Goal: Task Accomplishment & Management: Use online tool/utility

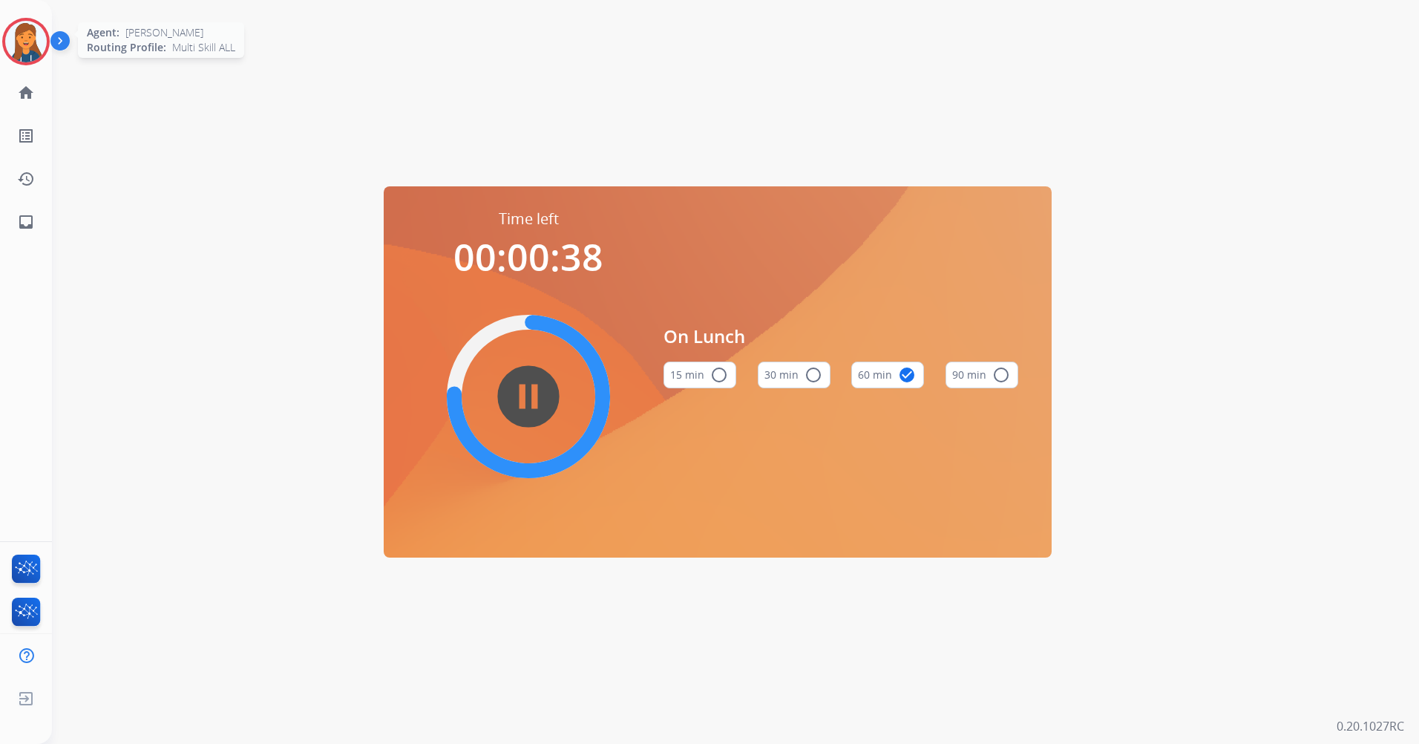
click at [23, 48] on img at bounding box center [26, 42] width 42 height 42
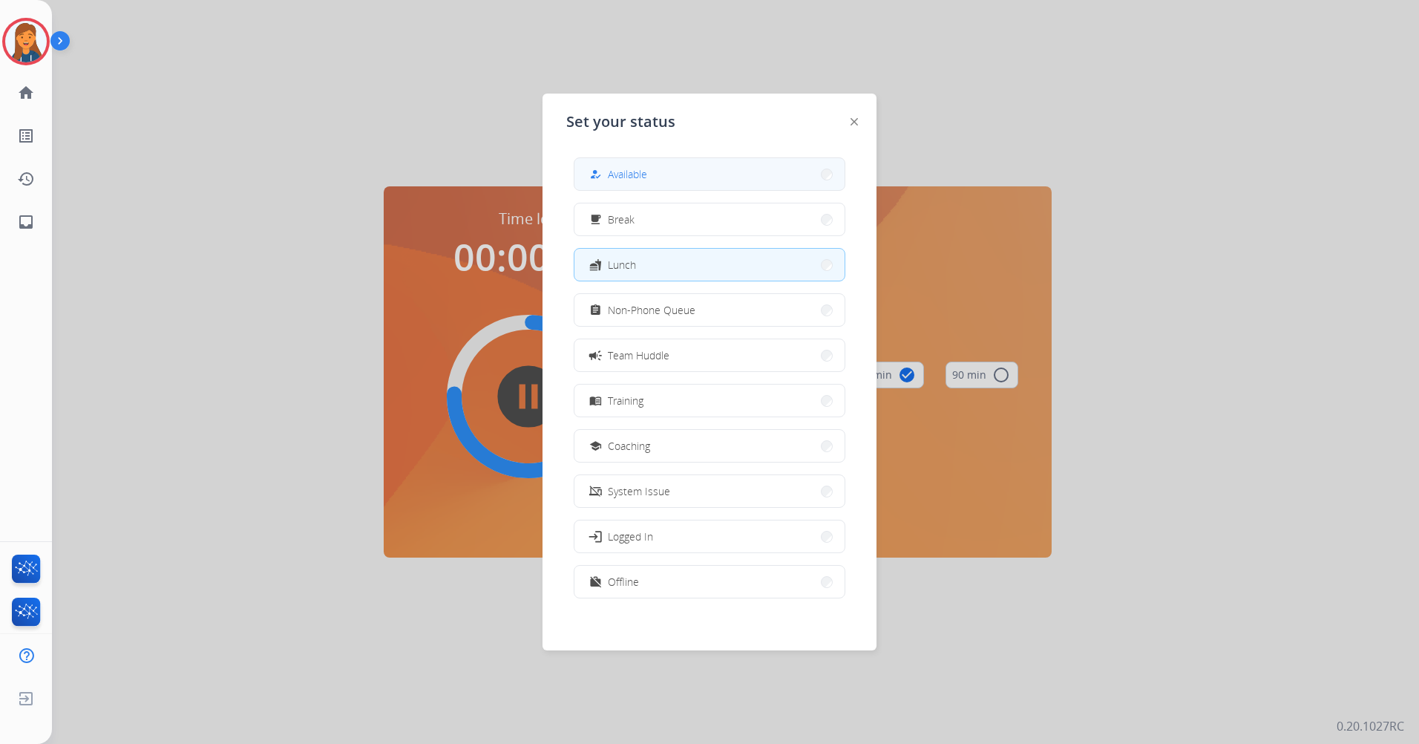
click at [710, 174] on button "how_to_reg Available" at bounding box center [710, 174] width 270 height 32
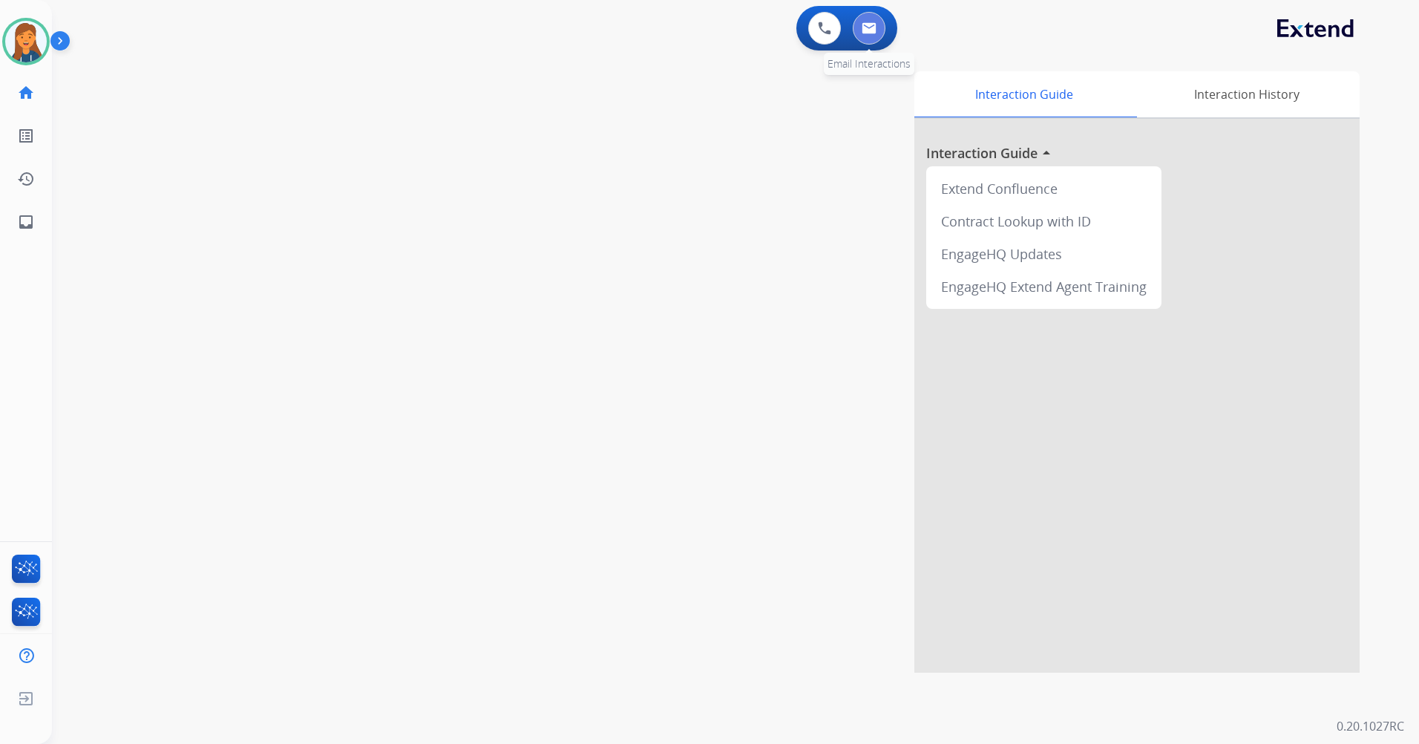
click at [871, 40] on button at bounding box center [869, 28] width 33 height 33
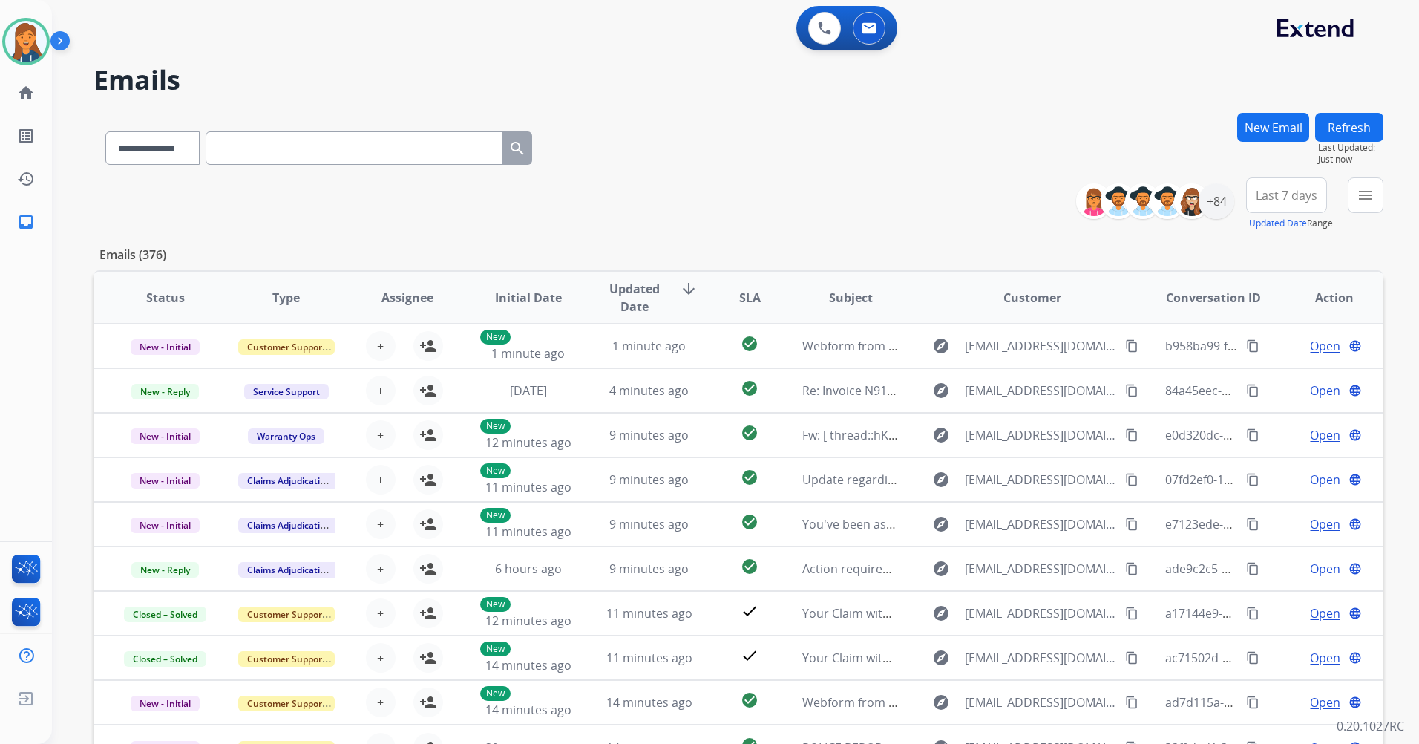
click at [1302, 183] on button "Last 7 days" at bounding box center [1286, 195] width 81 height 36
click at [1275, 377] on div "Last 90 days" at bounding box center [1282, 375] width 82 height 22
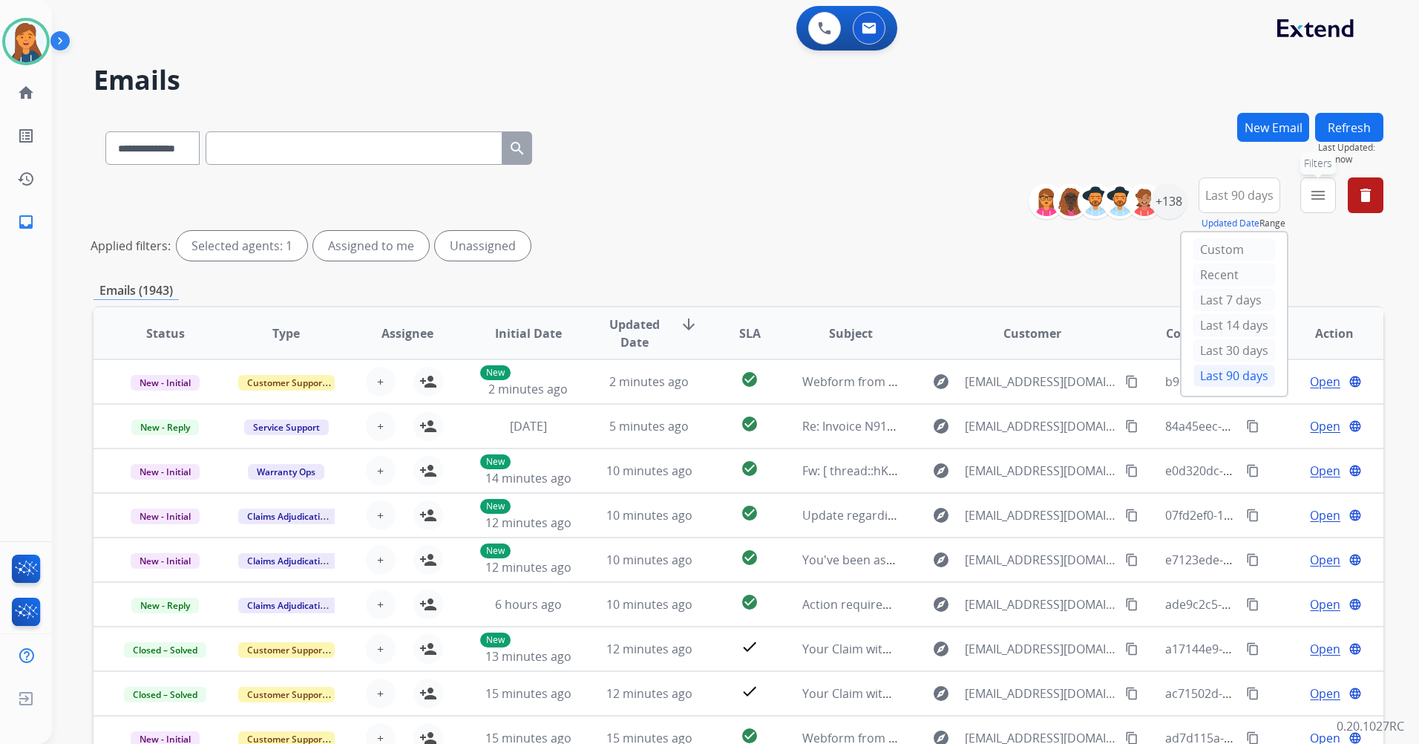
click at [1322, 197] on mat-icon "menu" at bounding box center [1318, 195] width 18 height 18
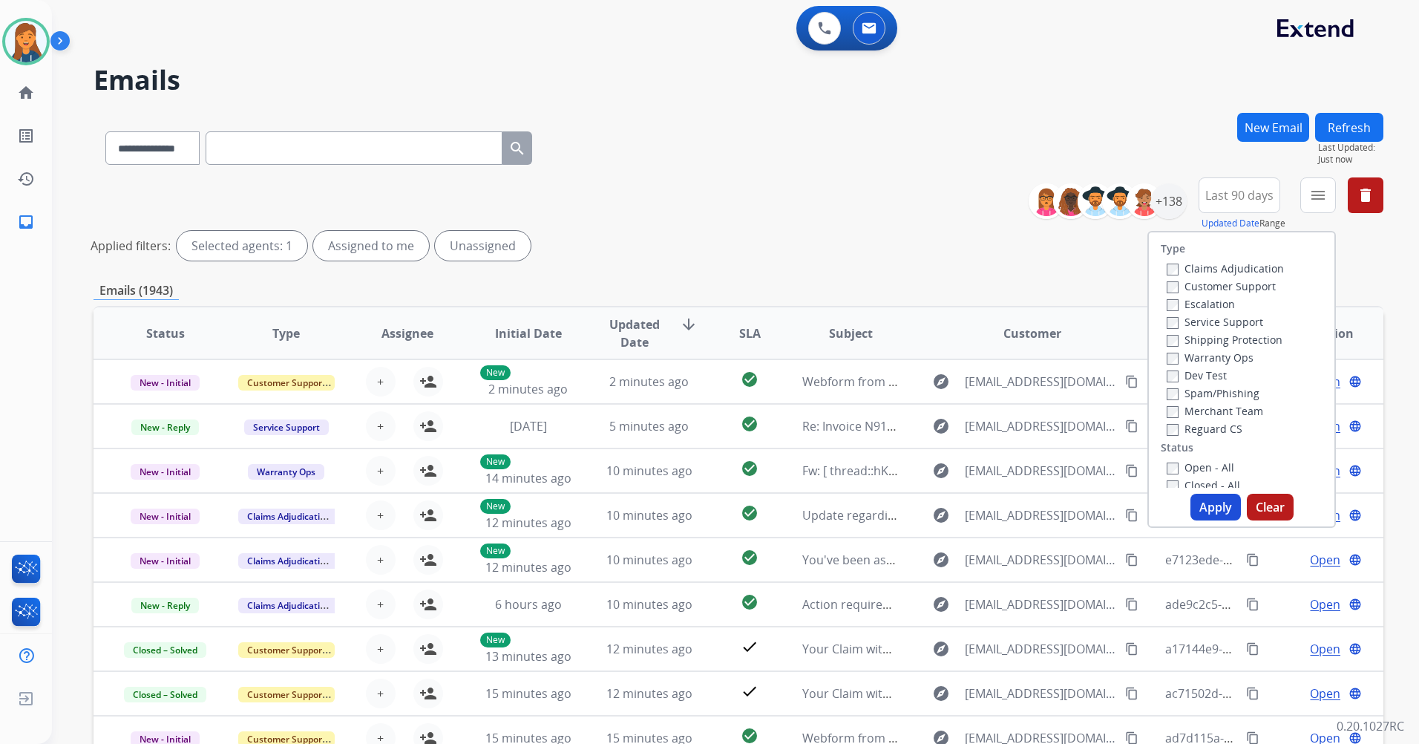
click at [1228, 291] on label "Customer Support" at bounding box center [1221, 286] width 109 height 14
click at [1218, 360] on label "Warranty Ops" at bounding box center [1210, 357] width 87 height 14
click at [1217, 434] on label "Reguard CS" at bounding box center [1205, 429] width 76 height 14
click at [1211, 457] on div "Type Claims Adjudication Customer Support Escalation Service Support Shipping P…" at bounding box center [1242, 359] width 186 height 255
click at [1211, 460] on label "Open - All" at bounding box center [1201, 467] width 68 height 14
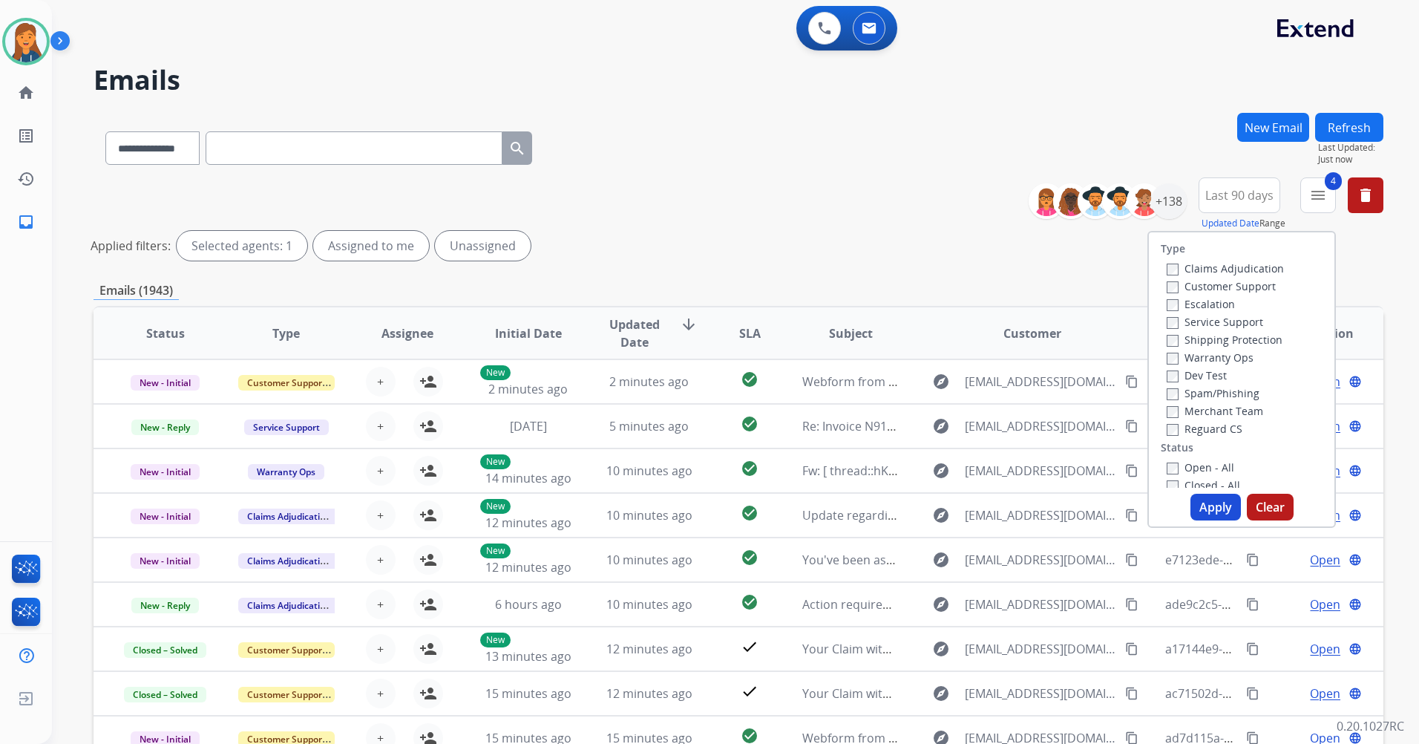
click at [1212, 511] on button "Apply" at bounding box center [1216, 507] width 50 height 27
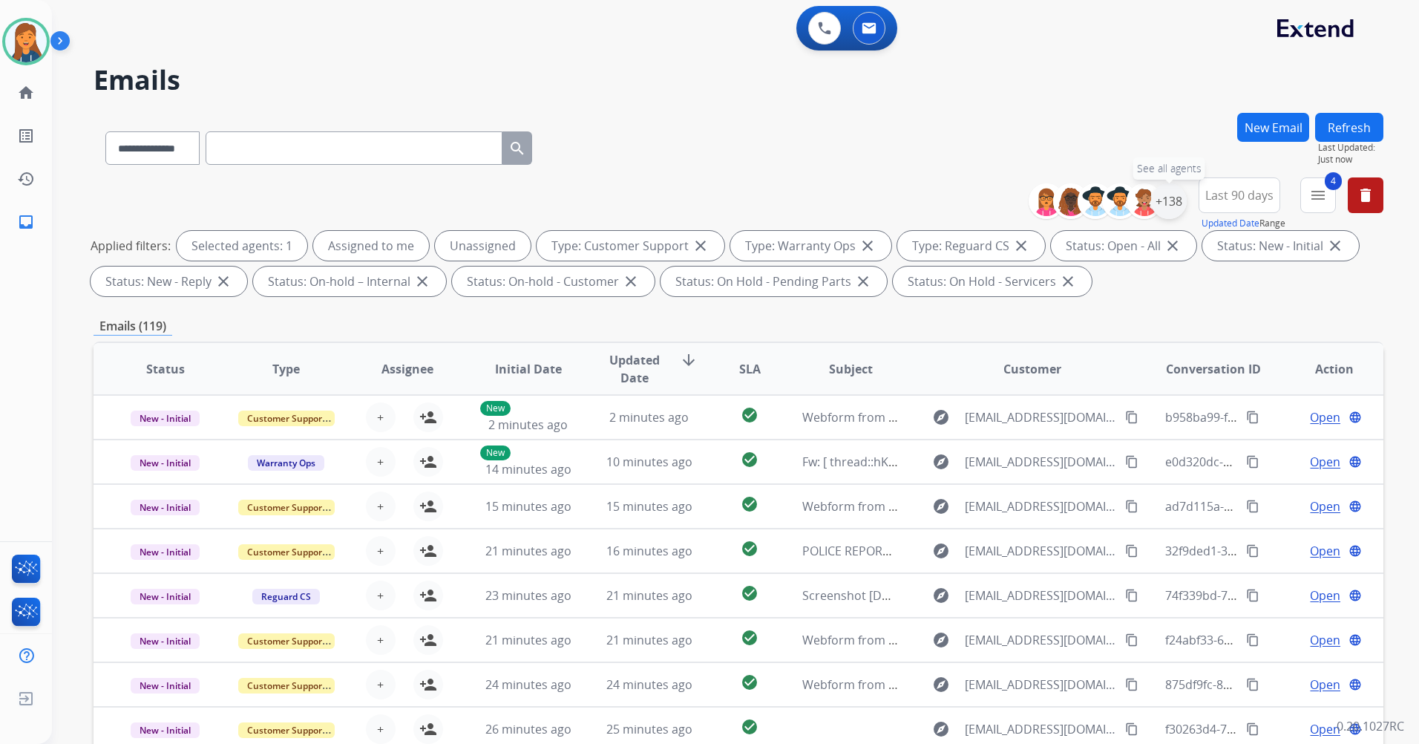
click at [1174, 203] on div "+138" at bounding box center [1169, 201] width 36 height 36
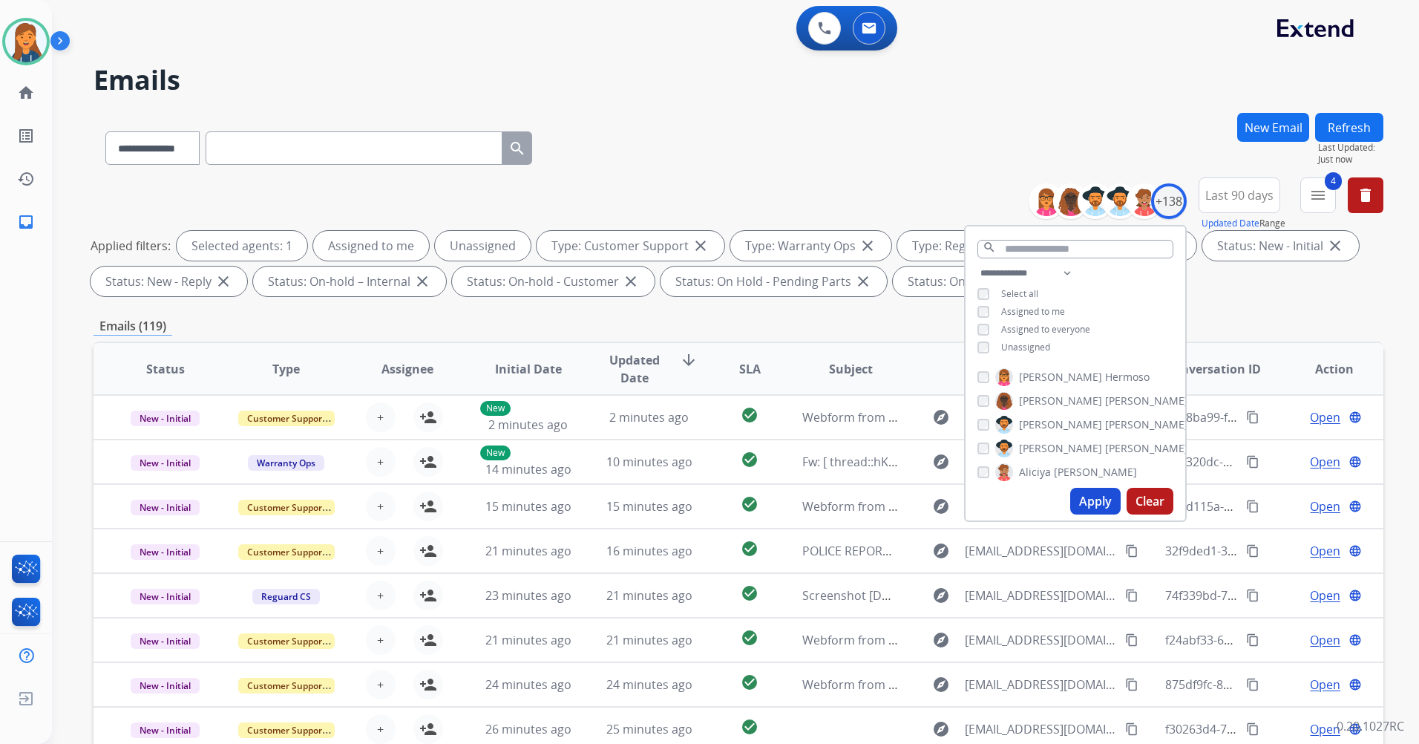
click at [1020, 351] on span "Unassigned" at bounding box center [1025, 347] width 49 height 13
click at [1076, 498] on button "Apply" at bounding box center [1095, 501] width 50 height 27
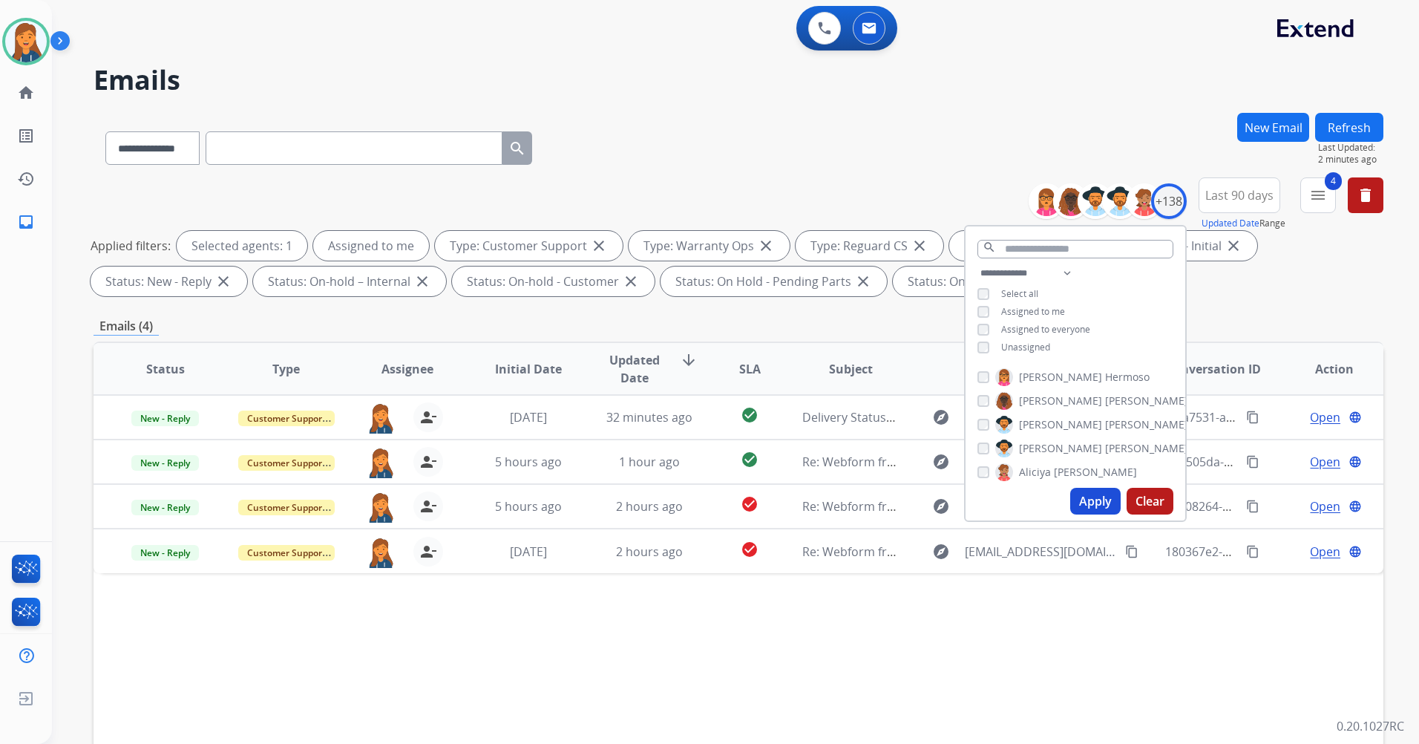
click at [512, 681] on div "Status Type Assignee Initial Date Updated Date arrow_downward SLA Subject Custo…" at bounding box center [739, 589] width 1290 height 497
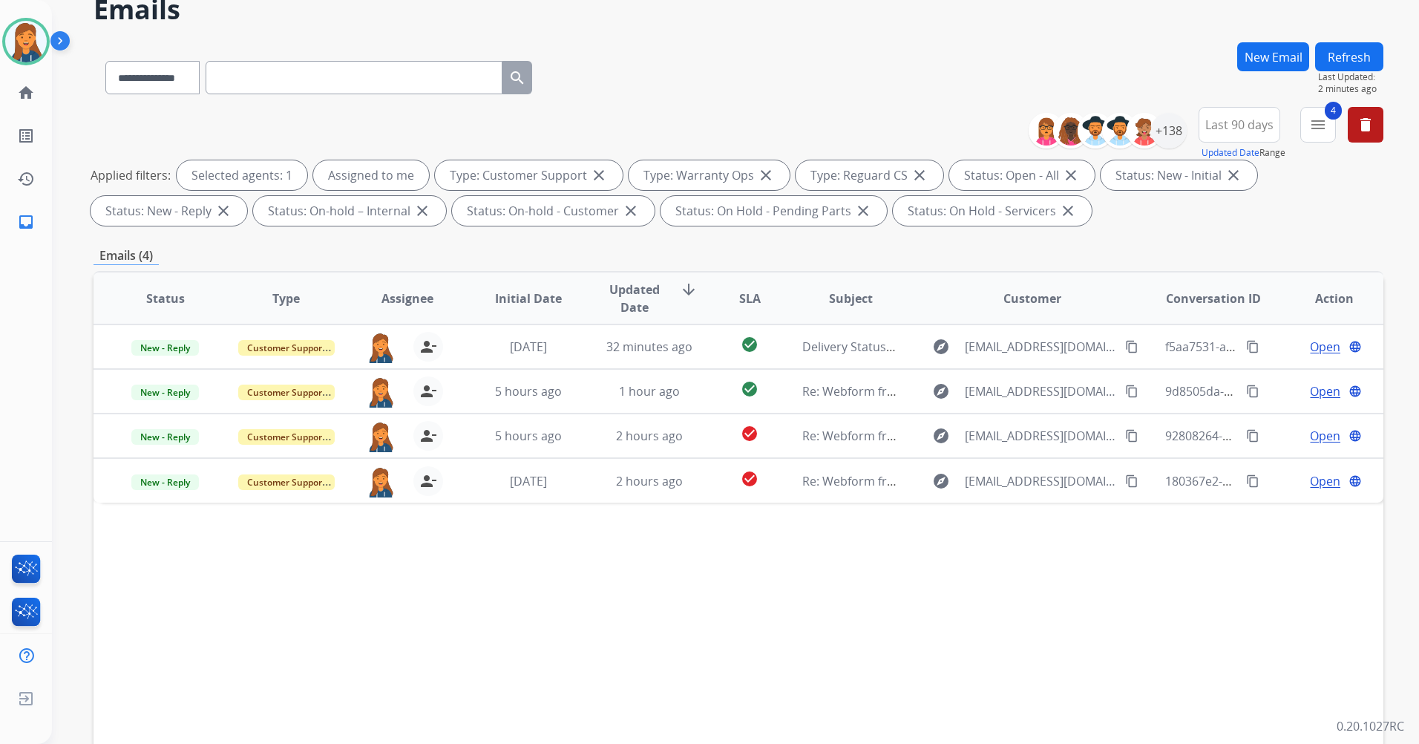
scroll to position [74, 0]
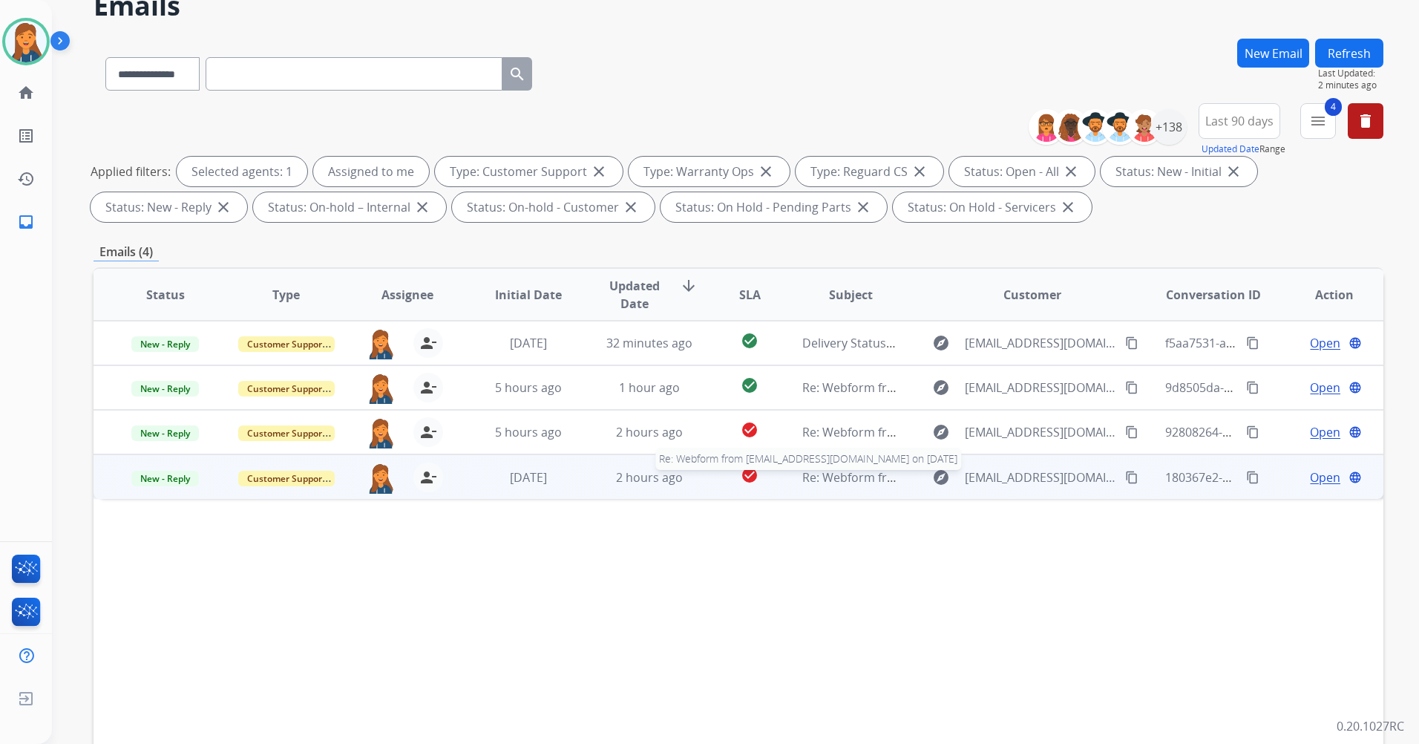
click at [846, 472] on span "Re: Webform from [EMAIL_ADDRESS][DOMAIN_NAME] on [DATE]" at bounding box center [980, 477] width 356 height 16
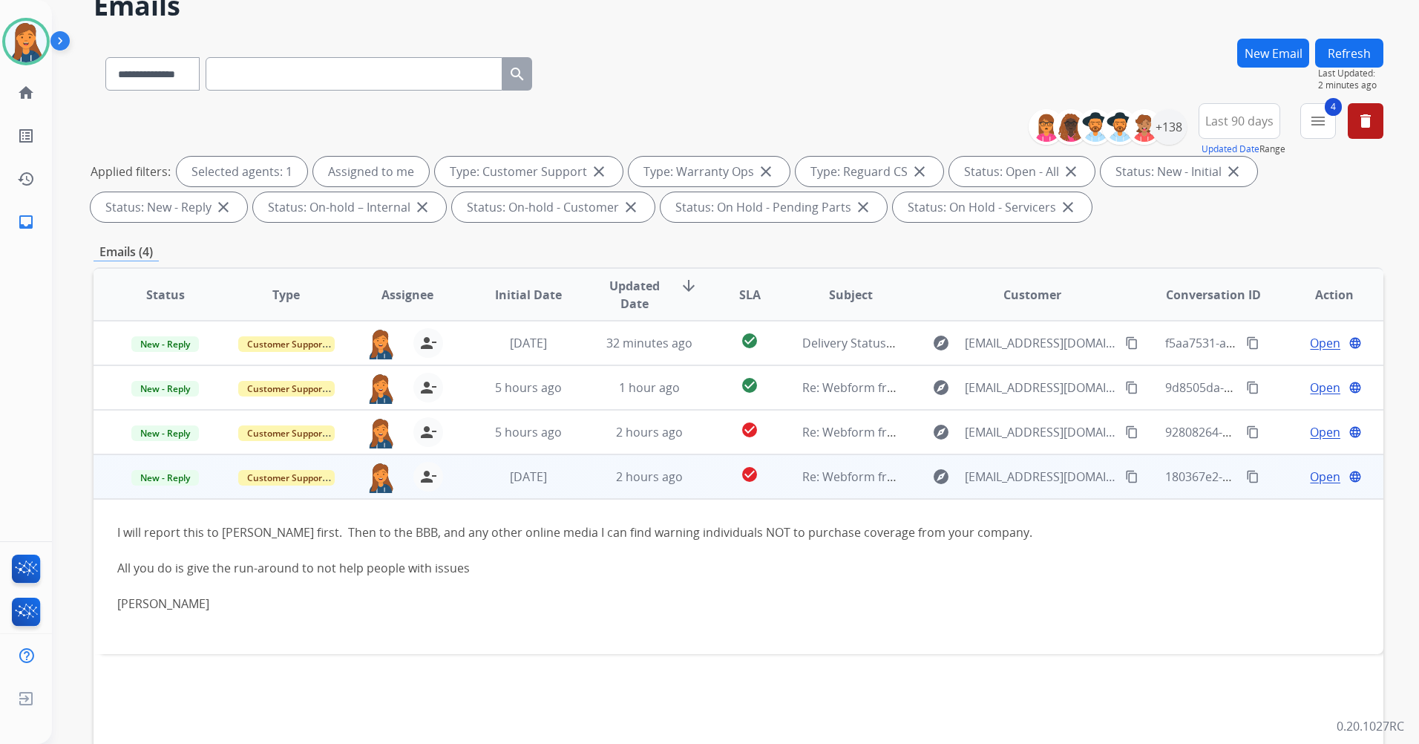
click at [1311, 477] on span "Open" at bounding box center [1325, 477] width 30 height 18
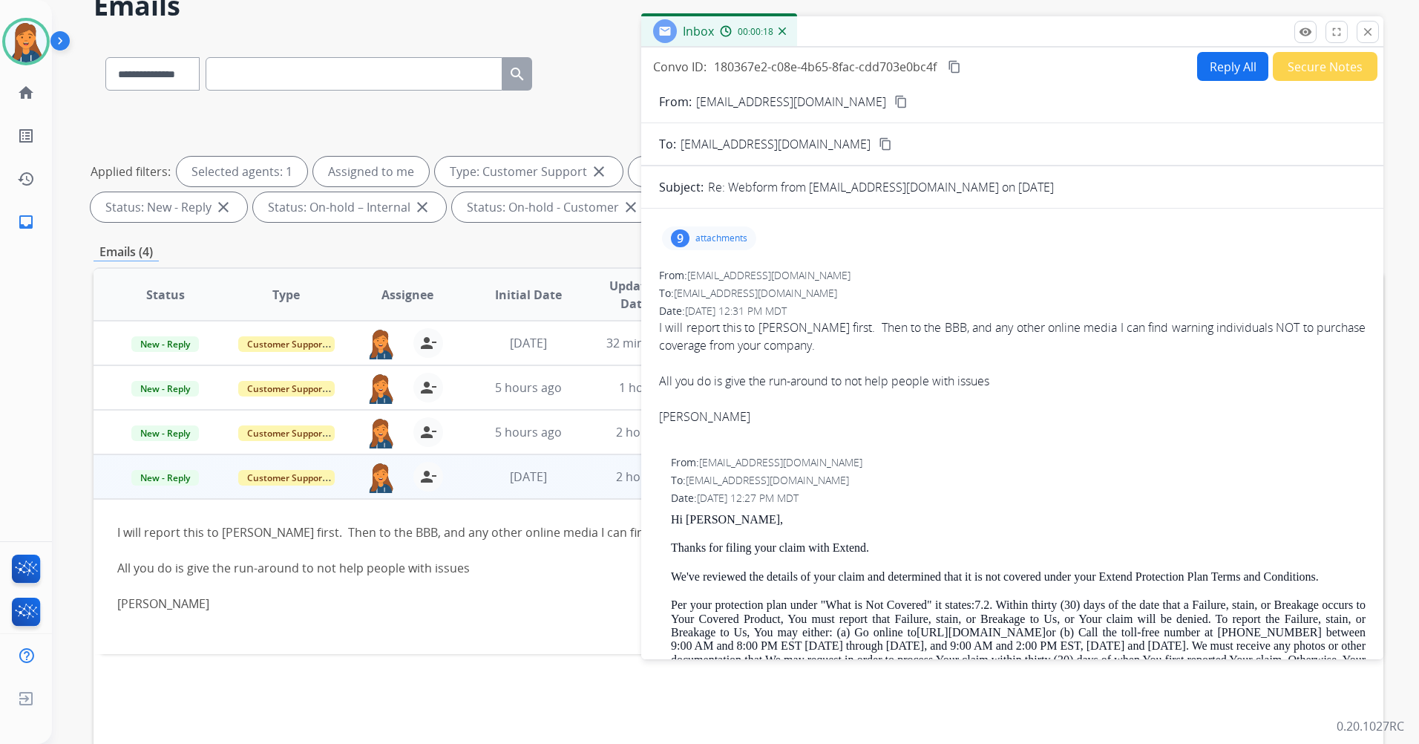
drag, startPoint x: 825, startPoint y: 98, endPoint x: 818, endPoint y: 97, distance: 7.5
click at [895, 98] on mat-icon "content_copy" at bounding box center [901, 101] width 13 height 13
click at [955, 67] on mat-icon "content_copy" at bounding box center [954, 66] width 13 height 13
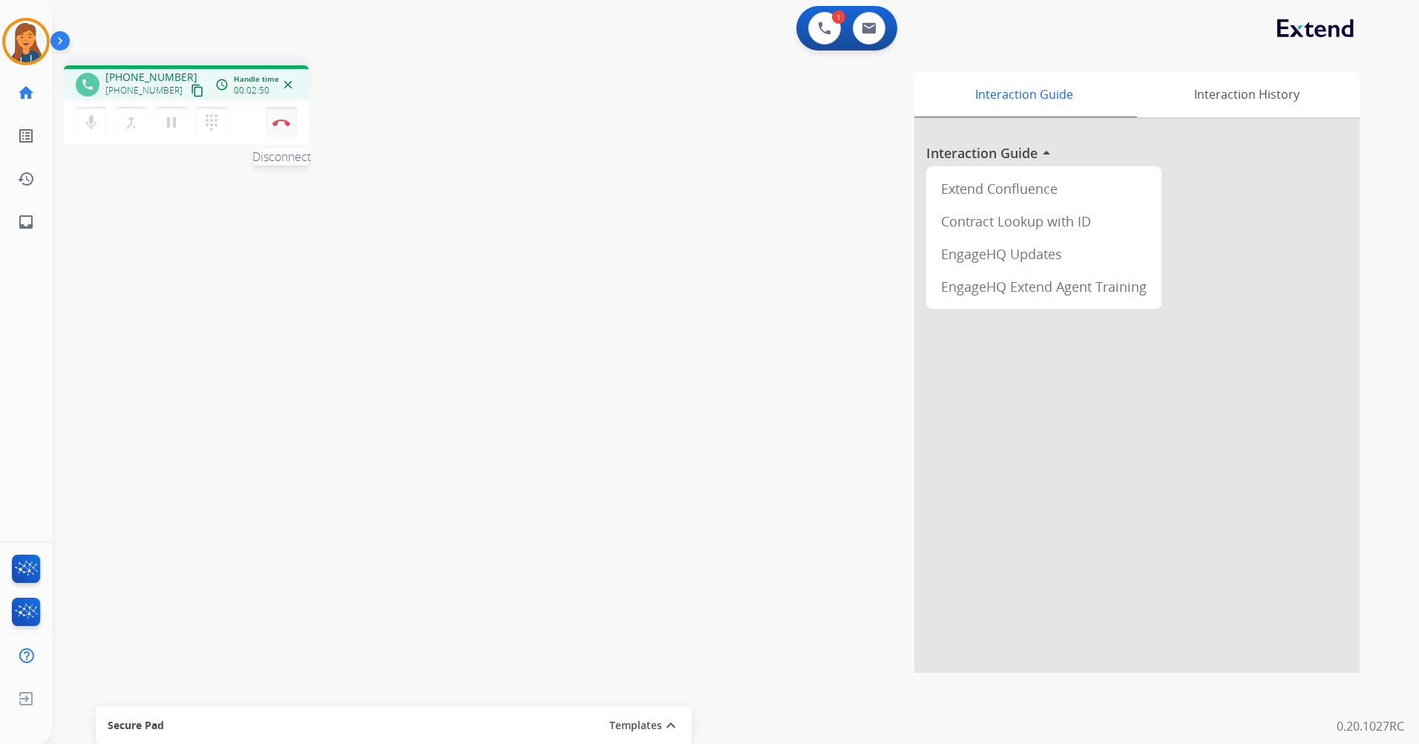
click at [273, 131] on button "Disconnect" at bounding box center [281, 122] width 31 height 31
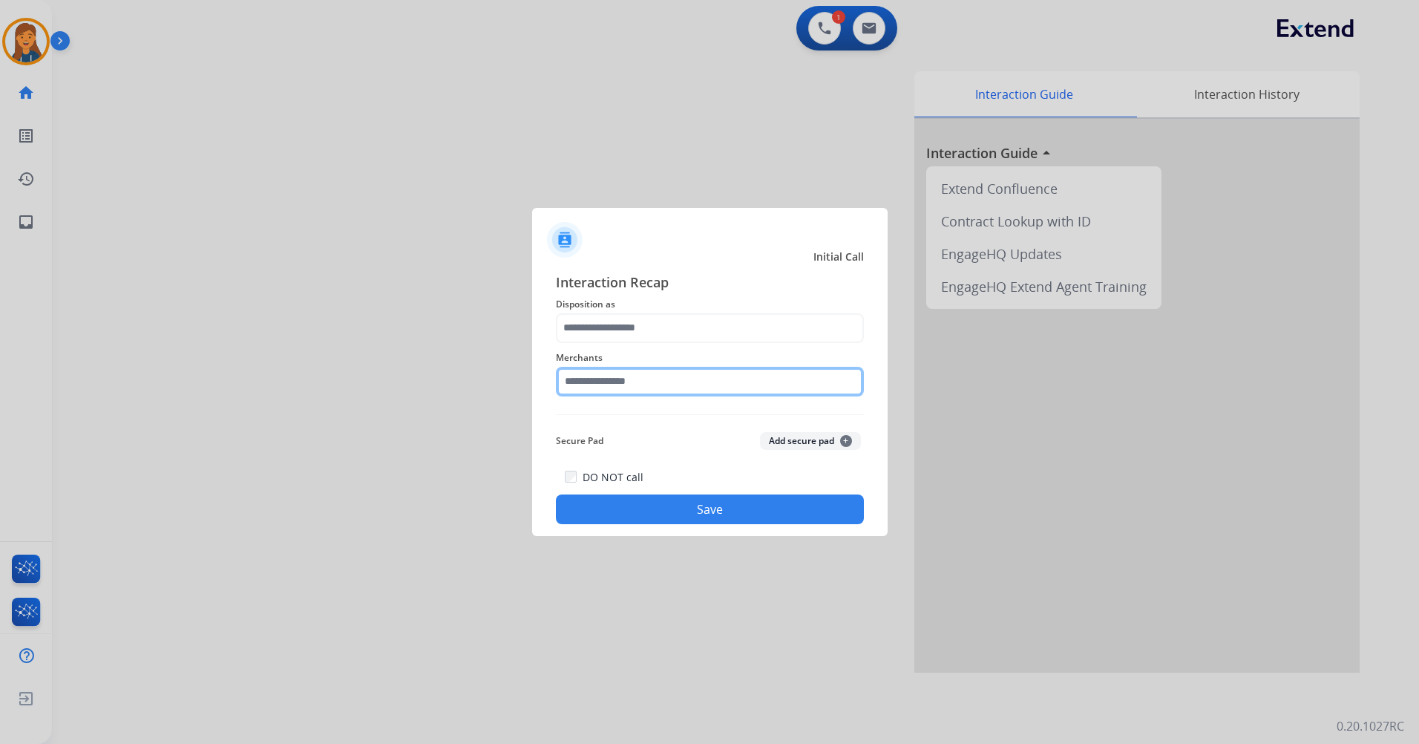
click at [661, 386] on input "text" at bounding box center [710, 382] width 308 height 30
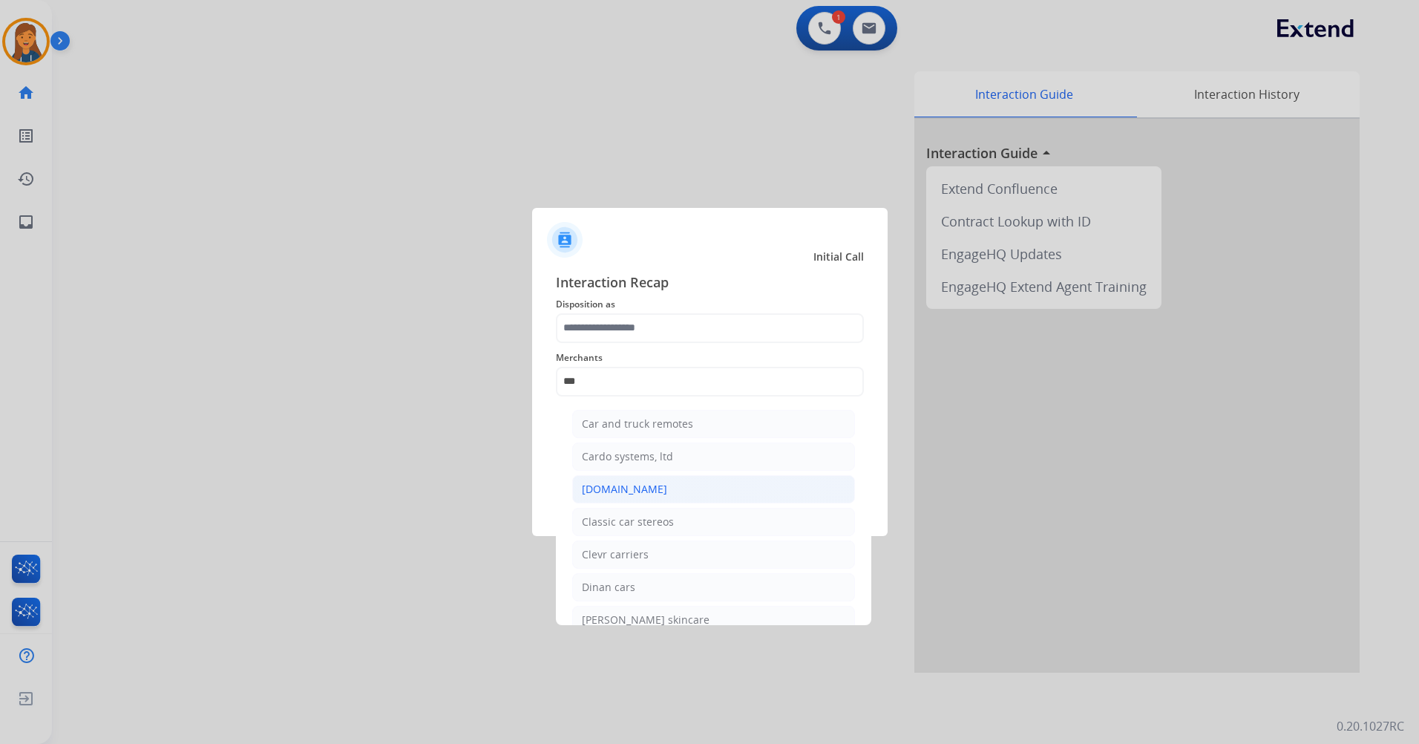
click at [653, 480] on li "[DOMAIN_NAME]" at bounding box center [713, 489] width 283 height 28
type input "**********"
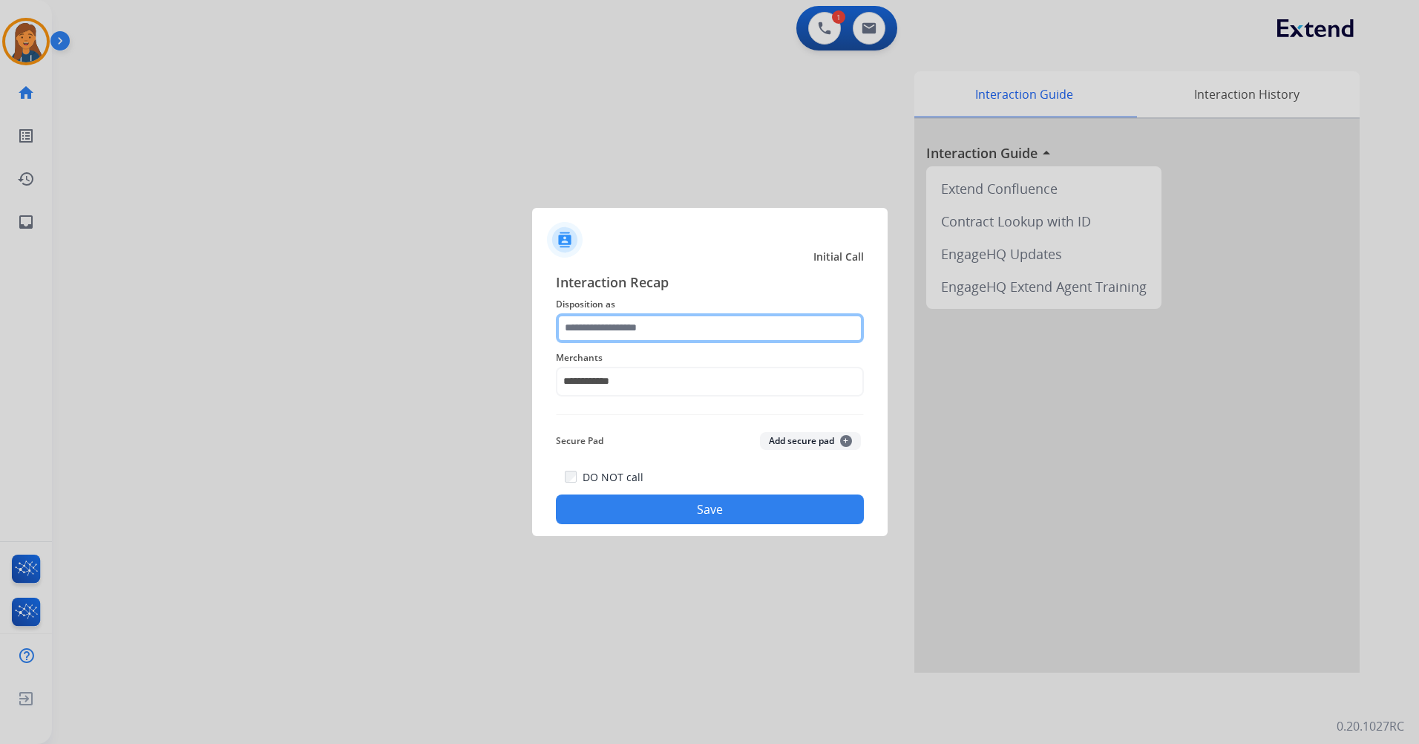
click at [648, 325] on input "text" at bounding box center [710, 328] width 308 height 30
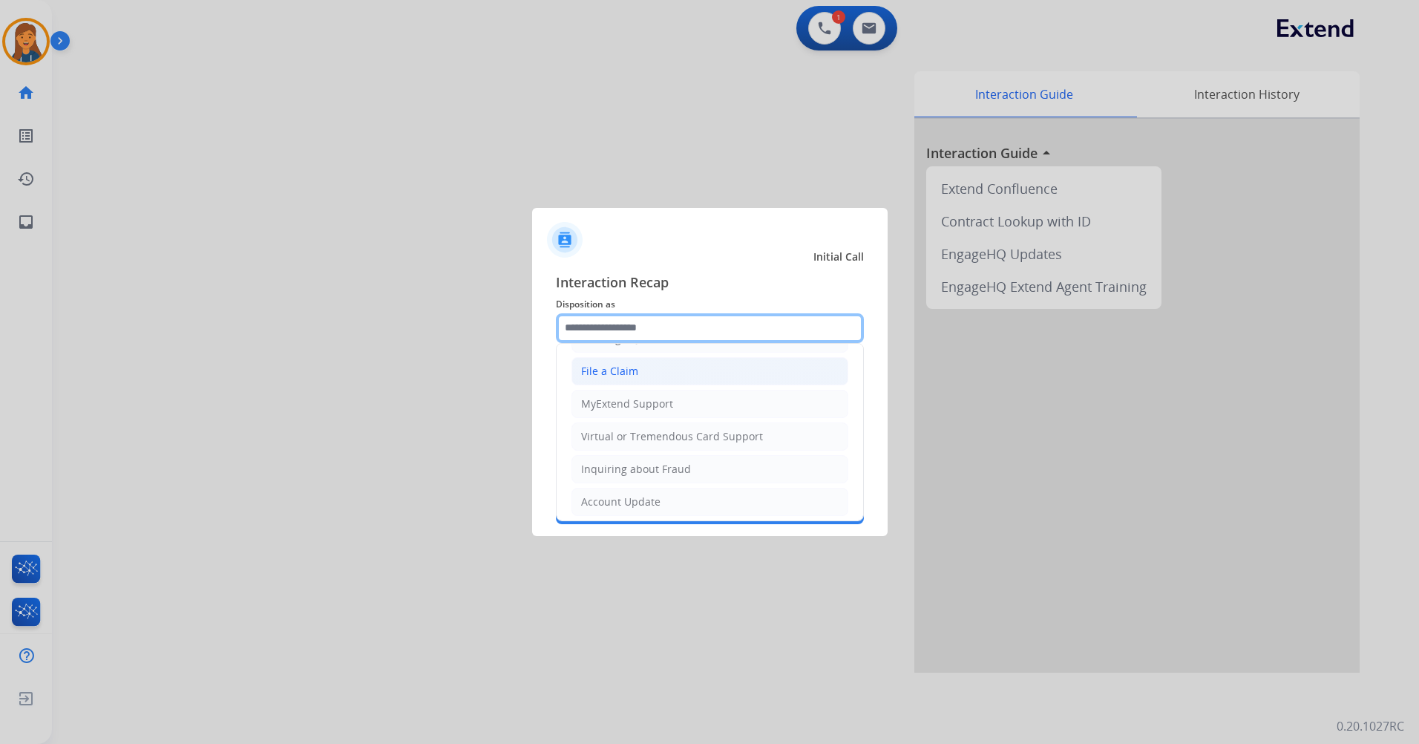
scroll to position [232, 0]
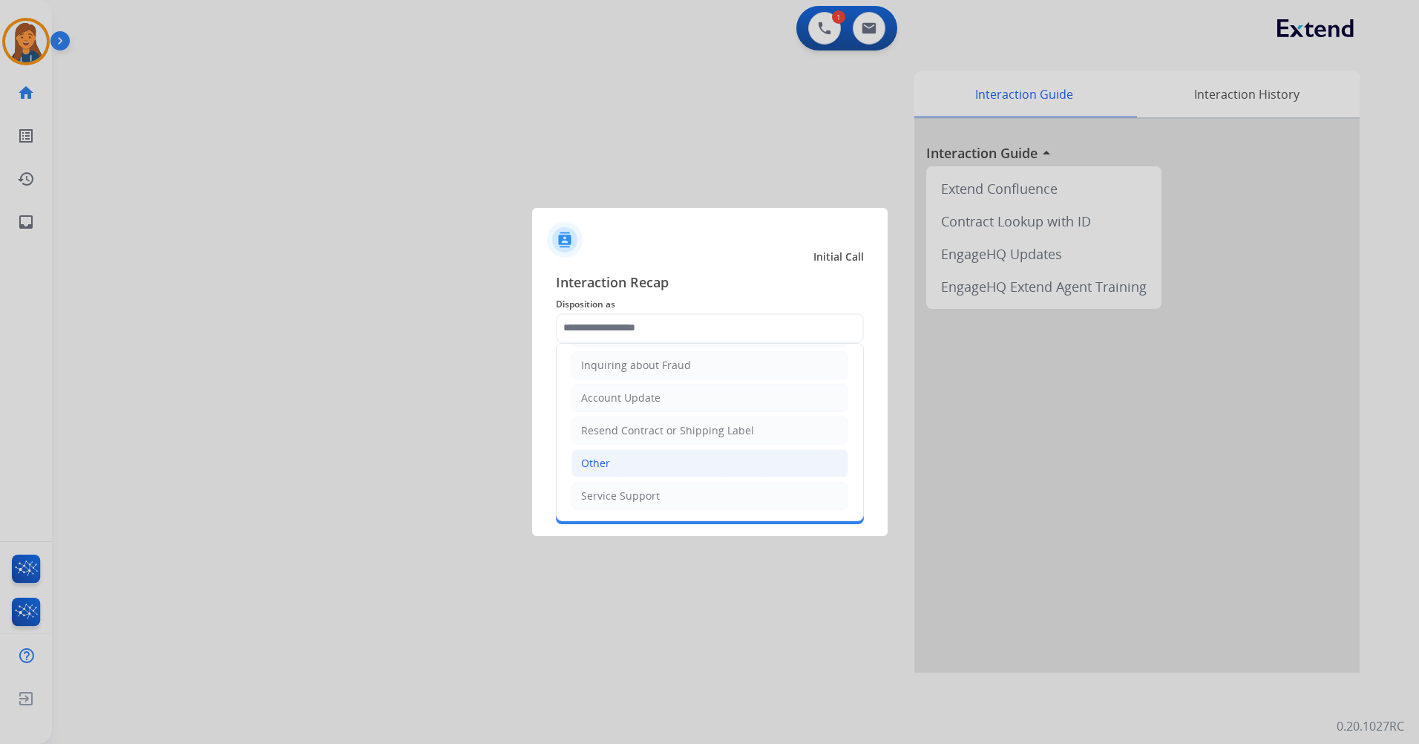
click at [621, 467] on li "Other" at bounding box center [710, 463] width 277 height 28
type input "*****"
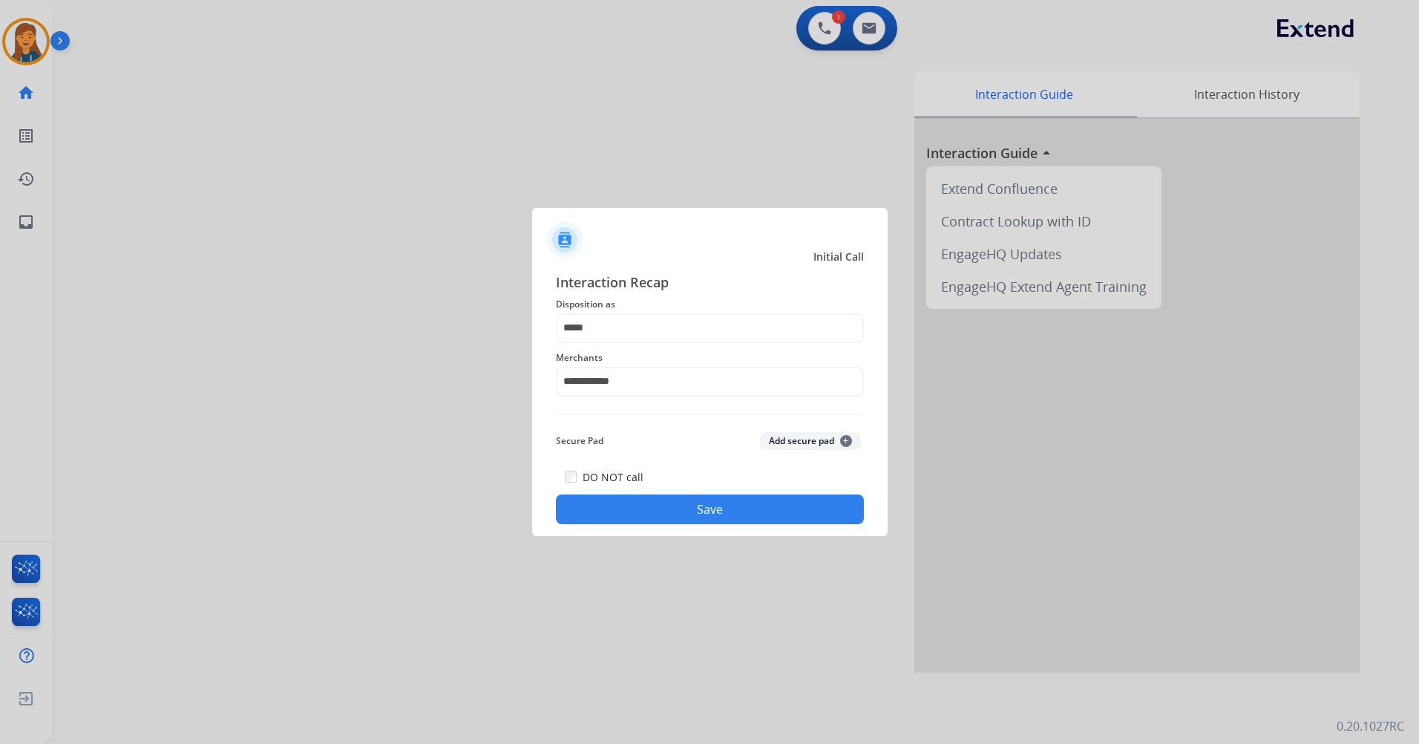
click at [649, 514] on button "Save" at bounding box center [710, 509] width 308 height 30
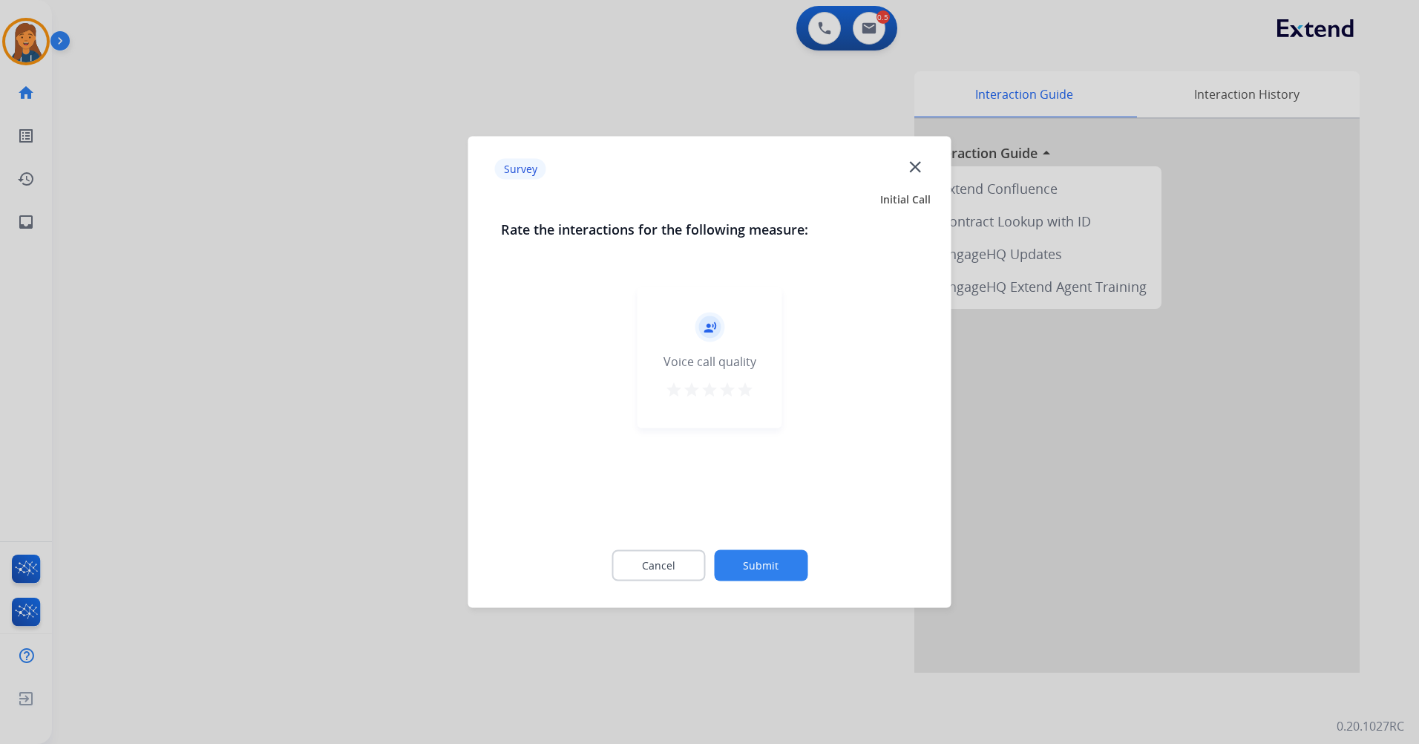
click at [746, 397] on mat-icon "star" at bounding box center [745, 390] width 18 height 18
click at [761, 558] on button "Submit" at bounding box center [761, 565] width 94 height 31
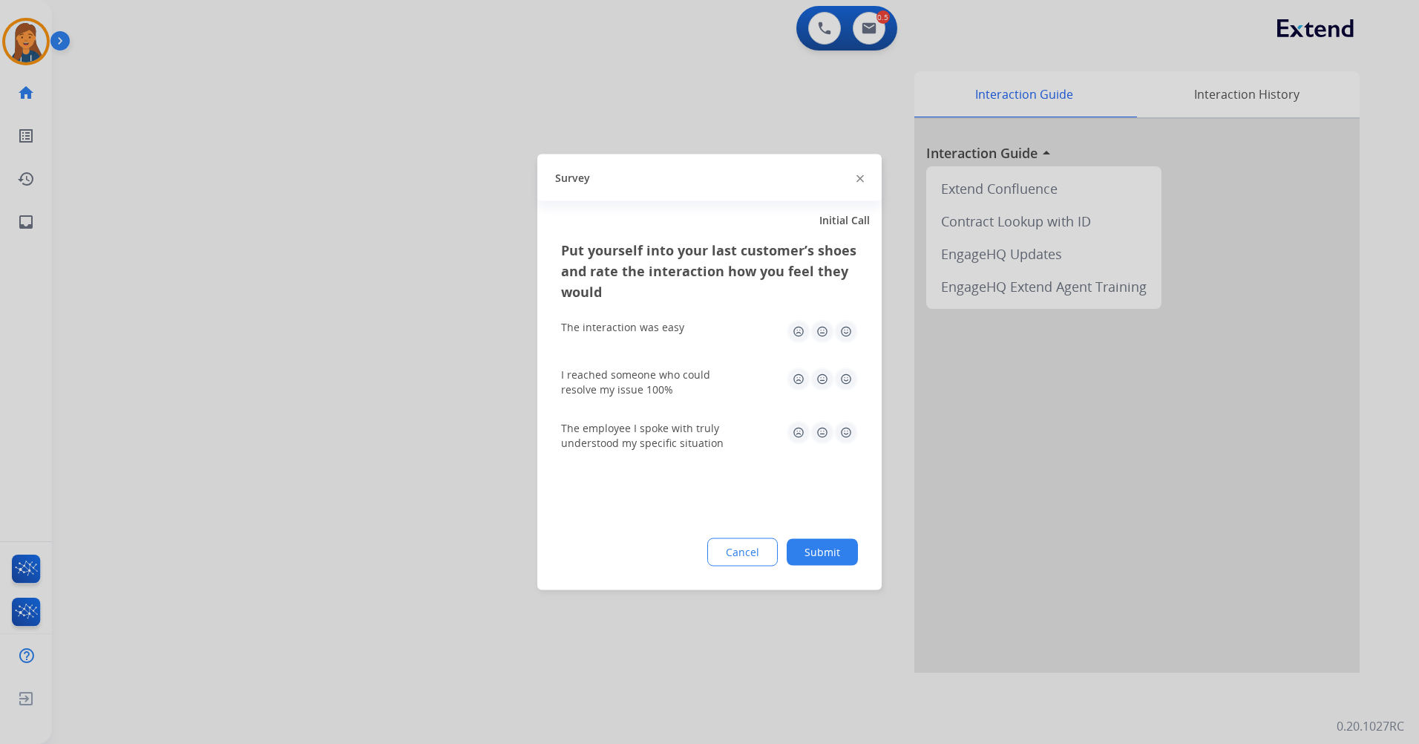
drag, startPoint x: 843, startPoint y: 336, endPoint x: 837, endPoint y: 352, distance: 17.1
click at [841, 336] on img at bounding box center [846, 332] width 24 height 24
click at [837, 367] on img at bounding box center [846, 379] width 24 height 24
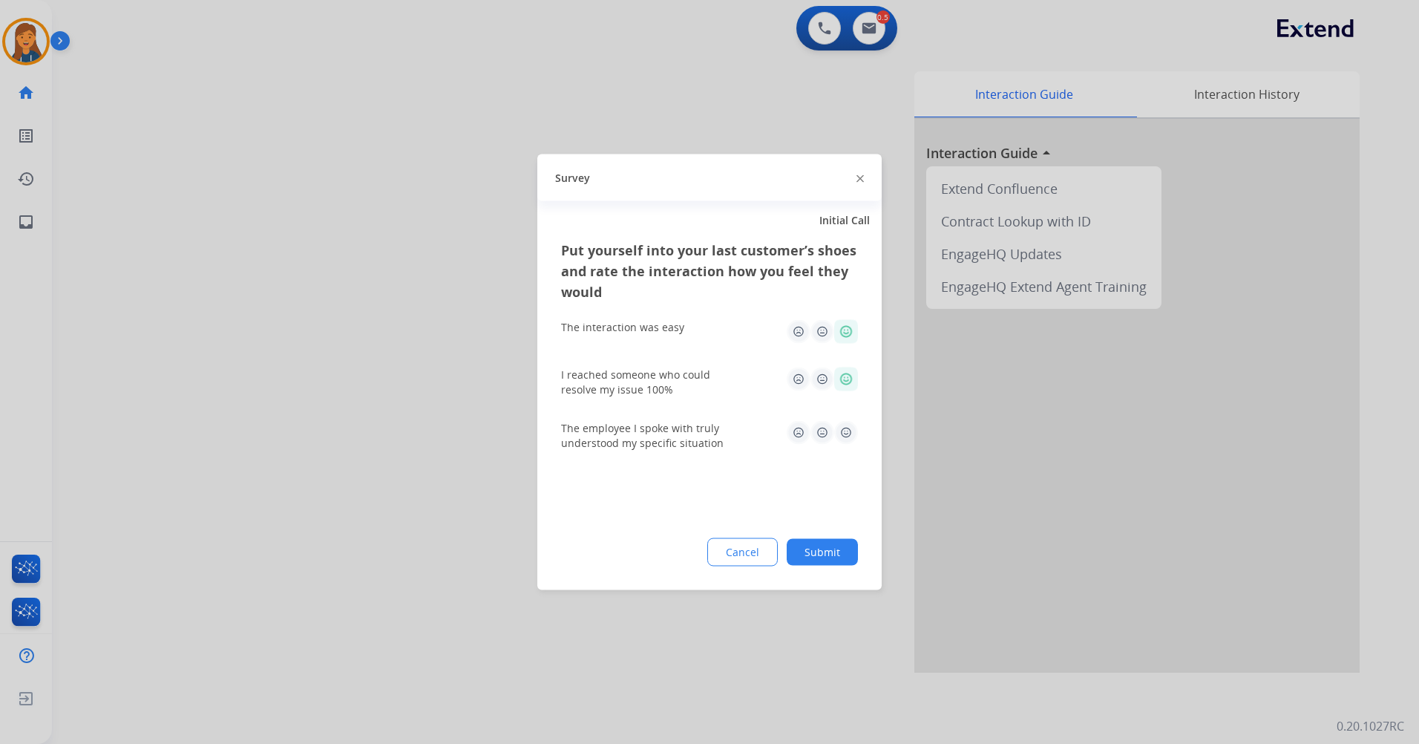
click at [840, 429] on img at bounding box center [846, 433] width 24 height 24
click at [817, 557] on button "Submit" at bounding box center [822, 552] width 71 height 27
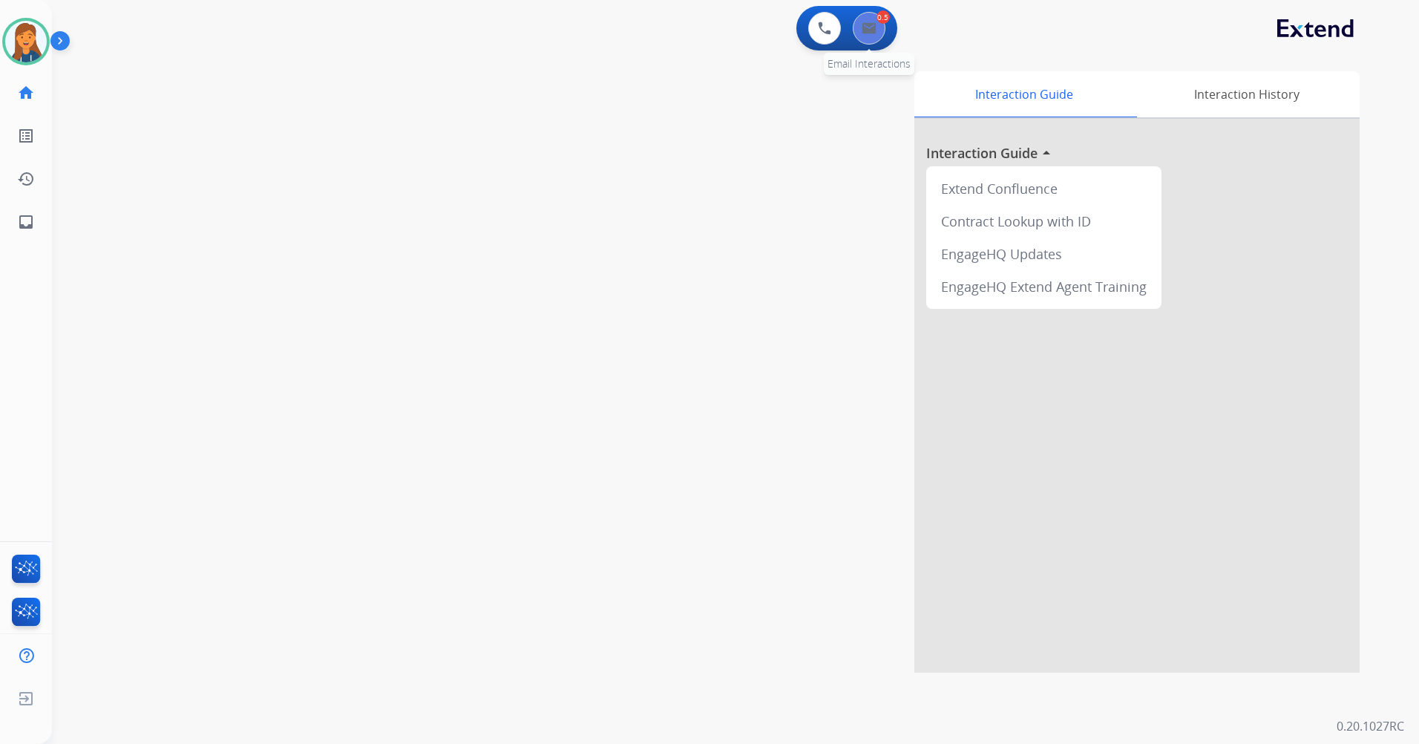
click at [875, 14] on button at bounding box center [869, 28] width 33 height 33
select select "**********"
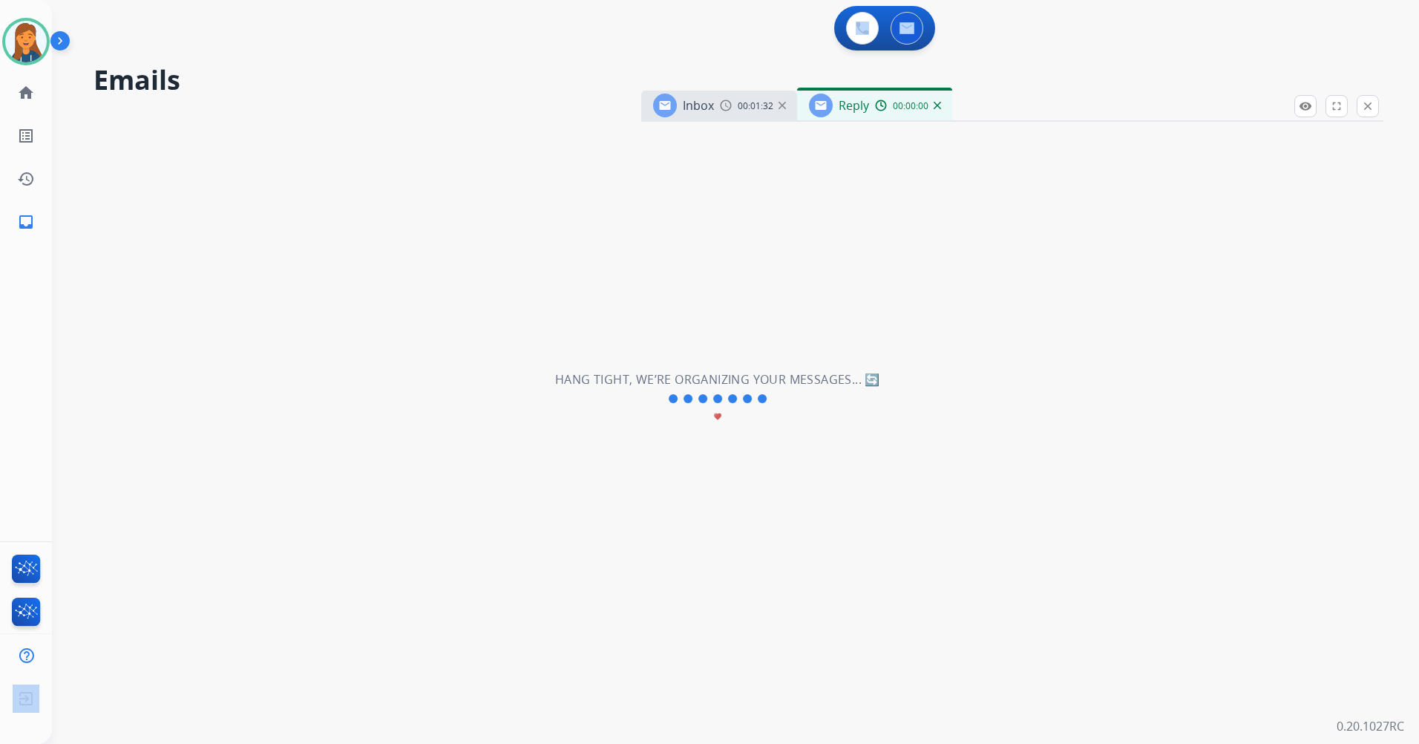
select select "**********"
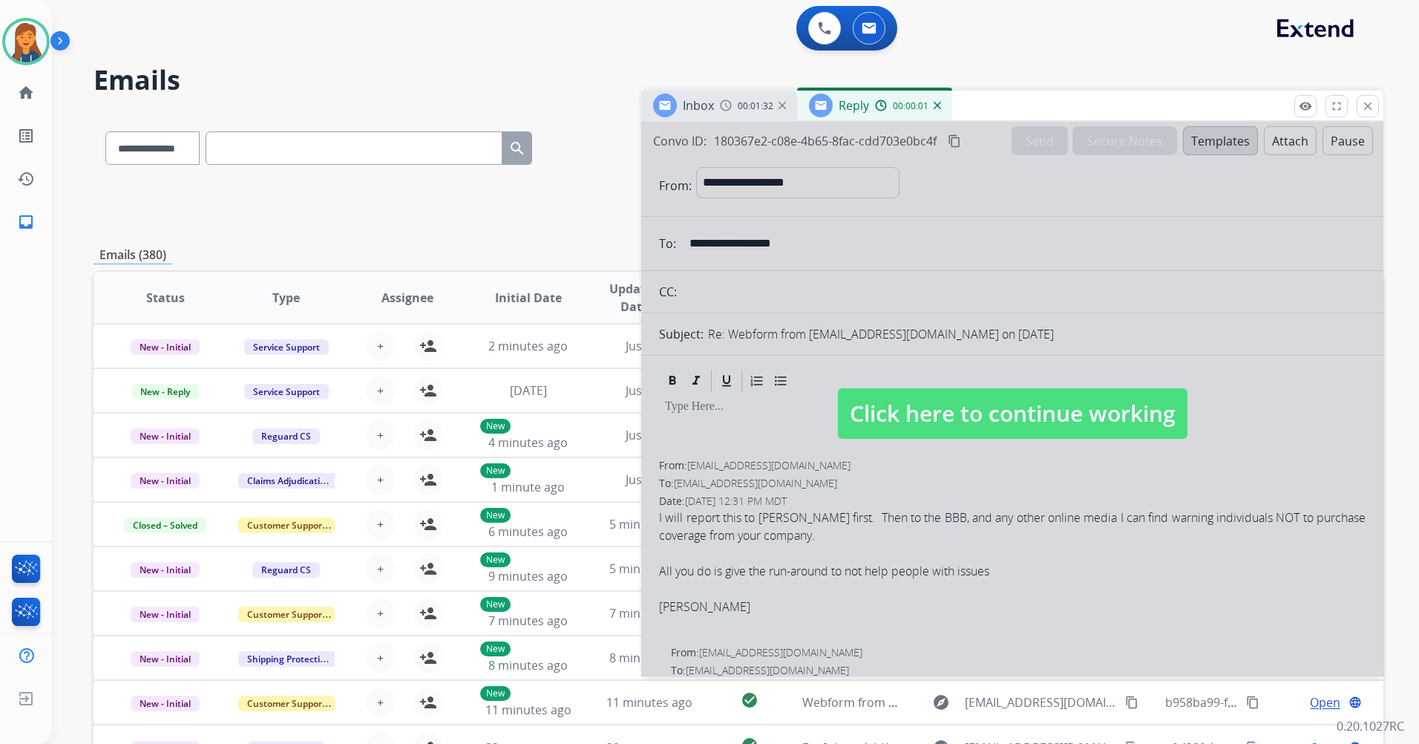
click at [891, 402] on span "Click here to continue working" at bounding box center [1013, 413] width 350 height 50
select select
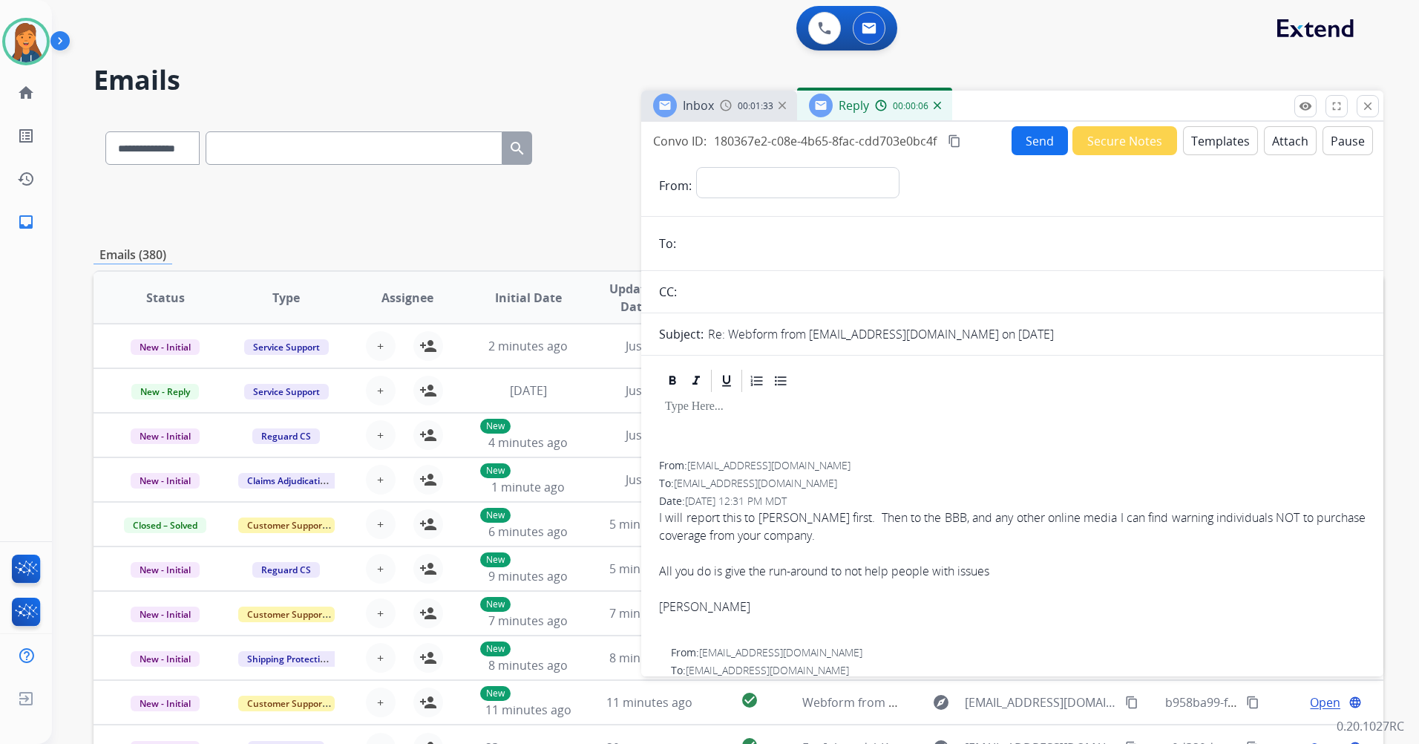
click at [940, 103] on img at bounding box center [937, 105] width 7 height 7
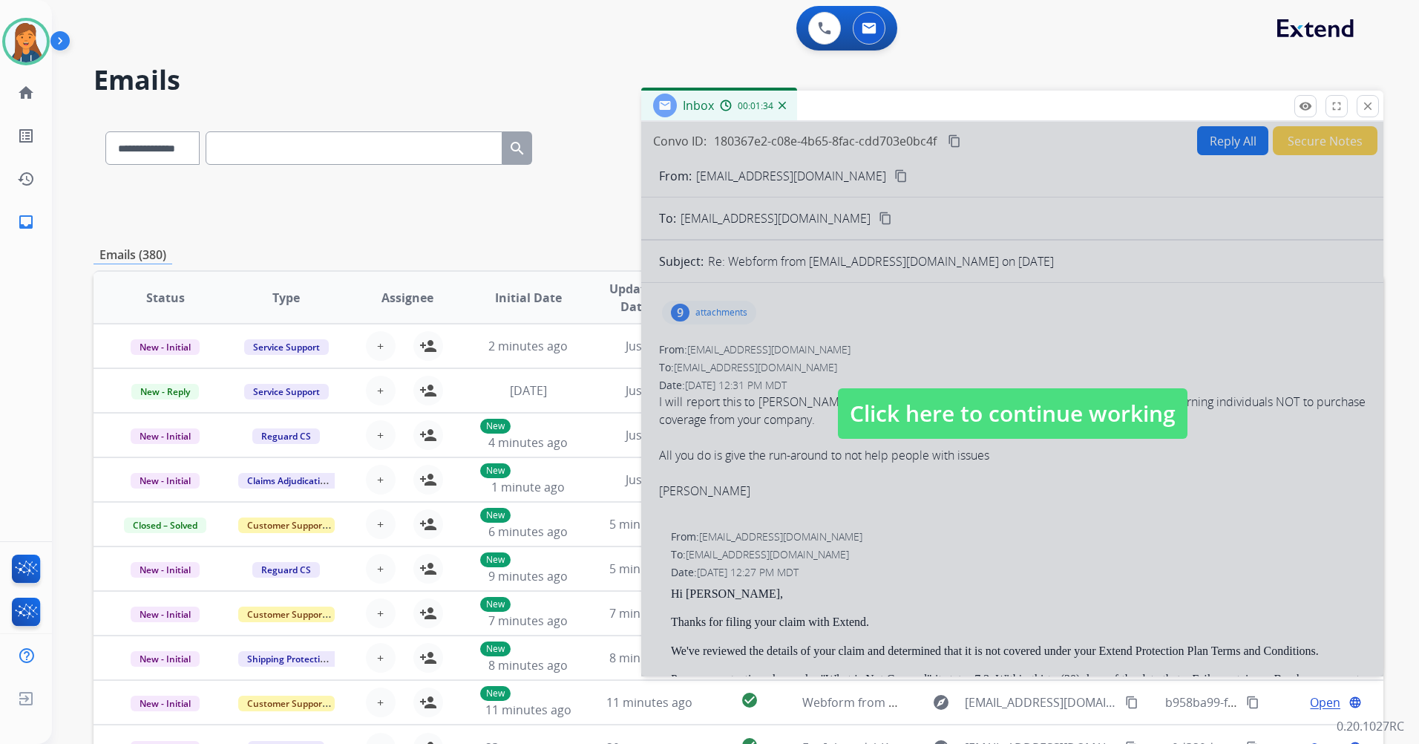
click at [1064, 416] on span "Click here to continue working" at bounding box center [1013, 413] width 350 height 50
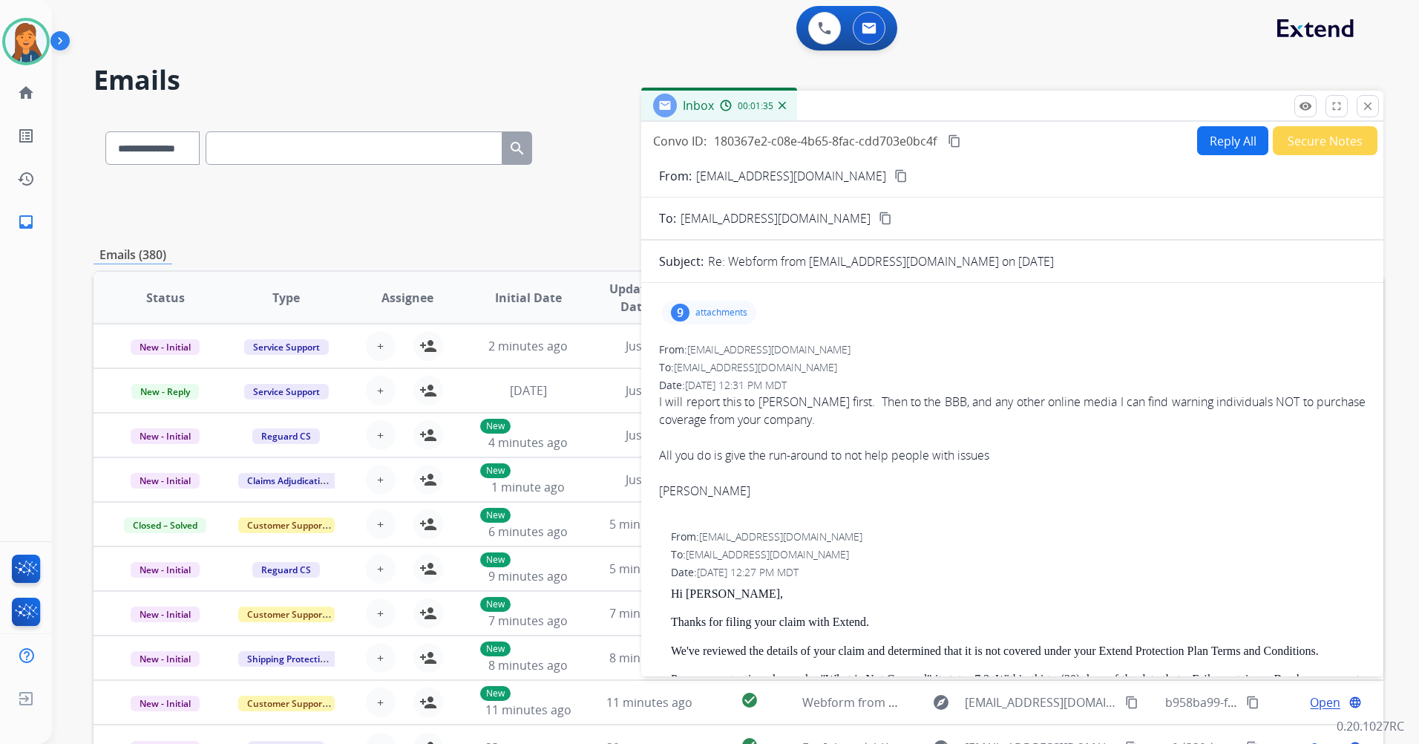
click at [1283, 147] on button "Secure Notes" at bounding box center [1325, 140] width 105 height 29
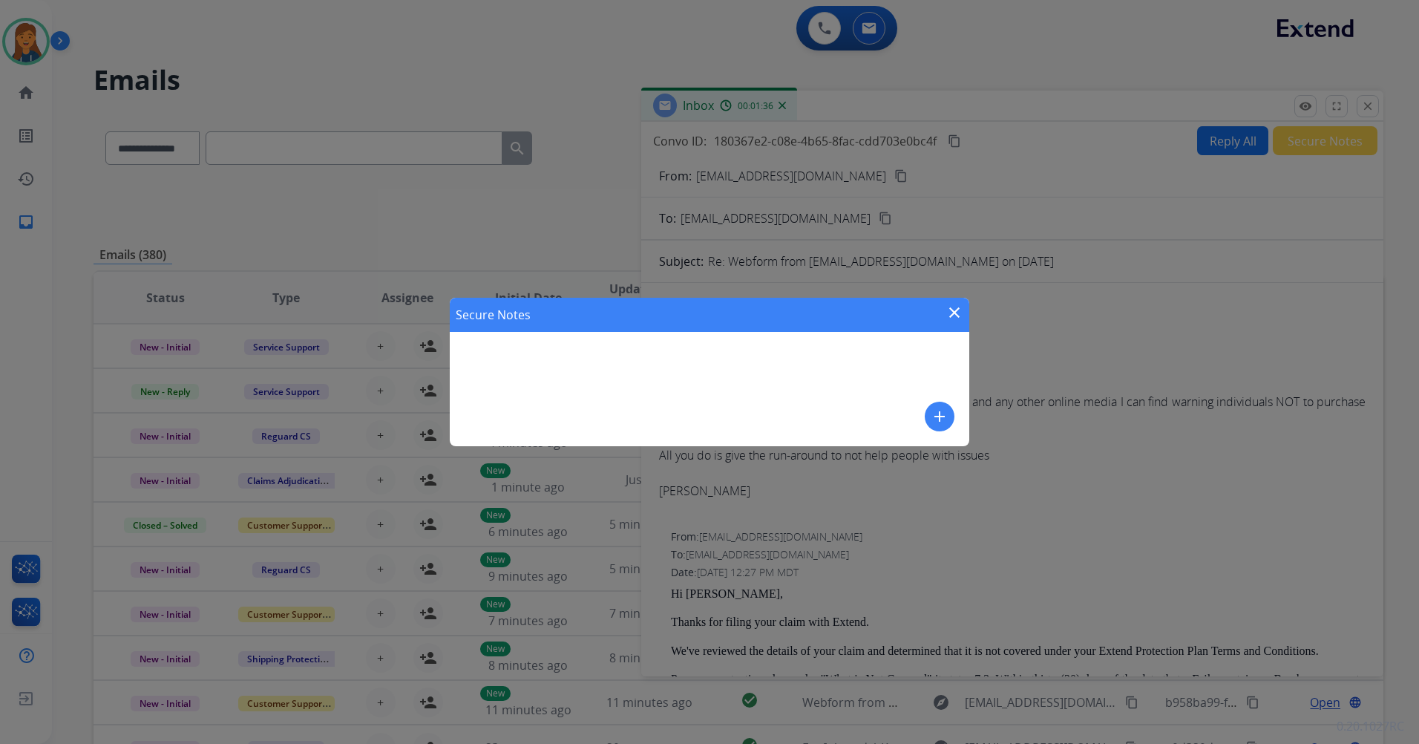
click at [664, 396] on div "Secure Notes close add" at bounding box center [710, 372] width 520 height 148
click at [932, 405] on button "add" at bounding box center [940, 417] width 30 height 30
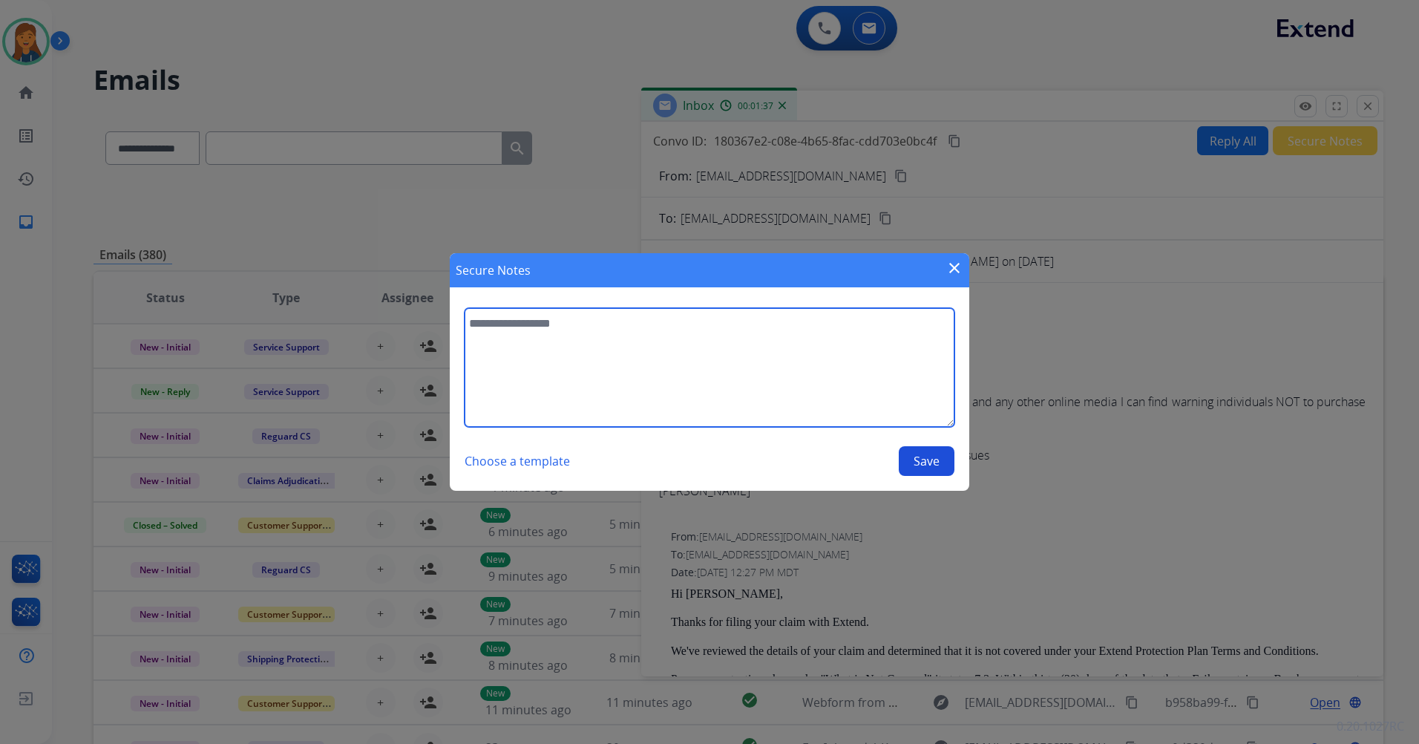
click at [610, 318] on textarea at bounding box center [710, 367] width 490 height 119
type textarea "**********"
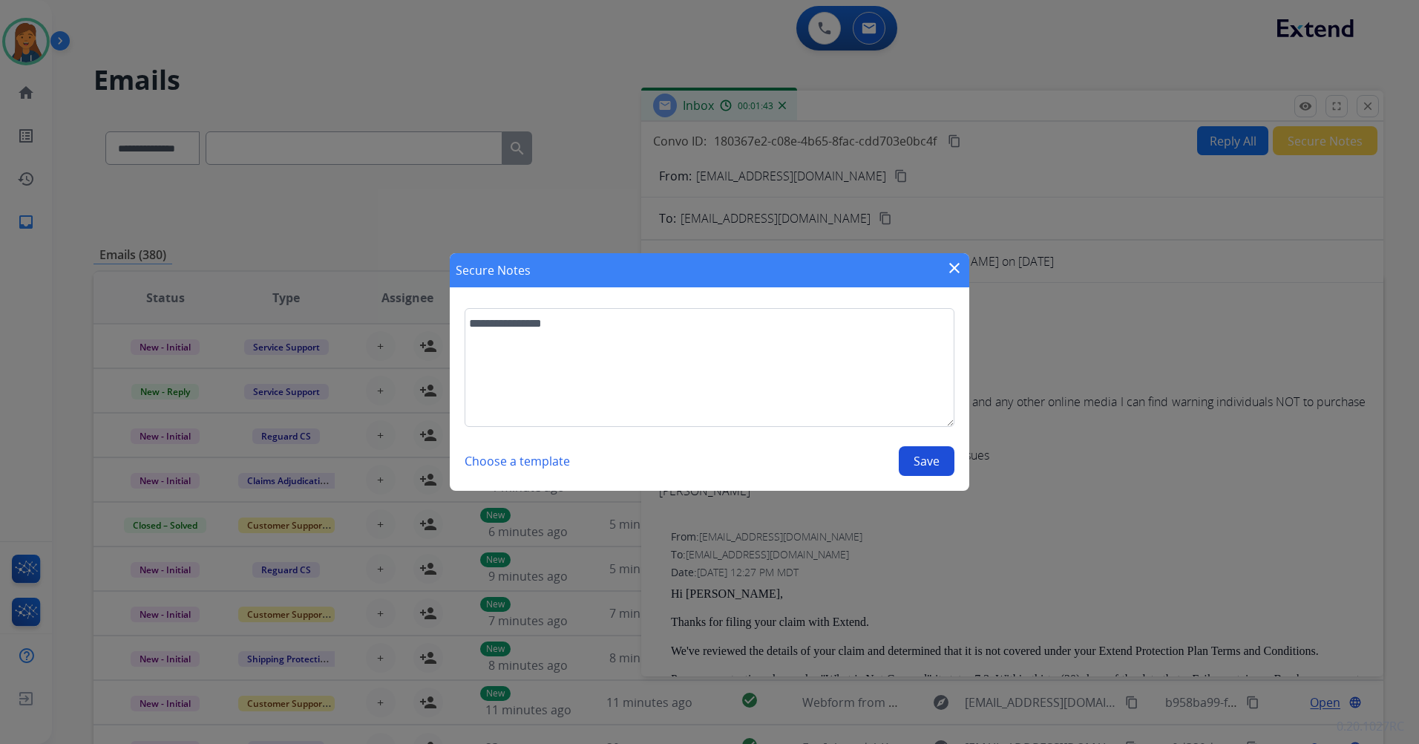
click at [914, 454] on button "Save" at bounding box center [927, 461] width 56 height 30
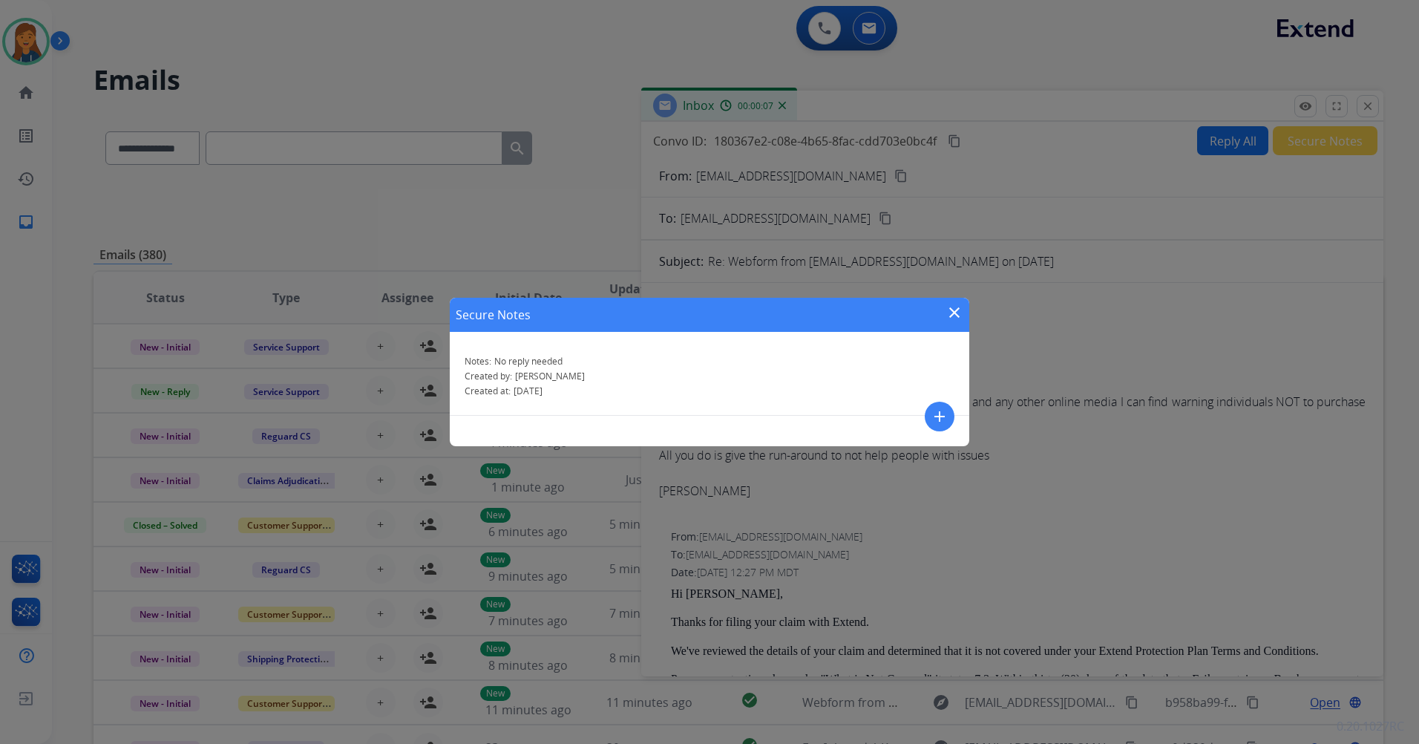
click at [949, 309] on mat-icon "close" at bounding box center [955, 313] width 18 height 18
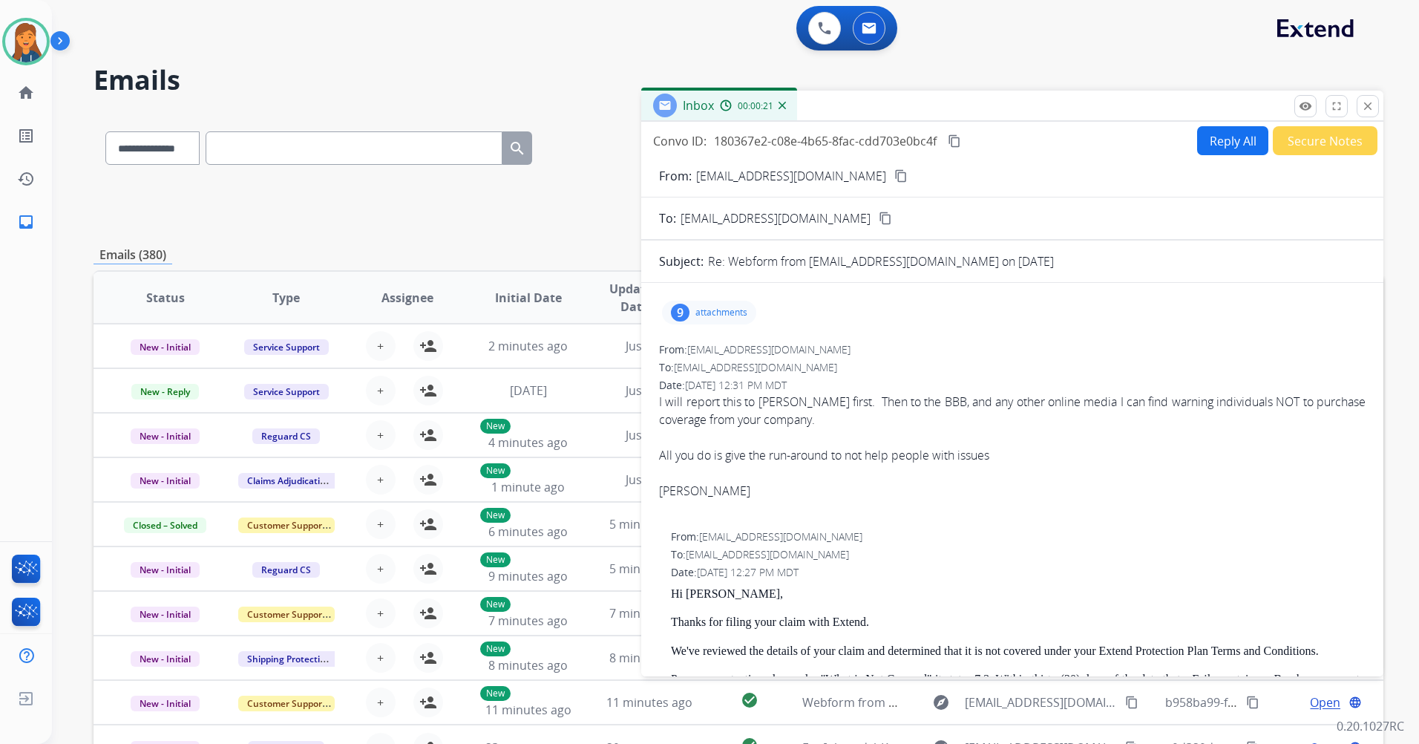
click at [1295, 143] on button "Secure Notes" at bounding box center [1325, 140] width 105 height 29
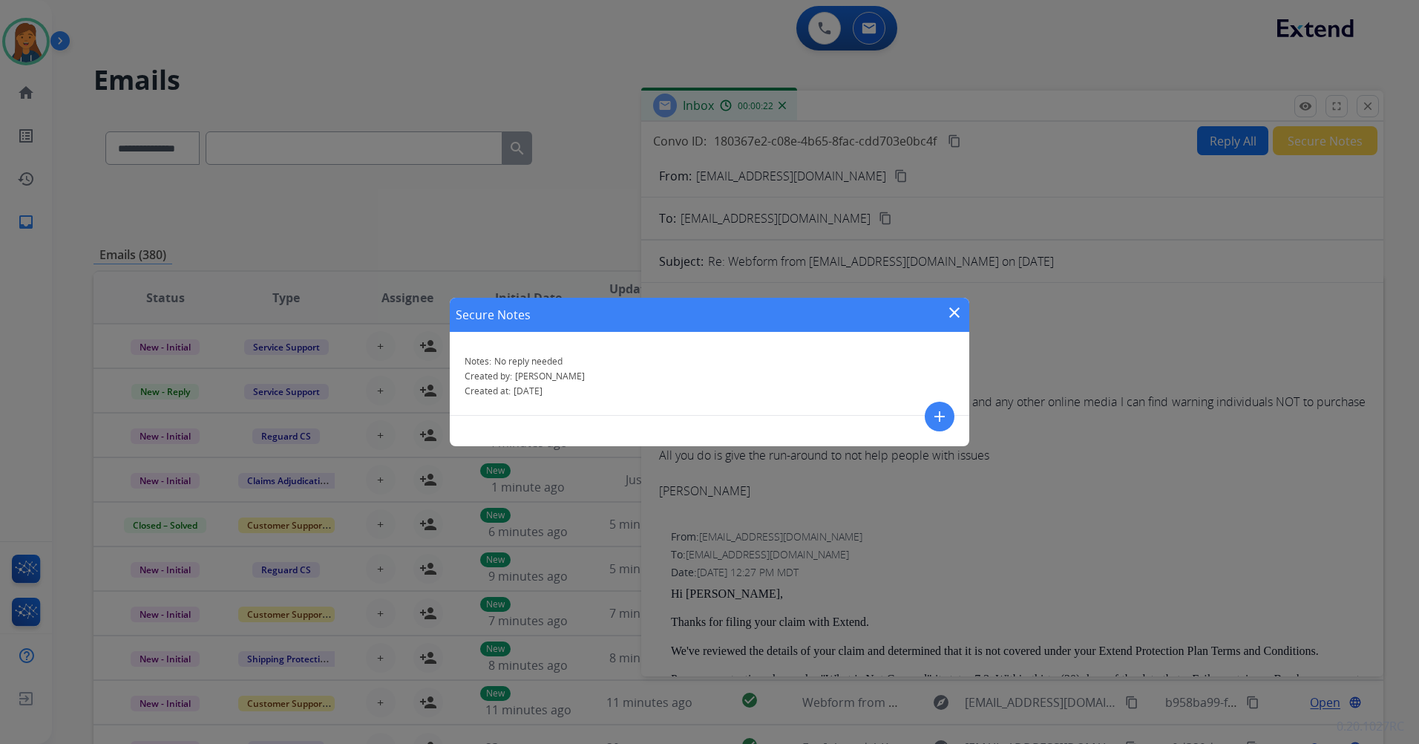
drag, startPoint x: 955, startPoint y: 309, endPoint x: 1033, endPoint y: 257, distance: 93.7
click at [955, 310] on mat-icon "close" at bounding box center [955, 313] width 18 height 18
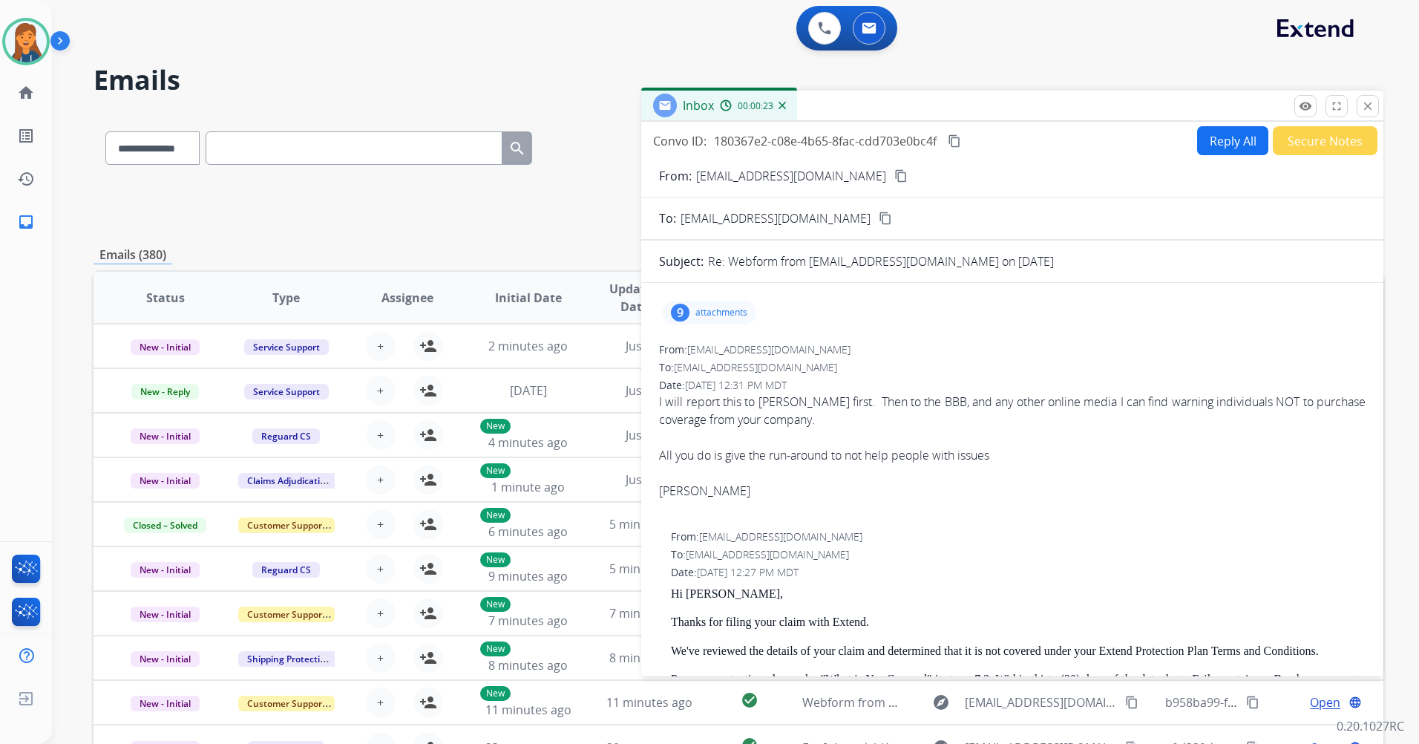
drag, startPoint x: 1364, startPoint y: 105, endPoint x: 964, endPoint y: 169, distance: 405.2
click at [1365, 106] on mat-icon "close" at bounding box center [1367, 105] width 13 height 13
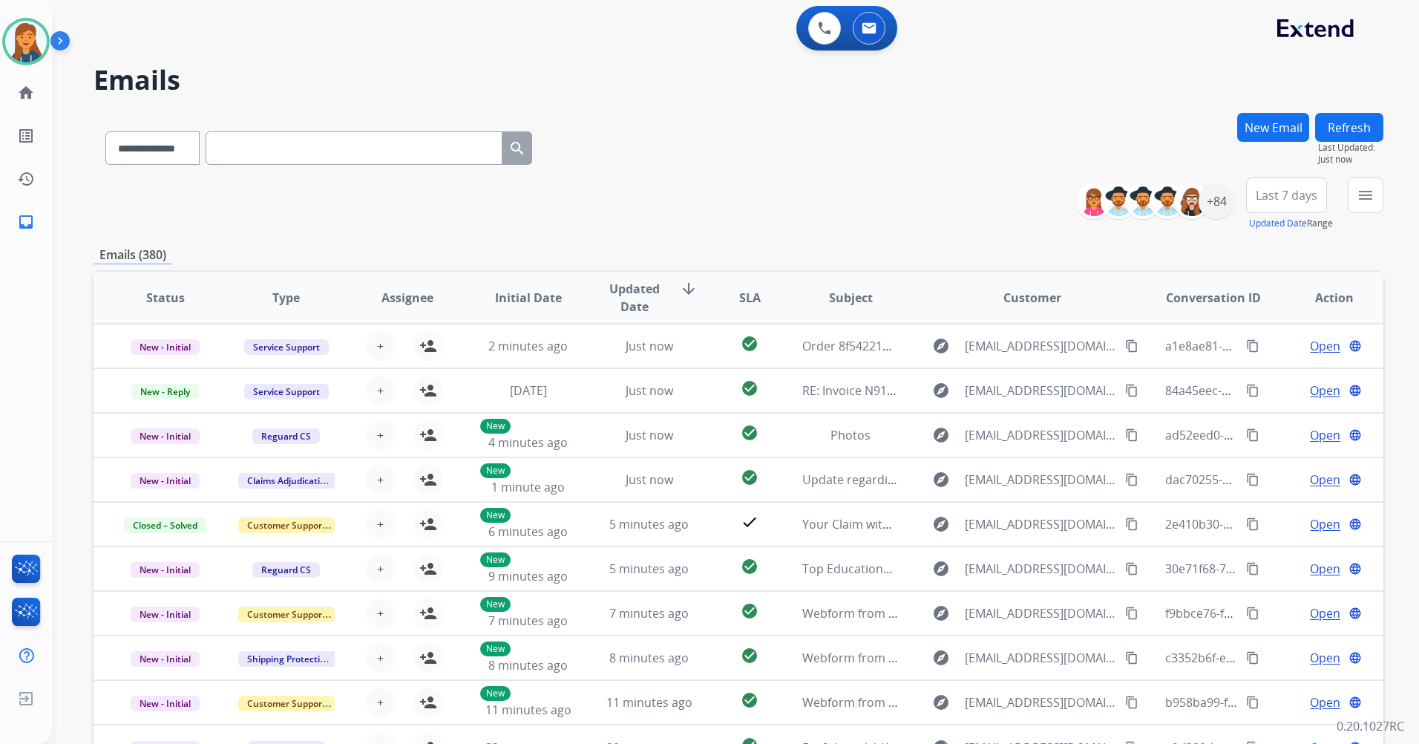
click at [1285, 197] on span "Last 7 days" at bounding box center [1287, 195] width 62 height 6
click at [1272, 376] on div "Last 90 days" at bounding box center [1282, 375] width 82 height 22
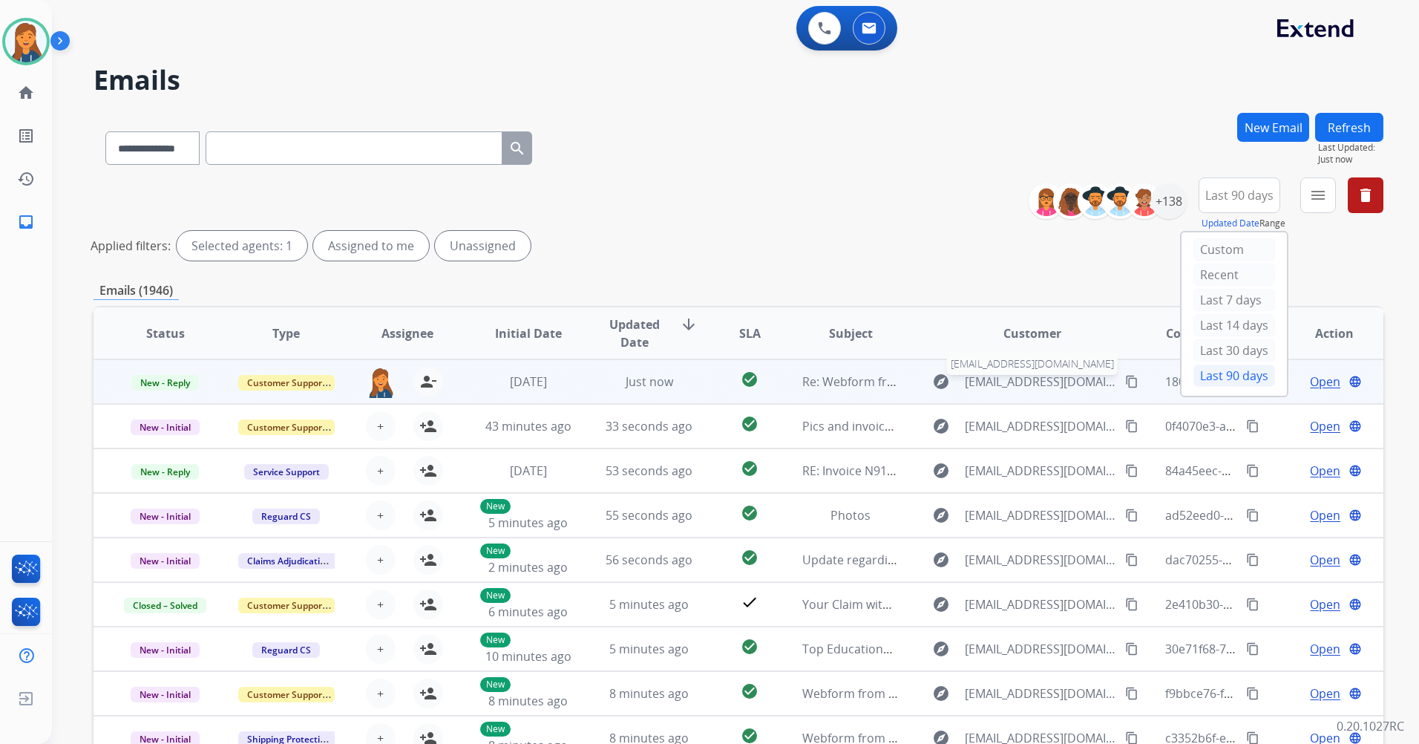
click at [1004, 382] on span "[EMAIL_ADDRESS][DOMAIN_NAME]" at bounding box center [1041, 382] width 152 height 18
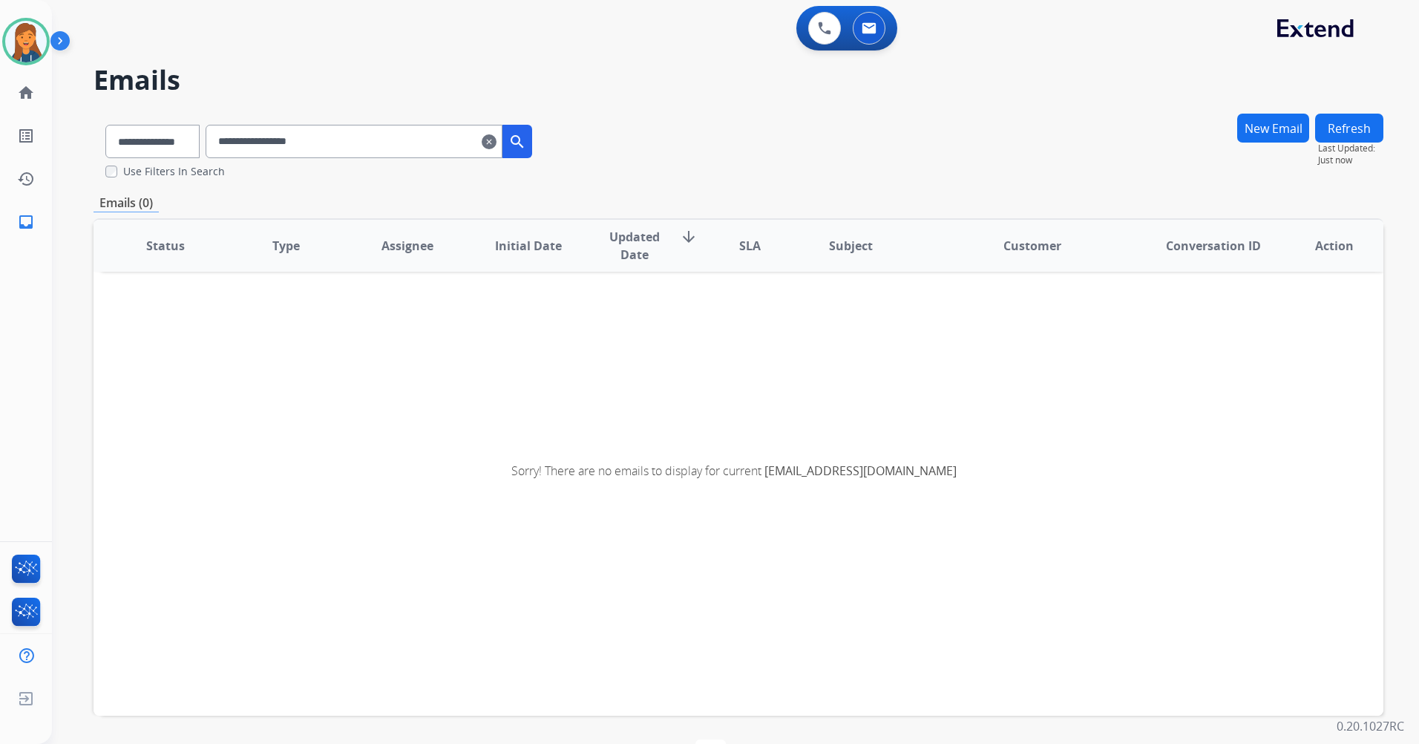
click at [497, 141] on mat-icon "clear" at bounding box center [489, 142] width 15 height 18
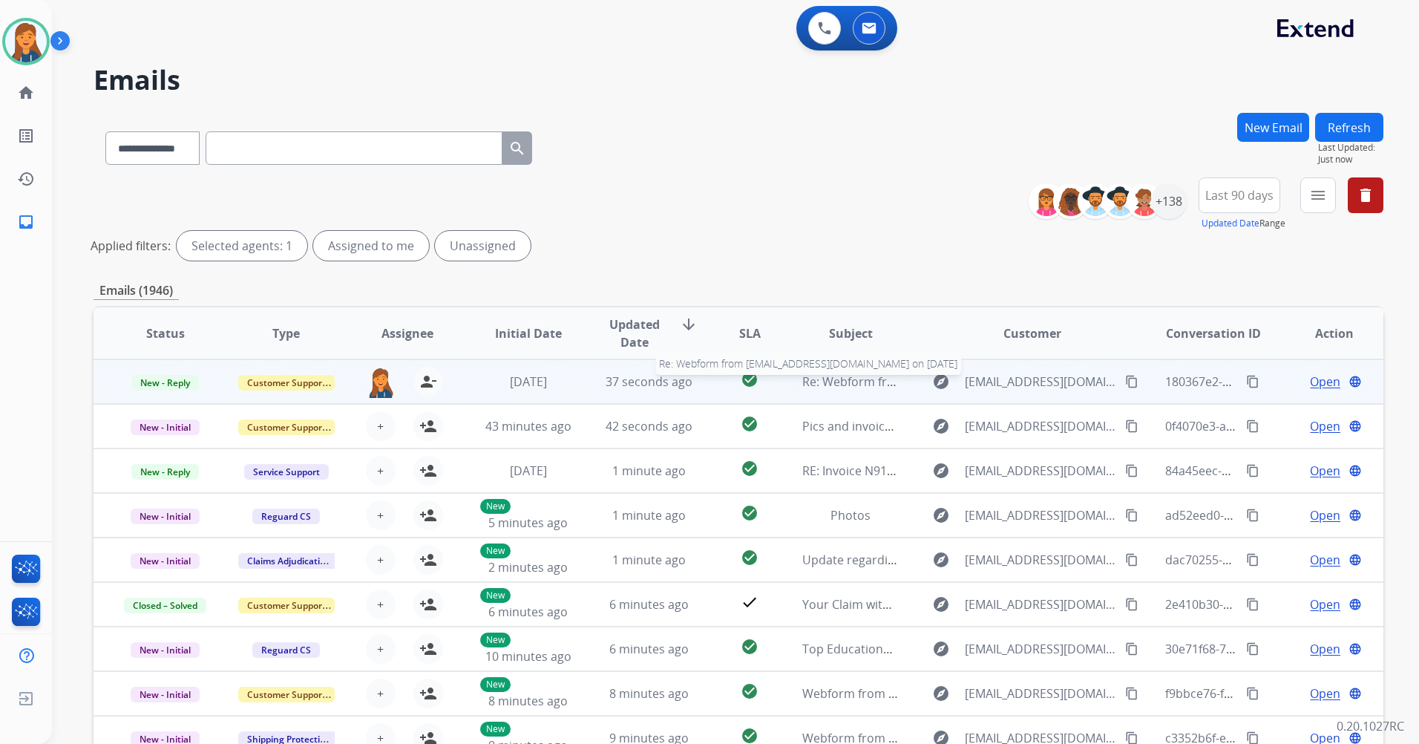
click at [829, 385] on span "Re: Webform from [EMAIL_ADDRESS][DOMAIN_NAME] on [DATE]" at bounding box center [980, 381] width 356 height 16
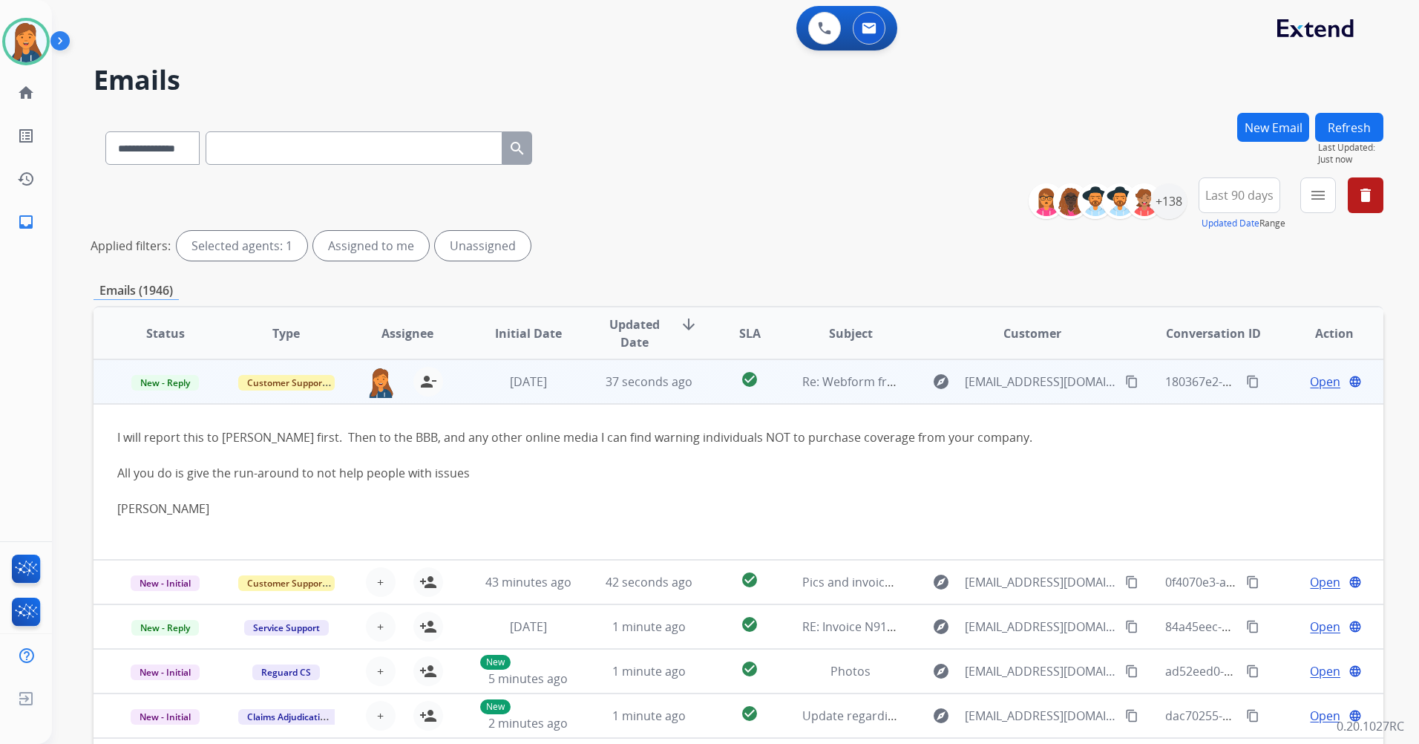
click at [1318, 385] on span "Open" at bounding box center [1325, 382] width 30 height 18
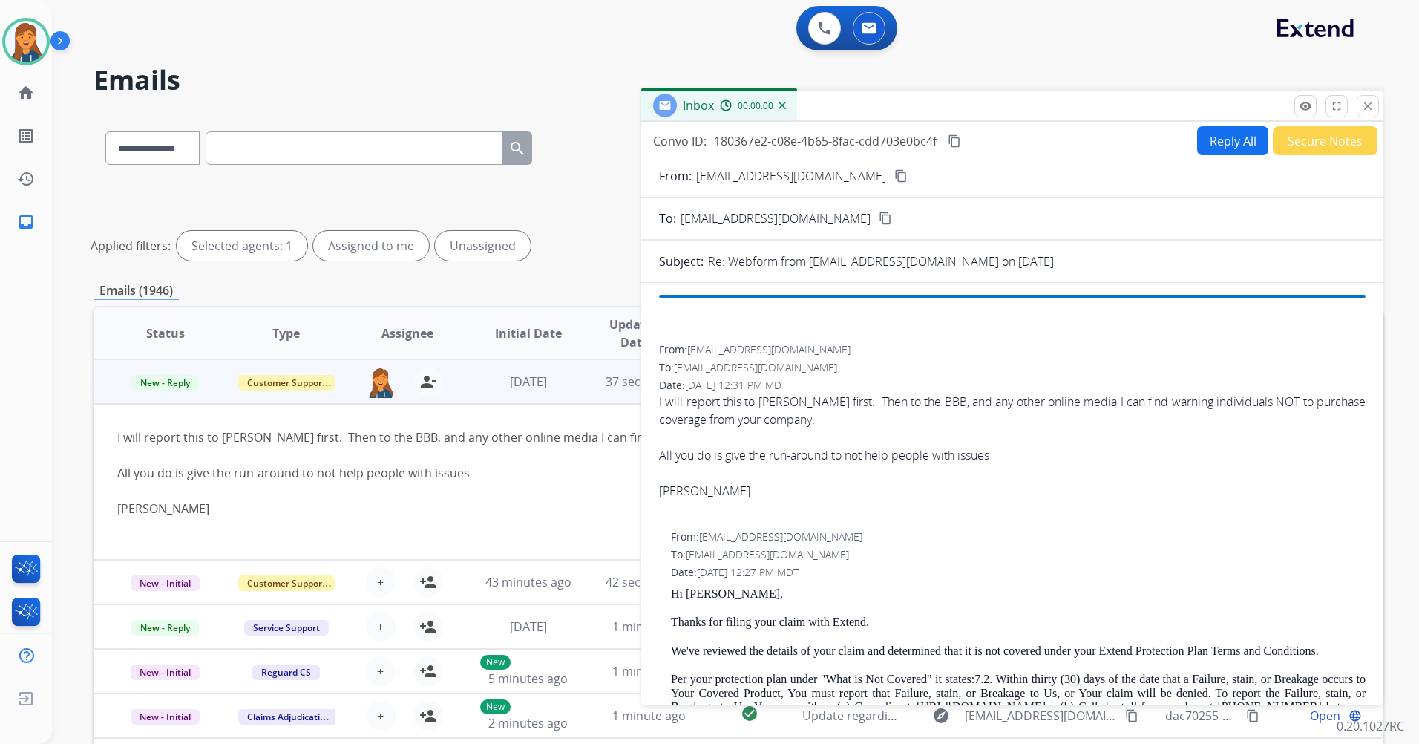
click at [1306, 139] on button "Secure Notes" at bounding box center [1325, 140] width 105 height 29
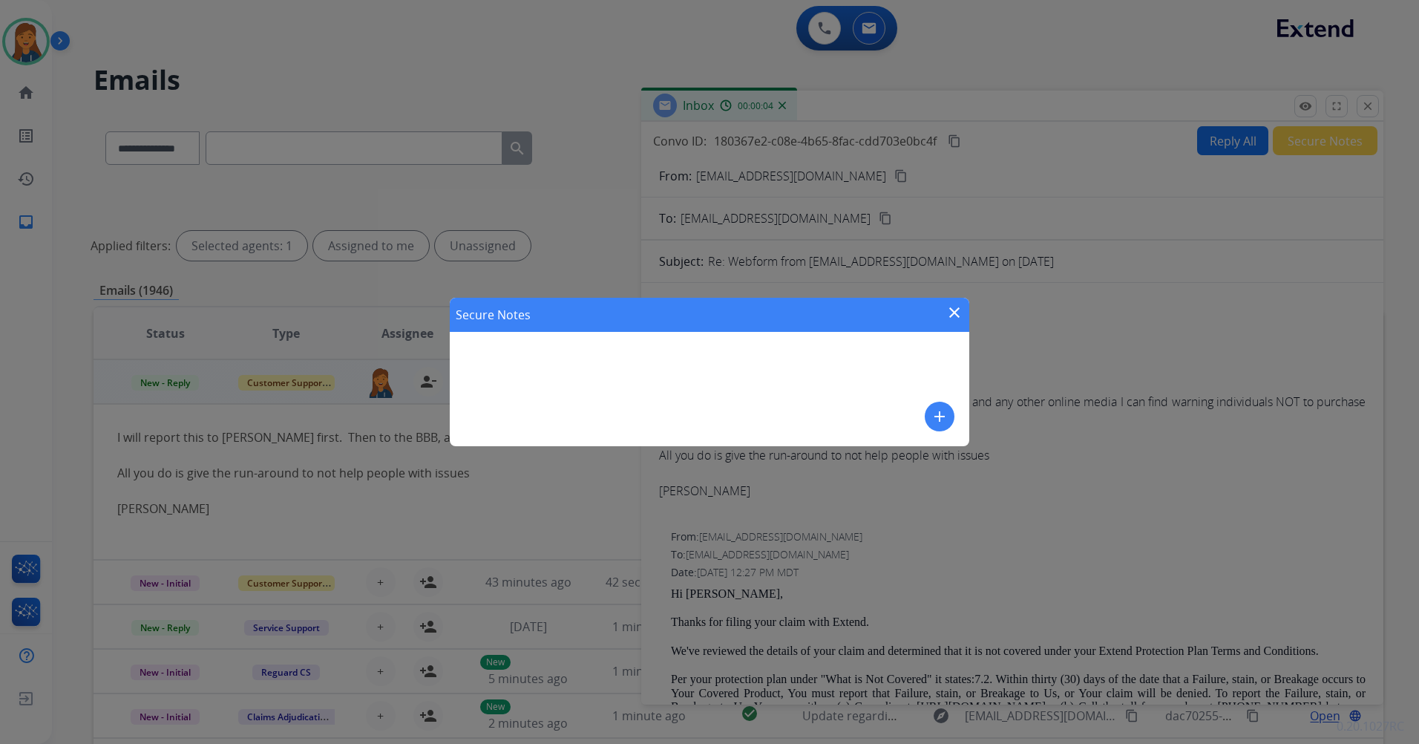
click at [952, 314] on mat-icon "close" at bounding box center [955, 313] width 18 height 18
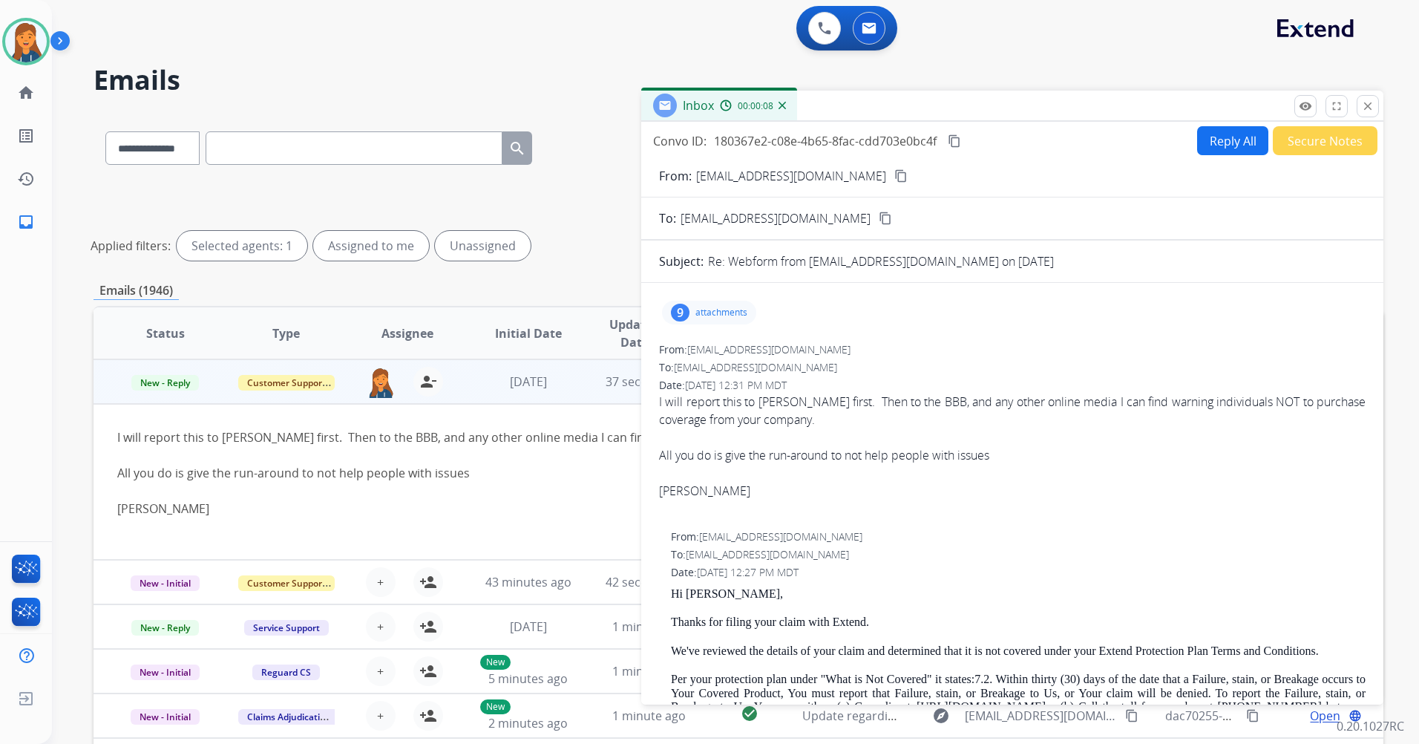
click at [1301, 144] on button "Secure Notes" at bounding box center [1325, 140] width 105 height 29
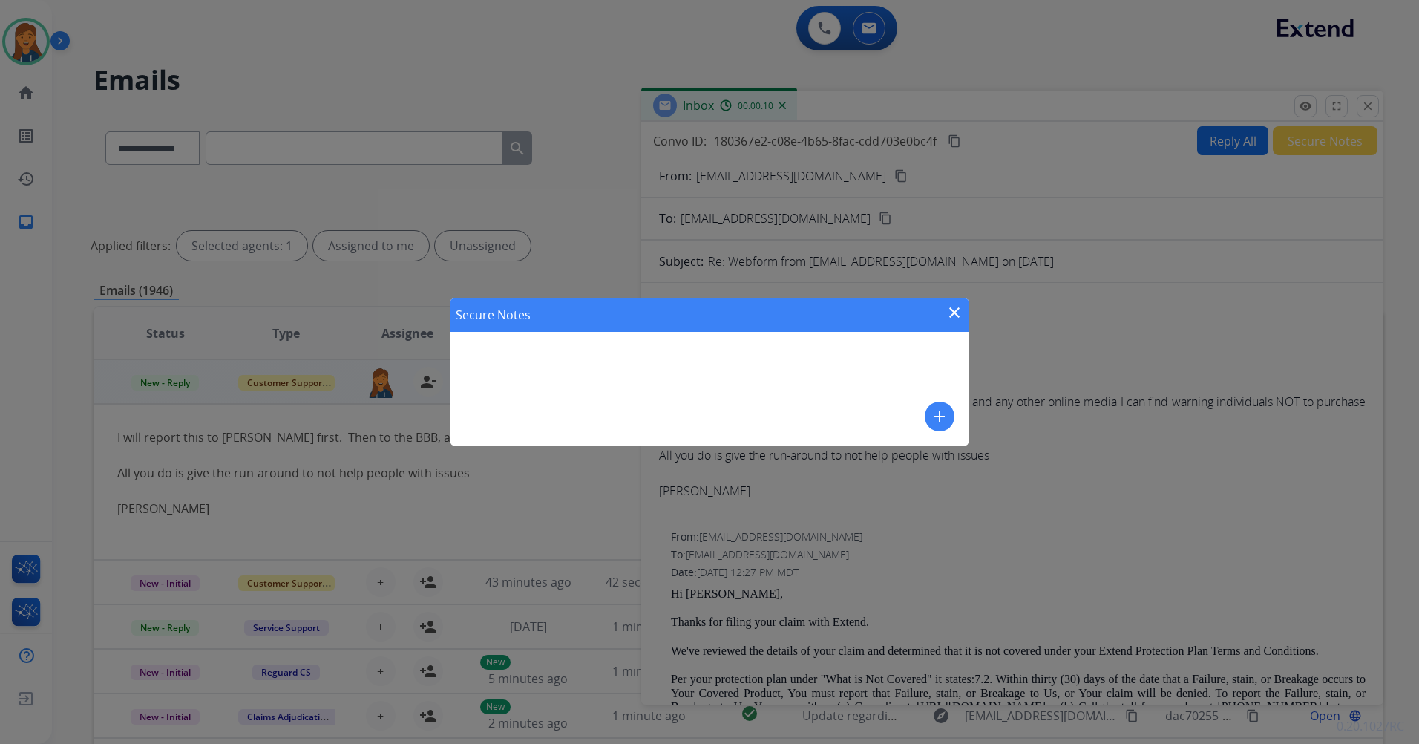
click at [946, 412] on mat-icon "add" at bounding box center [940, 417] width 18 height 18
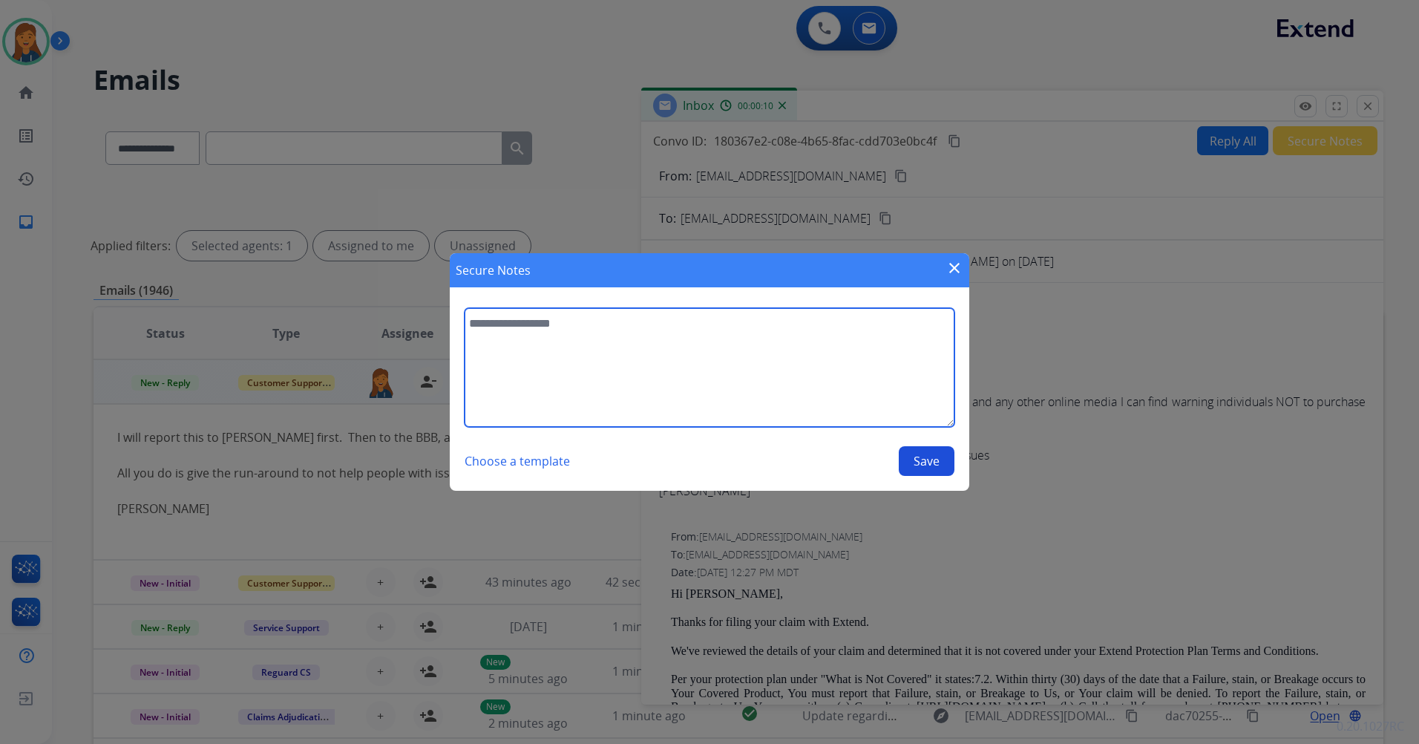
click at [762, 381] on textarea at bounding box center [710, 367] width 490 height 119
type textarea "**********"
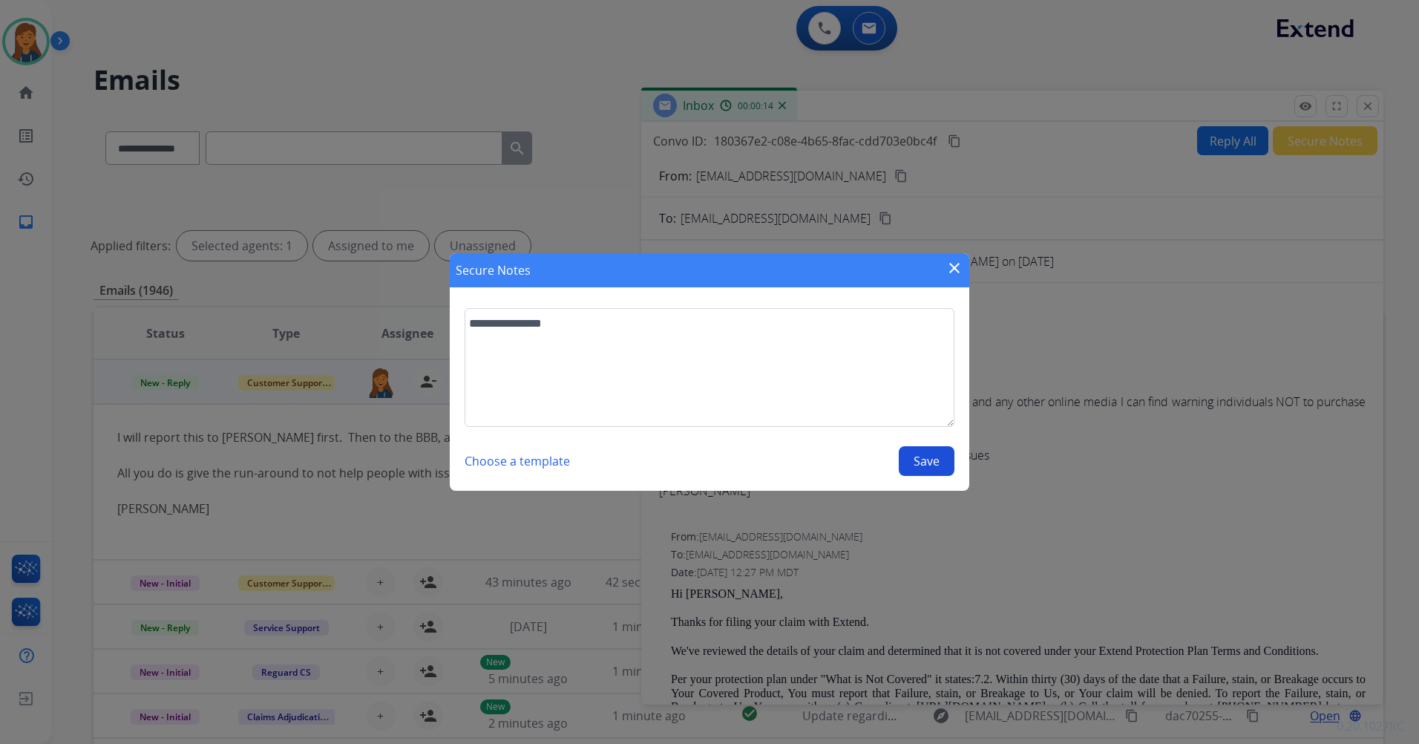
drag, startPoint x: 935, startPoint y: 455, endPoint x: 932, endPoint y: 445, distance: 9.9
click at [934, 456] on button "Save" at bounding box center [927, 461] width 56 height 30
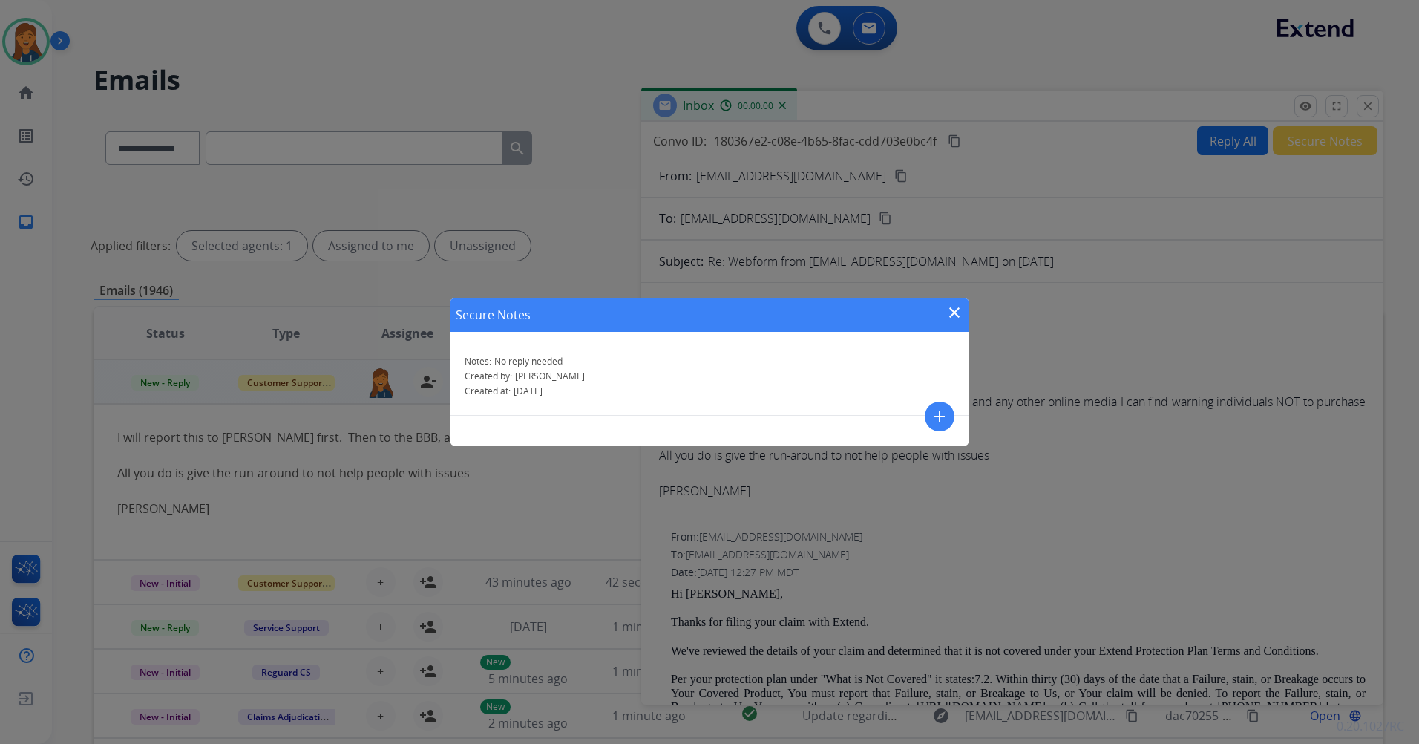
click at [954, 308] on mat-icon "close" at bounding box center [955, 313] width 18 height 18
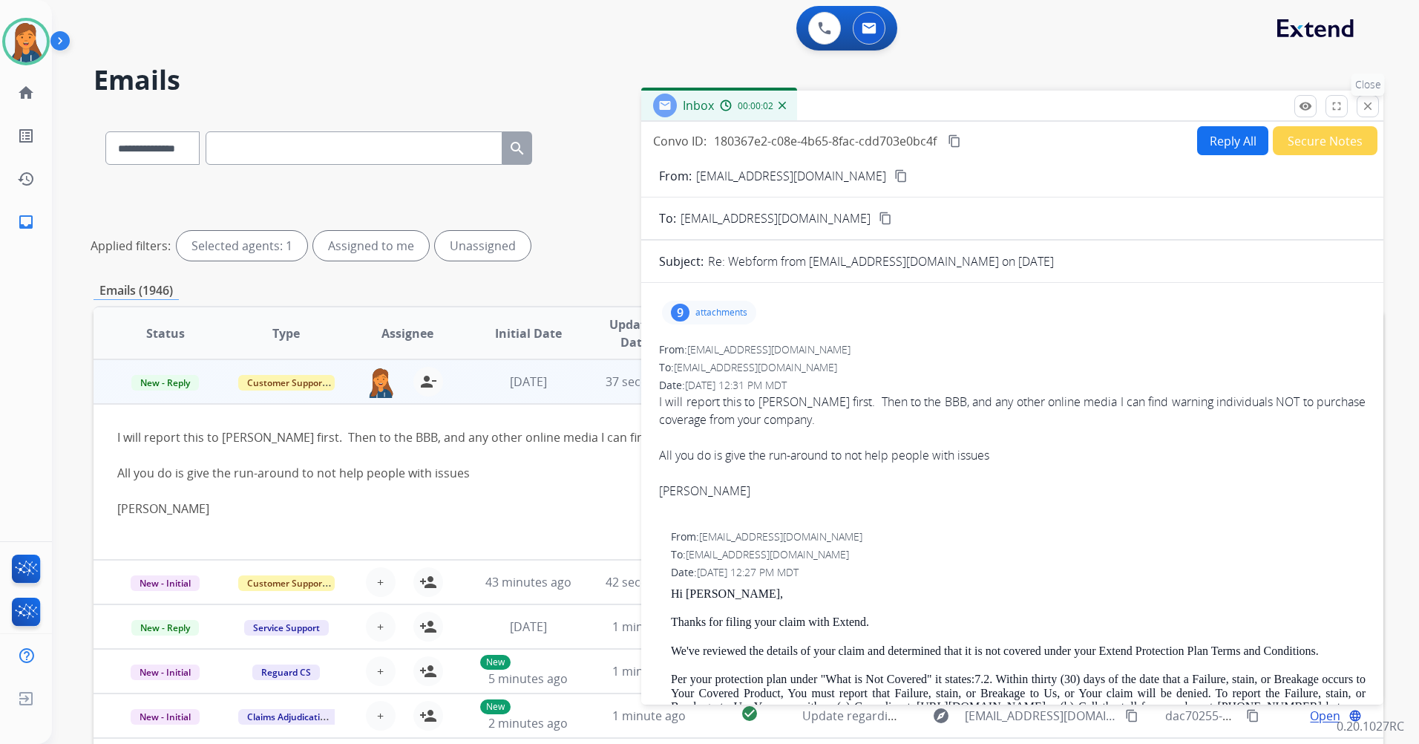
click at [1366, 104] on mat-icon "close" at bounding box center [1367, 105] width 13 height 13
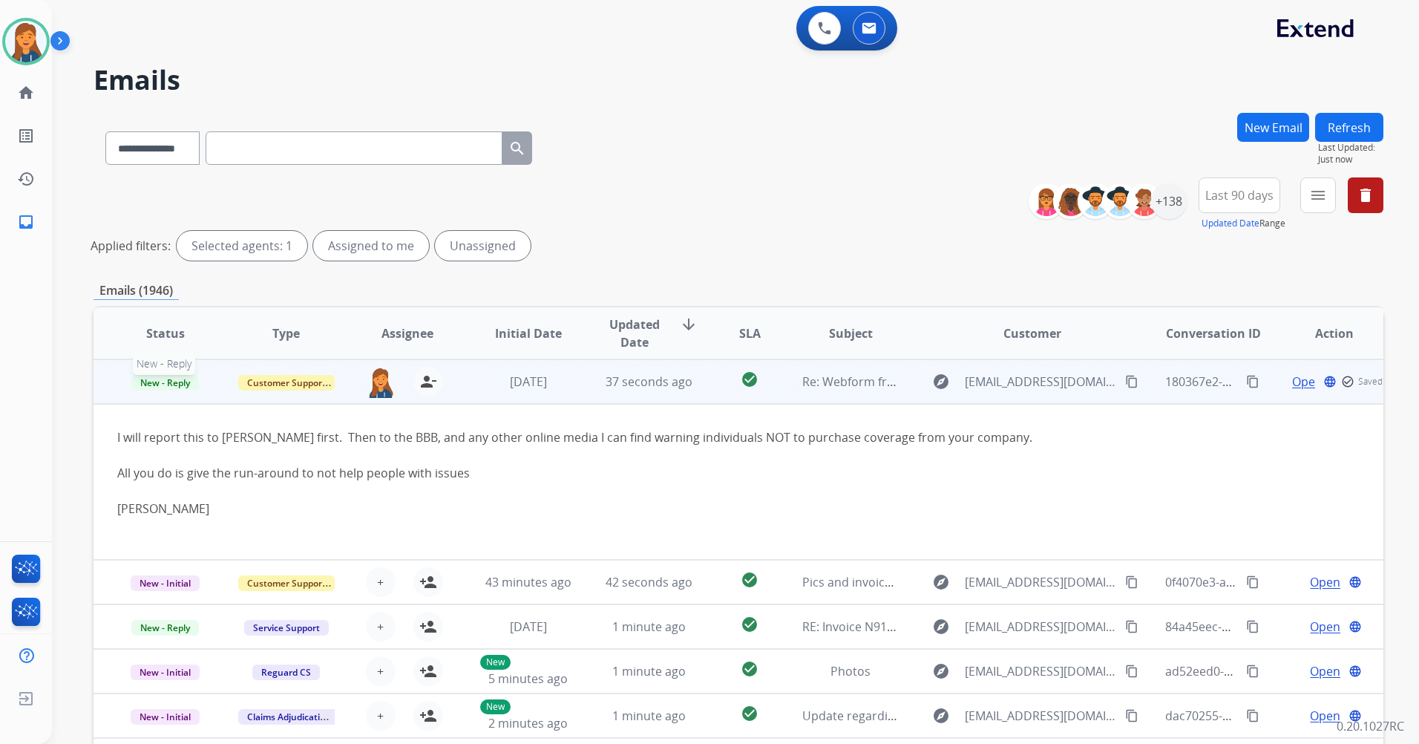
click at [156, 385] on span "New - Reply" at bounding box center [165, 383] width 68 height 16
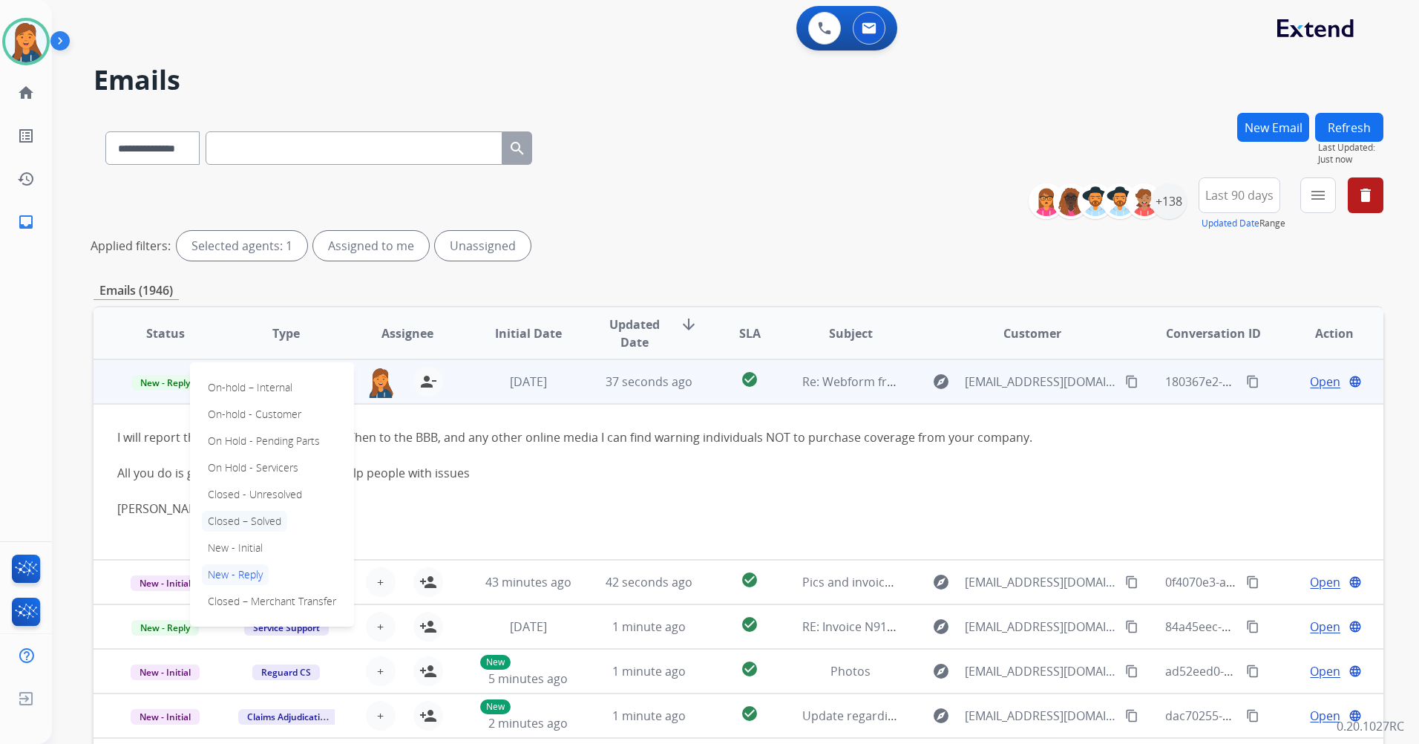
click at [239, 526] on p "Closed – Solved" at bounding box center [244, 521] width 85 height 21
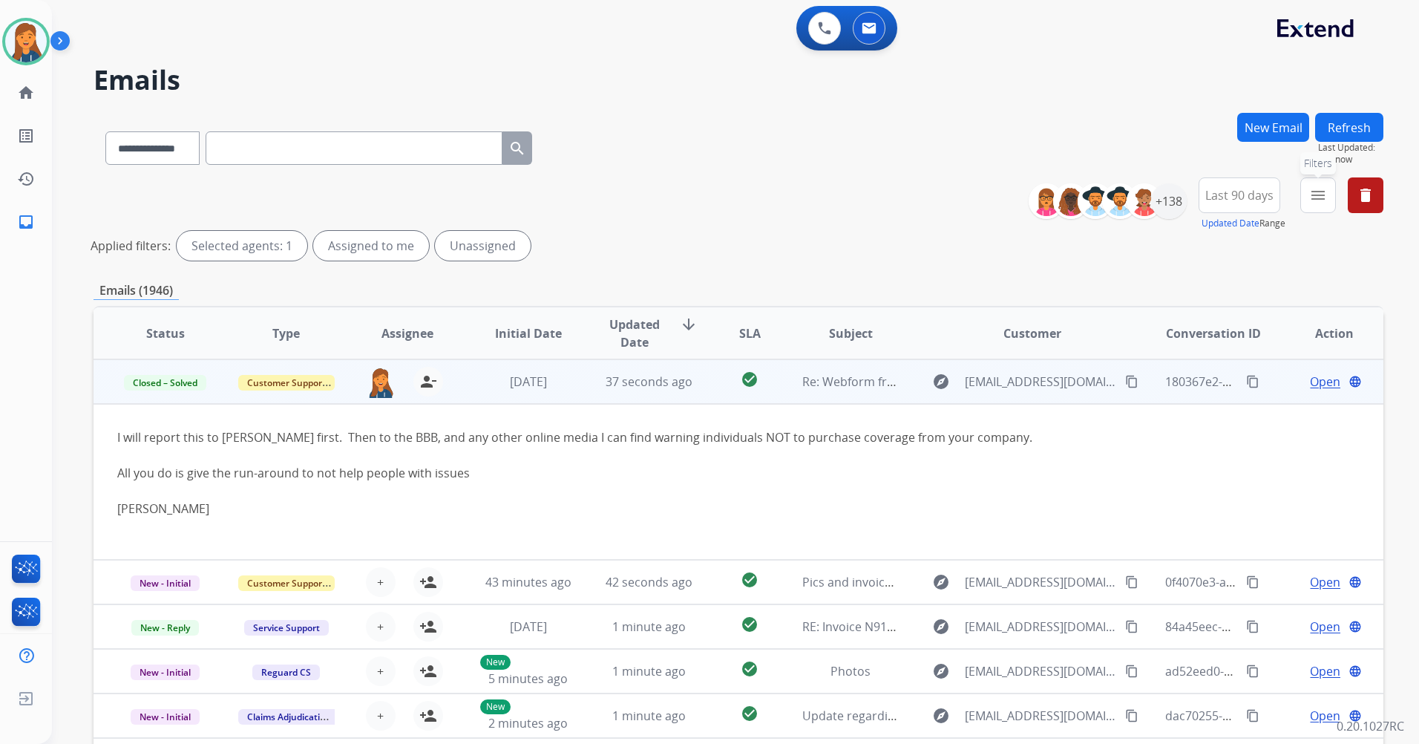
click at [1304, 199] on button "menu Filters" at bounding box center [1319, 195] width 36 height 36
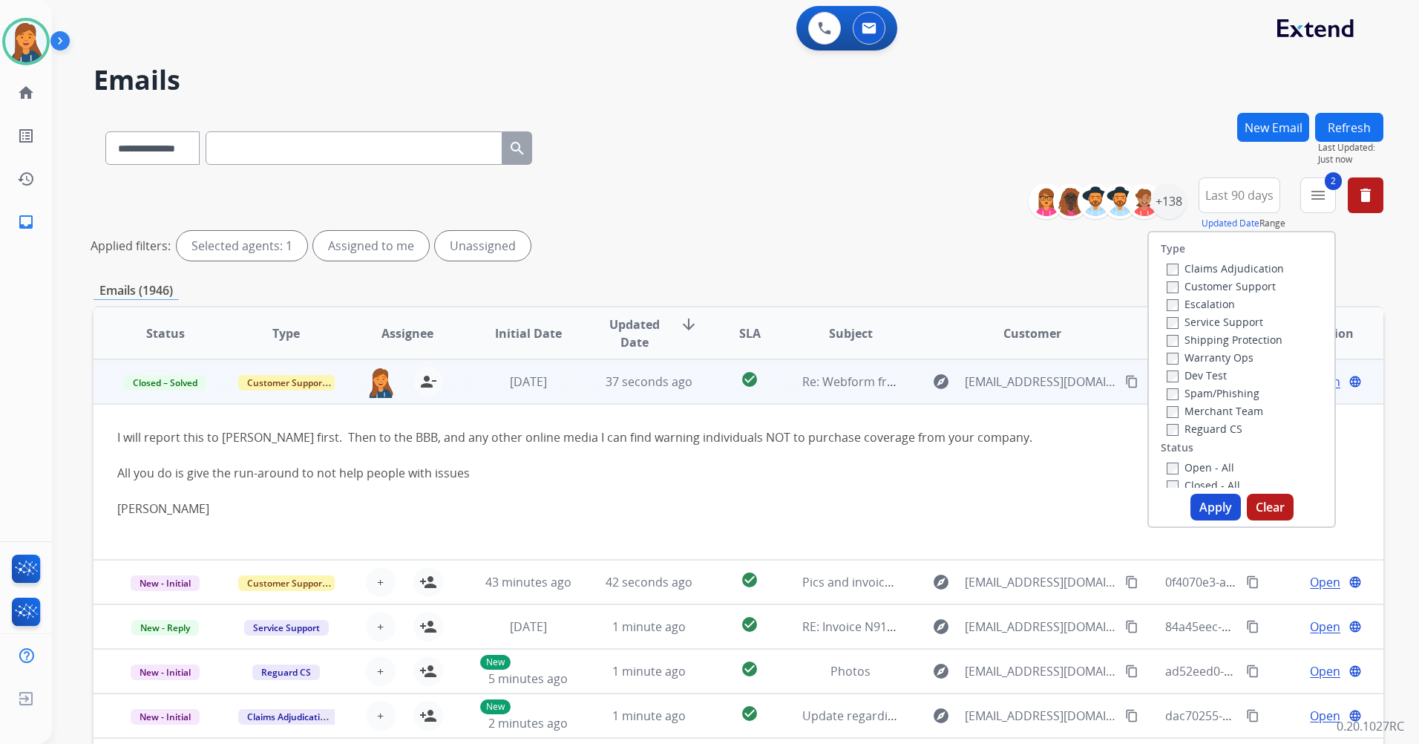
click at [1169, 475] on div "Open - All" at bounding box center [1245, 467] width 156 height 18
click at [1214, 508] on button "Apply" at bounding box center [1216, 507] width 50 height 27
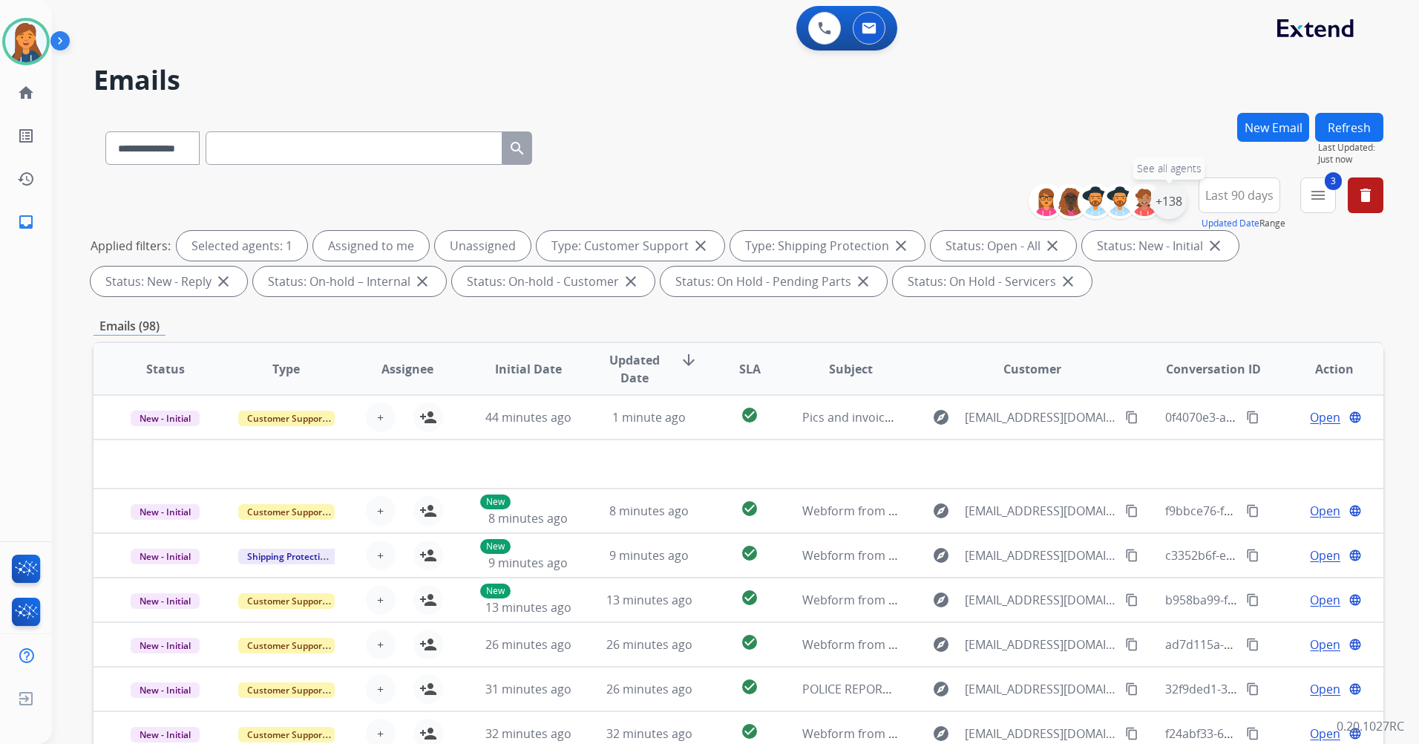
click at [1167, 199] on div "+138" at bounding box center [1169, 201] width 36 height 36
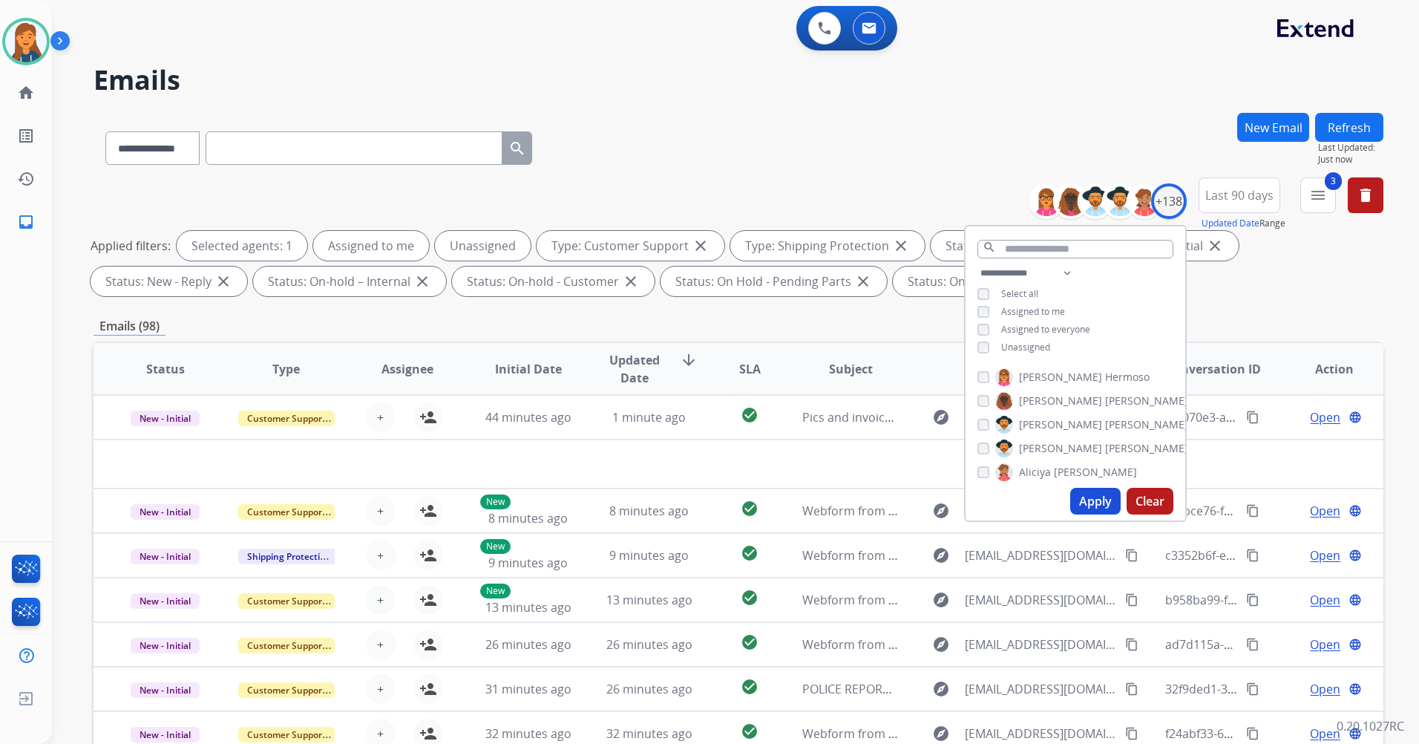
click at [985, 352] on div "**********" at bounding box center [1076, 311] width 220 height 95
click at [1095, 497] on button "Apply" at bounding box center [1095, 501] width 50 height 27
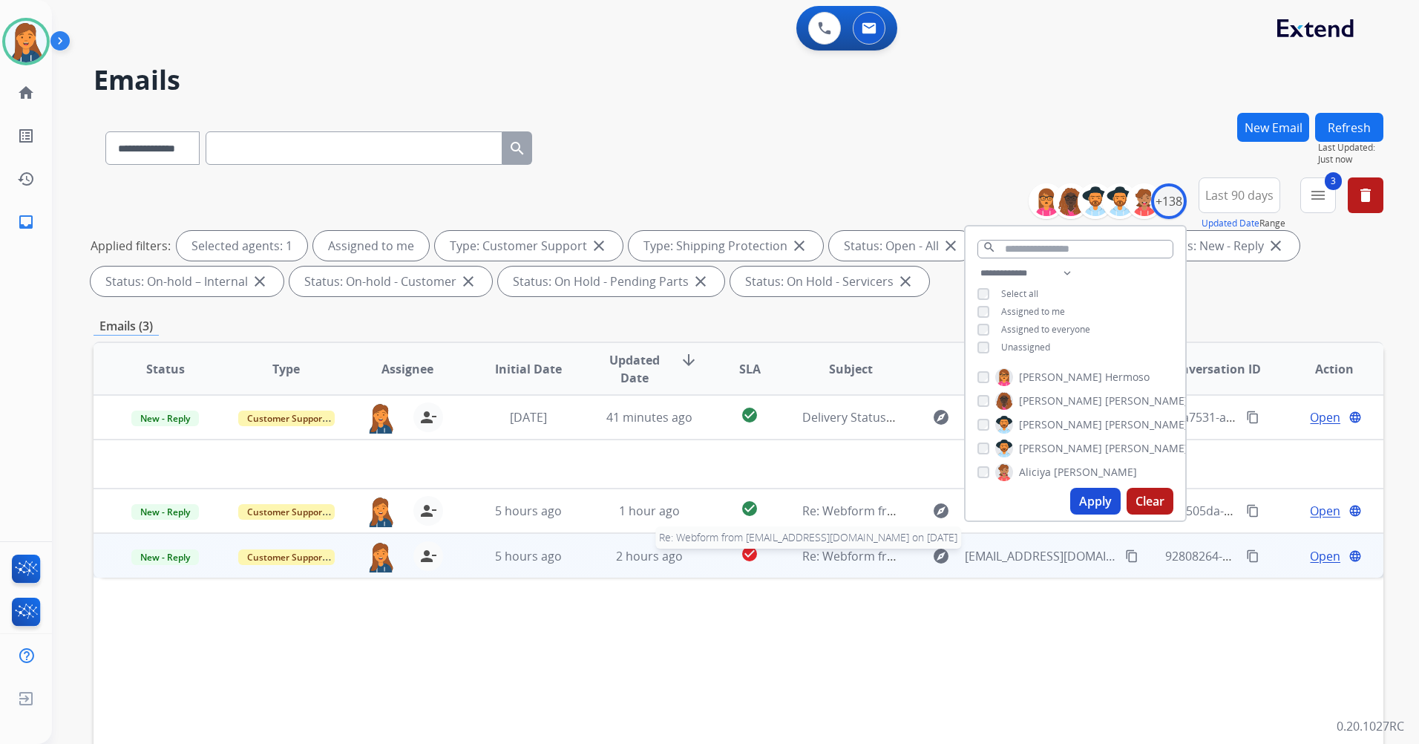
click at [845, 560] on span "Re: Webform from [EMAIL_ADDRESS][DOMAIN_NAME] on [DATE]" at bounding box center [980, 556] width 356 height 16
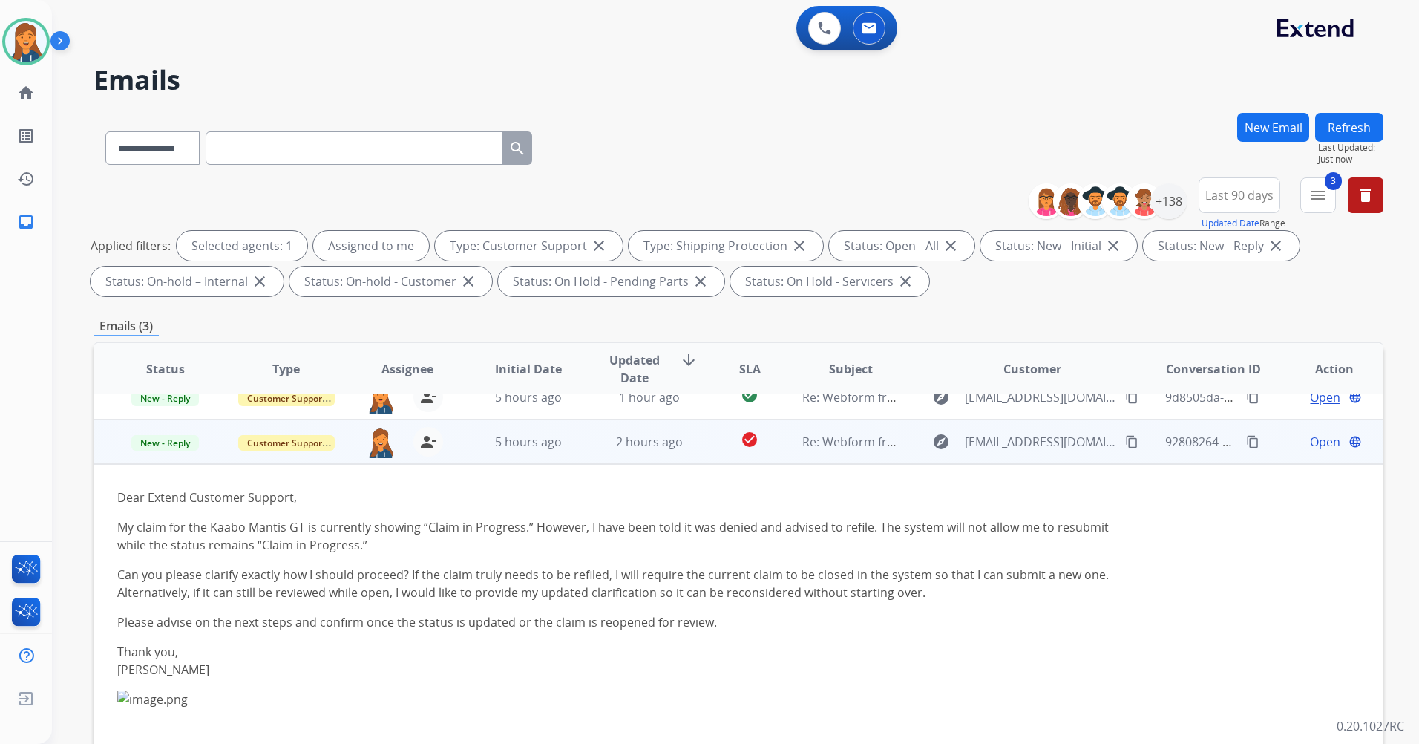
scroll to position [89, 0]
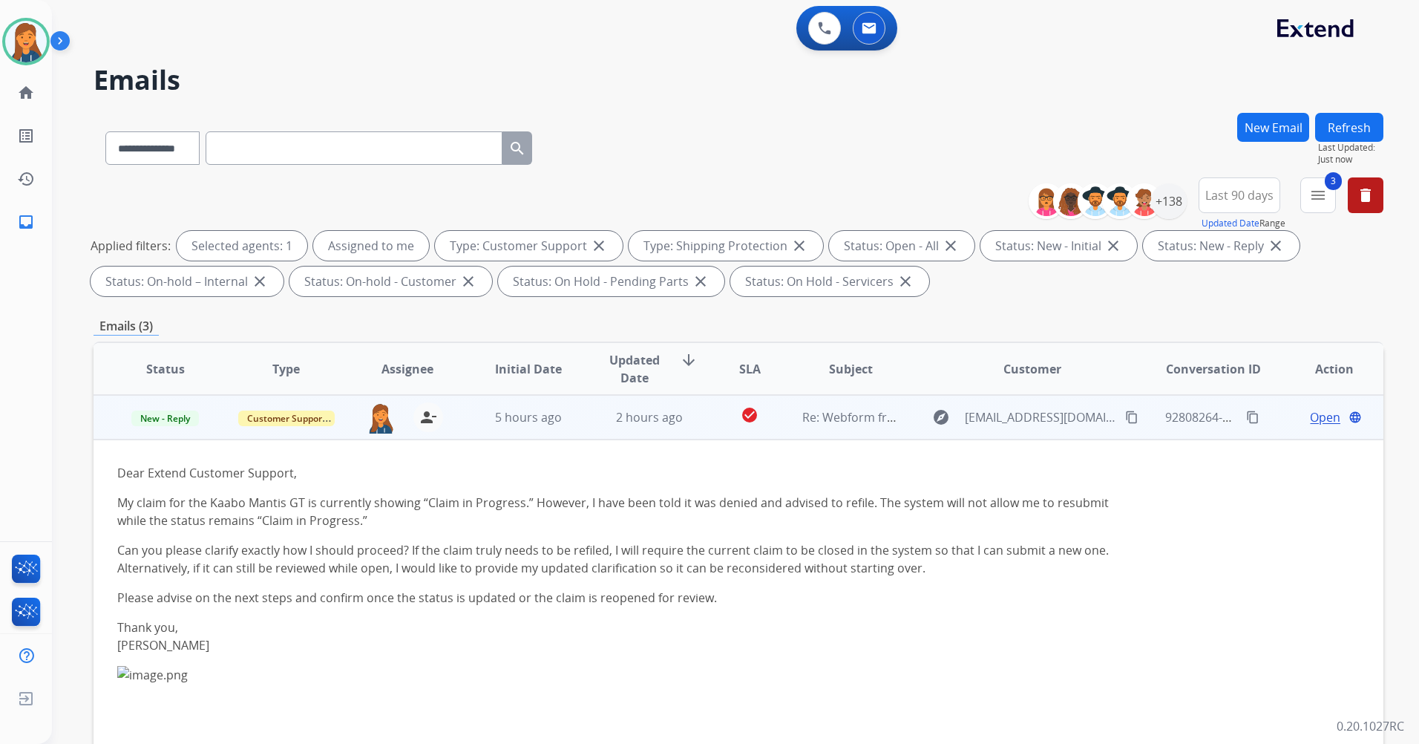
click at [1310, 417] on span "Open" at bounding box center [1325, 417] width 30 height 18
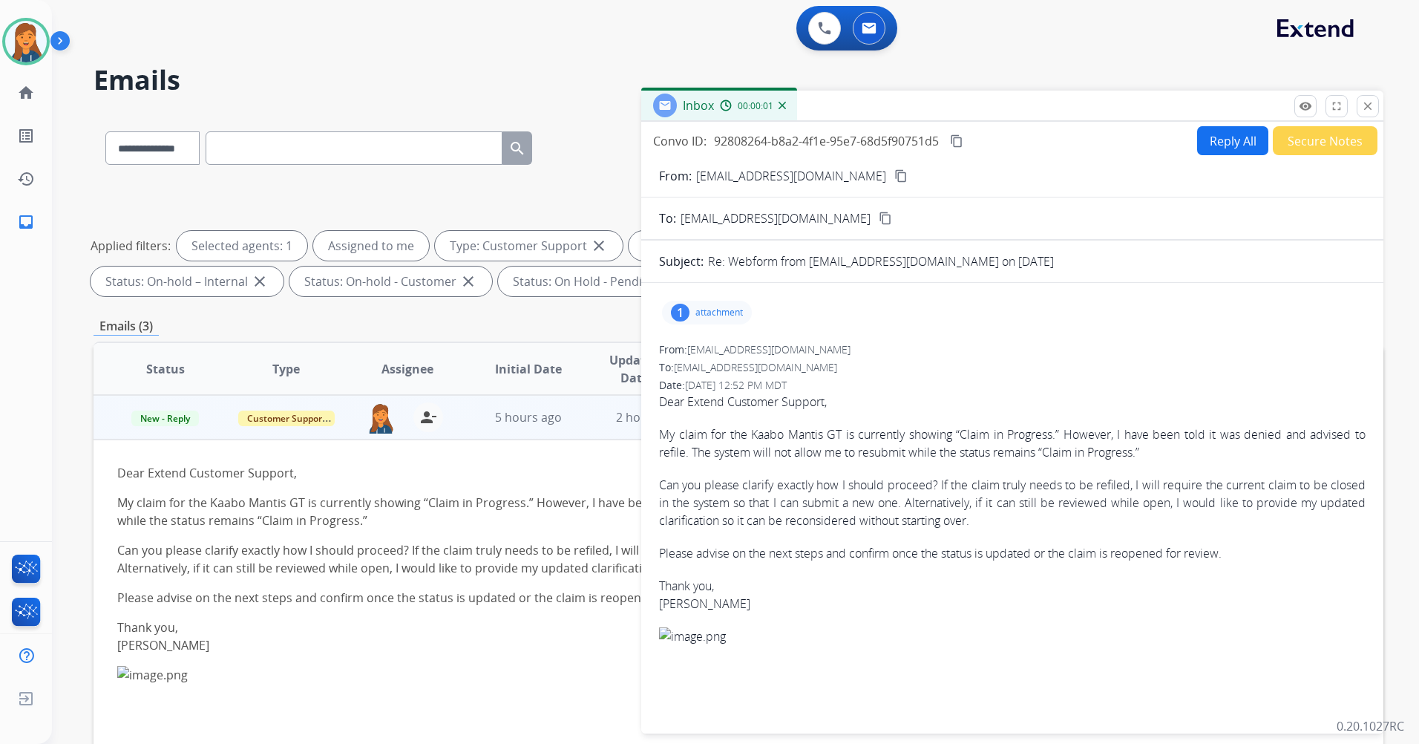
click at [1228, 139] on button "Reply All" at bounding box center [1232, 140] width 71 height 29
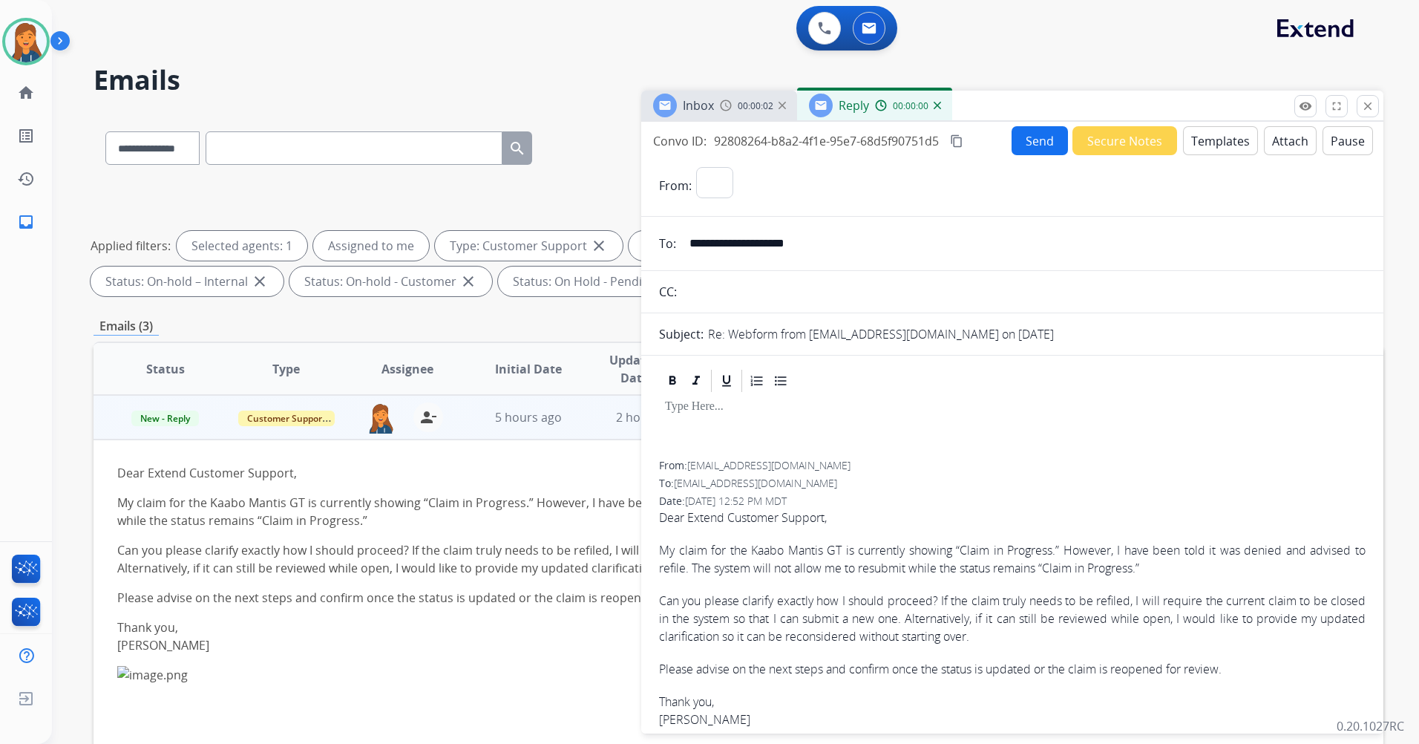
select select "**********"
click at [1200, 151] on button "Templates" at bounding box center [1220, 140] width 75 height 29
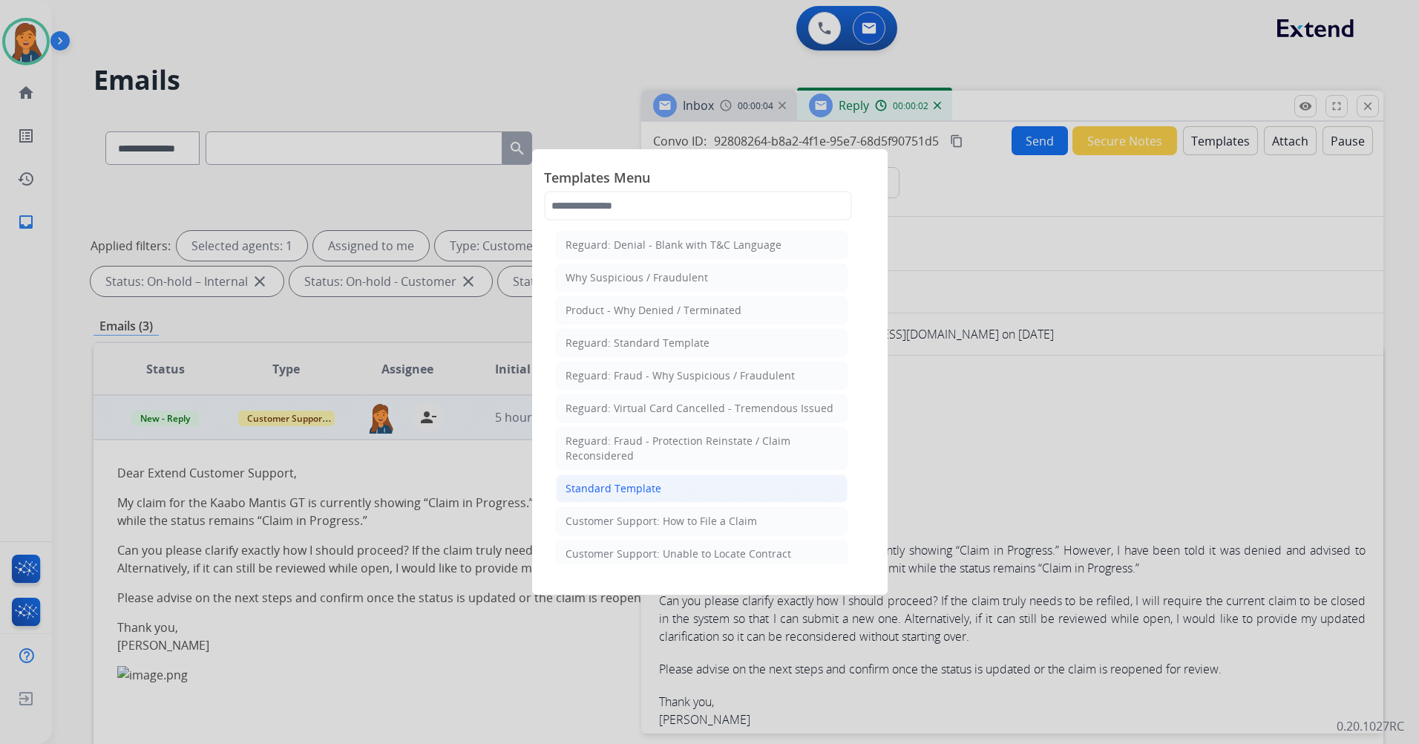
click at [637, 484] on div "Standard Template" at bounding box center [614, 488] width 96 height 15
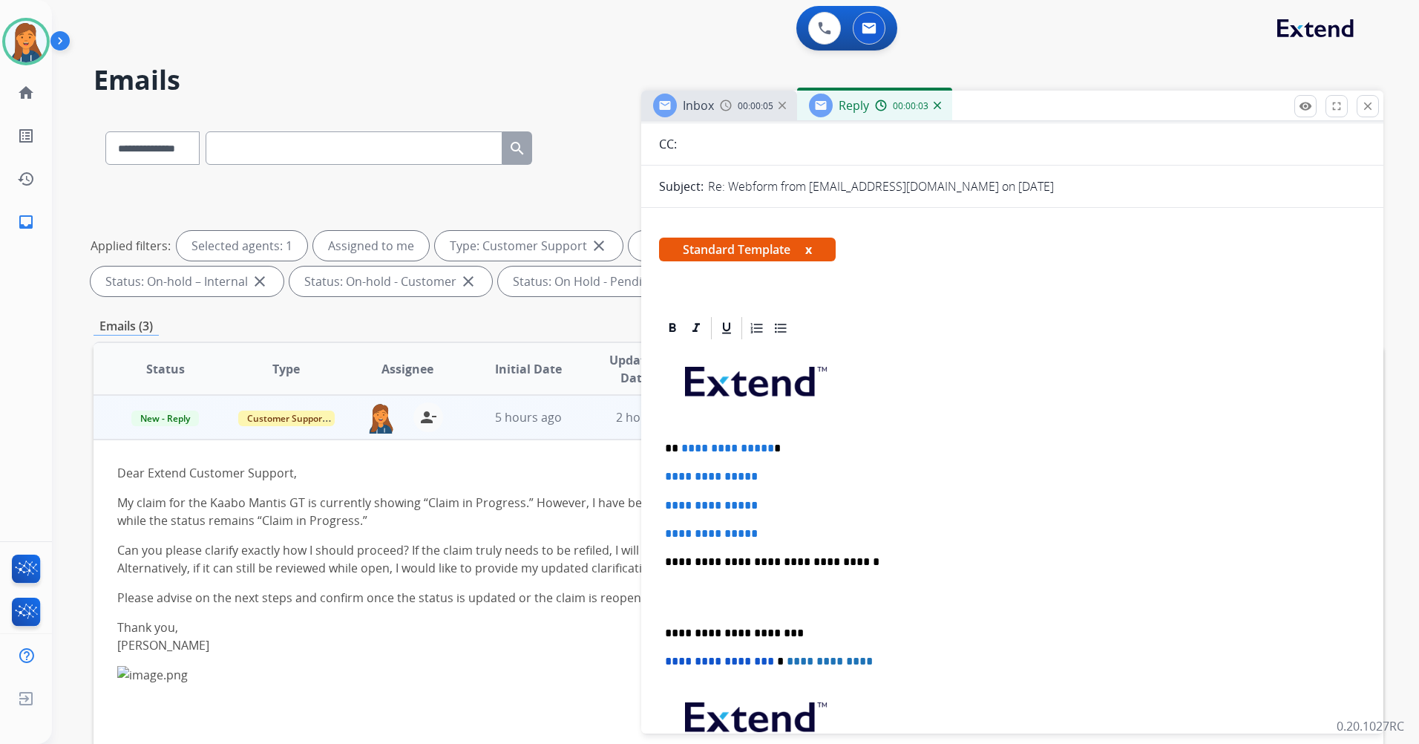
scroll to position [148, 0]
drag, startPoint x: 770, startPoint y: 532, endPoint x: 681, endPoint y: 440, distance: 127.6
click at [681, 440] on div "**********" at bounding box center [1012, 596] width 707 height 511
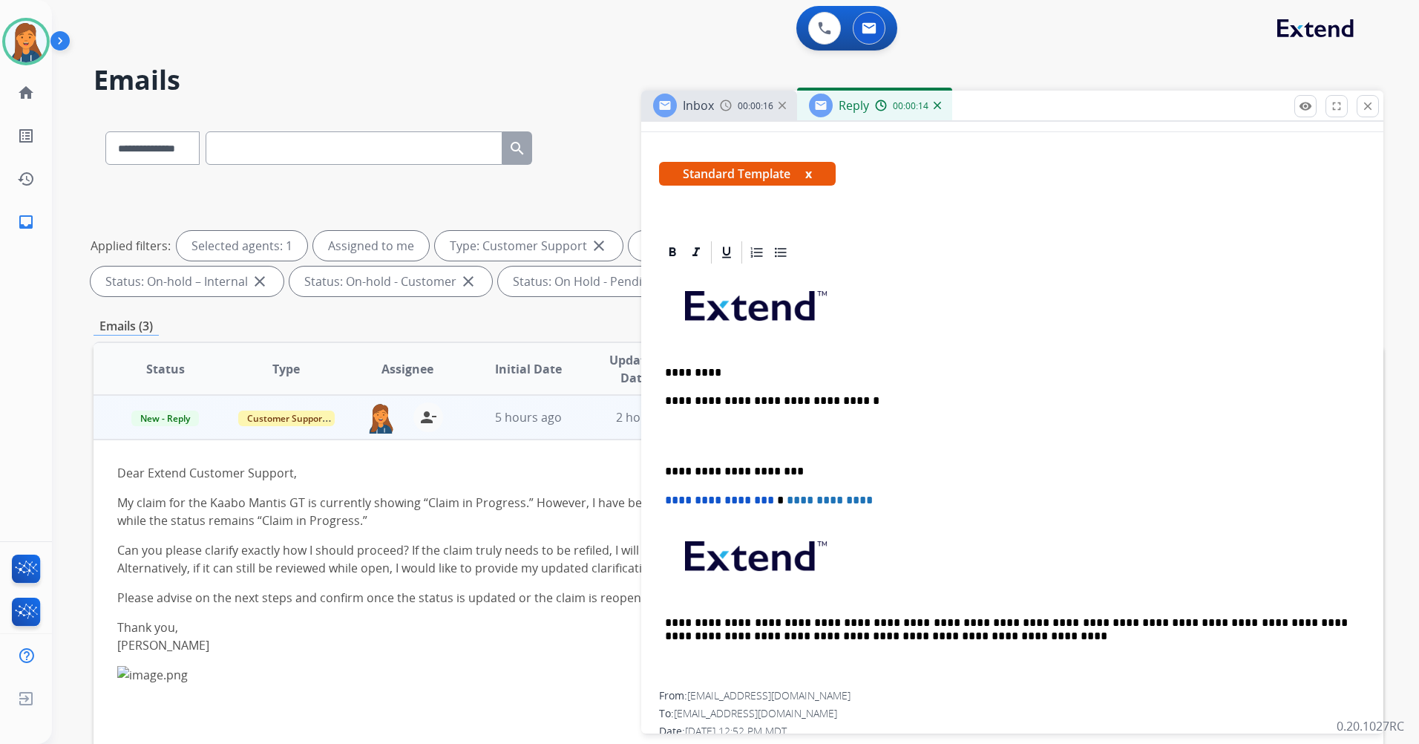
scroll to position [0, 0]
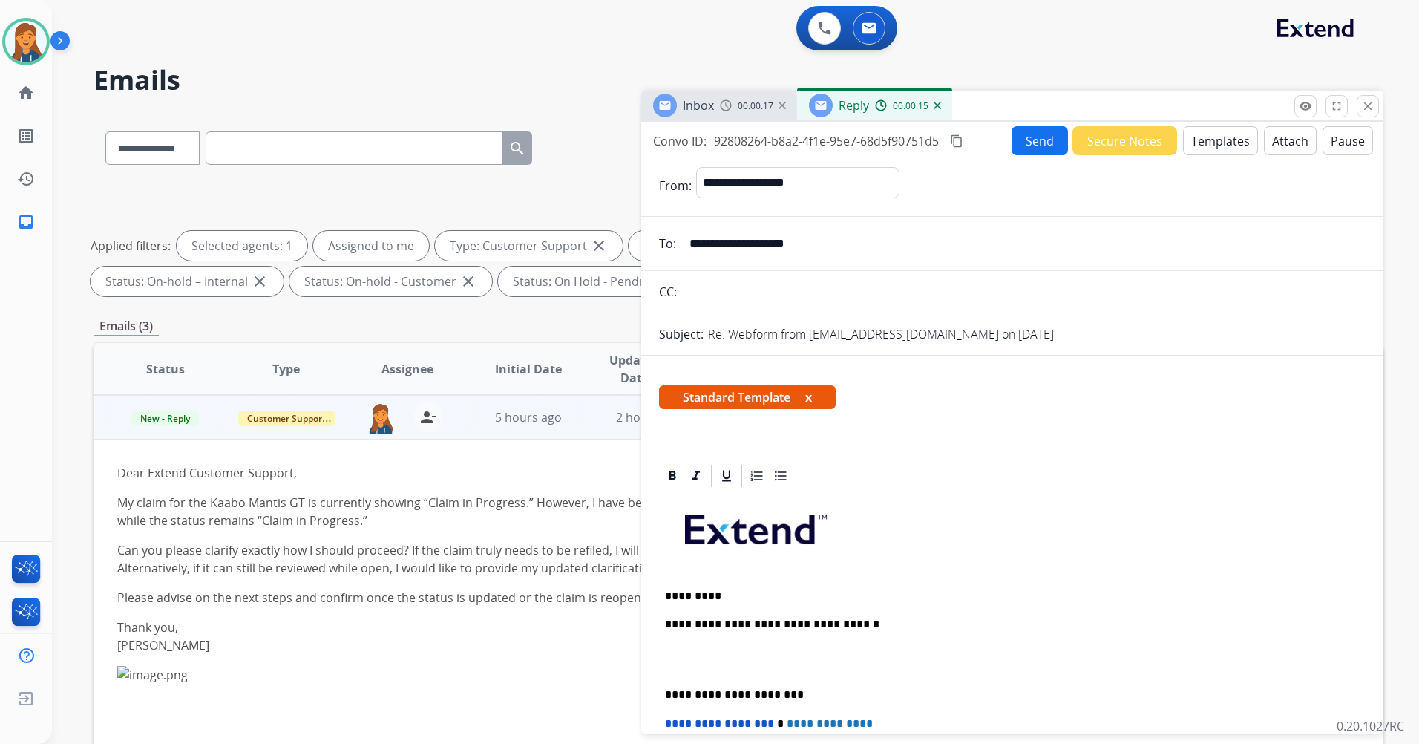
drag, startPoint x: 846, startPoint y: 249, endPoint x: 647, endPoint y: 229, distance: 200.0
click at [647, 229] on div "**********" at bounding box center [1012, 244] width 742 height 30
click at [716, 601] on p "*********" at bounding box center [1006, 595] width 683 height 13
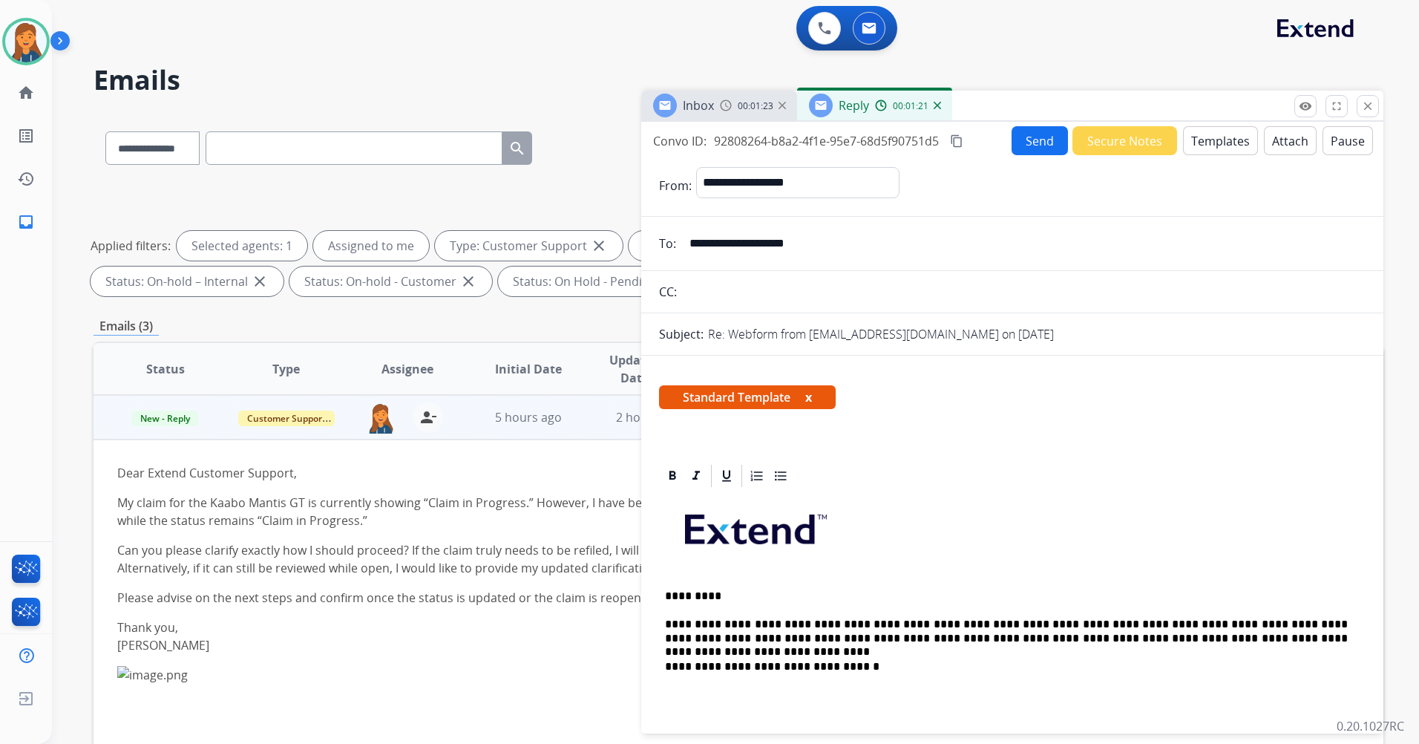
click at [834, 626] on p "**********" at bounding box center [1006, 631] width 683 height 27
click at [835, 629] on p "**********" at bounding box center [1006, 631] width 683 height 27
click at [831, 641] on p "**********" at bounding box center [1006, 631] width 683 height 27
click at [1077, 627] on p "**********" at bounding box center [1006, 631] width 683 height 27
click at [937, 635] on p "**********" at bounding box center [1006, 631] width 683 height 27
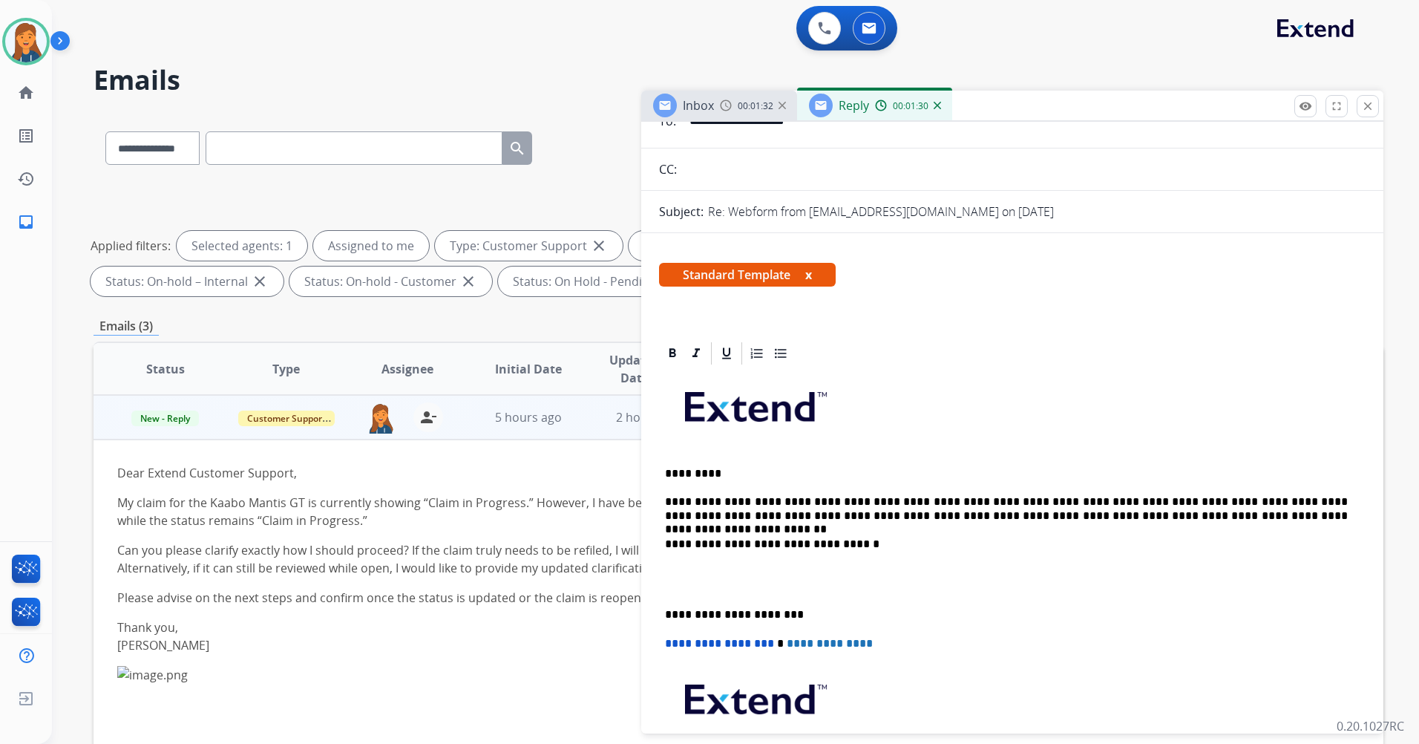
scroll to position [148, 0]
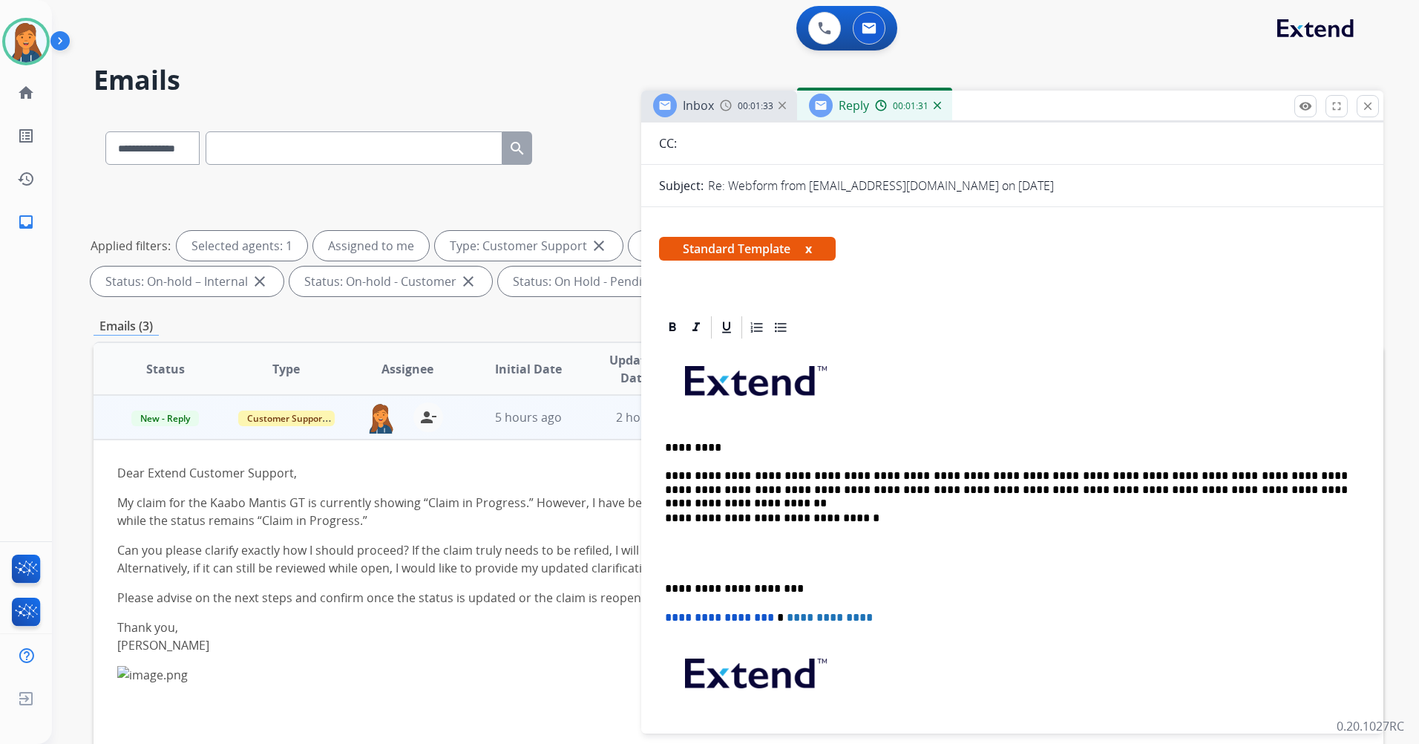
click at [666, 593] on p "**********" at bounding box center [1006, 588] width 683 height 13
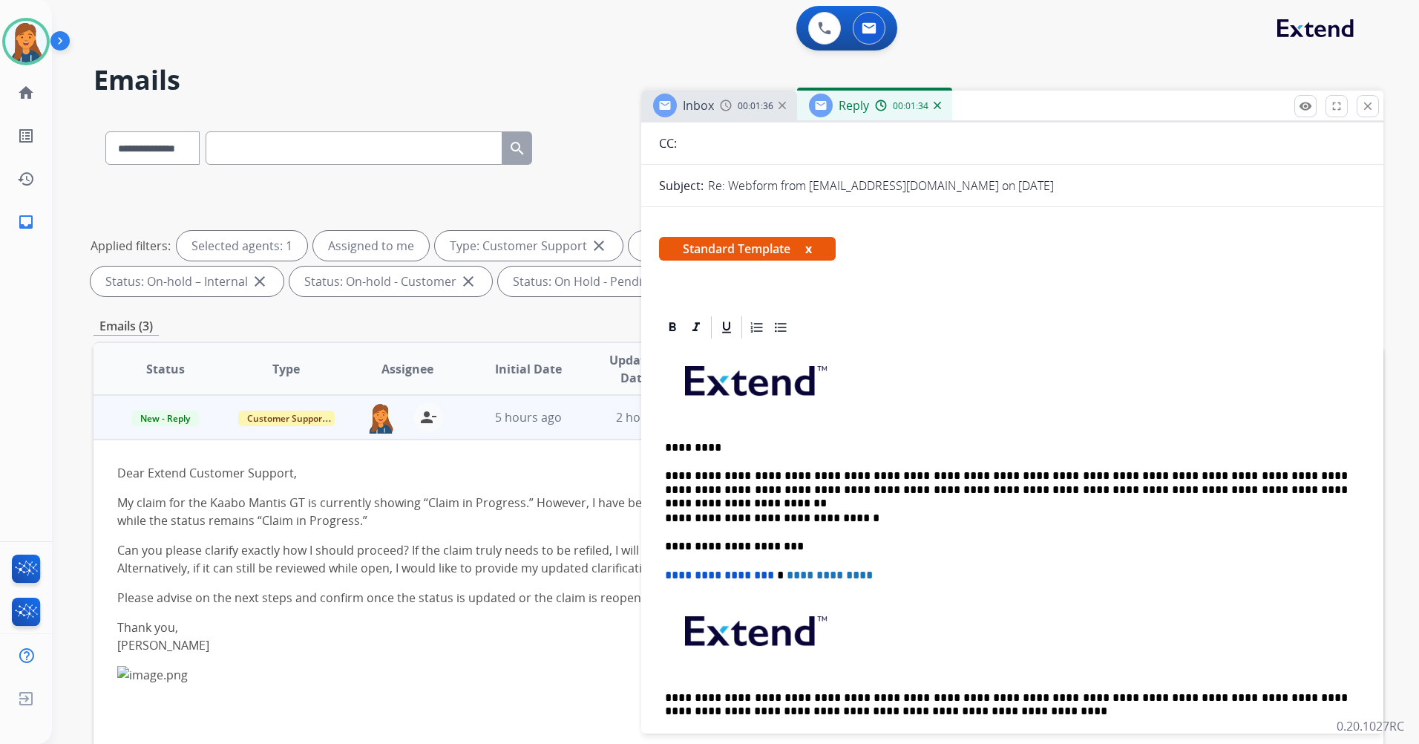
scroll to position [0, 0]
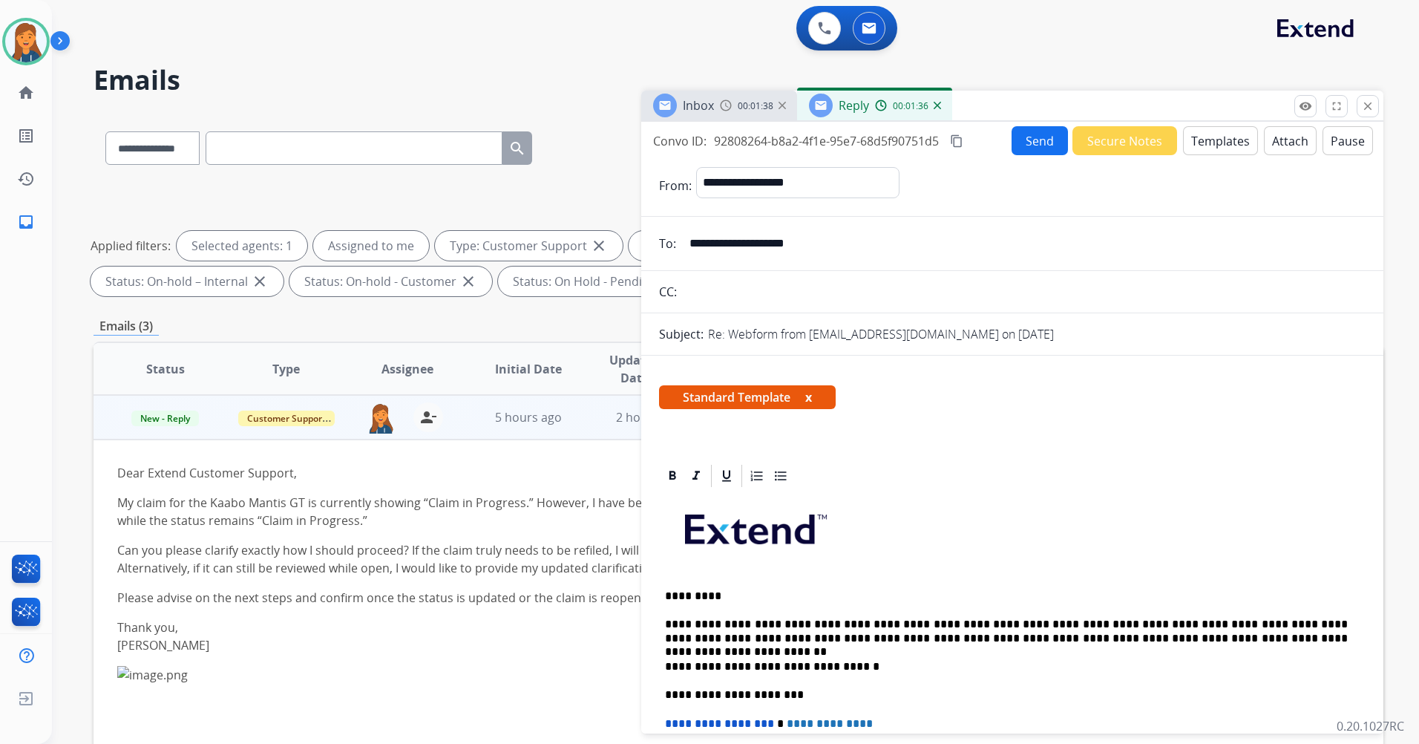
click at [960, 143] on mat-icon "content_copy" at bounding box center [956, 140] width 13 height 13
click at [1035, 130] on button "Send" at bounding box center [1040, 140] width 56 height 29
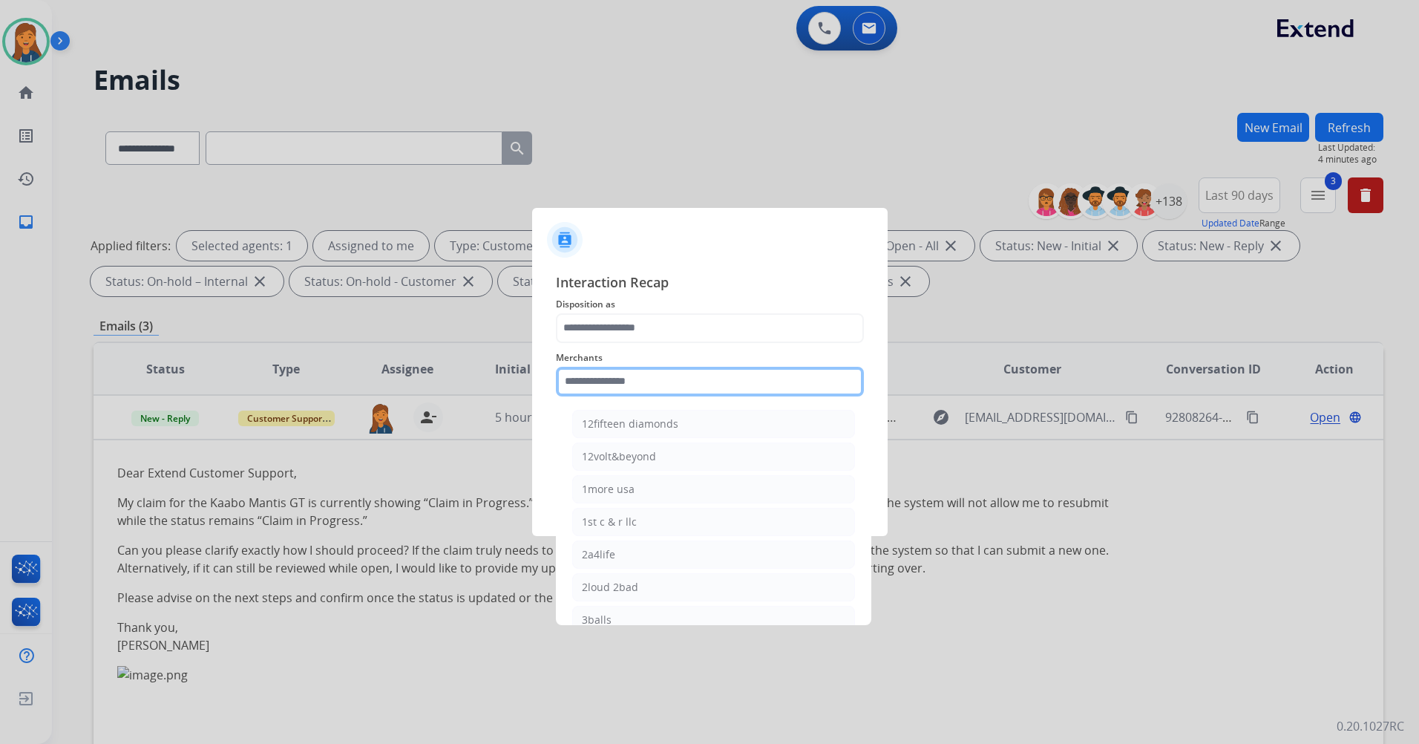
click at [641, 388] on input "text" at bounding box center [710, 382] width 308 height 30
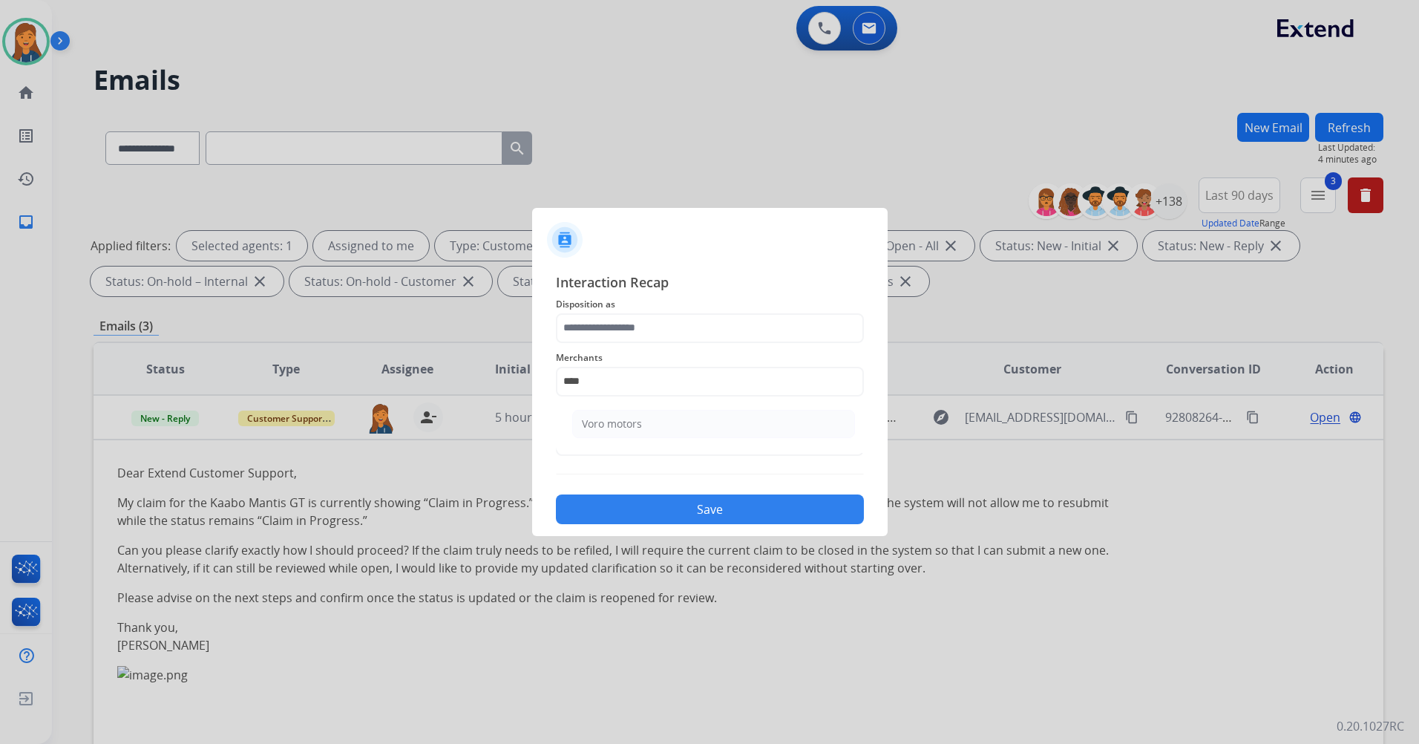
click at [655, 440] on ul "Voro motors" at bounding box center [714, 427] width 292 height 50
click at [653, 428] on li "Voro motors" at bounding box center [713, 424] width 283 height 28
type input "**********"
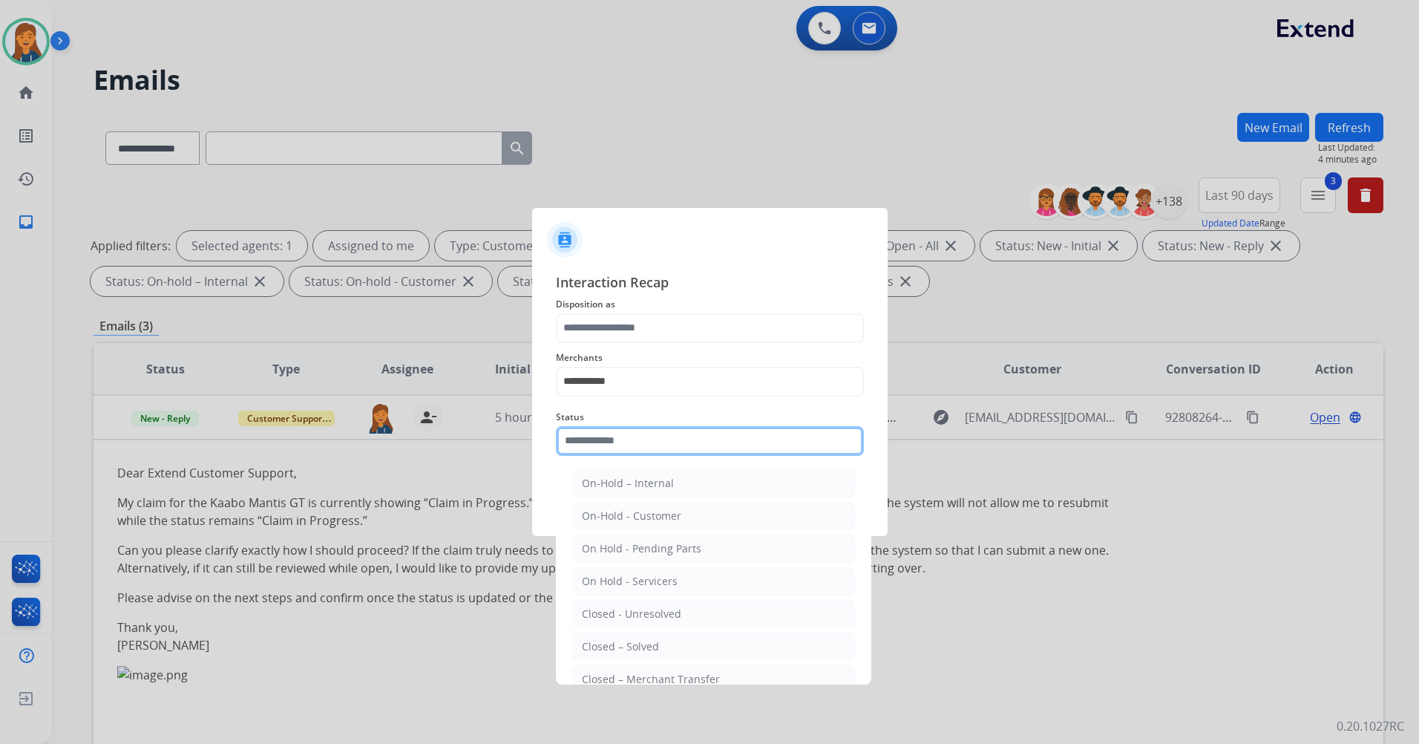
click at [620, 448] on input "text" at bounding box center [710, 441] width 308 height 30
click at [637, 644] on div "Closed – Solved" at bounding box center [620, 646] width 77 height 15
type input "**********"
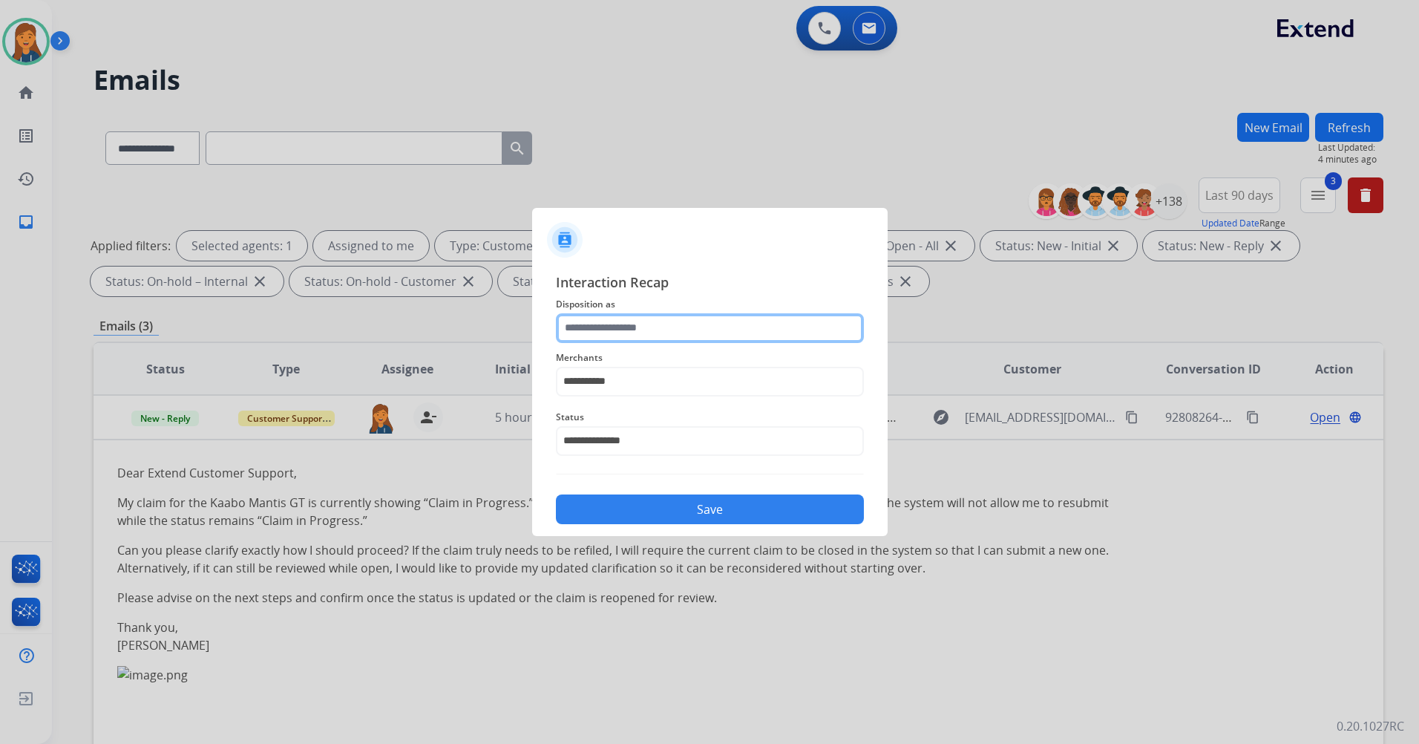
click at [633, 327] on input "text" at bounding box center [710, 328] width 308 height 30
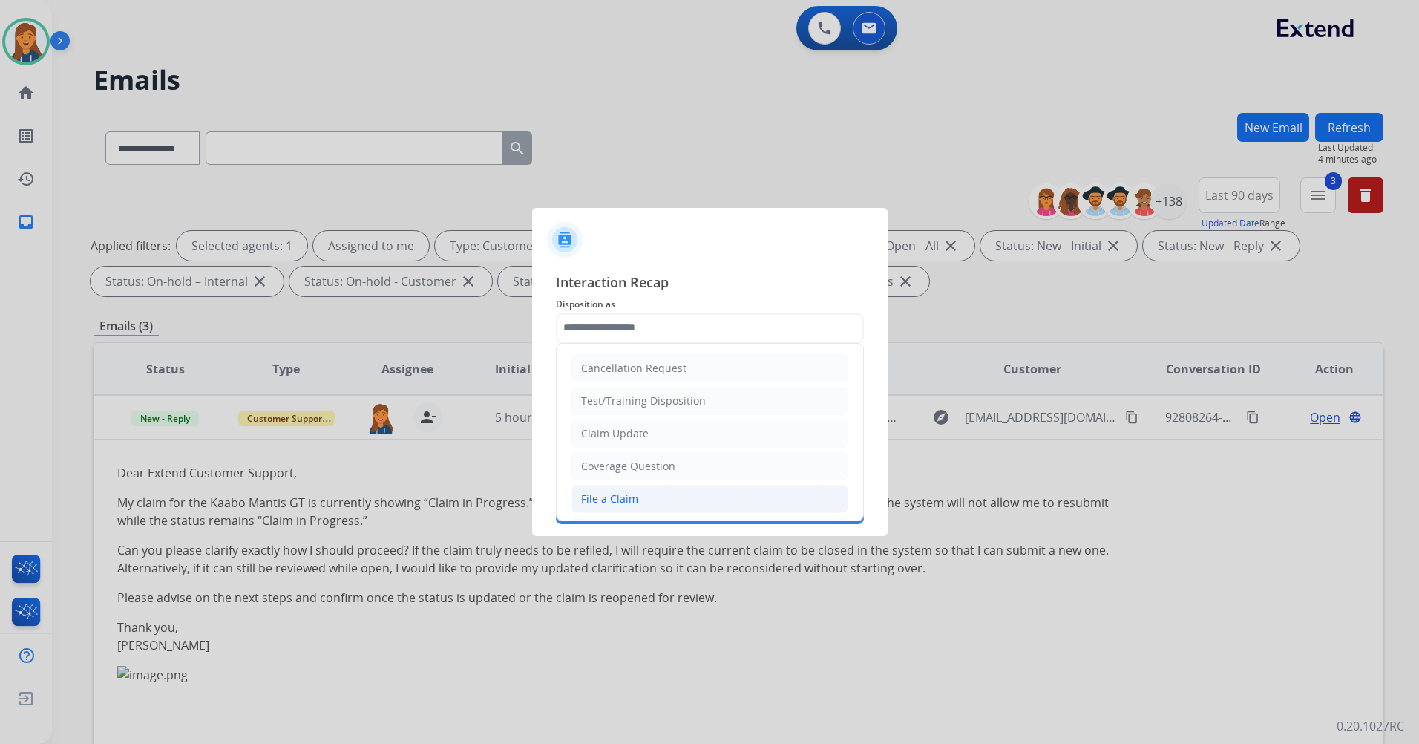
click at [624, 493] on div "File a Claim" at bounding box center [609, 498] width 57 height 15
type input "**********"
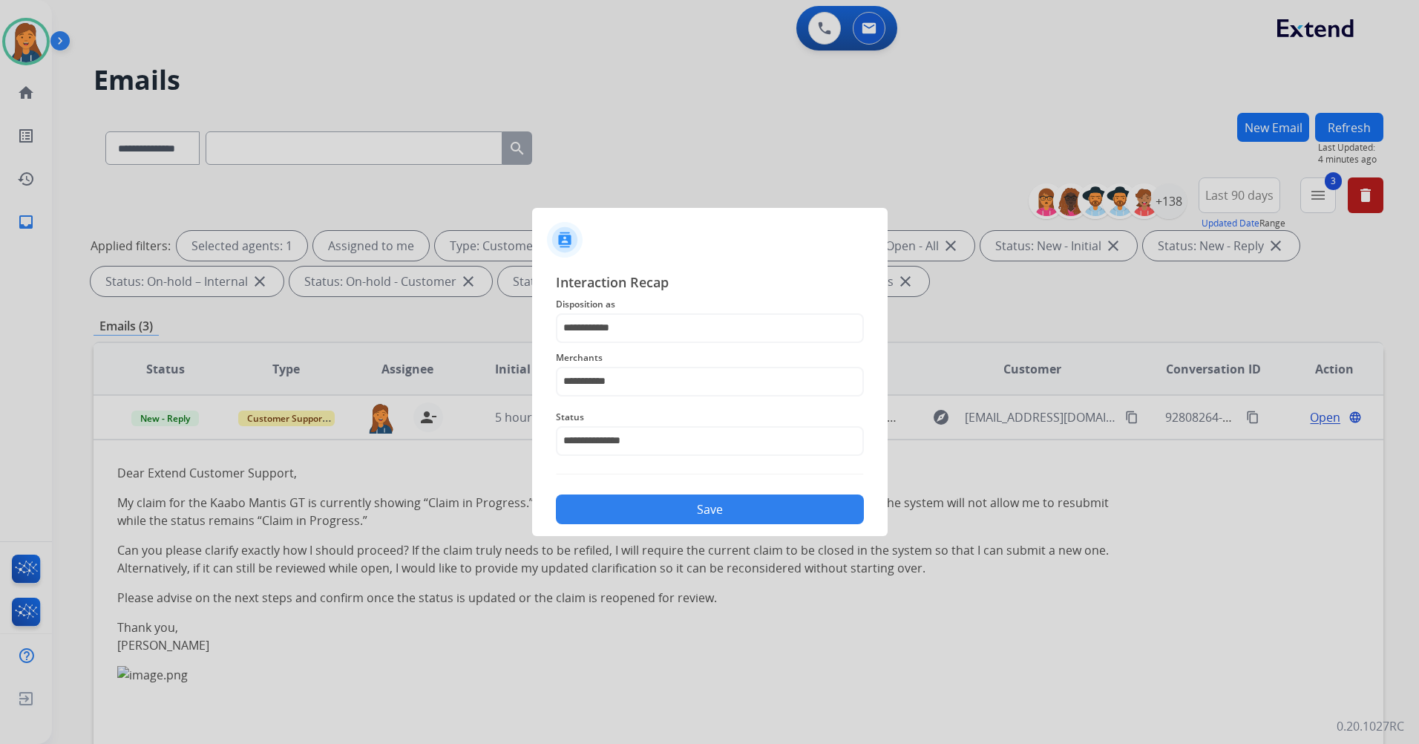
click at [627, 502] on button "Save" at bounding box center [710, 509] width 308 height 30
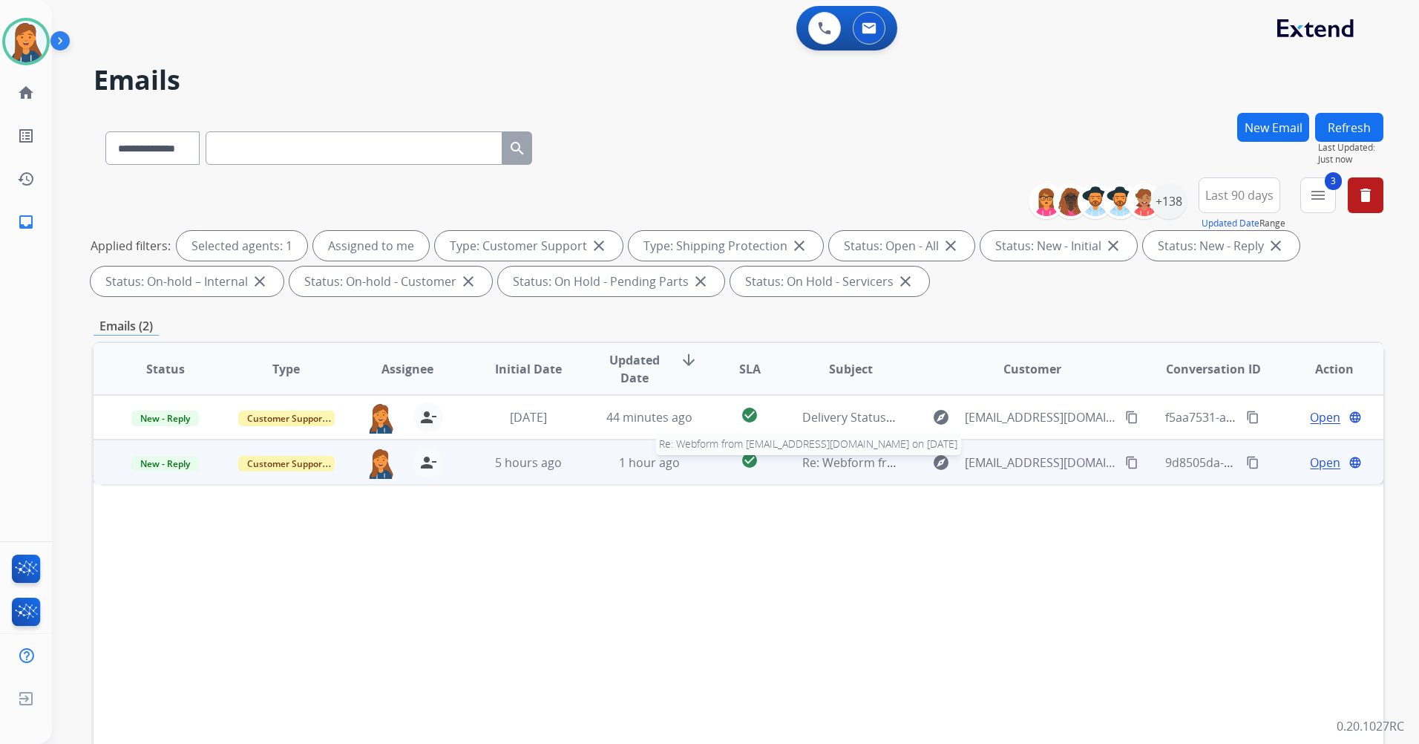
click at [825, 465] on span "Re: Webform from [EMAIL_ADDRESS][DOMAIN_NAME] on [DATE]" at bounding box center [980, 462] width 356 height 16
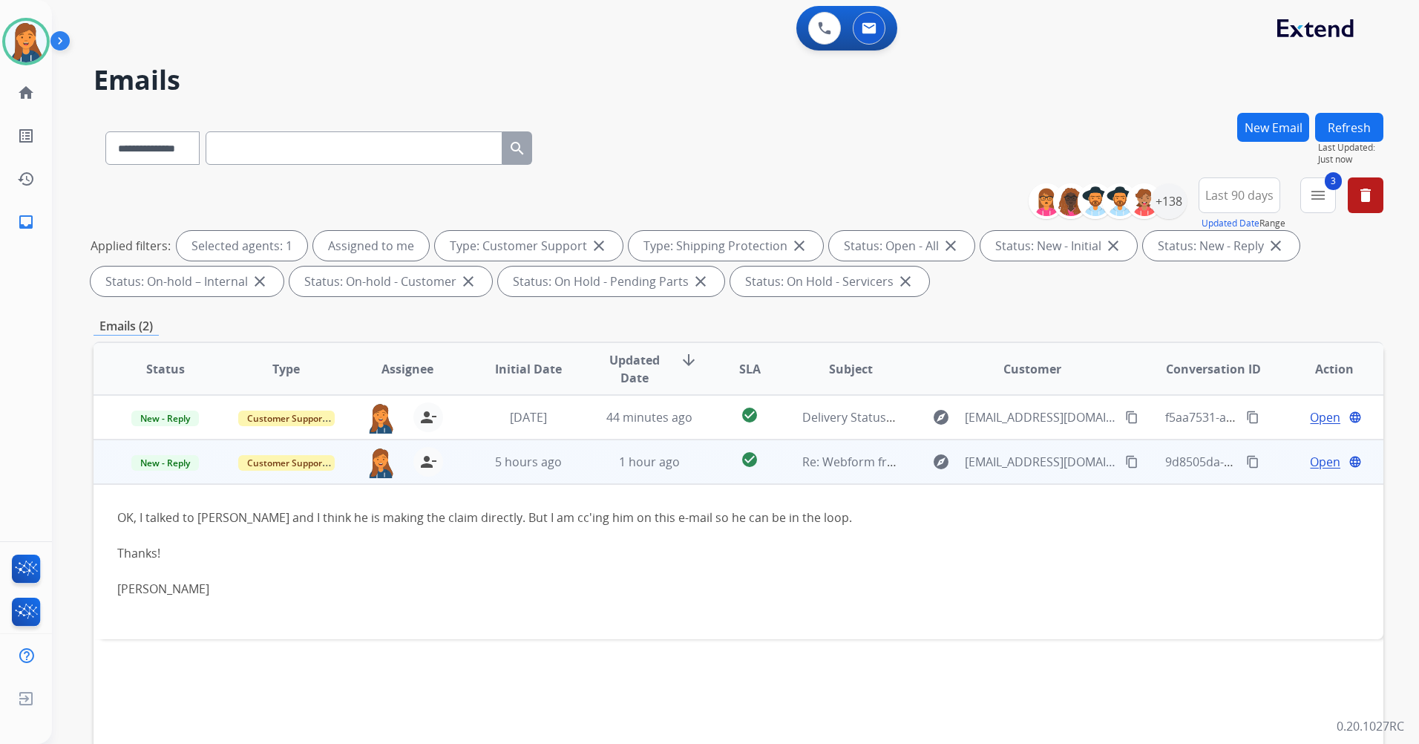
click at [1310, 462] on span "Open" at bounding box center [1325, 462] width 30 height 18
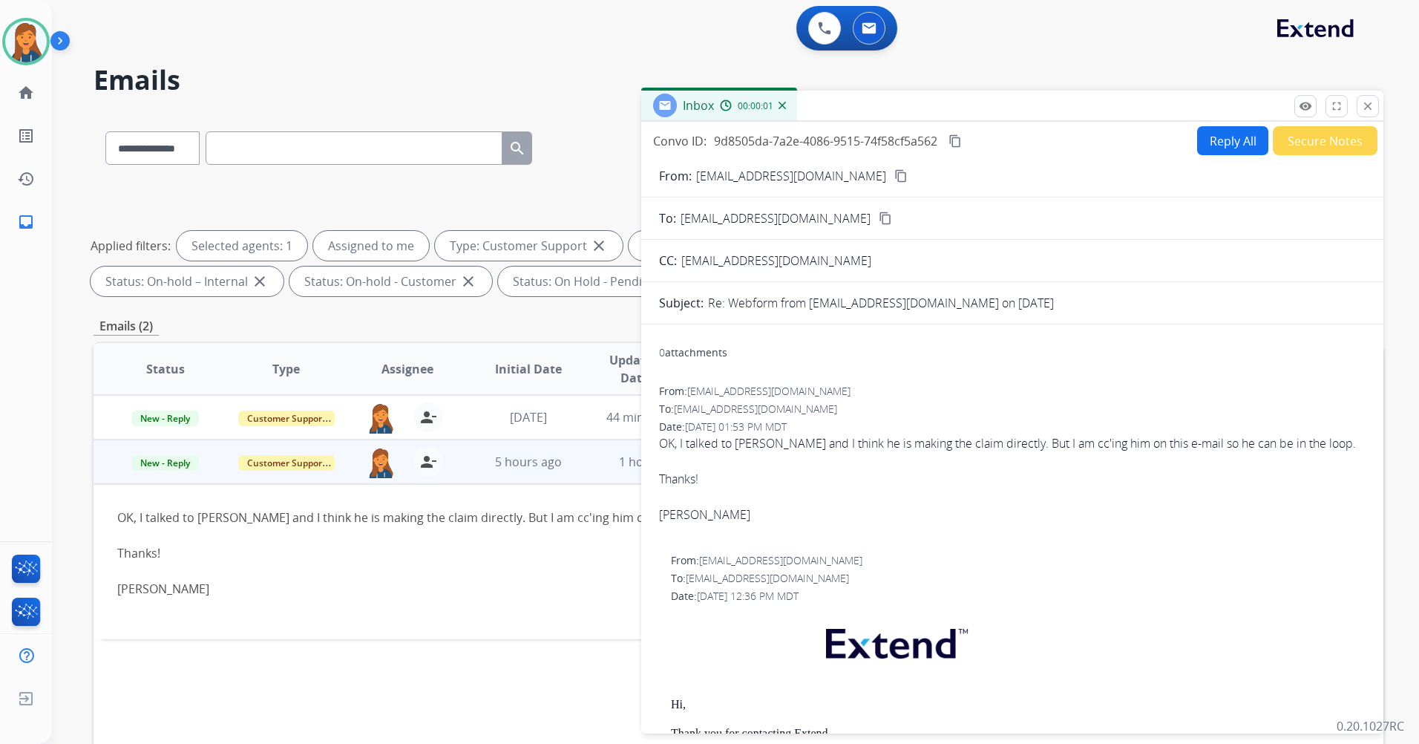
click at [1304, 135] on button "Secure Notes" at bounding box center [1325, 140] width 105 height 29
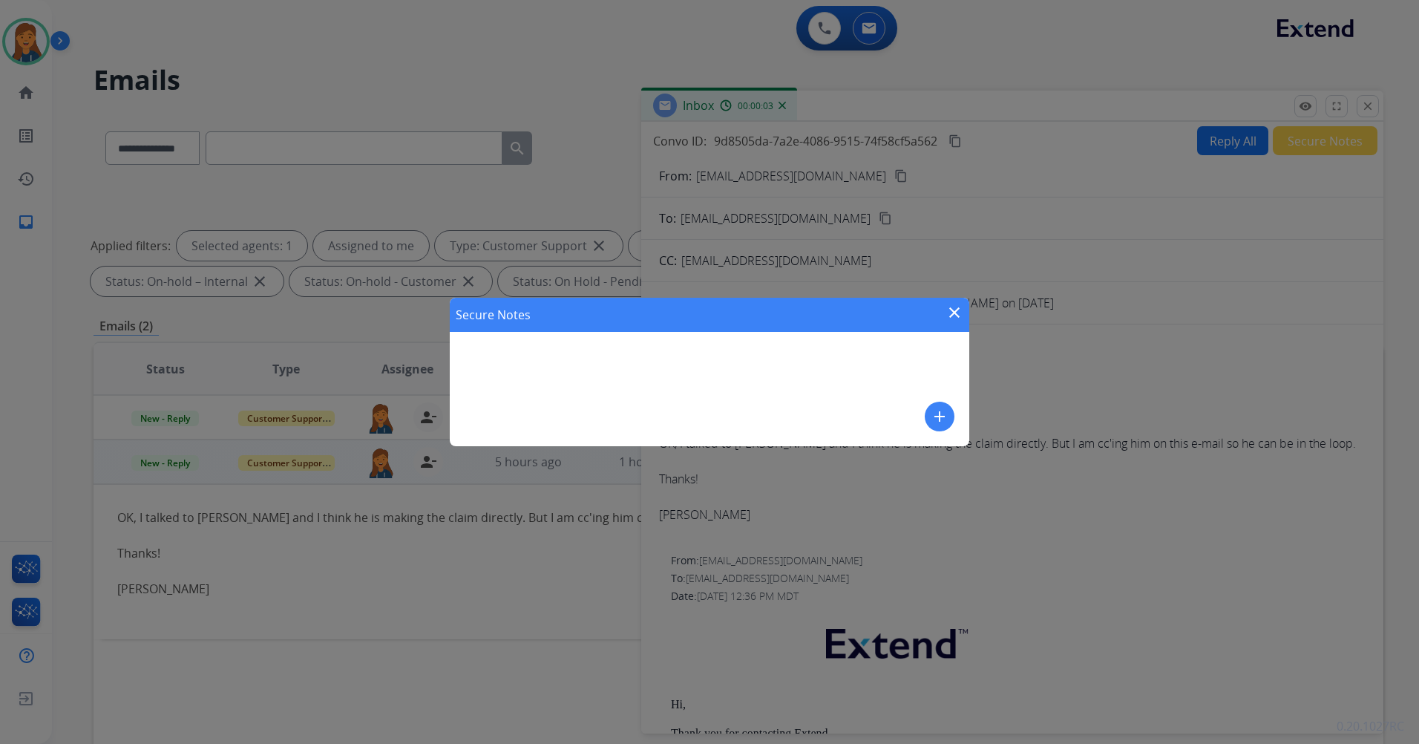
click at [957, 416] on div "Secure Notes close add" at bounding box center [710, 372] width 520 height 148
click at [930, 413] on button "add" at bounding box center [940, 417] width 30 height 30
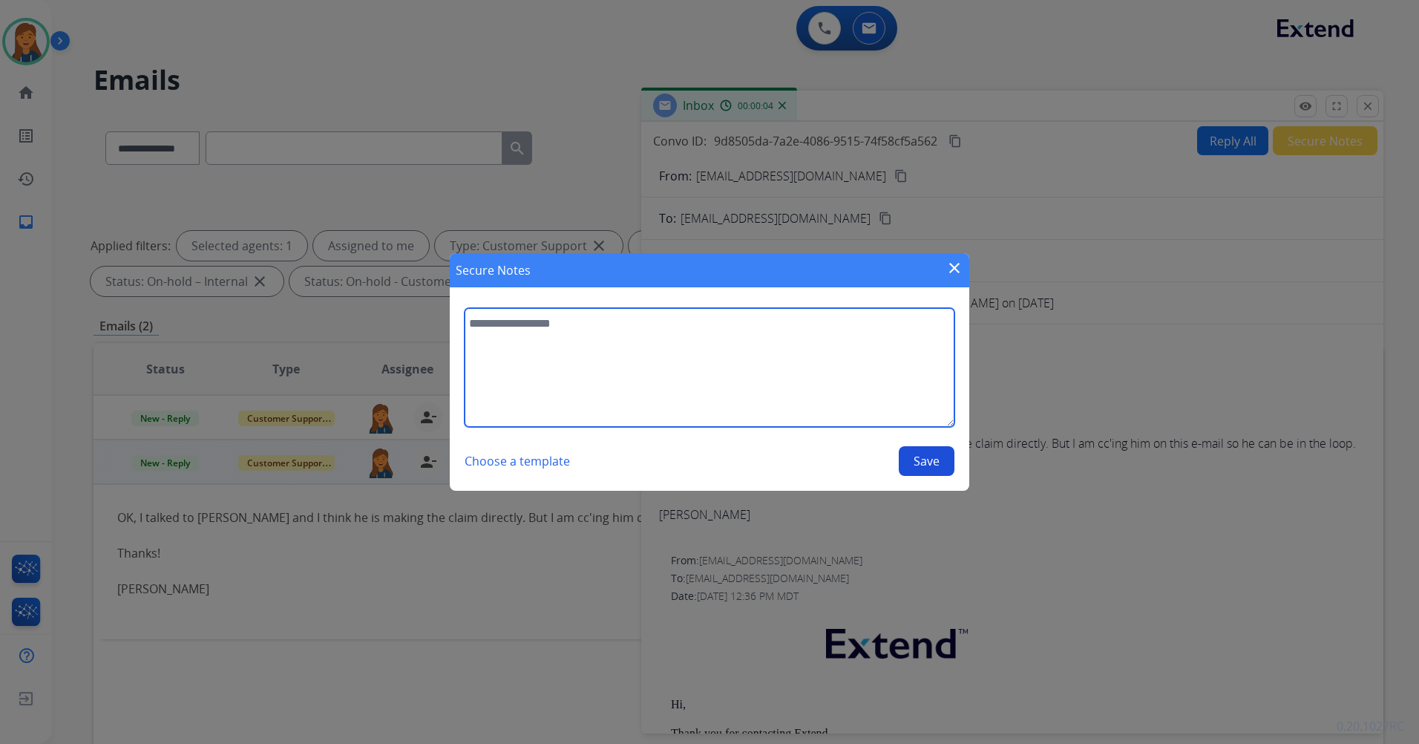
click at [591, 396] on textarea at bounding box center [710, 367] width 490 height 119
type textarea "**********"
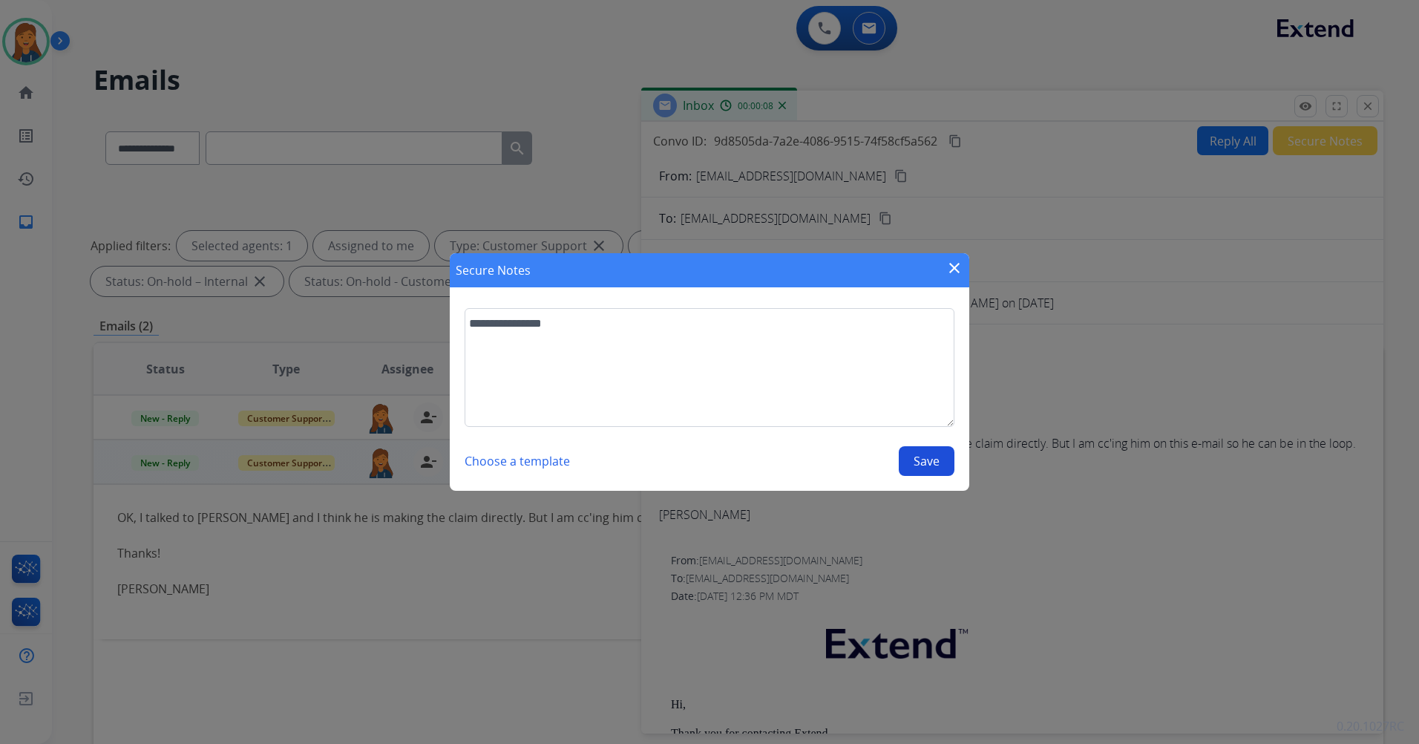
click at [926, 467] on button "Save" at bounding box center [927, 461] width 56 height 30
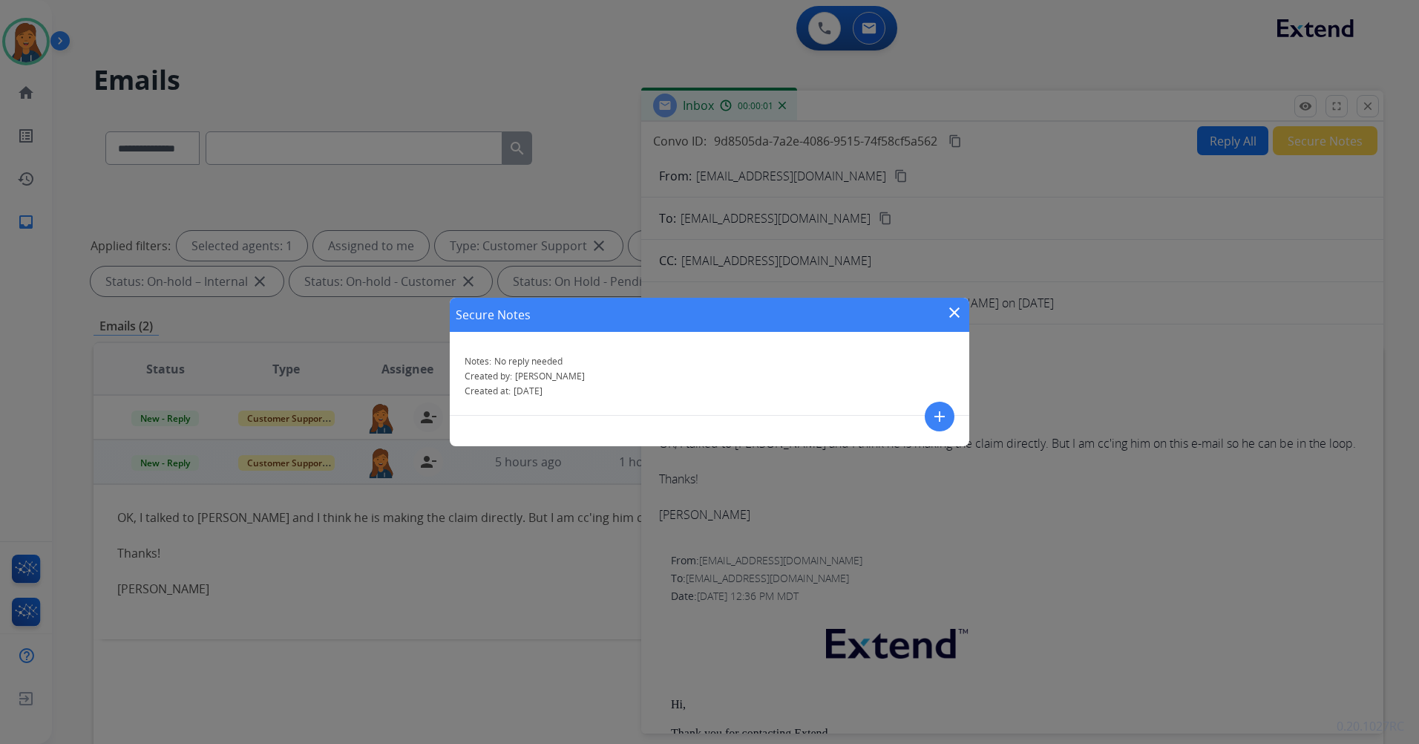
click at [954, 311] on mat-icon "close" at bounding box center [955, 313] width 18 height 18
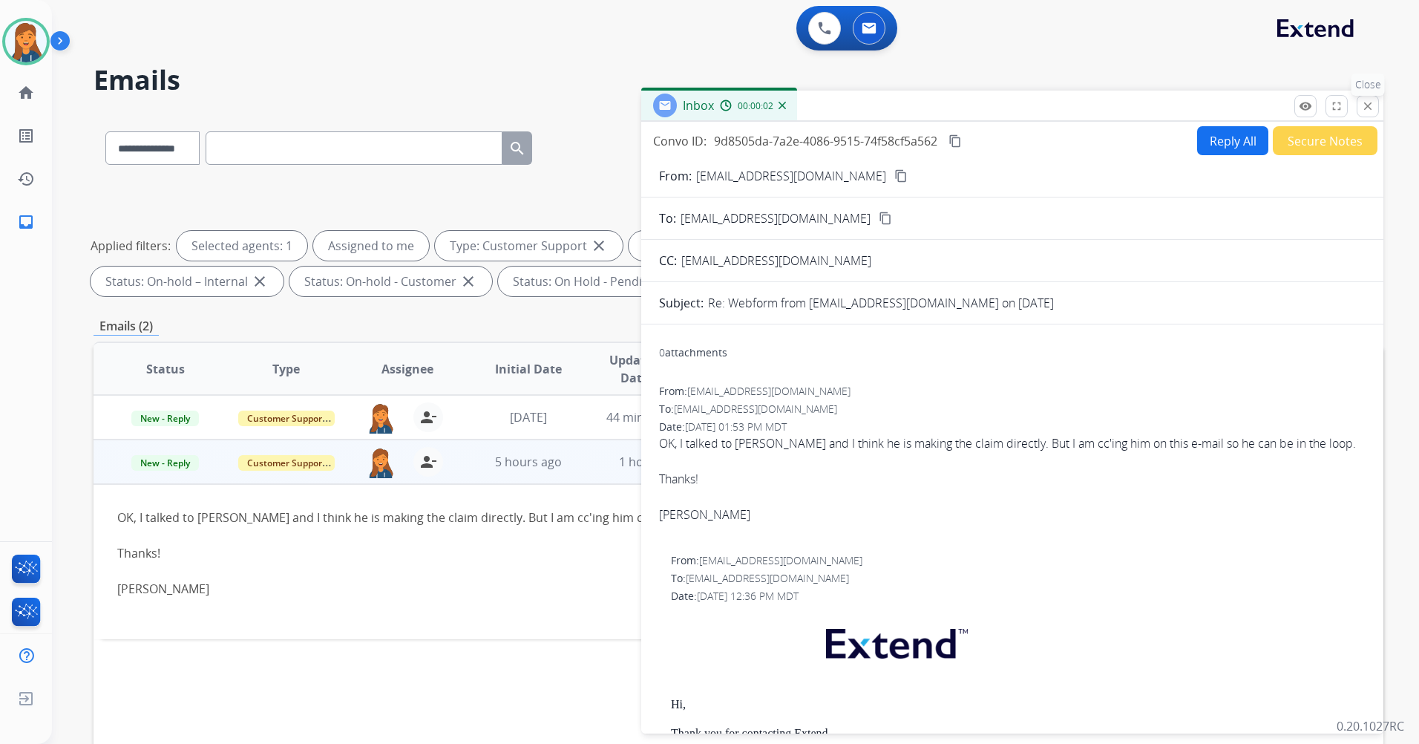
drag, startPoint x: 1367, startPoint y: 111, endPoint x: 538, endPoint y: 304, distance: 851.3
click at [1367, 111] on mat-icon "close" at bounding box center [1367, 105] width 13 height 13
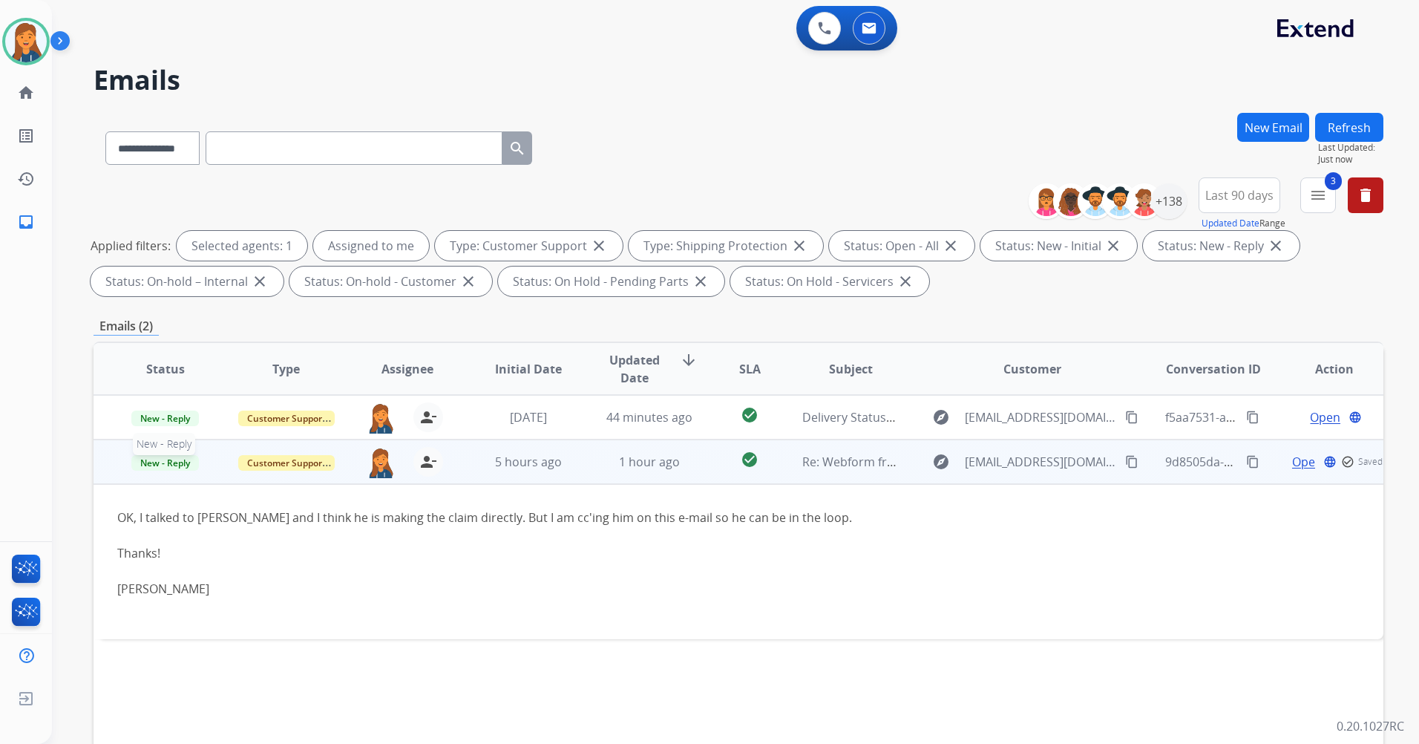
click at [160, 462] on span "New - Reply" at bounding box center [165, 463] width 68 height 16
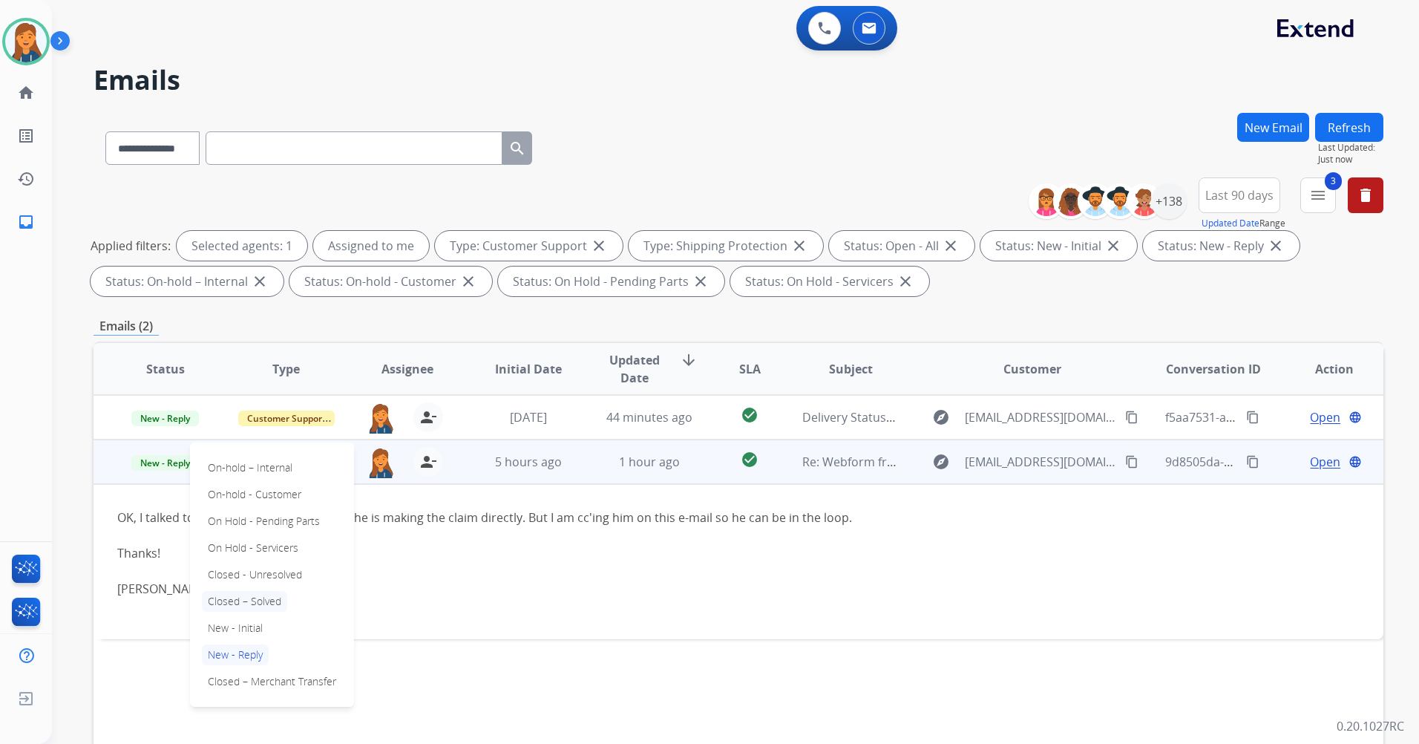
click at [254, 606] on p "Closed – Solved" at bounding box center [244, 601] width 85 height 21
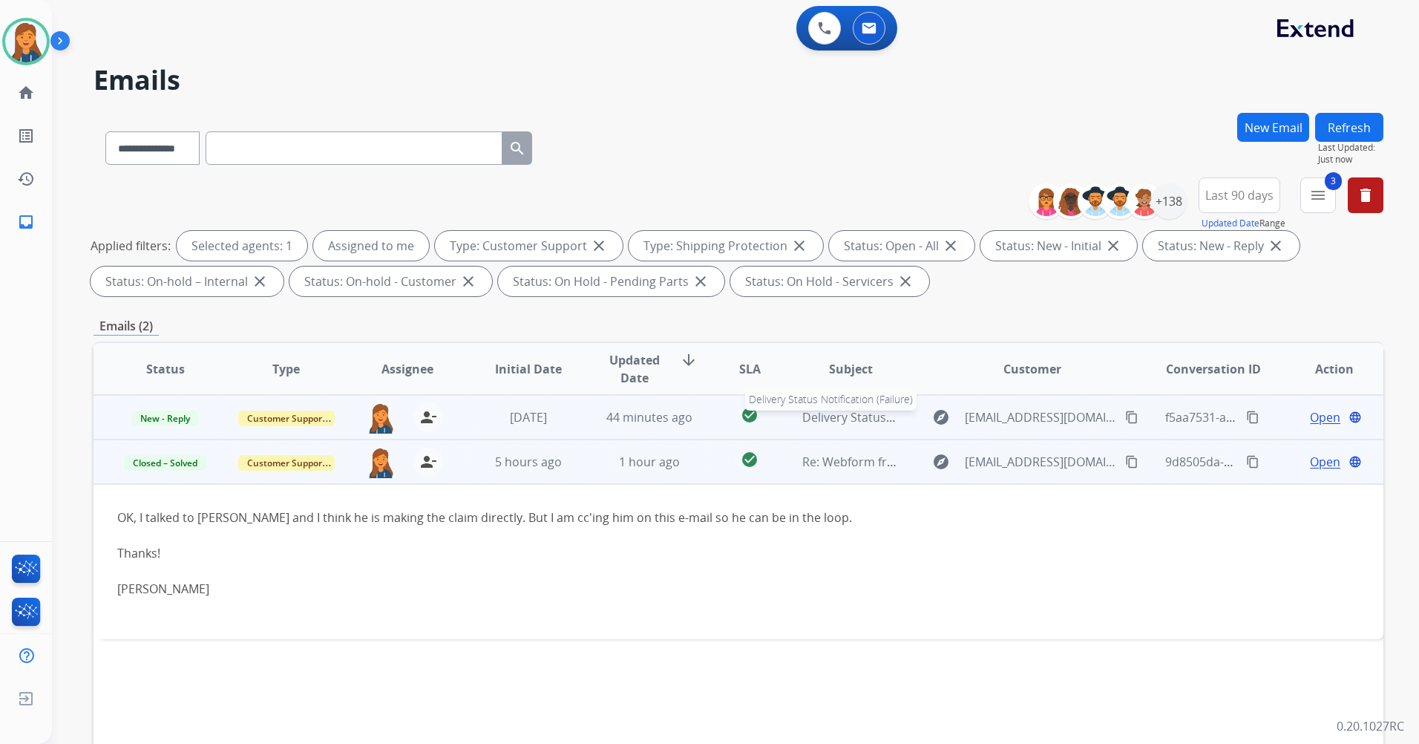
click at [839, 420] on span "Delivery Status Notification (Failure)" at bounding box center [902, 417] width 200 height 16
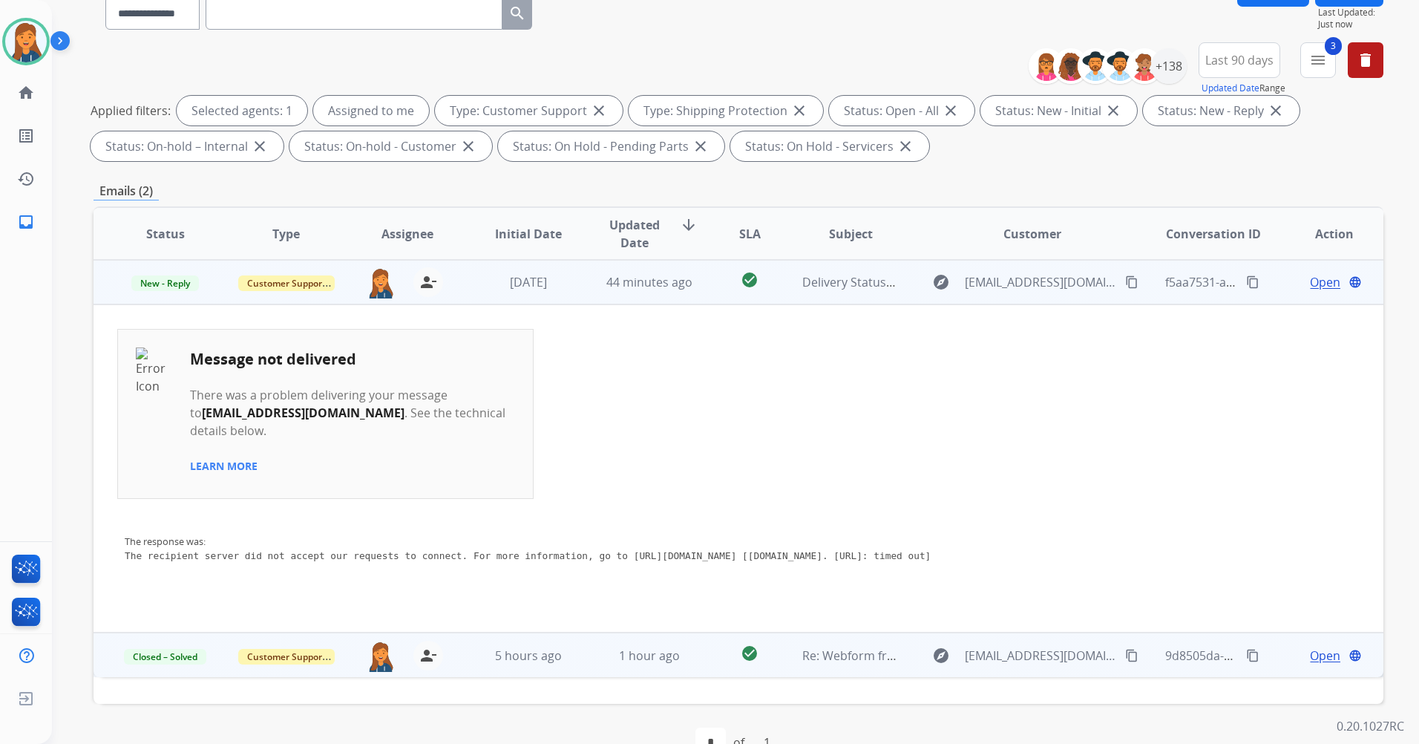
scroll to position [148, 0]
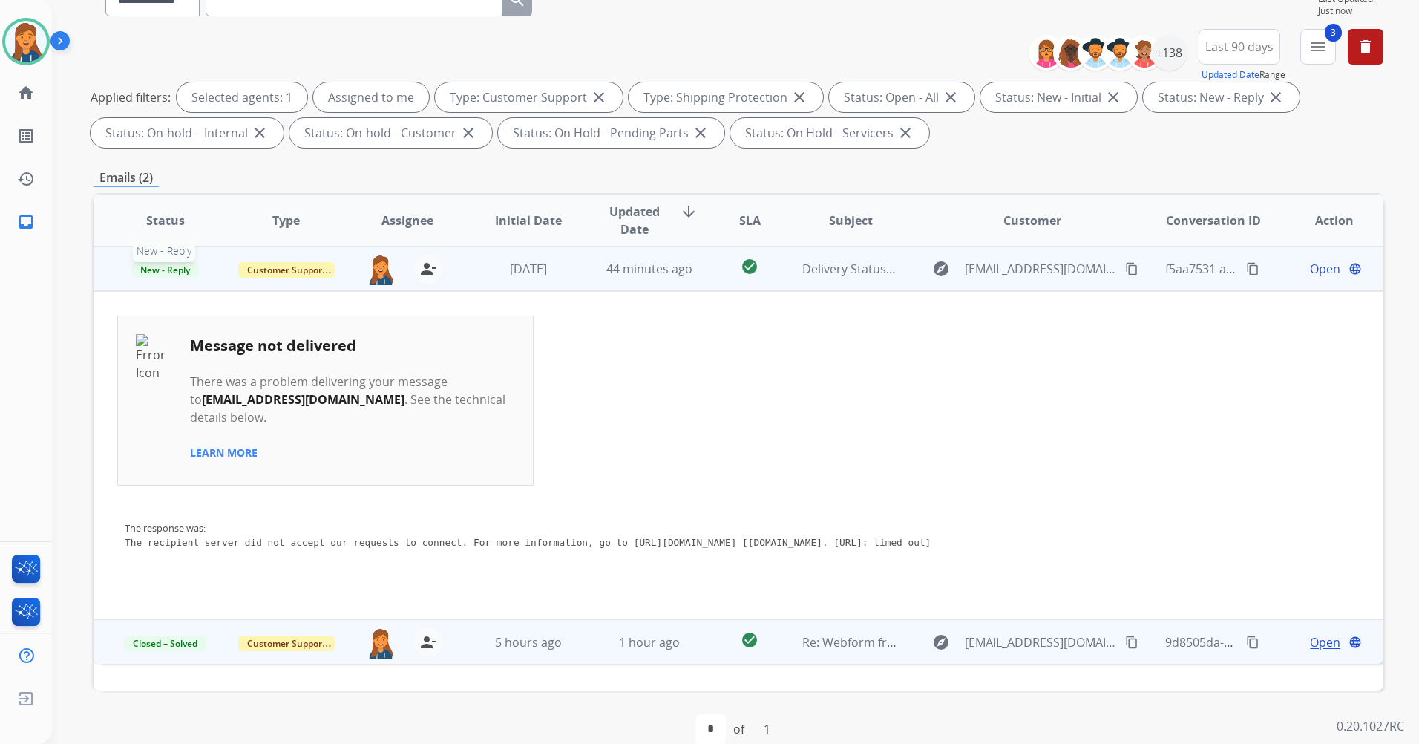
click at [143, 275] on span "New - Reply" at bounding box center [165, 270] width 68 height 16
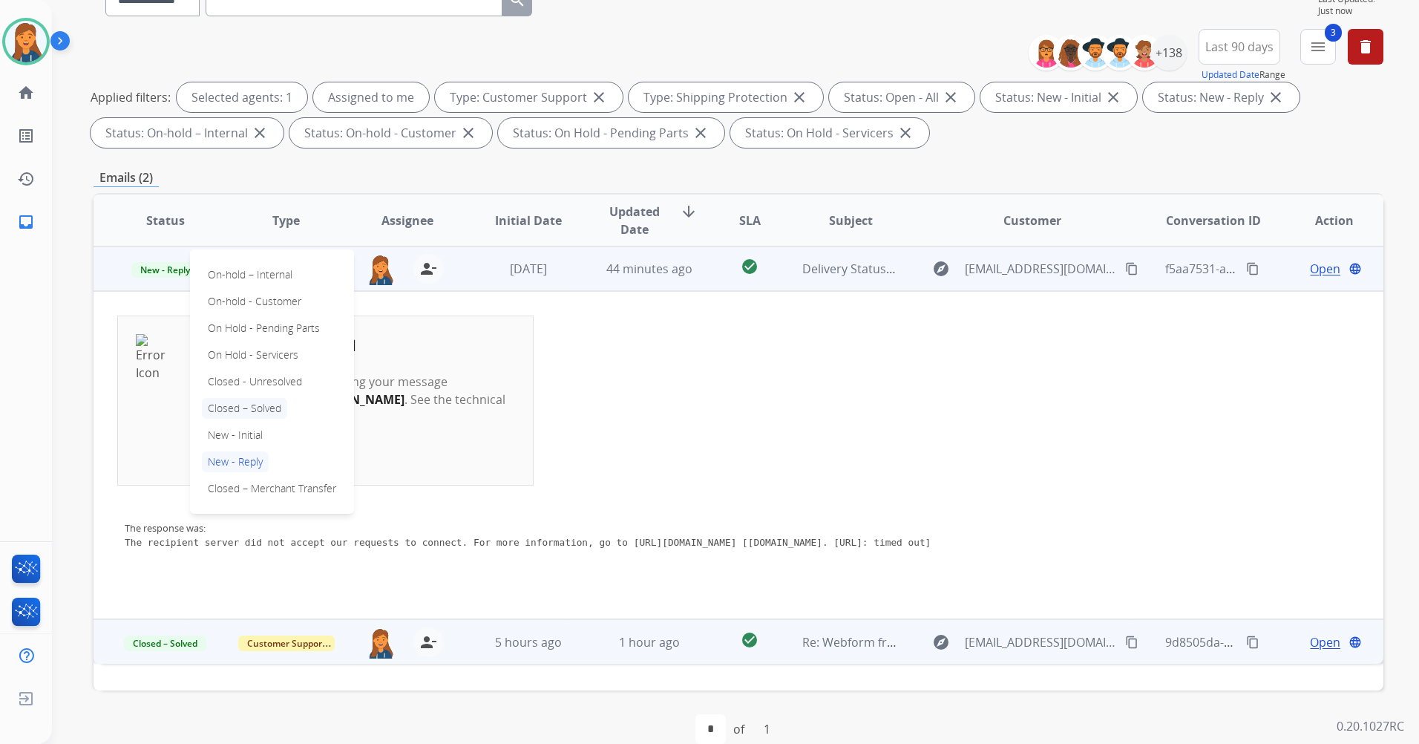
click at [236, 408] on p "Closed – Solved" at bounding box center [244, 408] width 85 height 21
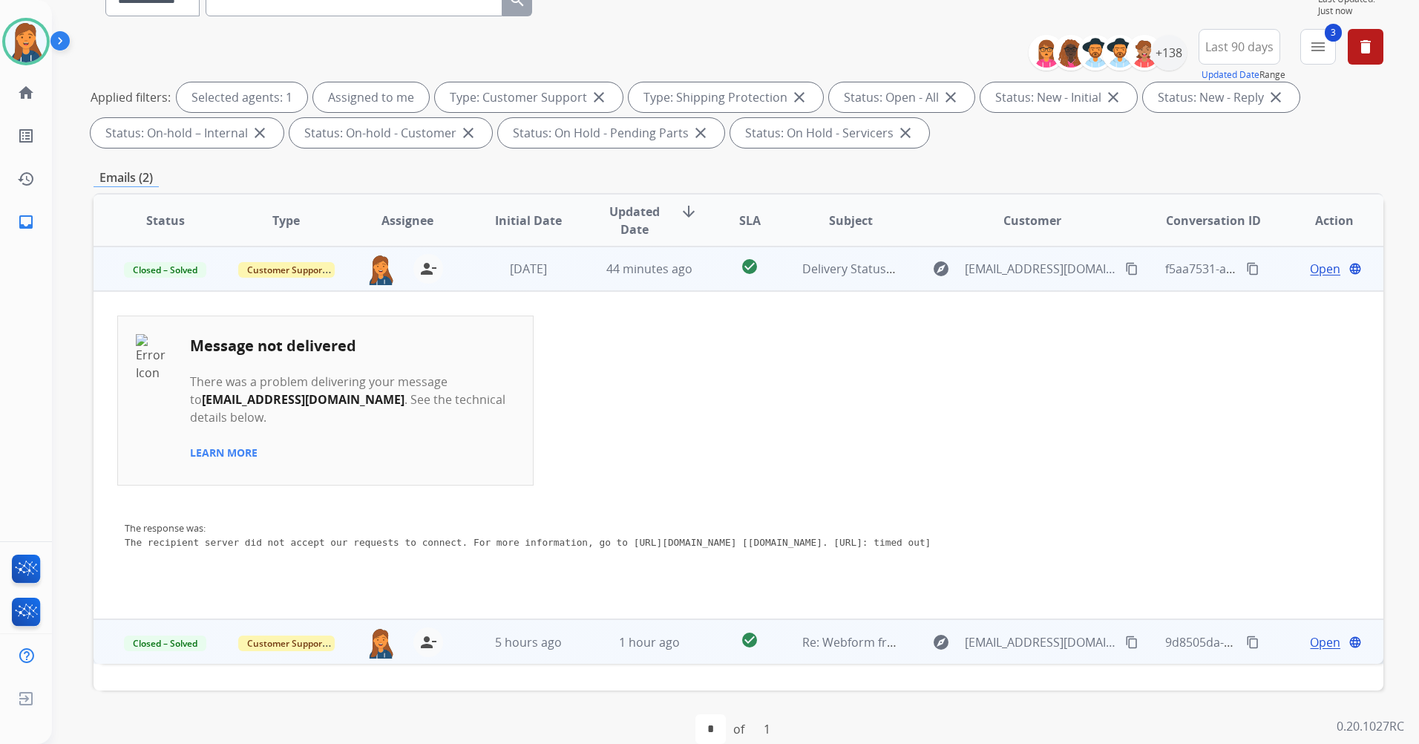
click at [1310, 273] on span "Open" at bounding box center [1325, 269] width 30 height 18
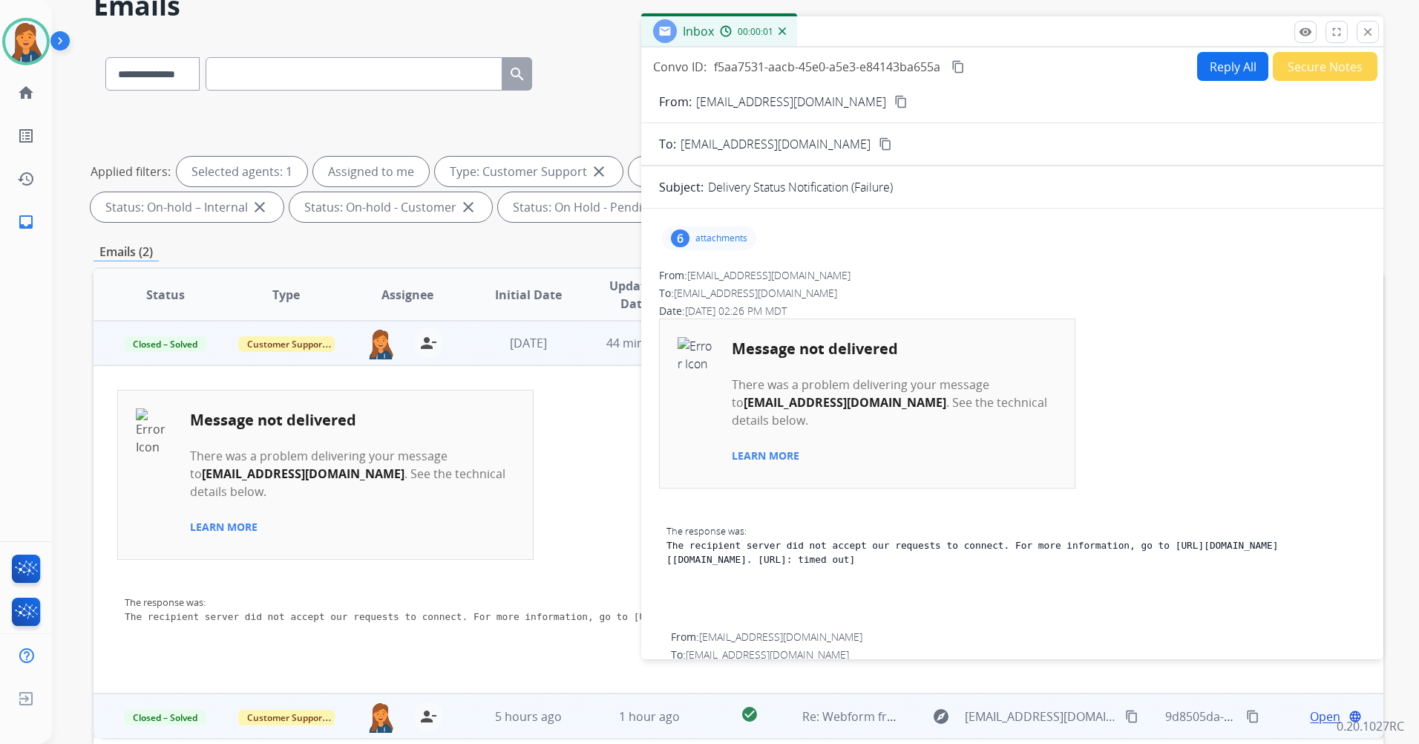
scroll to position [0, 0]
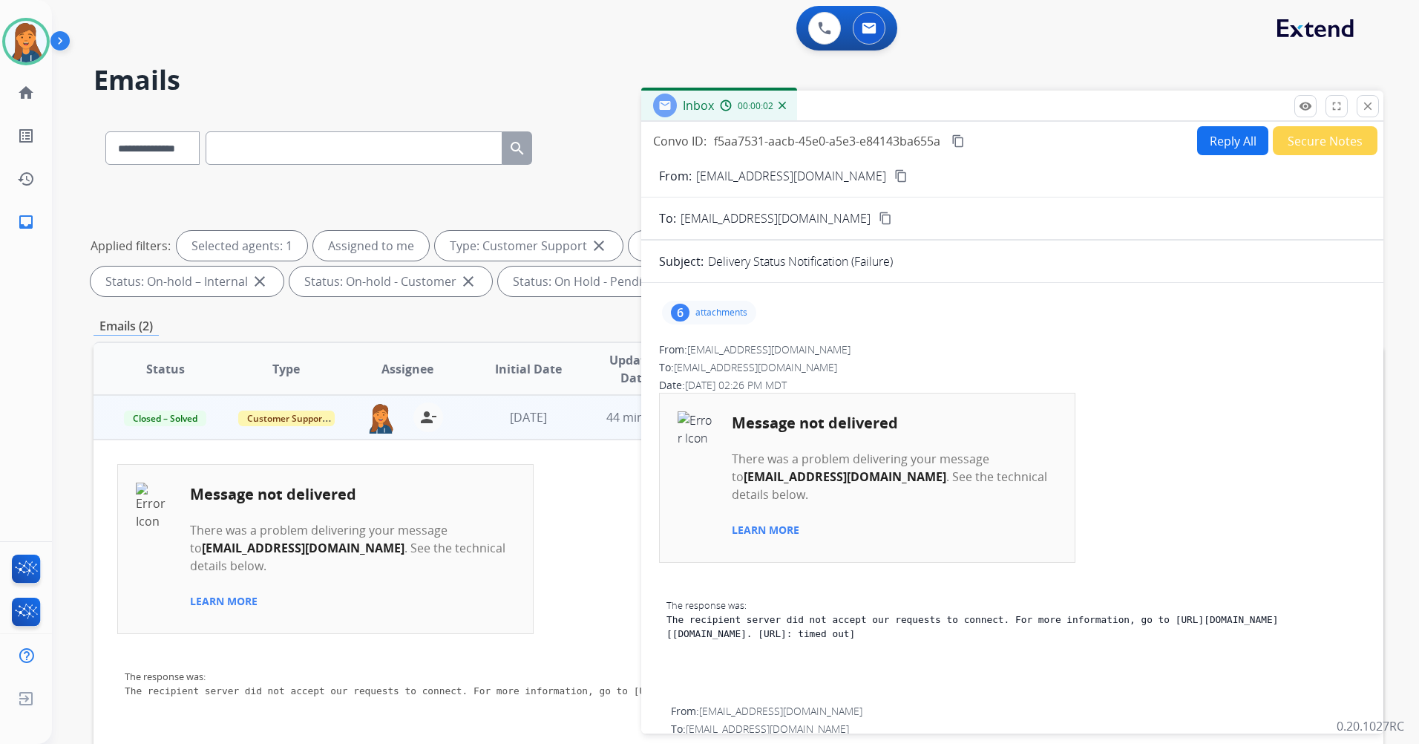
click at [1275, 140] on button "Secure Notes" at bounding box center [1325, 140] width 105 height 29
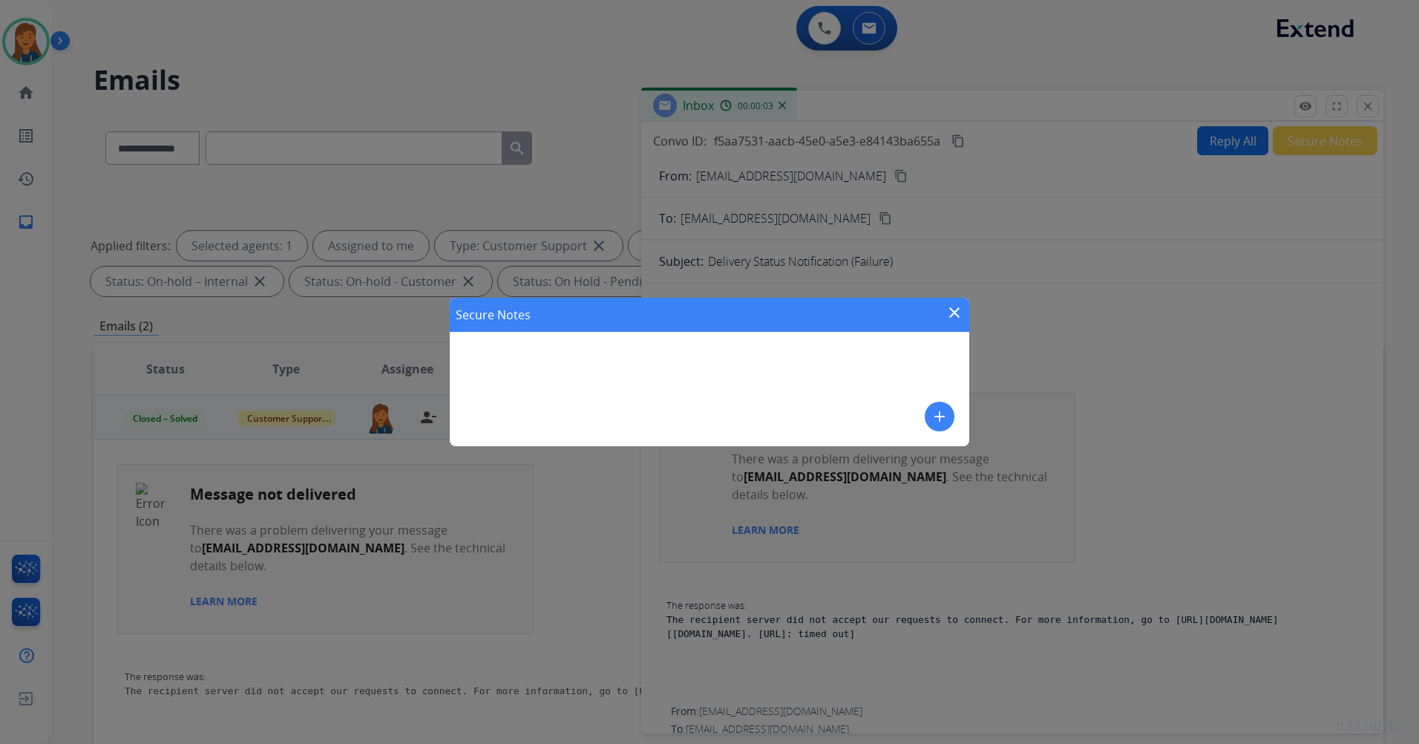
click at [931, 413] on mat-icon "add" at bounding box center [940, 417] width 18 height 18
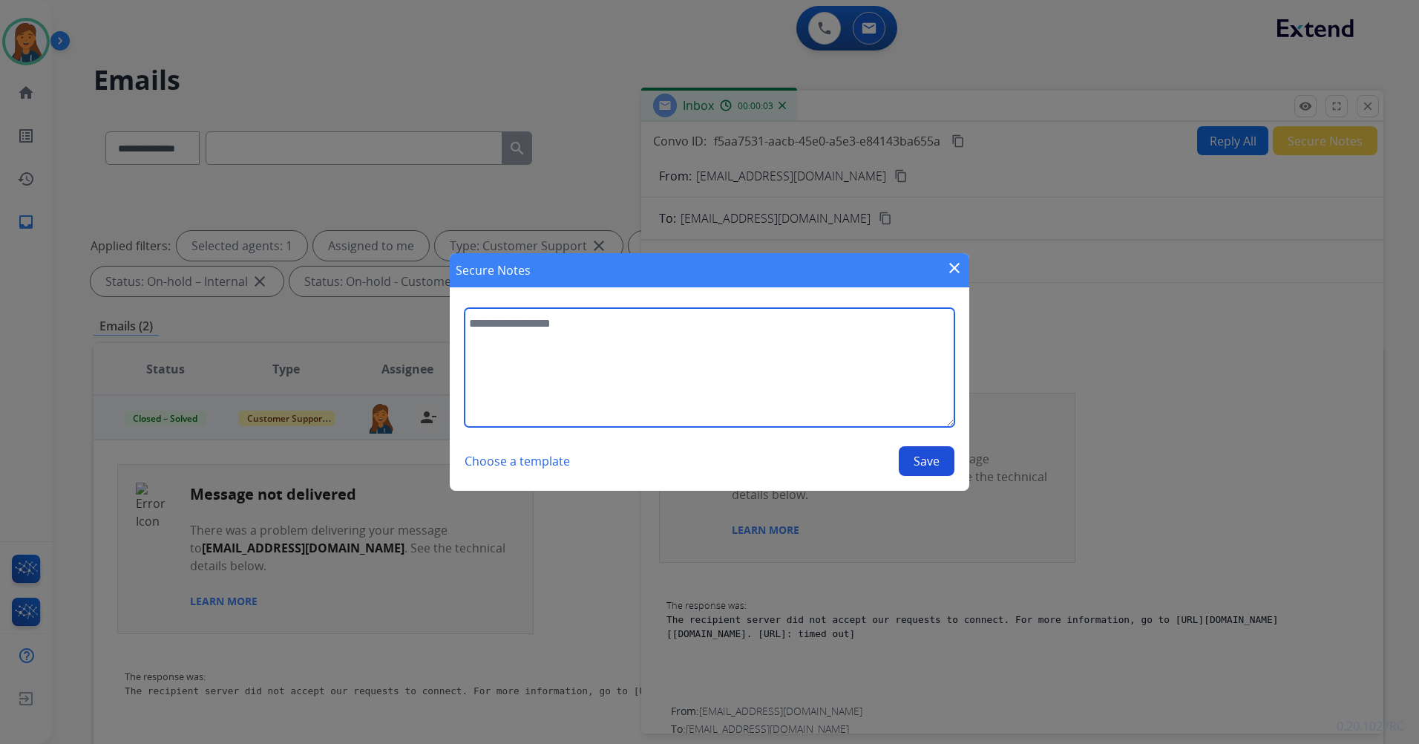
click at [713, 385] on textarea at bounding box center [710, 367] width 490 height 119
type textarea "**********"
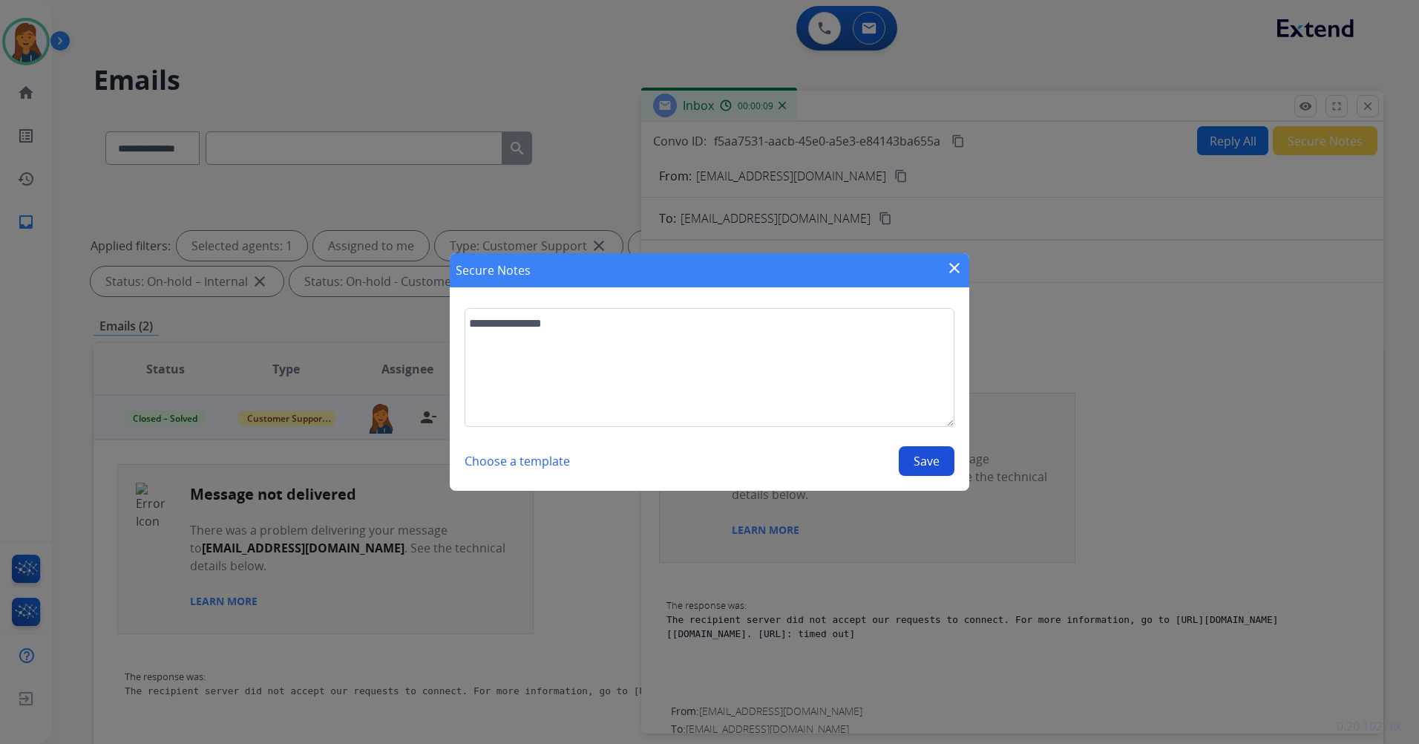
click at [941, 451] on button "Save" at bounding box center [927, 461] width 56 height 30
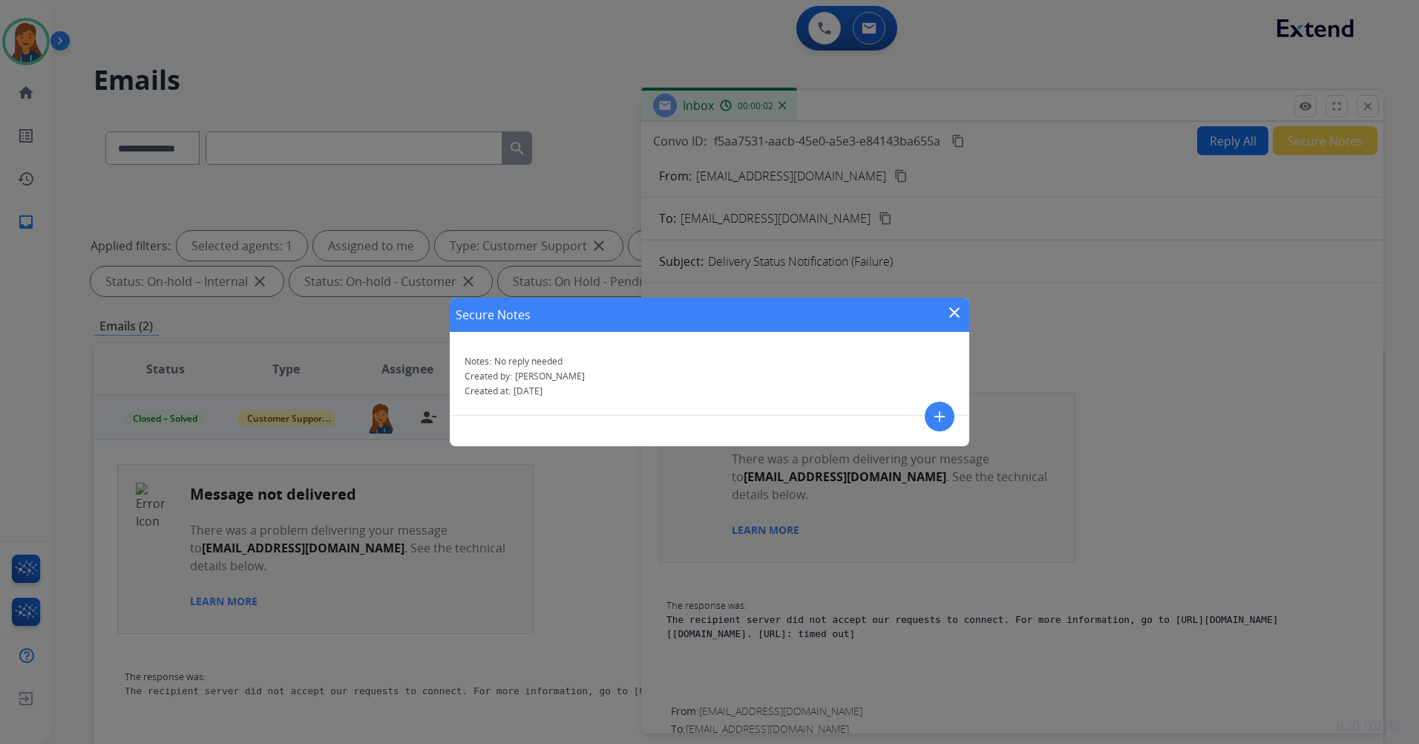
click at [930, 416] on div "**********" at bounding box center [709, 372] width 1419 height 744
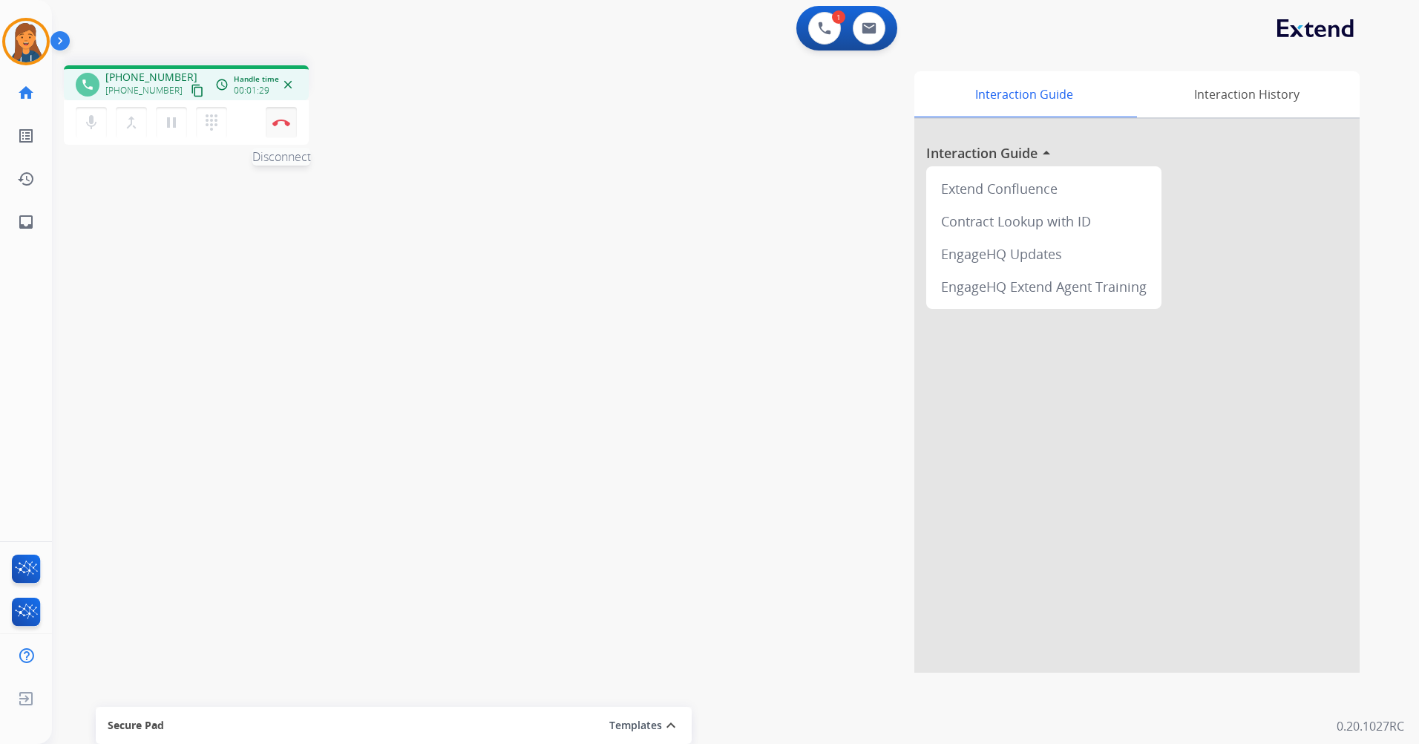
click at [278, 114] on button "Disconnect" at bounding box center [281, 122] width 31 height 31
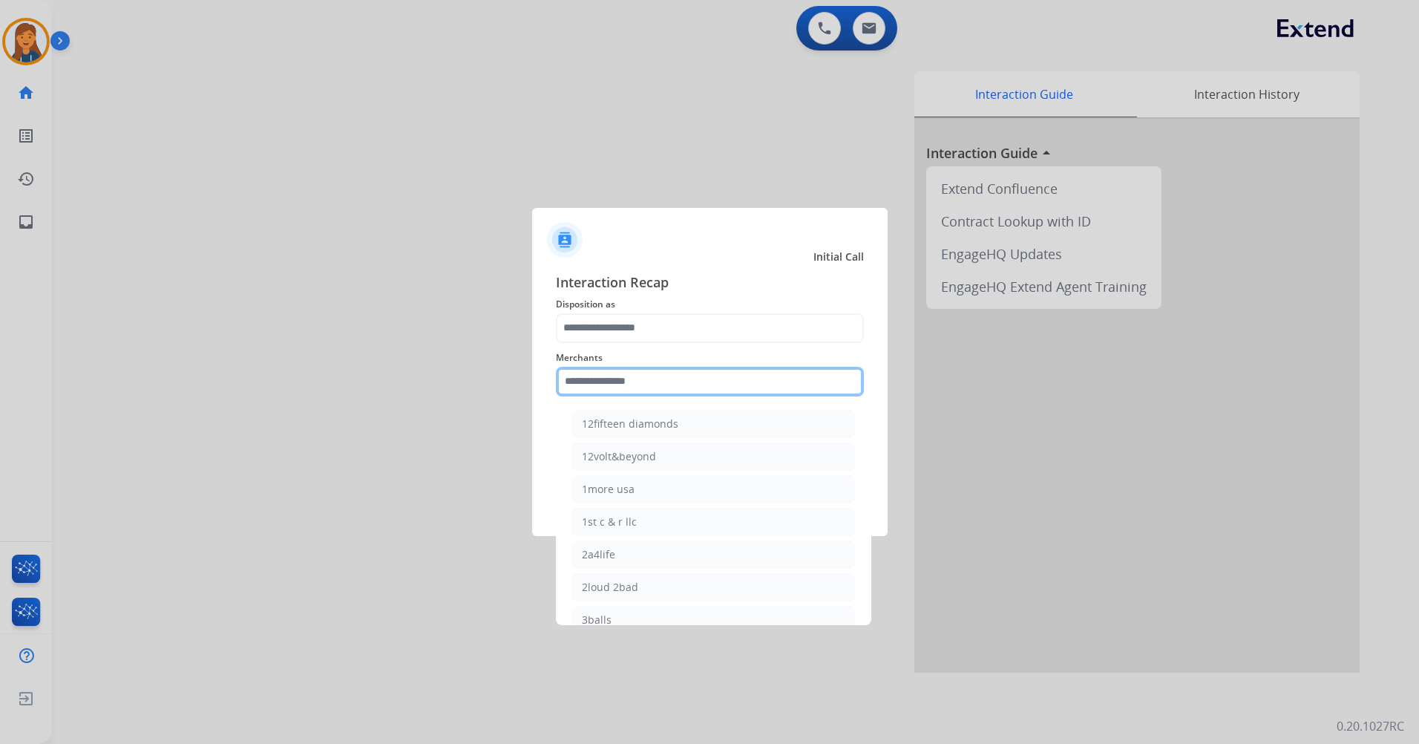
click at [627, 369] on input "text" at bounding box center [710, 382] width 308 height 30
type input "**"
drag, startPoint x: 633, startPoint y: 380, endPoint x: 436, endPoint y: 370, distance: 197.7
click at [0, 370] on app-contact-recap-modal "Initial Call Interaction Recap Disposition as Merchants ** 1more usa American m…" at bounding box center [0, 372] width 0 height 744
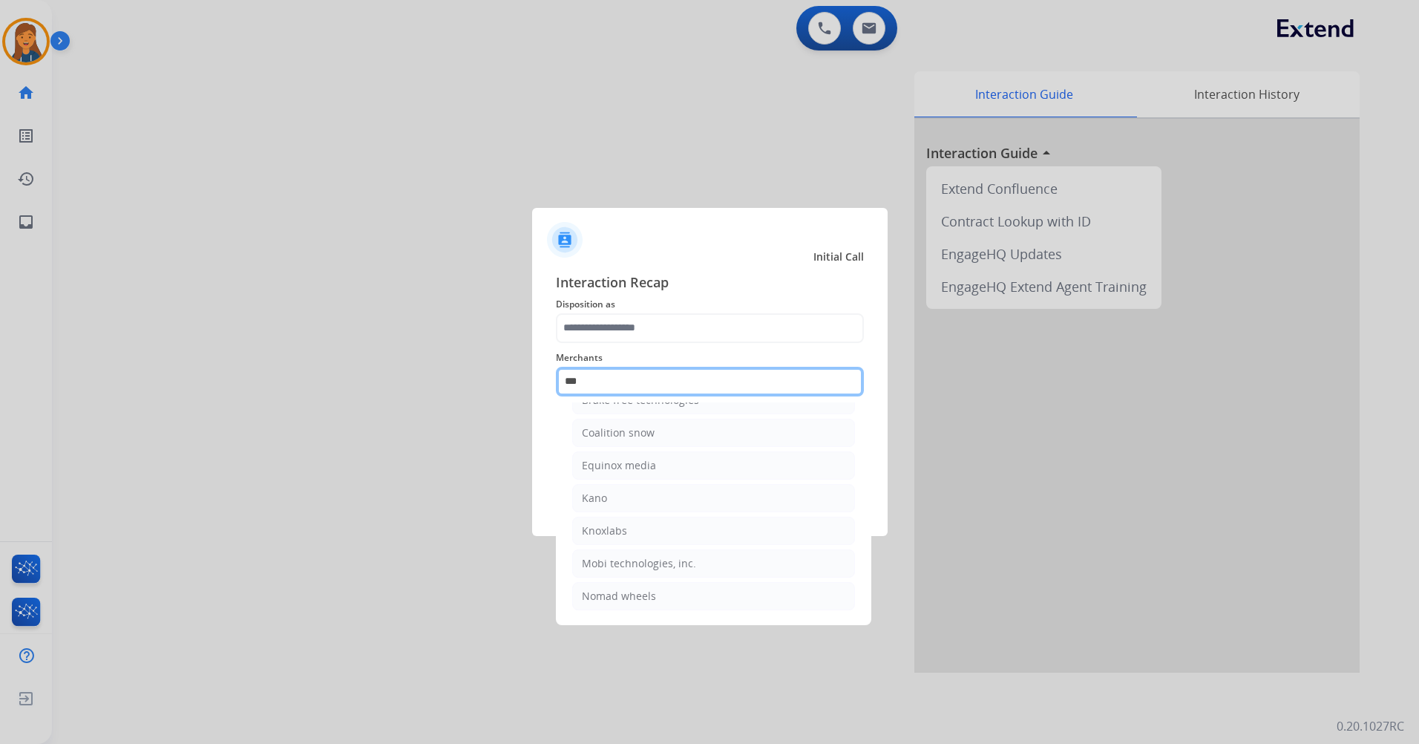
scroll to position [0, 0]
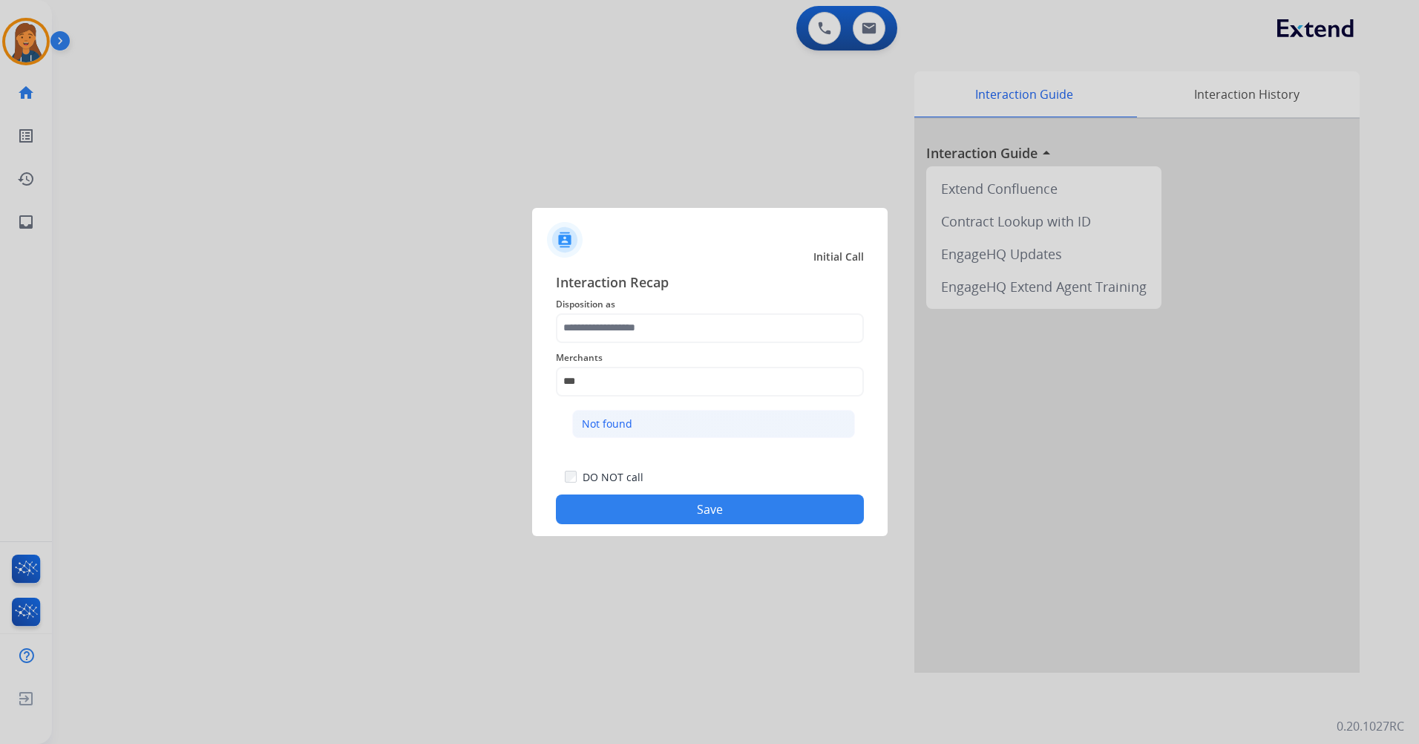
click at [612, 422] on div "Not found" at bounding box center [607, 423] width 50 height 15
type input "*********"
click at [621, 343] on div "Merchants *********" at bounding box center [710, 372] width 308 height 59
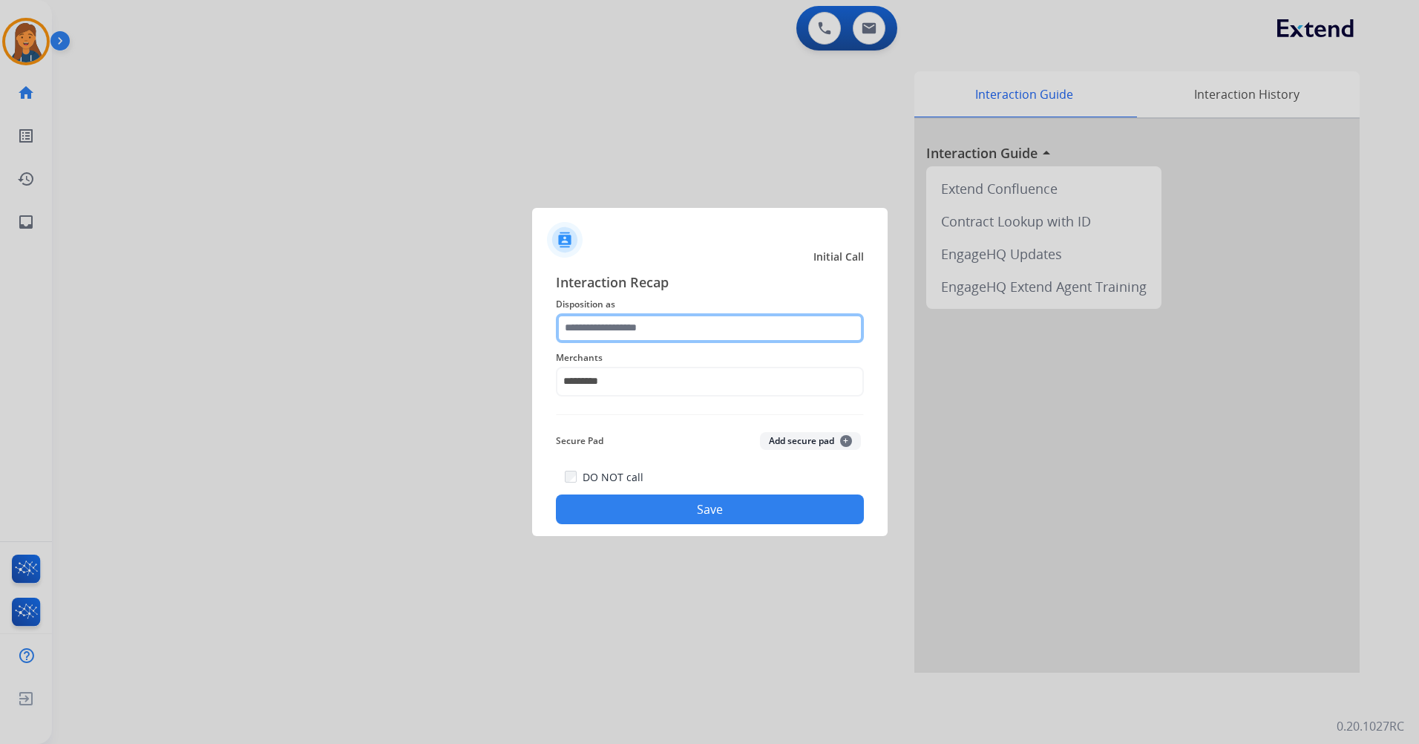
click at [621, 337] on input "text" at bounding box center [710, 328] width 308 height 30
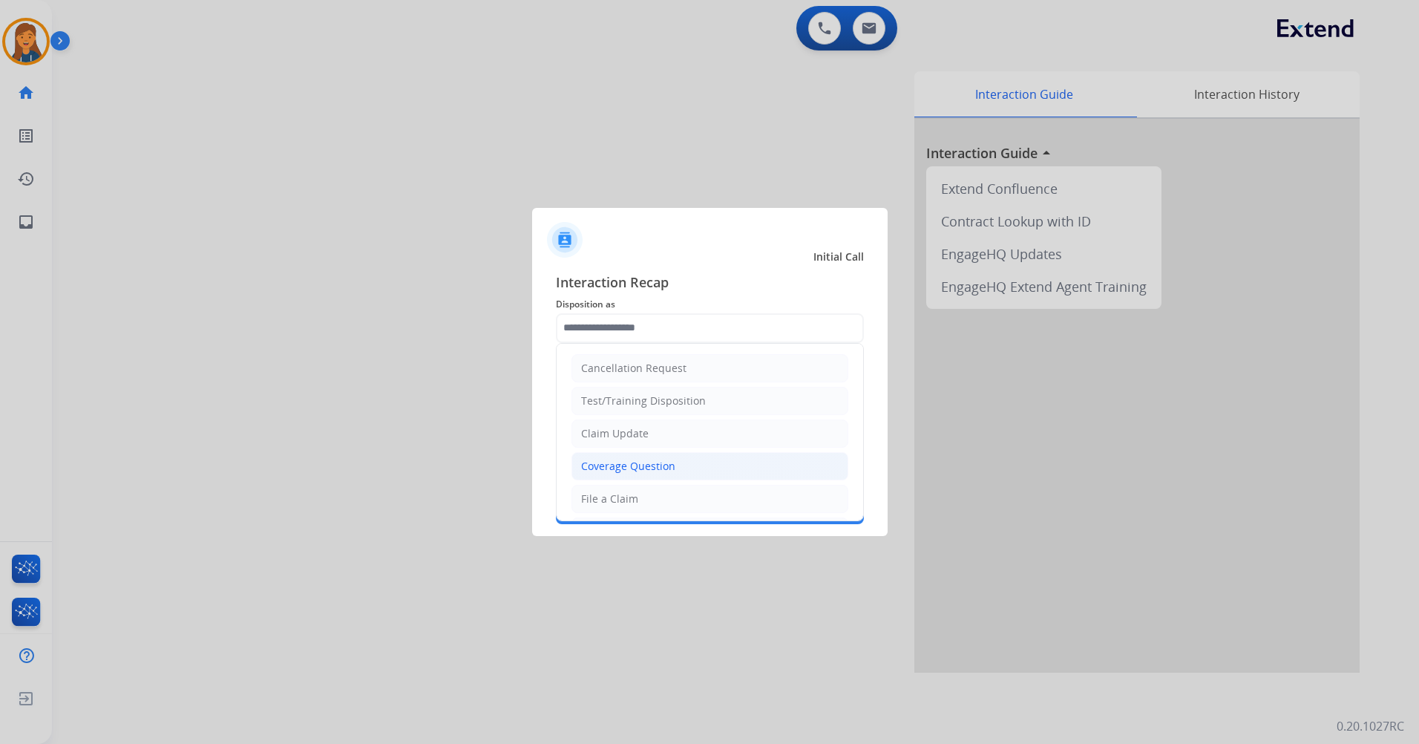
click at [609, 455] on li "Coverage Question" at bounding box center [710, 466] width 277 height 28
type input "**********"
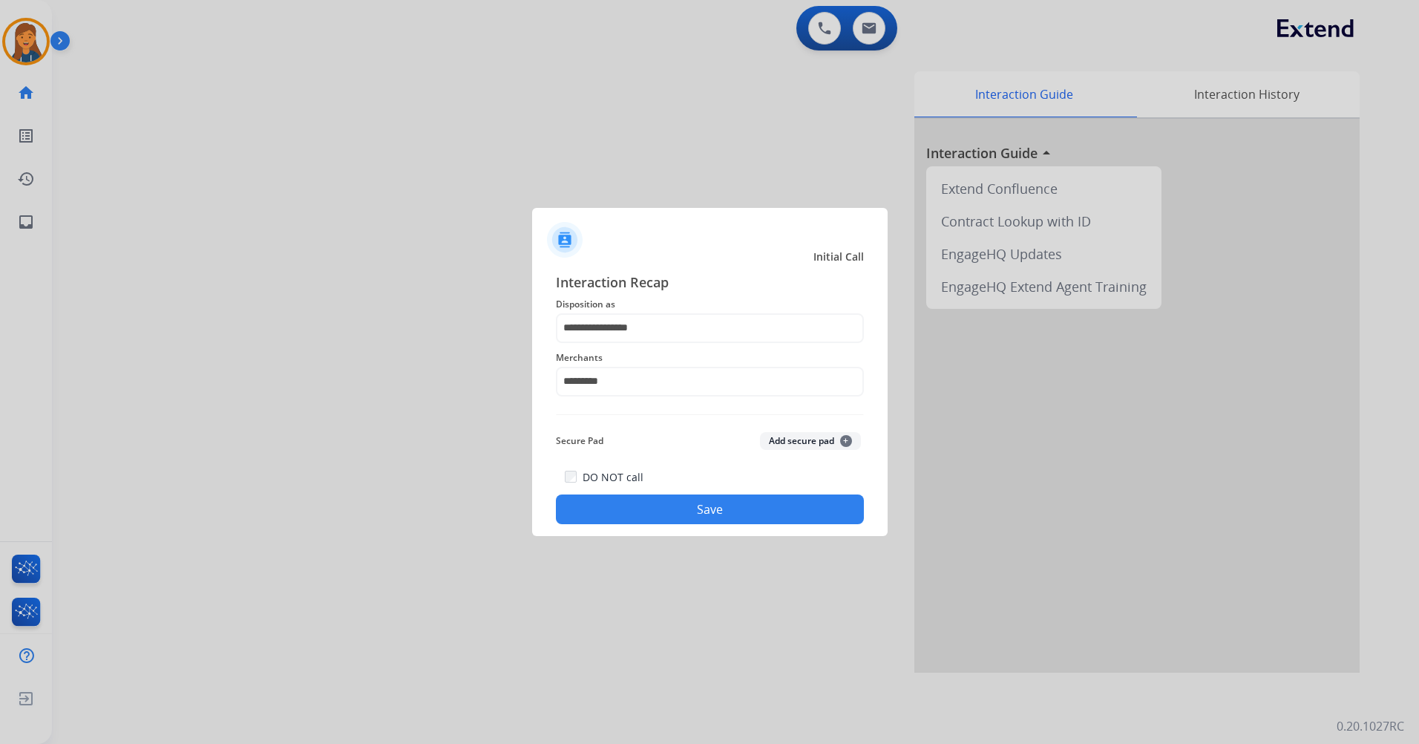
click at [626, 510] on button "Save" at bounding box center [710, 509] width 308 height 30
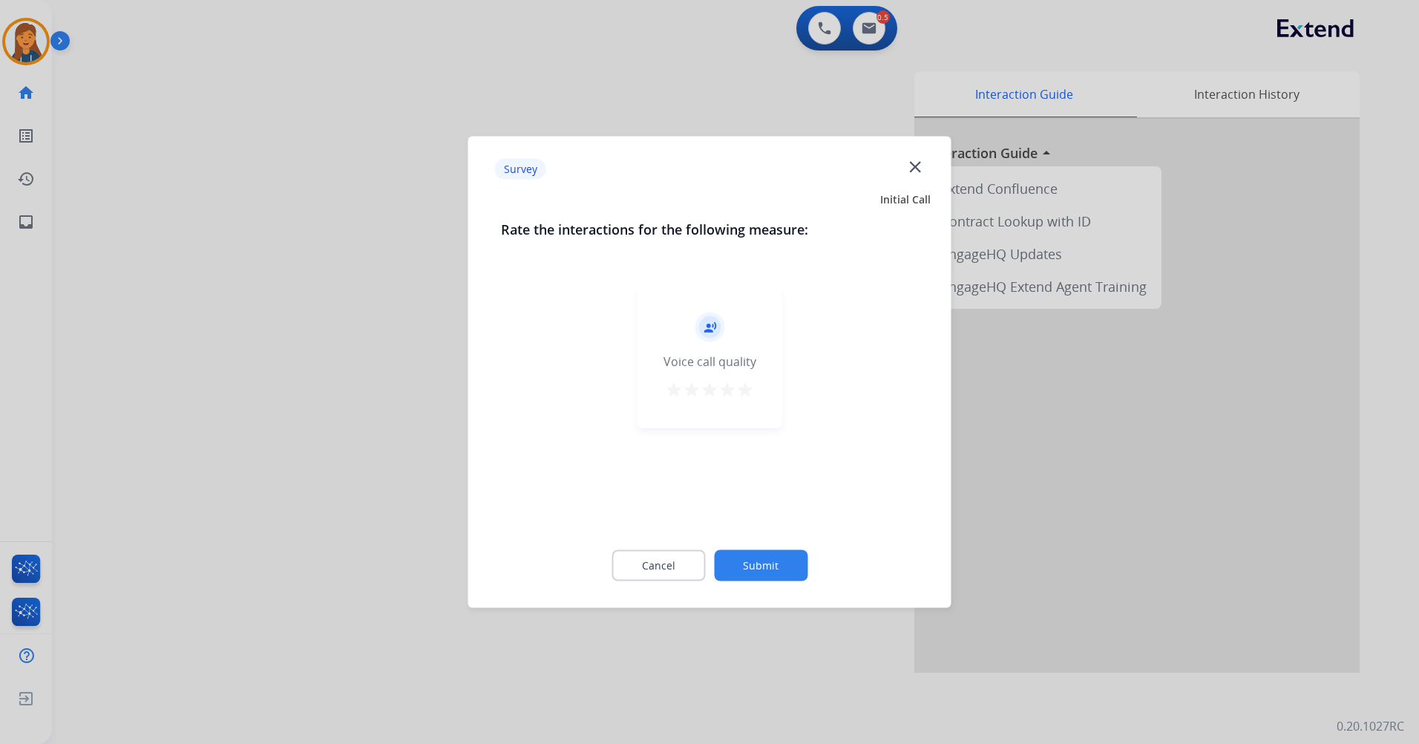
click at [745, 396] on mat-icon "star" at bounding box center [745, 390] width 18 height 18
click at [773, 569] on button "Submit" at bounding box center [761, 565] width 94 height 31
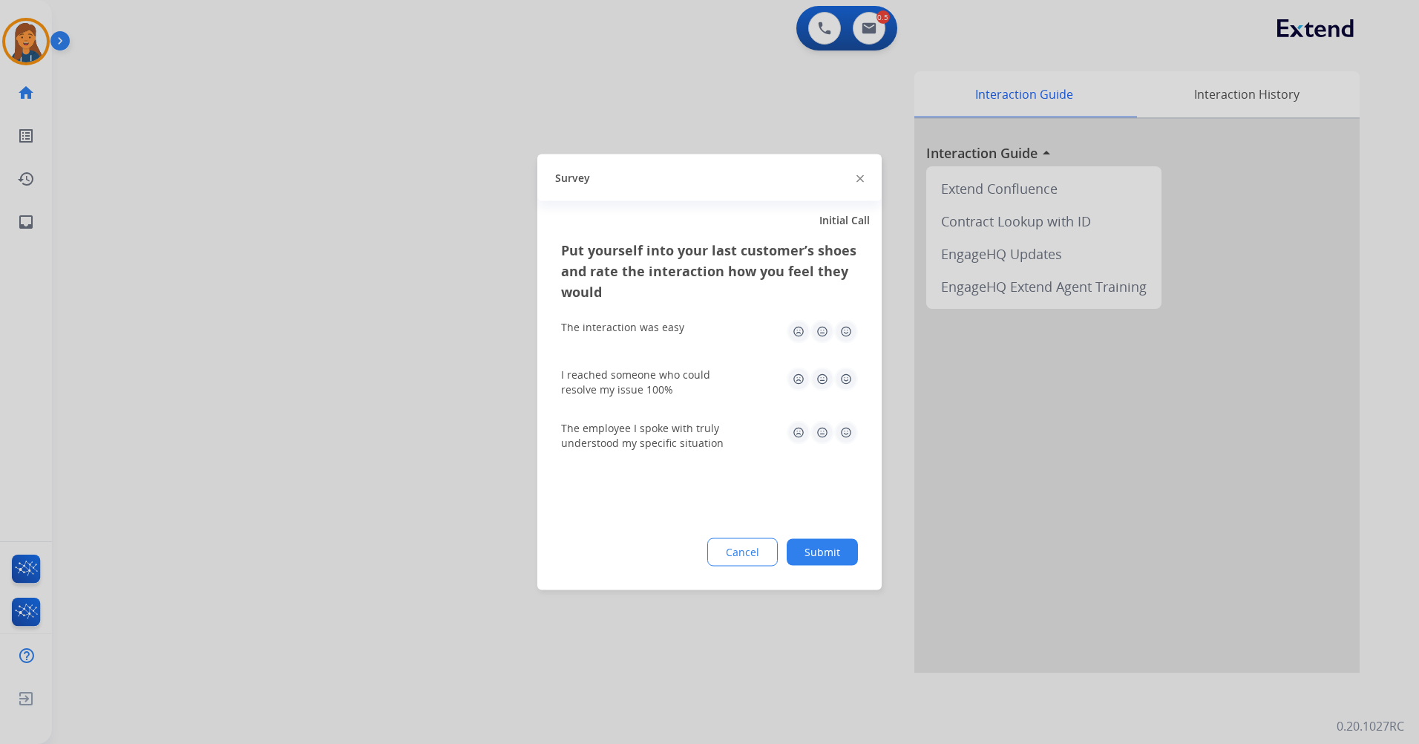
click at [837, 320] on img at bounding box center [846, 332] width 24 height 24
click at [855, 373] on img at bounding box center [846, 379] width 24 height 24
click at [846, 430] on img at bounding box center [846, 433] width 24 height 24
click at [842, 549] on button "Submit" at bounding box center [822, 552] width 71 height 27
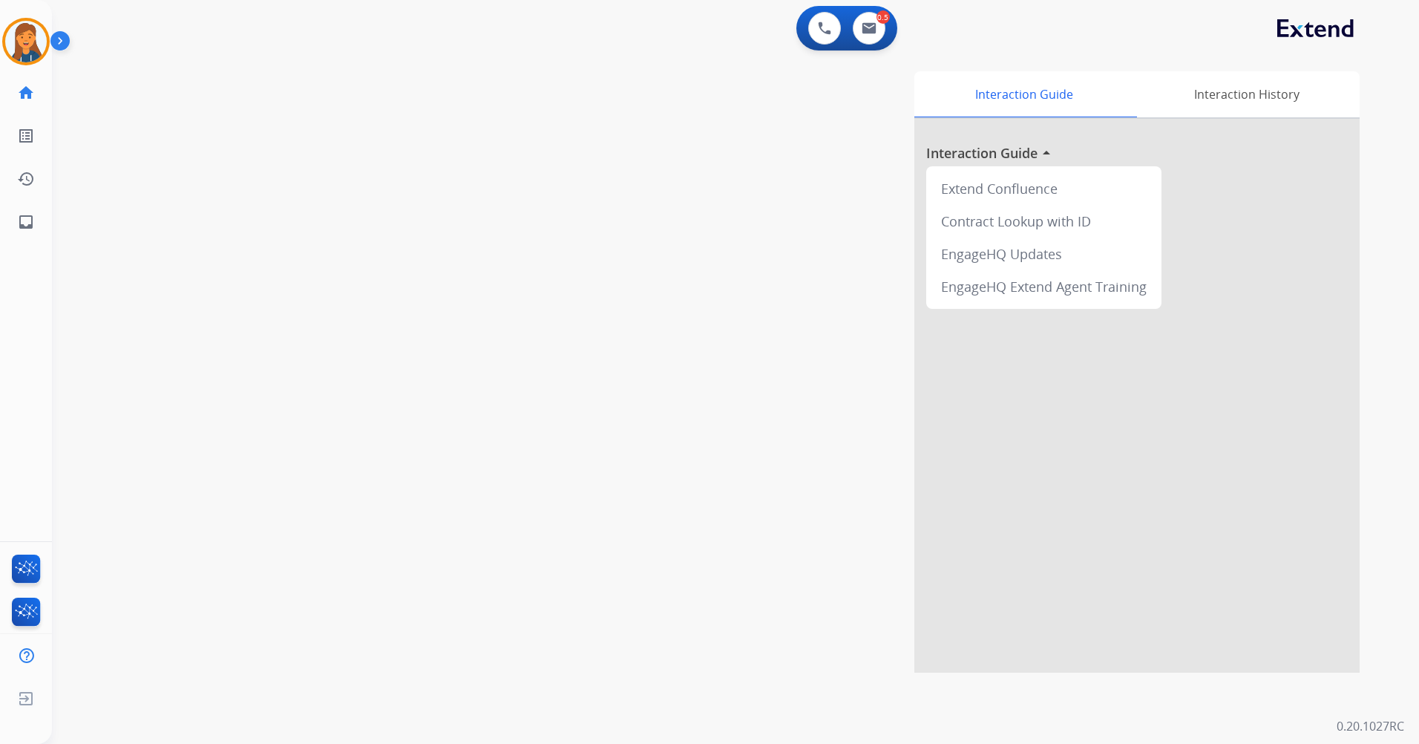
click at [857, 45] on div "0 Voice Interactions 0.5 Email Interactions" at bounding box center [847, 28] width 101 height 45
click at [862, 31] on img at bounding box center [869, 28] width 15 height 12
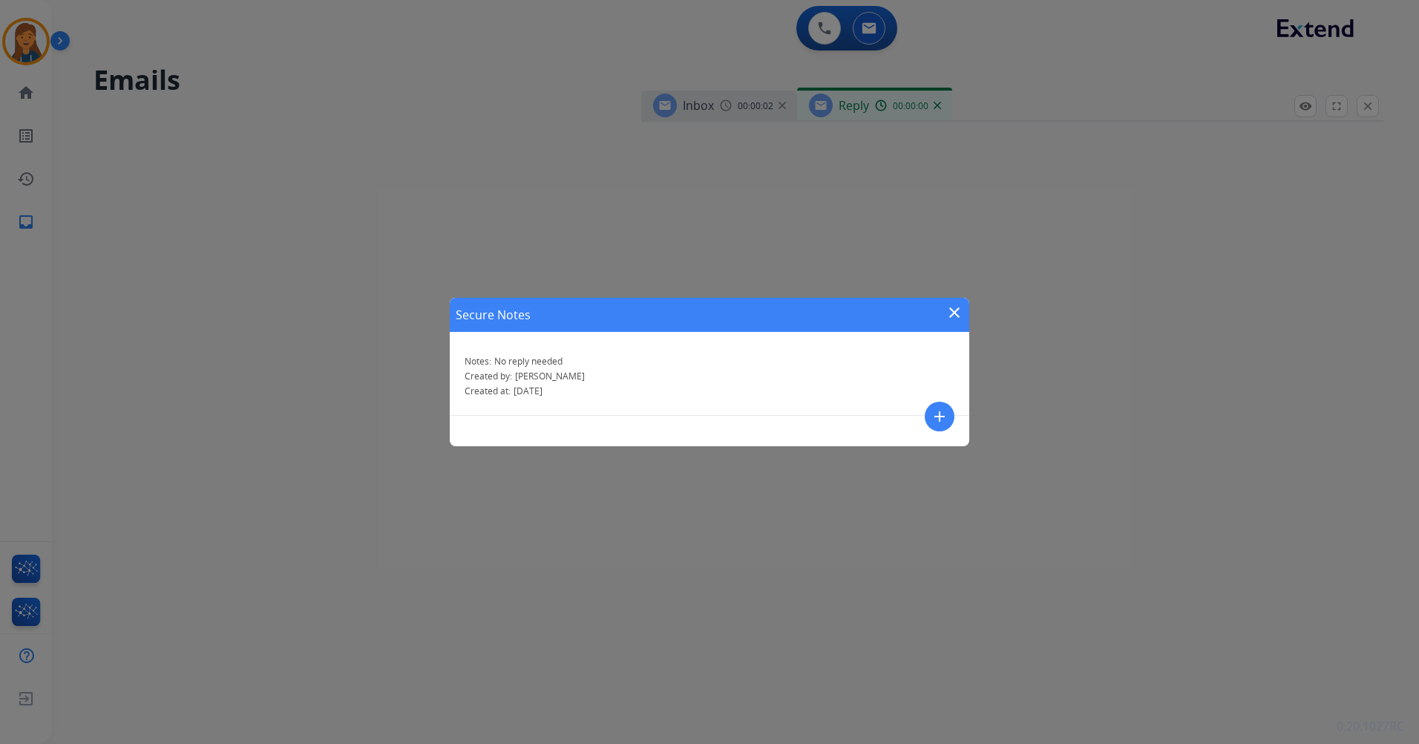
select select "**********"
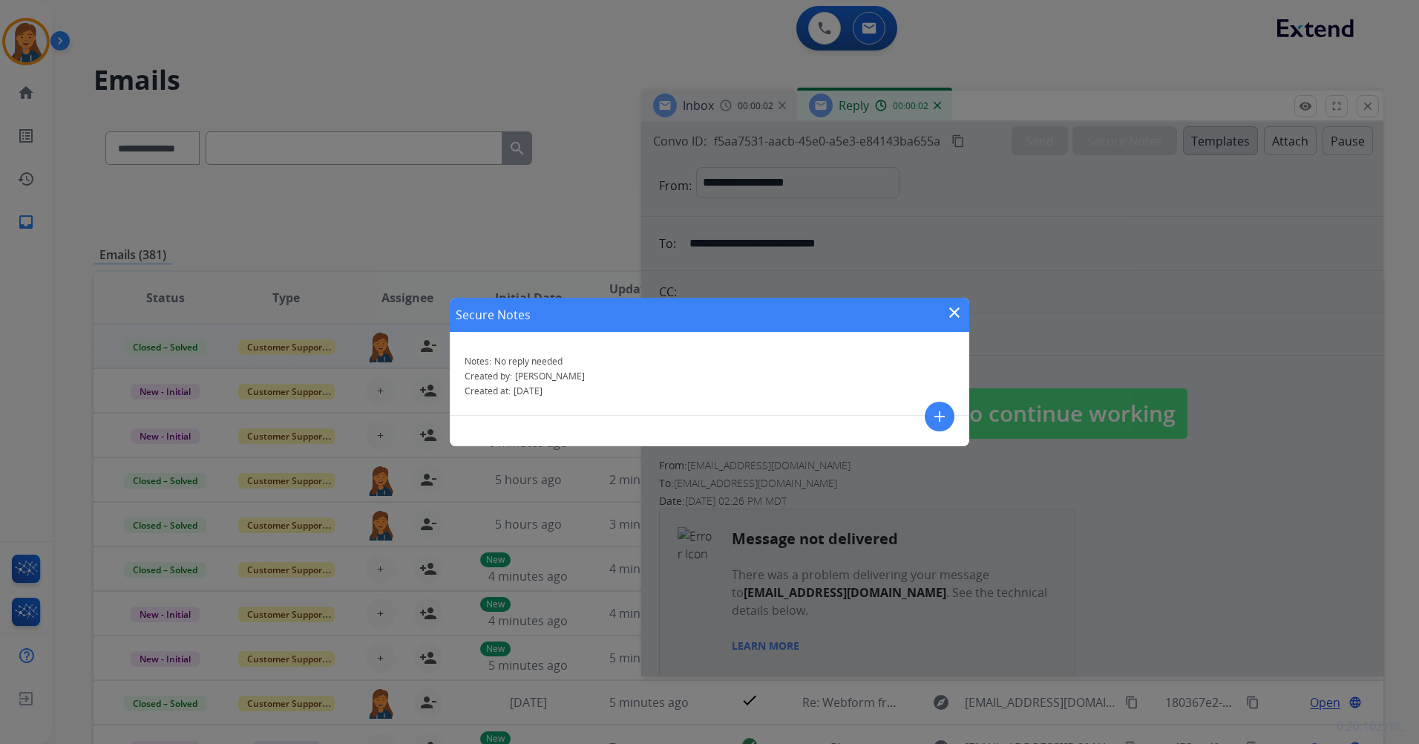
click at [817, 362] on div "Notes: No reply needed" at bounding box center [710, 362] width 490 height 12
click at [953, 309] on mat-icon "close" at bounding box center [955, 313] width 18 height 18
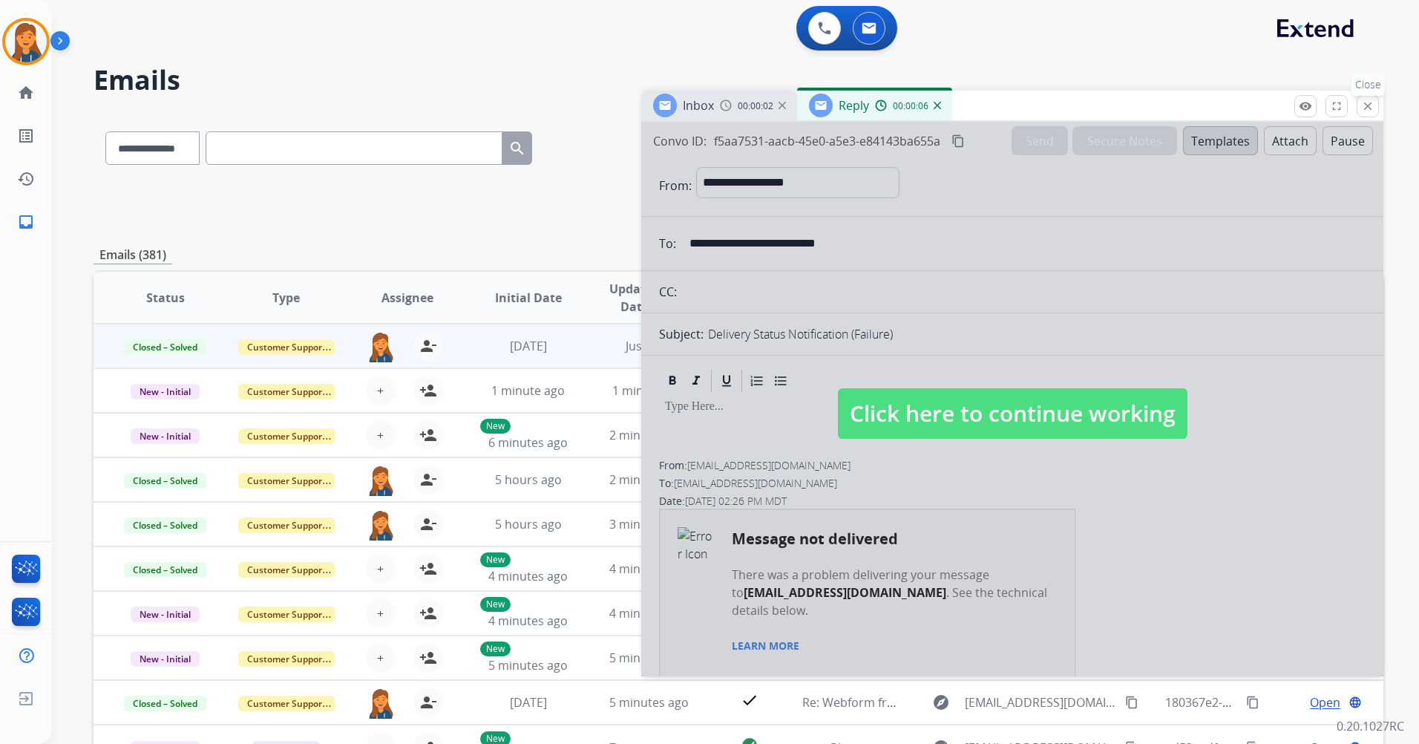
click at [1372, 105] on mat-icon "close" at bounding box center [1367, 105] width 13 height 13
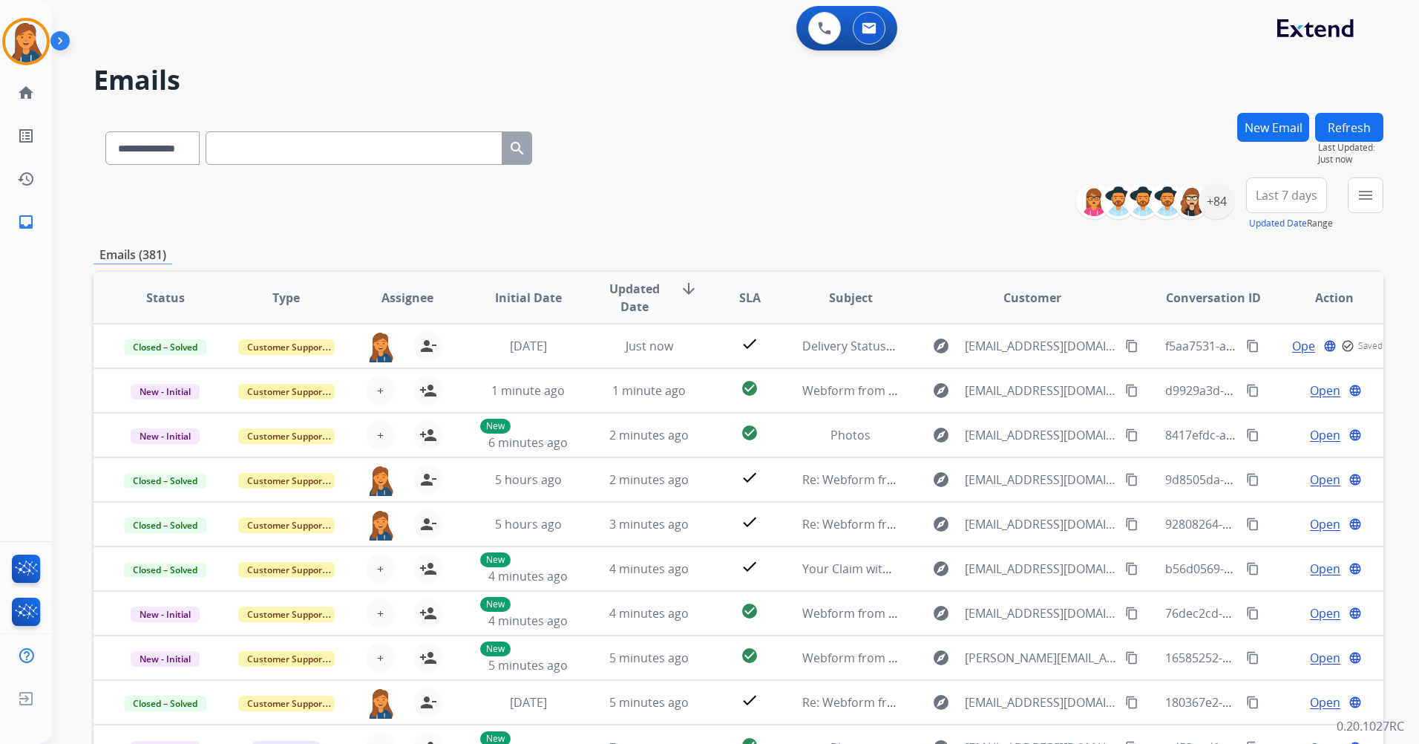
click at [1347, 127] on button "Refresh" at bounding box center [1349, 127] width 68 height 29
click at [1205, 207] on div at bounding box center [1192, 201] width 36 height 36
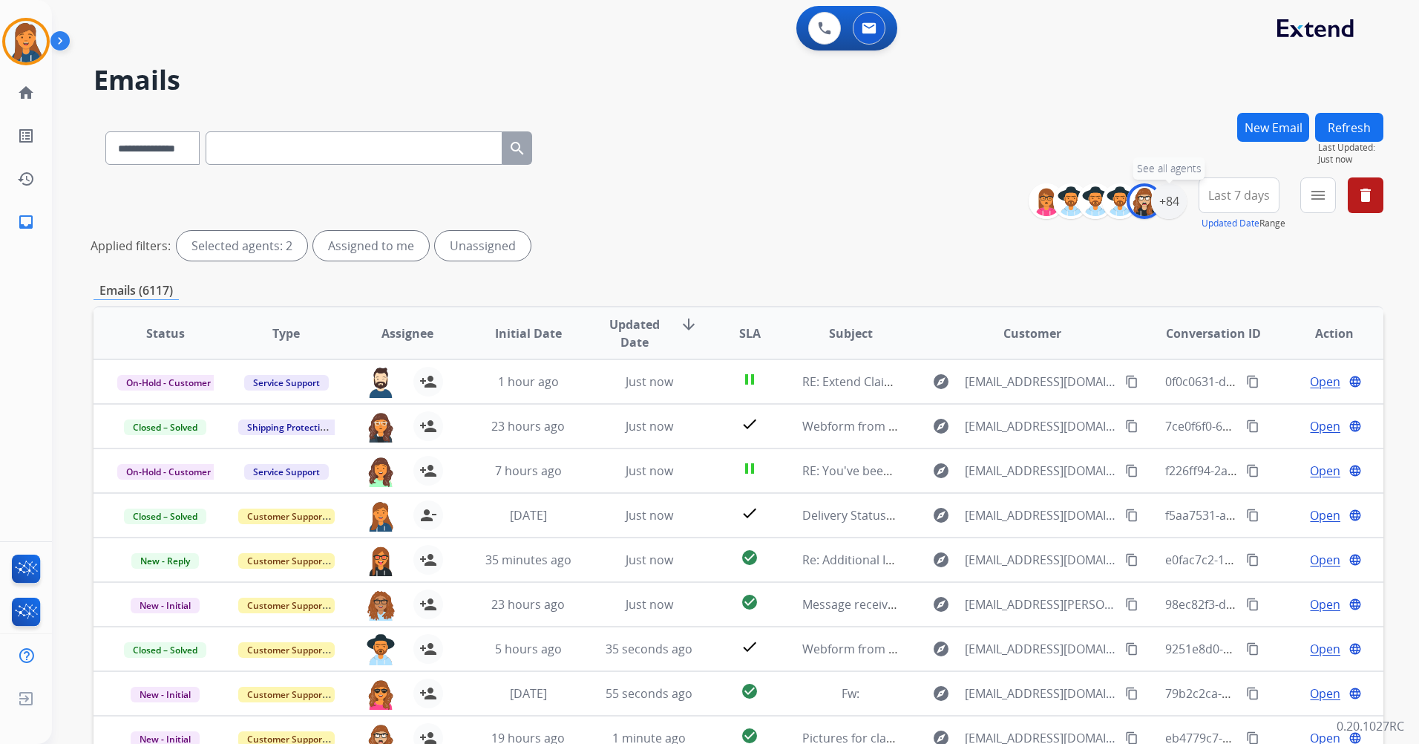
click at [1134, 191] on img at bounding box center [1145, 201] width 30 height 30
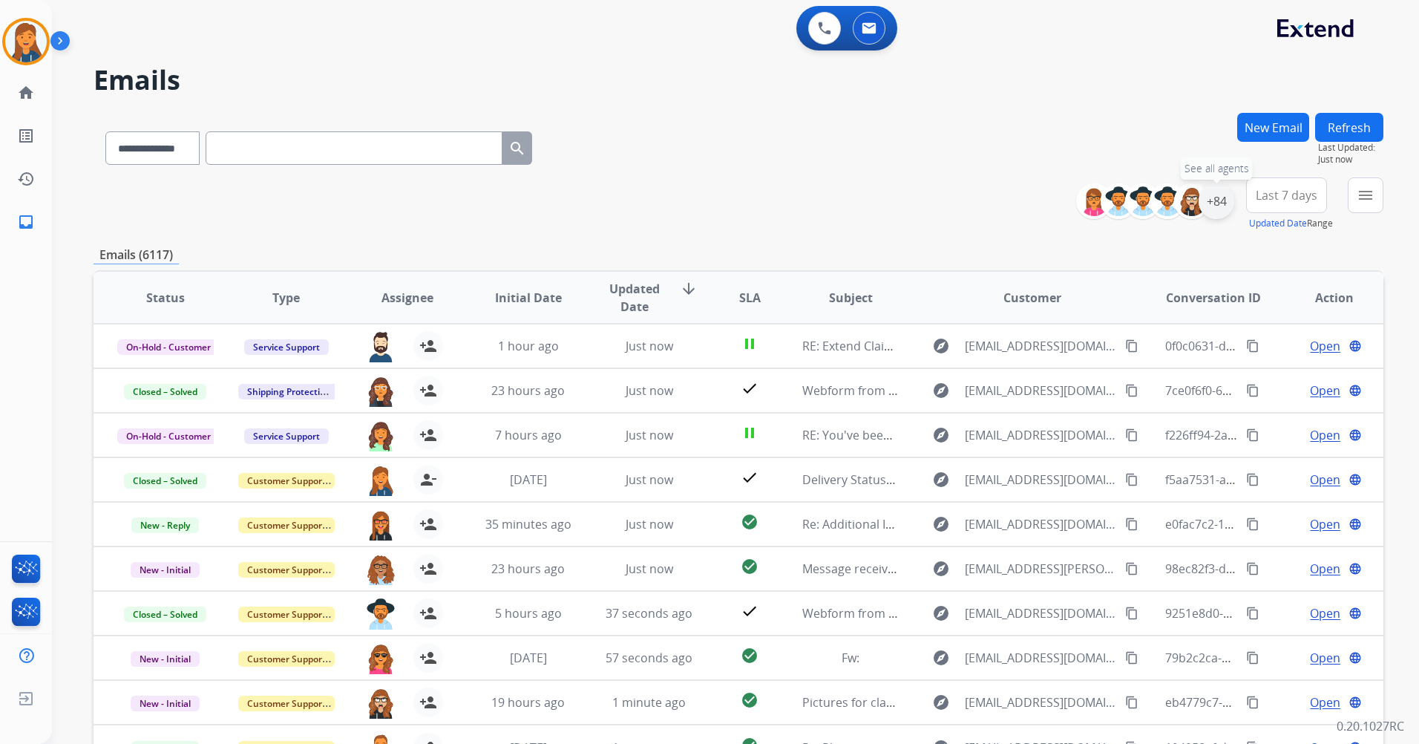
click at [1220, 191] on div "+84" at bounding box center [1217, 201] width 36 height 36
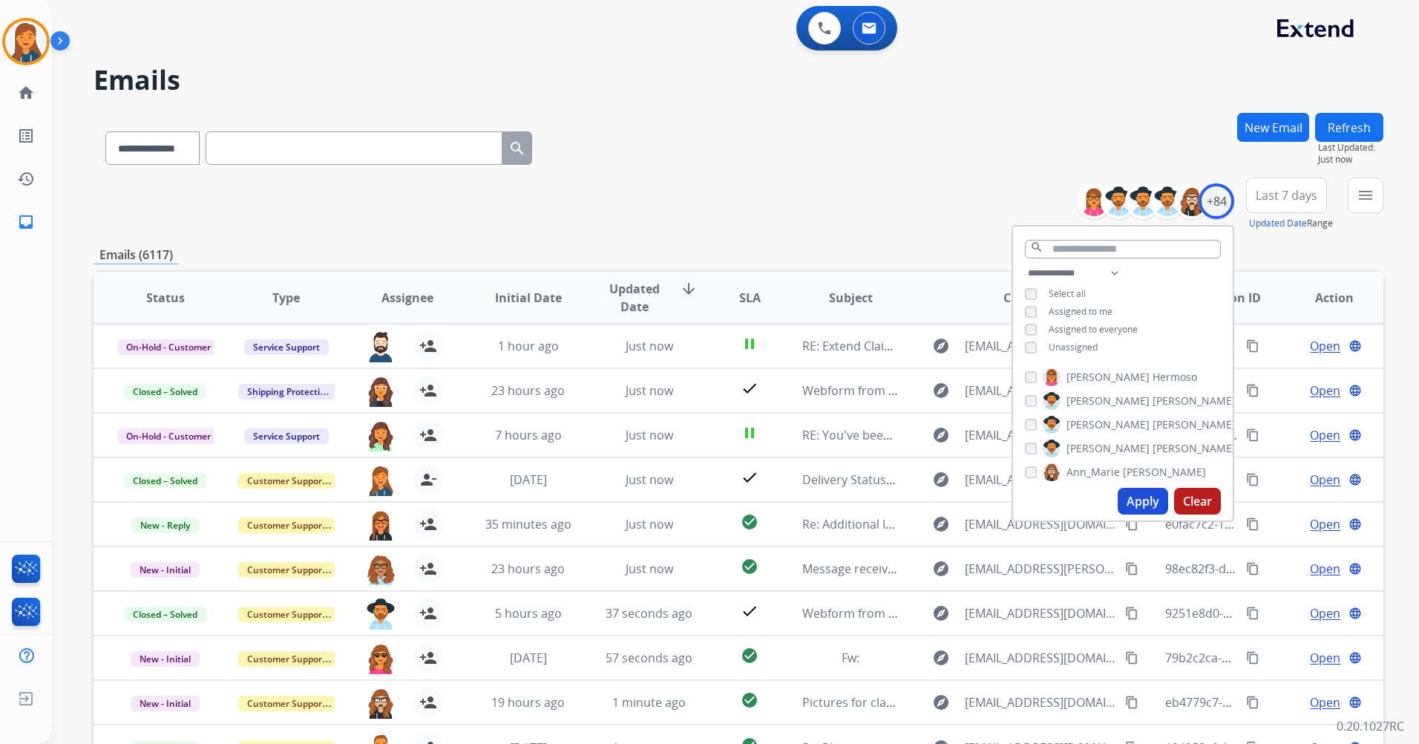
click at [1158, 503] on button "Apply" at bounding box center [1143, 501] width 50 height 27
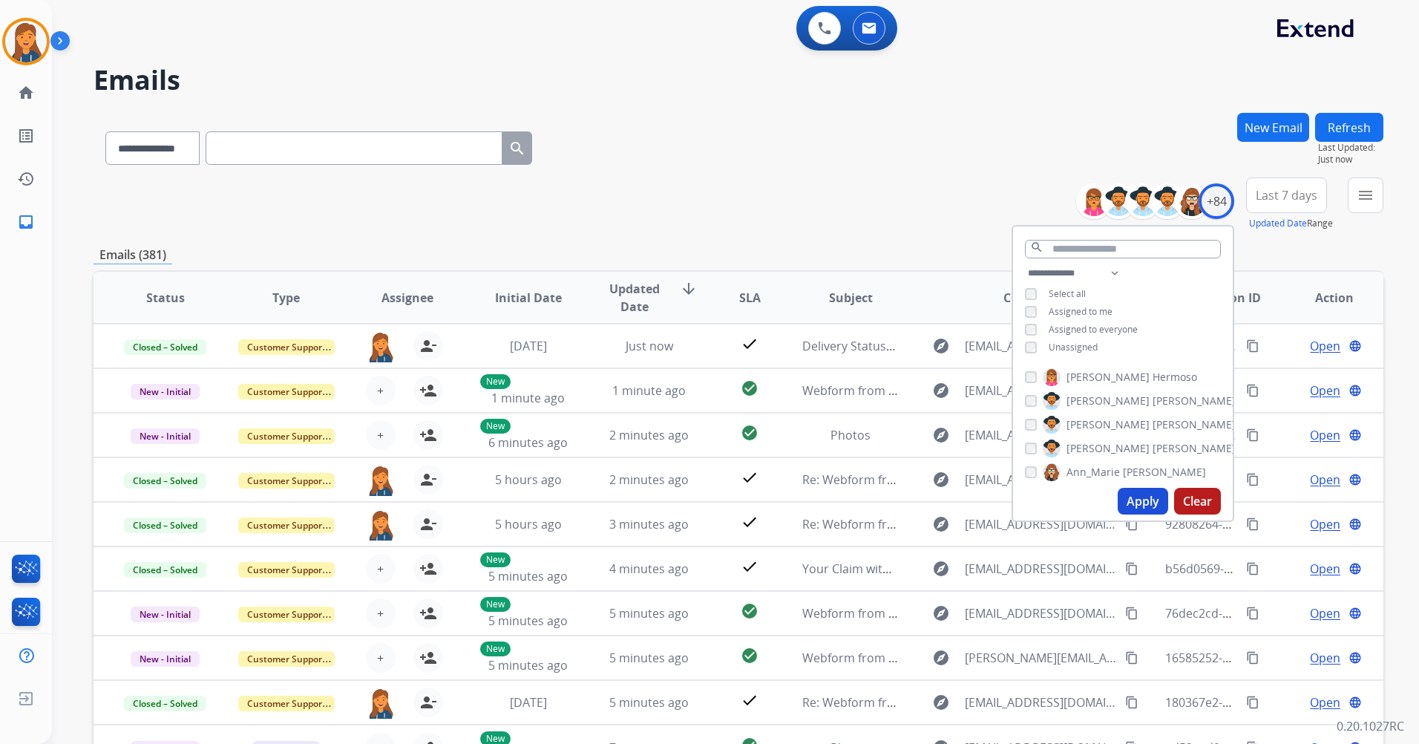
click at [1298, 192] on span "Last 7 days" at bounding box center [1287, 195] width 62 height 6
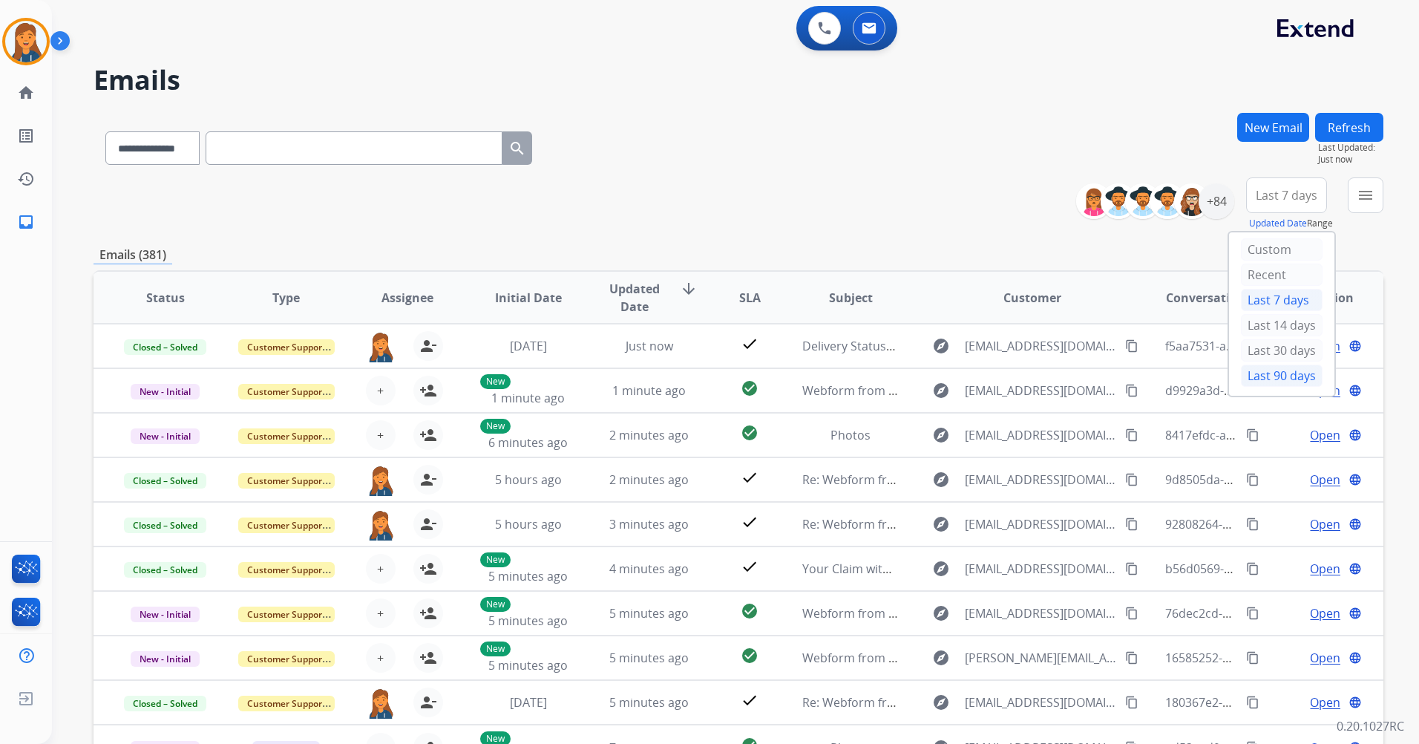
click at [1262, 375] on div "Last 90 days" at bounding box center [1282, 375] width 82 height 22
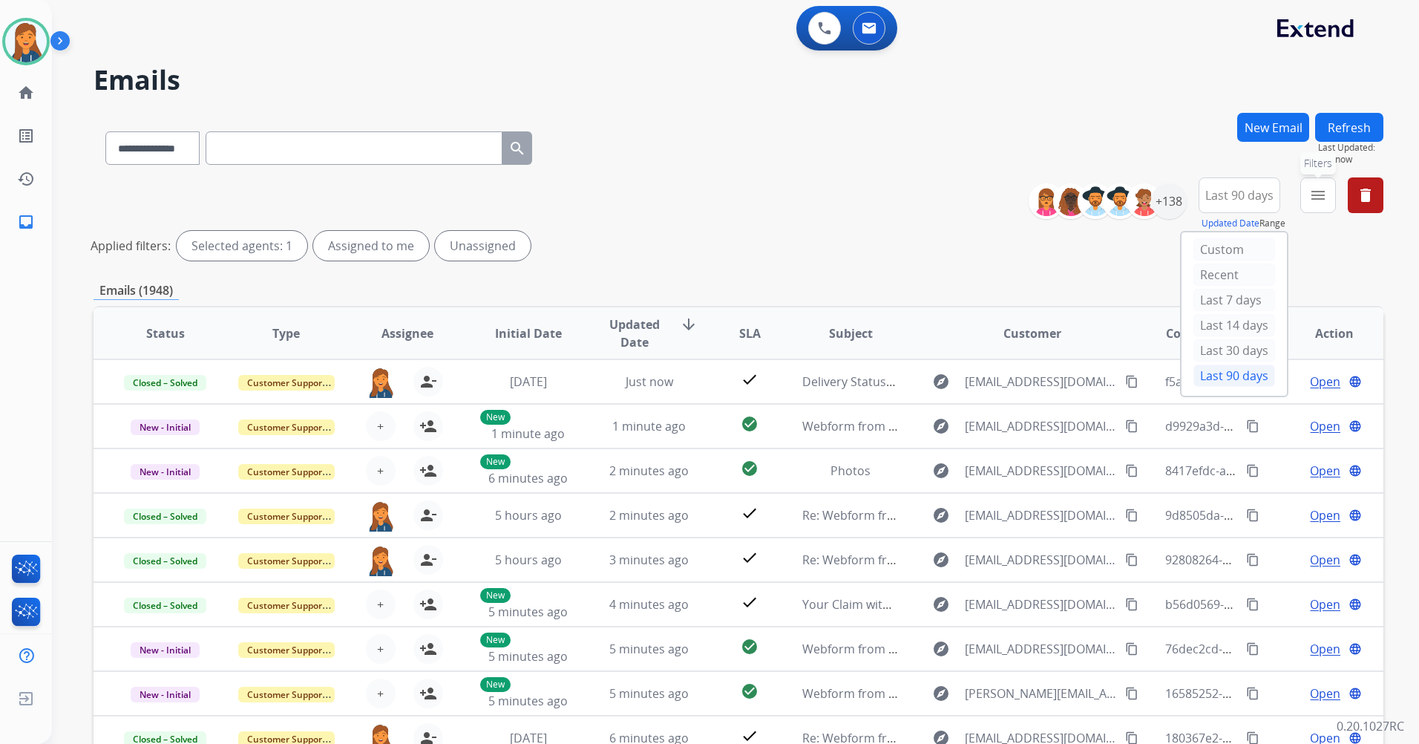
click at [1306, 194] on button "menu Filters" at bounding box center [1319, 195] width 36 height 36
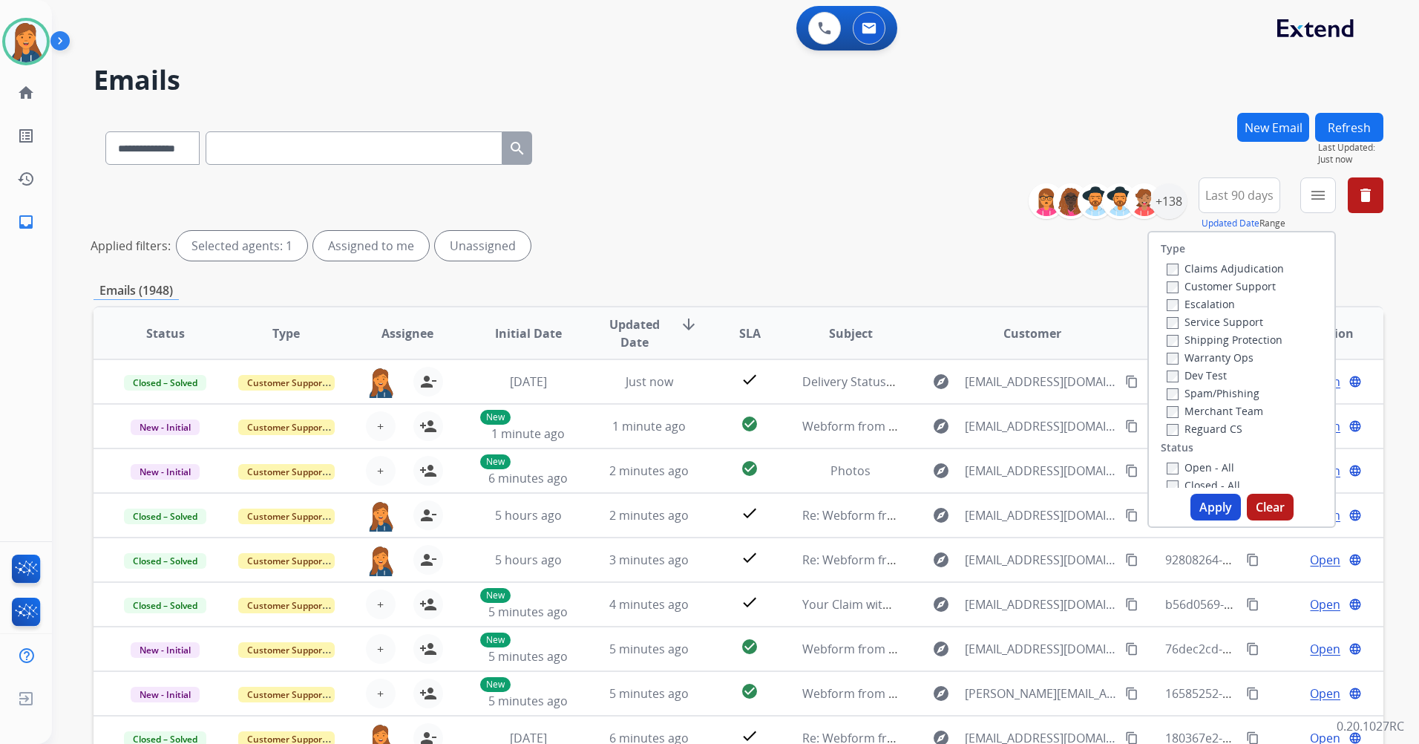
drag, startPoint x: 1207, startPoint y: 284, endPoint x: 1206, endPoint y: 298, distance: 14.2
click at [1206, 284] on label "Customer Support" at bounding box center [1221, 286] width 109 height 14
click at [1203, 338] on label "Shipping Protection" at bounding box center [1225, 340] width 116 height 14
drag, startPoint x: 1198, startPoint y: 429, endPoint x: 1199, endPoint y: 439, distance: 10.4
click at [1198, 430] on label "Reguard CS" at bounding box center [1205, 429] width 76 height 14
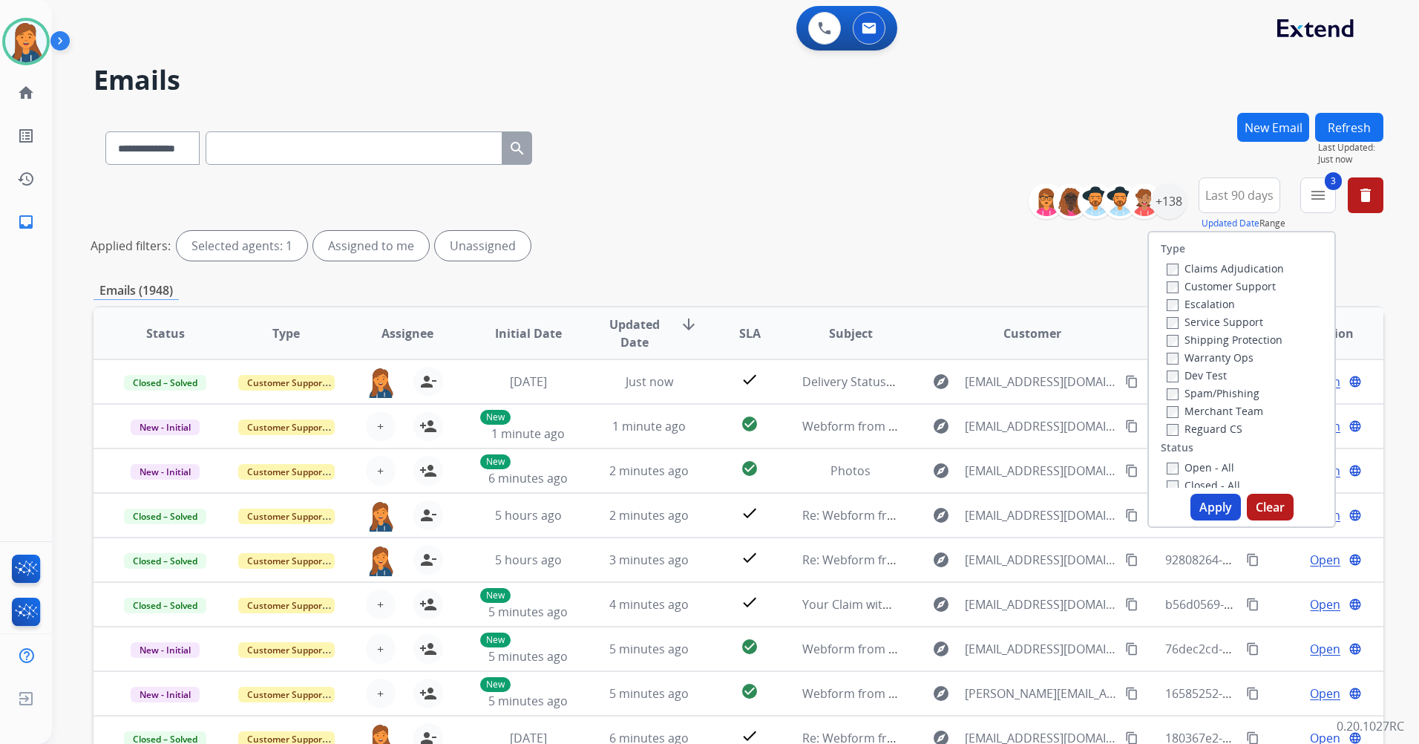
click at [1199, 460] on label "Open - All" at bounding box center [1201, 467] width 68 height 14
click at [1202, 502] on button "Apply" at bounding box center [1216, 507] width 50 height 27
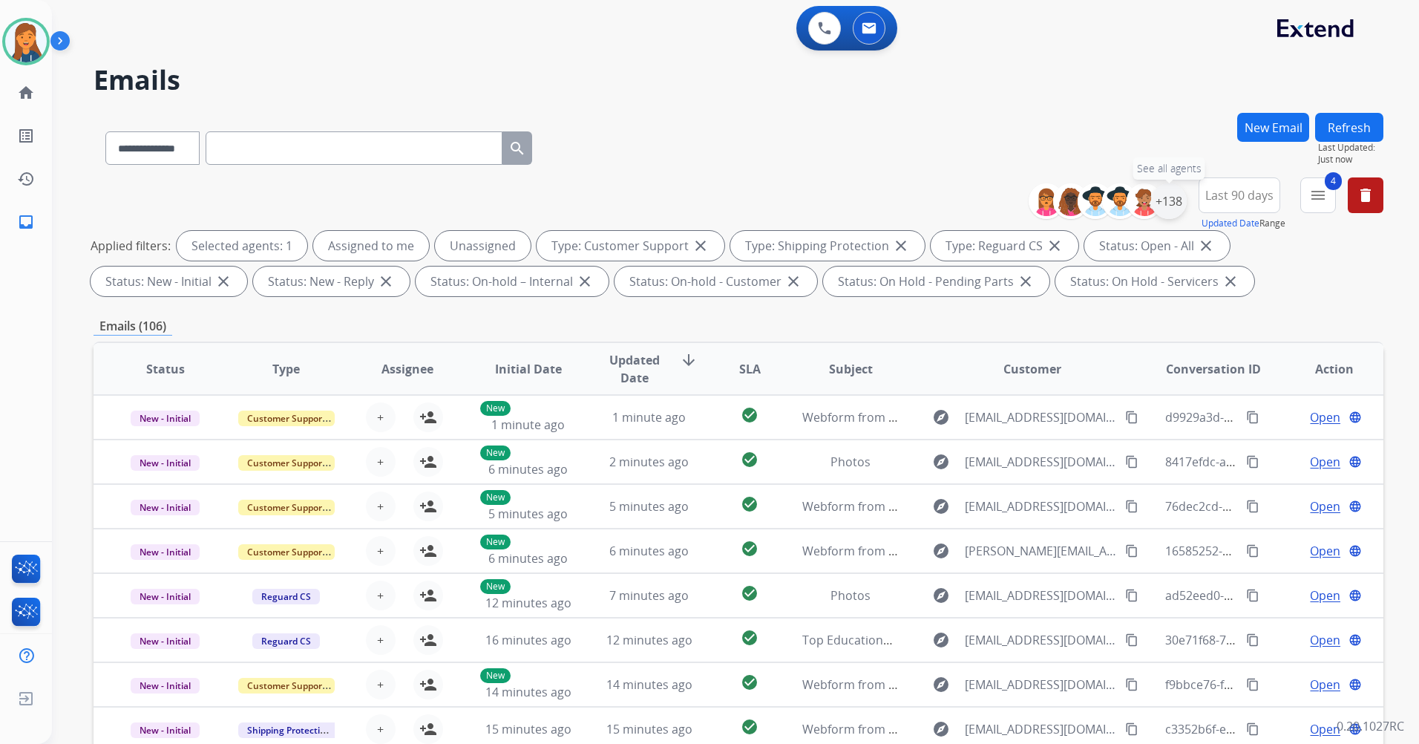
click at [1176, 203] on div "+138" at bounding box center [1169, 201] width 36 height 36
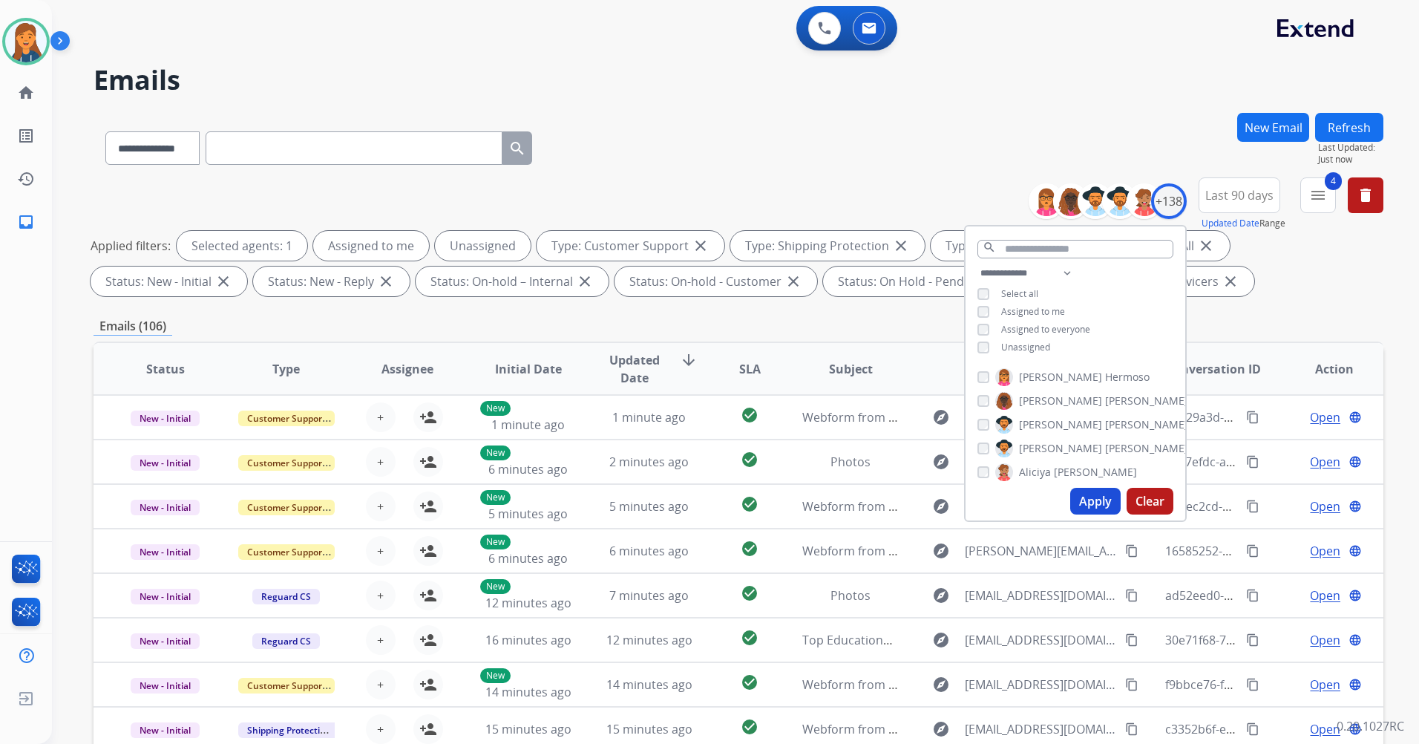
click at [1005, 341] on span "Unassigned" at bounding box center [1025, 347] width 49 height 13
click at [1075, 499] on button "Apply" at bounding box center [1095, 501] width 50 height 27
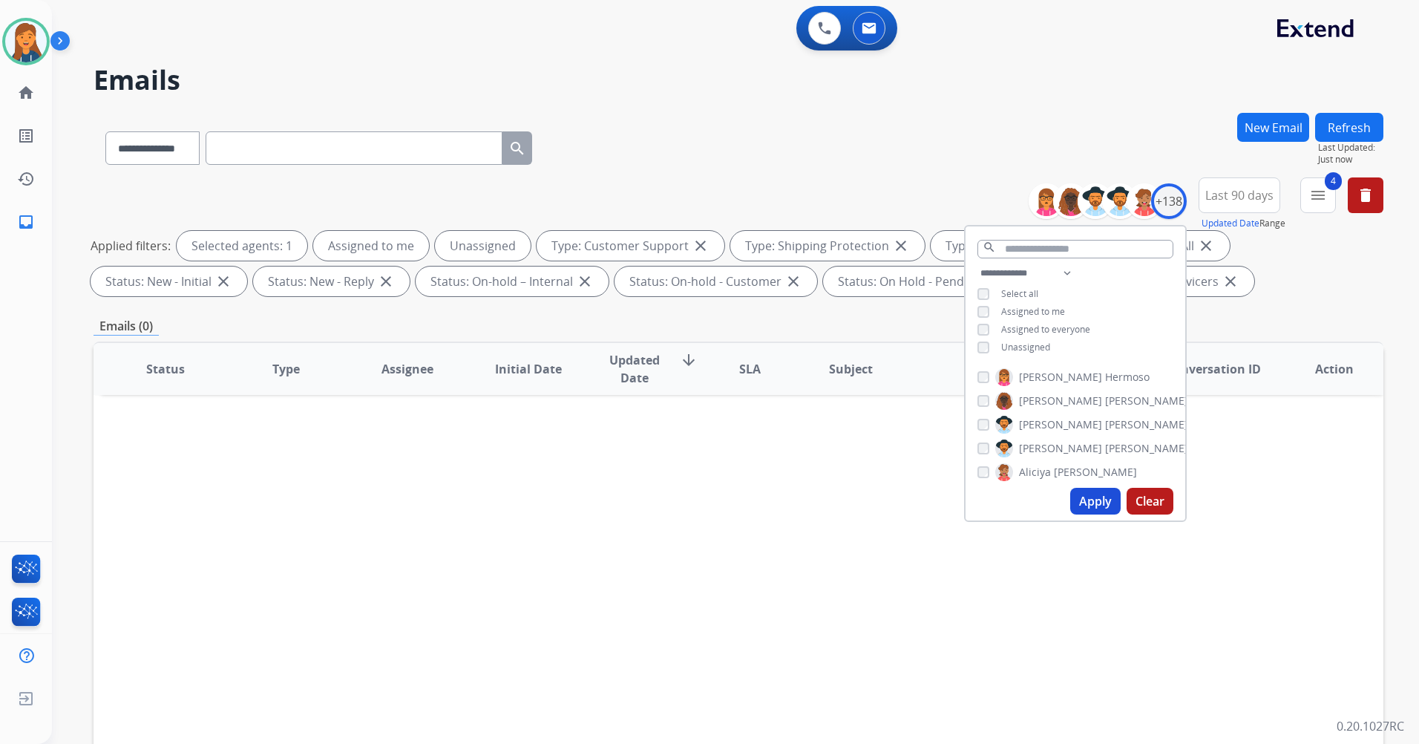
click at [1076, 507] on button "Apply" at bounding box center [1095, 501] width 50 height 27
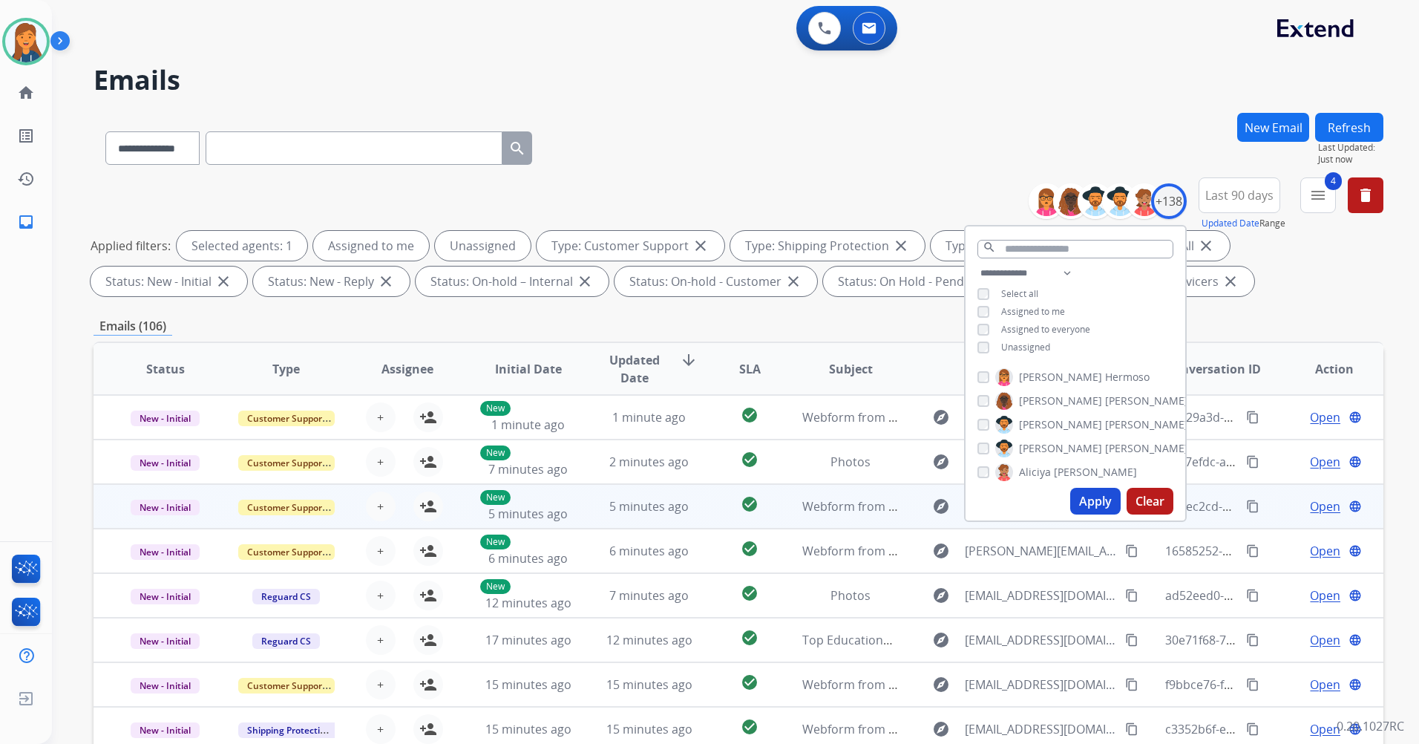
scroll to position [1, 0]
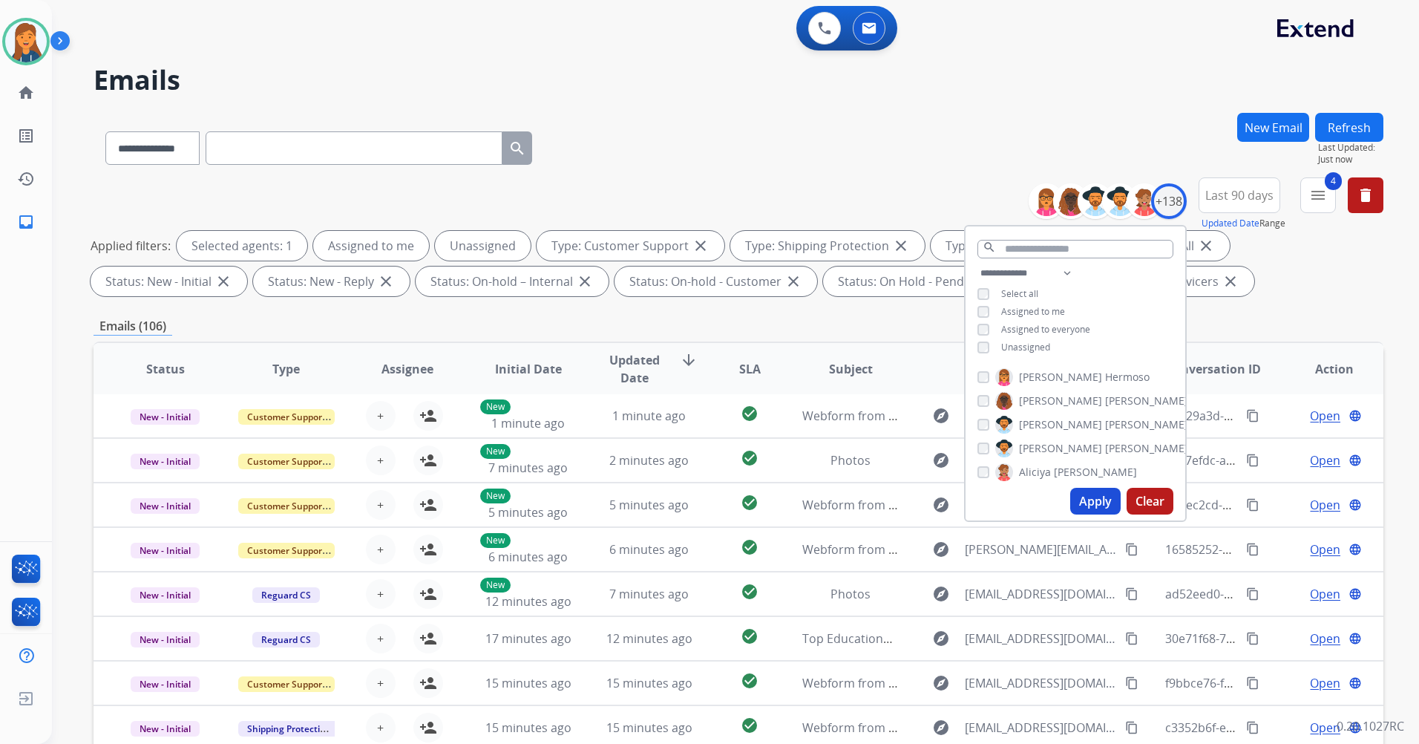
click at [798, 335] on div "Emails (106)" at bounding box center [739, 326] width 1290 height 19
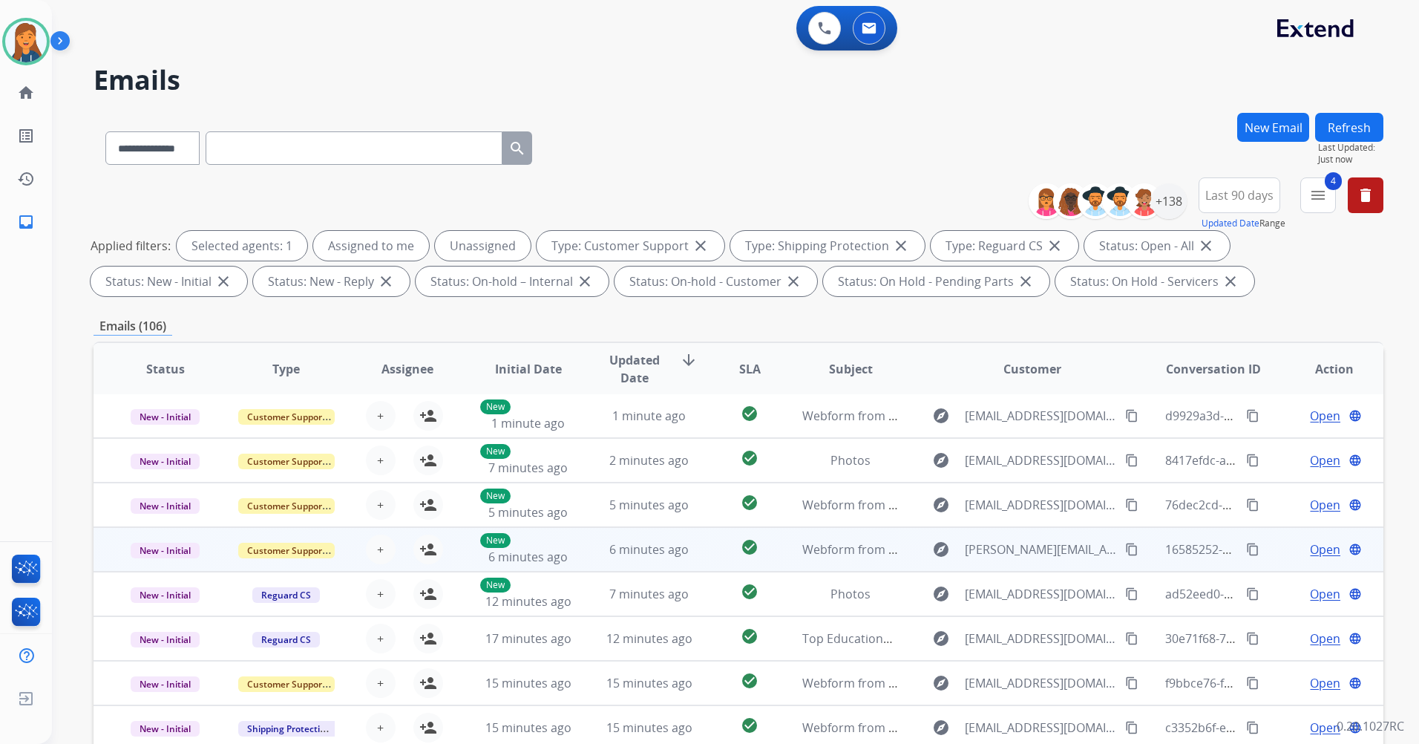
scroll to position [172, 0]
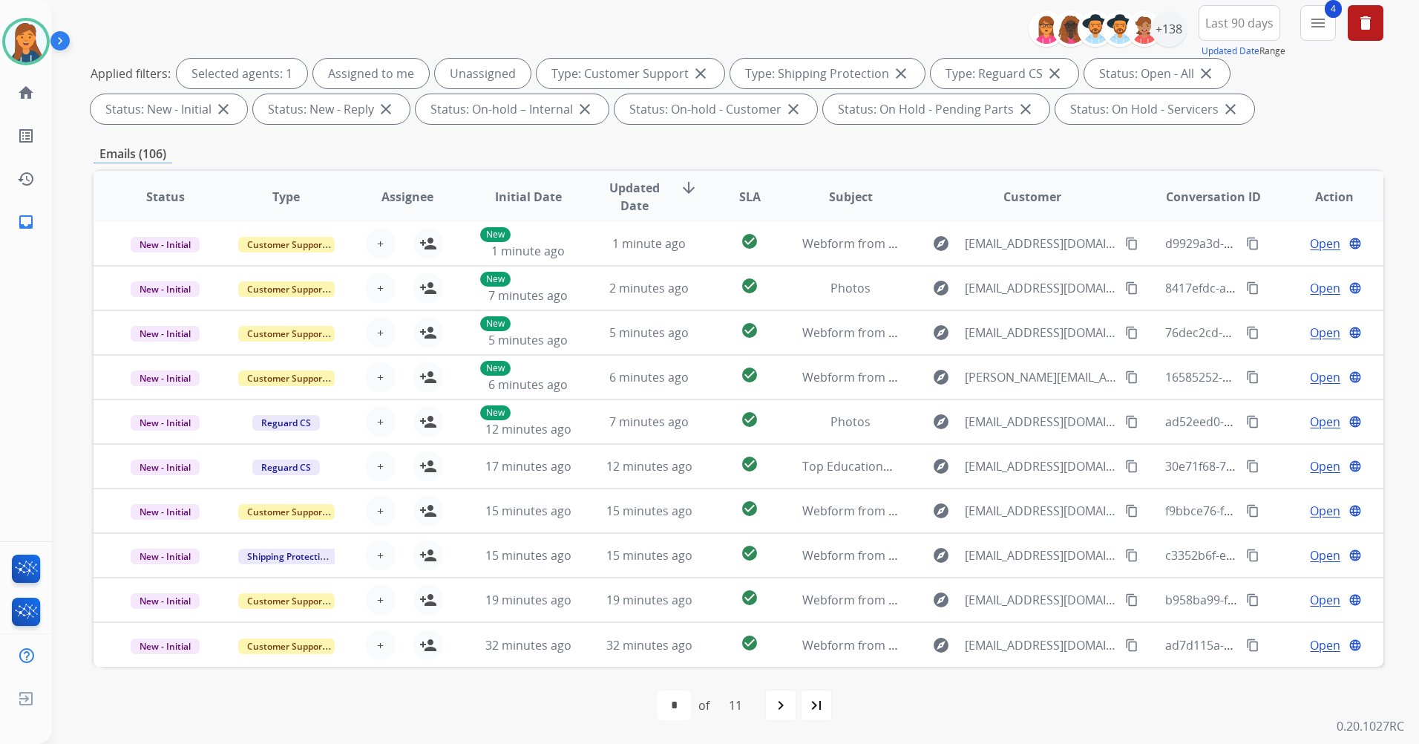
click at [823, 711] on mat-icon "last_page" at bounding box center [817, 705] width 18 height 18
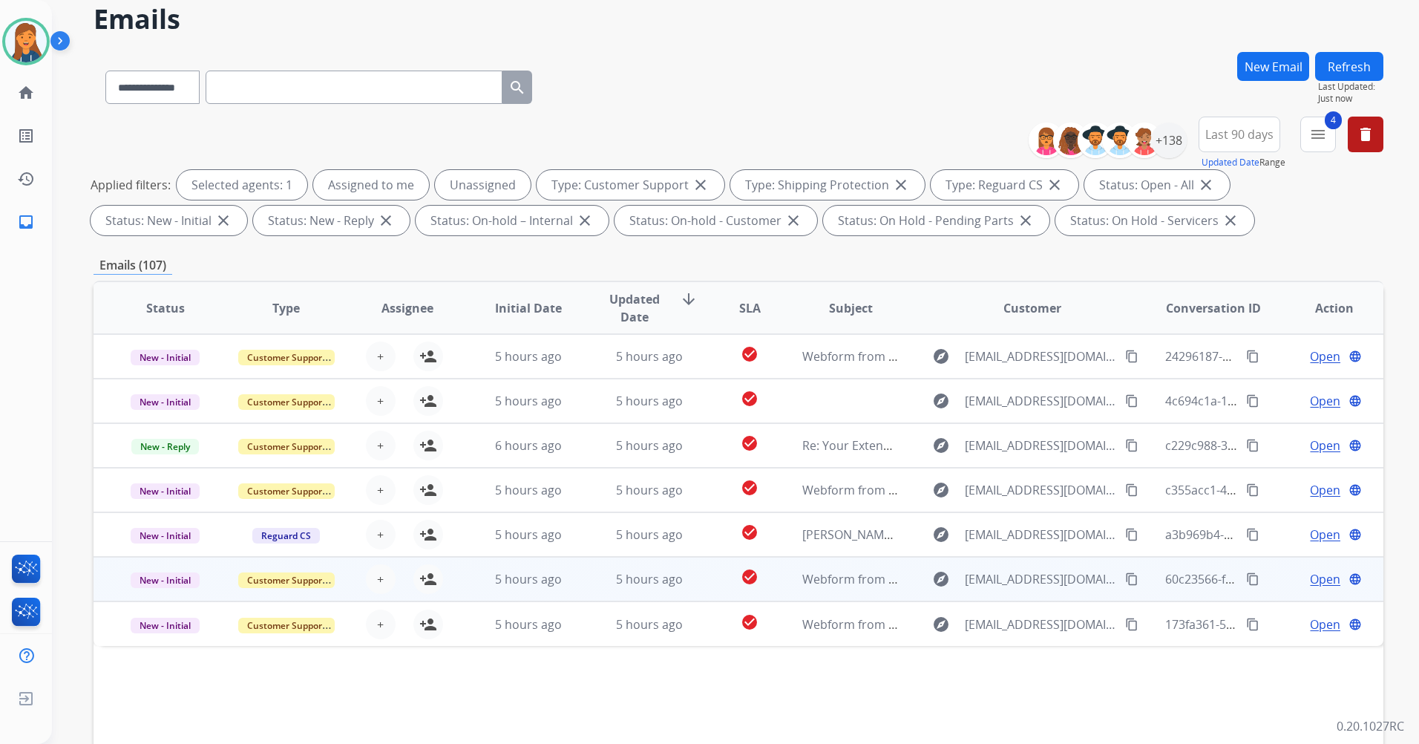
scroll to position [148, 0]
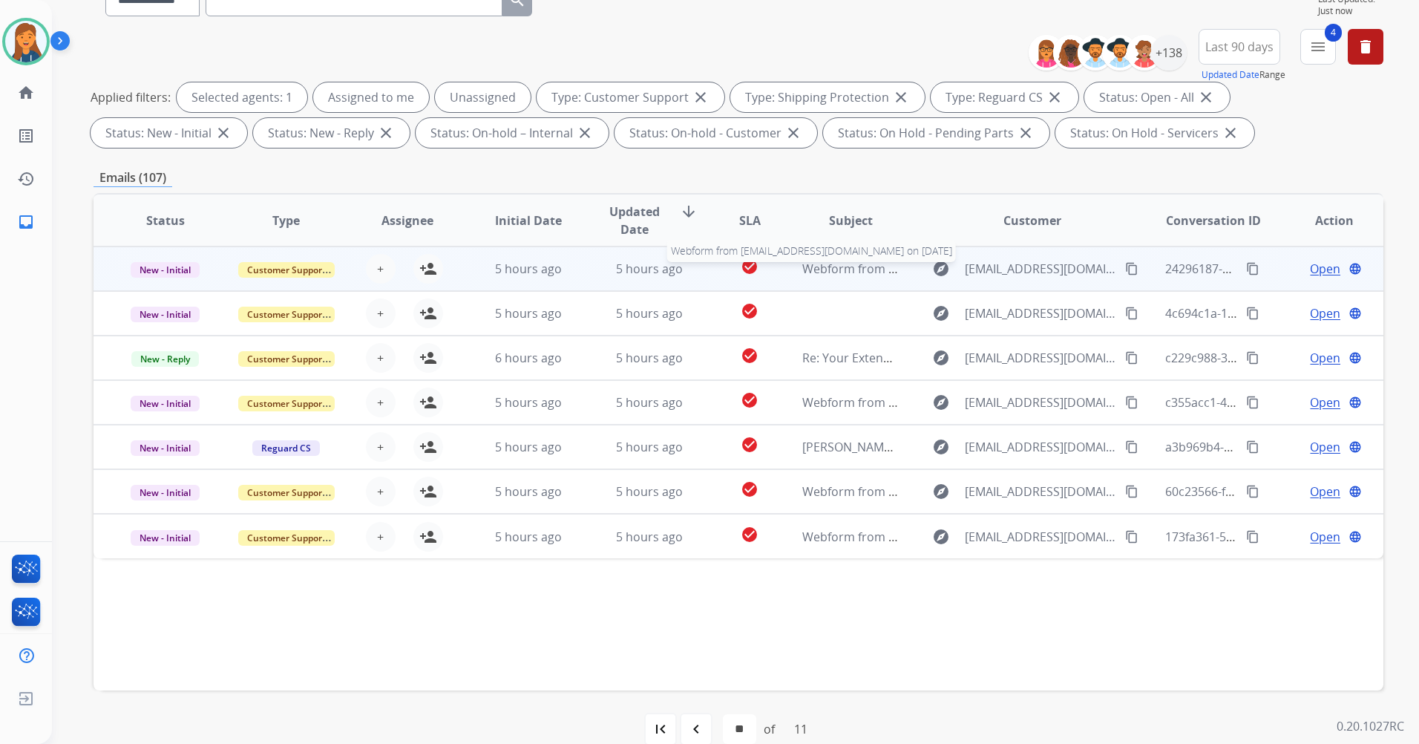
click at [818, 269] on span "Webform from [EMAIL_ADDRESS][DOMAIN_NAME] on [DATE]" at bounding box center [970, 269] width 336 height 16
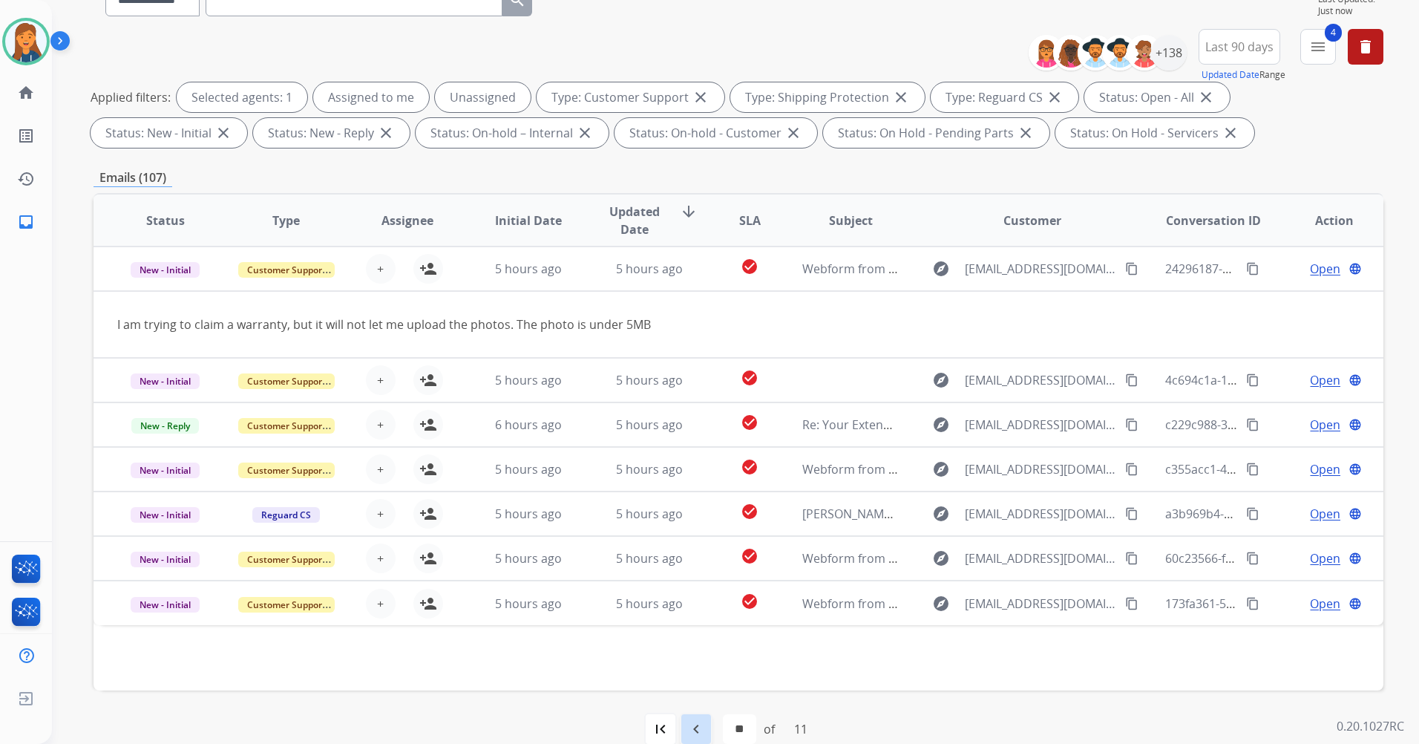
click at [703, 730] on div "navigate_before" at bounding box center [696, 729] width 33 height 33
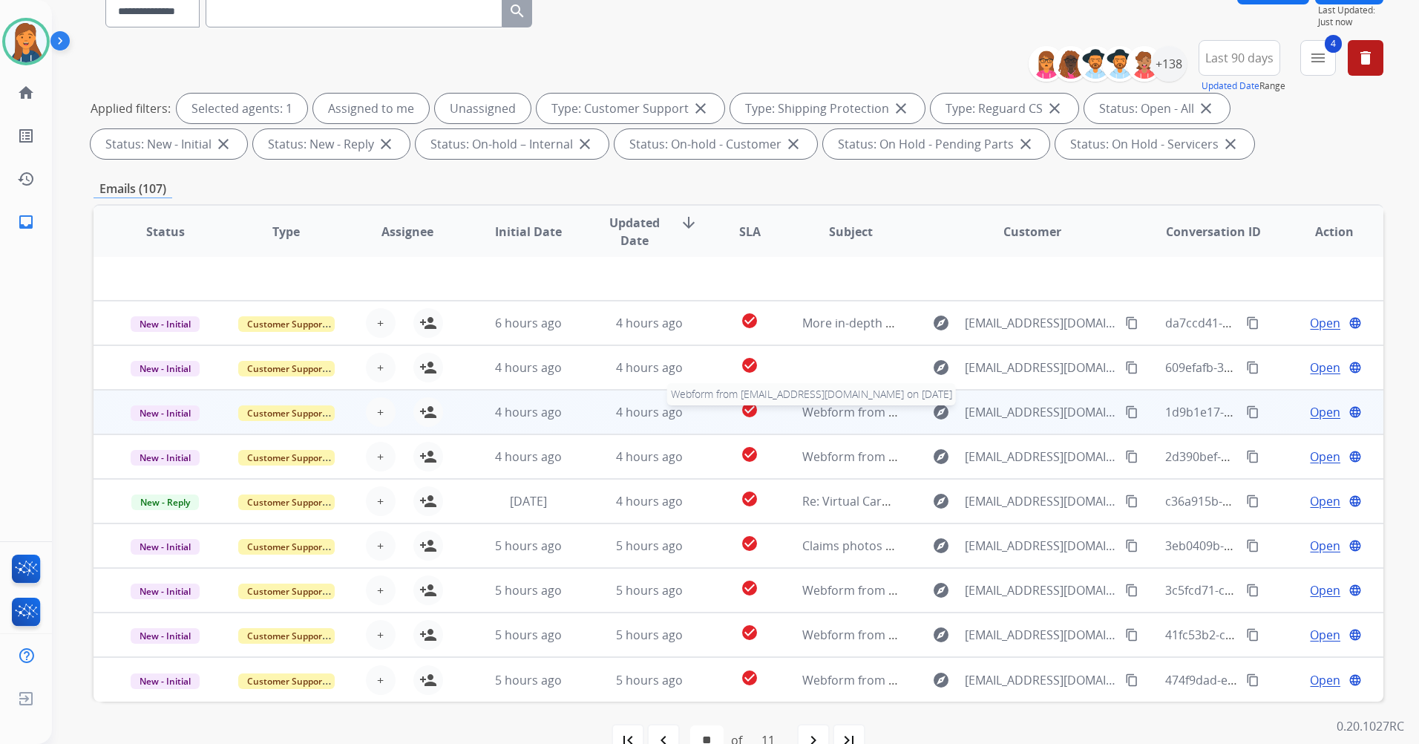
scroll to position [172, 0]
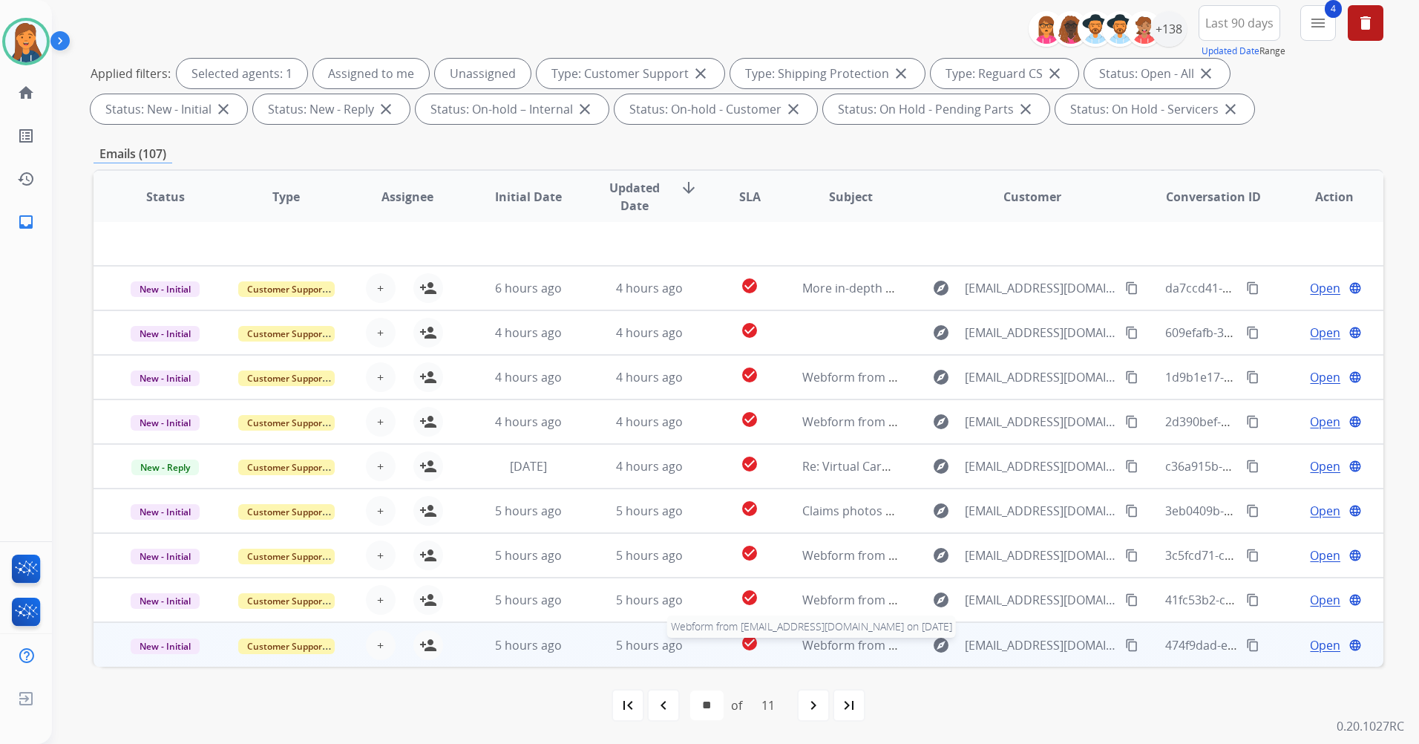
click at [825, 641] on span "Webform from [EMAIL_ADDRESS][DOMAIN_NAME] on [DATE]" at bounding box center [970, 645] width 336 height 16
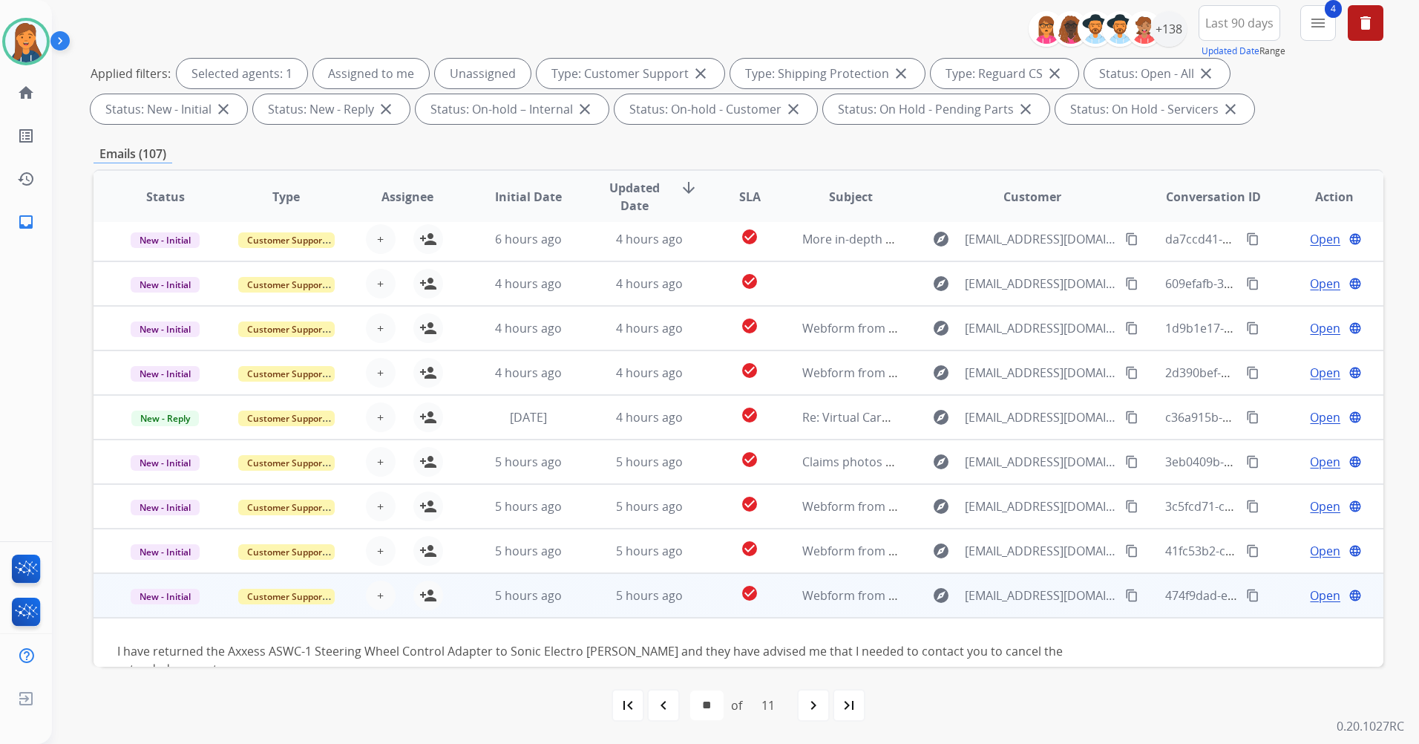
scroll to position [68, 0]
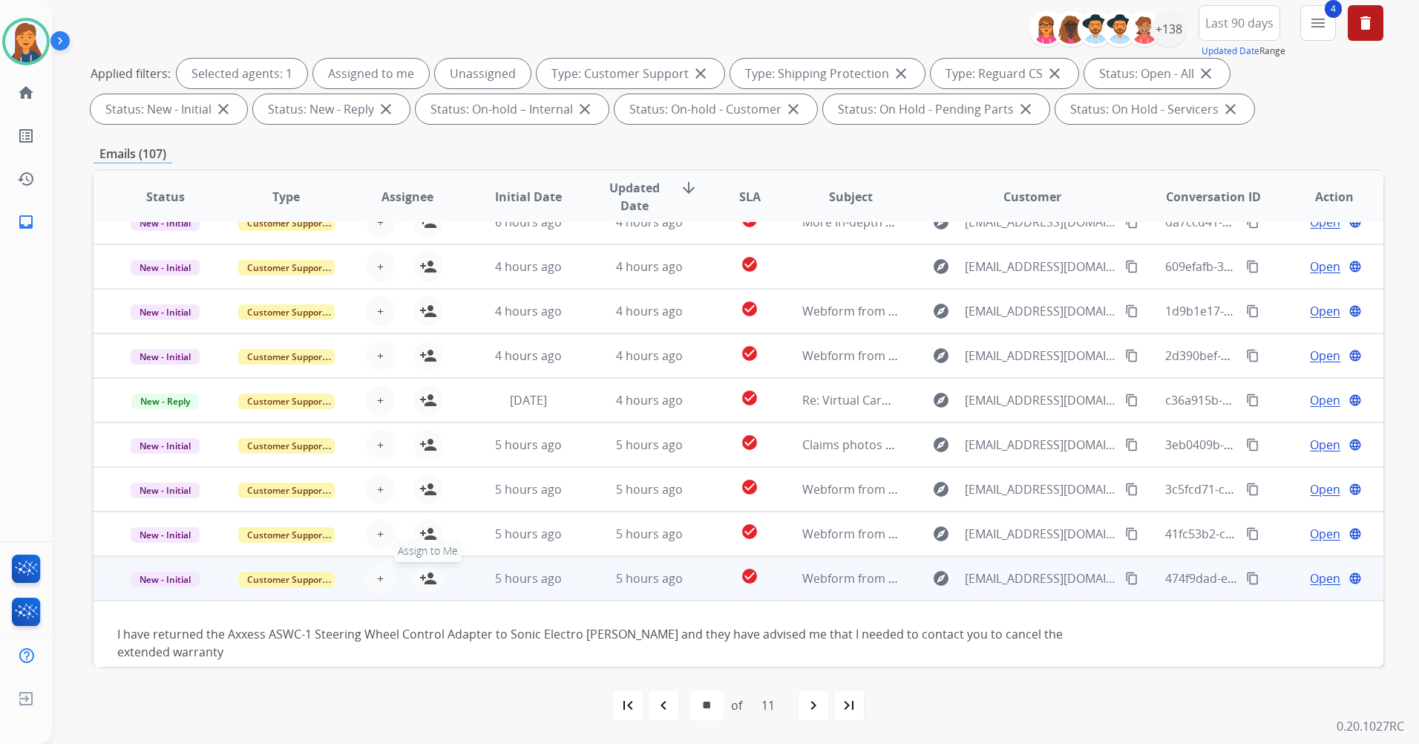
click at [424, 577] on mat-icon "person_add" at bounding box center [428, 578] width 18 height 18
click at [1315, 579] on span "Open" at bounding box center [1325, 578] width 30 height 18
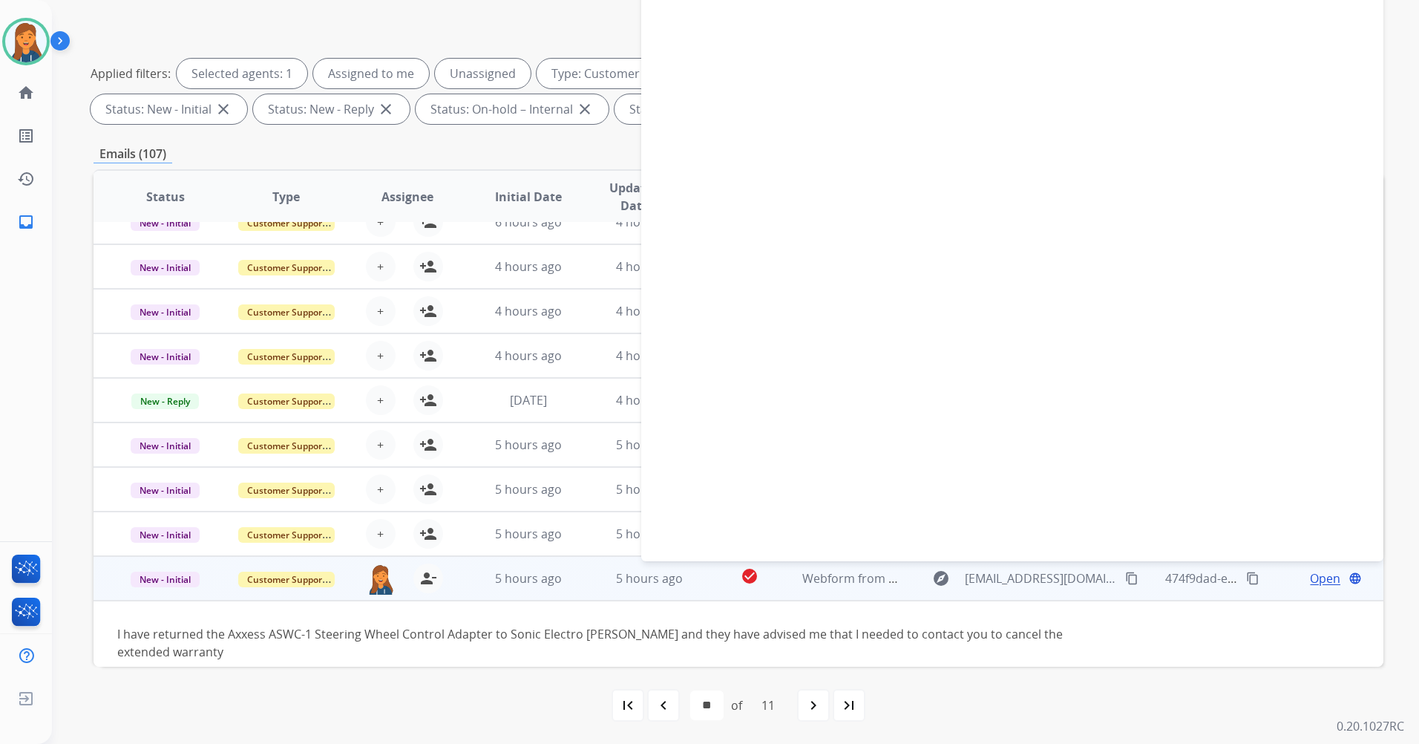
select select "**********"
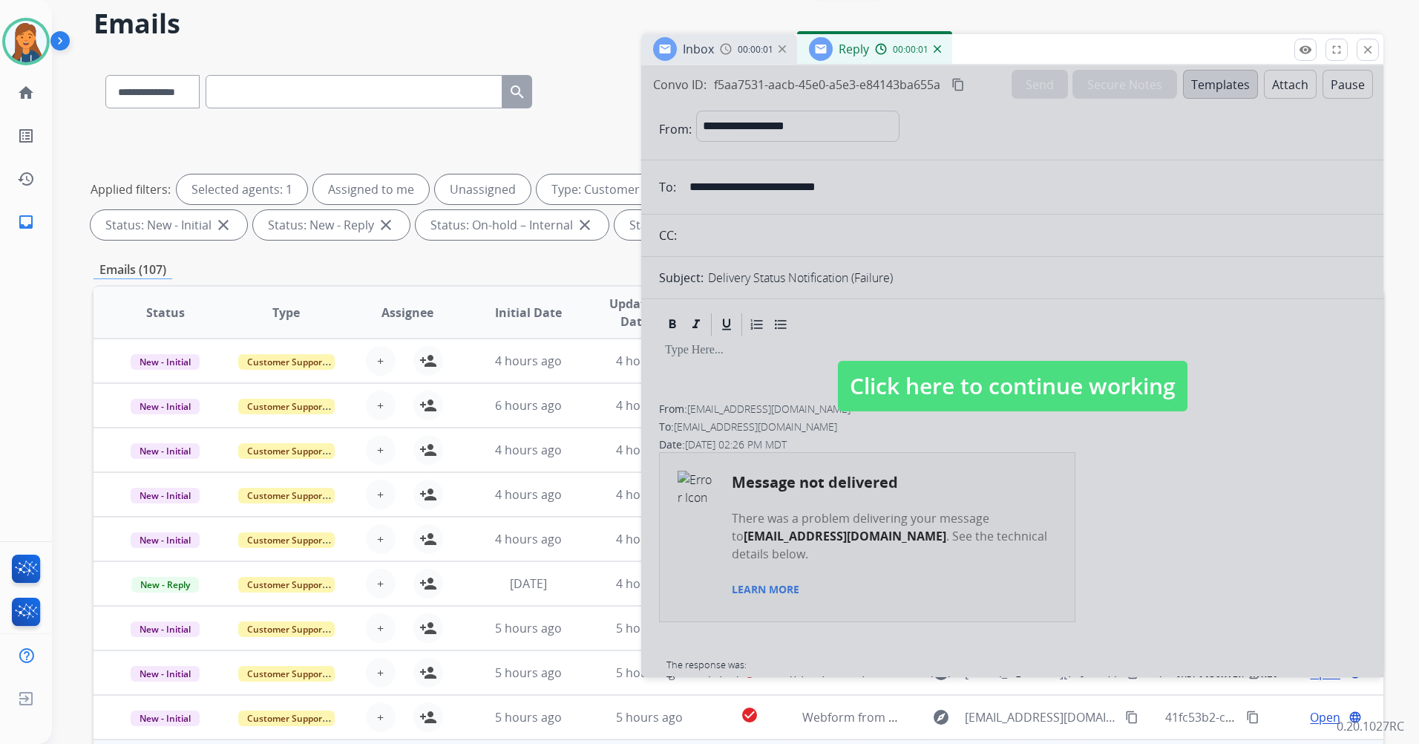
scroll to position [24, 0]
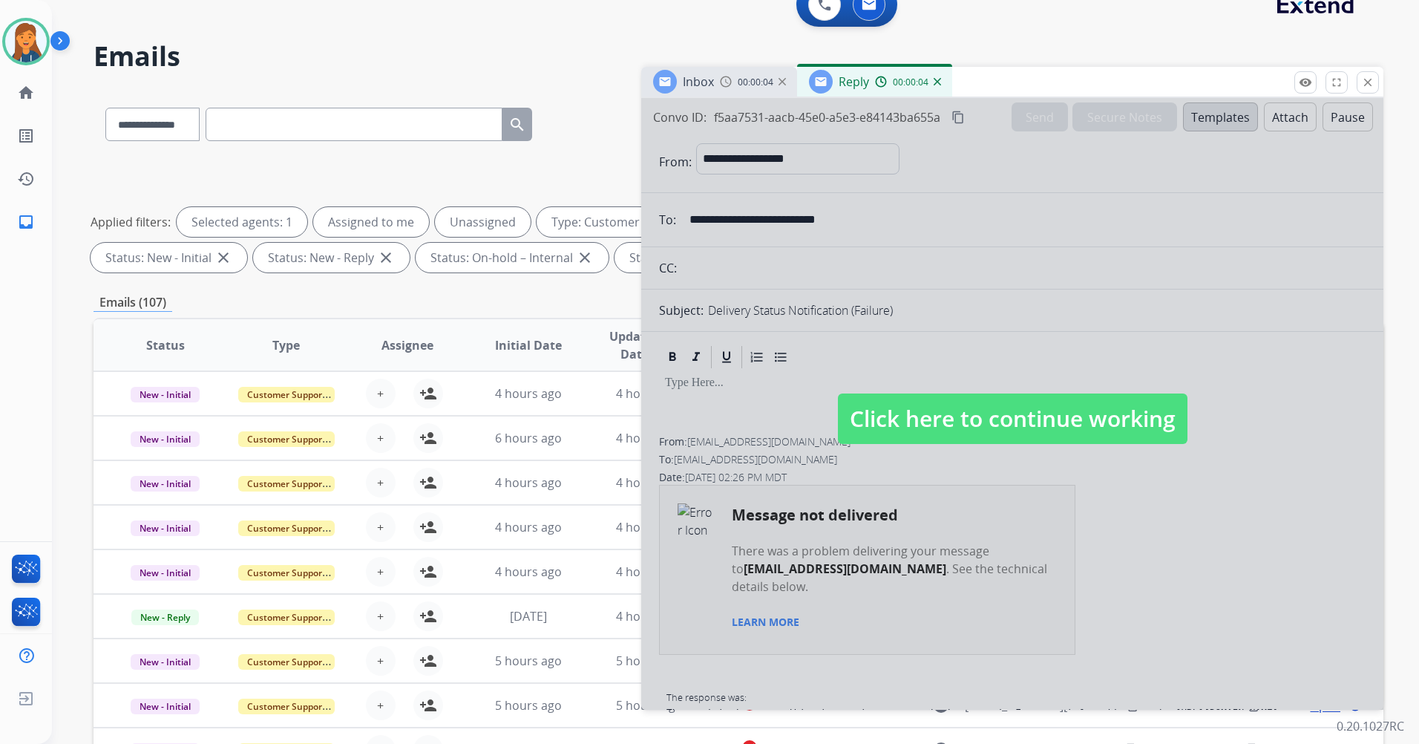
click at [937, 84] on img at bounding box center [937, 81] width 7 height 7
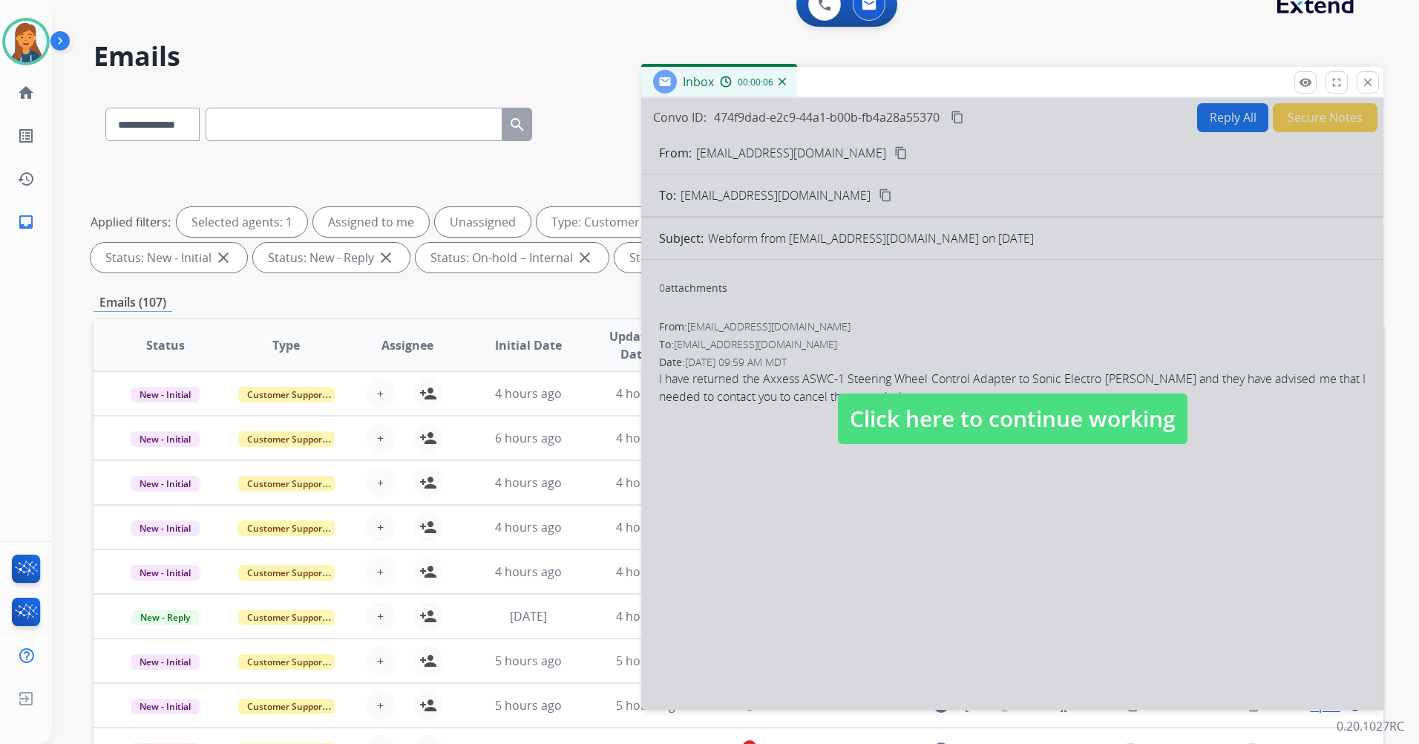
click at [990, 413] on span "Click here to continue working" at bounding box center [1013, 418] width 350 height 50
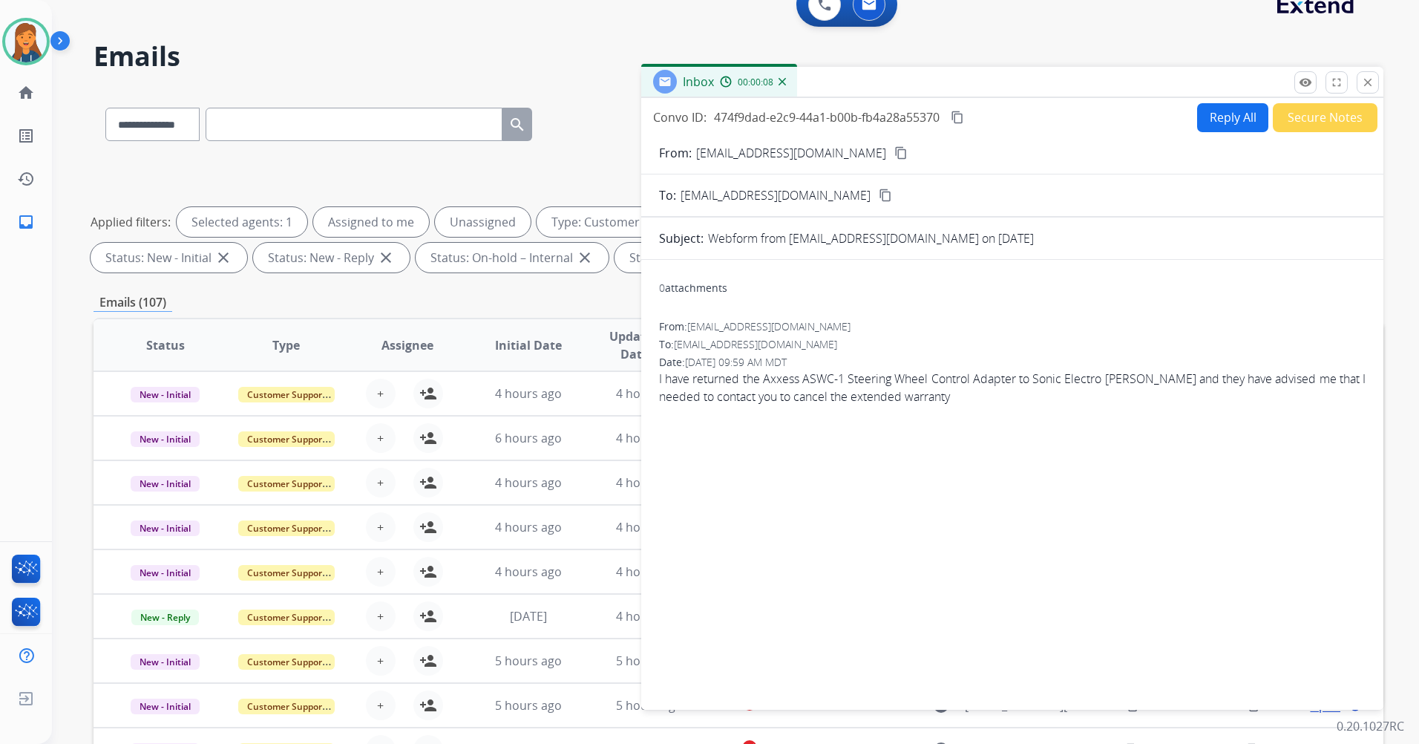
click at [895, 154] on mat-icon "content_copy" at bounding box center [901, 152] width 13 height 13
click at [1232, 123] on button "Reply All" at bounding box center [1232, 117] width 71 height 29
select select "**********"
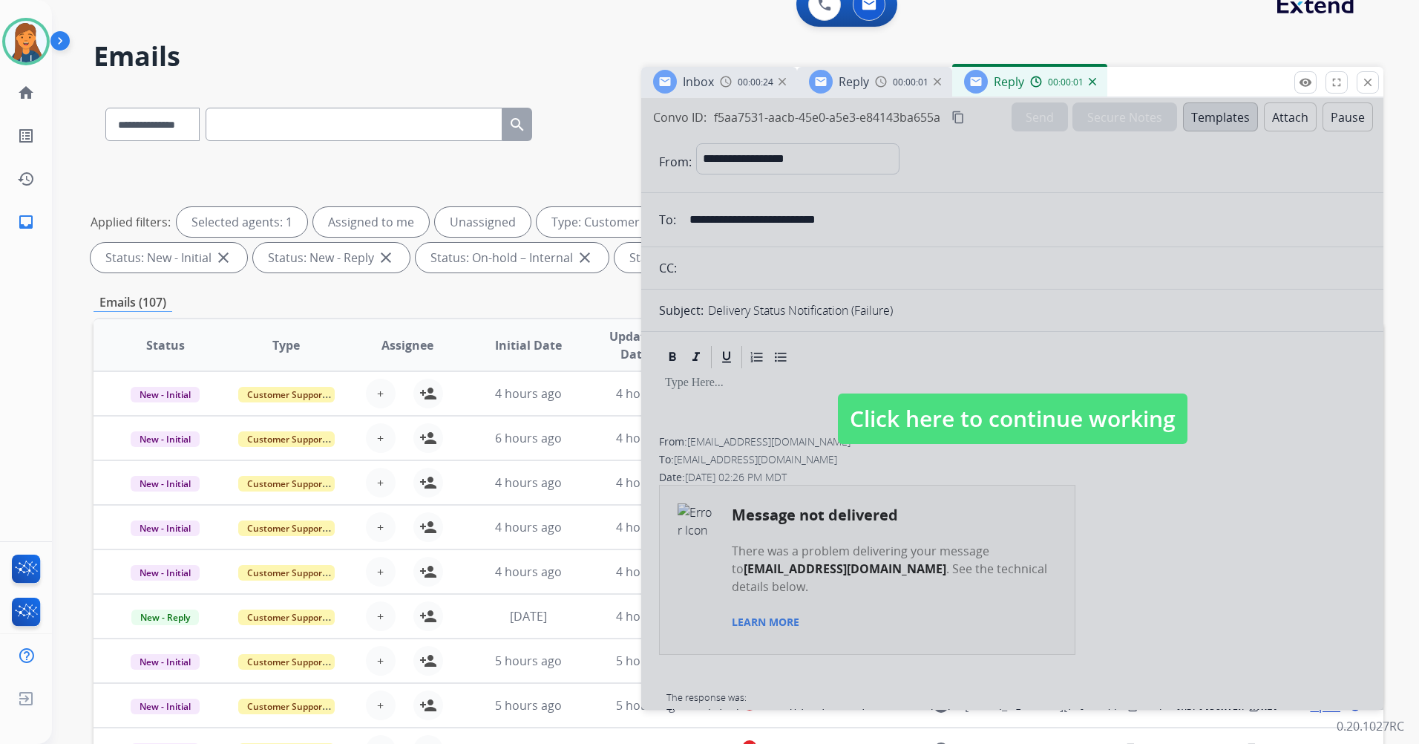
click at [976, 422] on span "Click here to continue working" at bounding box center [1013, 418] width 350 height 50
select select
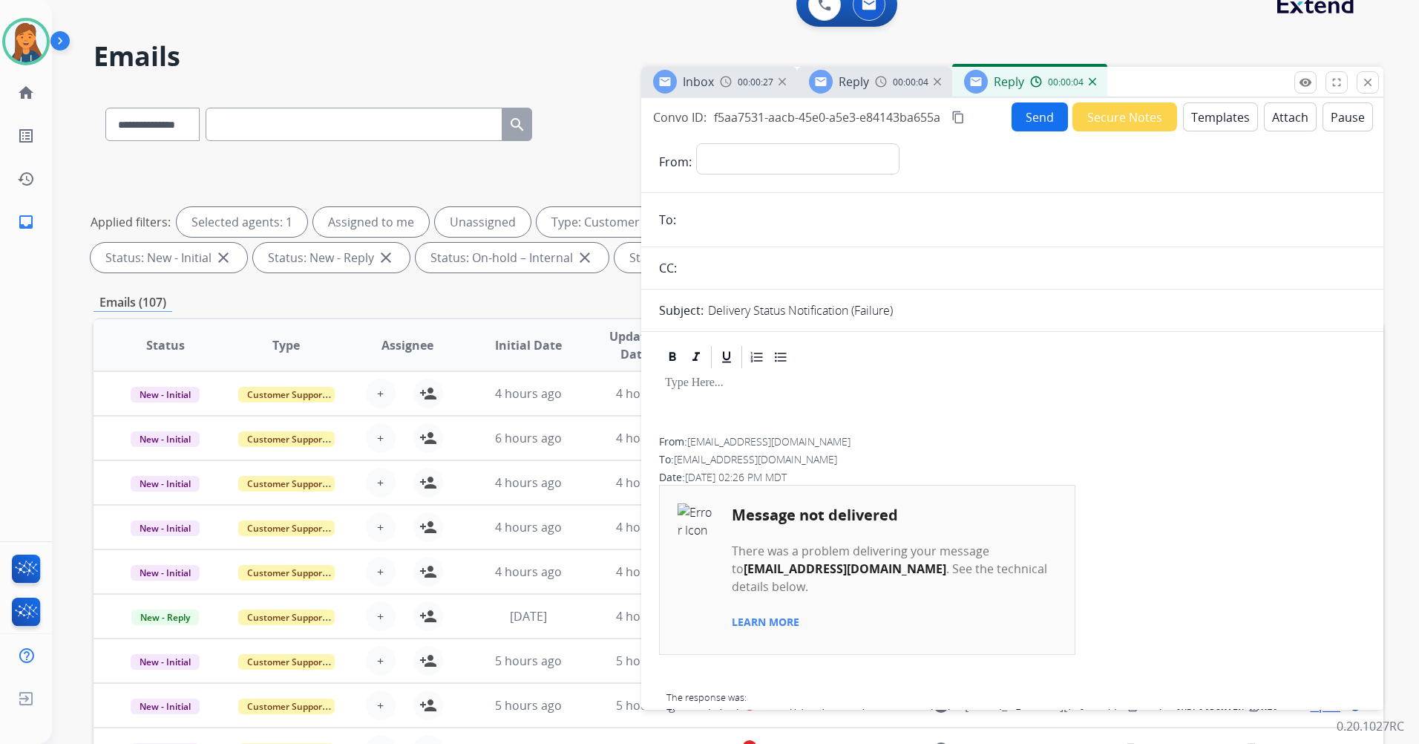
click at [1089, 82] on img at bounding box center [1092, 81] width 7 height 7
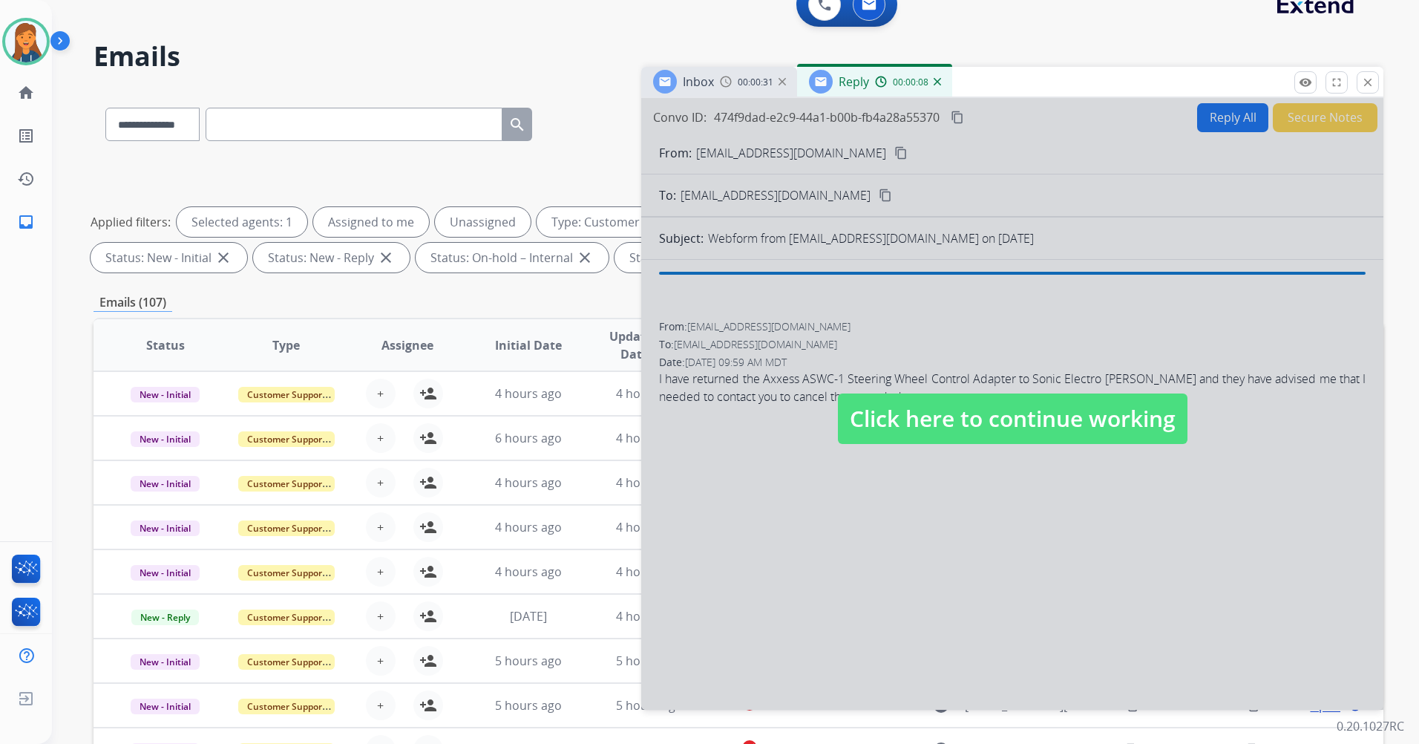
click at [739, 73] on div "Inbox 00:00:31" at bounding box center [719, 82] width 156 height 30
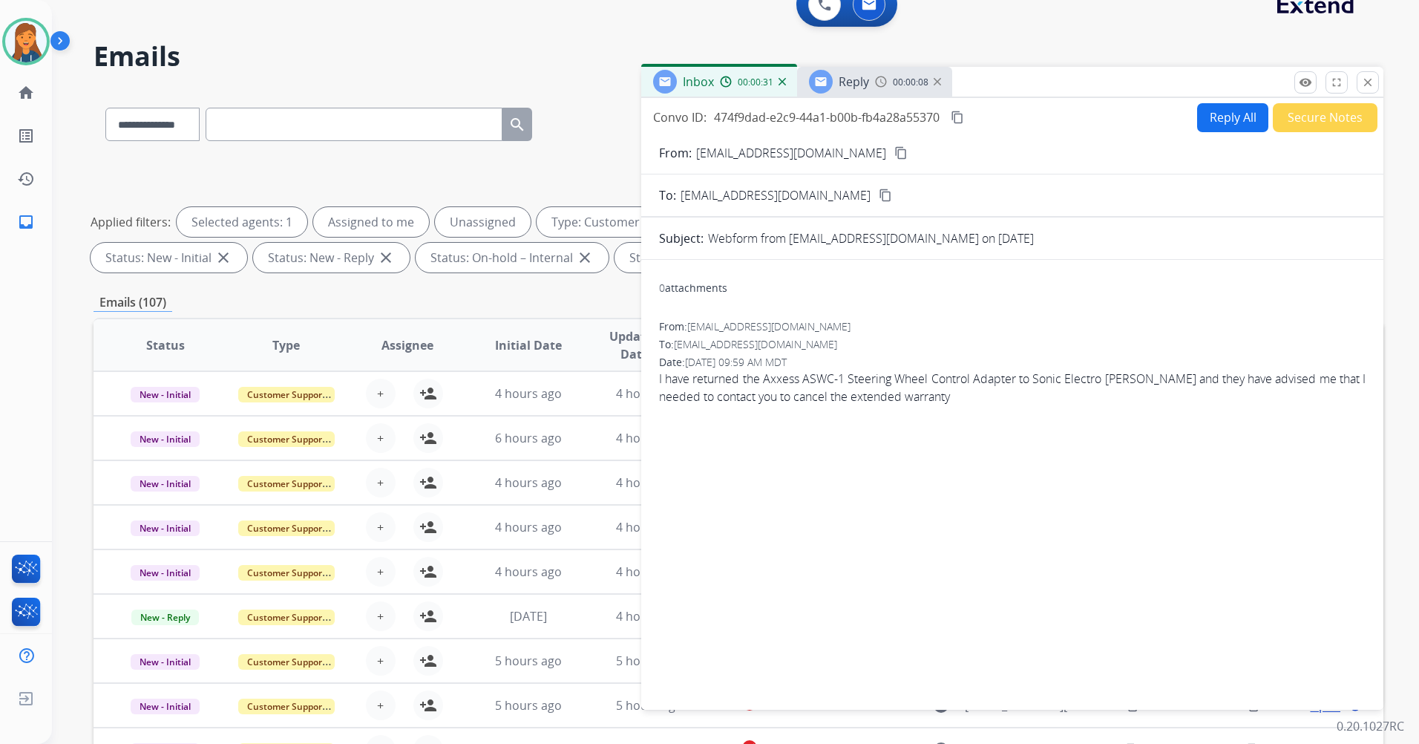
click at [736, 85] on div "00:00:31" at bounding box center [752, 81] width 65 height 13
click at [936, 81] on img at bounding box center [937, 81] width 7 height 7
click at [785, 85] on img at bounding box center [782, 81] width 7 height 7
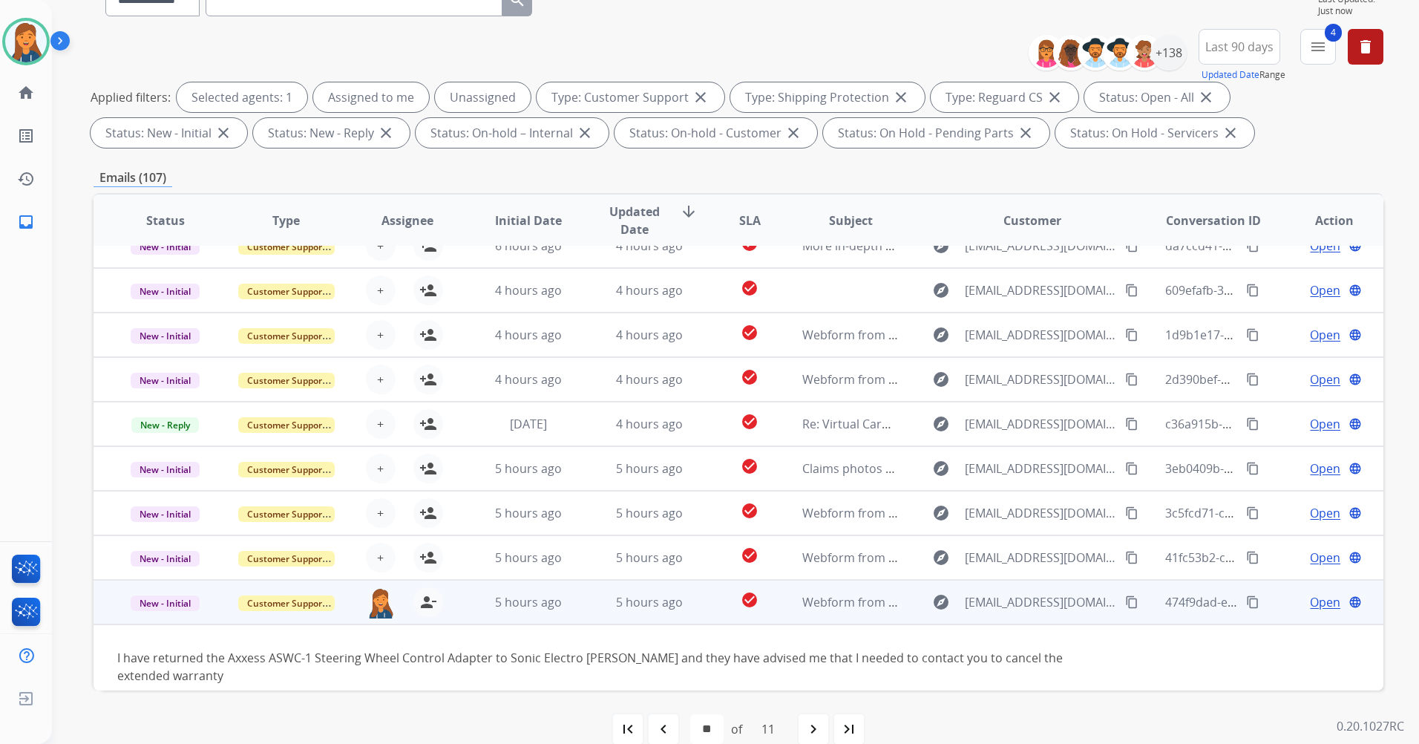
scroll to position [172, 0]
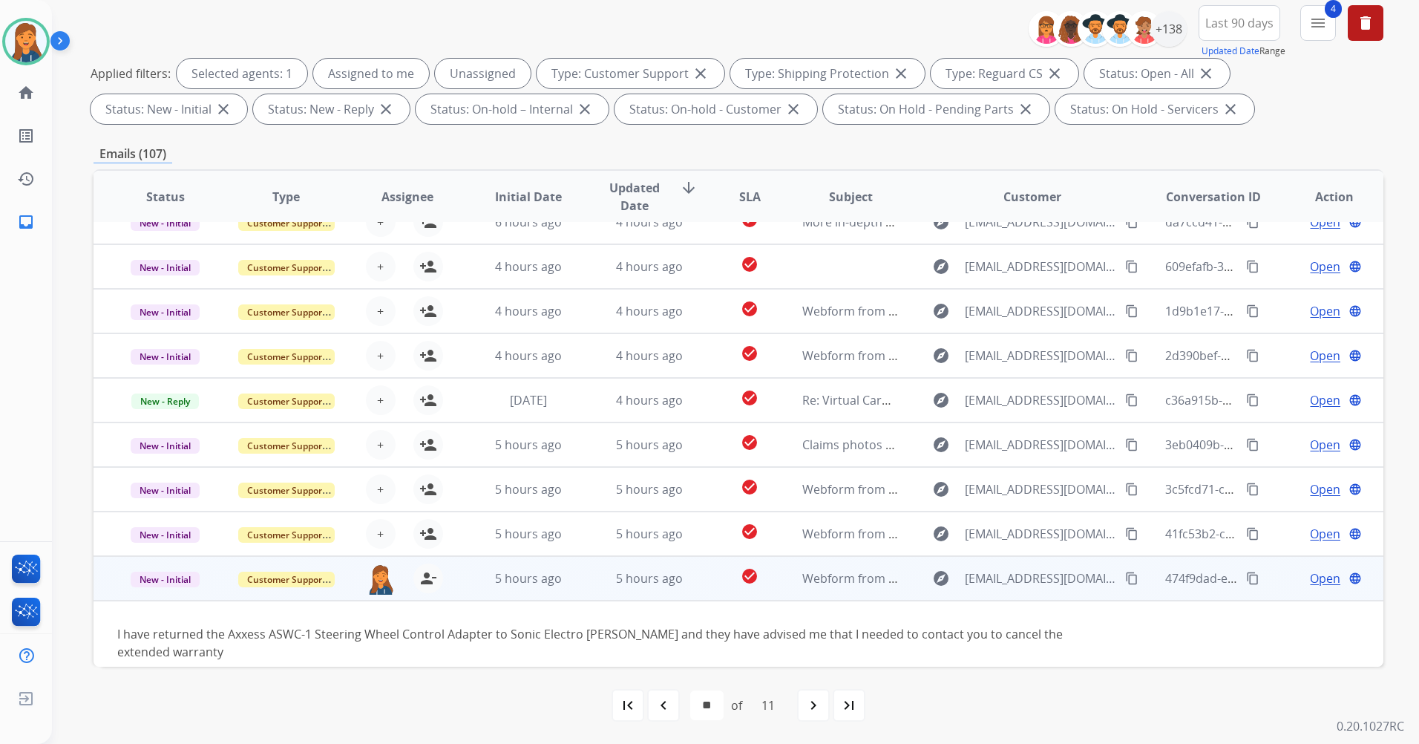
click at [1312, 582] on span "Open" at bounding box center [1325, 578] width 30 height 18
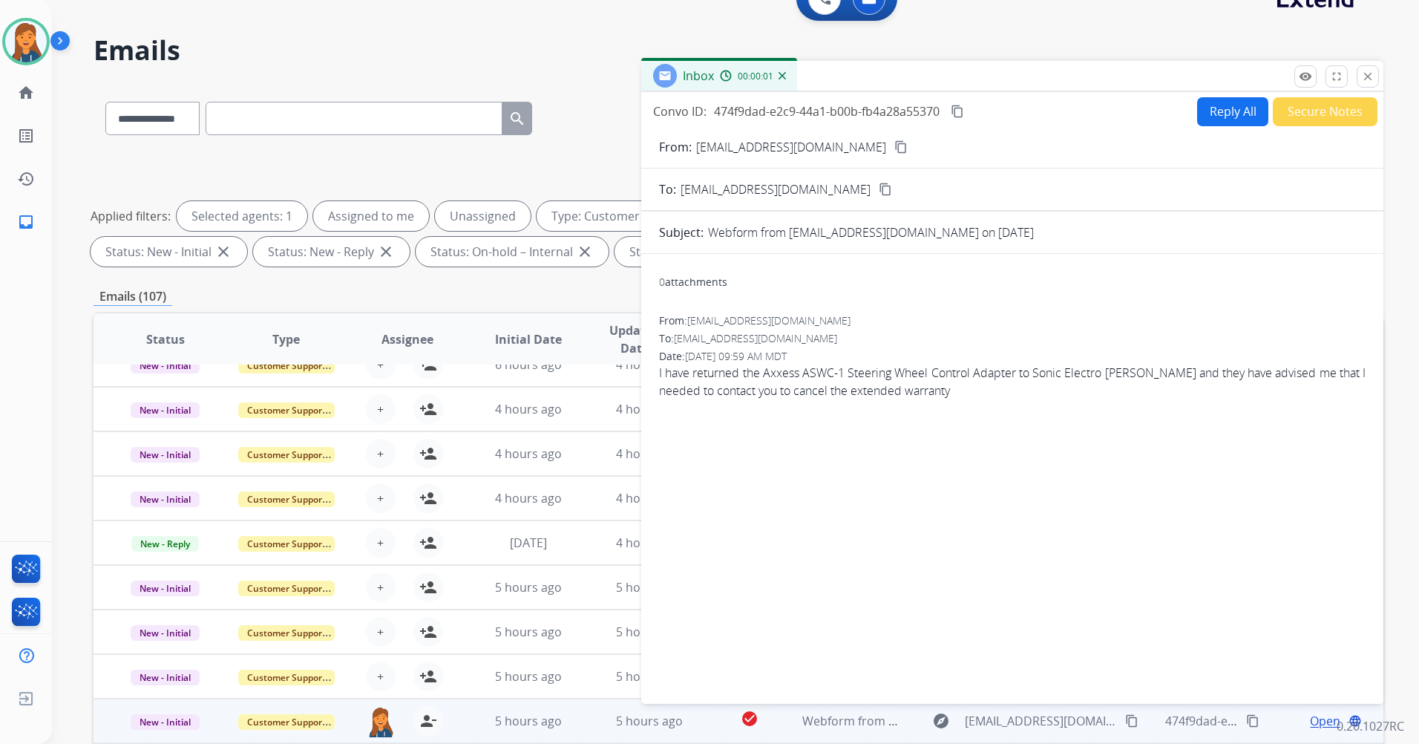
scroll to position [24, 0]
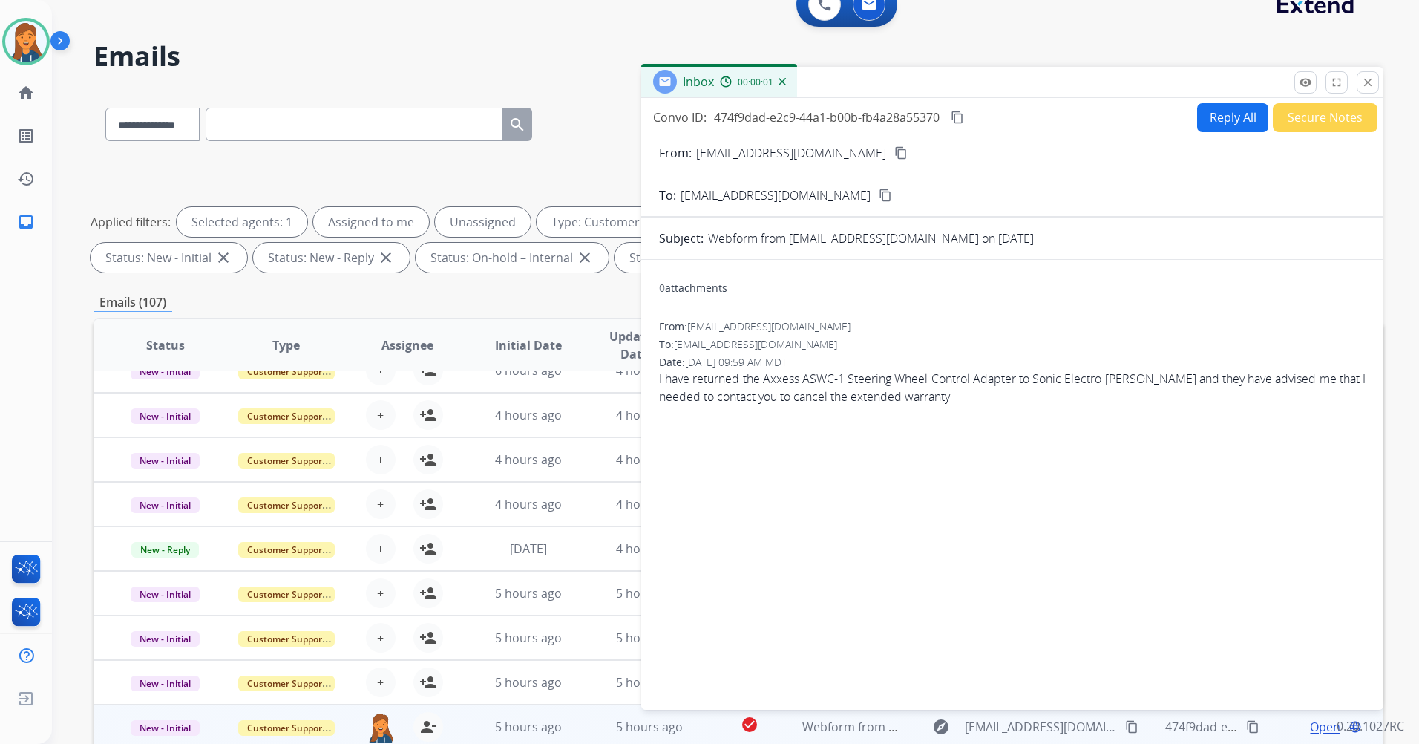
click at [1221, 115] on button "Reply All" at bounding box center [1232, 117] width 71 height 29
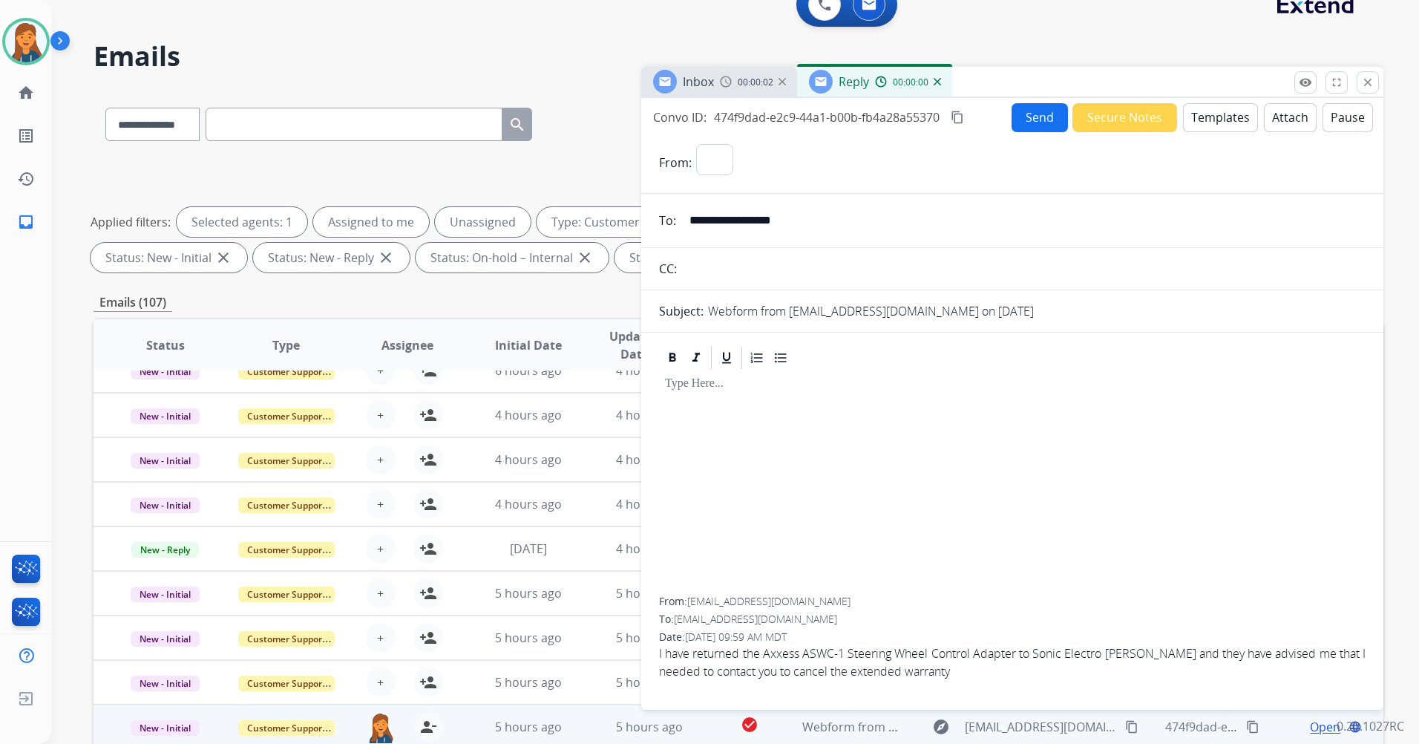
select select "**********"
click at [1188, 115] on button "Templates" at bounding box center [1220, 117] width 75 height 29
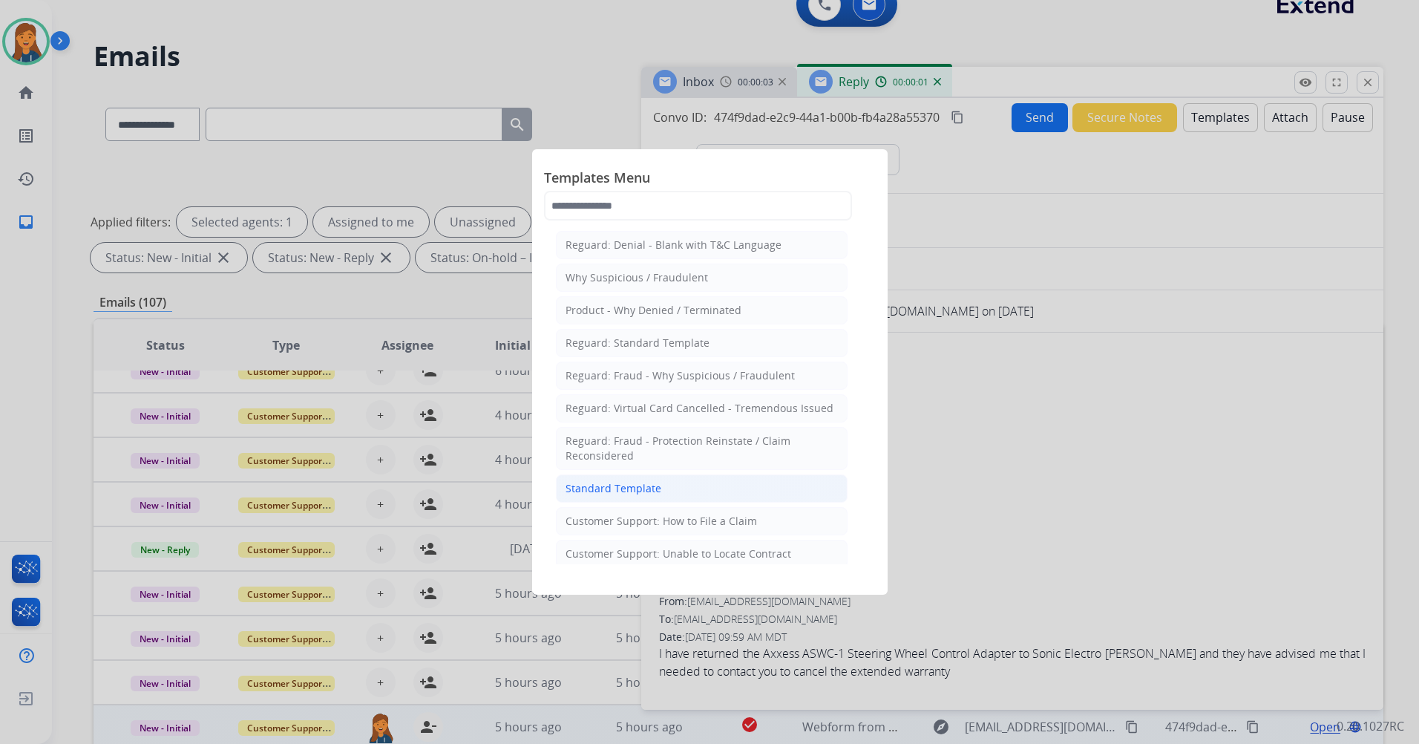
click at [620, 475] on li "Standard Template" at bounding box center [702, 488] width 292 height 28
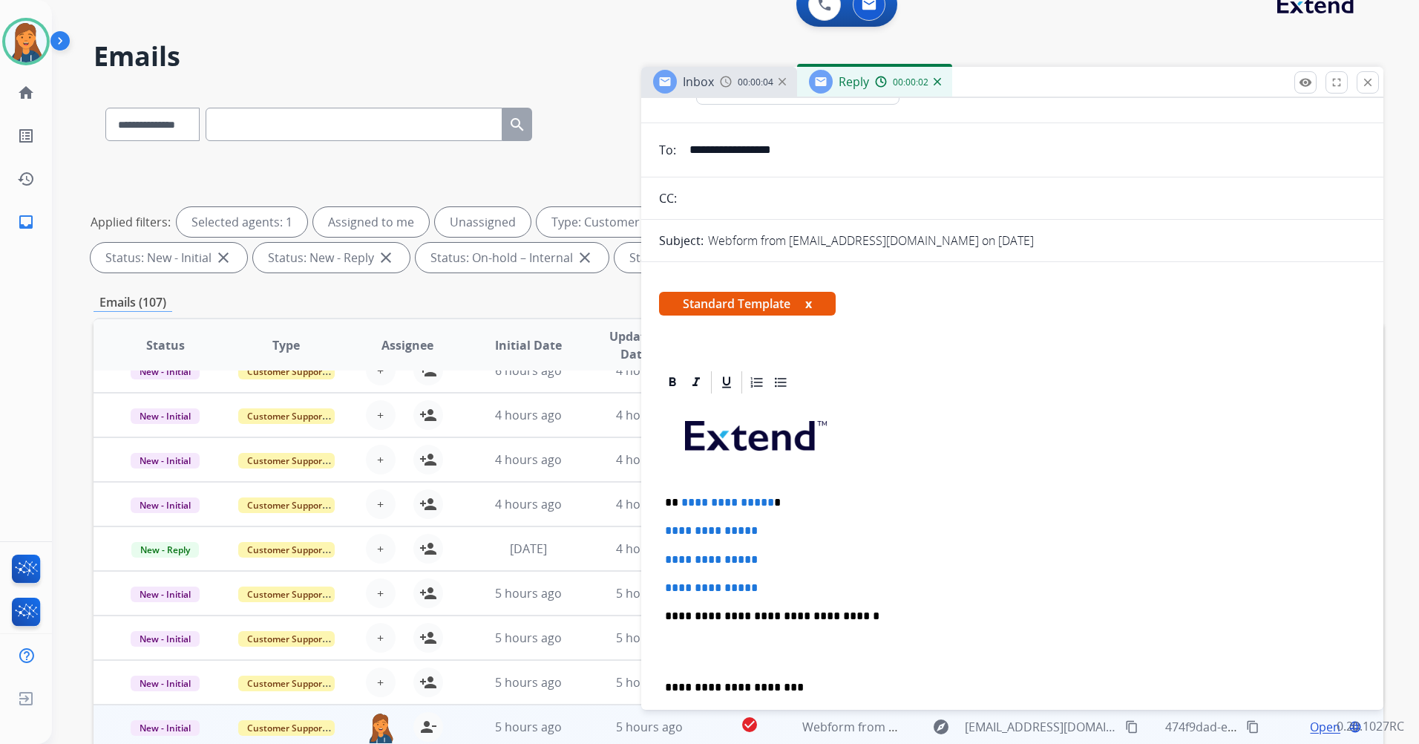
scroll to position [148, 0]
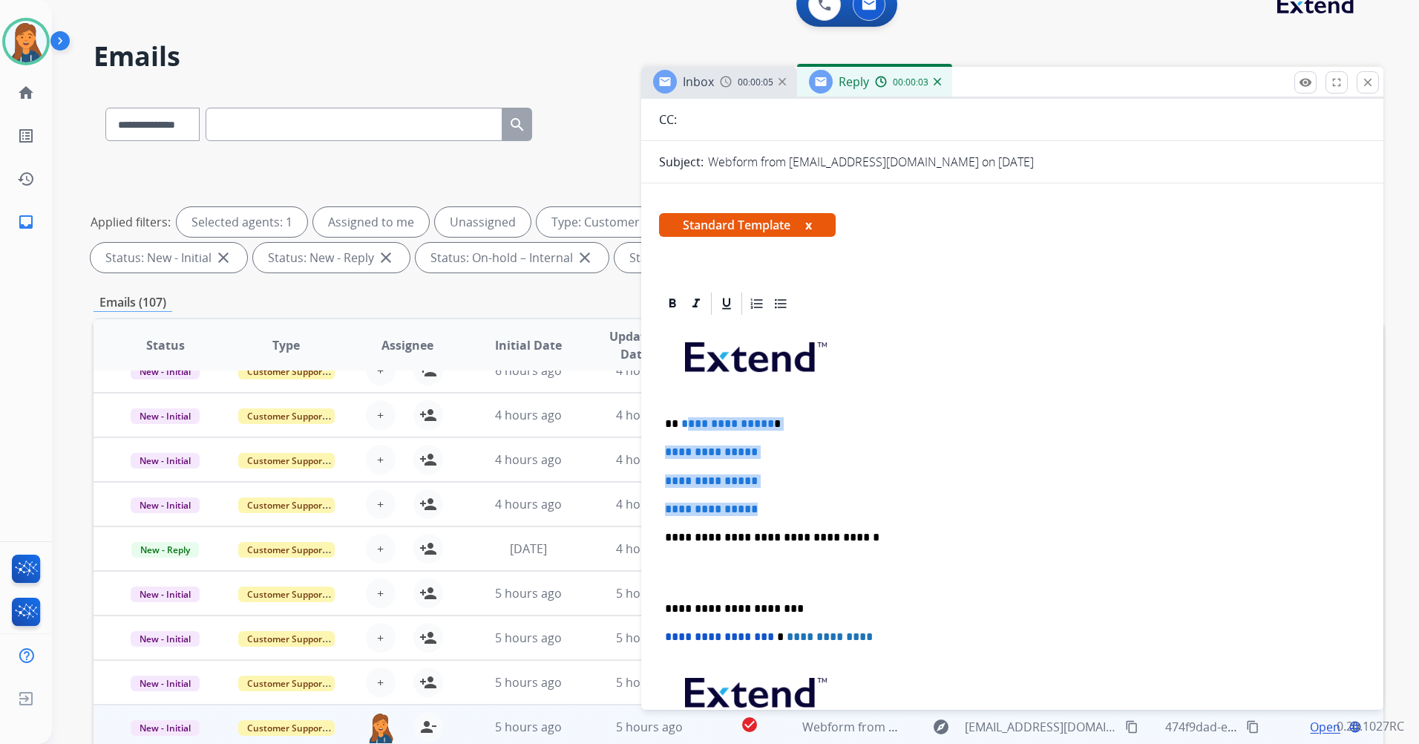
drag, startPoint x: 771, startPoint y: 509, endPoint x: 685, endPoint y: 409, distance: 132.1
click at [683, 409] on div "**********" at bounding box center [1012, 572] width 707 height 511
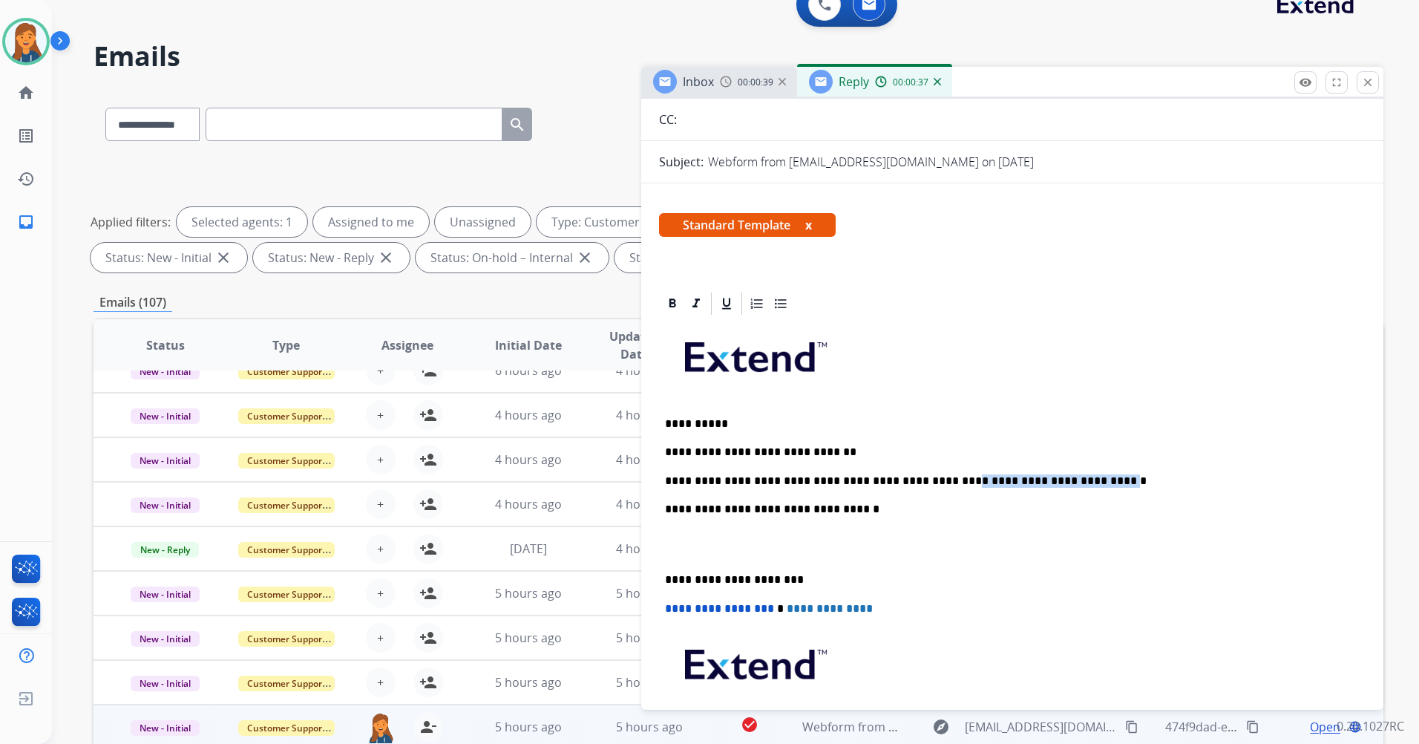
drag, startPoint x: 1059, startPoint y: 479, endPoint x: 919, endPoint y: 454, distance: 142.6
click at [925, 463] on div "**********" at bounding box center [1012, 558] width 707 height 483
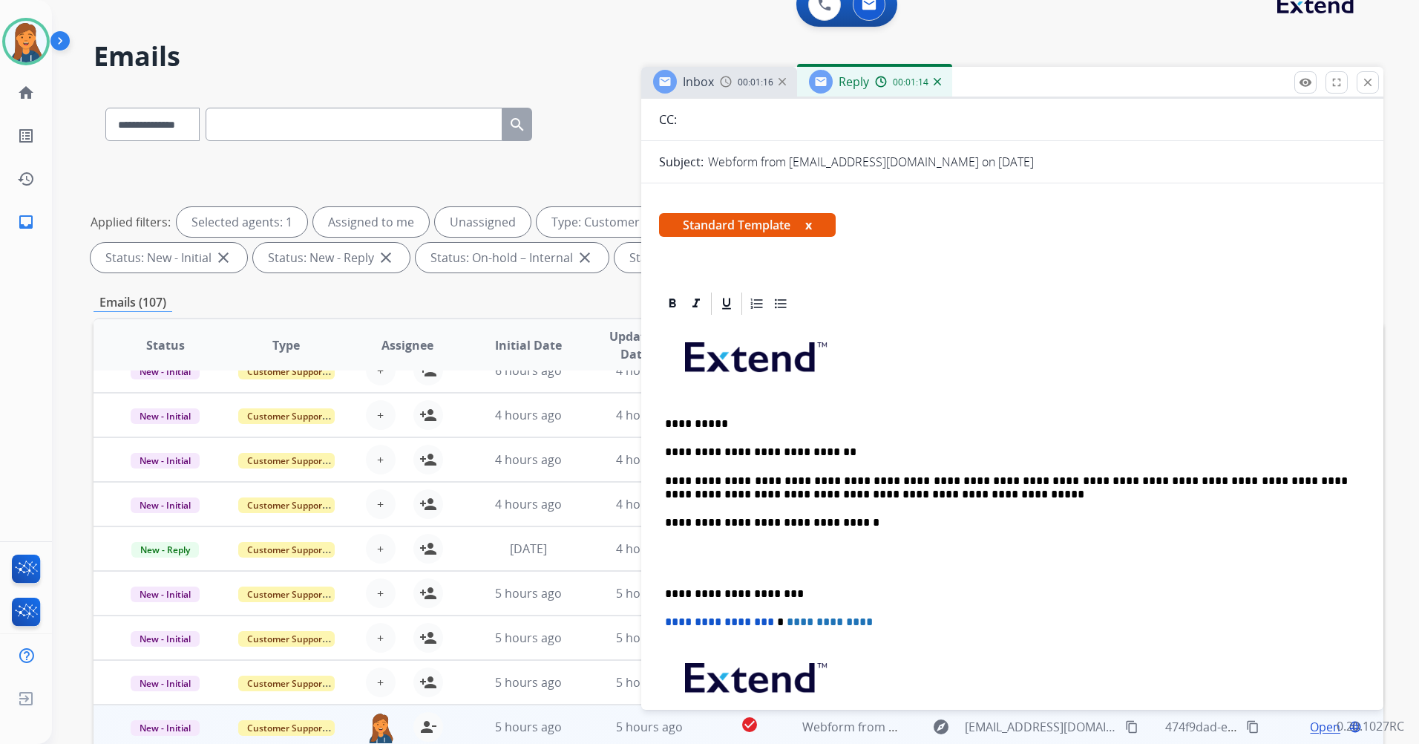
click at [663, 595] on div "**********" at bounding box center [1012, 565] width 707 height 496
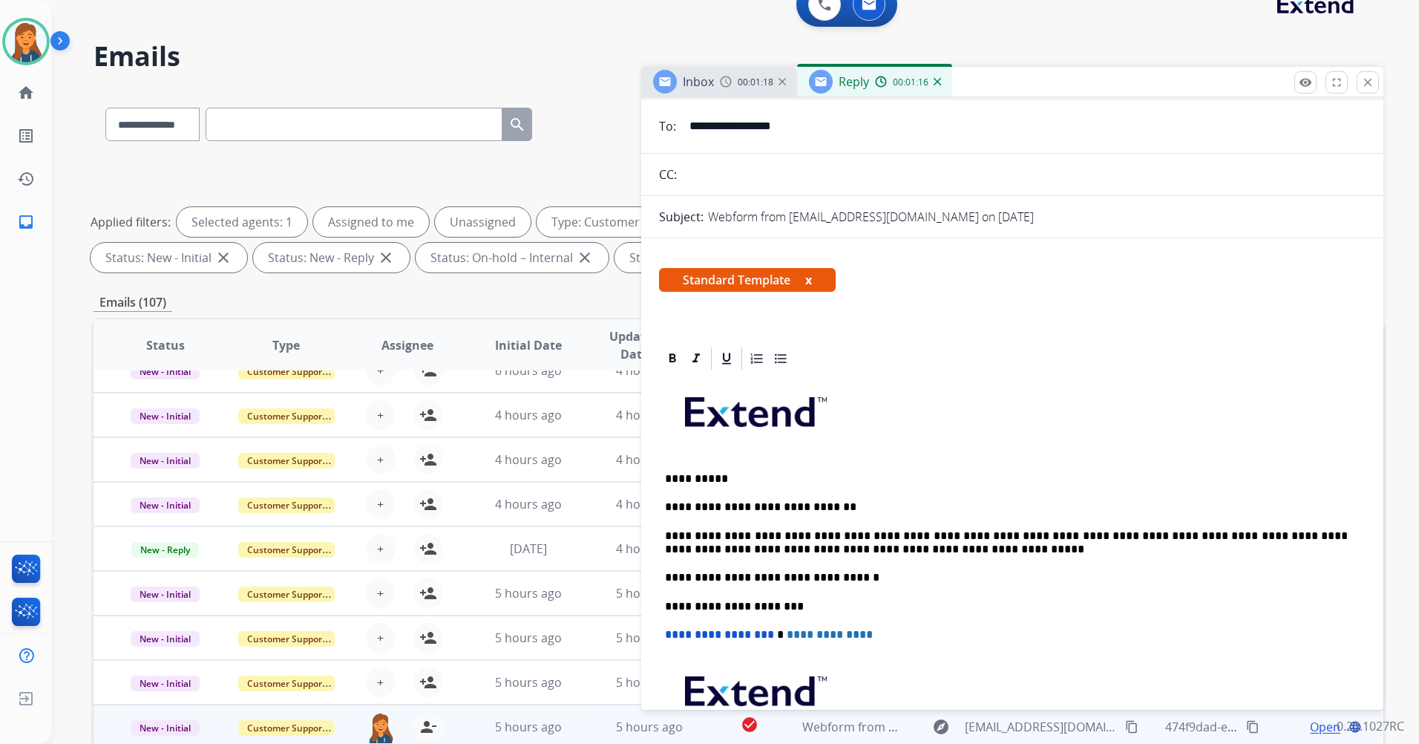
scroll to position [0, 0]
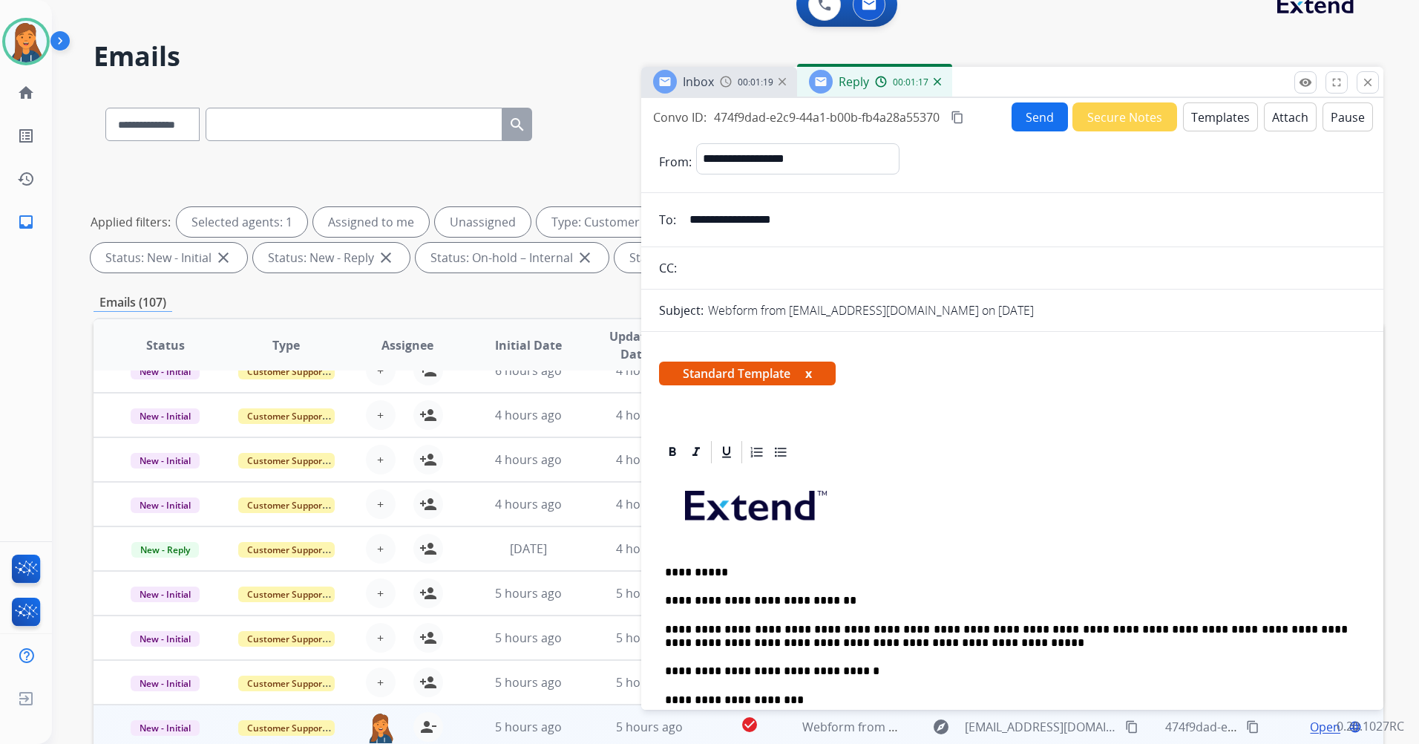
click at [952, 117] on mat-icon "content_copy" at bounding box center [957, 117] width 13 height 13
click at [1021, 111] on button "Send" at bounding box center [1040, 116] width 56 height 29
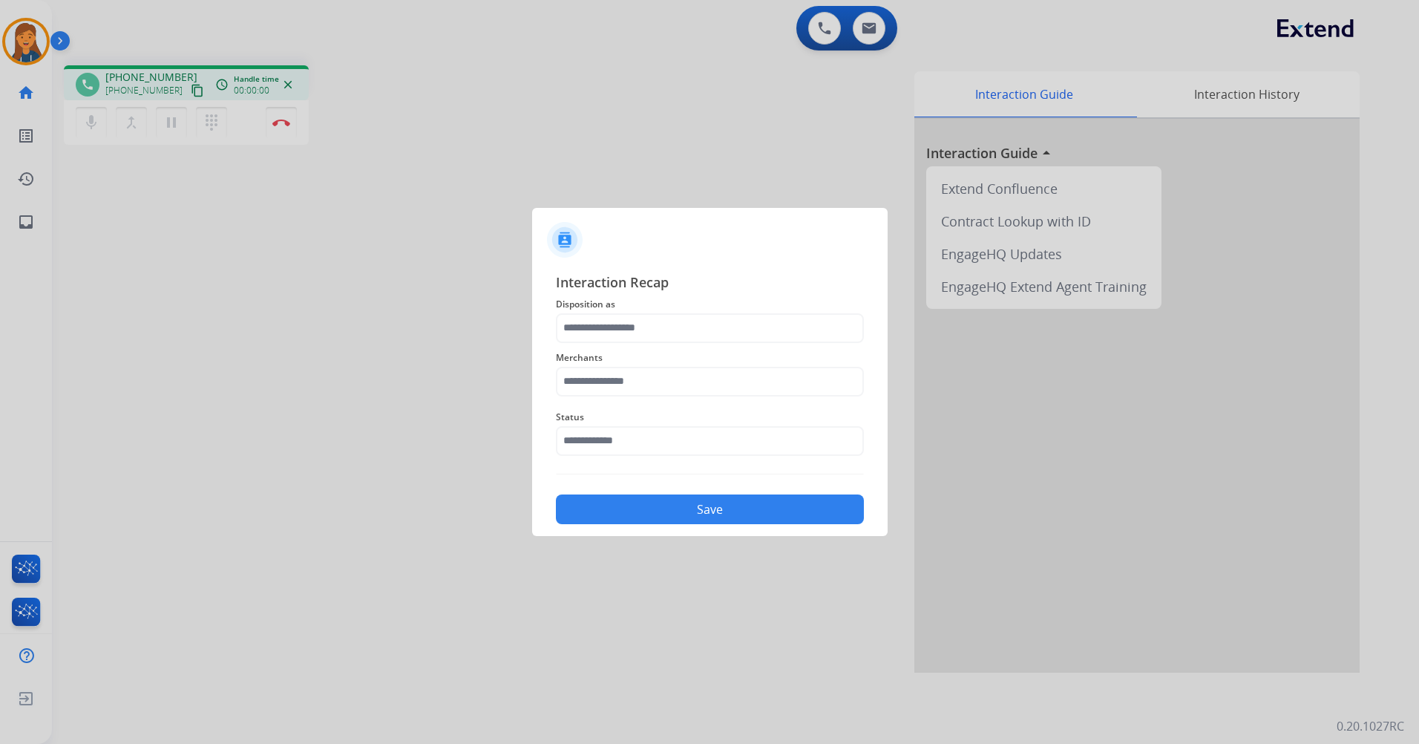
click at [606, 403] on div "Status" at bounding box center [710, 431] width 308 height 59
click at [604, 384] on input "text" at bounding box center [710, 382] width 308 height 30
click at [618, 418] on div "Sonic electronix" at bounding box center [621, 423] width 79 height 15
type input "**********"
click at [596, 326] on input "text" at bounding box center [710, 328] width 308 height 30
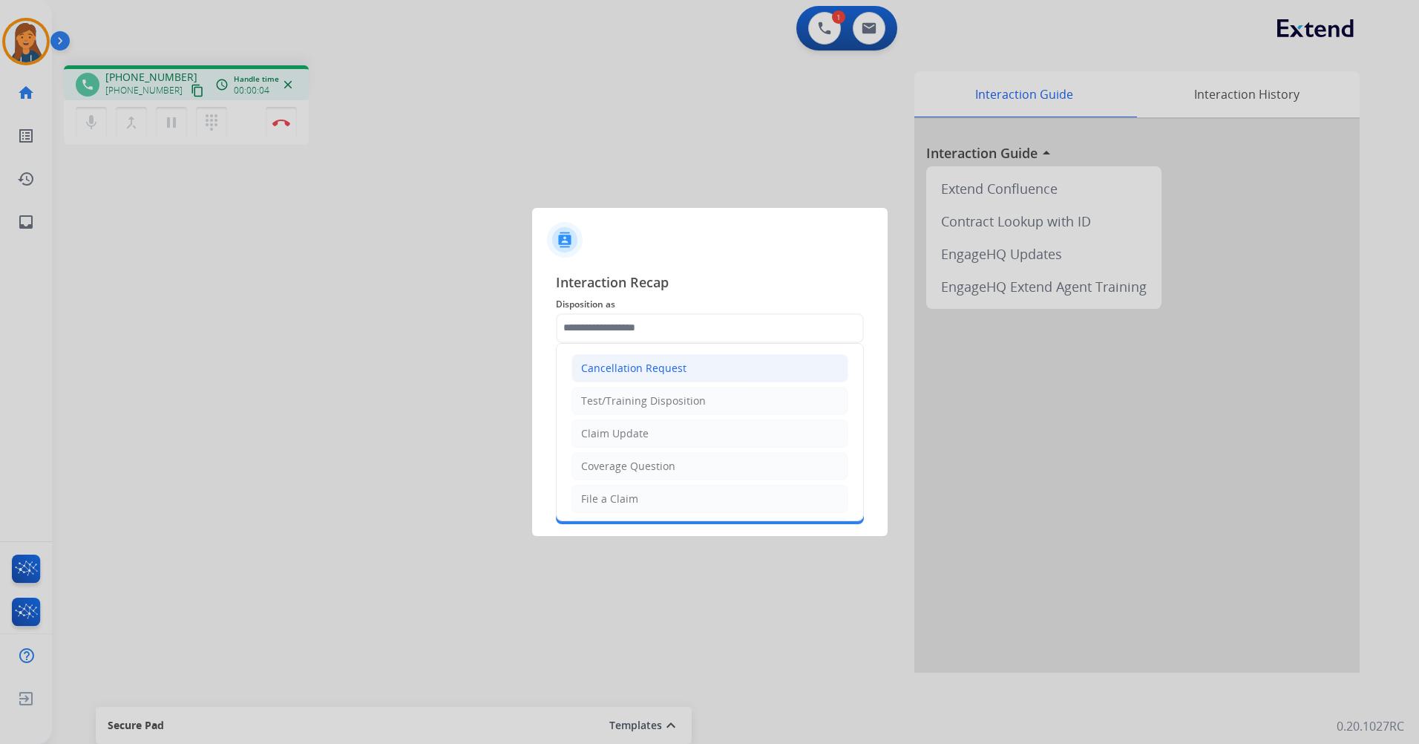
click at [622, 373] on div "Cancellation Request" at bounding box center [633, 368] width 105 height 15
type input "**********"
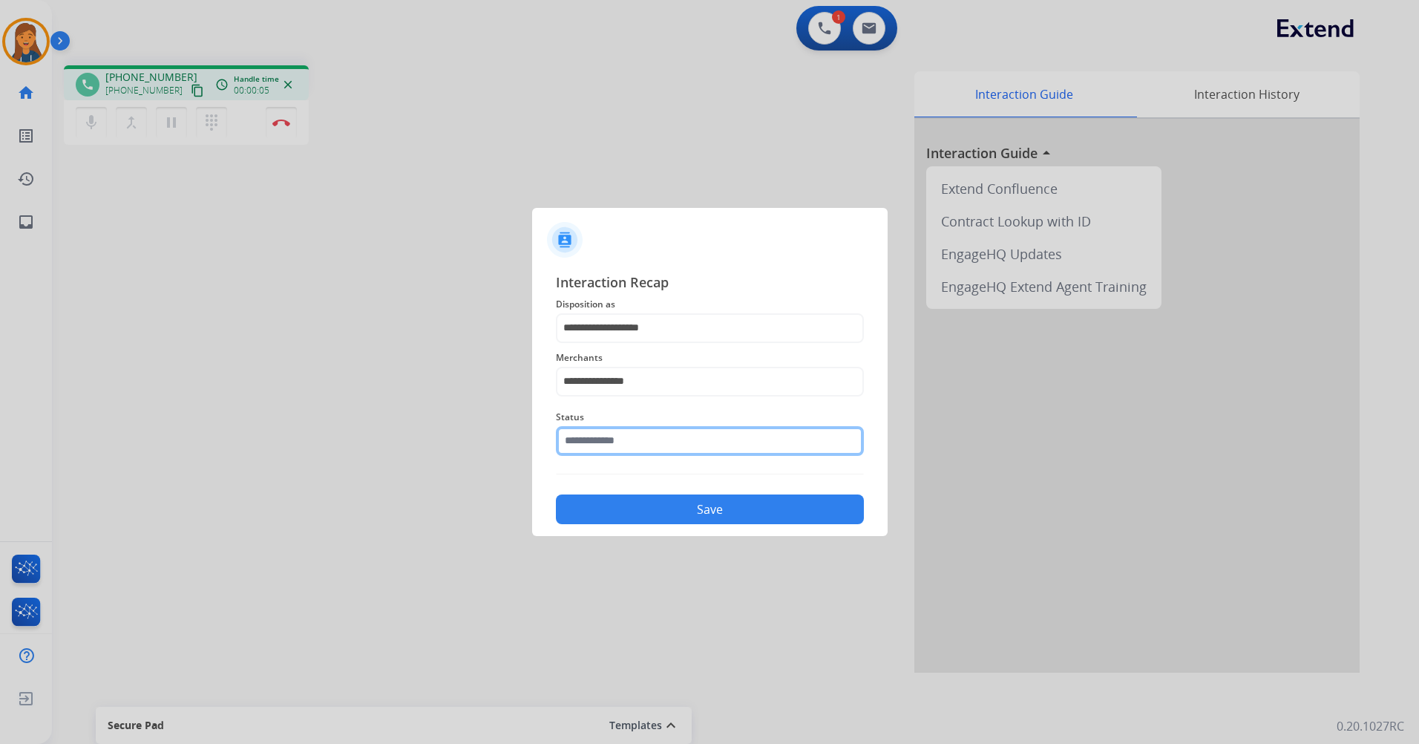
click at [611, 430] on input "text" at bounding box center [710, 441] width 308 height 30
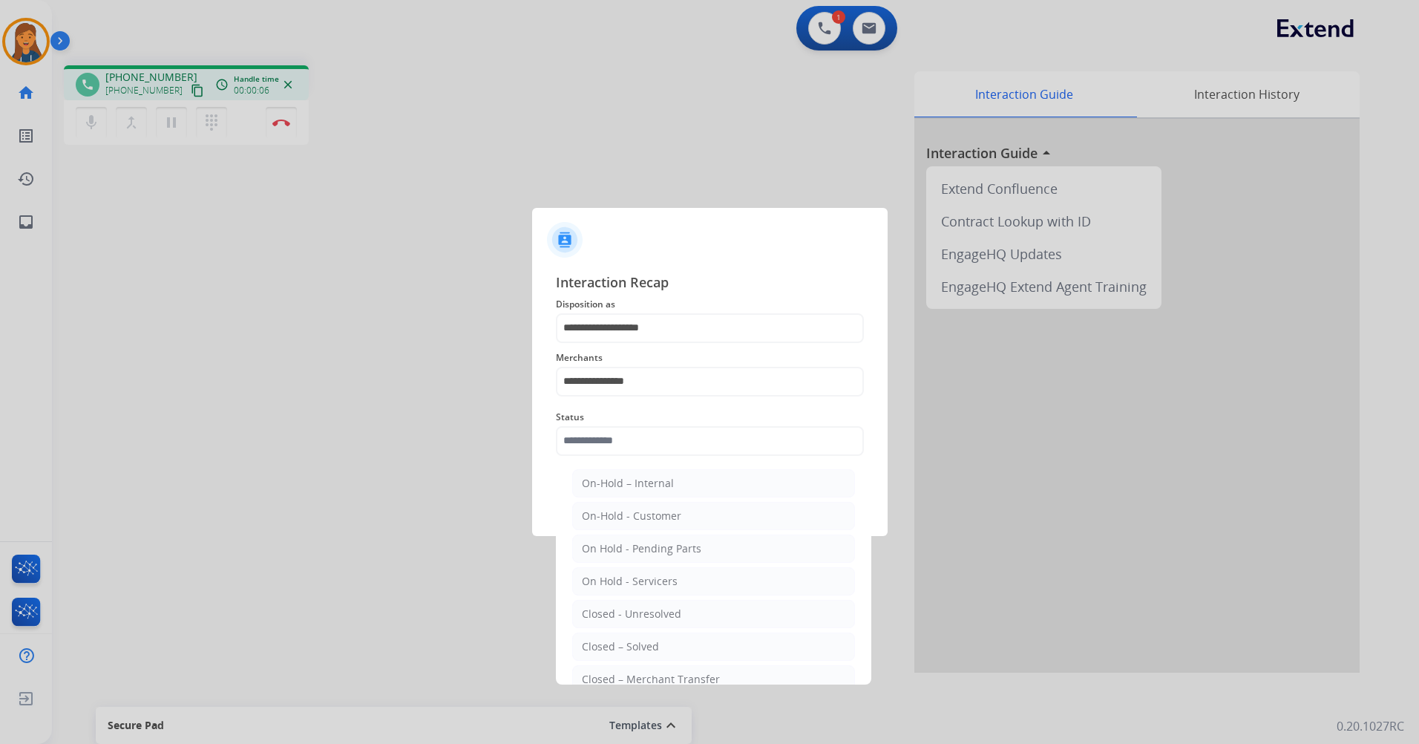
drag, startPoint x: 653, startPoint y: 640, endPoint x: 635, endPoint y: 574, distance: 68.6
click at [653, 641] on div "Closed – Solved" at bounding box center [620, 646] width 77 height 15
type input "**********"
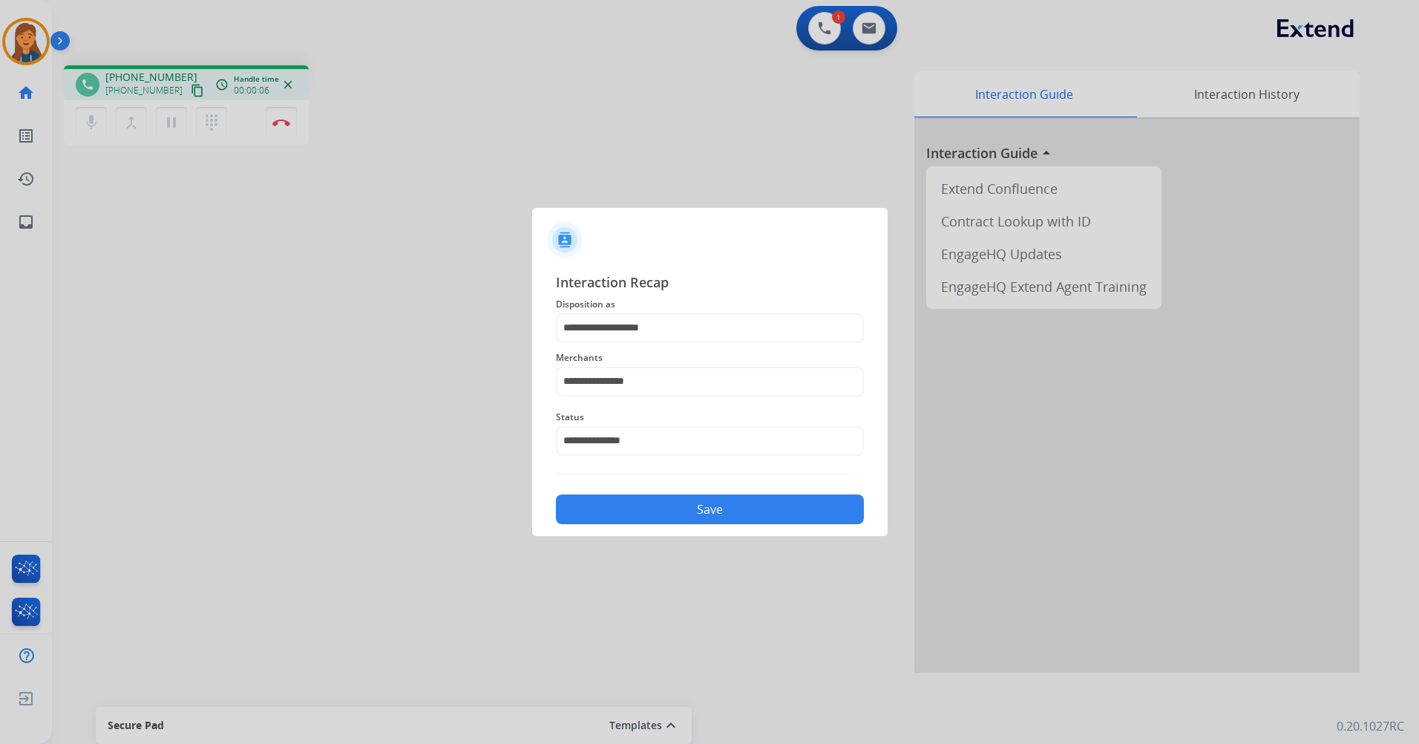
click at [641, 527] on div "**********" at bounding box center [710, 398] width 356 height 277
click at [641, 514] on button "Save" at bounding box center [710, 509] width 308 height 30
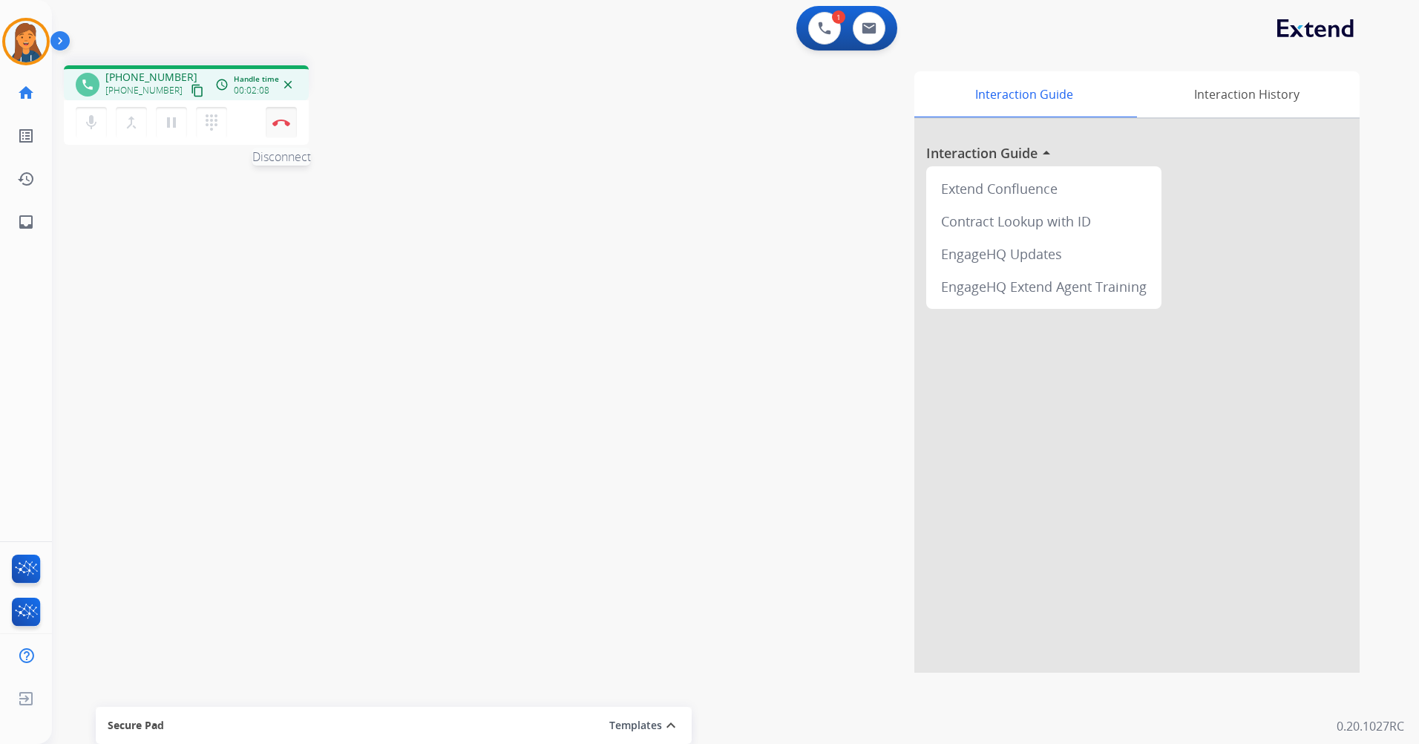
click at [287, 120] on img at bounding box center [281, 122] width 18 height 7
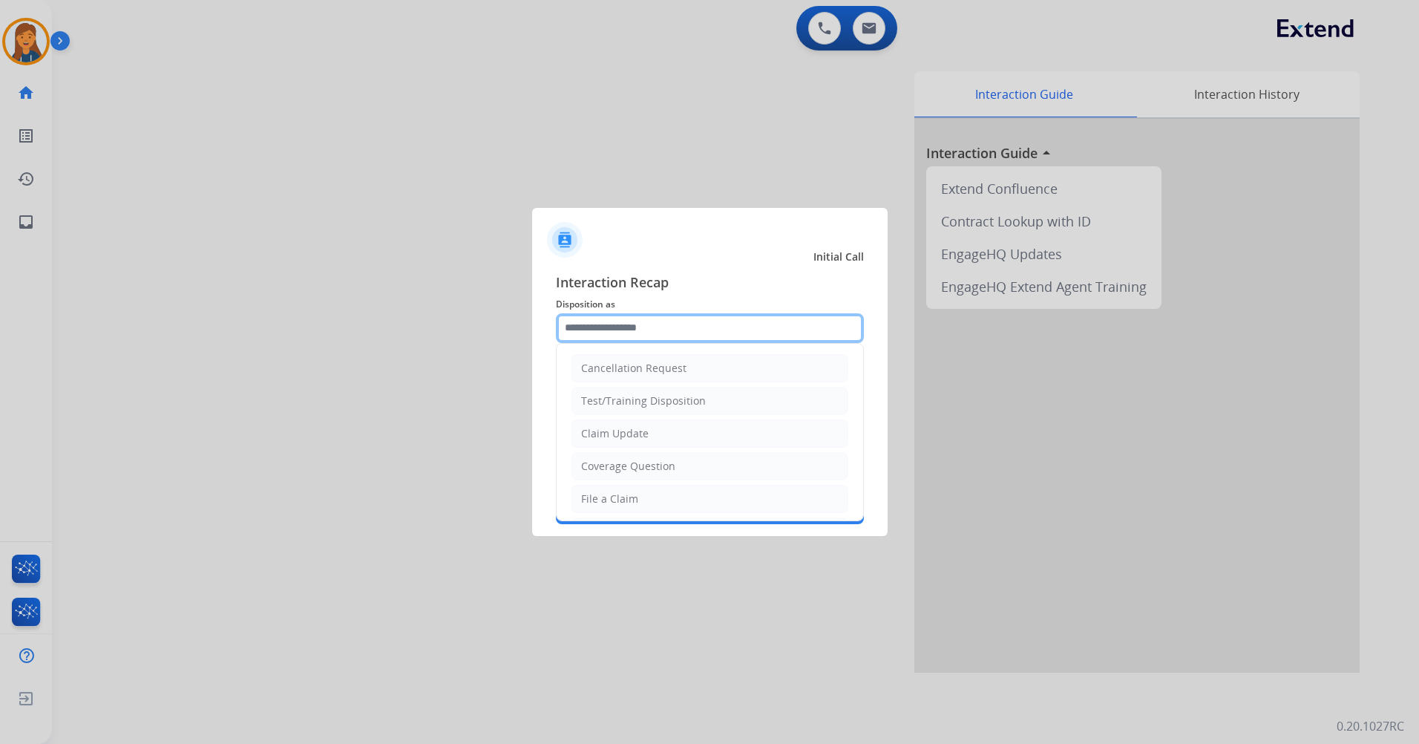
click at [636, 339] on input "text" at bounding box center [710, 328] width 308 height 30
click at [614, 461] on li "Other" at bounding box center [710, 463] width 277 height 28
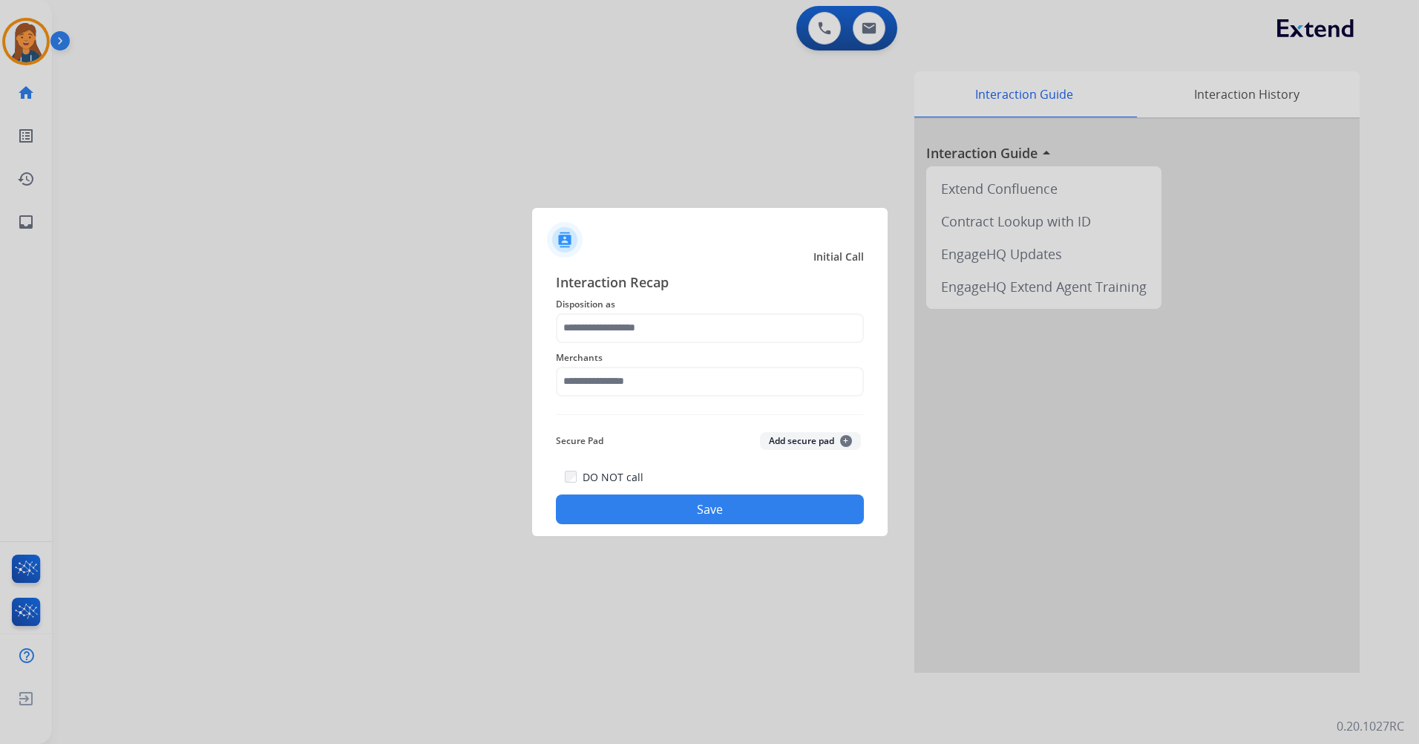
type input "*****"
click at [638, 382] on input "text" at bounding box center [710, 382] width 308 height 30
click at [632, 422] on div "Jegs automotive" at bounding box center [621, 423] width 79 height 15
type input "**********"
click at [655, 500] on button "Save" at bounding box center [710, 509] width 308 height 30
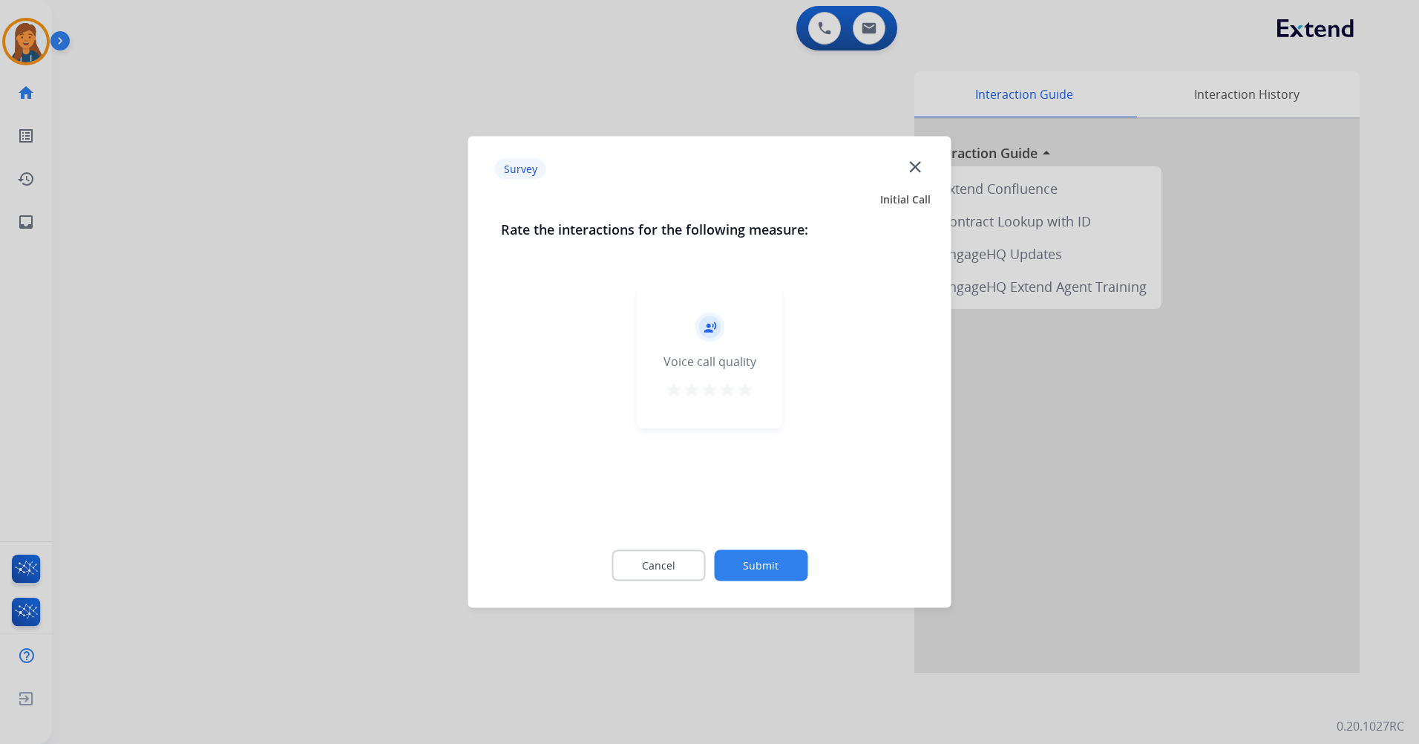
click at [742, 394] on mat-icon "star" at bounding box center [745, 390] width 18 height 18
click at [766, 557] on button "Submit" at bounding box center [761, 565] width 94 height 31
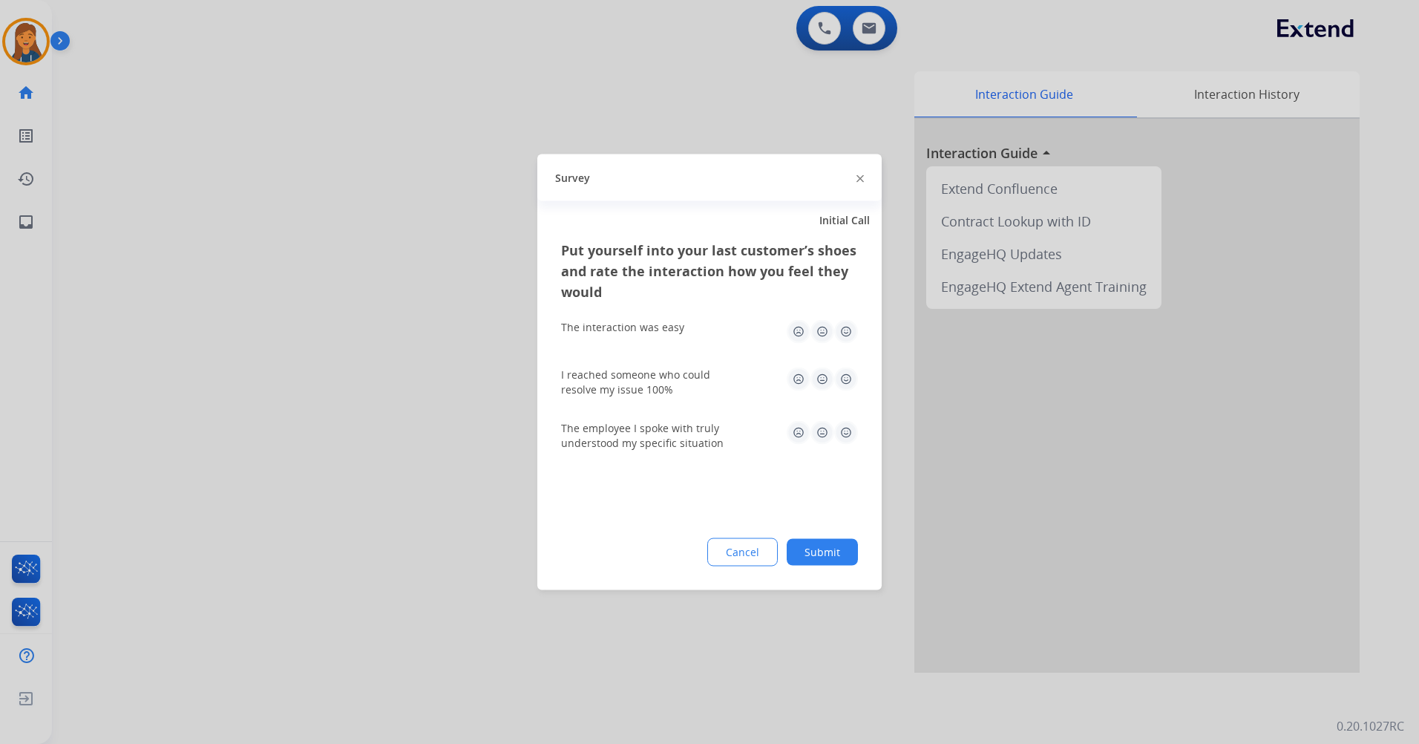
click at [848, 327] on img at bounding box center [846, 332] width 24 height 24
click at [847, 380] on img at bounding box center [846, 379] width 24 height 24
click at [850, 449] on div "The employee I spoke with truly understood my specific situation" at bounding box center [709, 436] width 297 height 30
click at [846, 433] on img at bounding box center [846, 433] width 24 height 24
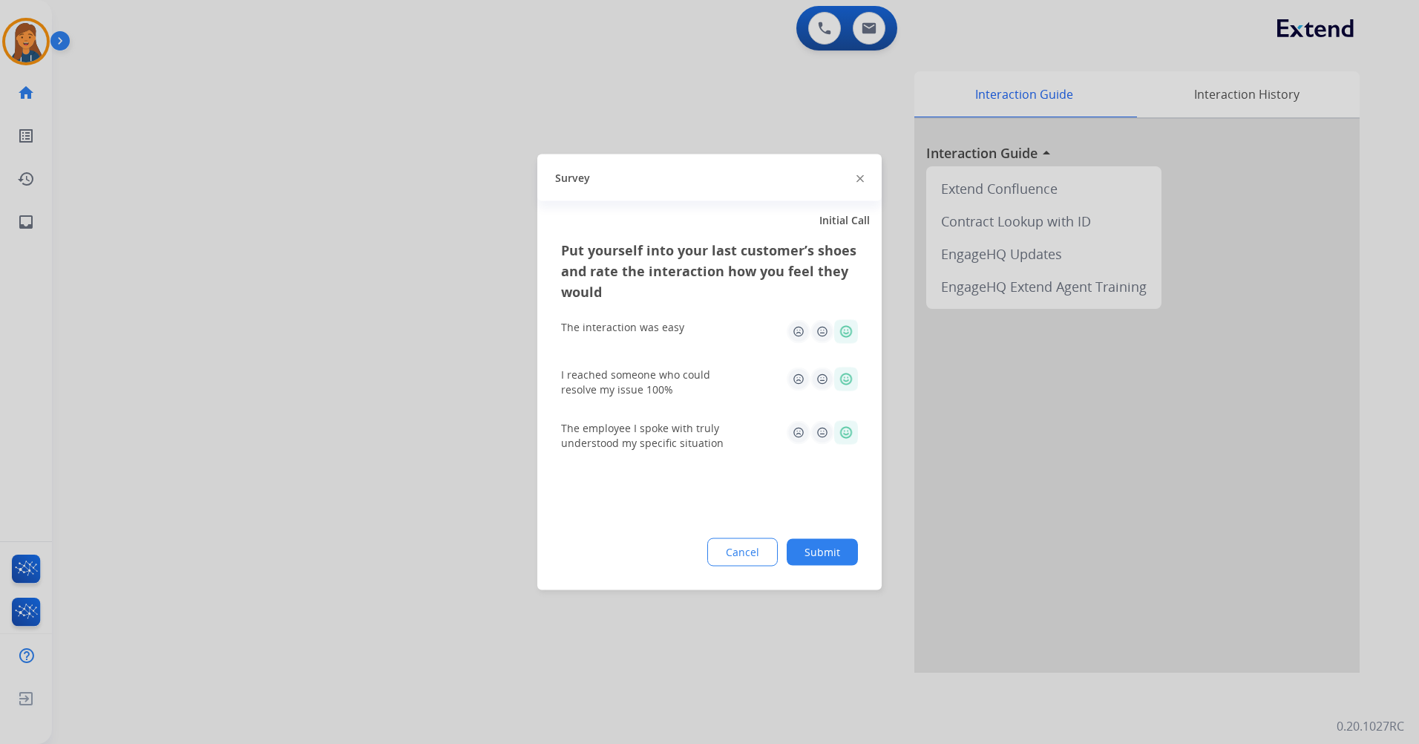
click at [825, 563] on button "Submit" at bounding box center [822, 552] width 71 height 27
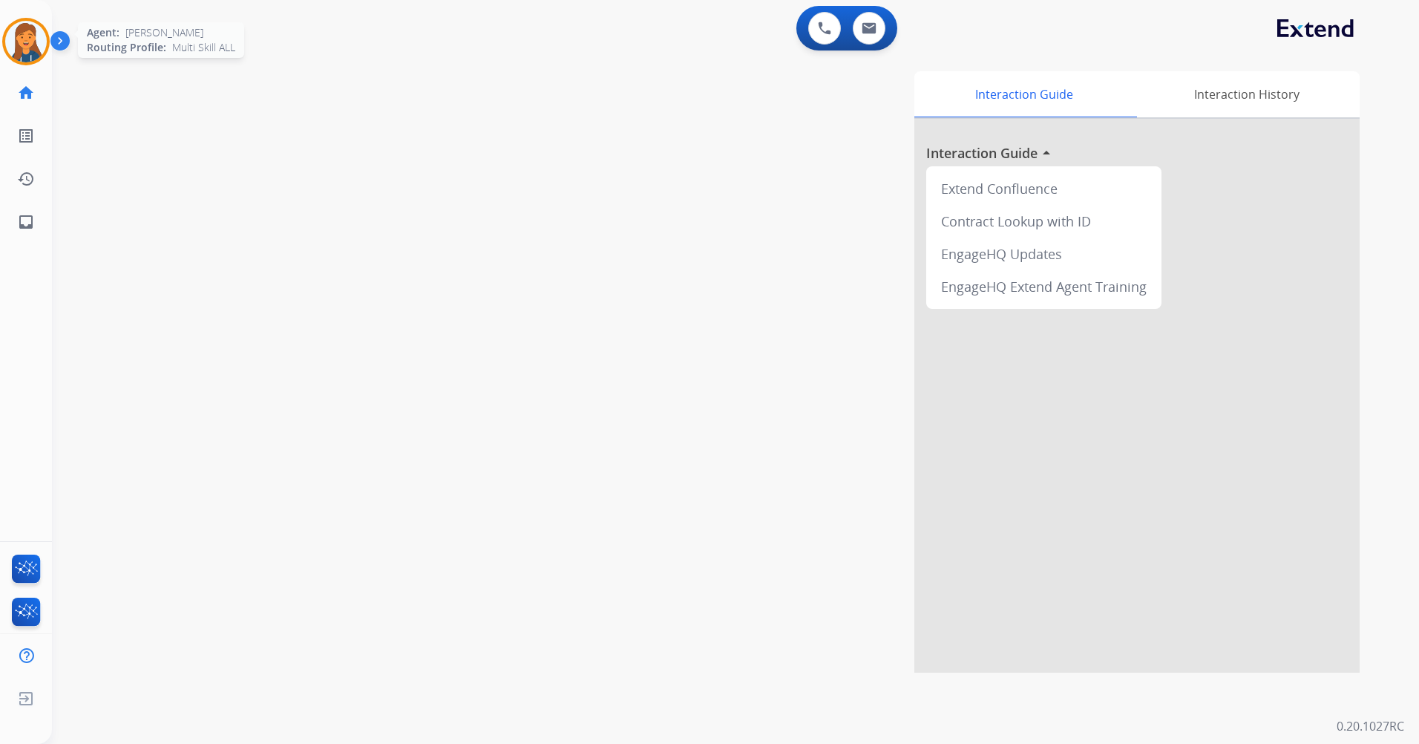
click at [35, 25] on img at bounding box center [26, 42] width 42 height 42
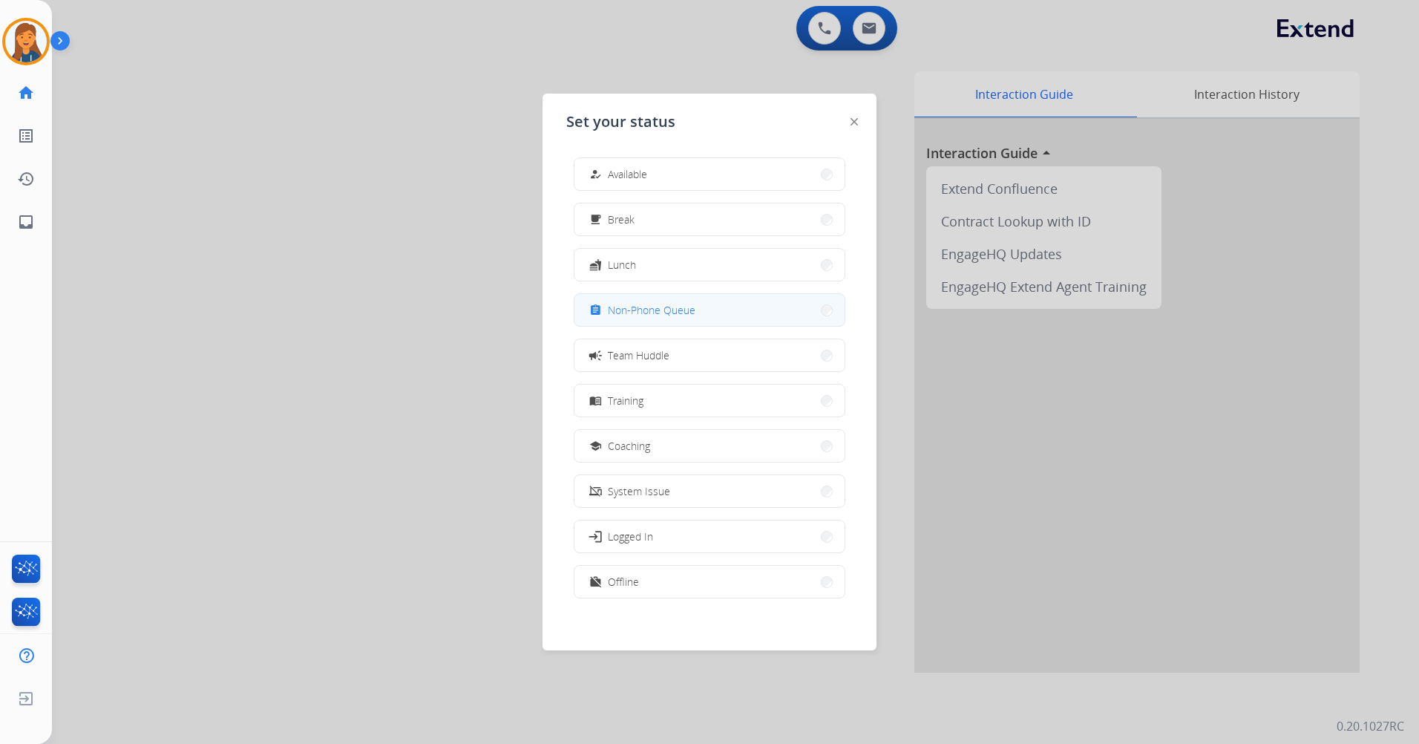
click at [639, 308] on span "Non-Phone Queue" at bounding box center [652, 310] width 88 height 16
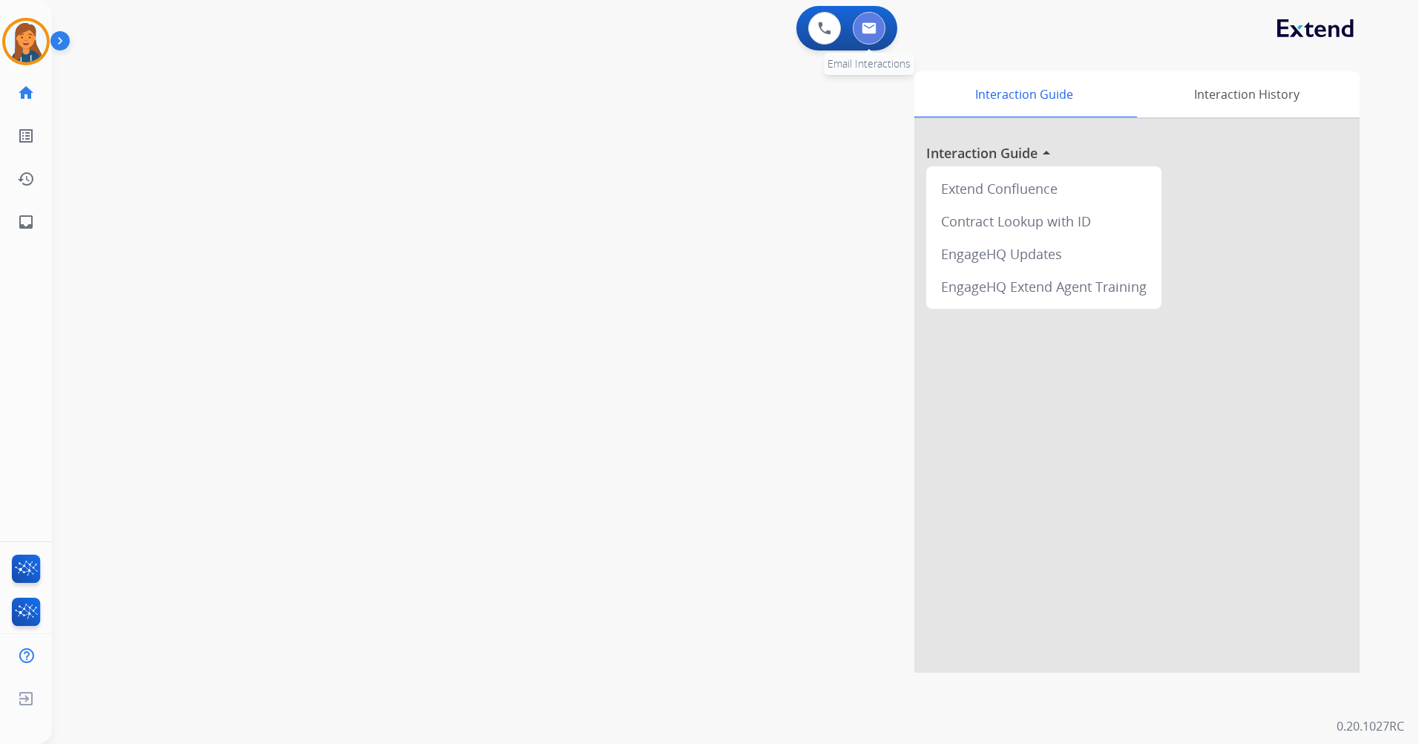
click at [871, 29] on img at bounding box center [869, 28] width 15 height 12
select select "**********"
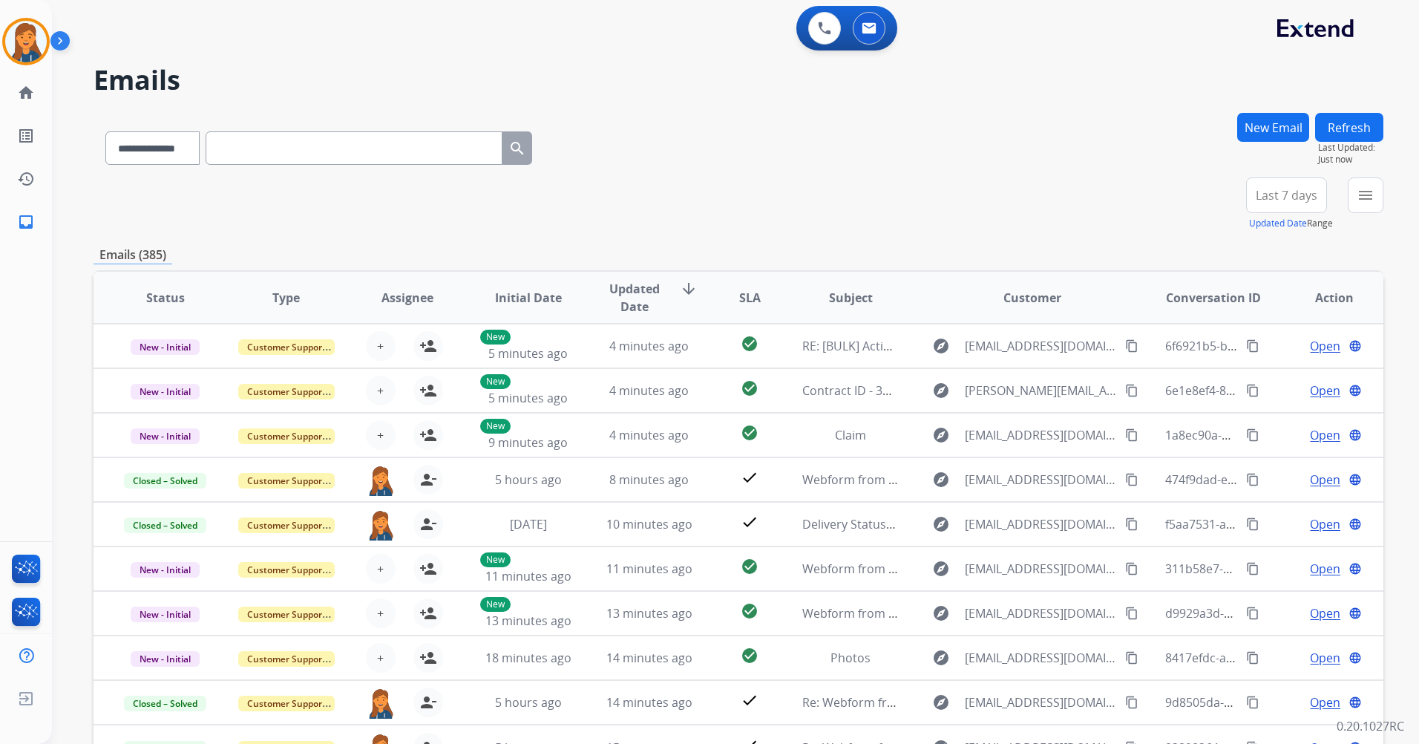
click at [1255, 126] on button "New Email" at bounding box center [1273, 127] width 72 height 29
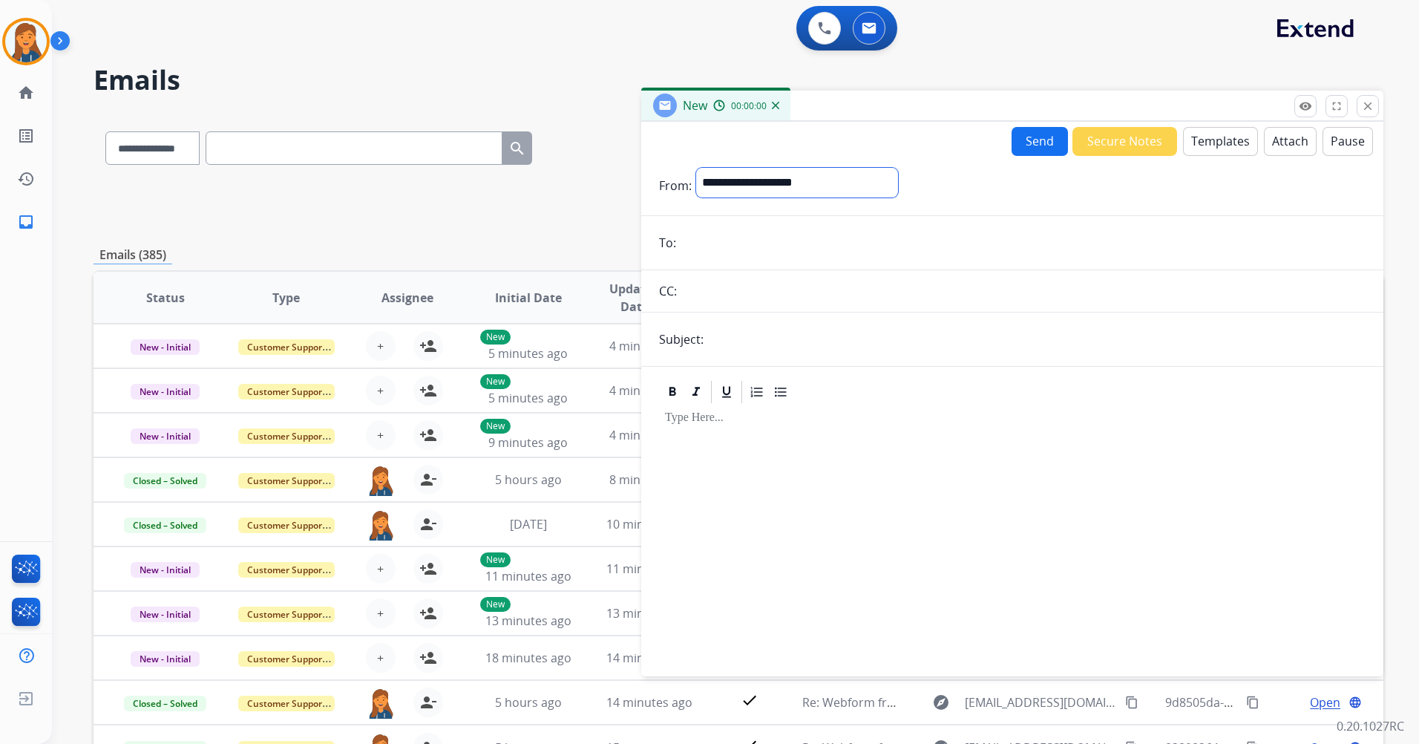
click at [782, 194] on select "**********" at bounding box center [797, 183] width 202 height 30
select select "**********"
click at [696, 168] on select "**********" at bounding box center [797, 183] width 202 height 30
click at [729, 254] on input "email" at bounding box center [1023, 244] width 685 height 30
paste input "**********"
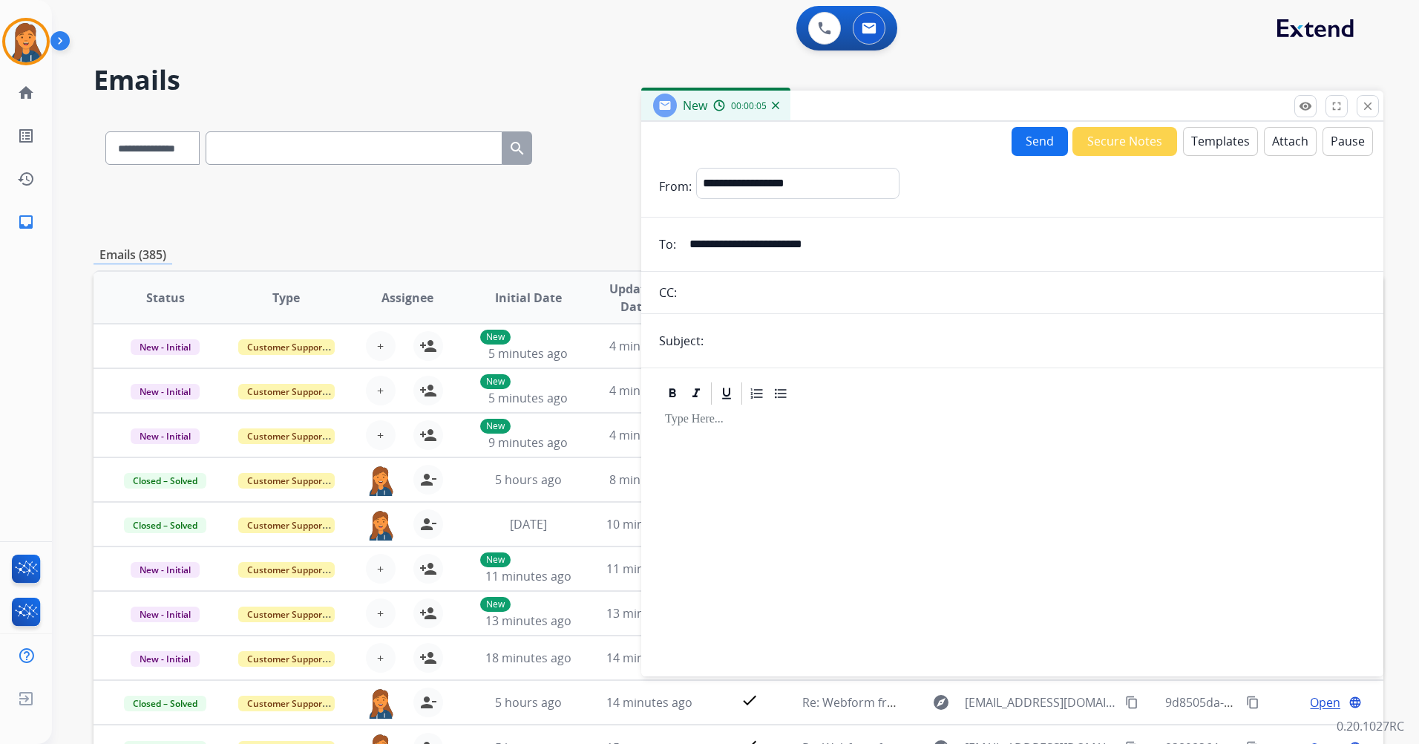
type input "**********"
click at [767, 378] on div at bounding box center [1012, 519] width 742 height 302
click at [761, 367] on form "**********" at bounding box center [1012, 413] width 742 height 514
click at [753, 350] on input "text" at bounding box center [1037, 341] width 658 height 30
type input "**********"
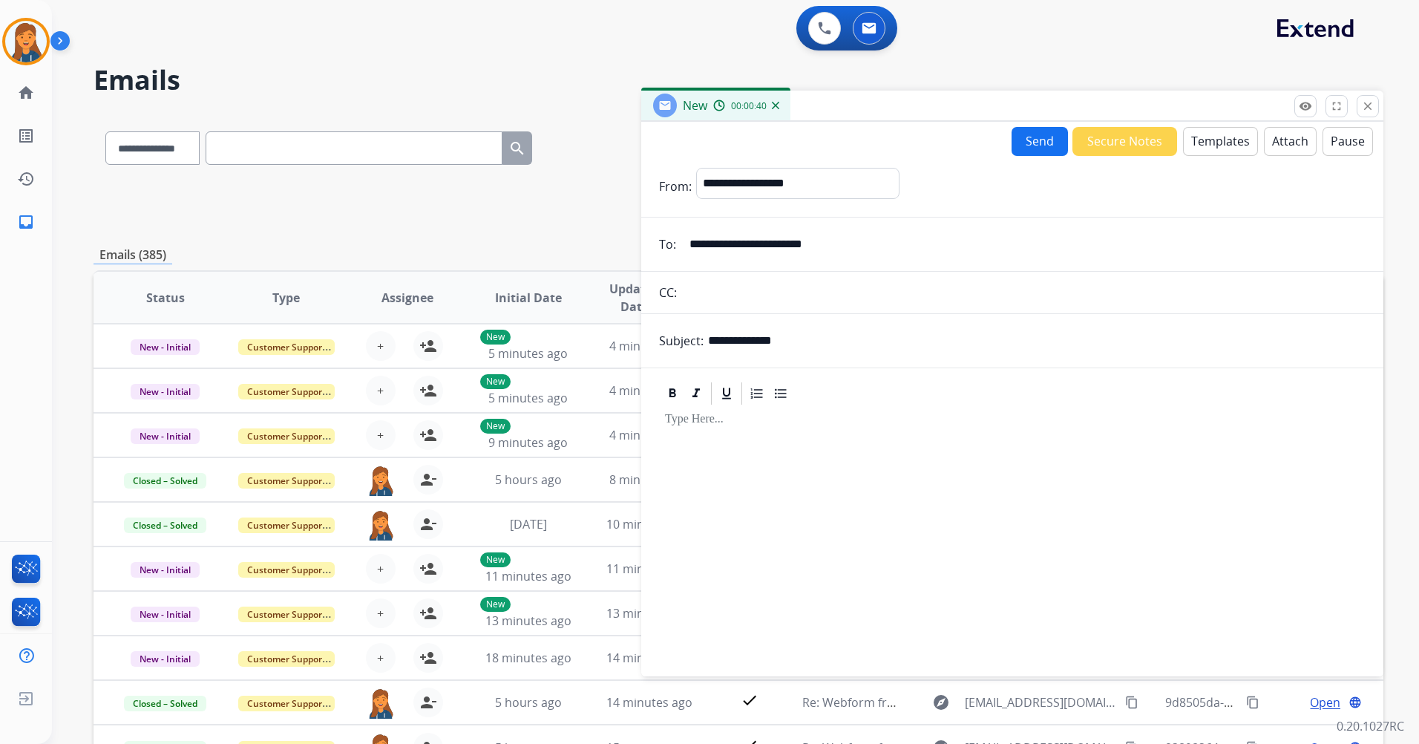
click at [1227, 143] on button "Templates" at bounding box center [1220, 141] width 75 height 29
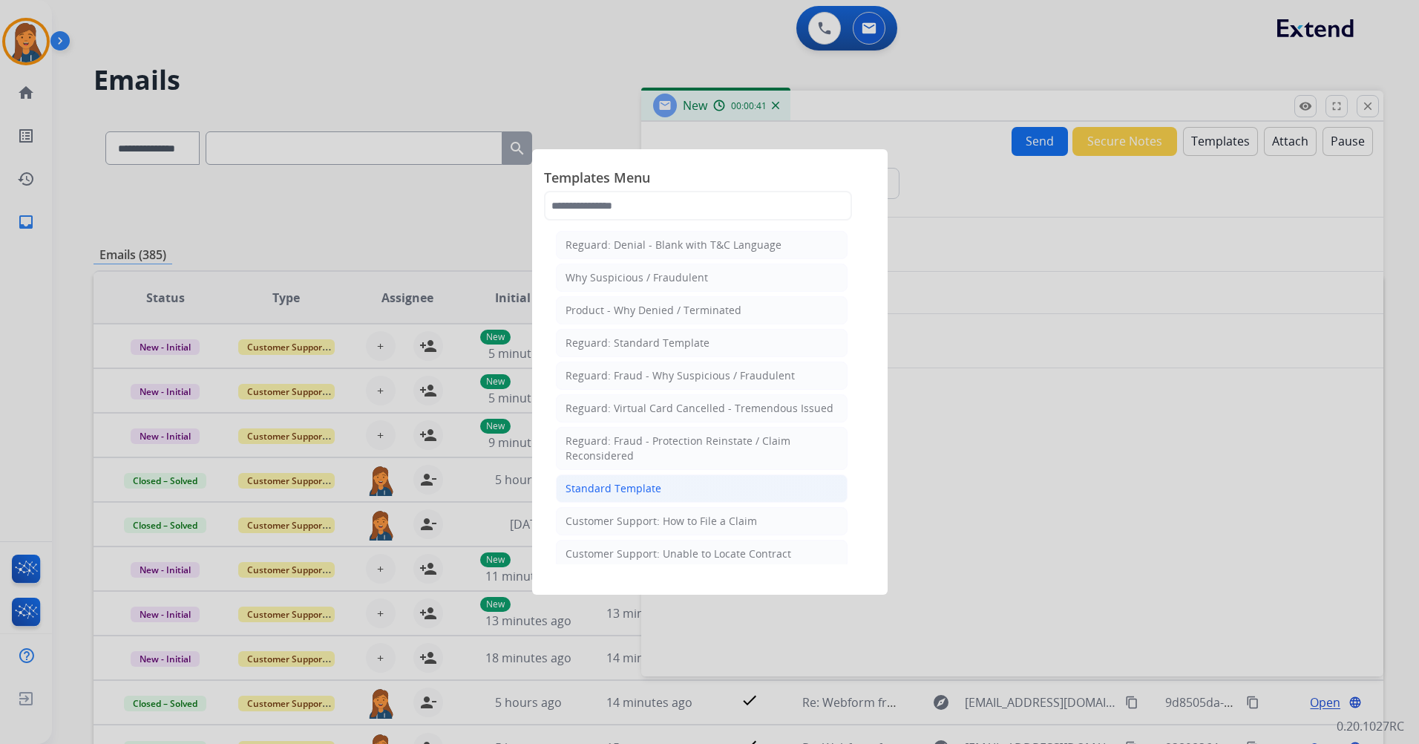
click at [594, 491] on div "Standard Template" at bounding box center [614, 488] width 96 height 15
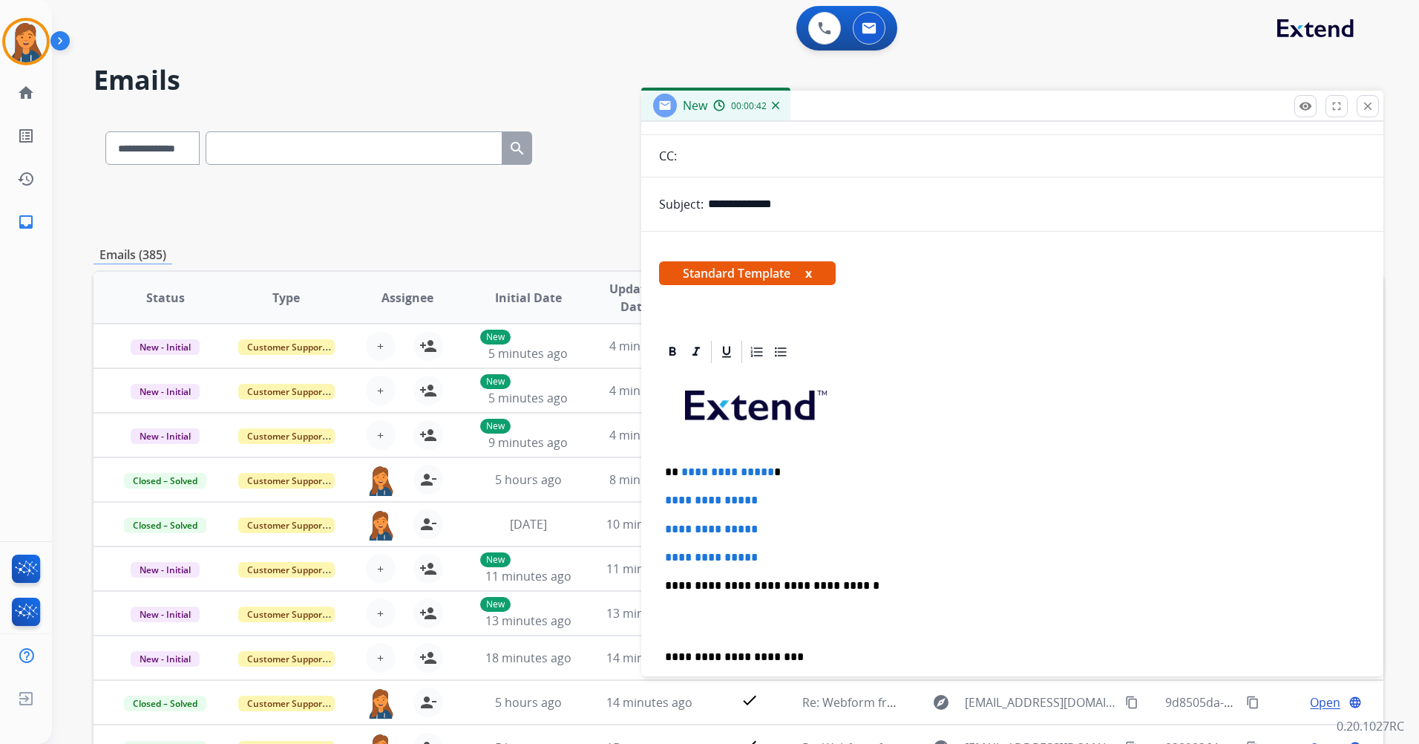
scroll to position [148, 0]
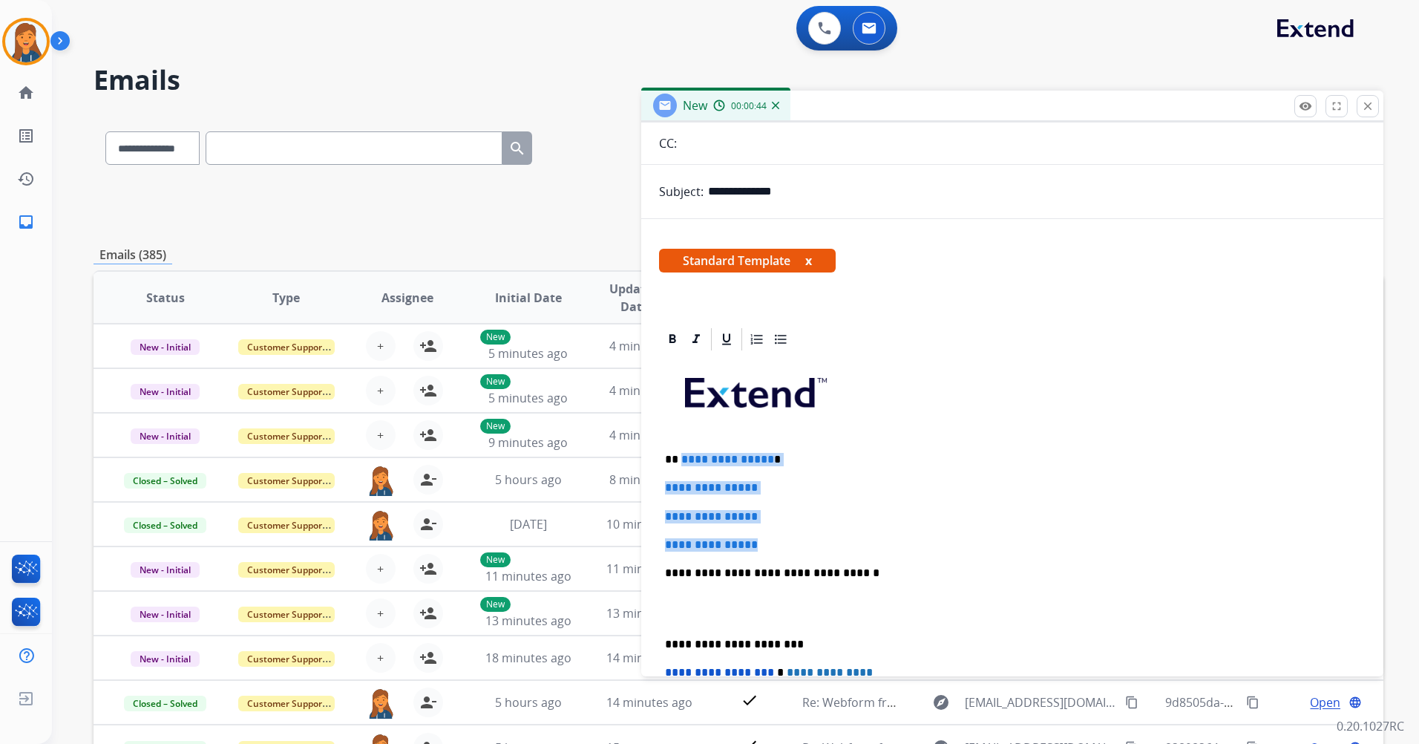
drag, startPoint x: 770, startPoint y: 547, endPoint x: 679, endPoint y: 462, distance: 124.5
click at [679, 462] on div "**********" at bounding box center [1012, 608] width 707 height 511
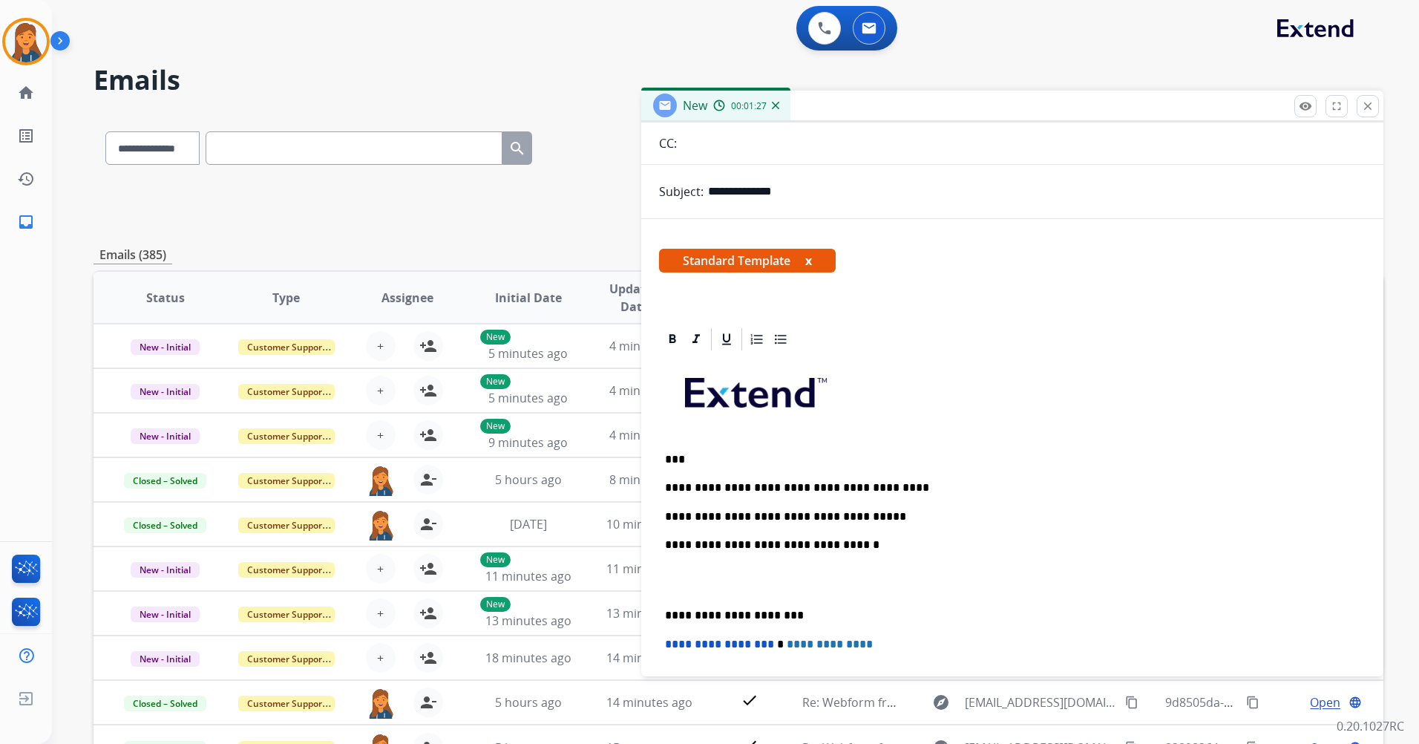
click at [862, 515] on p "**********" at bounding box center [1006, 516] width 683 height 13
click at [924, 511] on p "**********" at bounding box center [1006, 516] width 683 height 13
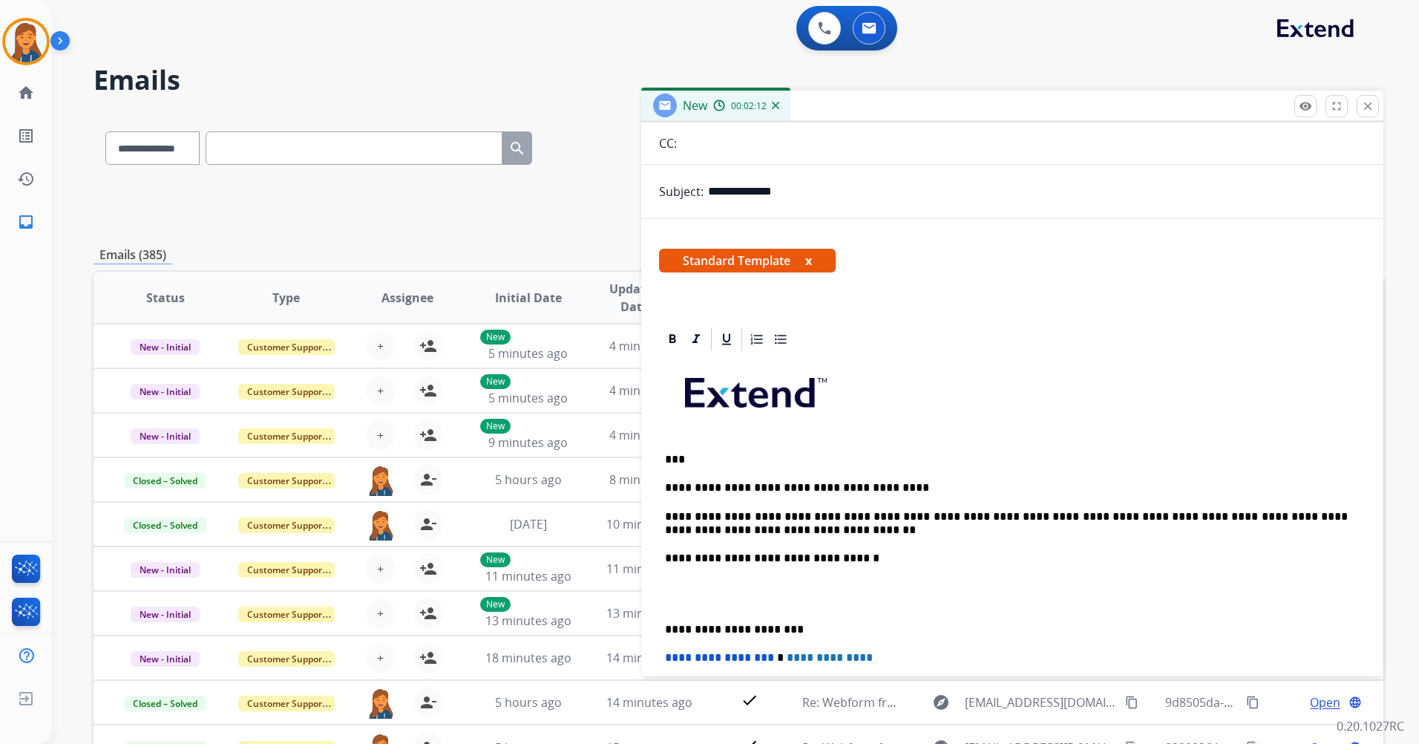
click at [759, 525] on p "**********" at bounding box center [1006, 523] width 683 height 27
click at [757, 526] on p "**********" at bounding box center [1006, 523] width 683 height 27
click at [808, 523] on p "**********" at bounding box center [1006, 523] width 683 height 27
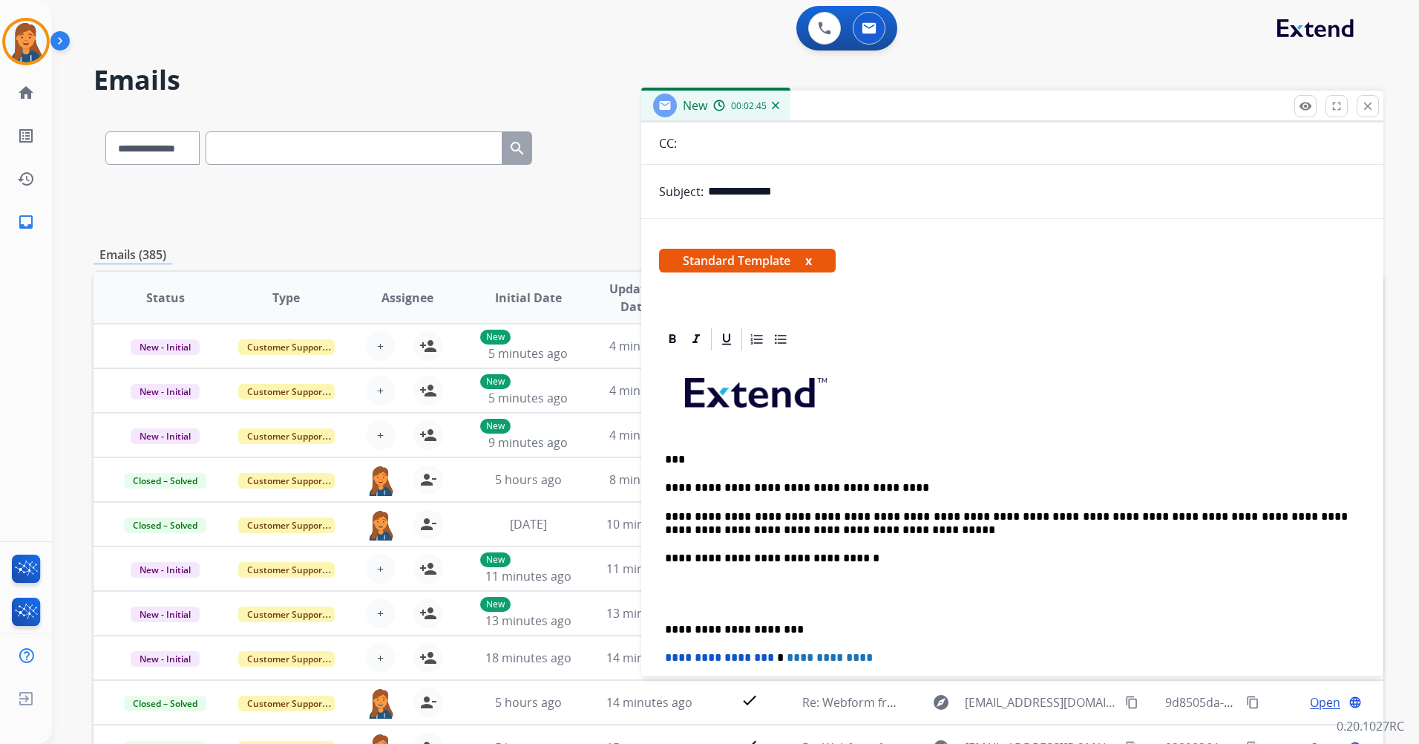
click at [805, 533] on p "**********" at bounding box center [1006, 523] width 683 height 27
click at [667, 624] on p "**********" at bounding box center [1006, 629] width 683 height 13
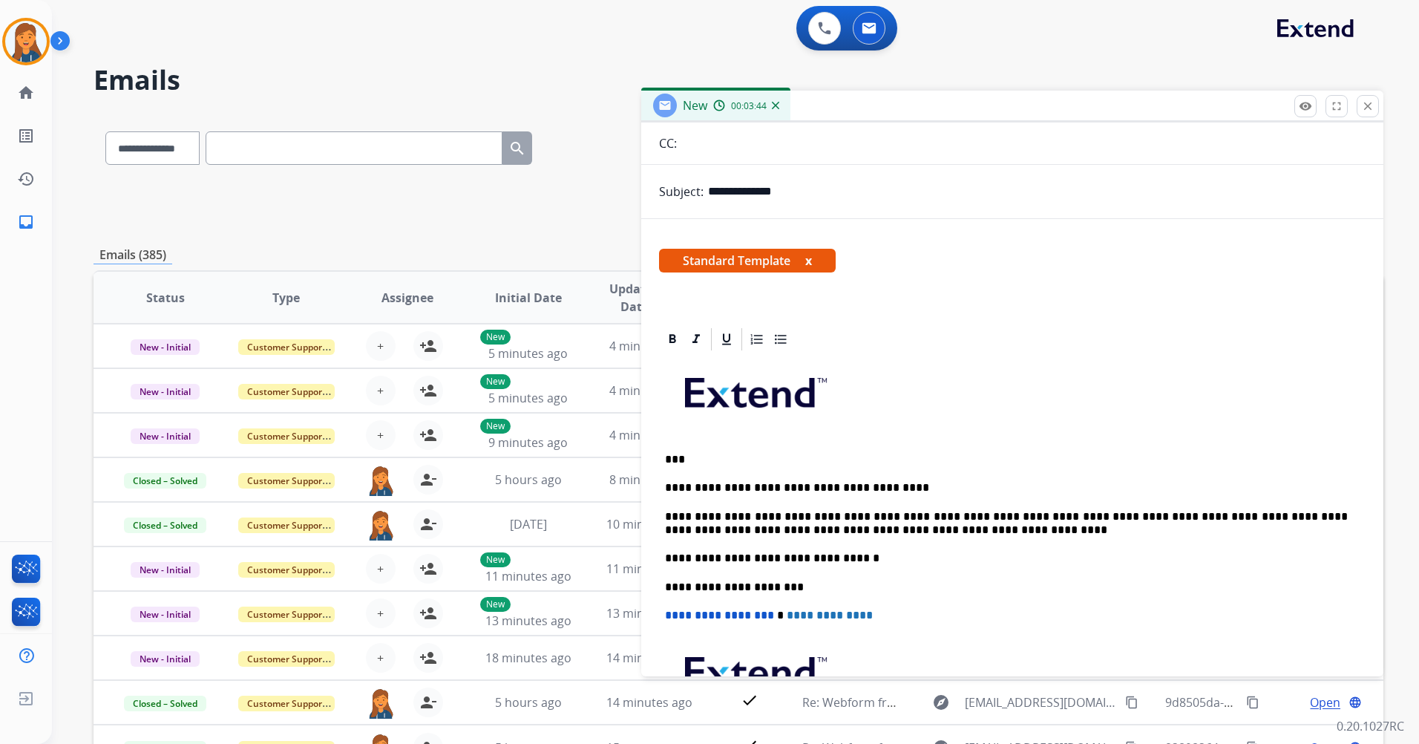
scroll to position [0, 0]
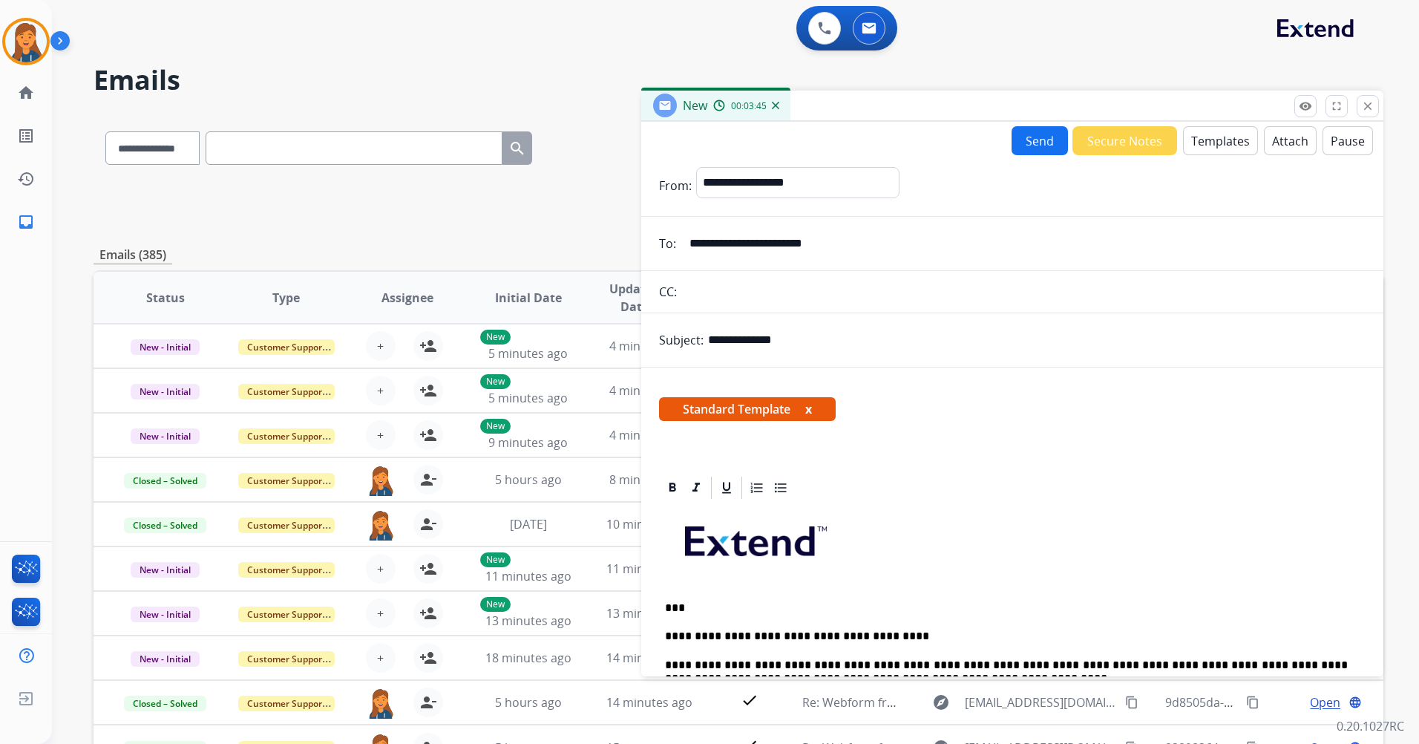
click at [1037, 137] on button "Send" at bounding box center [1040, 140] width 56 height 29
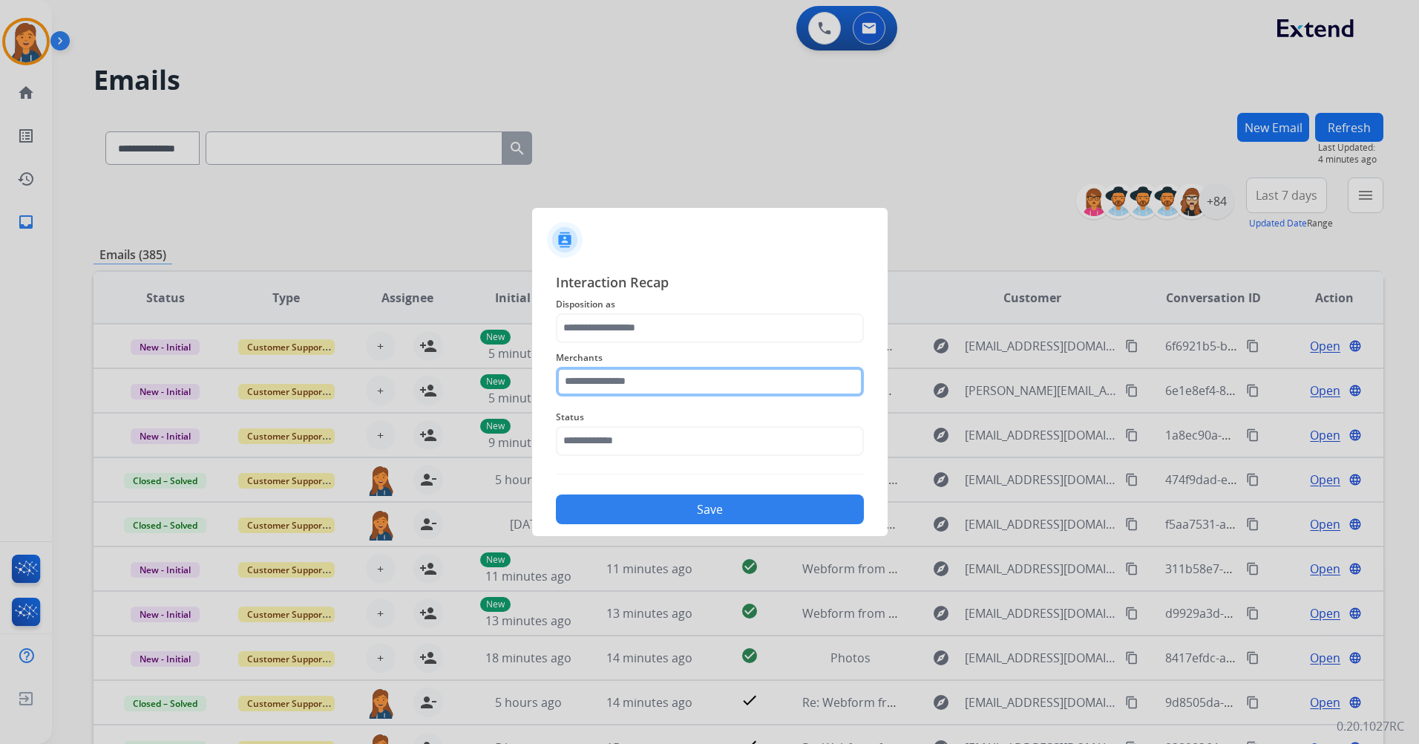
click at [644, 385] on input "text" at bounding box center [710, 382] width 308 height 30
click at [617, 414] on li "Jomashop" at bounding box center [713, 424] width 283 height 28
type input "********"
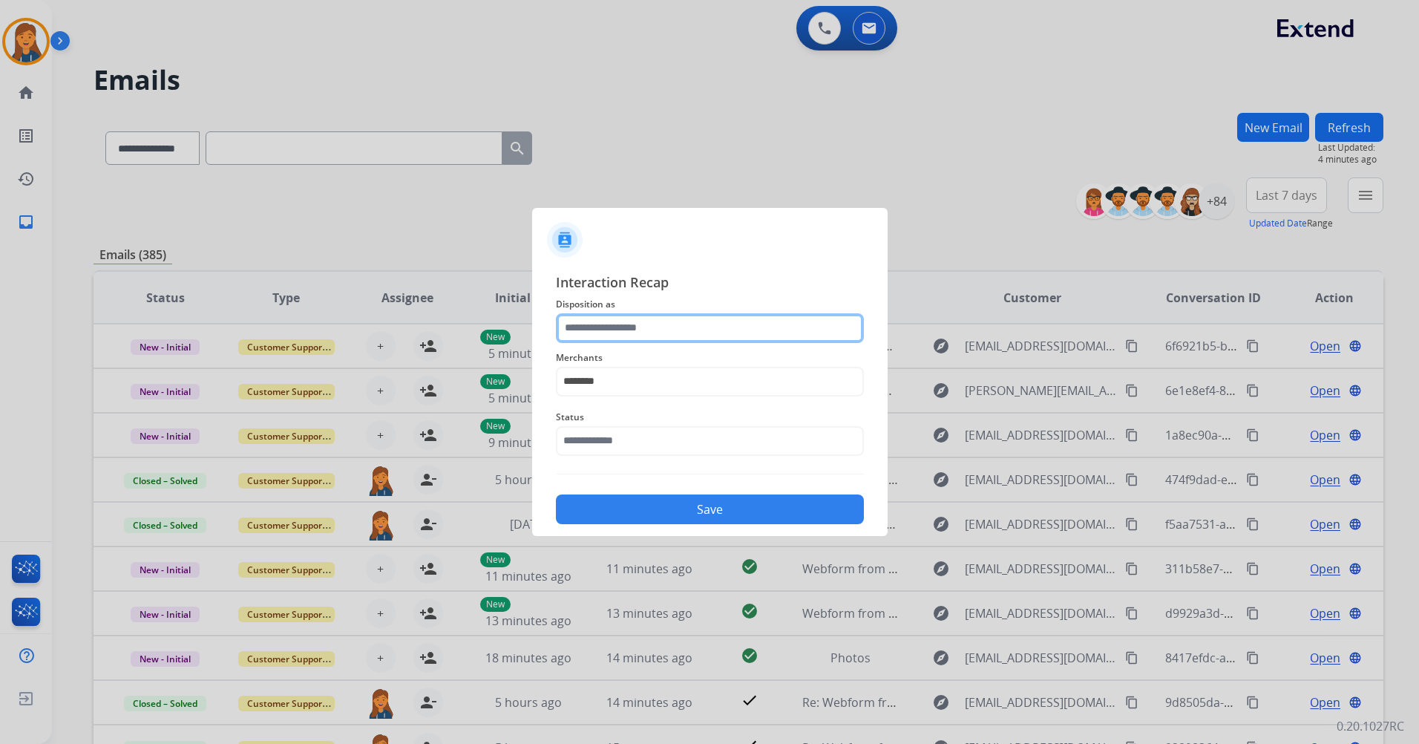
click at [699, 336] on input "text" at bounding box center [710, 328] width 308 height 30
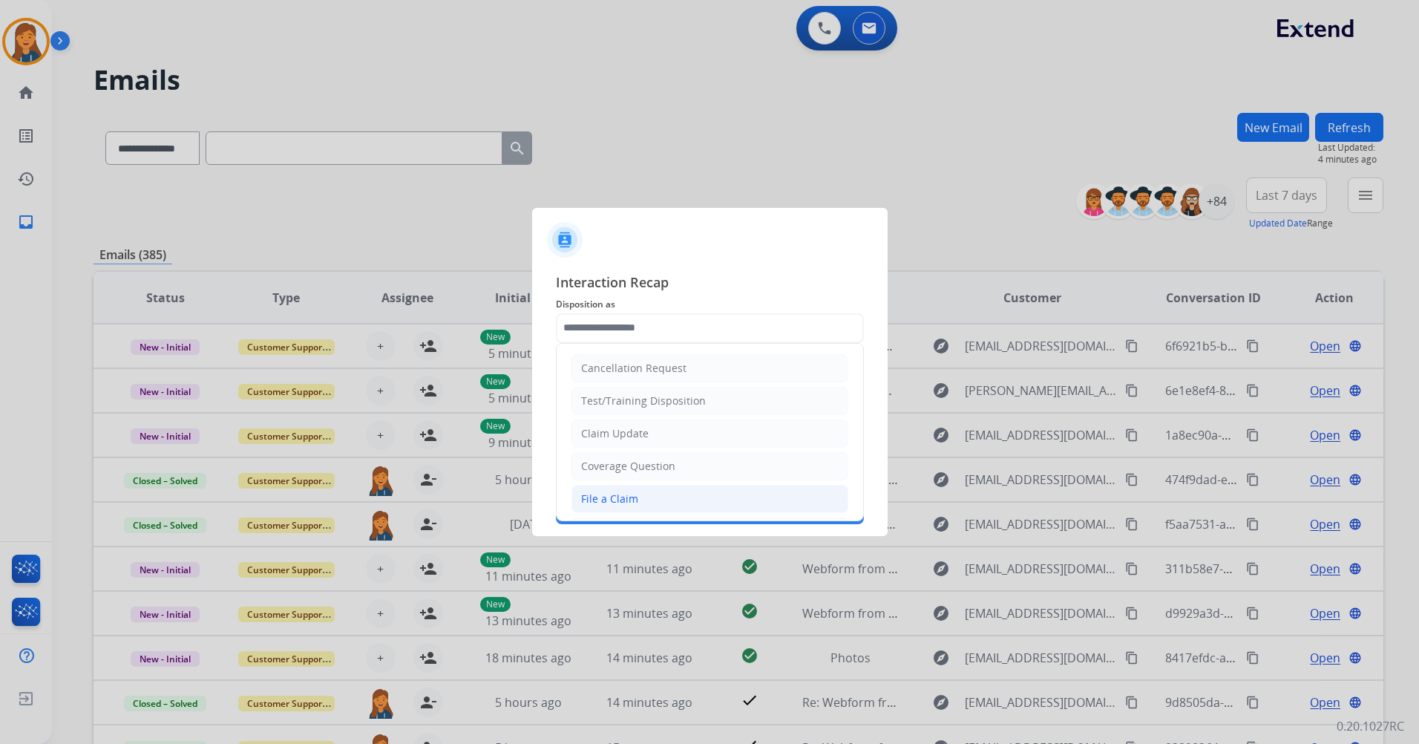
click at [640, 500] on li "File a Claim" at bounding box center [710, 499] width 277 height 28
type input "**********"
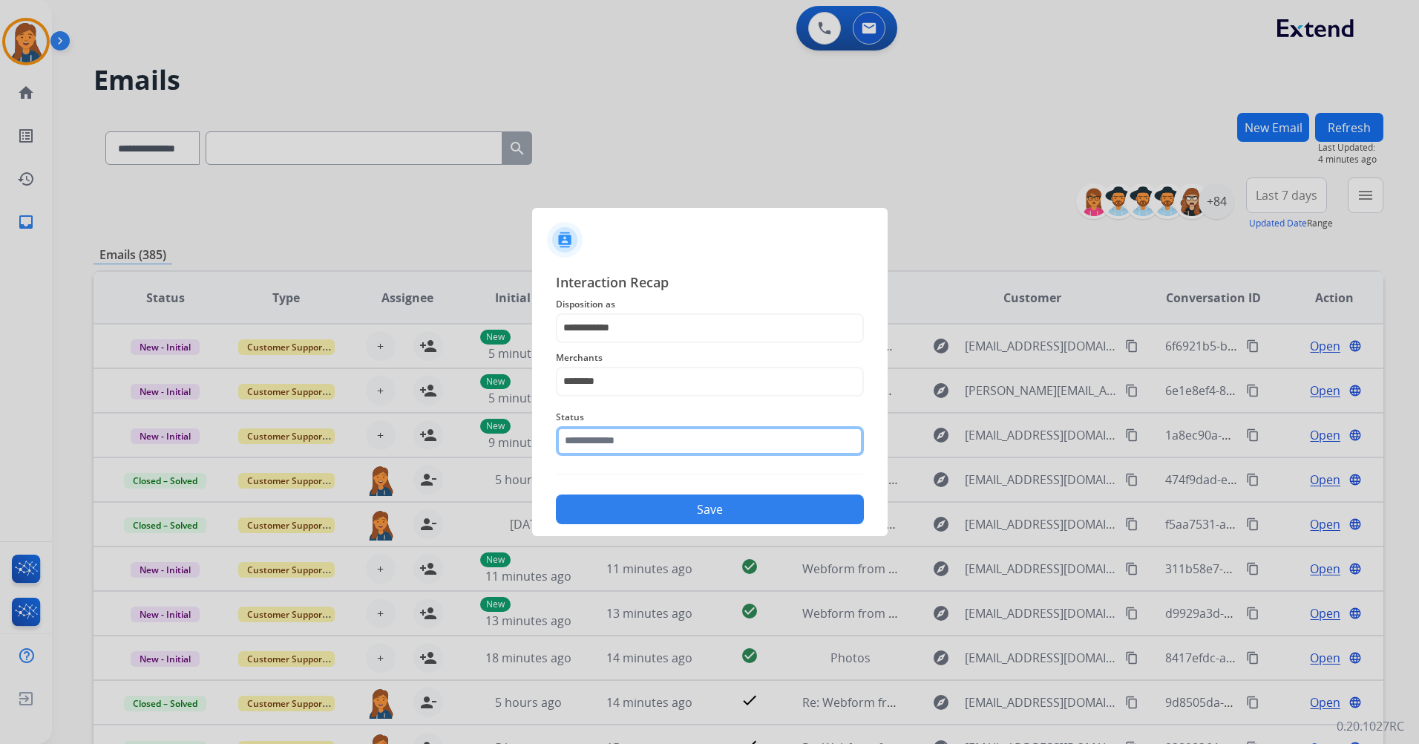
click at [641, 452] on input "text" at bounding box center [710, 441] width 308 height 30
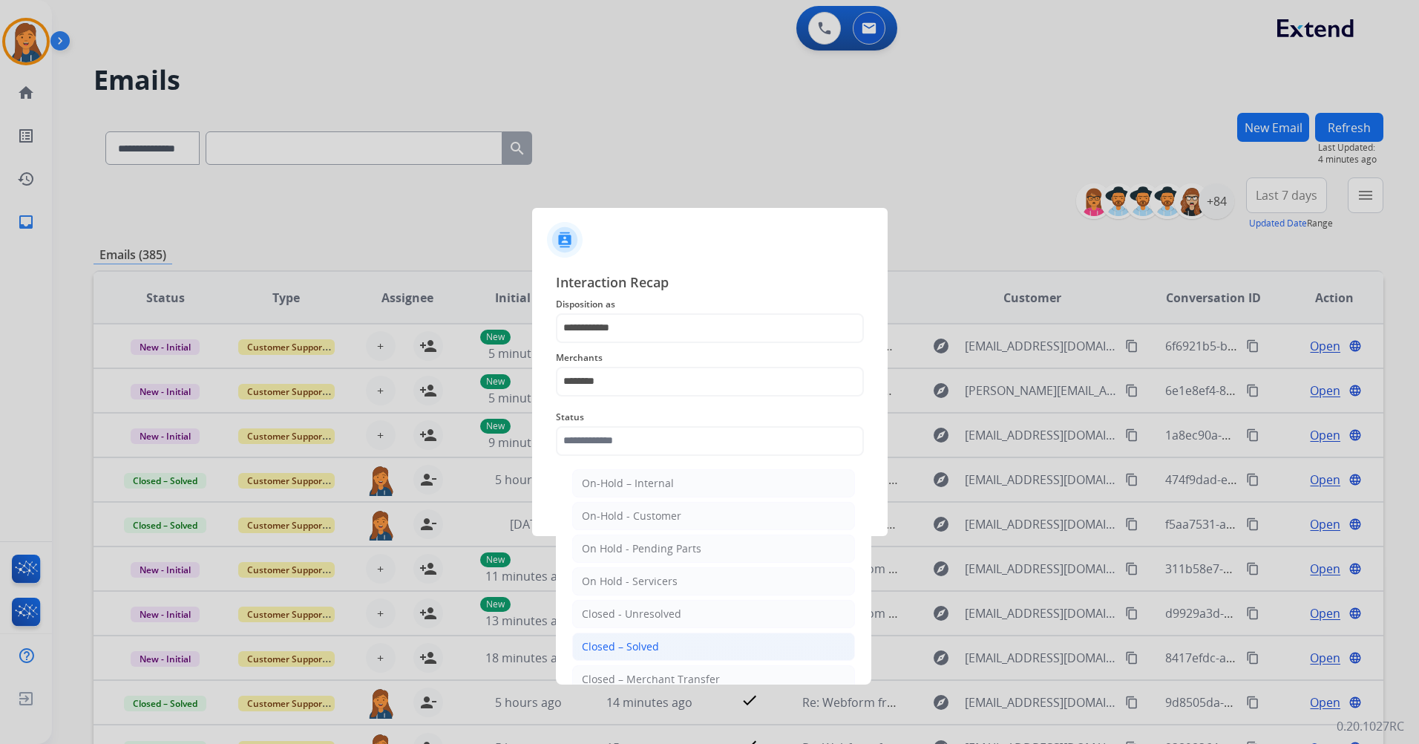
click at [613, 650] on div "Closed – Solved" at bounding box center [620, 646] width 77 height 15
type input "**********"
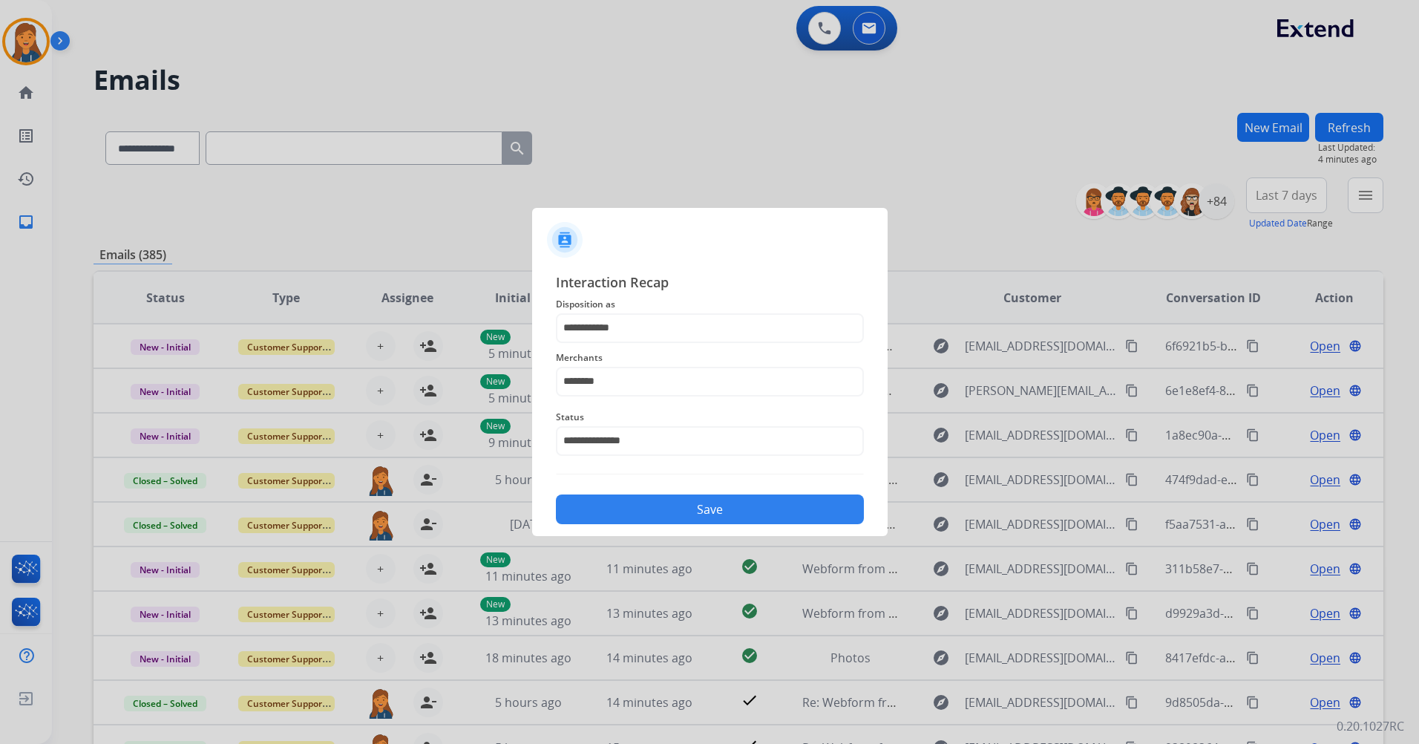
click at [641, 506] on button "Save" at bounding box center [710, 509] width 308 height 30
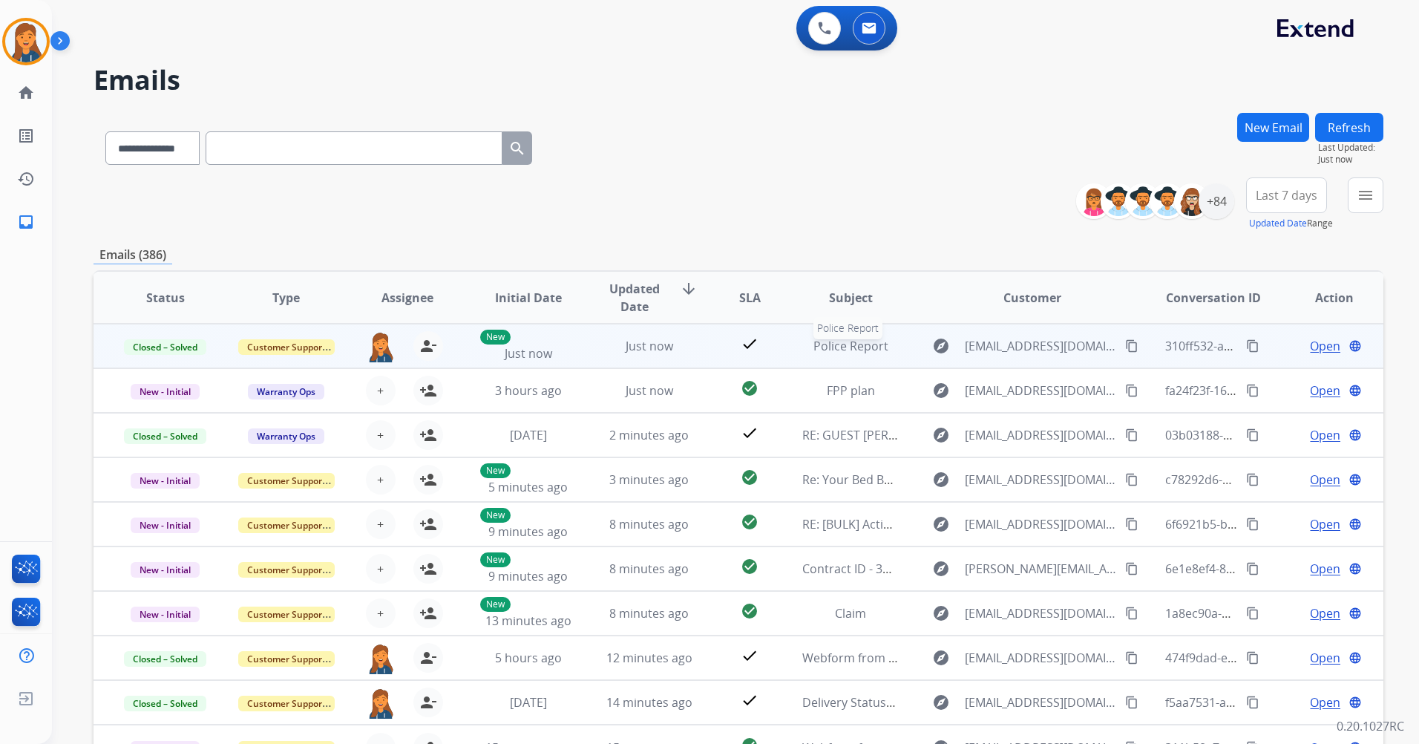
click at [844, 347] on span "Police Report" at bounding box center [851, 346] width 75 height 16
drag, startPoint x: 844, startPoint y: 347, endPoint x: 817, endPoint y: 343, distance: 27.7
click at [817, 343] on span "Police Report" at bounding box center [851, 346] width 75 height 16
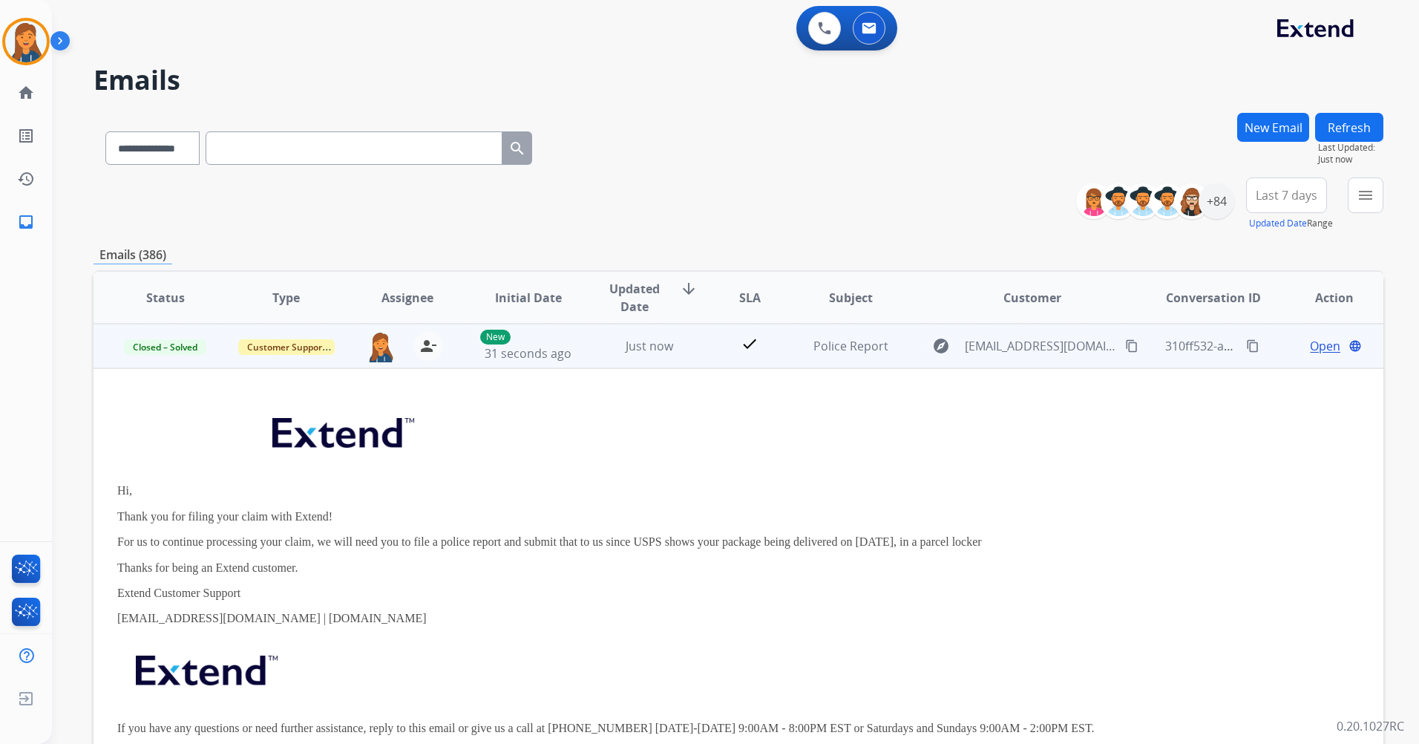
click at [1246, 342] on mat-icon "content_copy" at bounding box center [1252, 345] width 13 height 13
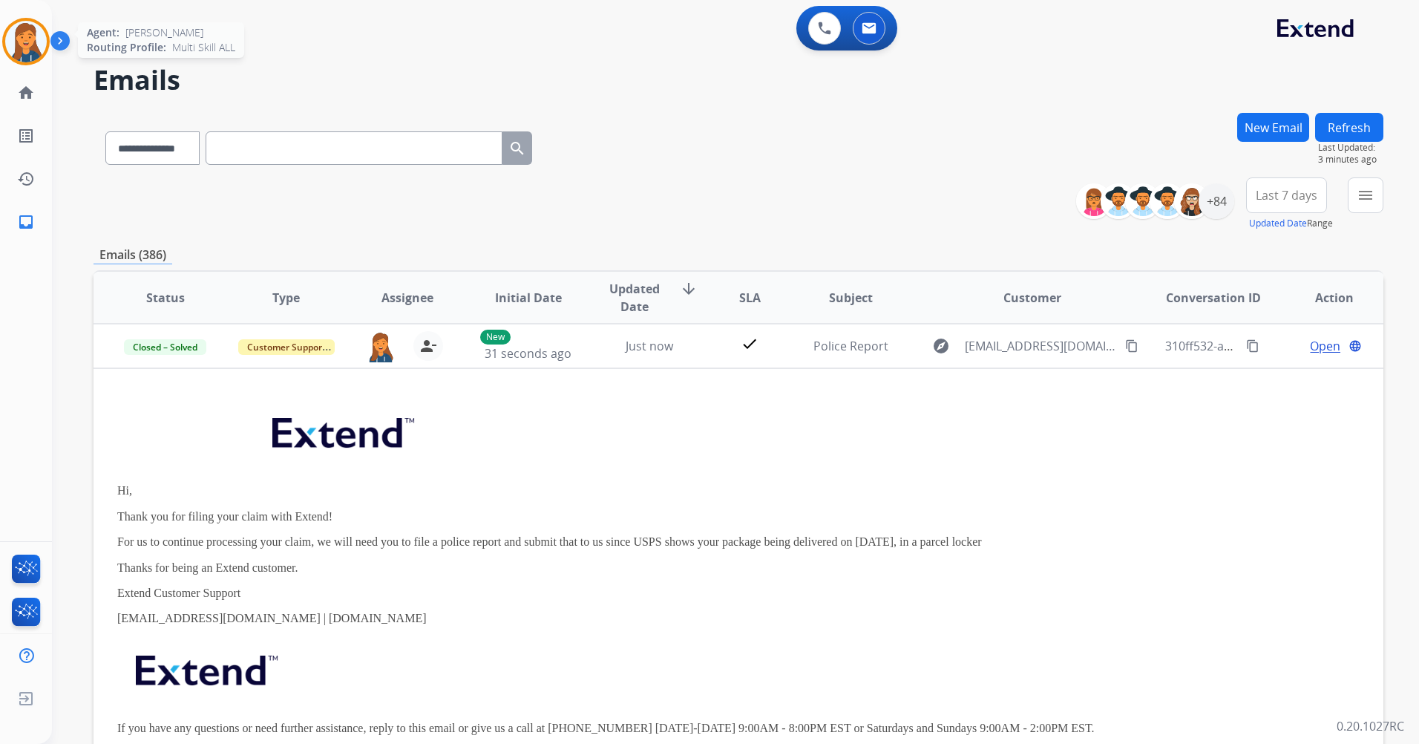
click at [20, 45] on img at bounding box center [26, 42] width 42 height 42
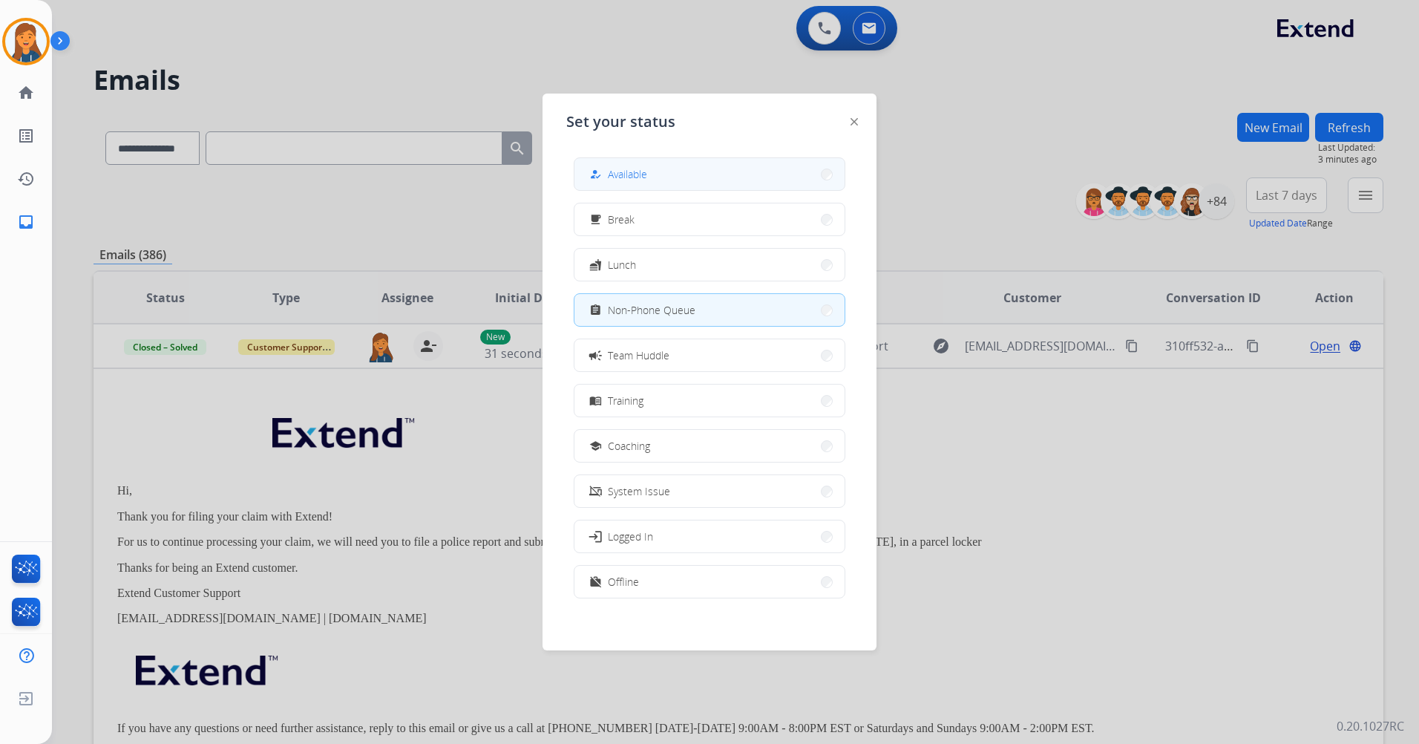
click at [644, 171] on span "Available" at bounding box center [627, 174] width 39 height 16
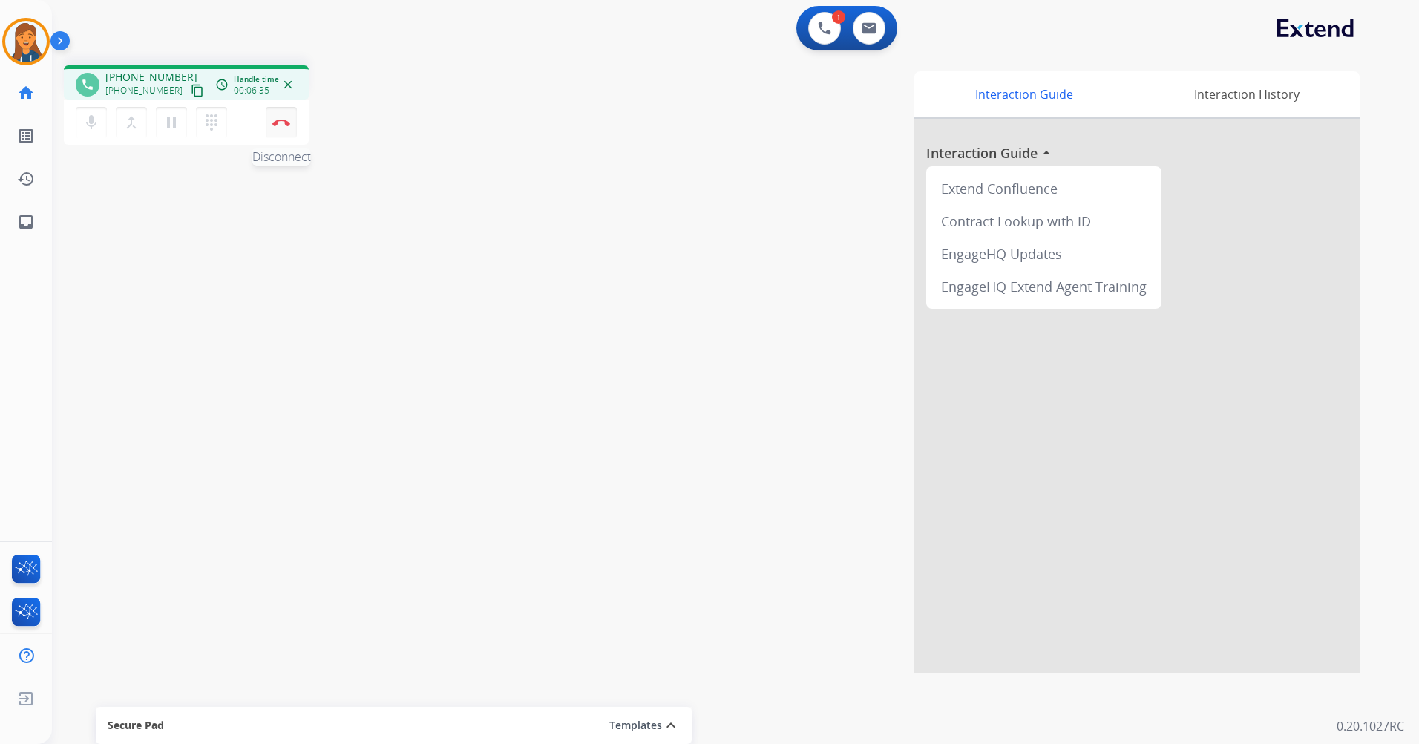
click at [283, 125] on img at bounding box center [281, 122] width 18 height 7
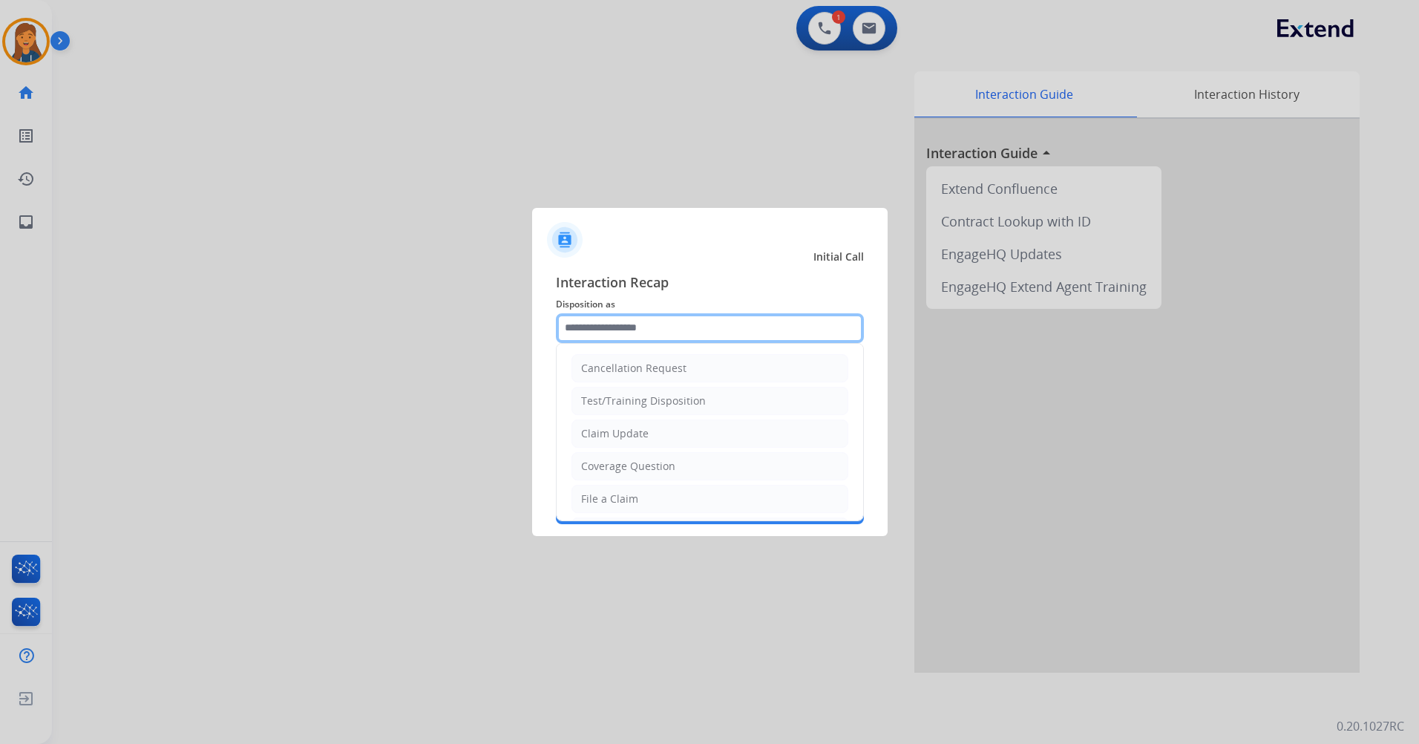
click at [629, 327] on input "text" at bounding box center [710, 328] width 308 height 30
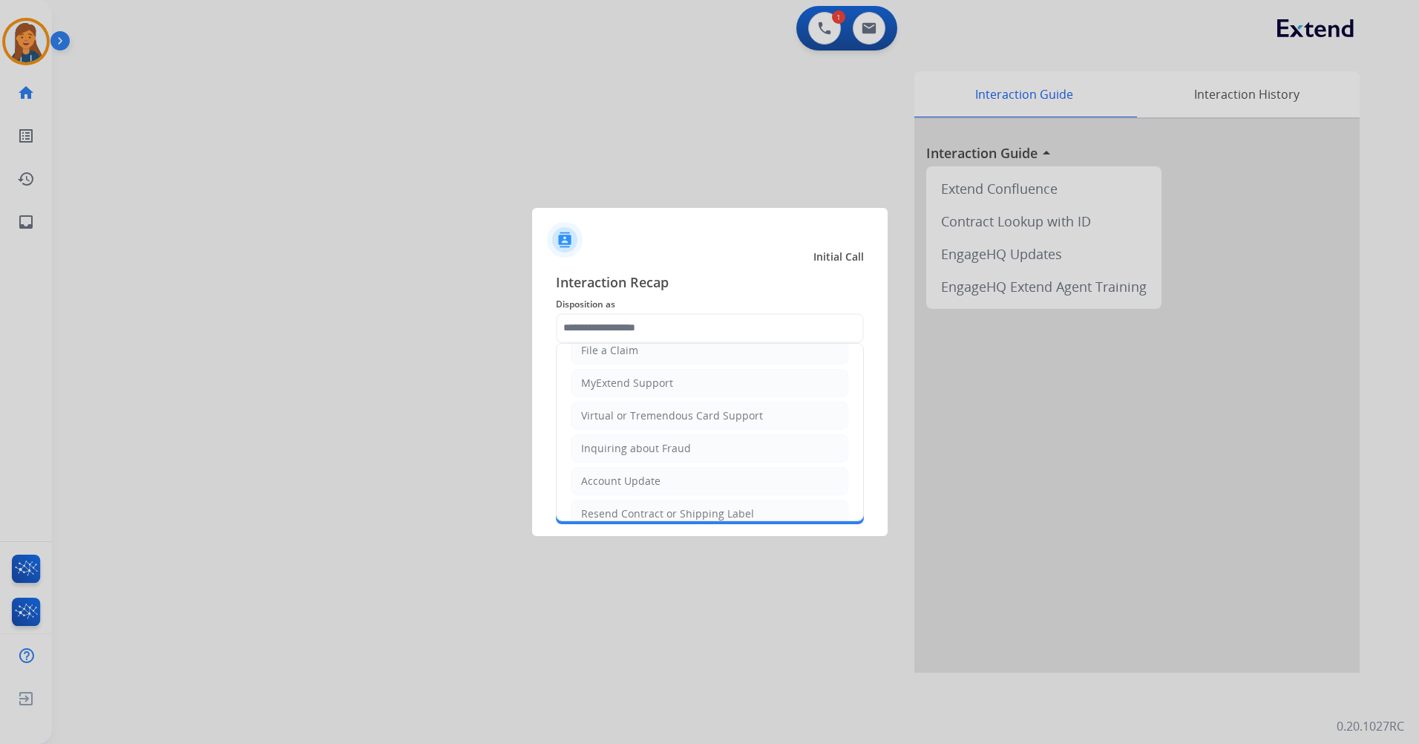
click at [612, 356] on div "File a Claim" at bounding box center [609, 350] width 57 height 15
type input "**********"
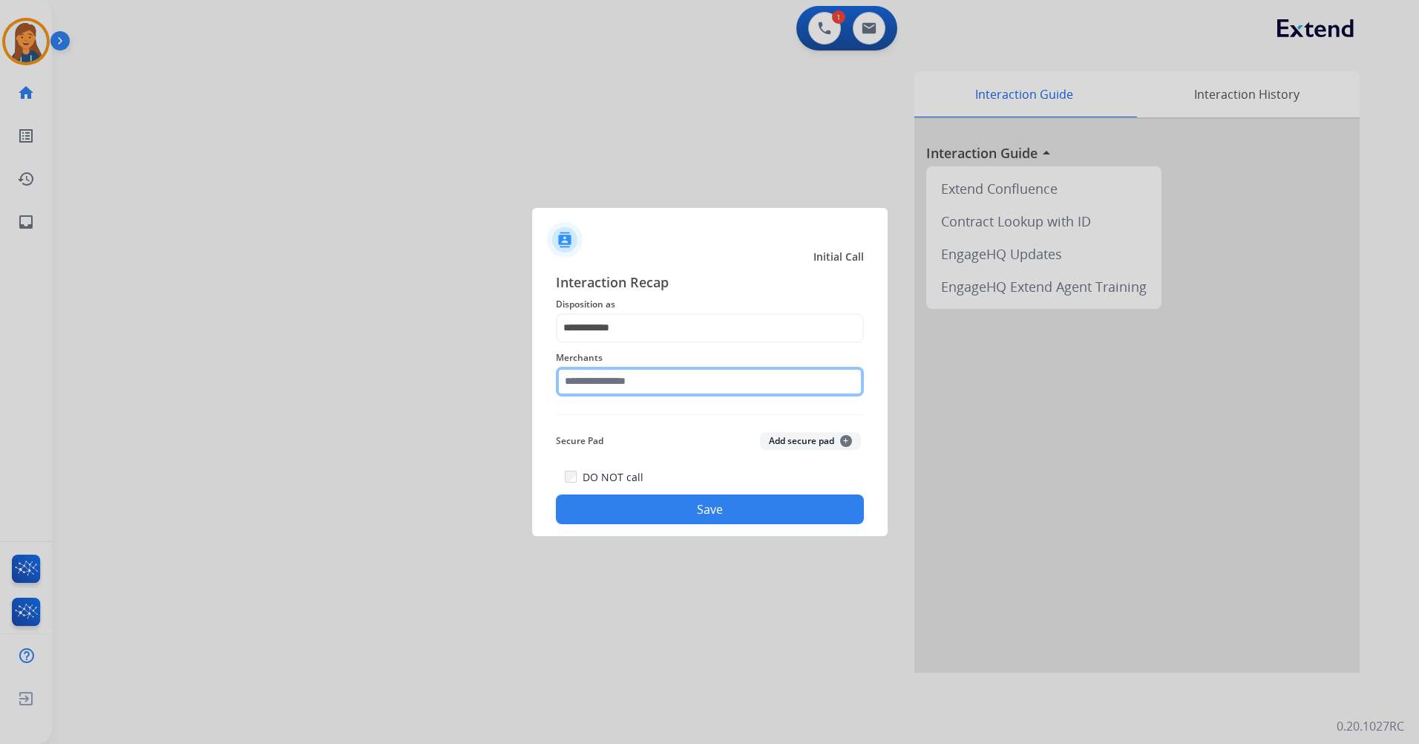
click at [638, 376] on input "text" at bounding box center [710, 382] width 308 height 30
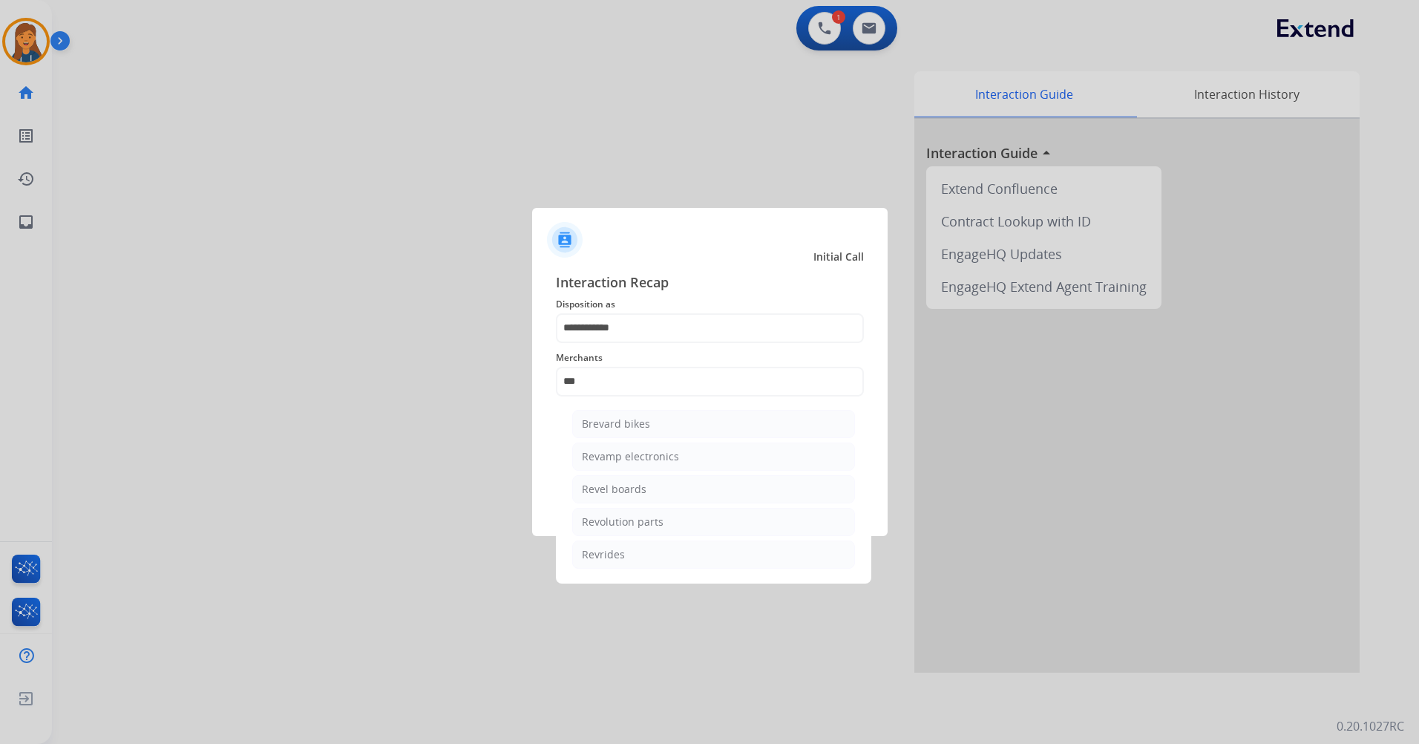
click at [584, 522] on div "Revolution parts" at bounding box center [623, 521] width 82 height 15
type input "**********"
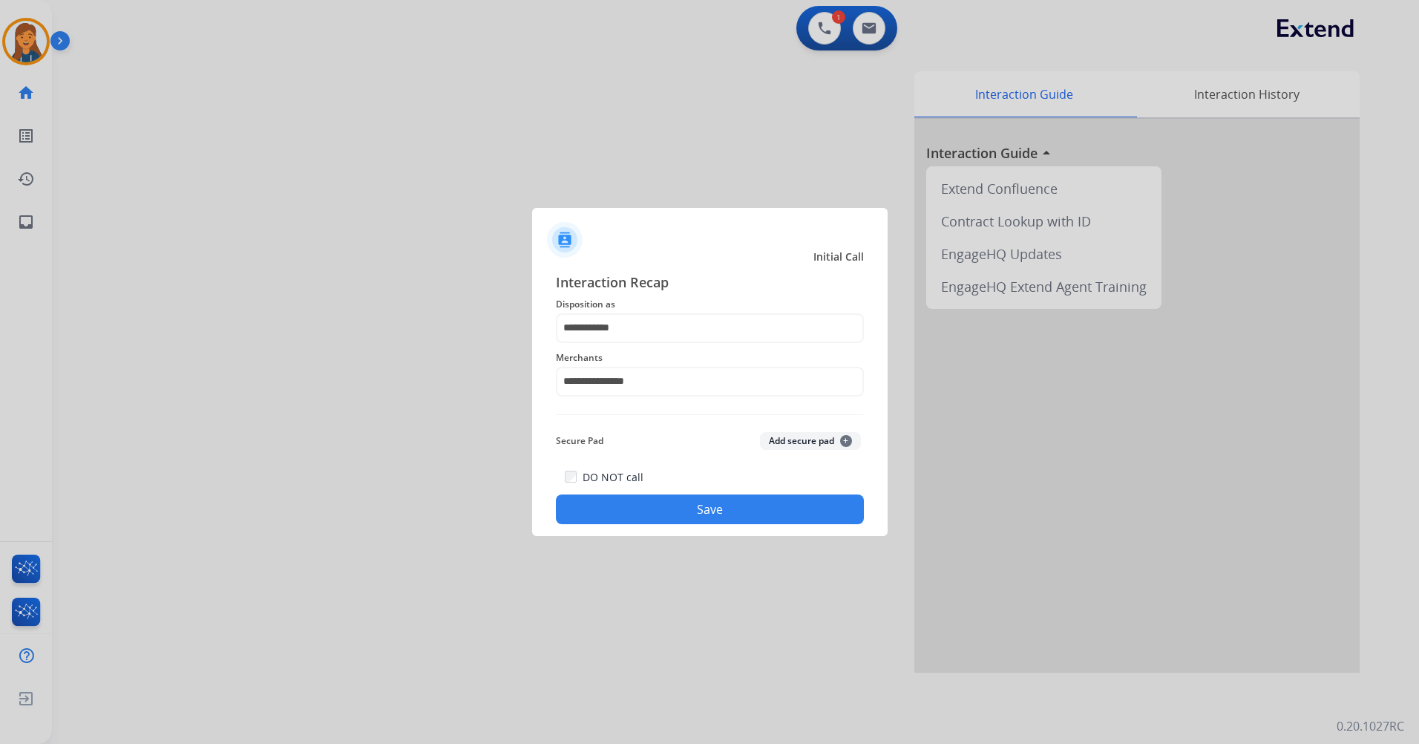
click at [621, 501] on button "Save" at bounding box center [710, 509] width 308 height 30
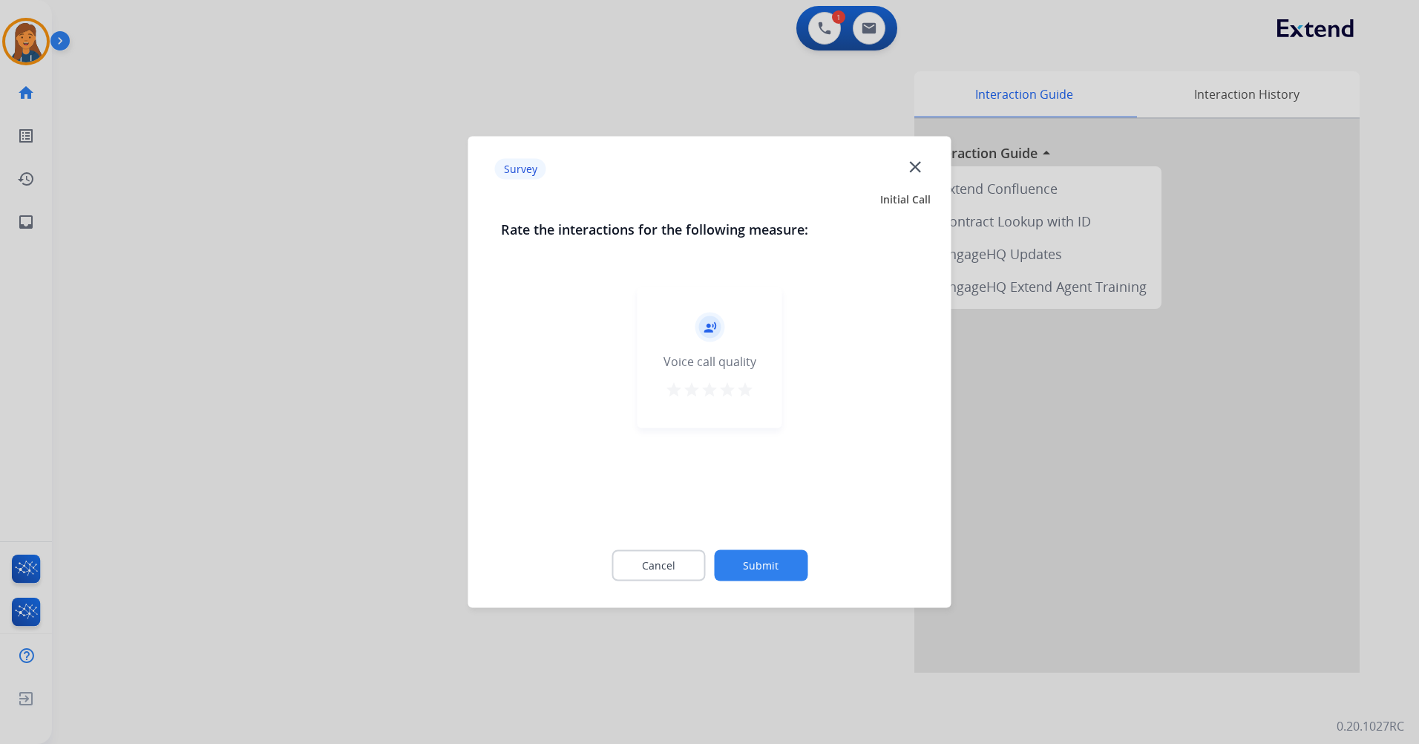
click at [742, 399] on button "star" at bounding box center [745, 392] width 18 height 22
click at [768, 566] on button "Submit" at bounding box center [761, 565] width 94 height 31
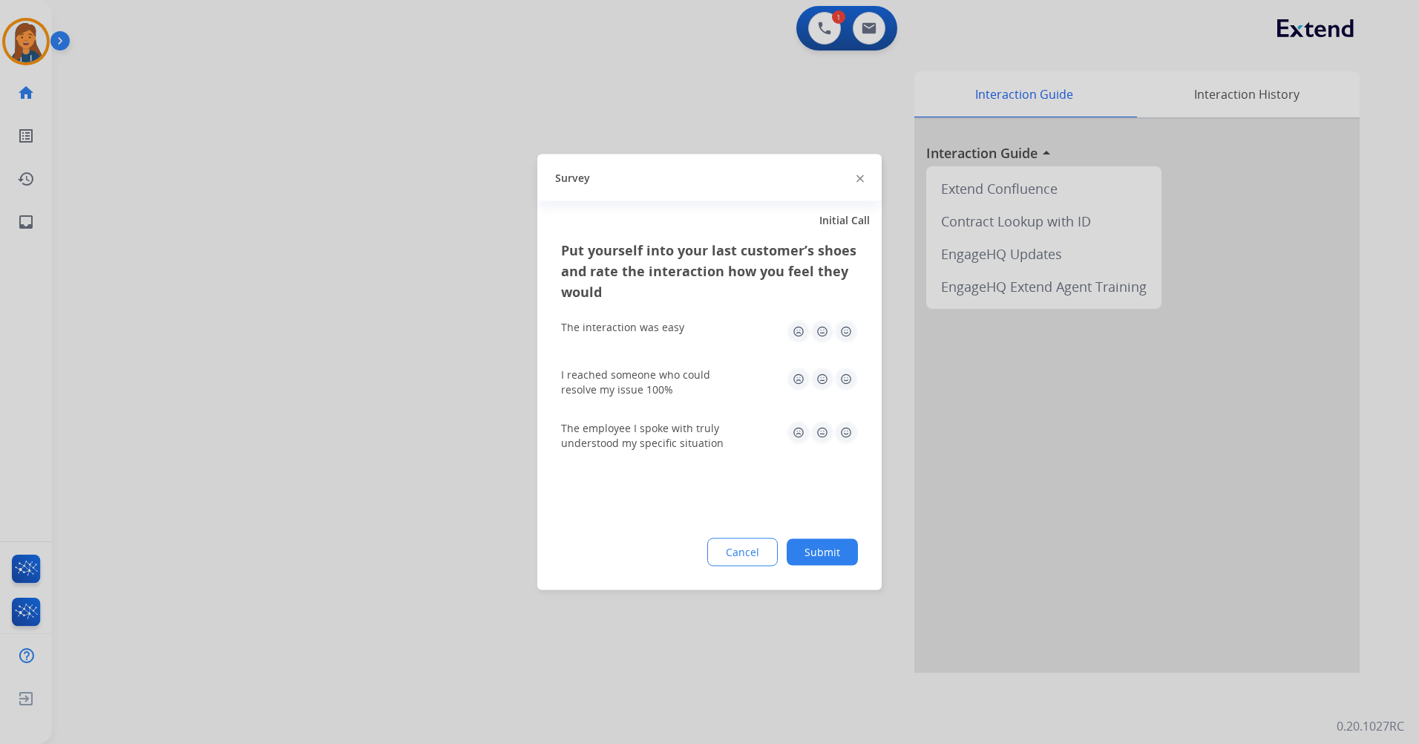
click at [843, 335] on img at bounding box center [846, 332] width 24 height 24
click at [851, 398] on div "I reached someone who could resolve my issue 100%" at bounding box center [709, 382] width 297 height 53
click at [847, 390] on img at bounding box center [846, 379] width 24 height 24
click at [851, 444] on img at bounding box center [846, 433] width 24 height 24
click at [825, 540] on button "Submit" at bounding box center [822, 552] width 71 height 27
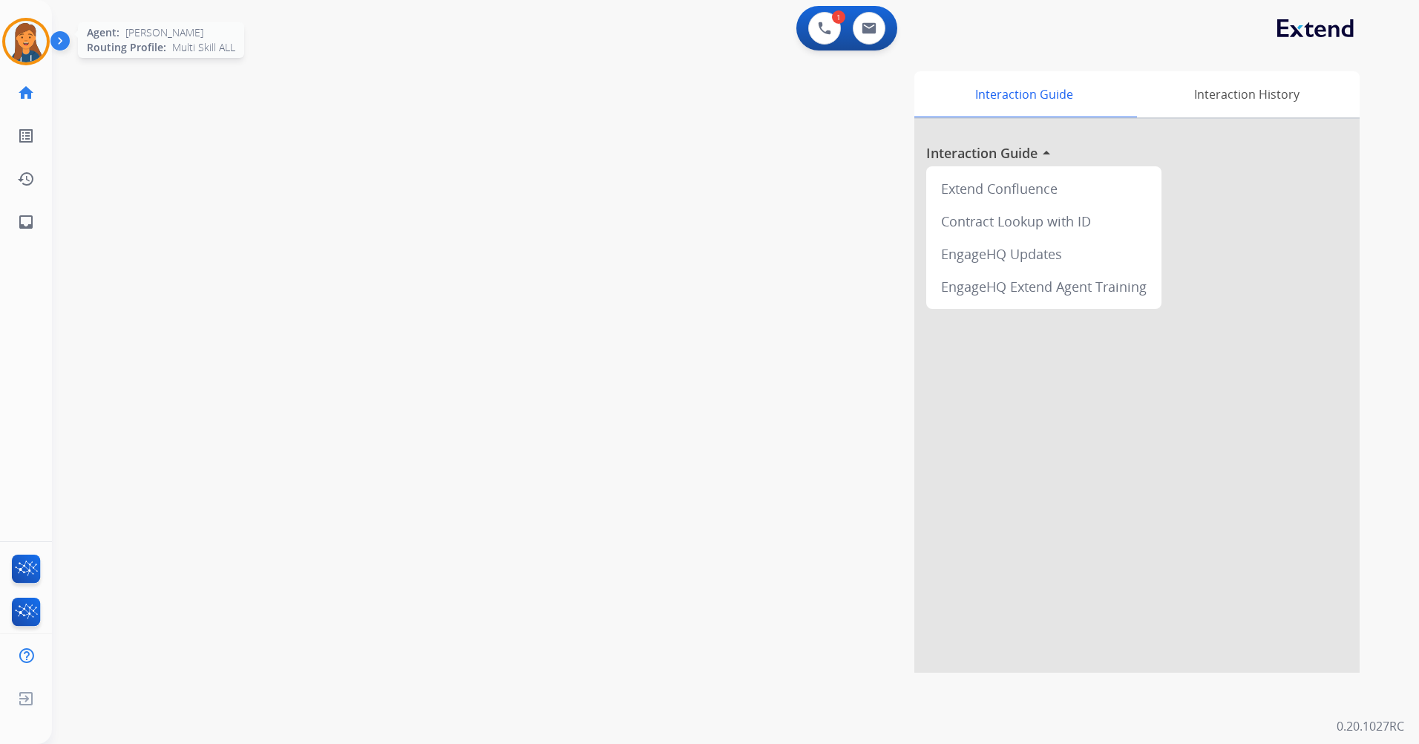
click at [27, 56] on img at bounding box center [26, 42] width 42 height 42
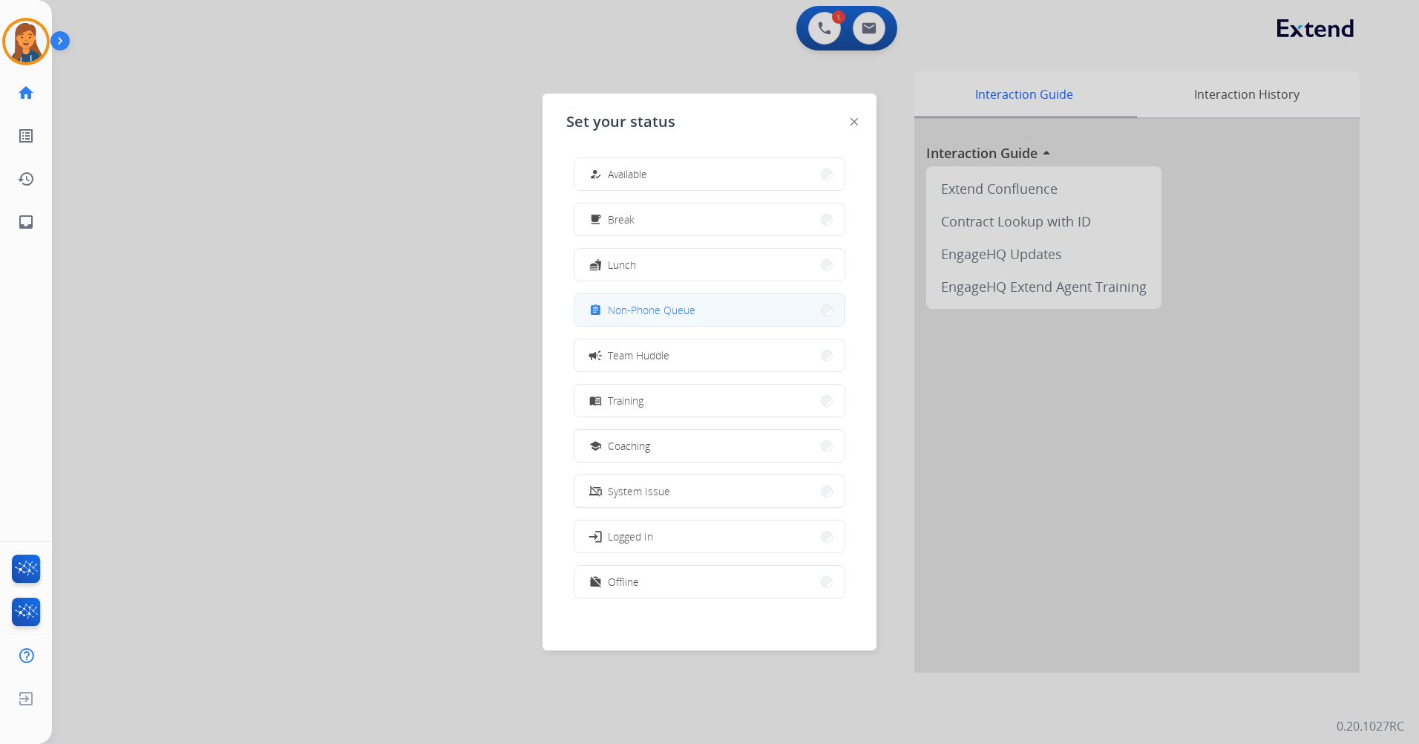
click at [664, 322] on button "assignment Non-Phone Queue" at bounding box center [710, 310] width 270 height 32
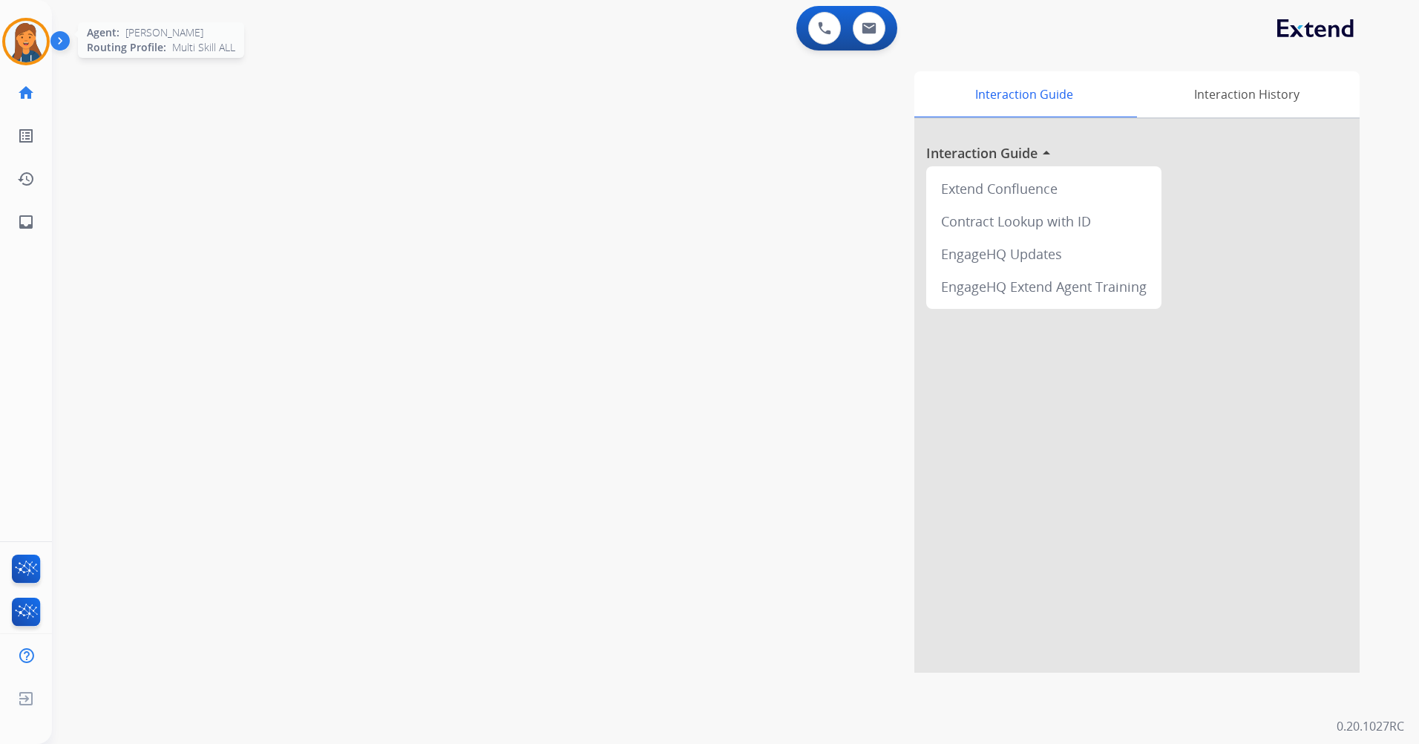
drag, startPoint x: 2, startPoint y: 33, endPoint x: 50, endPoint y: 50, distance: 50.7
click at [2, 33] on div "Agent: [PERSON_NAME] Profile: Multi Skill ALL" at bounding box center [26, 42] width 48 height 48
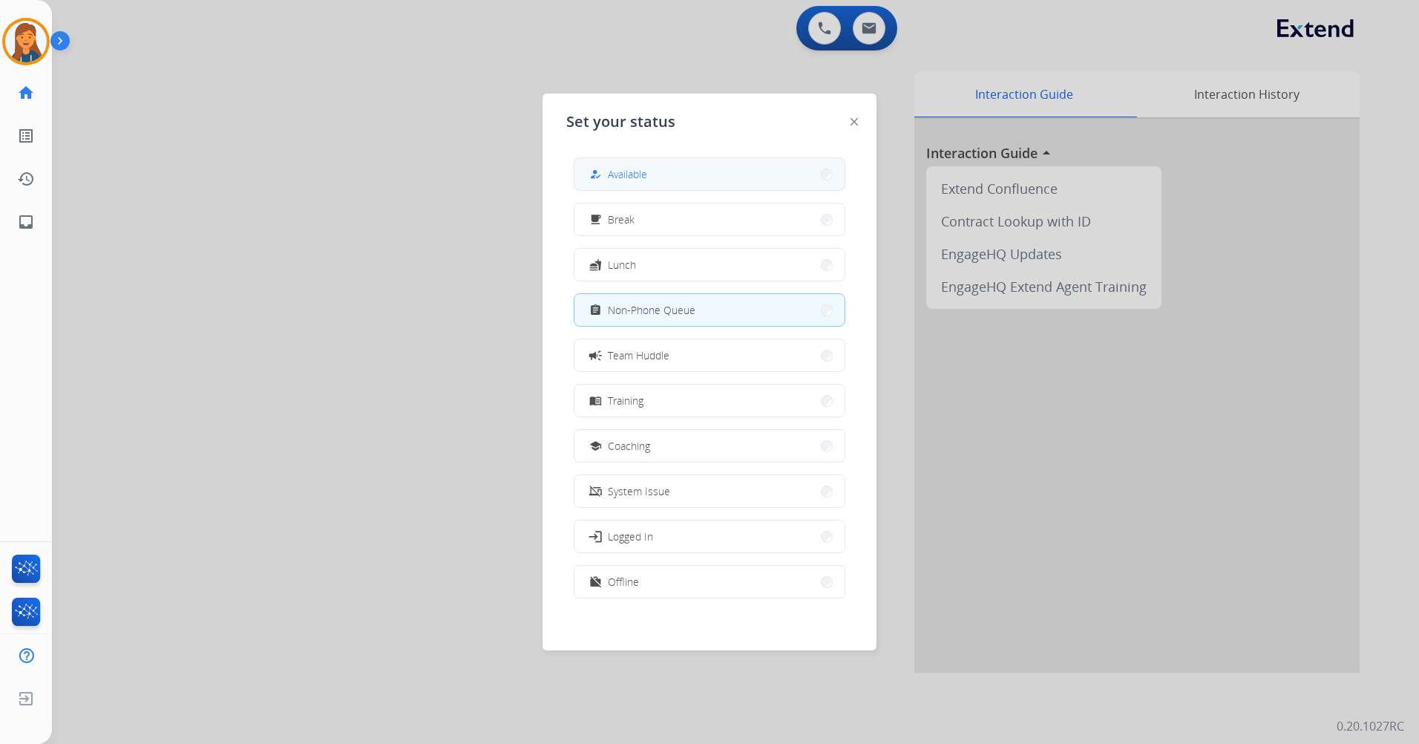
click at [629, 183] on button "how_to_reg Available" at bounding box center [710, 174] width 270 height 32
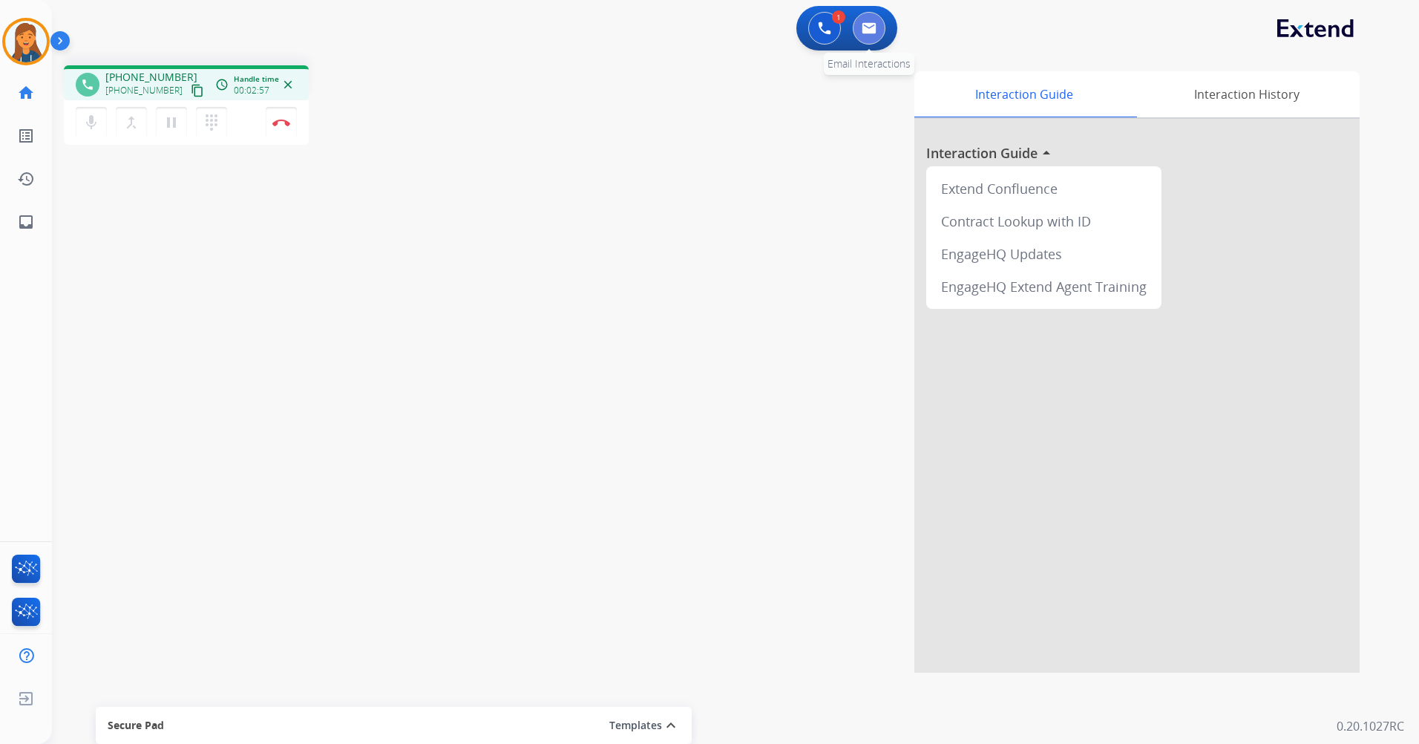
click at [866, 33] on img at bounding box center [869, 28] width 15 height 12
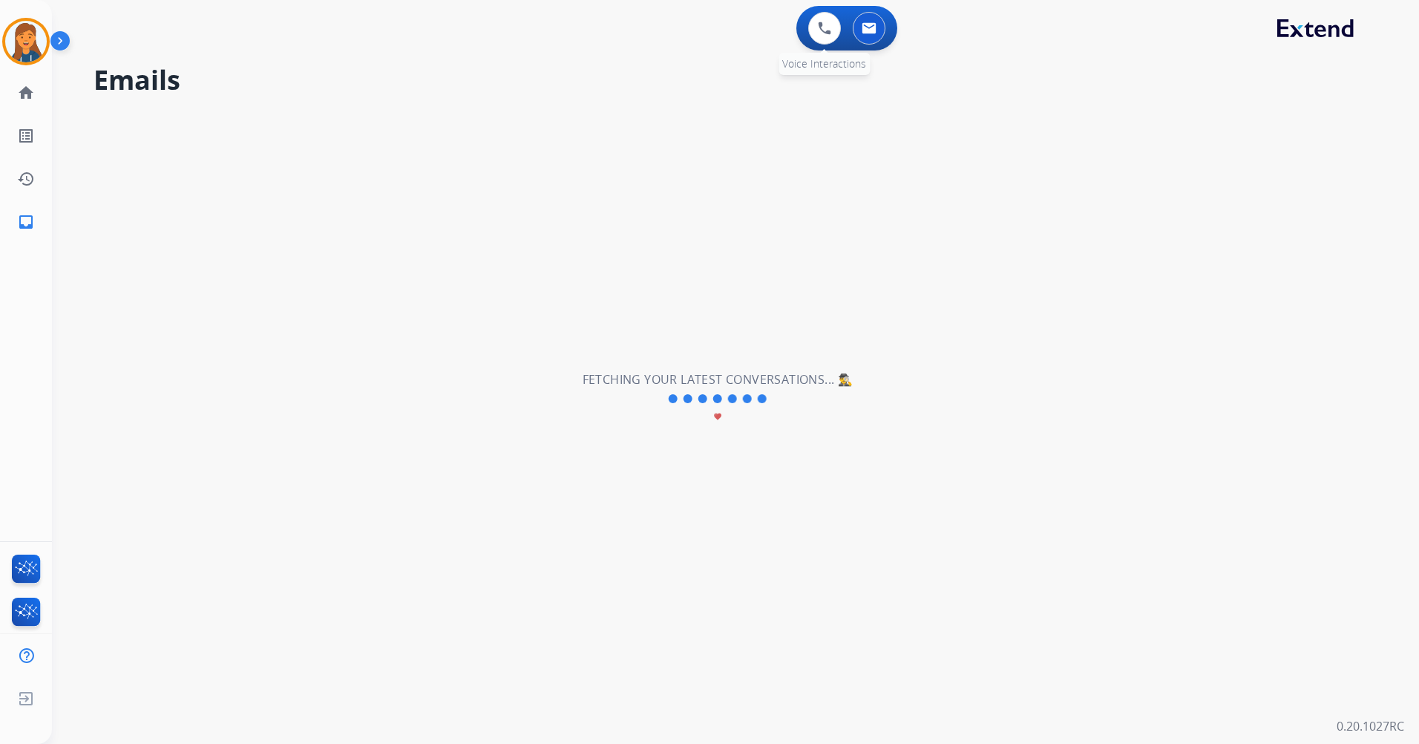
click at [841, 35] on div "0 Voice Interactions" at bounding box center [824, 28] width 45 height 33
click at [829, 33] on img at bounding box center [824, 28] width 13 height 13
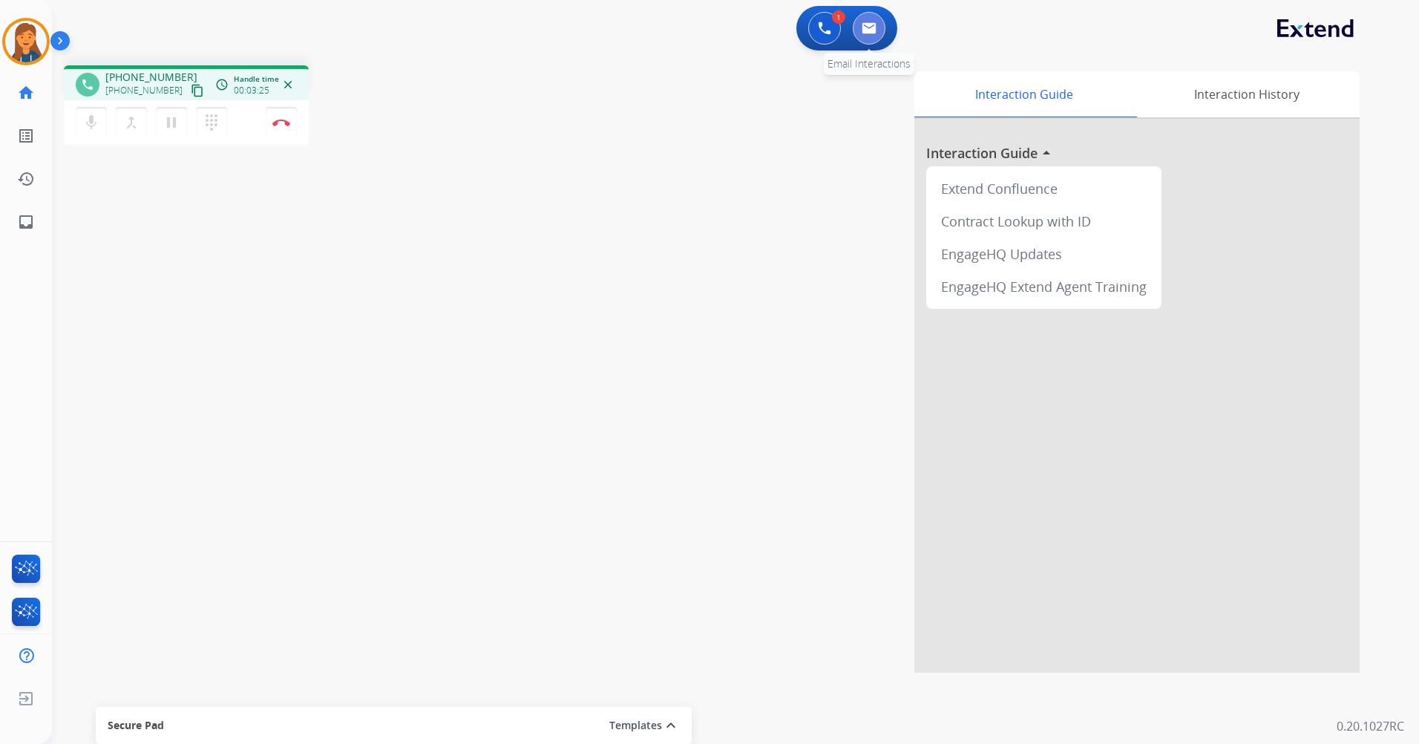
click at [876, 25] on img at bounding box center [869, 28] width 15 height 12
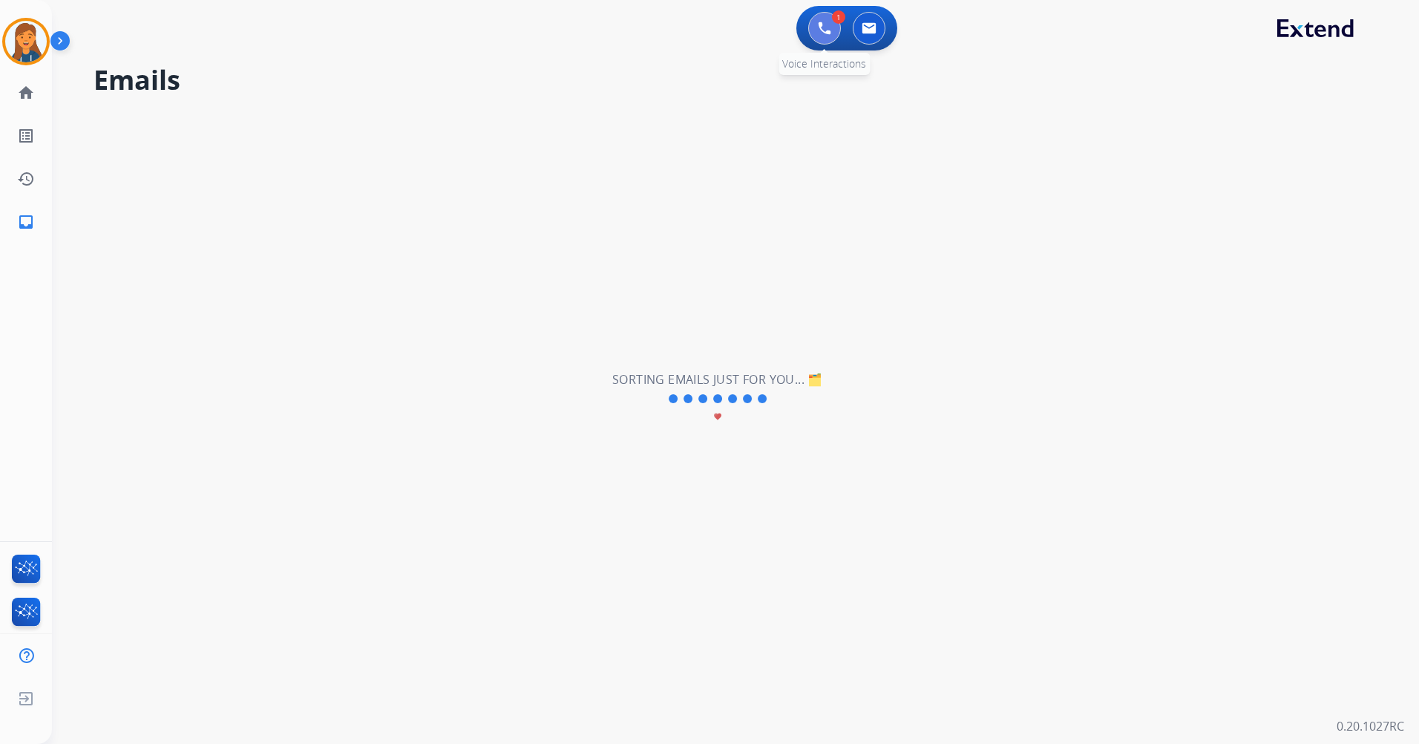
click at [825, 34] on img at bounding box center [824, 28] width 13 height 13
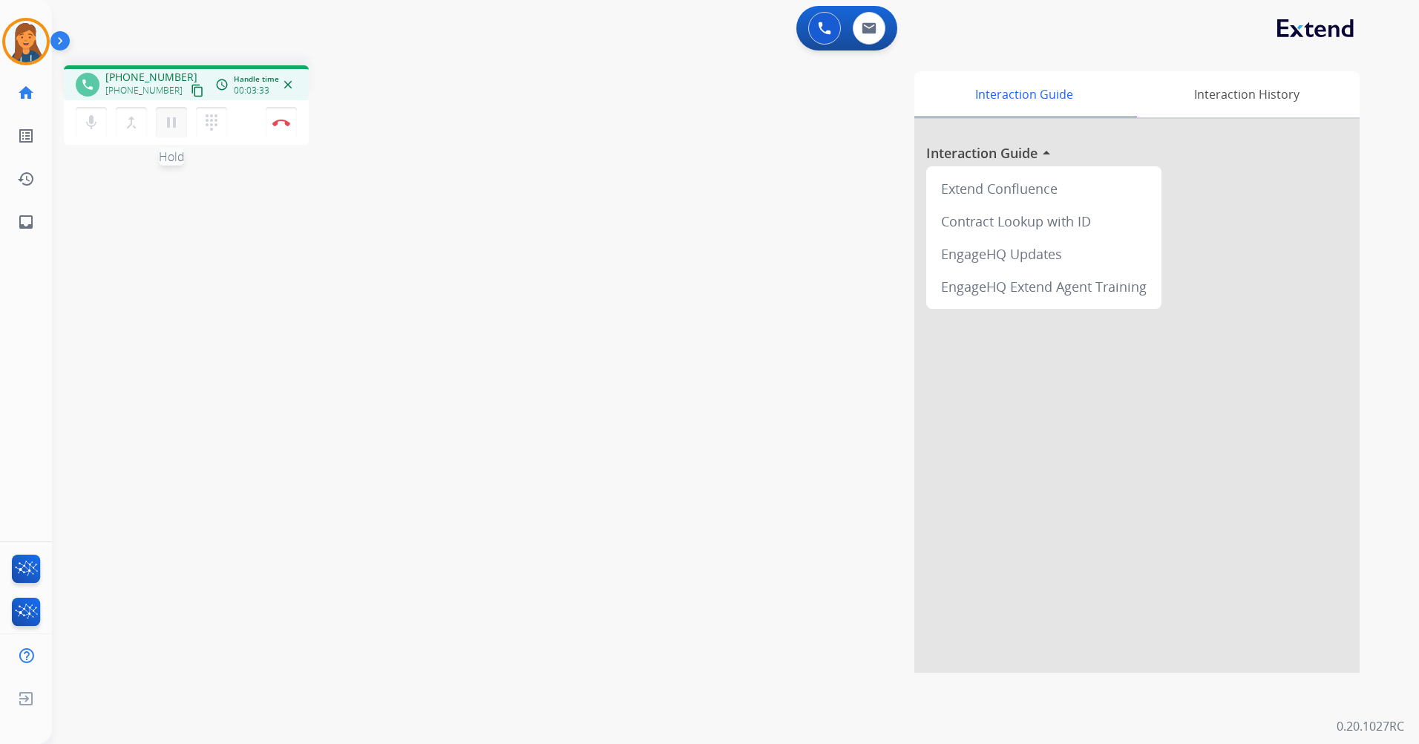
click at [177, 123] on mat-icon "pause" at bounding box center [172, 123] width 18 height 18
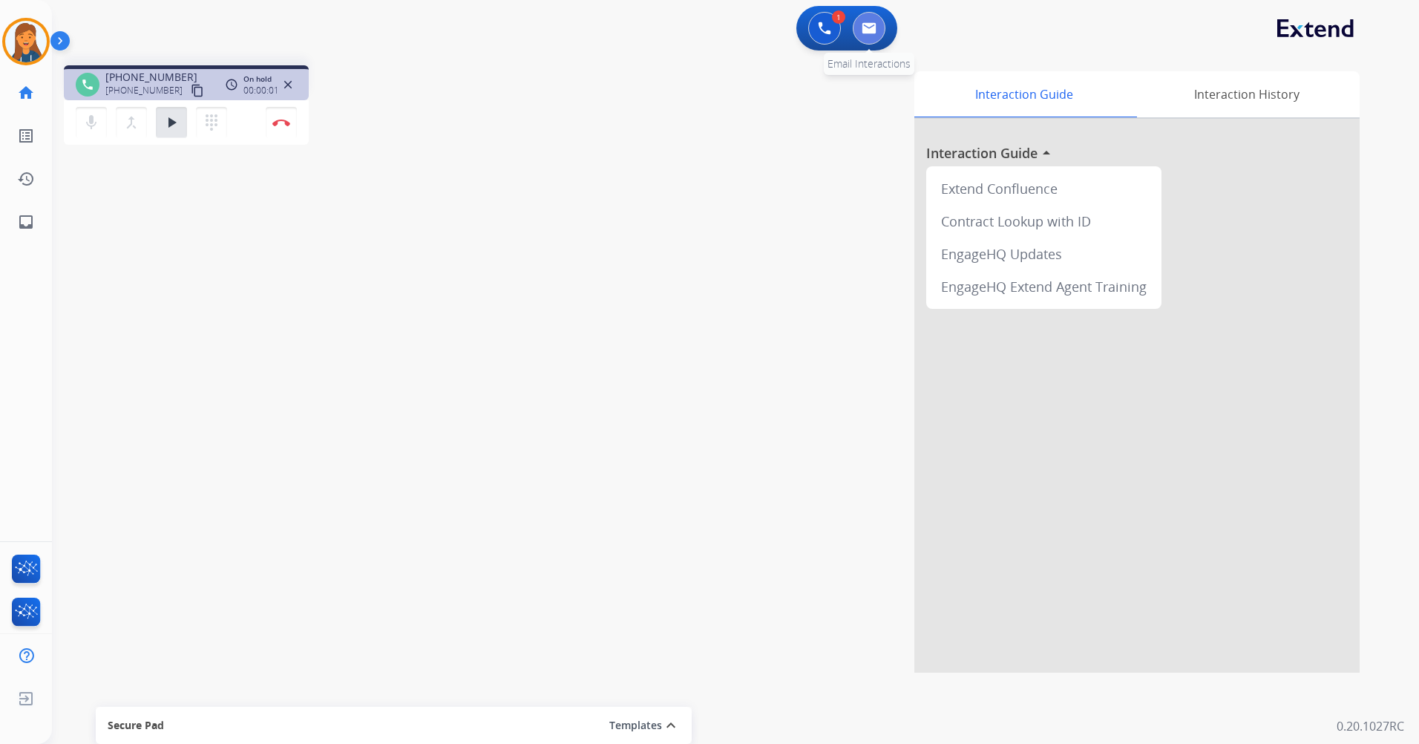
click at [866, 30] on img at bounding box center [869, 28] width 15 height 12
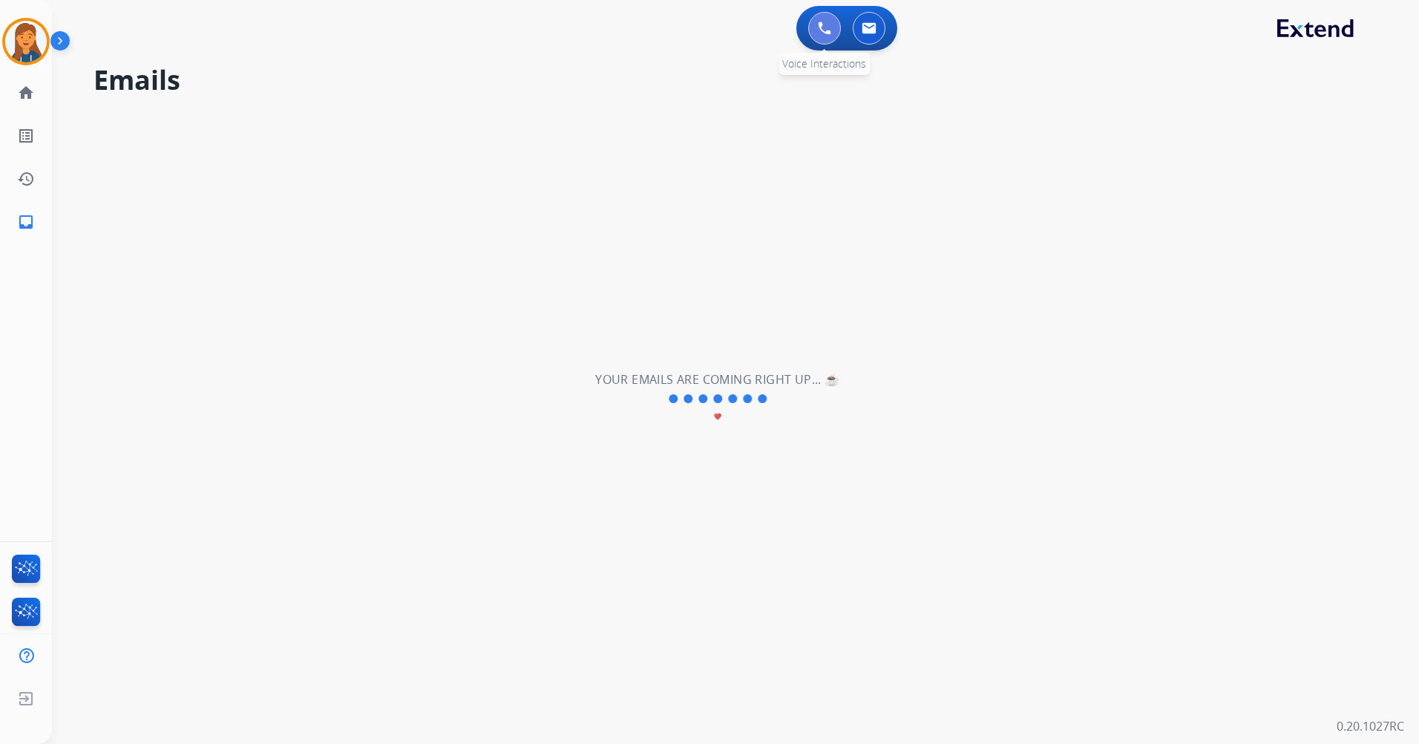
click at [828, 23] on img at bounding box center [824, 28] width 13 height 13
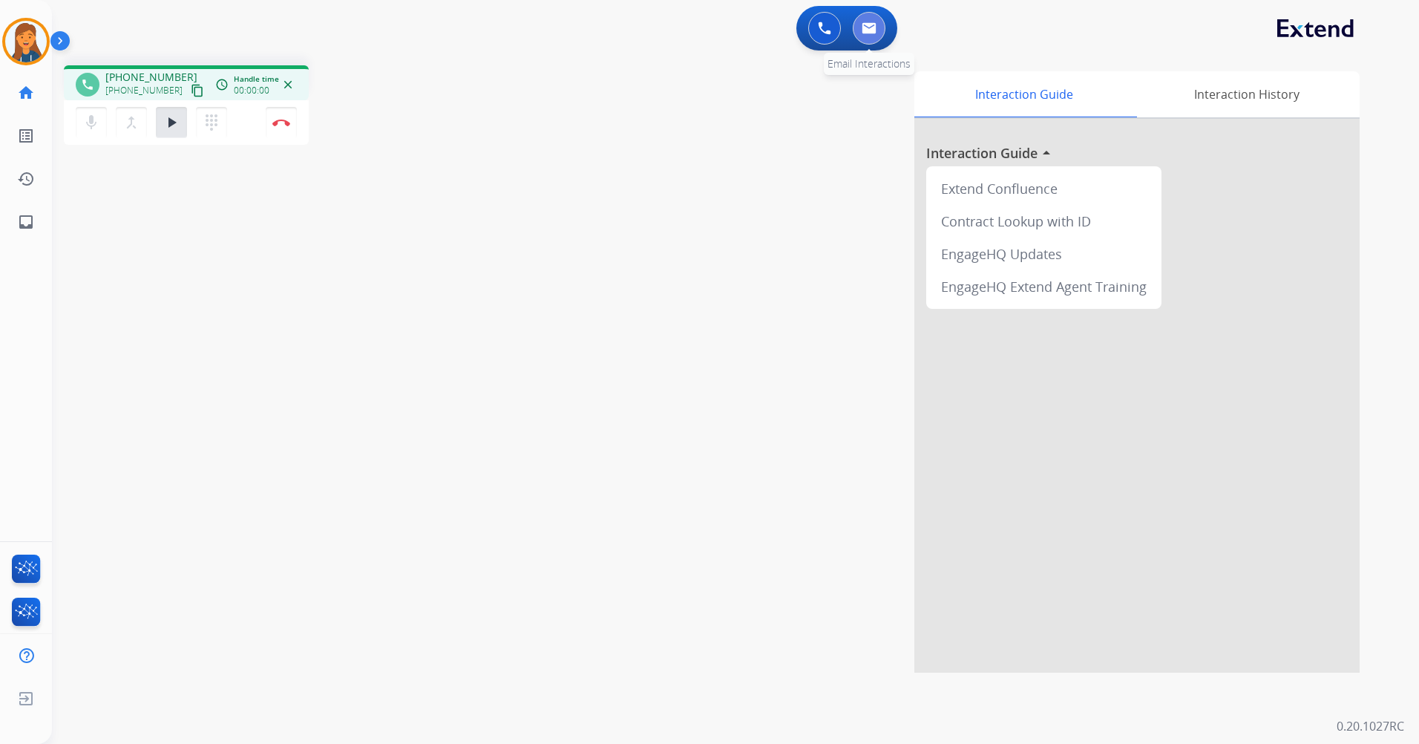
click at [860, 30] on button at bounding box center [869, 28] width 33 height 33
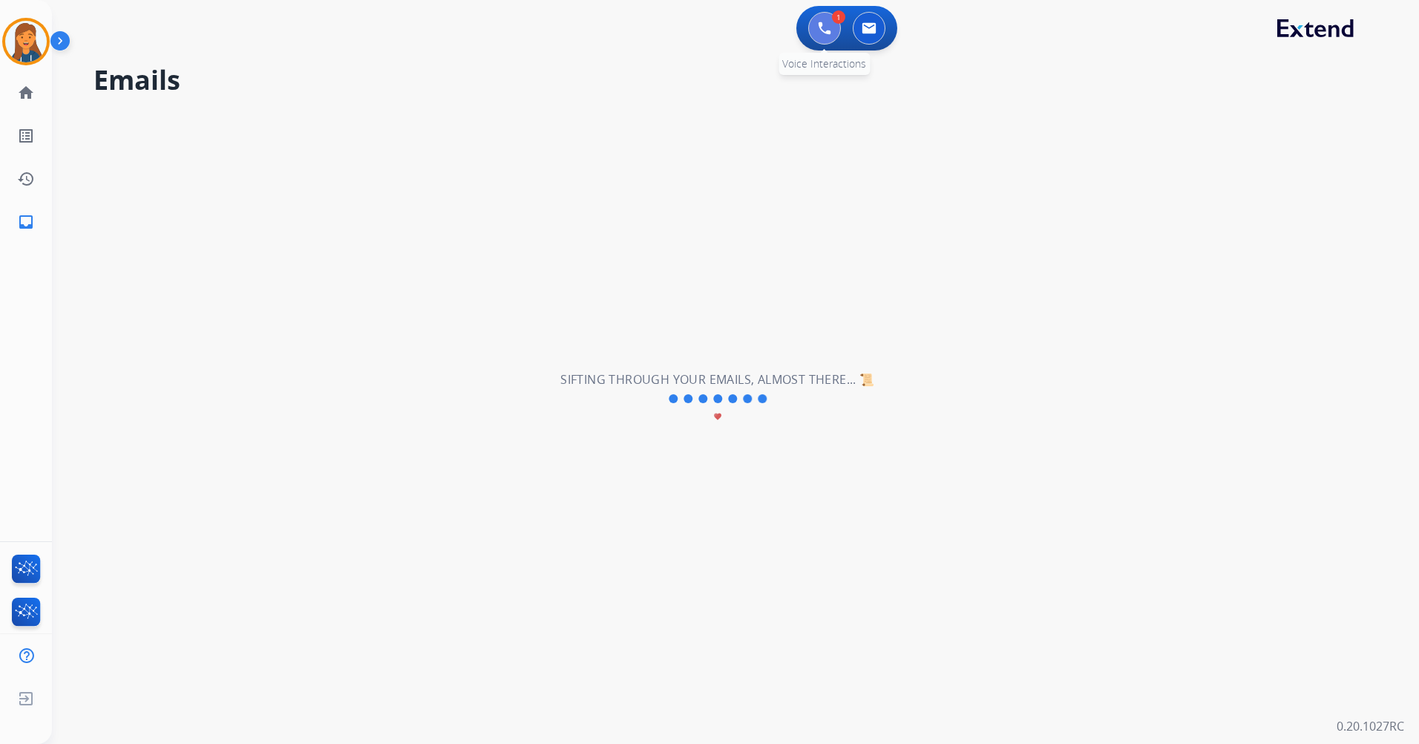
click at [828, 30] on img at bounding box center [824, 28] width 13 height 13
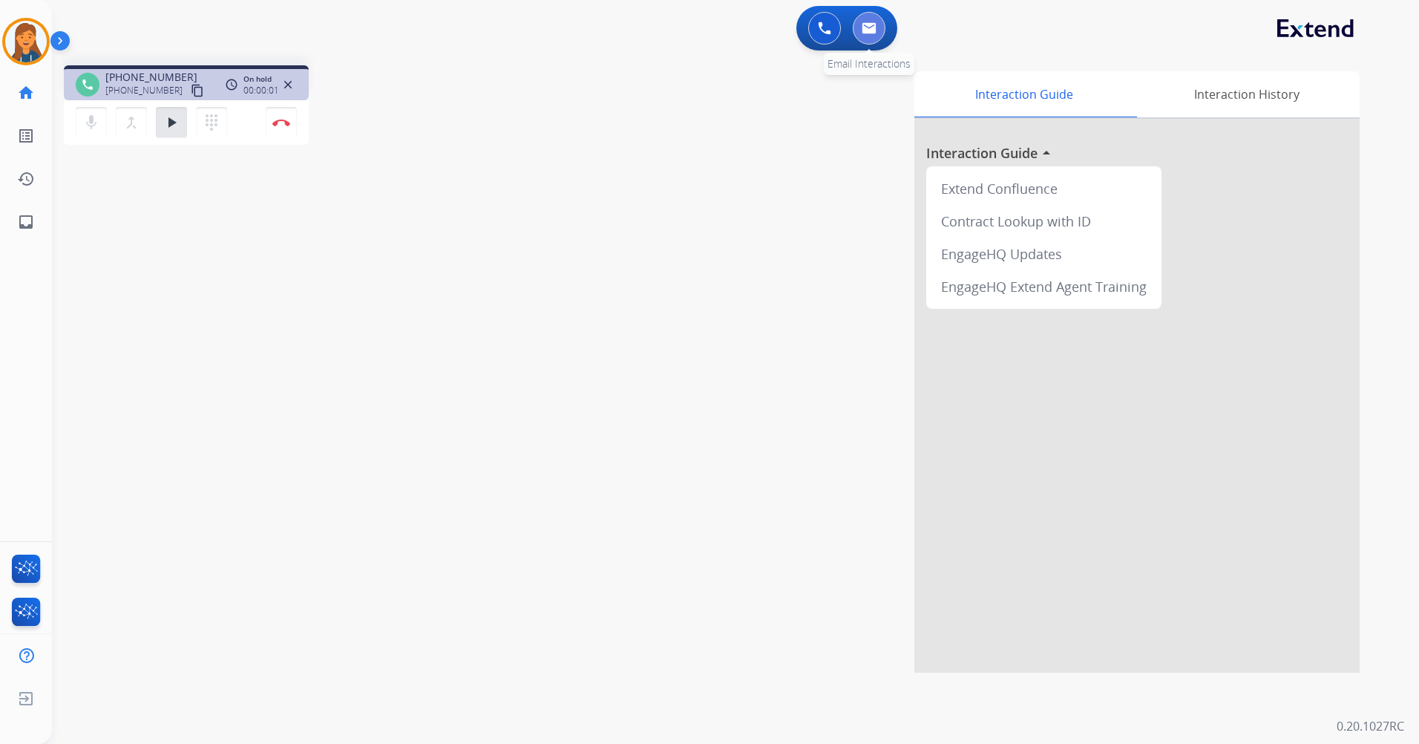
click at [869, 27] on img at bounding box center [869, 28] width 15 height 12
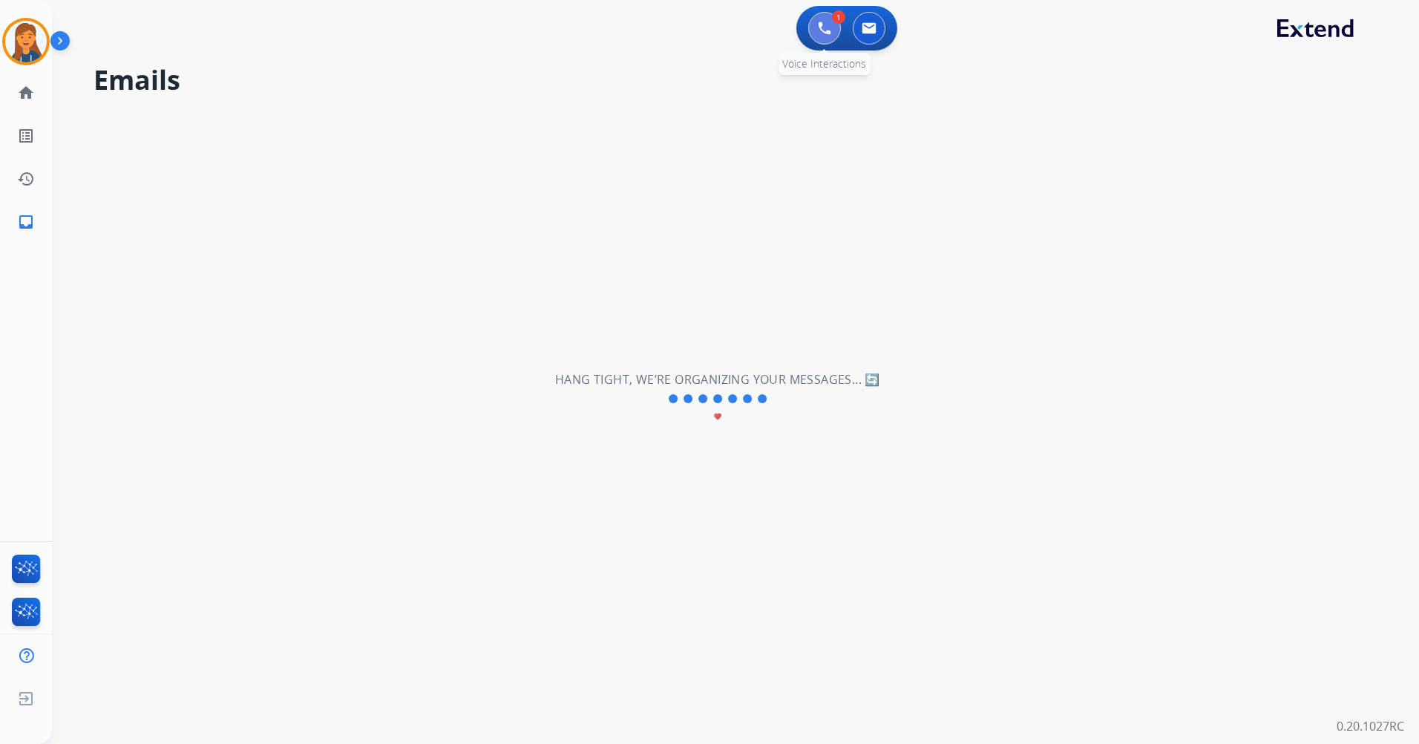
click at [827, 34] on img at bounding box center [824, 28] width 13 height 13
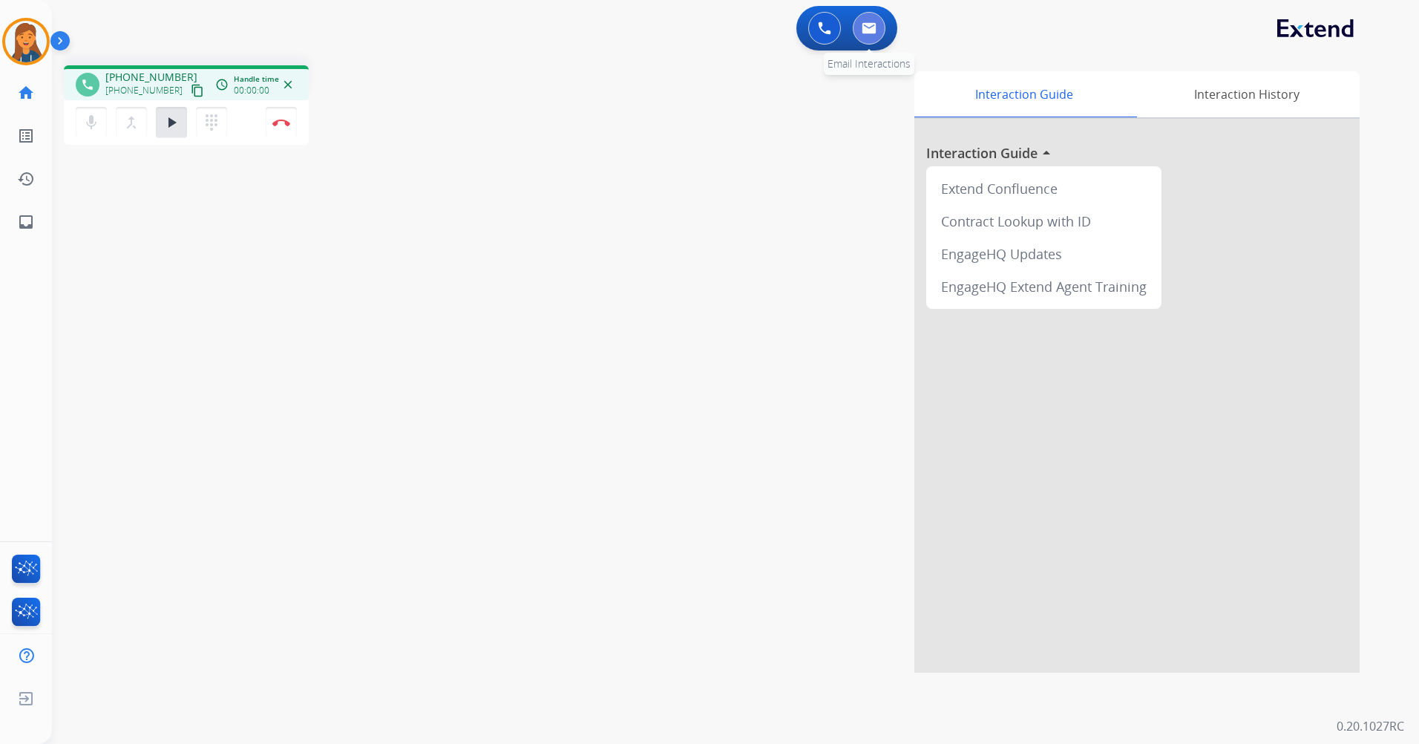
click at [868, 41] on button at bounding box center [869, 28] width 33 height 33
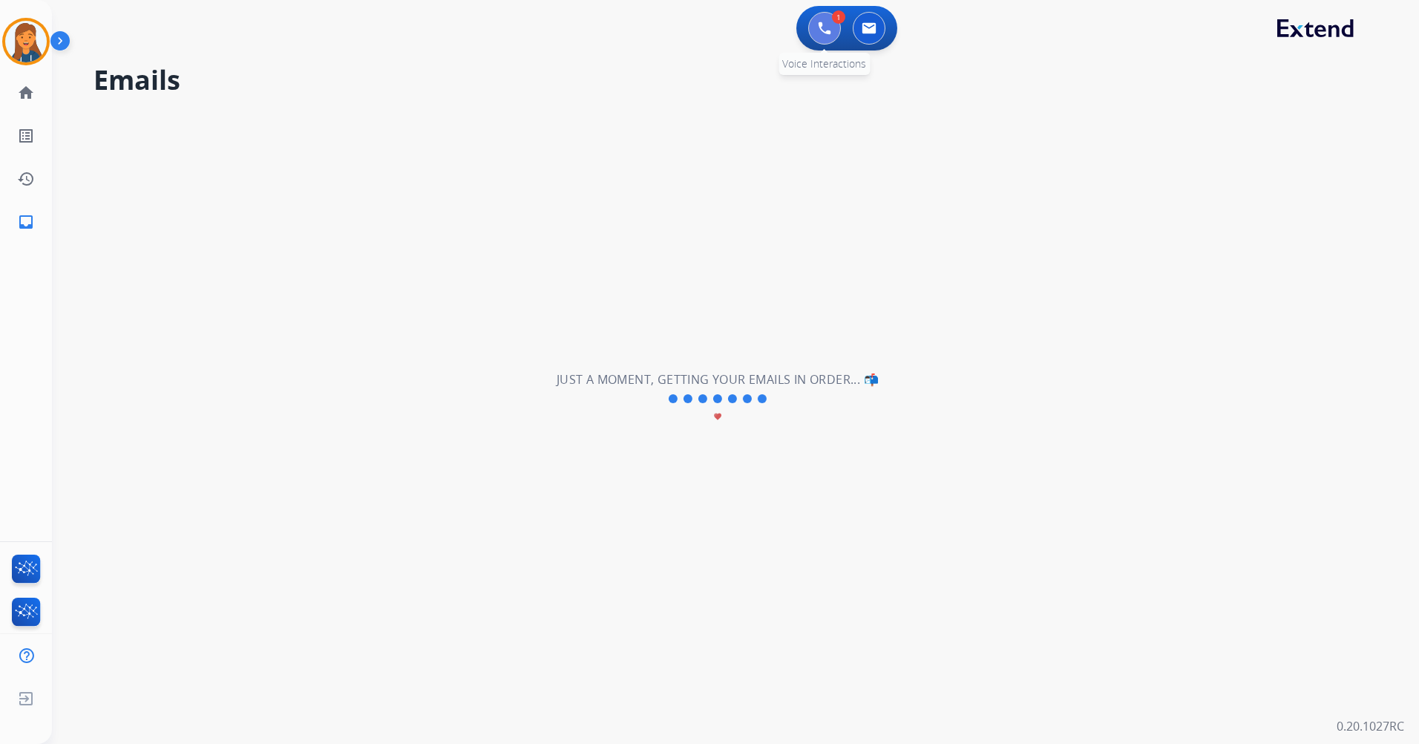
click at [834, 29] on button at bounding box center [824, 28] width 33 height 33
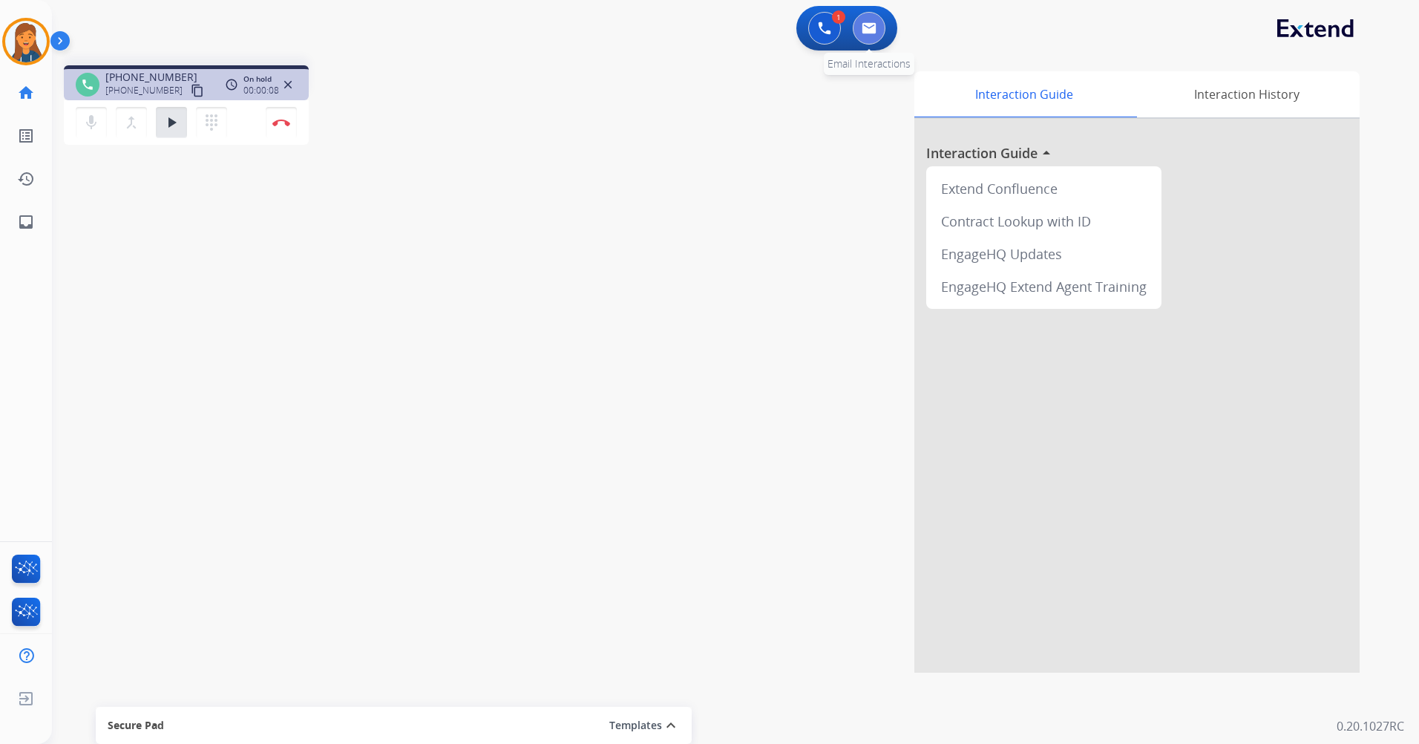
click at [868, 22] on button at bounding box center [869, 28] width 33 height 33
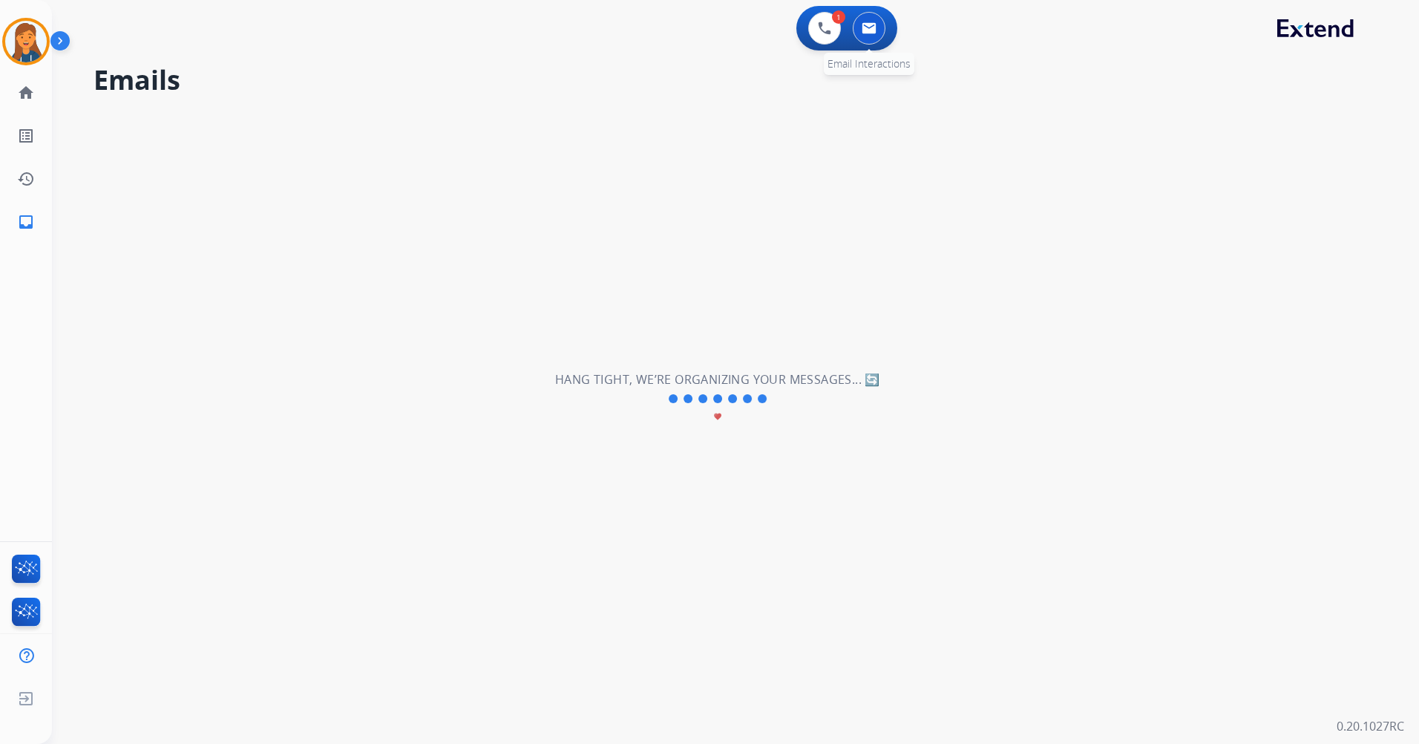
click at [876, 36] on button at bounding box center [869, 28] width 33 height 33
click at [37, 203] on link "inbox Emails" at bounding box center [26, 222] width 42 height 42
click at [22, 82] on link "home Home" at bounding box center [26, 93] width 42 height 42
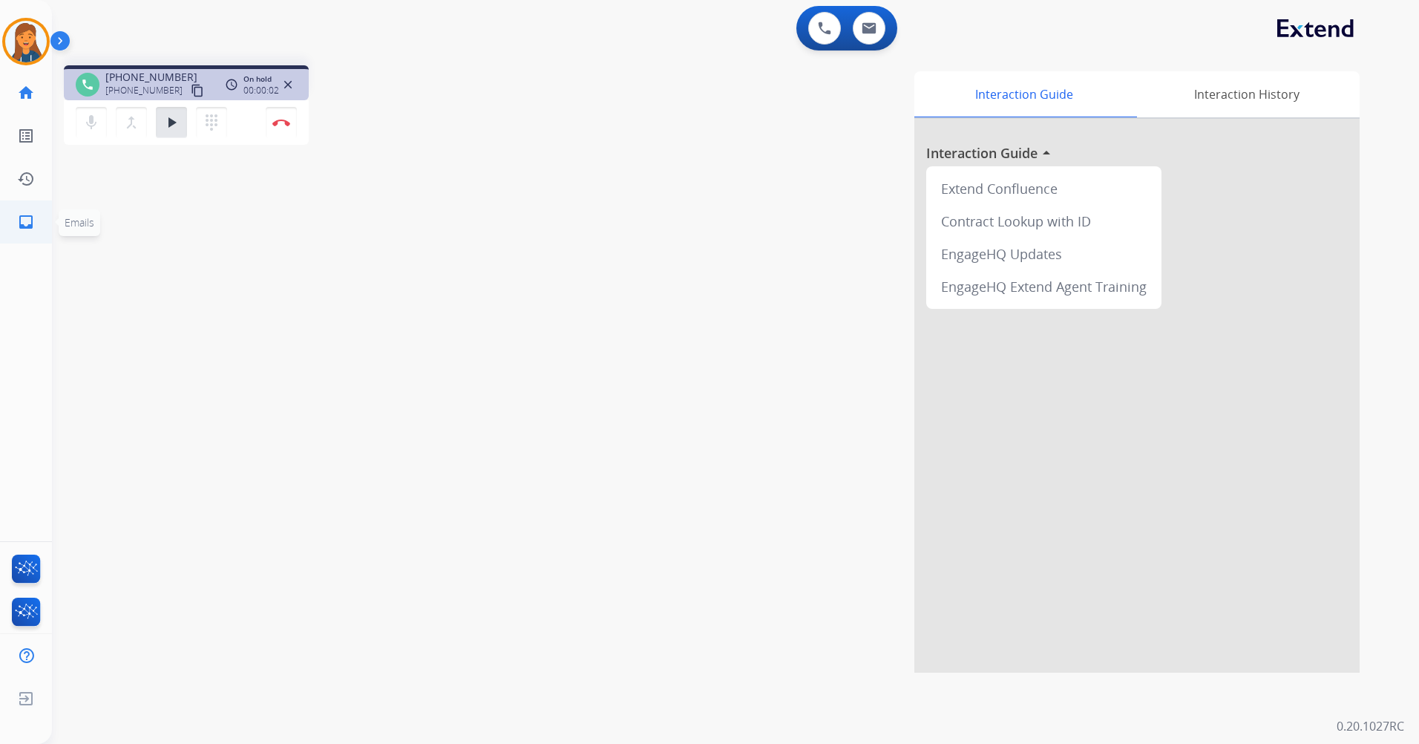
click at [26, 220] on mat-icon "inbox" at bounding box center [26, 222] width 18 height 18
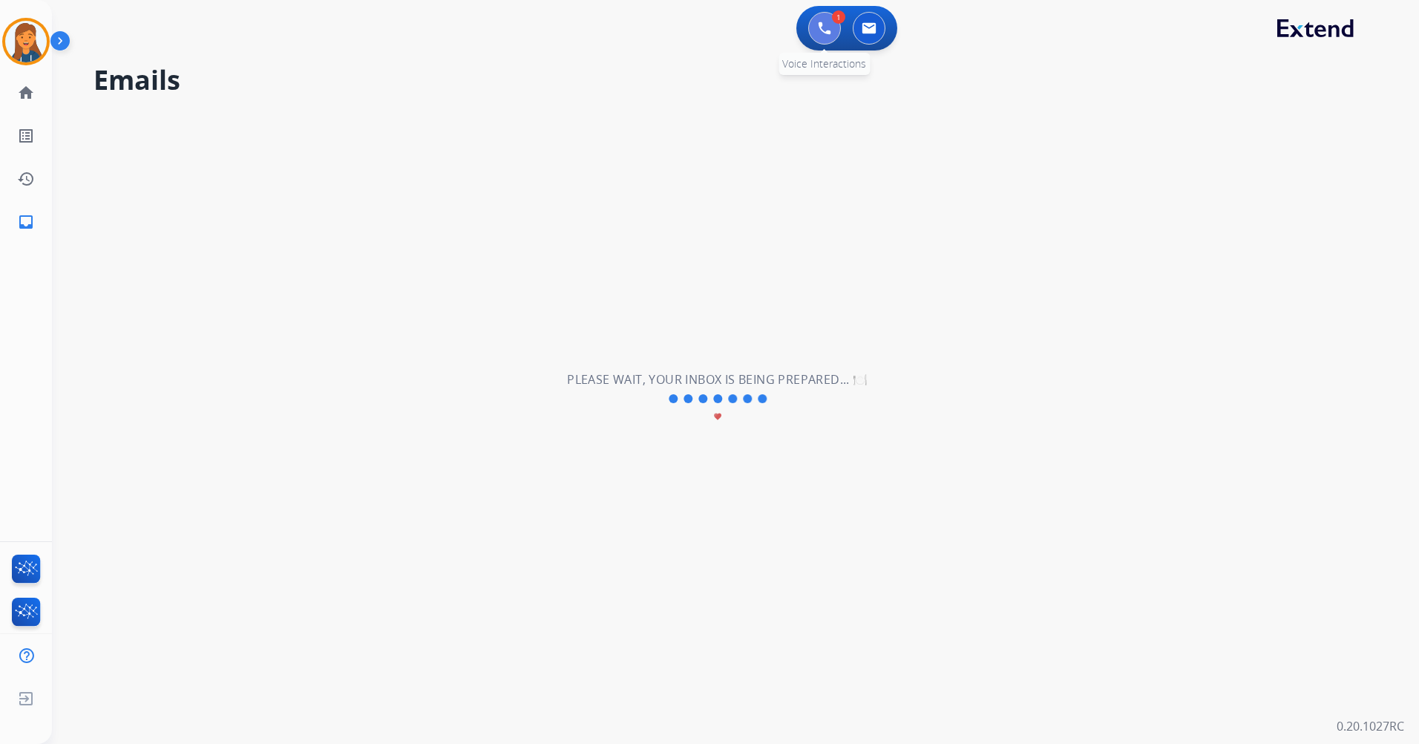
click at [814, 32] on button at bounding box center [824, 28] width 33 height 33
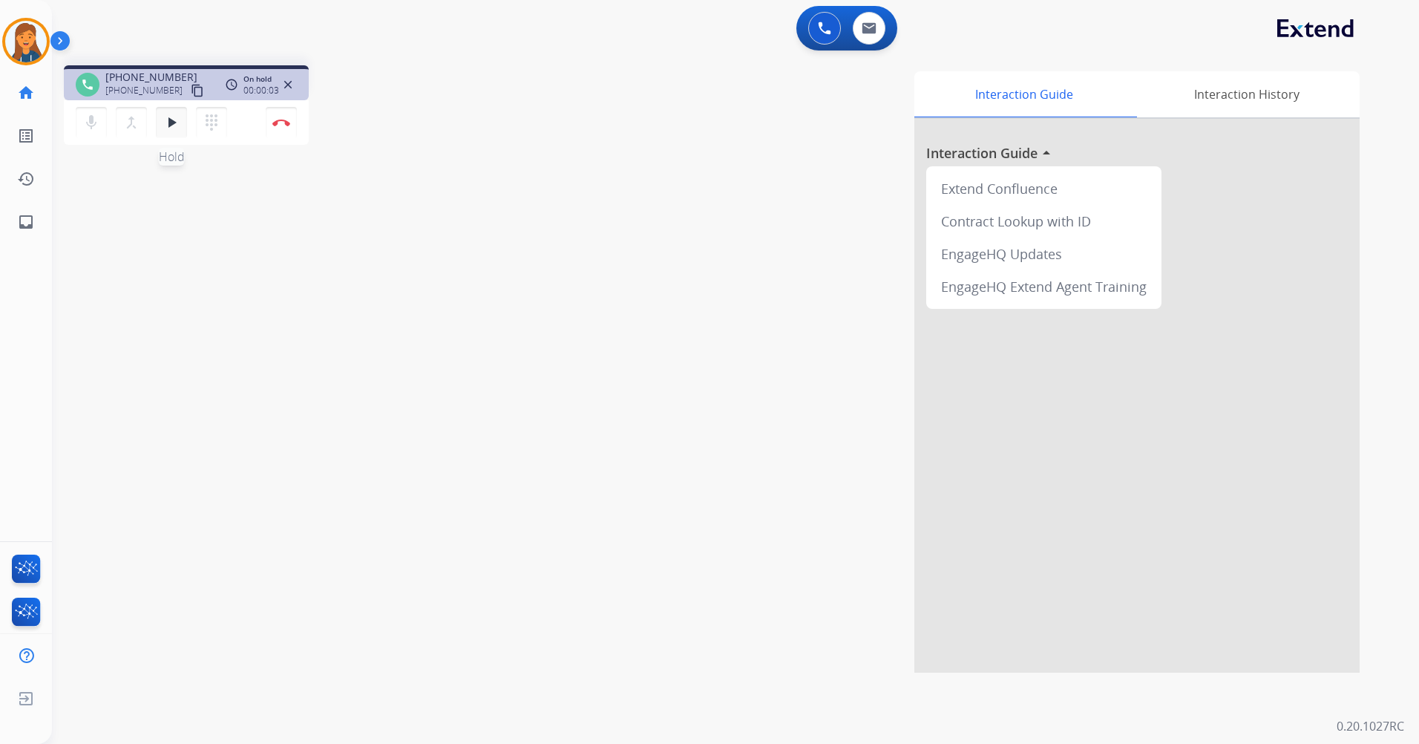
click at [171, 122] on mat-icon "play_arrow" at bounding box center [172, 123] width 18 height 18
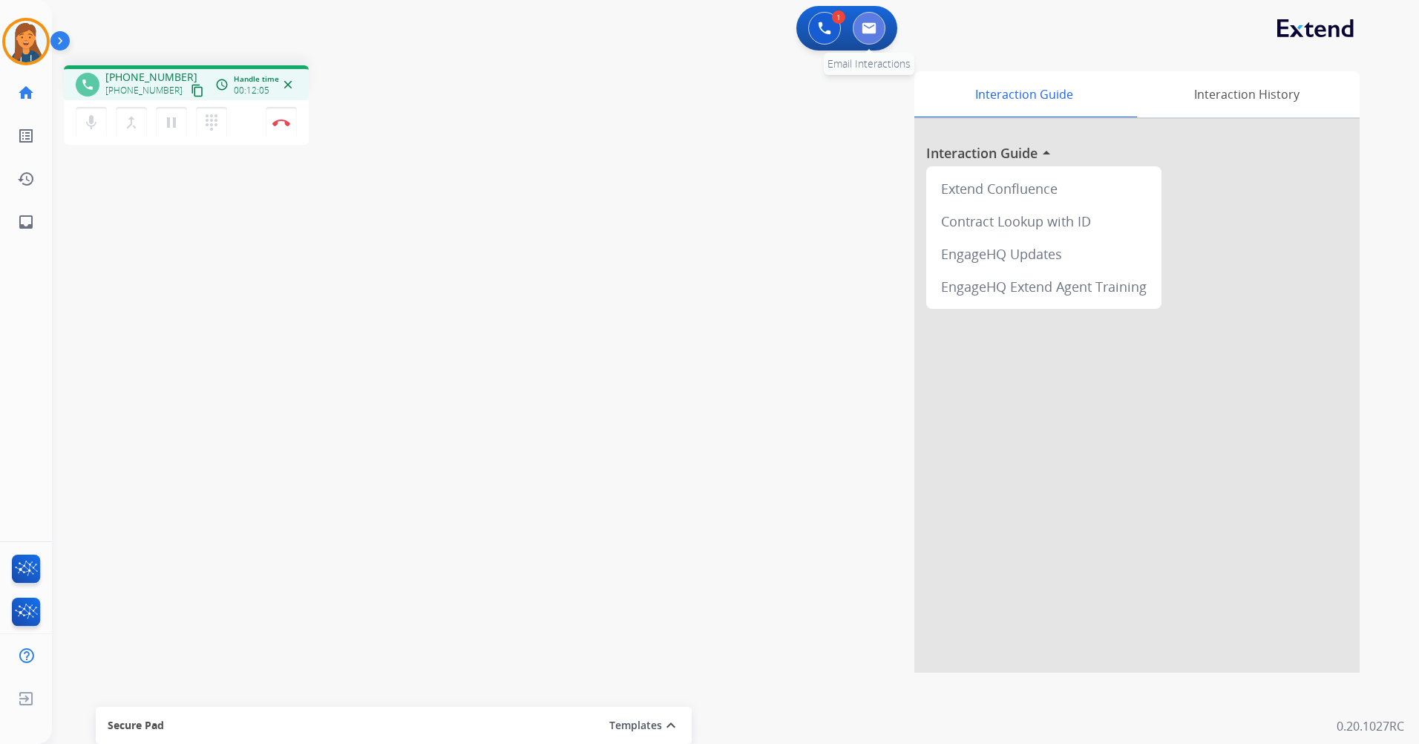
click at [864, 42] on button at bounding box center [869, 28] width 33 height 33
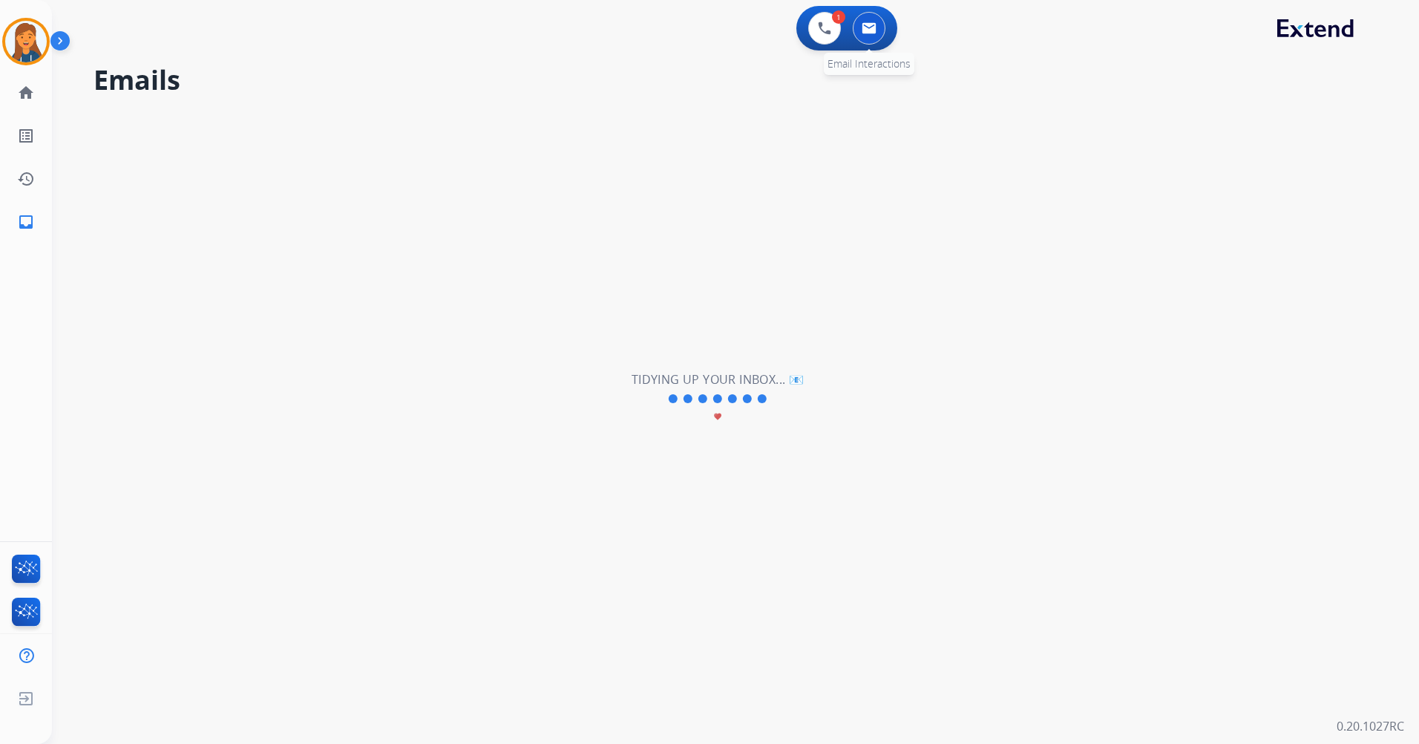
click at [863, 20] on button at bounding box center [869, 28] width 33 height 33
click at [833, 27] on button at bounding box center [824, 28] width 33 height 33
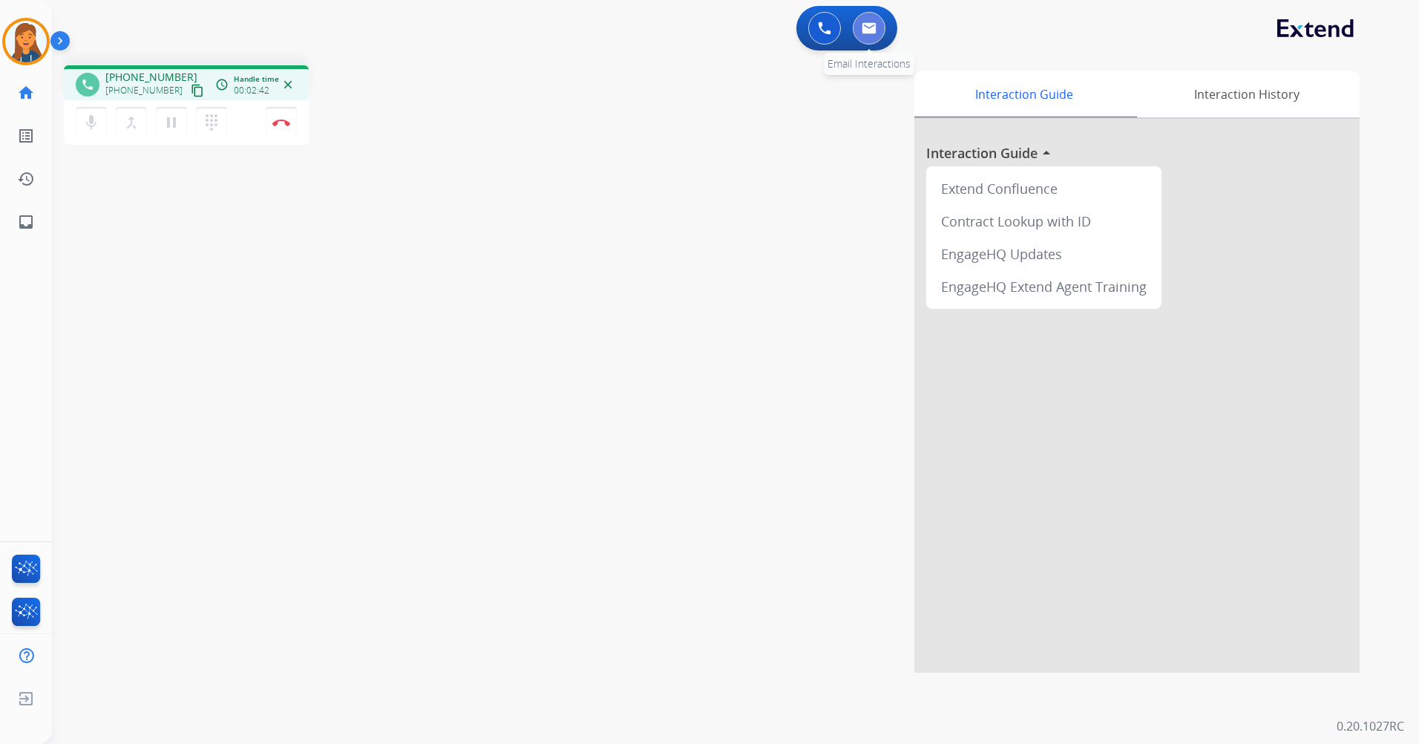
click at [871, 24] on img at bounding box center [869, 28] width 15 height 12
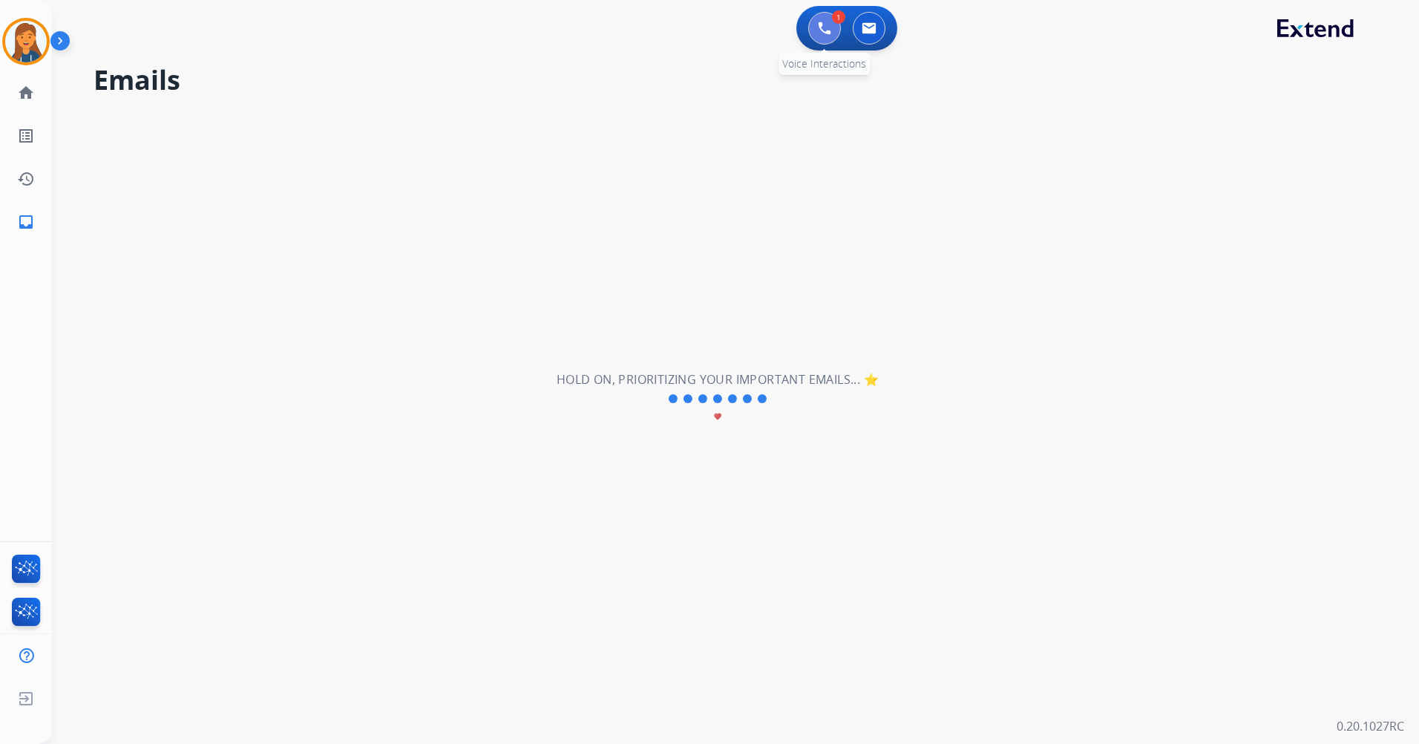
click at [816, 41] on button at bounding box center [824, 28] width 33 height 33
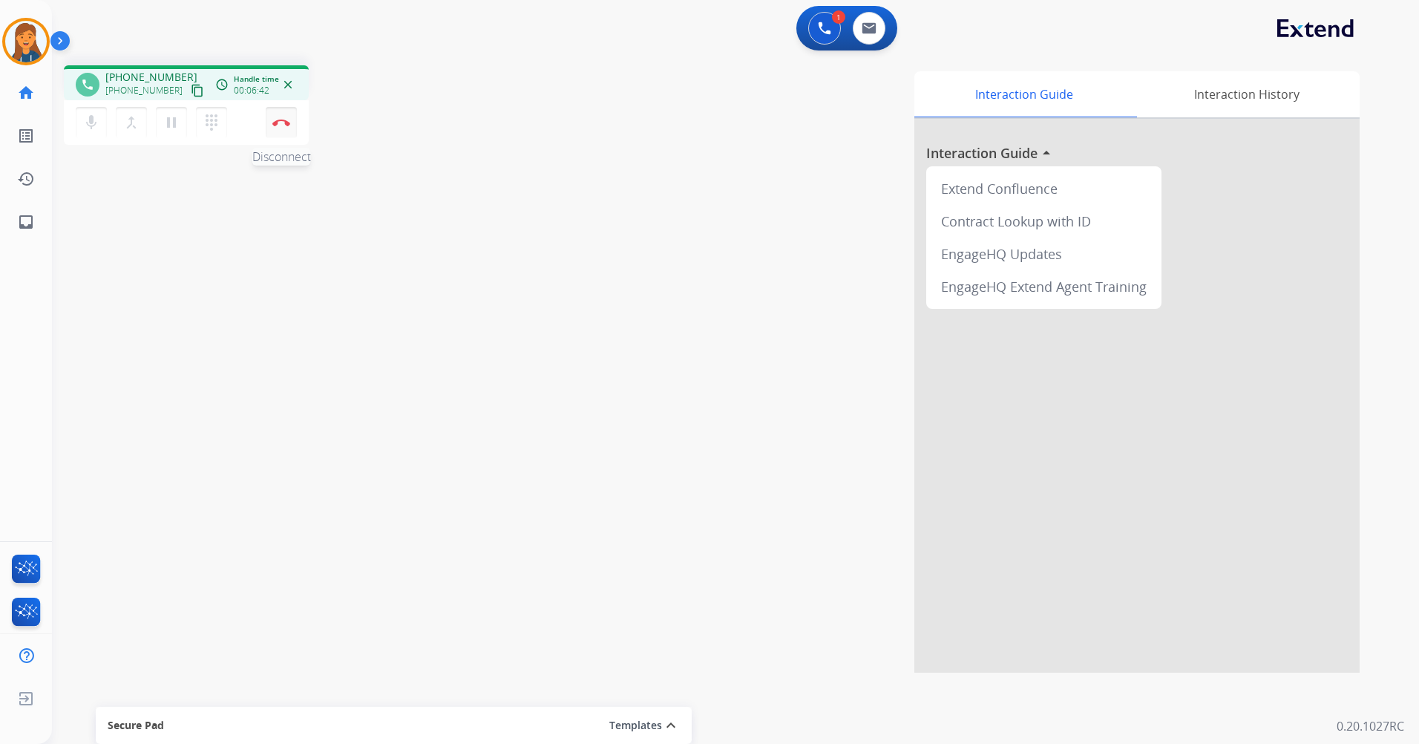
click at [281, 122] on img at bounding box center [281, 122] width 18 height 7
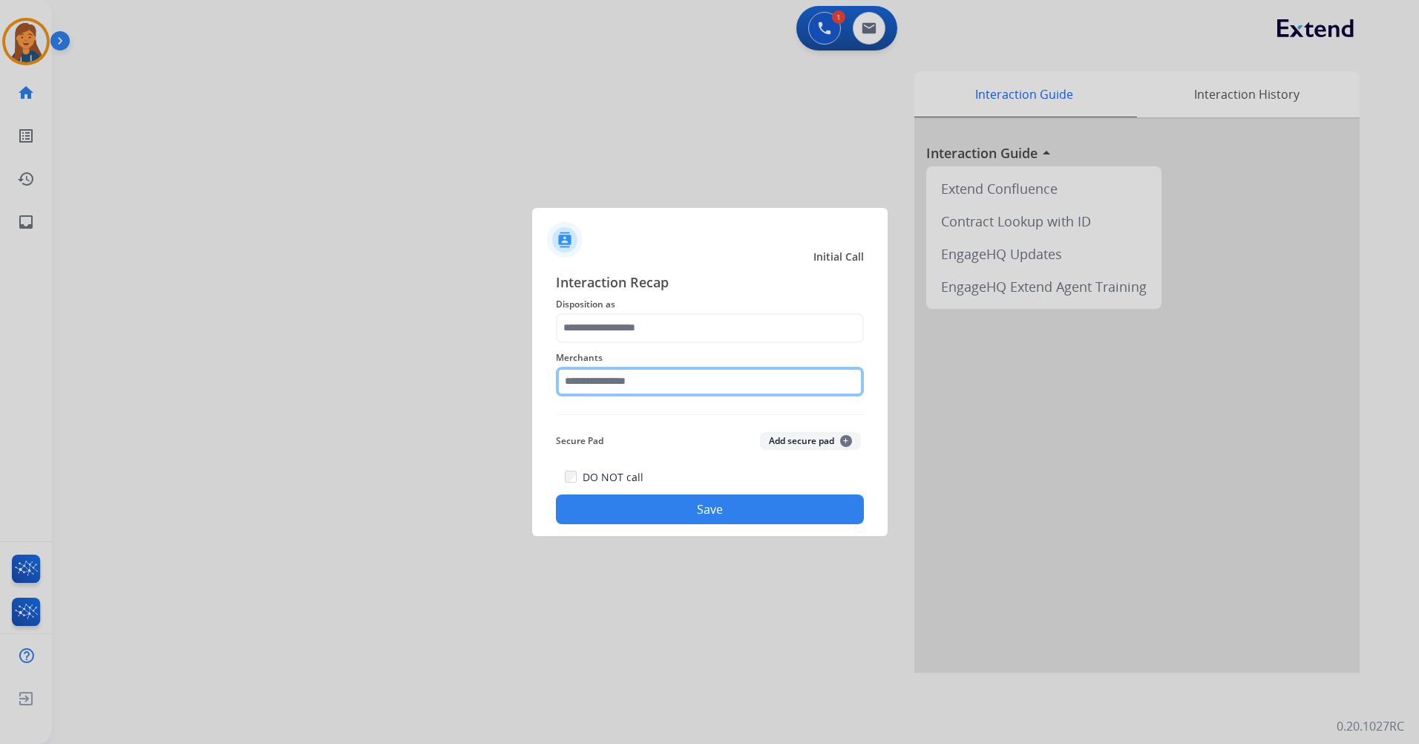
click at [674, 377] on input "text" at bounding box center [710, 382] width 308 height 30
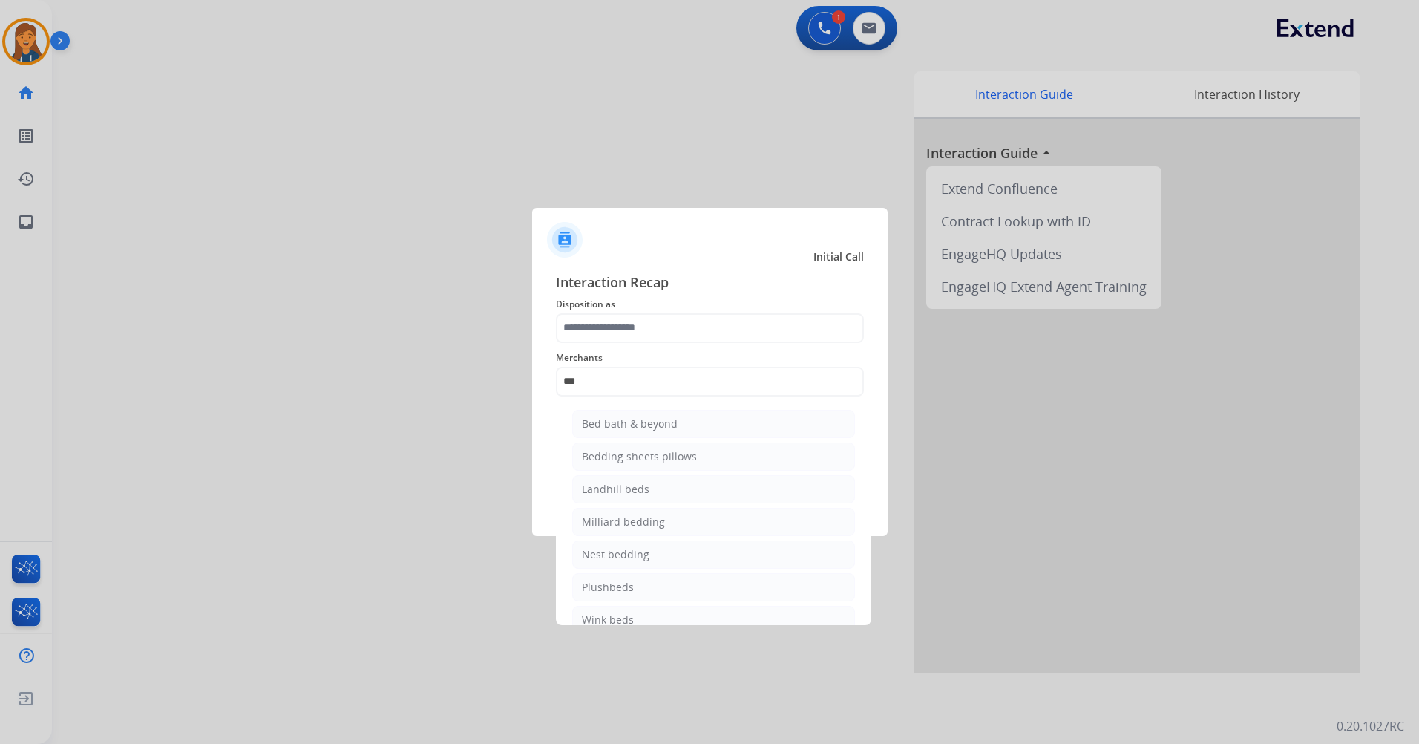
click at [662, 417] on div "Bed bath & beyond" at bounding box center [630, 423] width 96 height 15
type input "**********"
click at [662, 417] on div "**********" at bounding box center [710, 398] width 308 height 253
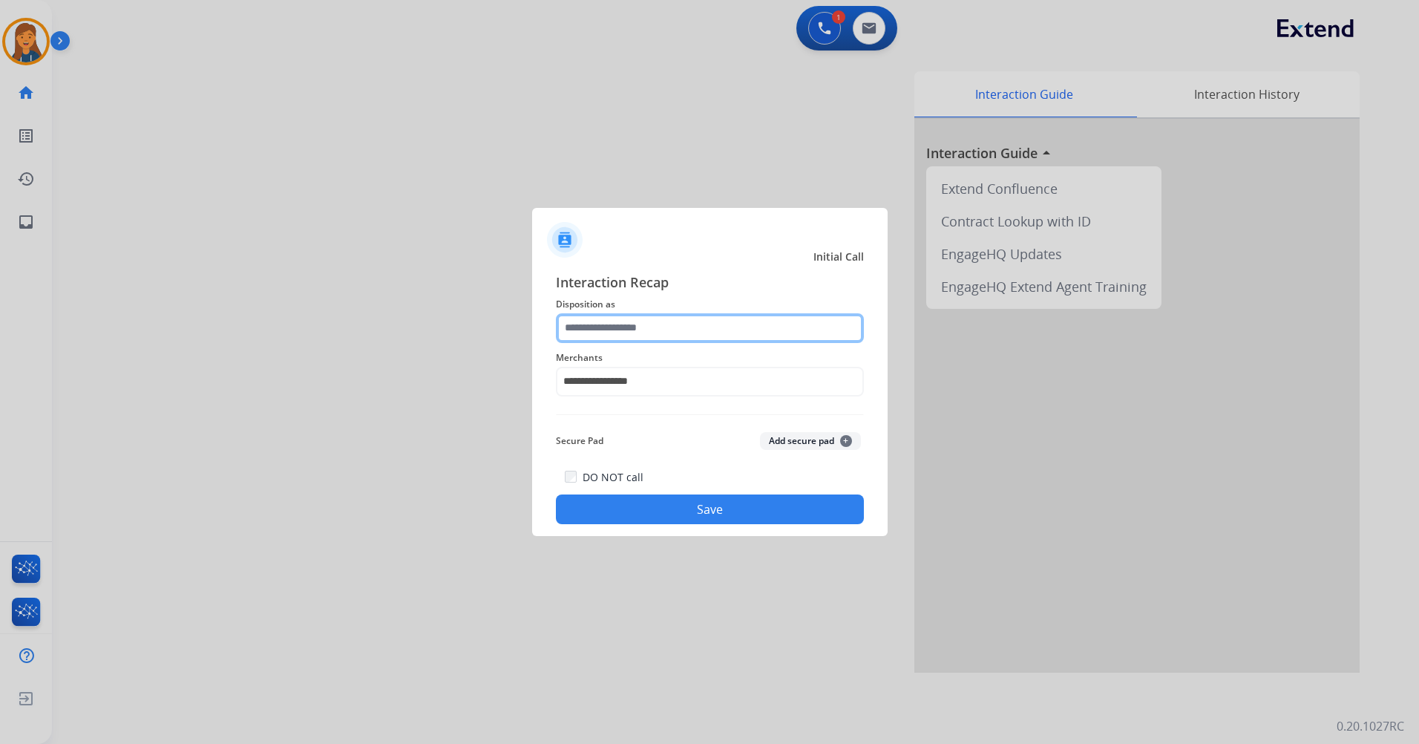
drag, startPoint x: 664, startPoint y: 417, endPoint x: 661, endPoint y: 330, distance: 86.9
click at [661, 331] on input "text" at bounding box center [710, 328] width 308 height 30
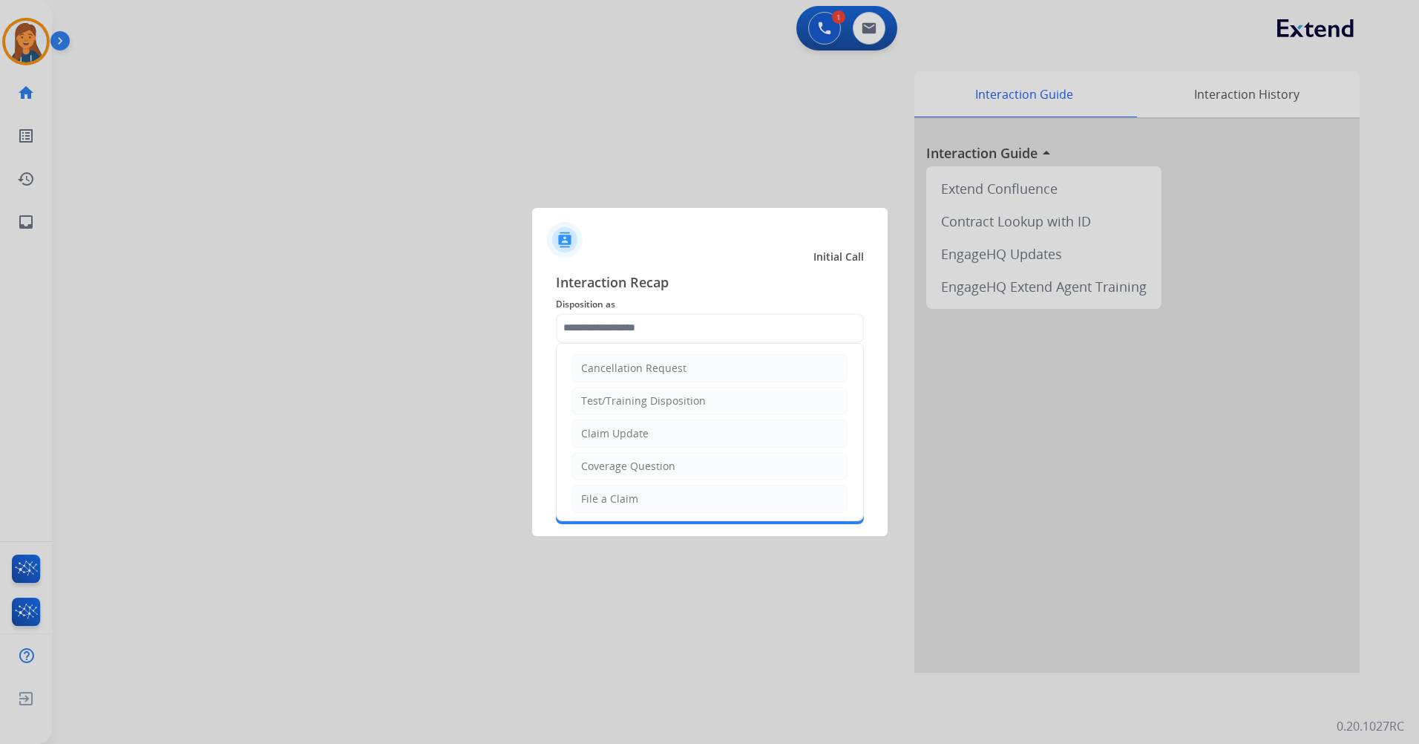
drag, startPoint x: 609, startPoint y: 504, endPoint x: 617, endPoint y: 506, distance: 8.3
click at [609, 503] on div "File a Claim" at bounding box center [609, 498] width 57 height 15
type input "**********"
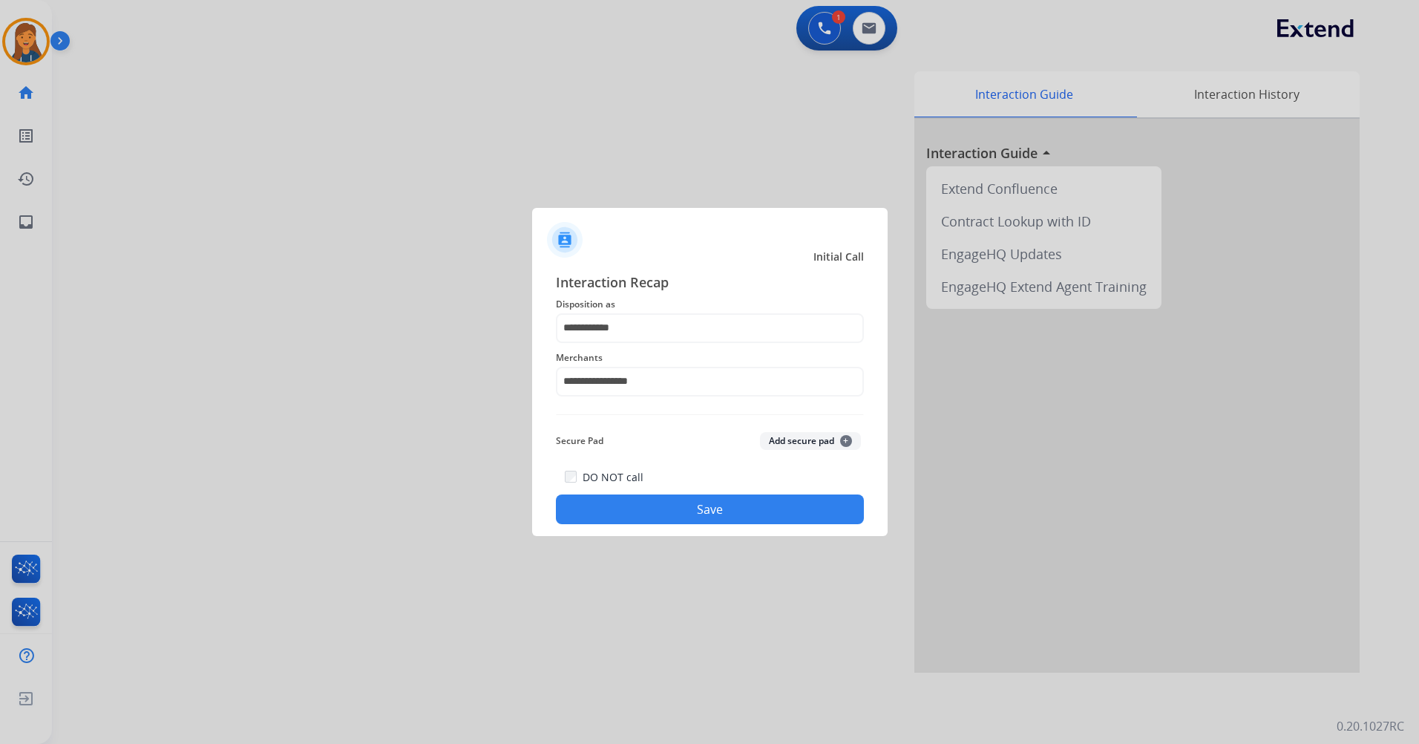
click at [629, 511] on button "Save" at bounding box center [710, 509] width 308 height 30
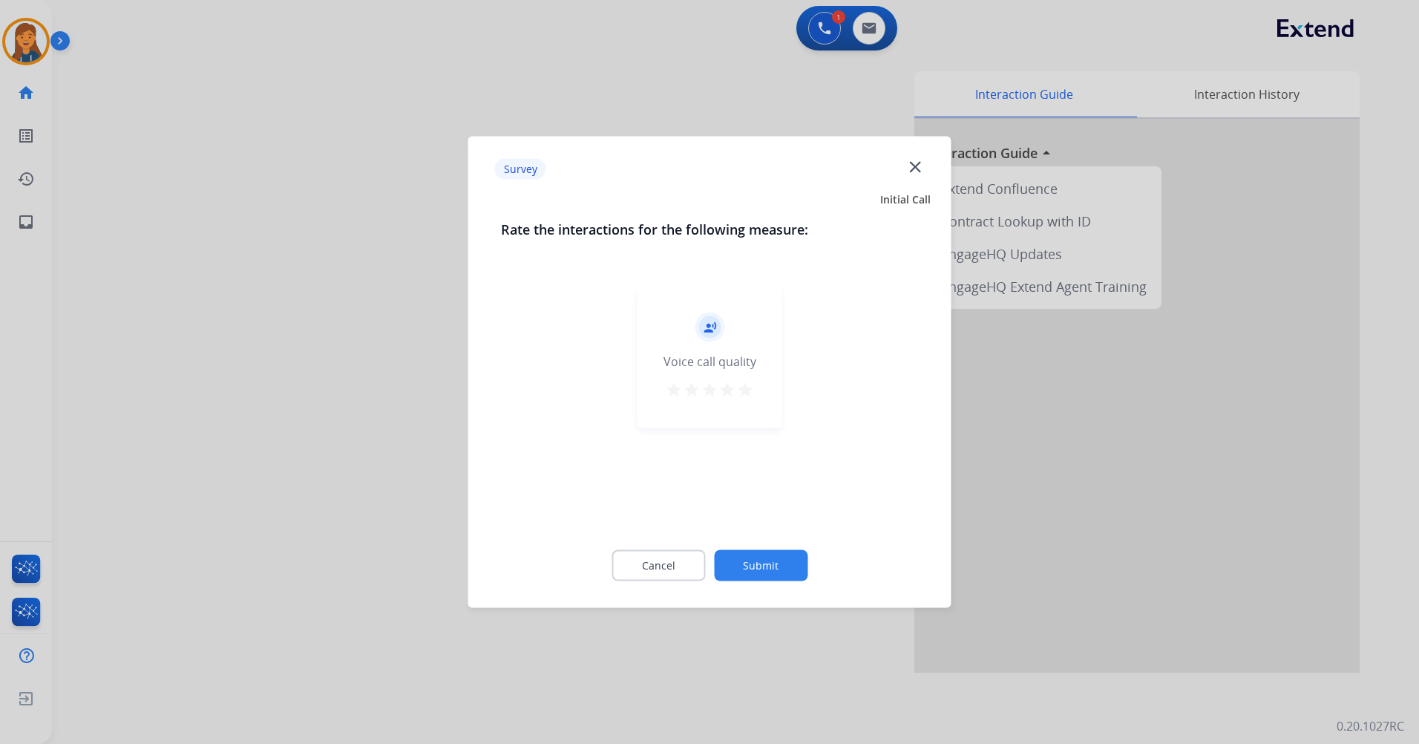
click at [742, 388] on mat-icon "star" at bounding box center [745, 390] width 18 height 18
click at [770, 560] on button "Submit" at bounding box center [761, 565] width 94 height 31
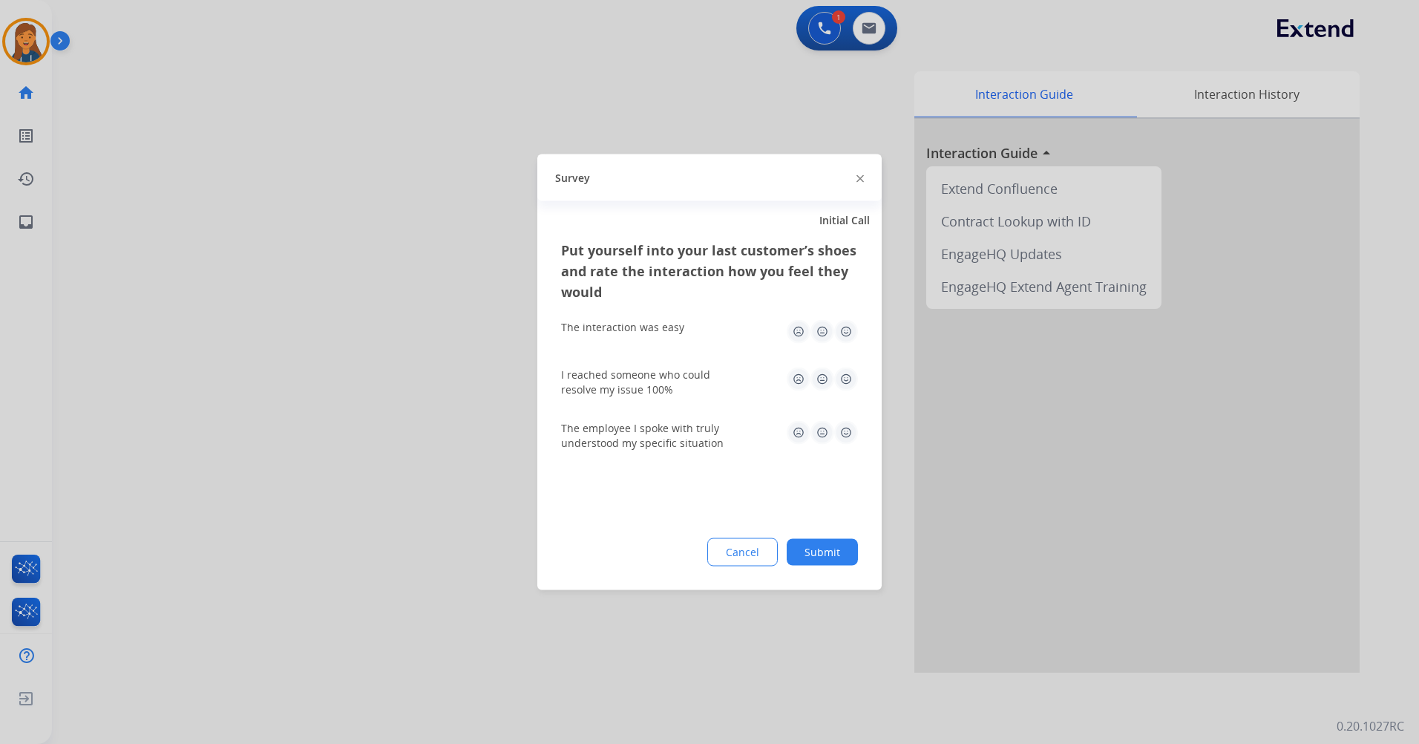
click at [846, 339] on img at bounding box center [846, 332] width 24 height 24
click at [845, 387] on img at bounding box center [846, 379] width 24 height 24
click at [848, 439] on img at bounding box center [846, 433] width 24 height 24
drag, startPoint x: 818, startPoint y: 549, endPoint x: 674, endPoint y: 488, distance: 156.3
click at [817, 550] on button "Submit" at bounding box center [822, 552] width 71 height 27
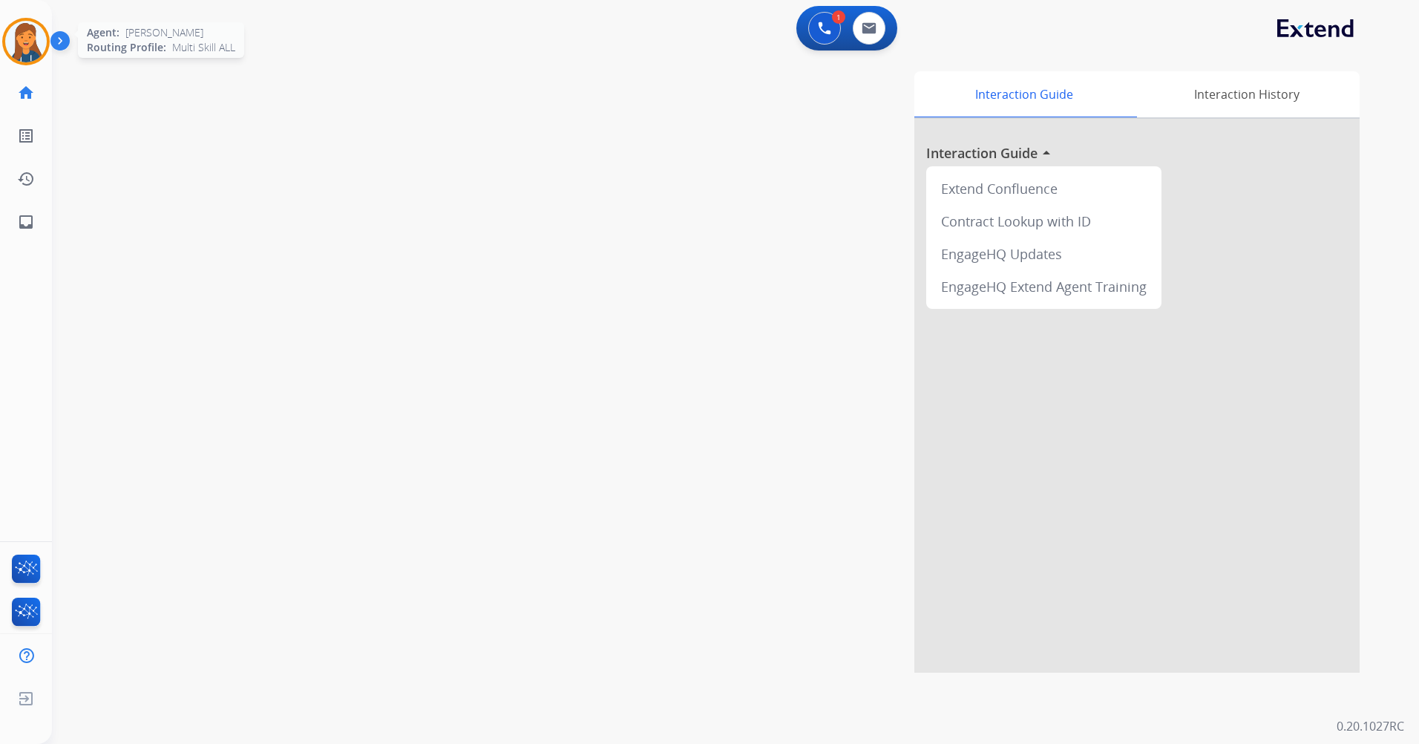
click at [29, 23] on img at bounding box center [26, 42] width 42 height 42
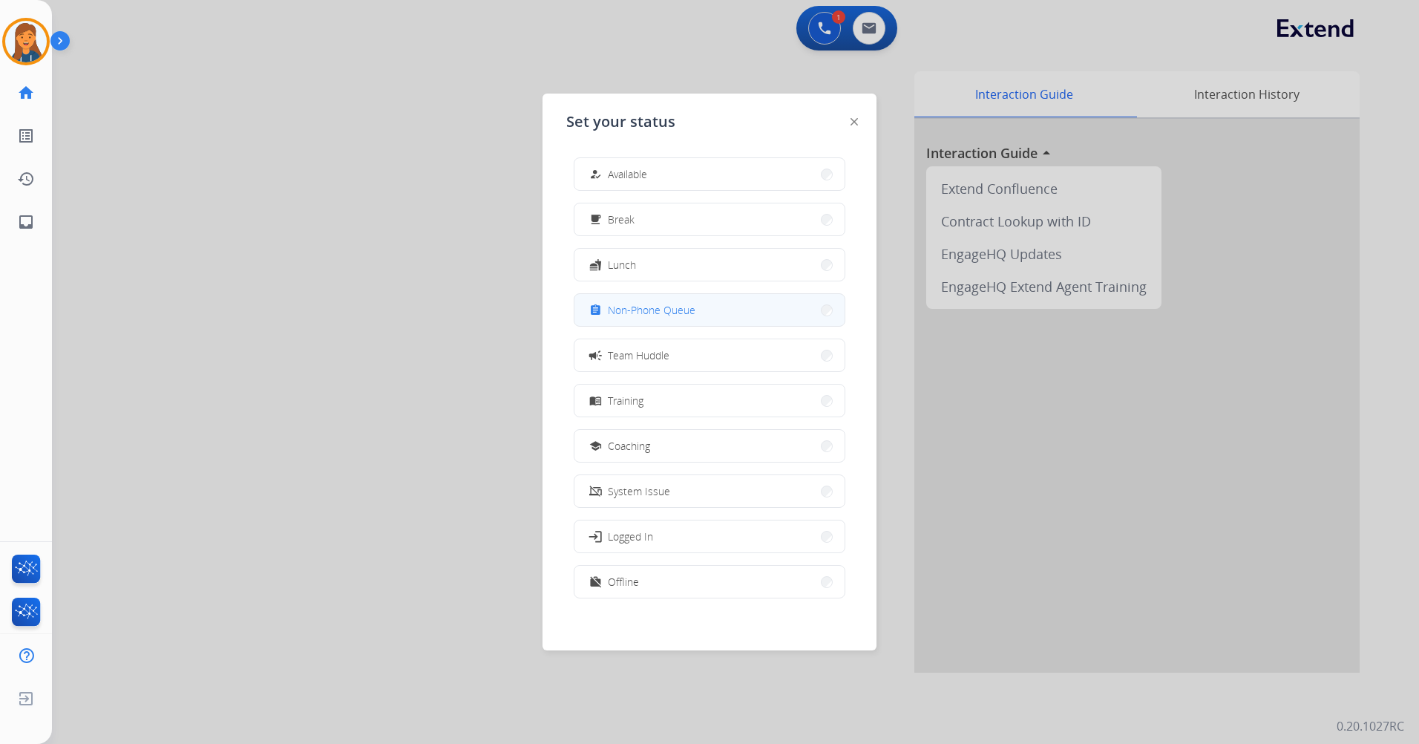
click at [627, 318] on div "assignment Non-Phone Queue" at bounding box center [640, 310] width 109 height 18
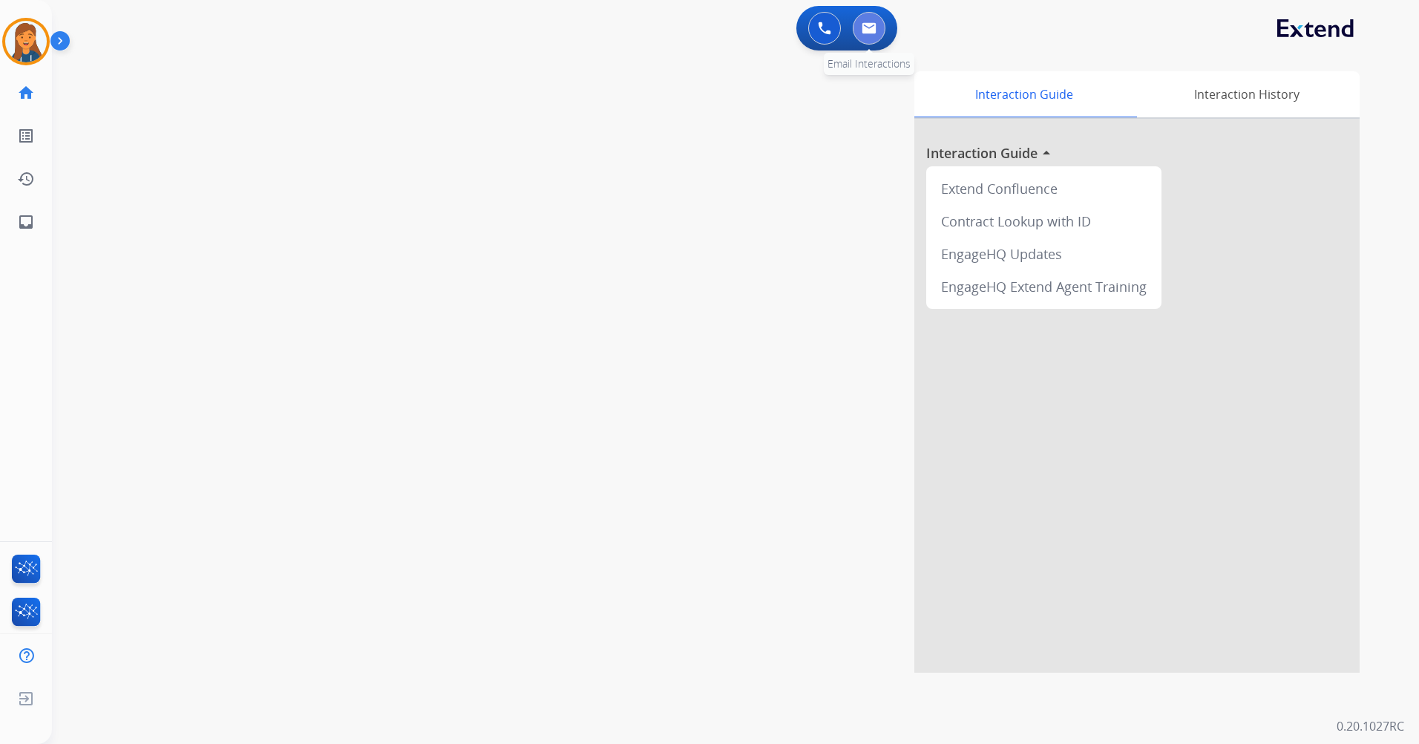
click at [876, 28] on img at bounding box center [869, 28] width 15 height 12
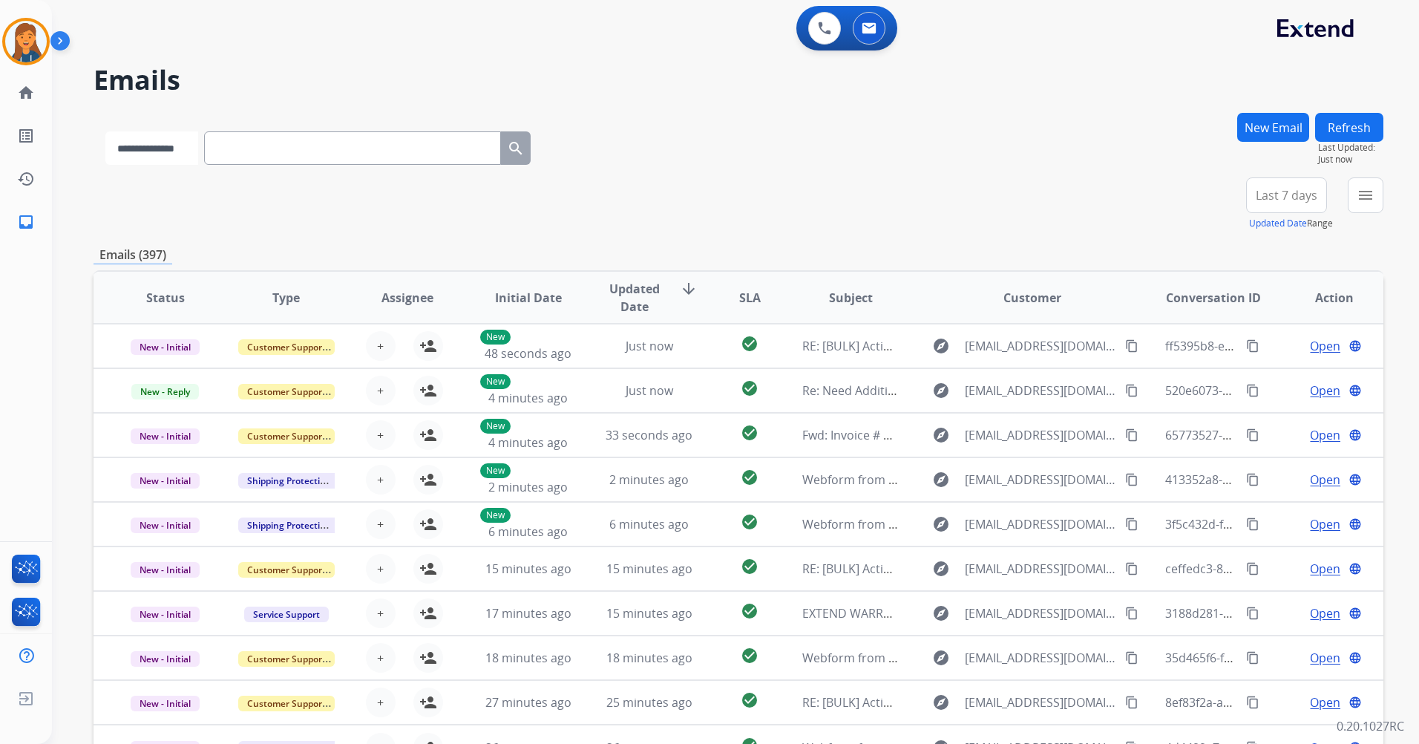
click at [188, 133] on select "**********" at bounding box center [151, 147] width 93 height 33
select select "**********"
click at [105, 131] on select "**********" at bounding box center [151, 147] width 93 height 33
click at [286, 132] on input "text" at bounding box center [354, 147] width 297 height 33
paste input "**********"
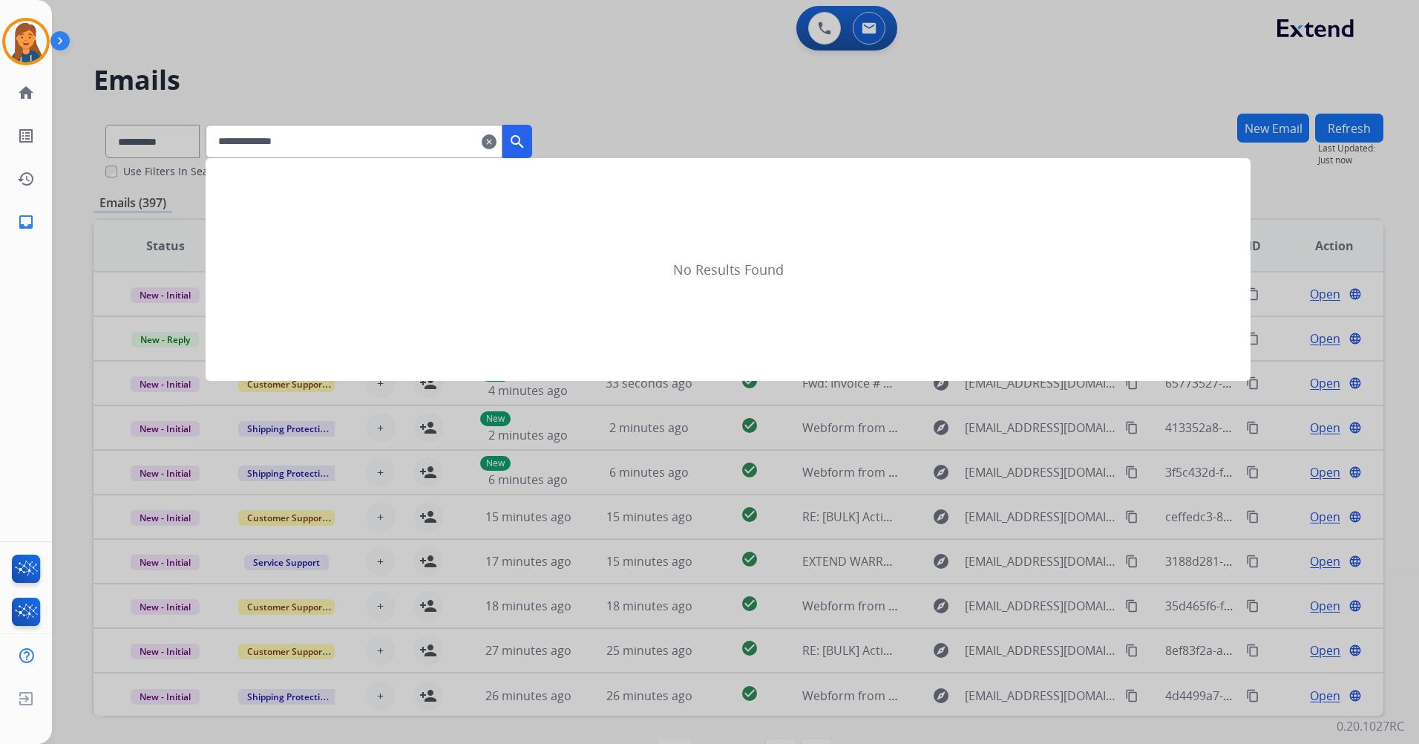
type input "**********"
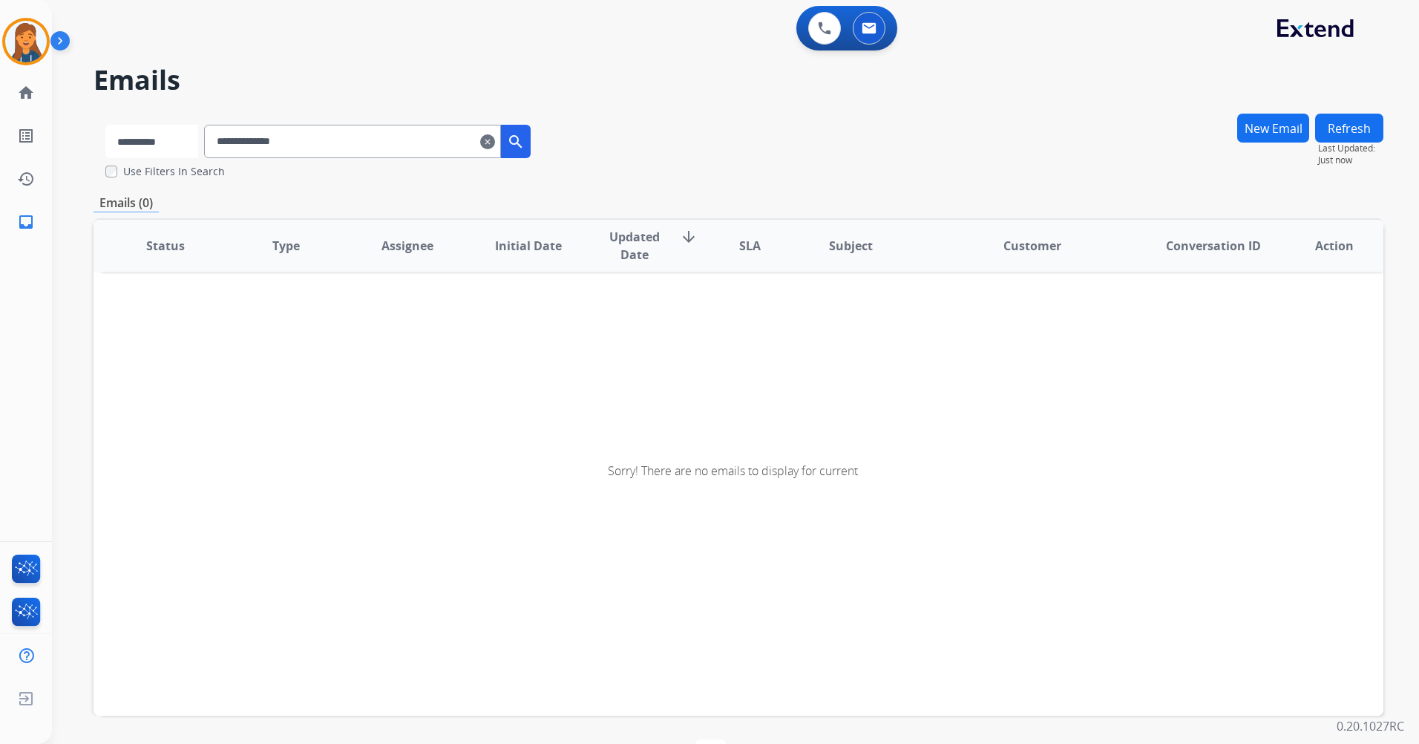
click at [177, 131] on select "**********" at bounding box center [151, 141] width 93 height 33
click at [105, 125] on select "**********" at bounding box center [151, 141] width 93 height 33
click at [361, 143] on input "**********" at bounding box center [354, 141] width 297 height 33
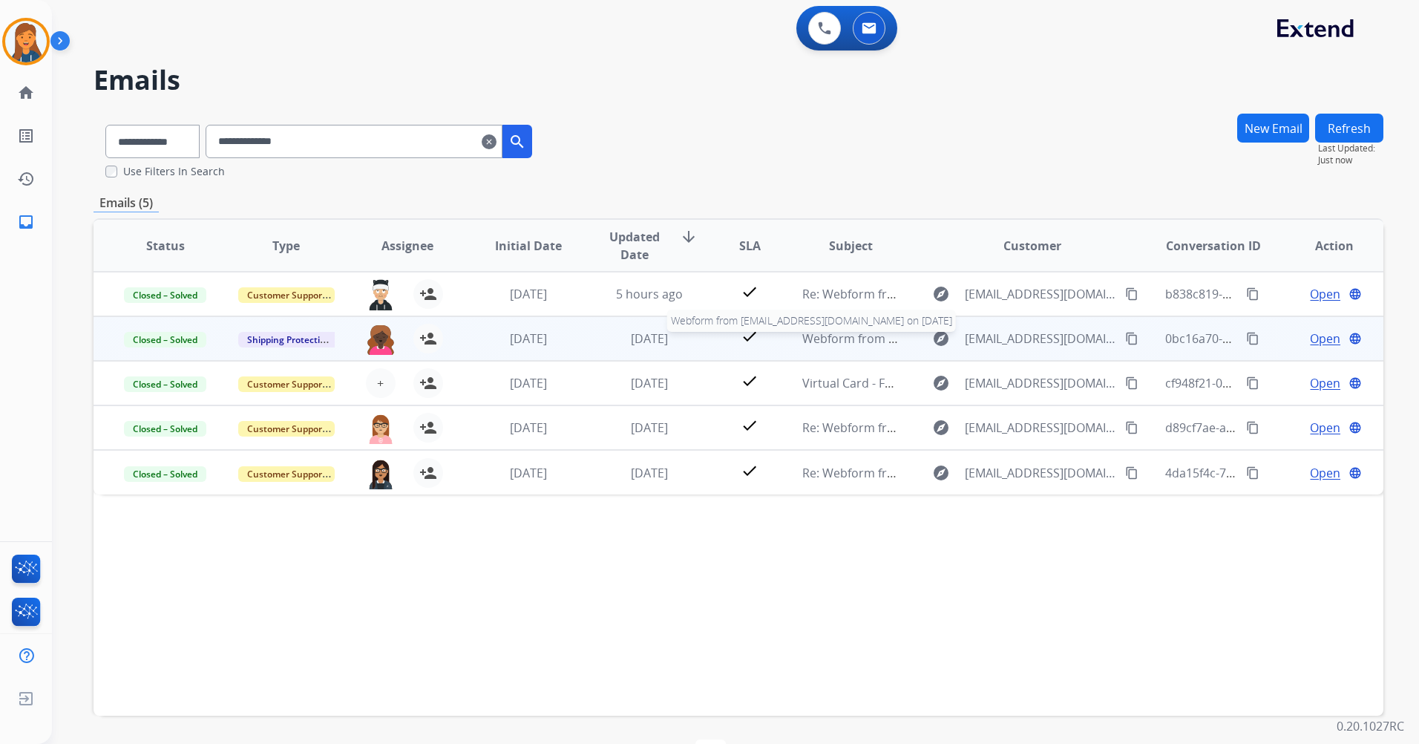
click at [845, 335] on span "Webform from [EMAIL_ADDRESS][DOMAIN_NAME] on [DATE]" at bounding box center [970, 338] width 336 height 16
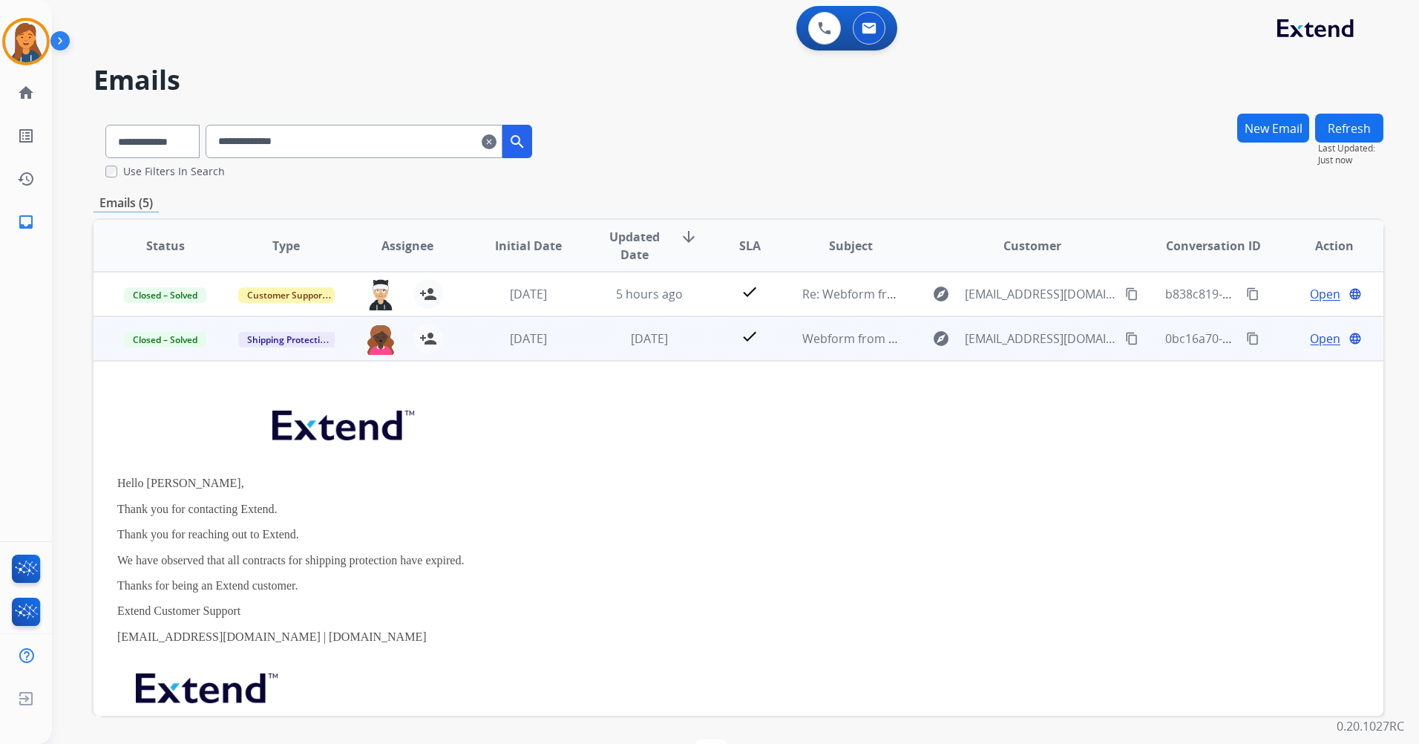
click at [1318, 340] on span "Open" at bounding box center [1325, 339] width 30 height 18
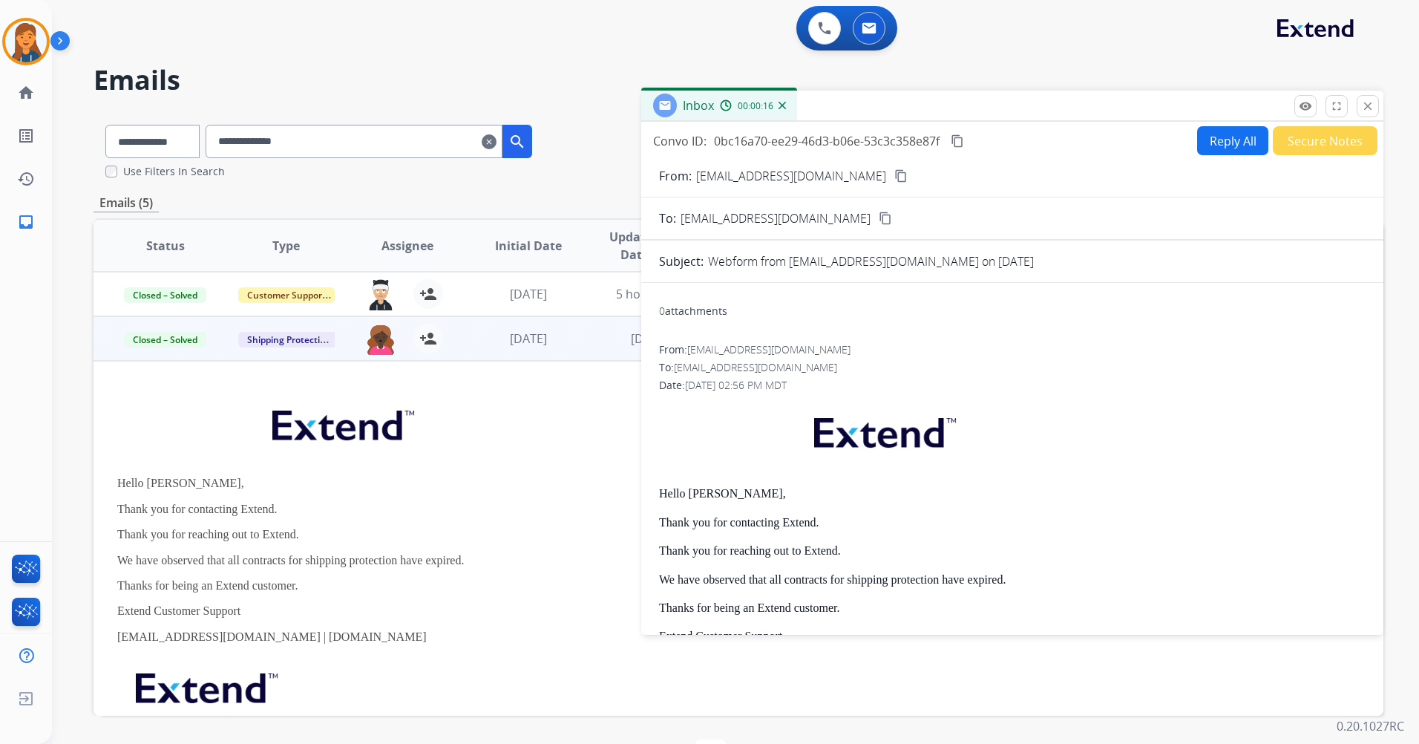
click at [959, 138] on mat-icon "content_copy" at bounding box center [957, 140] width 13 height 13
click at [1370, 108] on mat-icon "close" at bounding box center [1367, 105] width 13 height 13
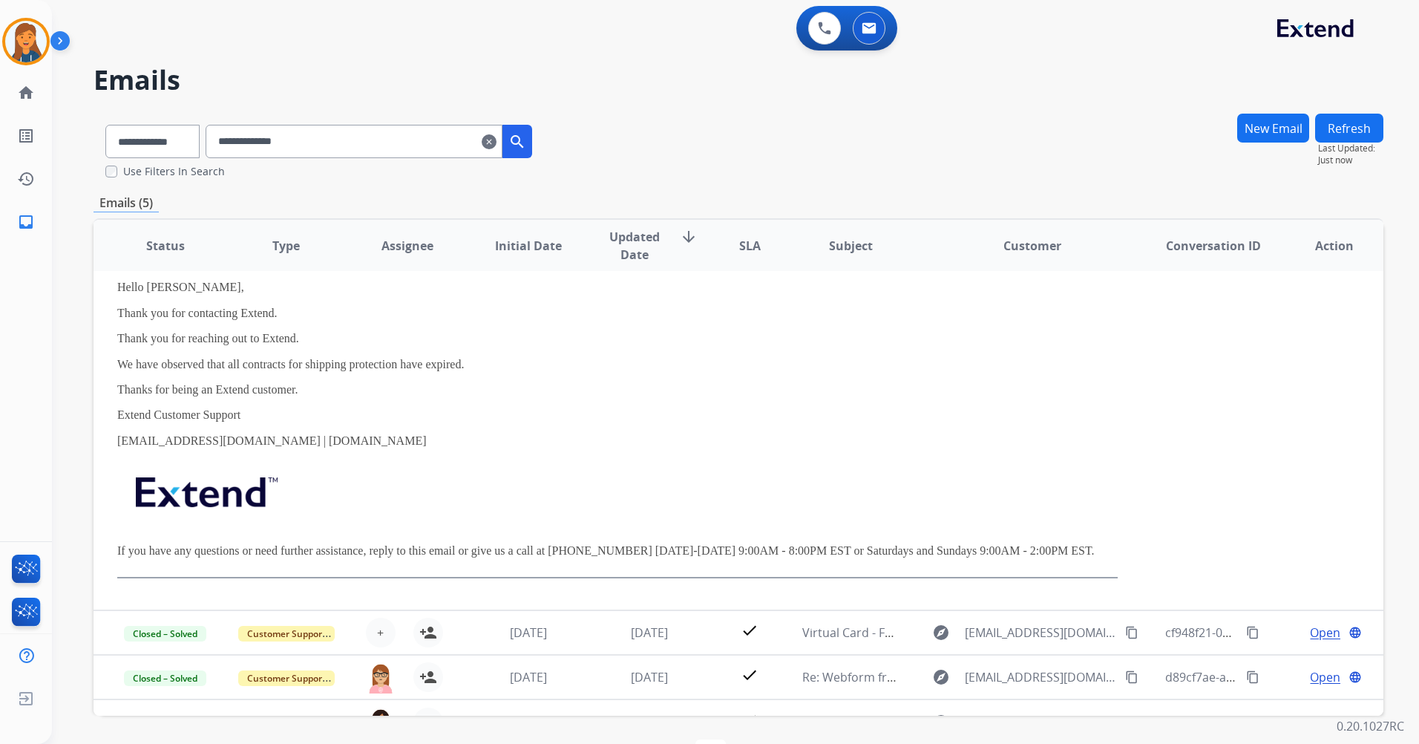
scroll to position [224, 0]
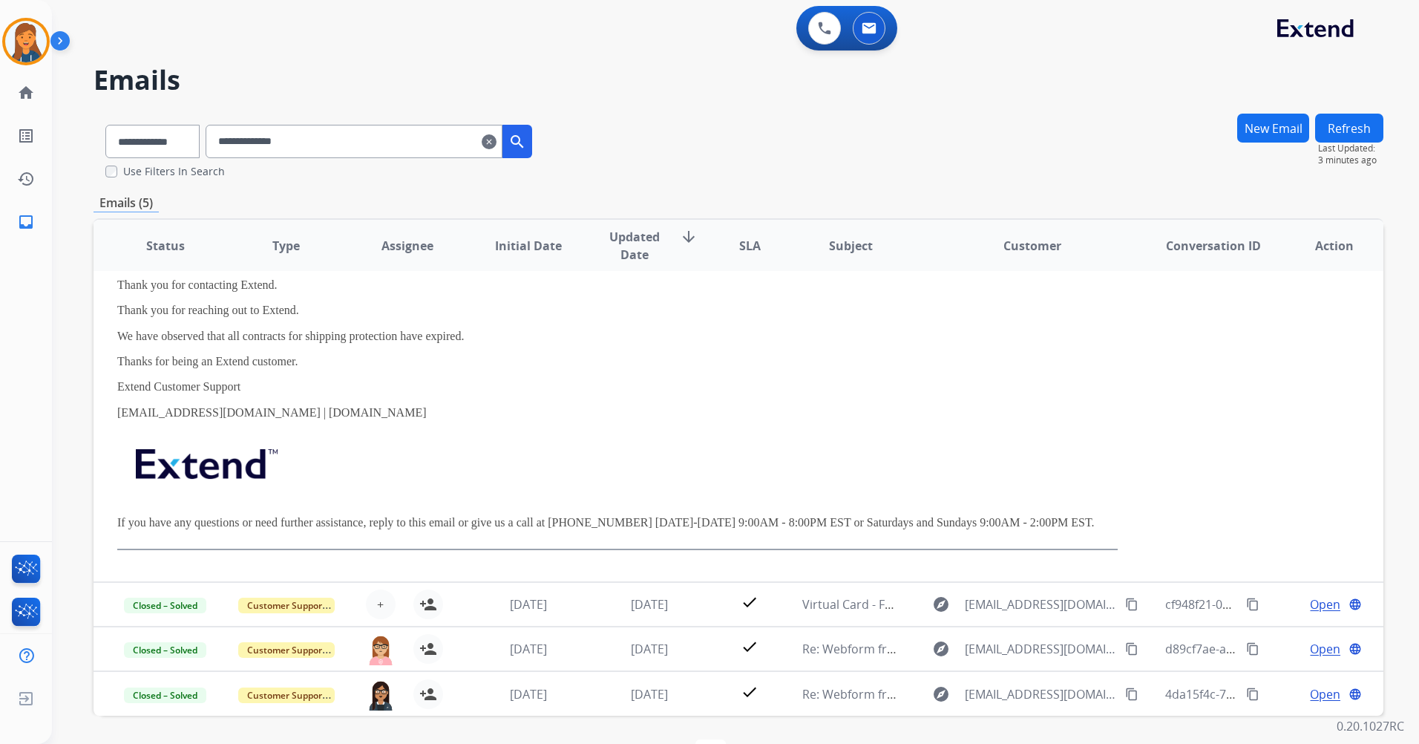
click at [497, 141] on mat-icon "clear" at bounding box center [489, 142] width 15 height 18
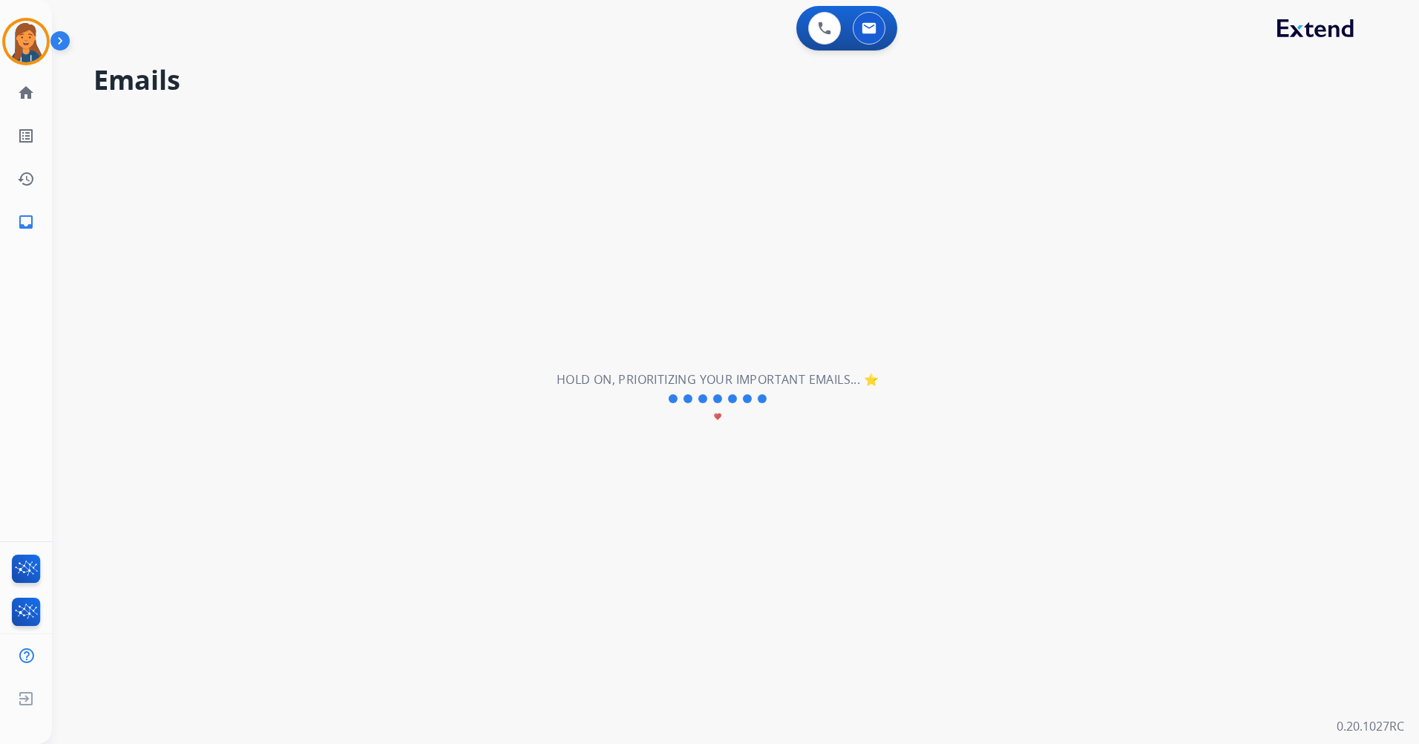
select select "**********"
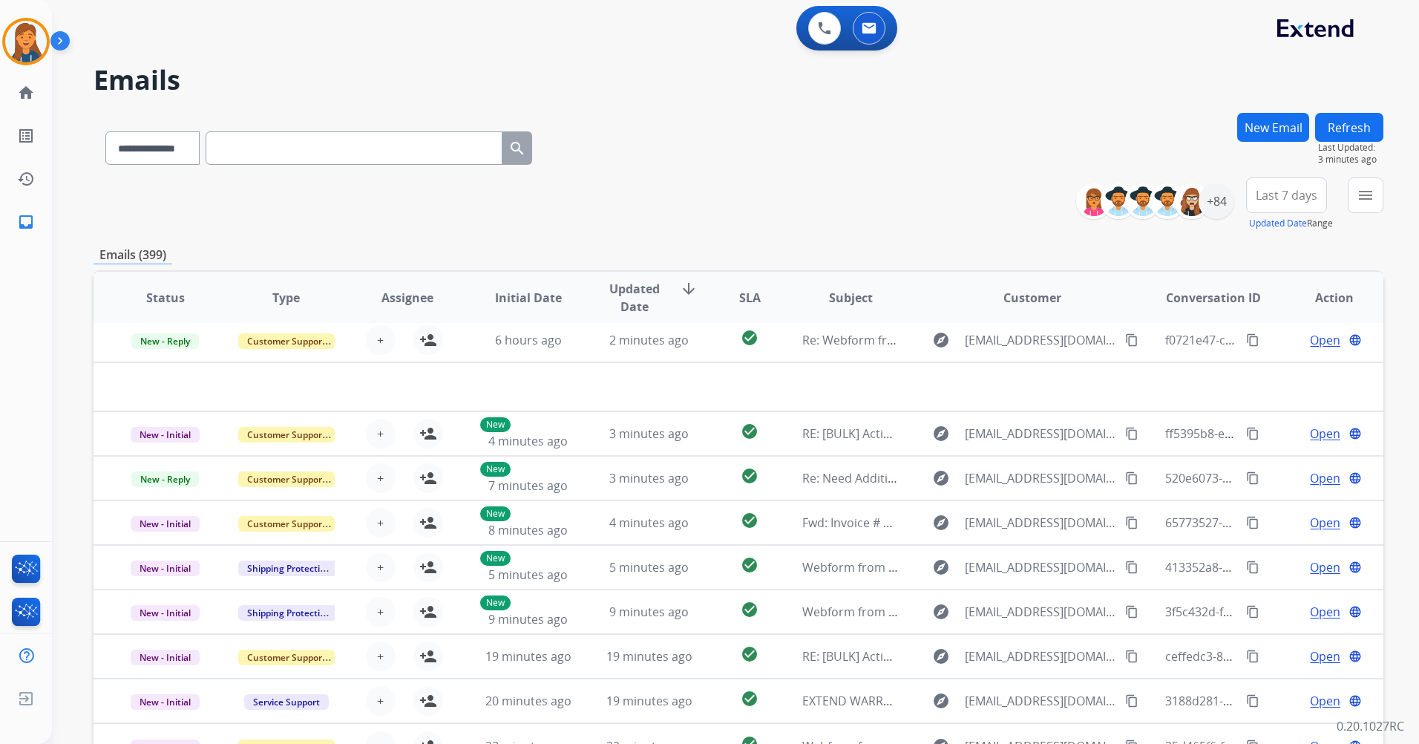
scroll to position [50, 0]
drag, startPoint x: 664, startPoint y: 461, endPoint x: 972, endPoint y: 231, distance: 384.5
click at [972, 231] on div "**********" at bounding box center [739, 479] width 1290 height 732
click at [1274, 181] on button "Last 7 days" at bounding box center [1286, 195] width 81 height 36
click at [1303, 376] on div "Last 90 days" at bounding box center [1282, 375] width 82 height 22
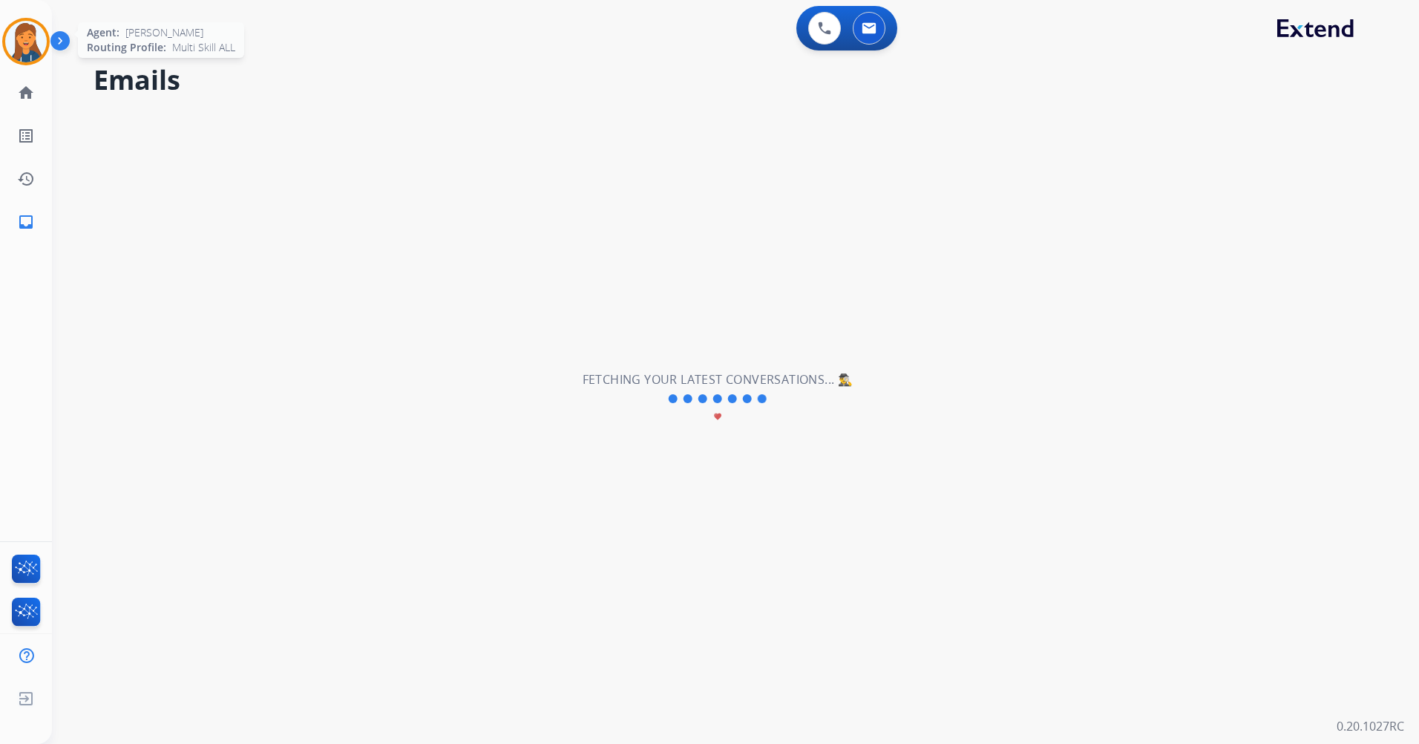
click at [34, 40] on img at bounding box center [26, 42] width 42 height 42
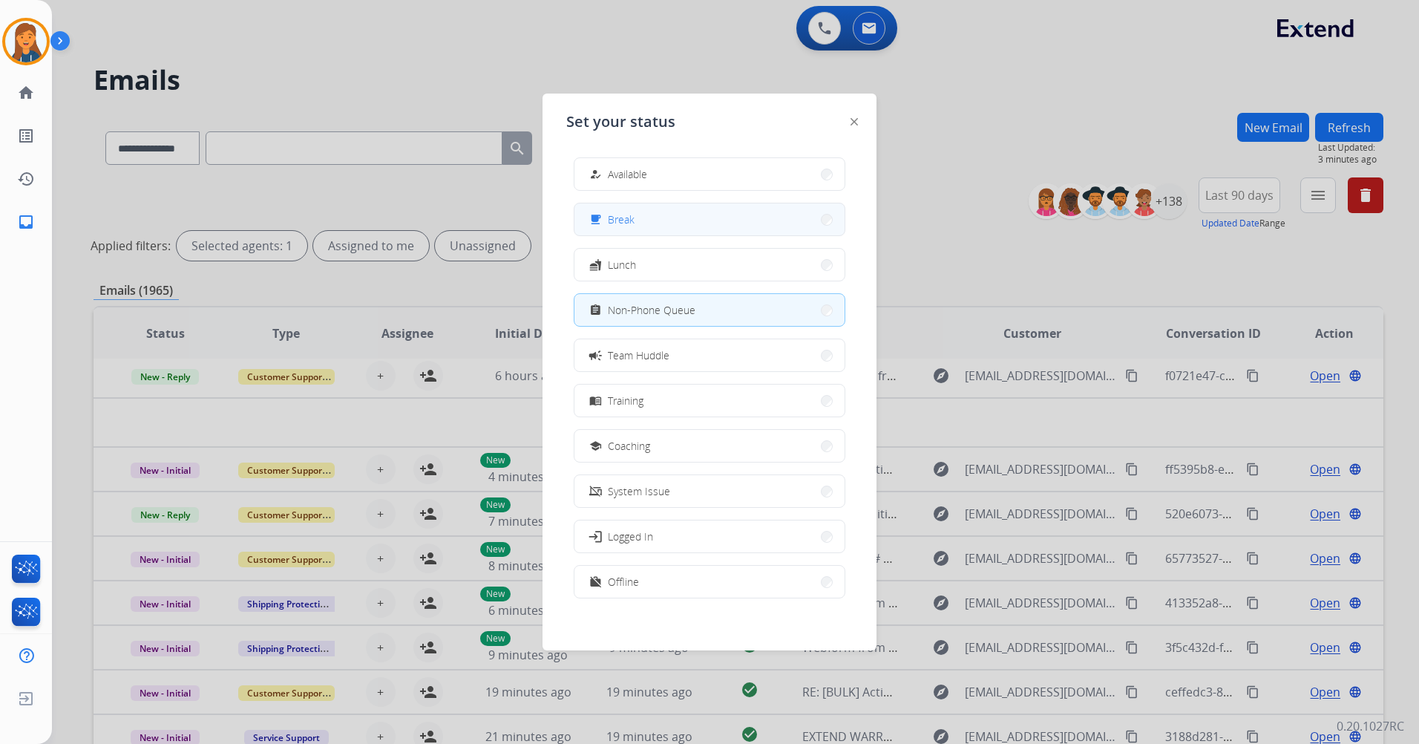
click at [653, 215] on button "free_breakfast Break" at bounding box center [710, 219] width 270 height 32
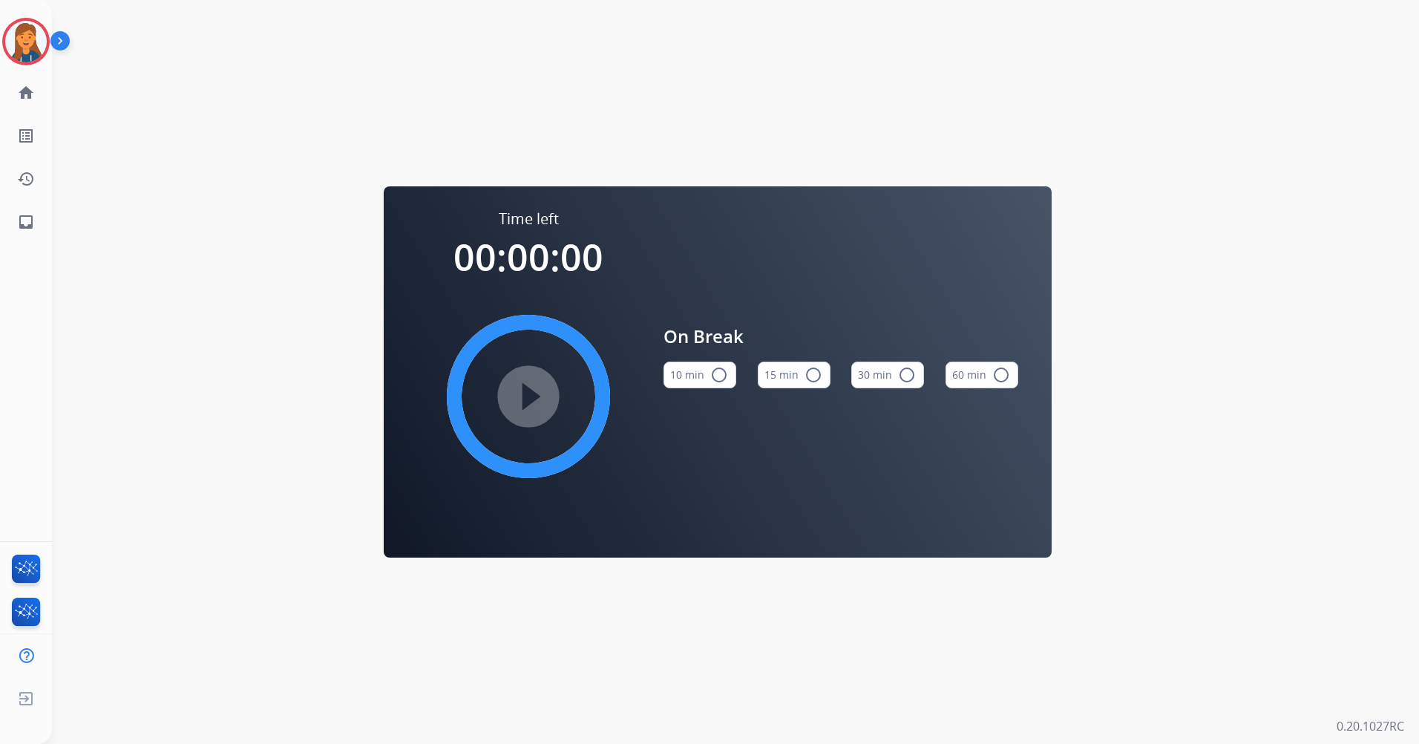
click at [799, 377] on button "15 min radio_button_unchecked" at bounding box center [794, 375] width 73 height 27
click at [534, 405] on mat-icon "play_circle_filled" at bounding box center [529, 396] width 18 height 18
click at [42, 33] on img at bounding box center [26, 42] width 42 height 42
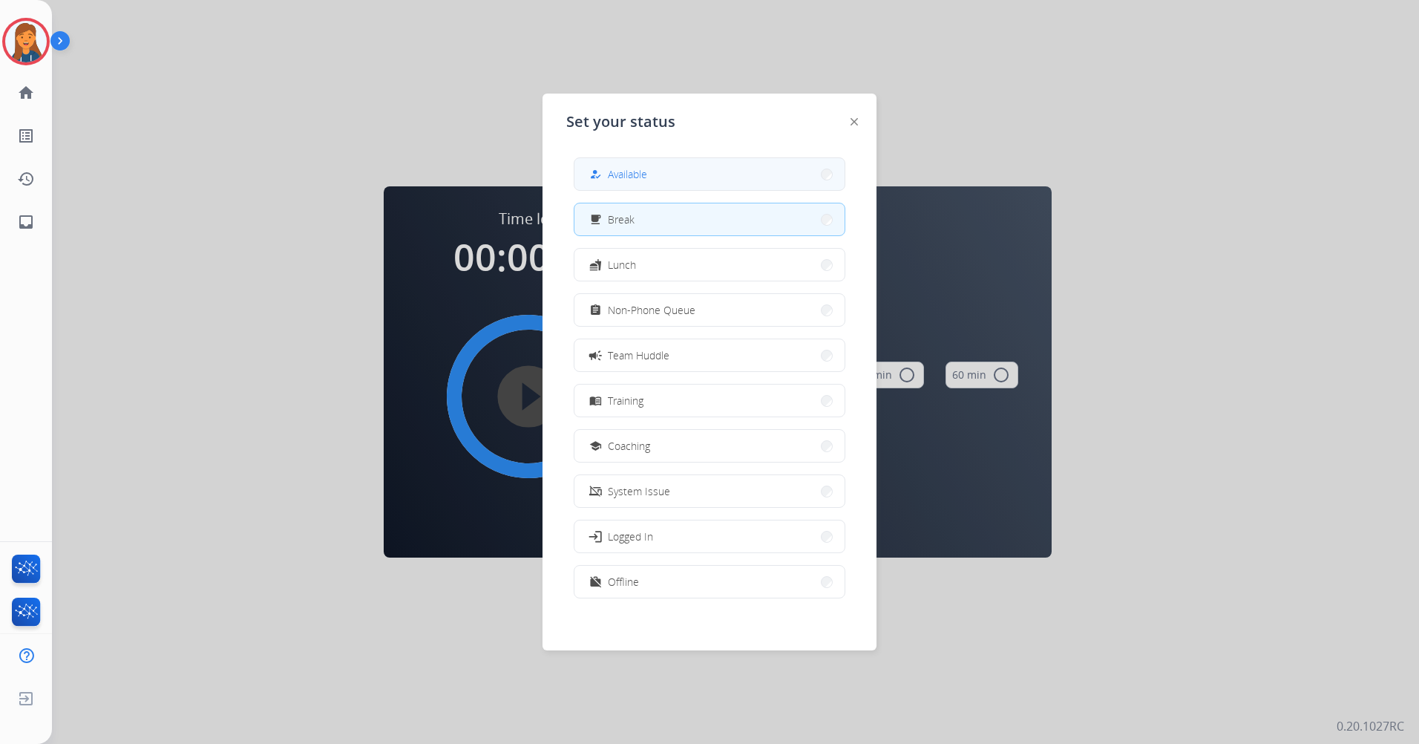
click at [697, 185] on button "how_to_reg Available" at bounding box center [710, 174] width 270 height 32
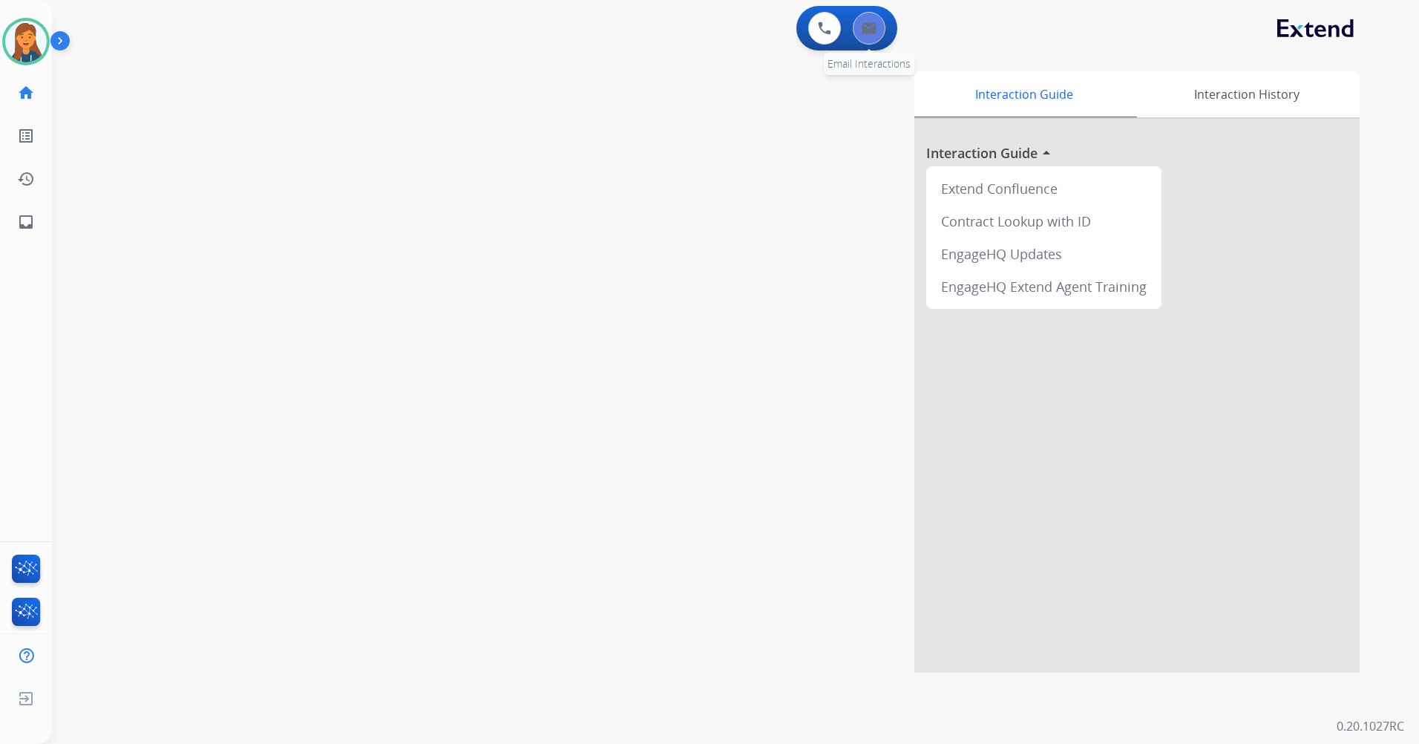
click at [871, 31] on img at bounding box center [869, 28] width 15 height 12
select select "**********"
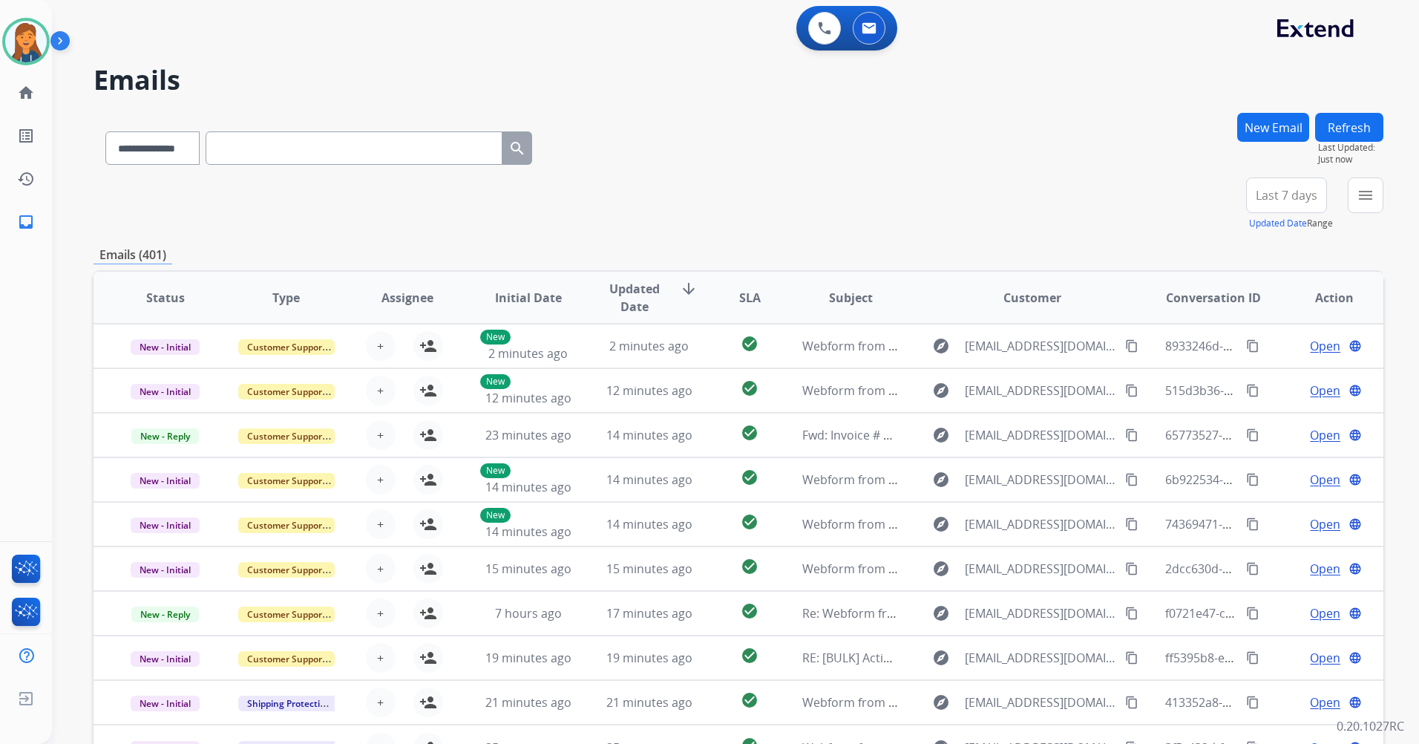
click at [1315, 190] on button "Last 7 days" at bounding box center [1286, 195] width 81 height 36
click at [1252, 382] on div "Last 90 days" at bounding box center [1282, 375] width 82 height 22
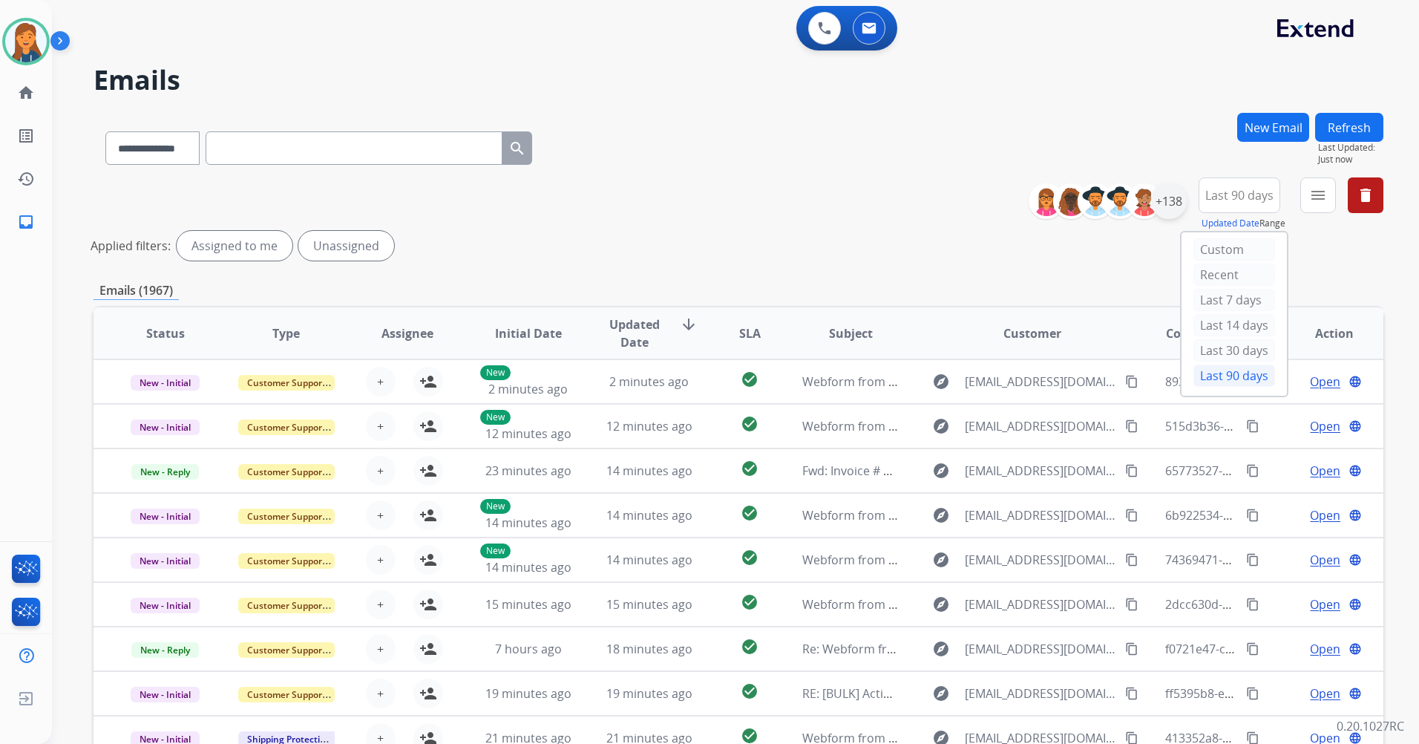
click at [1178, 195] on div "+138" at bounding box center [1169, 201] width 36 height 36
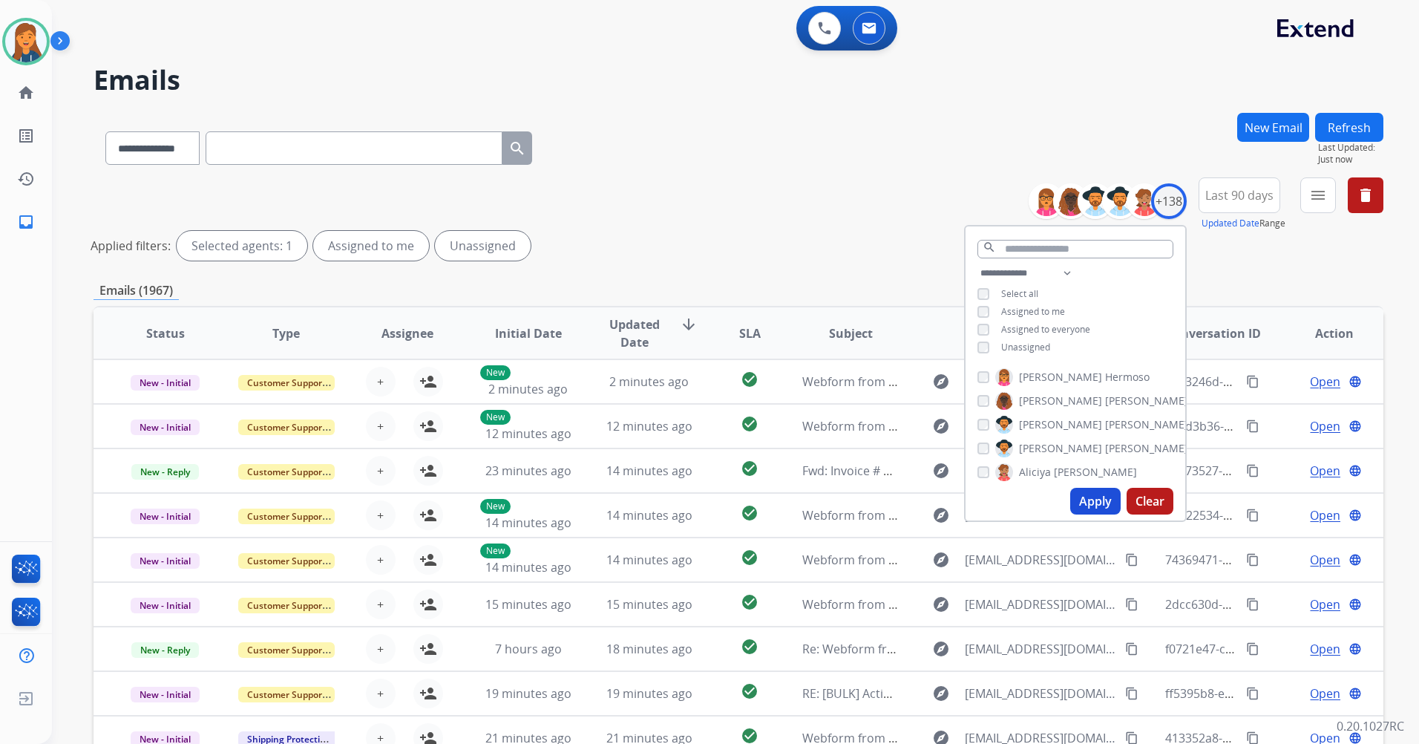
click at [992, 338] on div "**********" at bounding box center [1076, 311] width 220 height 95
click at [1099, 498] on button "Apply" at bounding box center [1095, 501] width 50 height 27
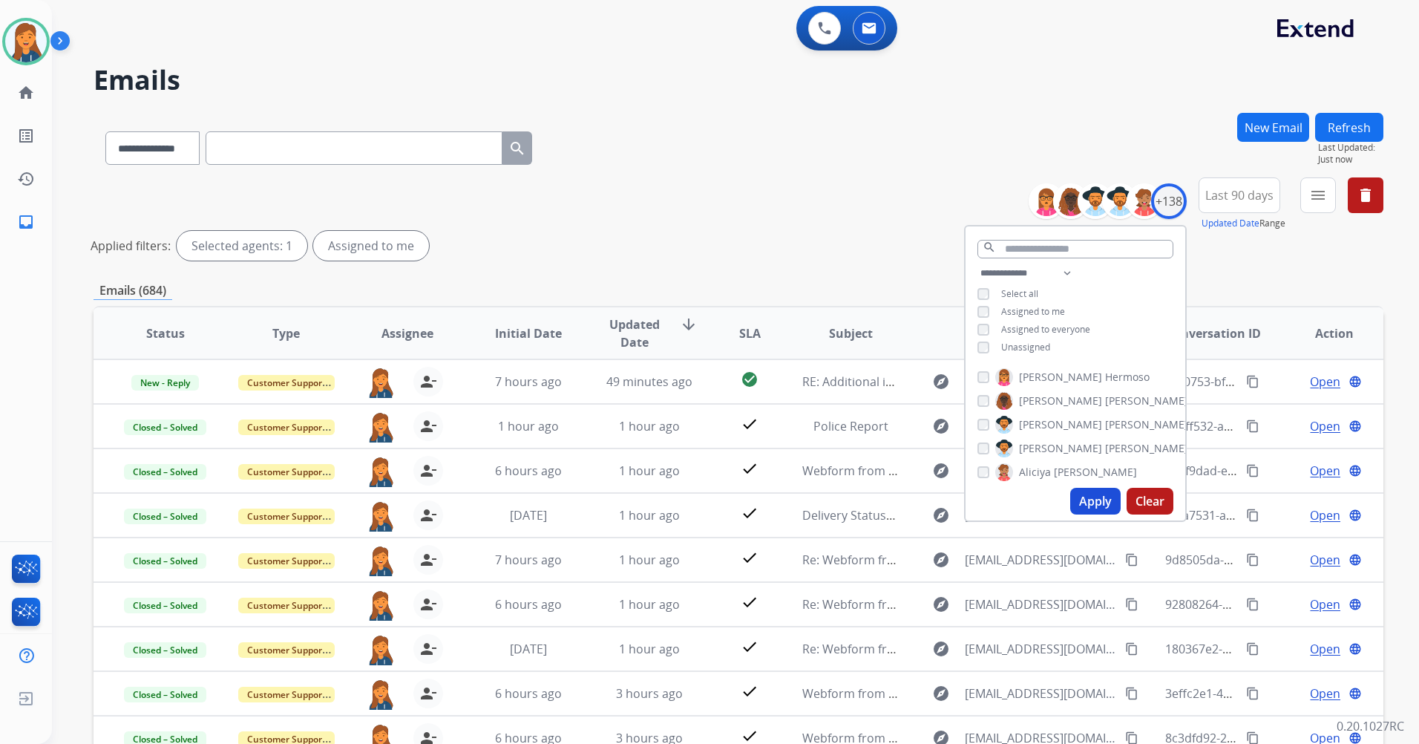
click at [1102, 500] on button "Apply" at bounding box center [1095, 501] width 50 height 27
click at [1116, 519] on div "Apply Clear" at bounding box center [1076, 501] width 220 height 39
click at [1094, 499] on button "Apply" at bounding box center [1095, 501] width 50 height 27
click at [598, 256] on div "Applied filters: Selected agents: 1 Assigned to me" at bounding box center [736, 246] width 1290 height 30
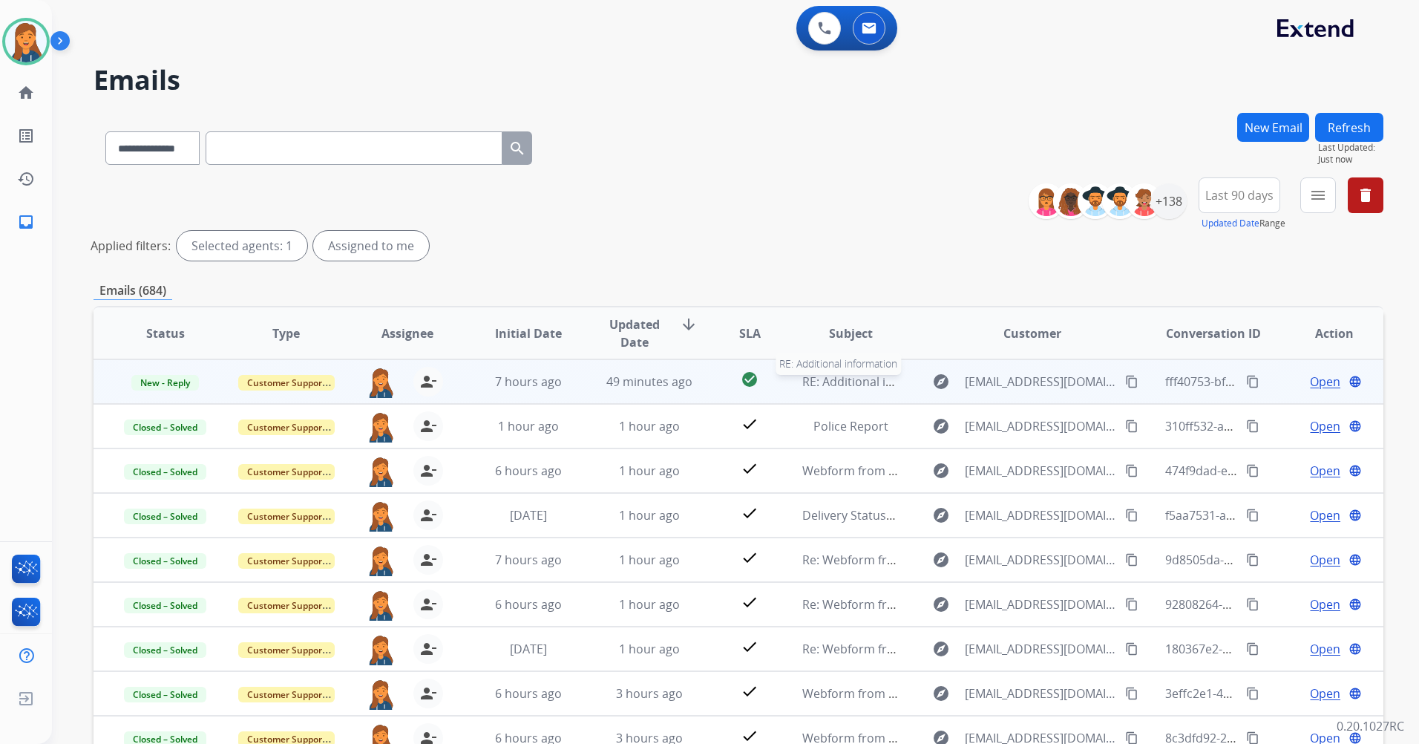
click at [816, 376] on span "RE: Additional information" at bounding box center [875, 381] width 147 height 16
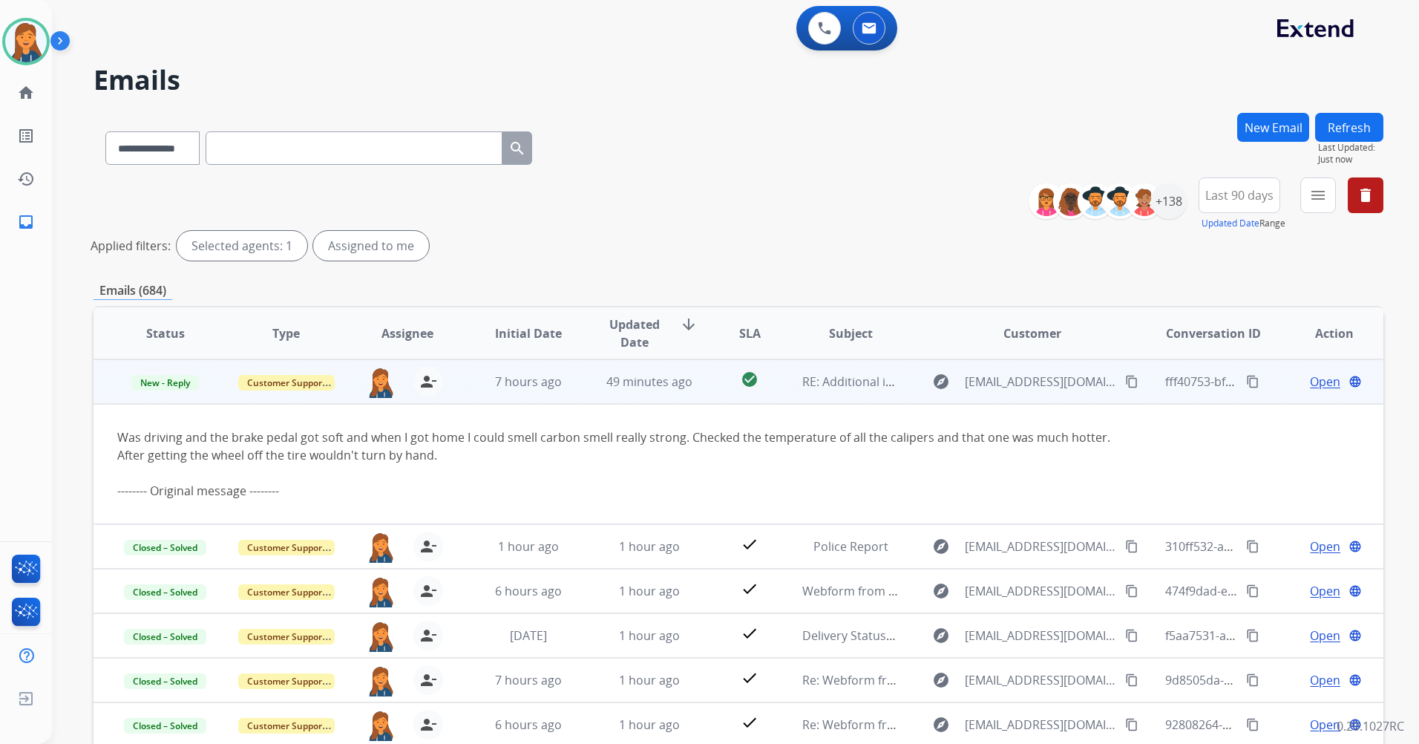
click at [1125, 380] on mat-icon "content_copy" at bounding box center [1131, 381] width 13 height 13
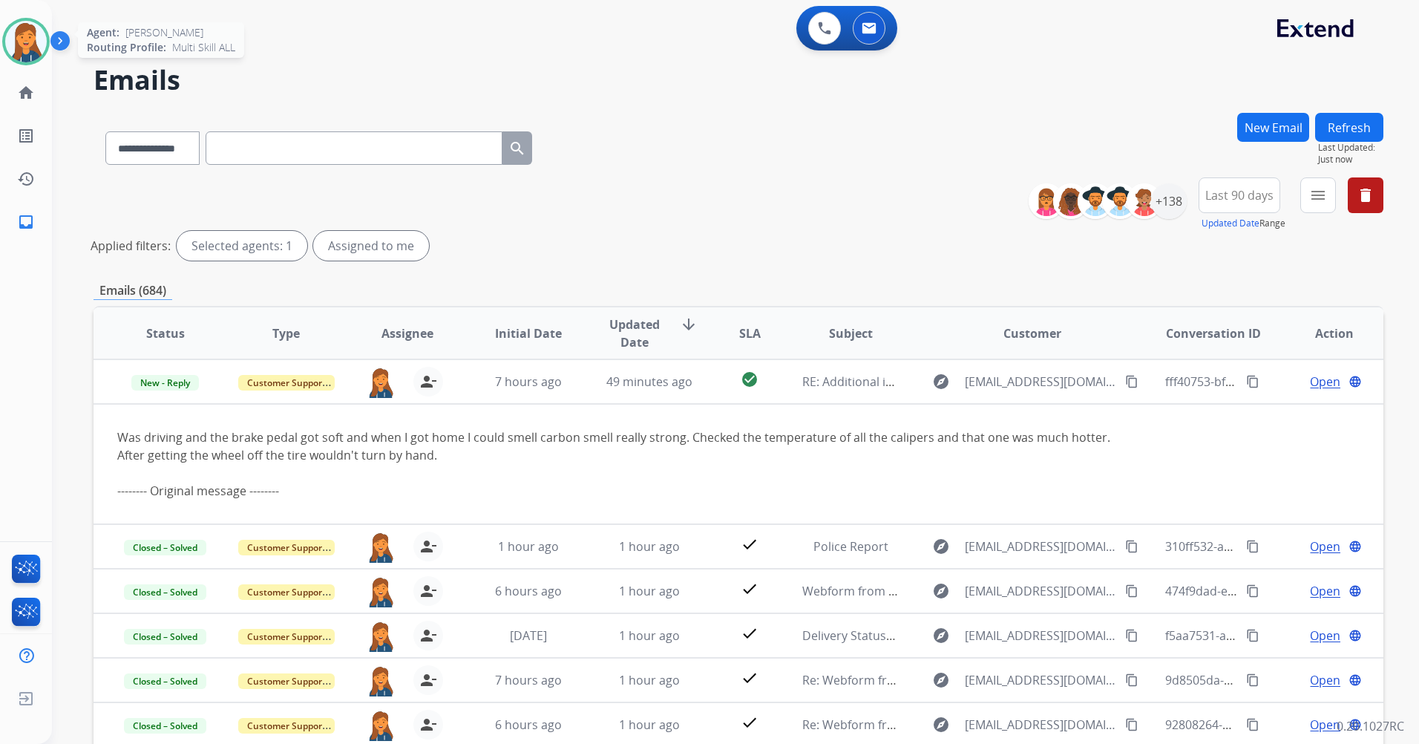
click at [27, 36] on img at bounding box center [26, 42] width 42 height 42
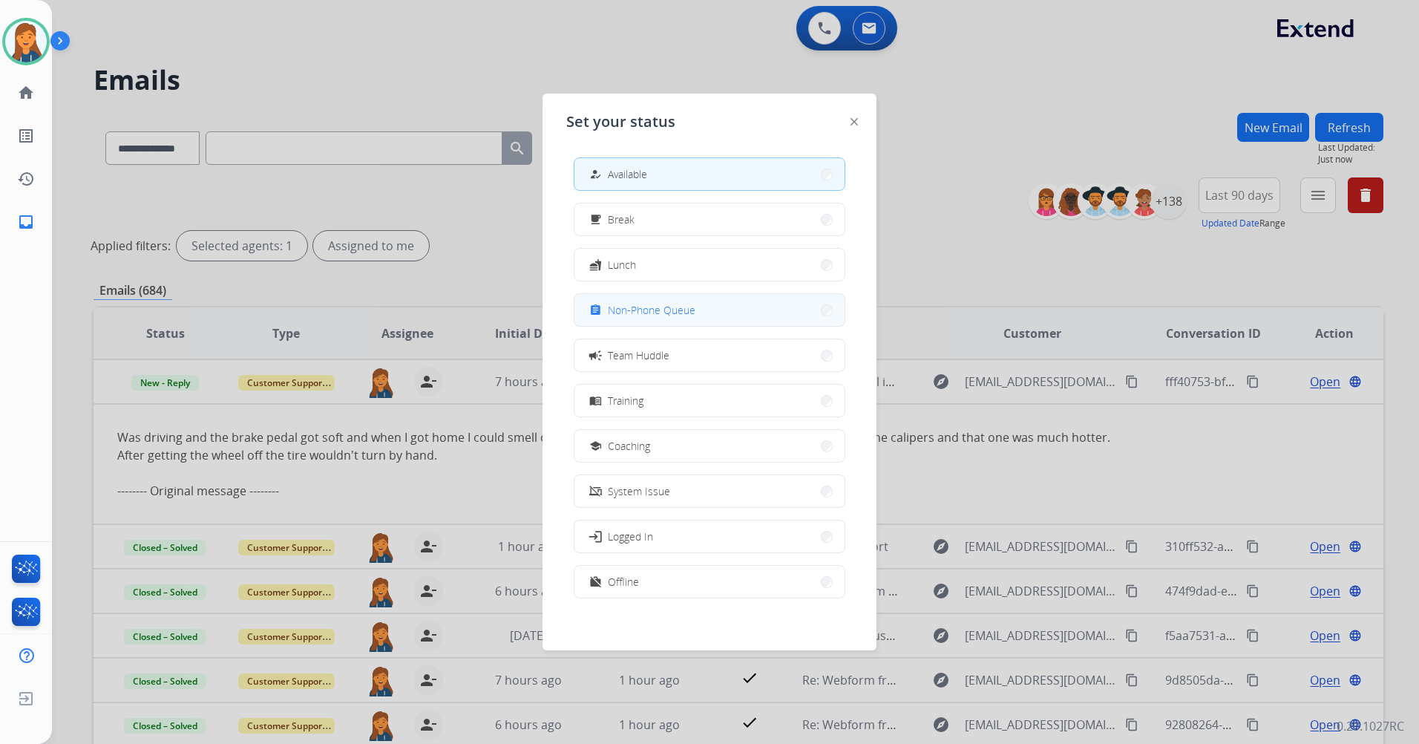
drag, startPoint x: 662, startPoint y: 317, endPoint x: 790, endPoint y: 271, distance: 135.7
click at [662, 318] on div "assignment Non-Phone Queue" at bounding box center [640, 310] width 109 height 18
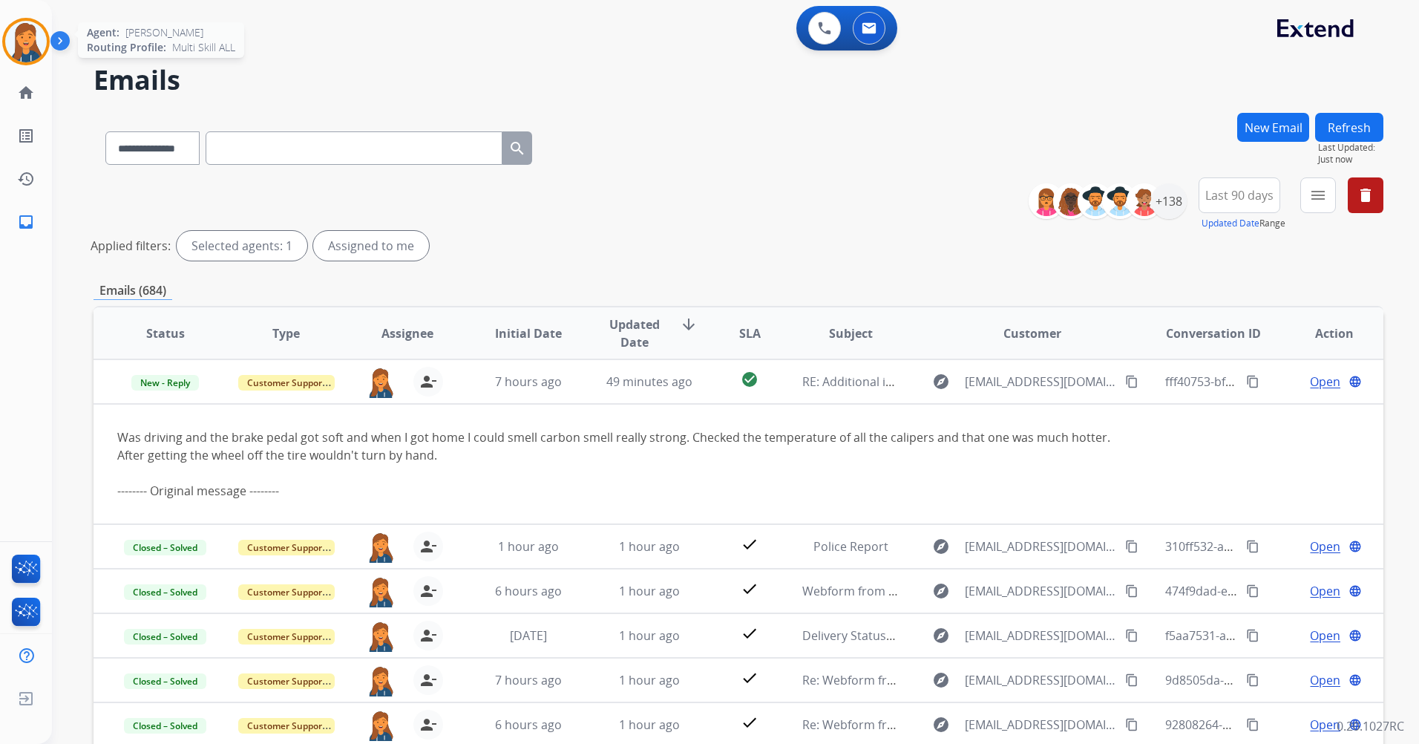
click at [31, 33] on img at bounding box center [26, 42] width 42 height 42
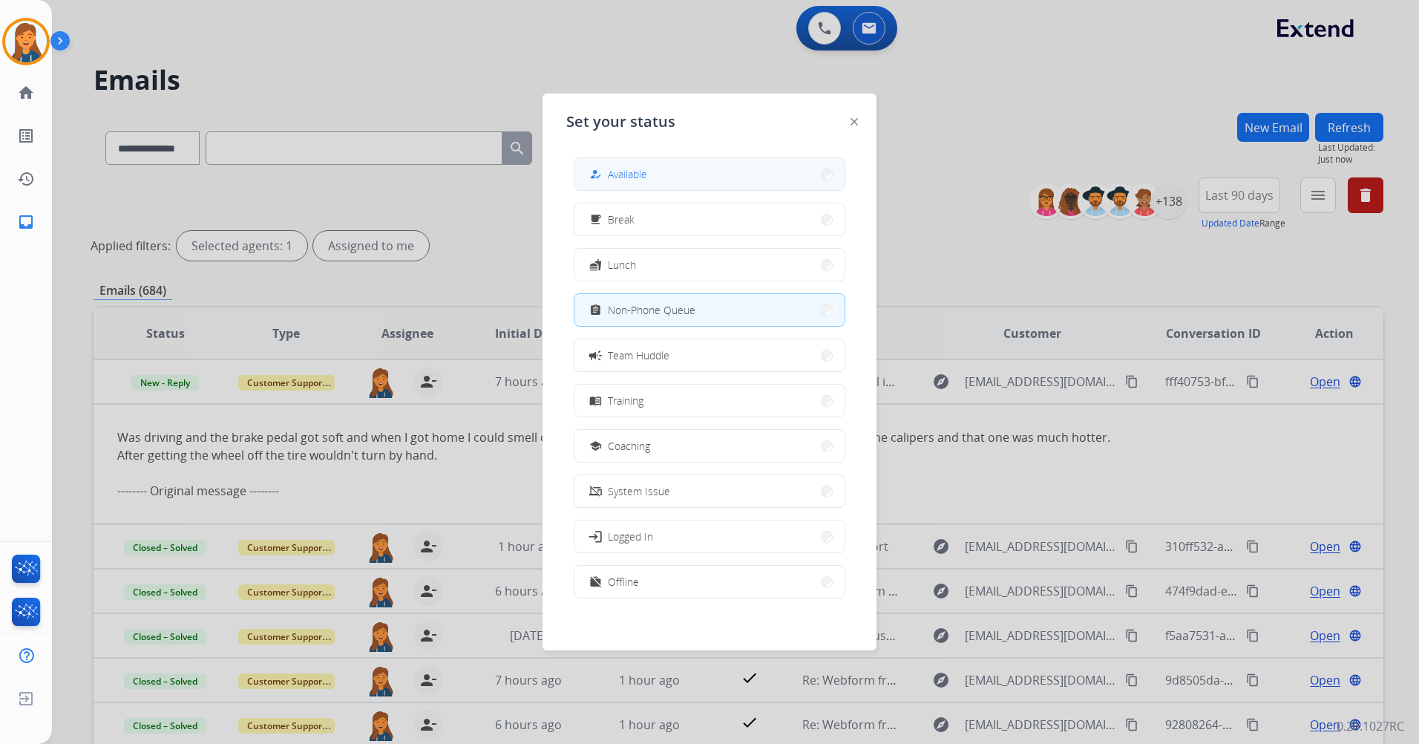
click at [662, 178] on button "how_to_reg Available" at bounding box center [710, 174] width 270 height 32
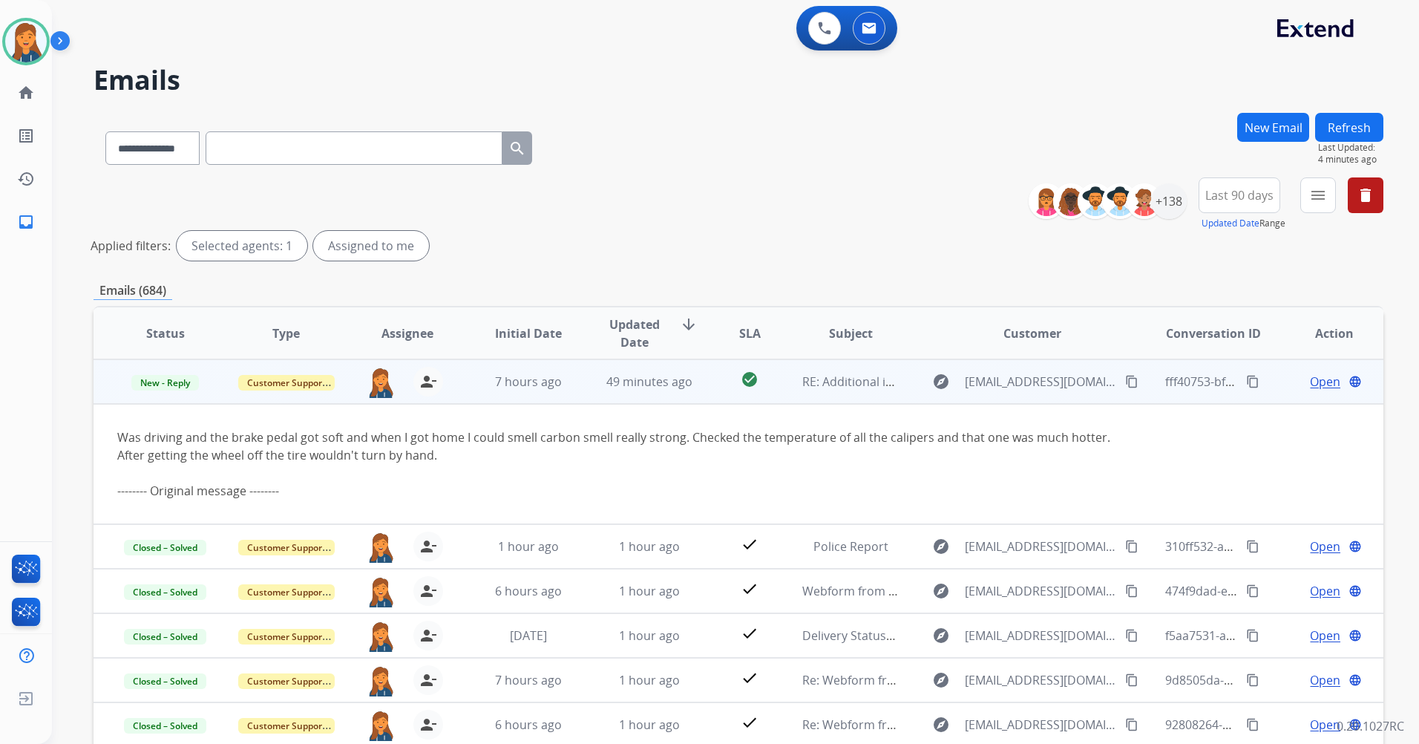
drag, startPoint x: 436, startPoint y: 457, endPoint x: 114, endPoint y: 433, distance: 323.8
click at [114, 433] on td "Was driving and the brake pedal got soft and when I got home I could smell carb…" at bounding box center [618, 464] width 1048 height 120
copy div "Was driving and the brake pedal got soft and when I got home I could smell carb…"
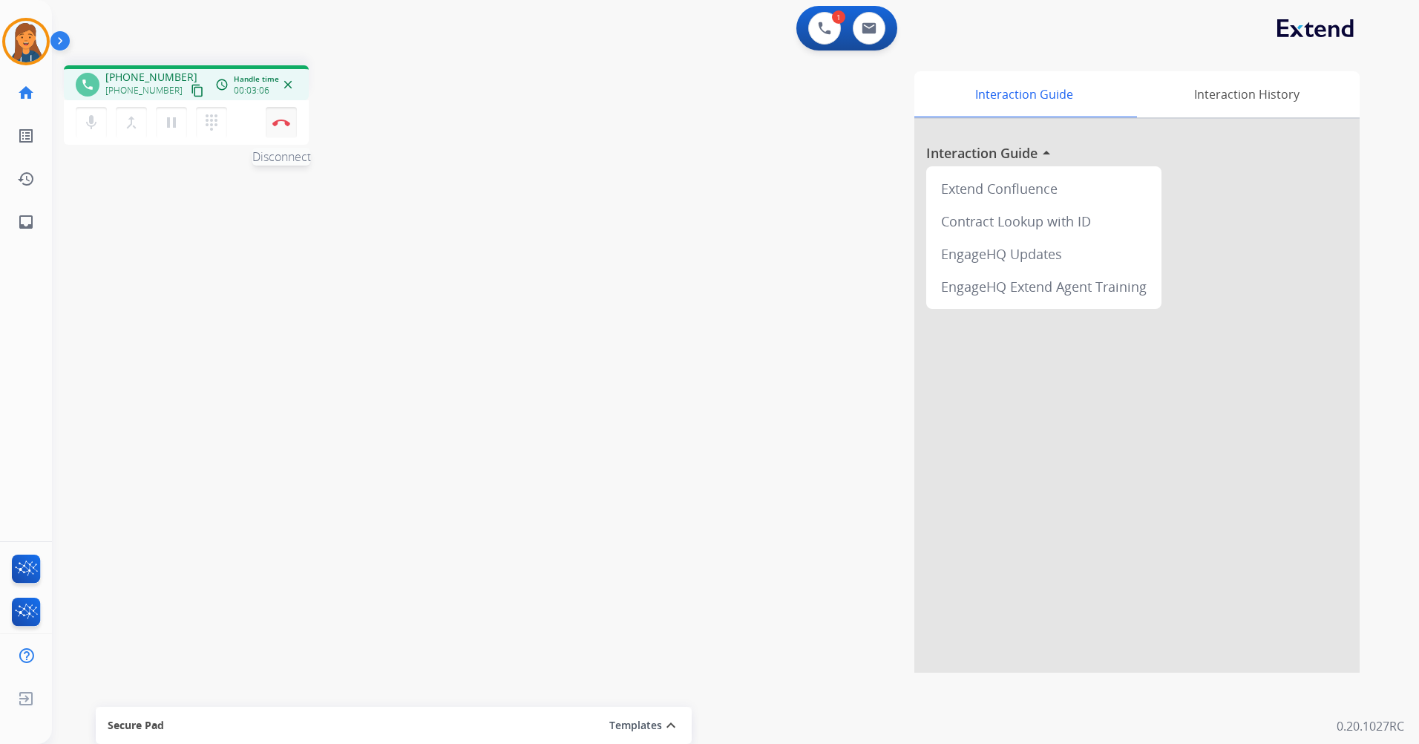
click at [290, 116] on button "Disconnect" at bounding box center [281, 122] width 31 height 31
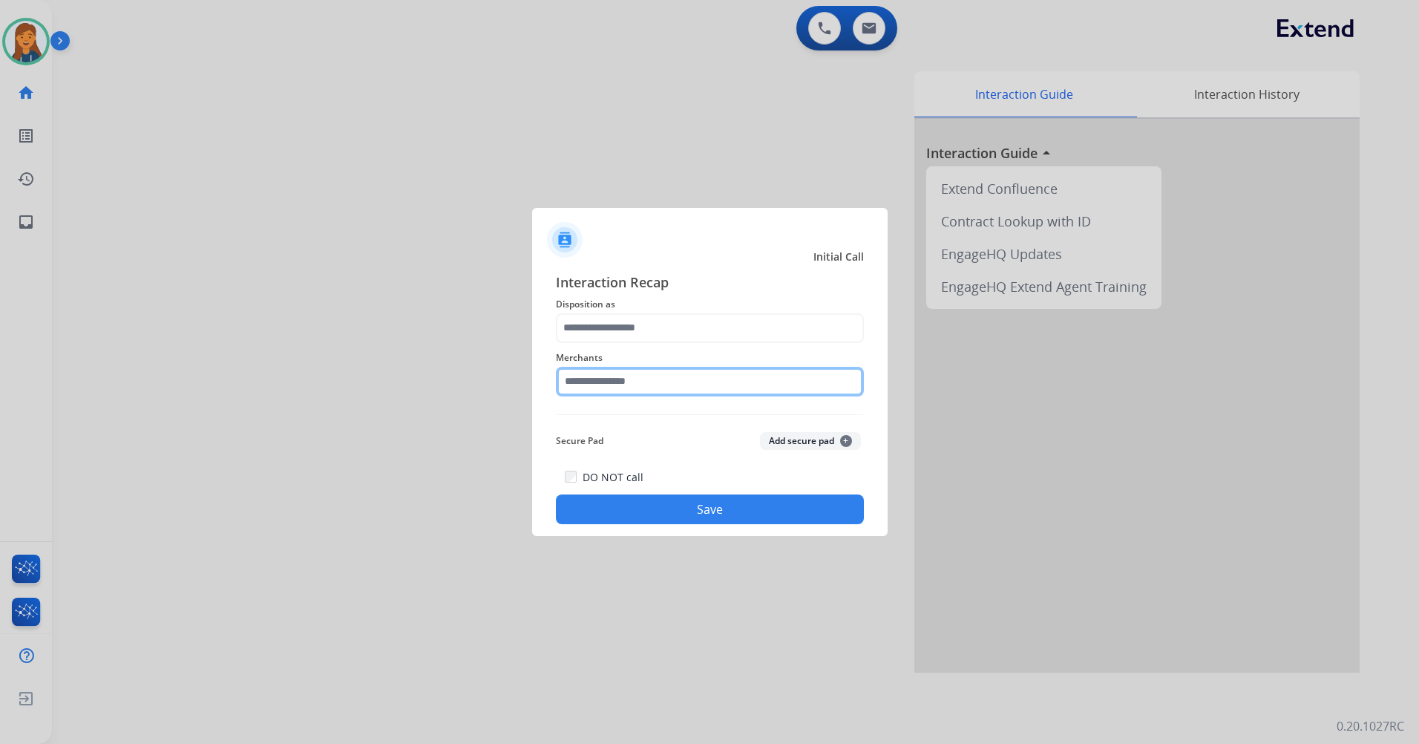
click at [651, 382] on input "text" at bounding box center [710, 382] width 308 height 30
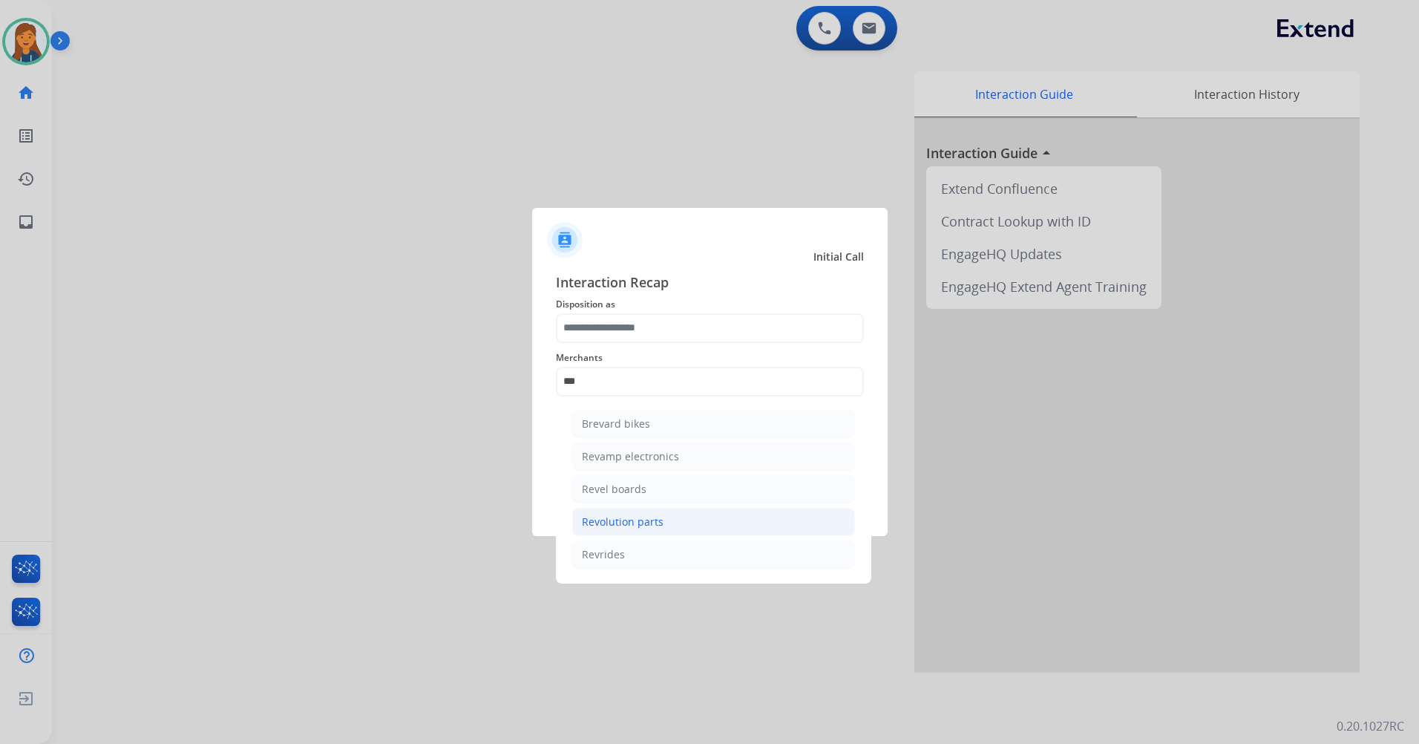
click at [615, 526] on div "Revolution parts" at bounding box center [623, 521] width 82 height 15
type input "**********"
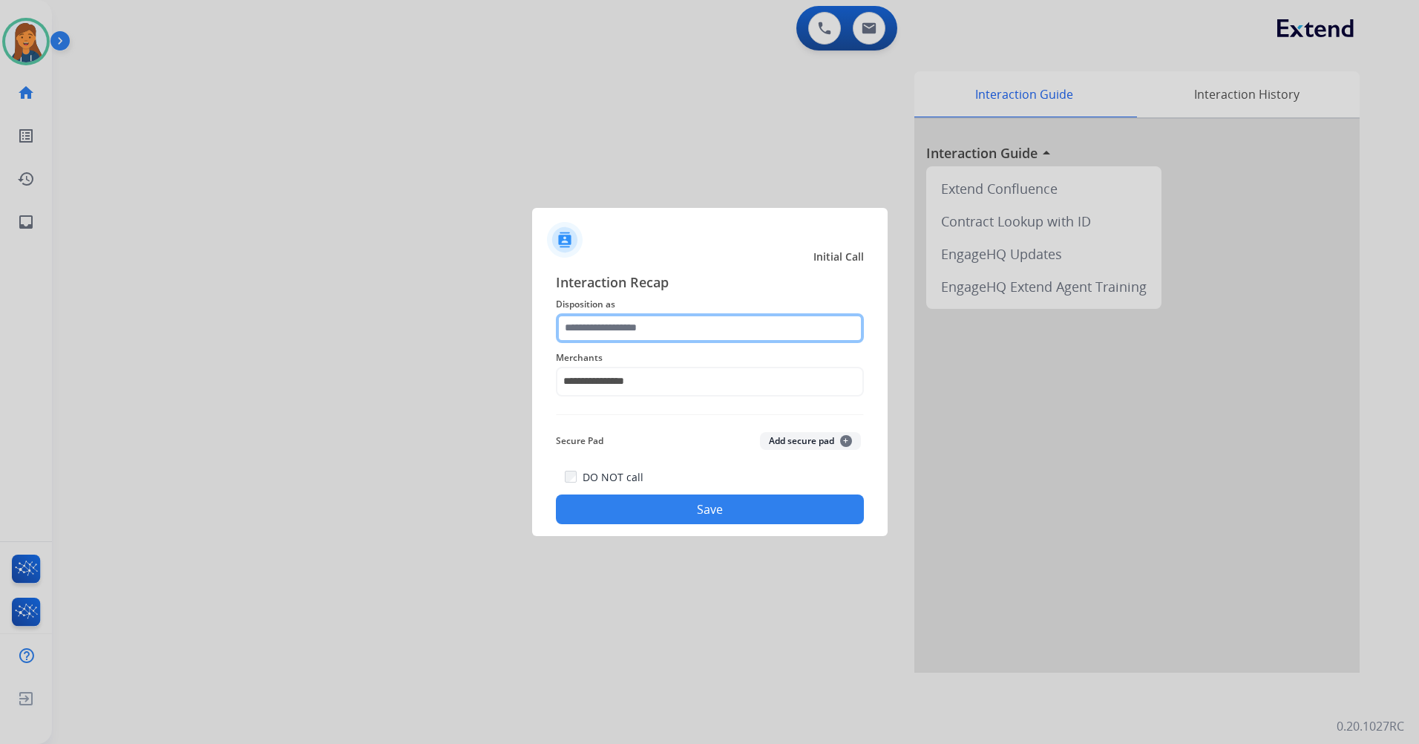
click at [647, 335] on input "text" at bounding box center [710, 328] width 308 height 30
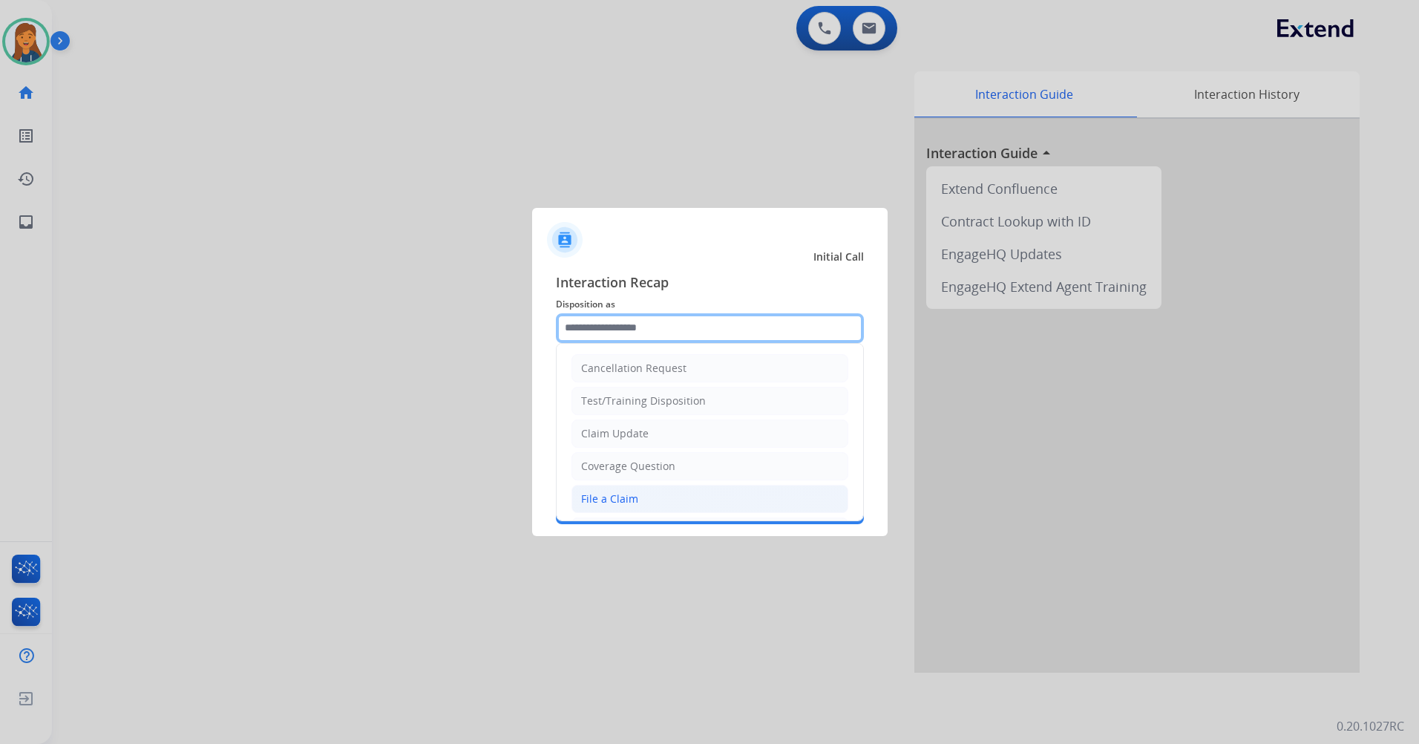
scroll to position [74, 0]
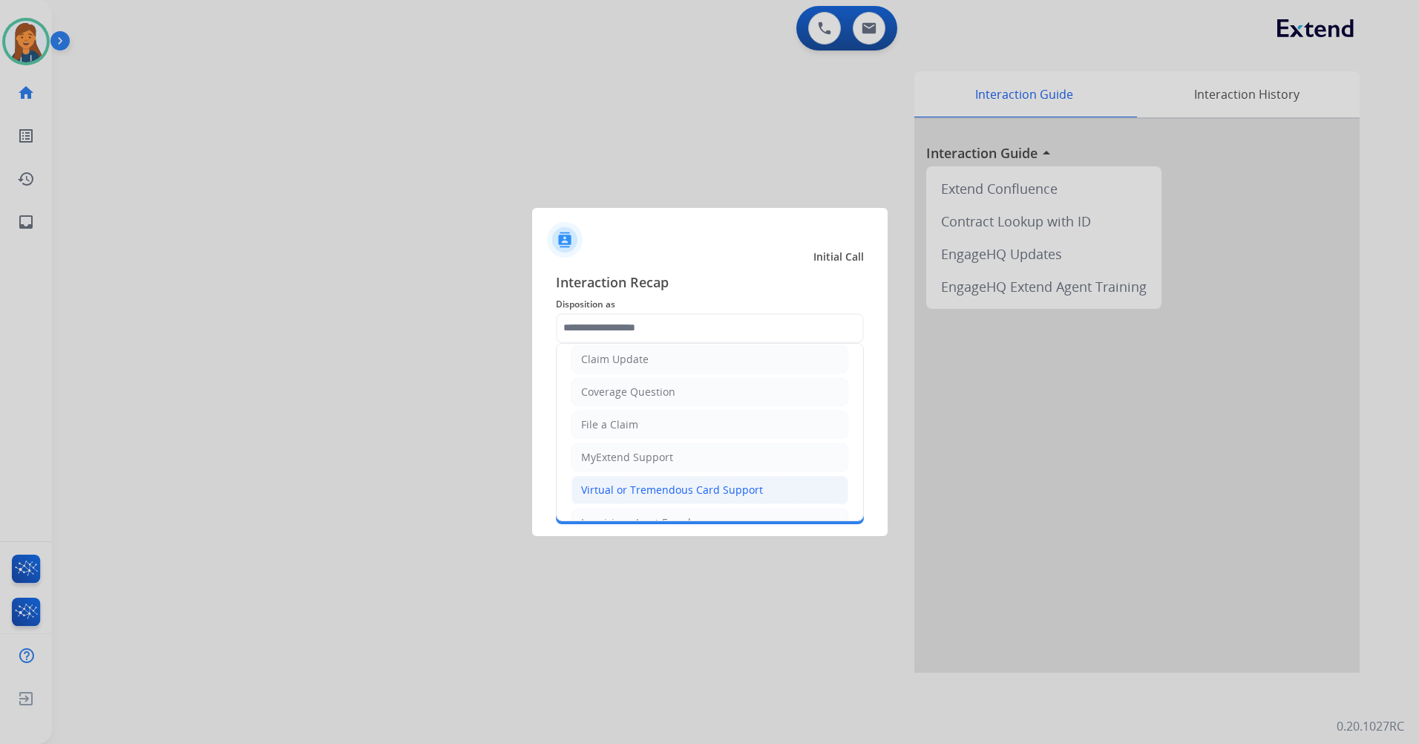
click at [636, 492] on div "Virtual or Tremendous Card Support" at bounding box center [672, 490] width 182 height 15
type input "**********"
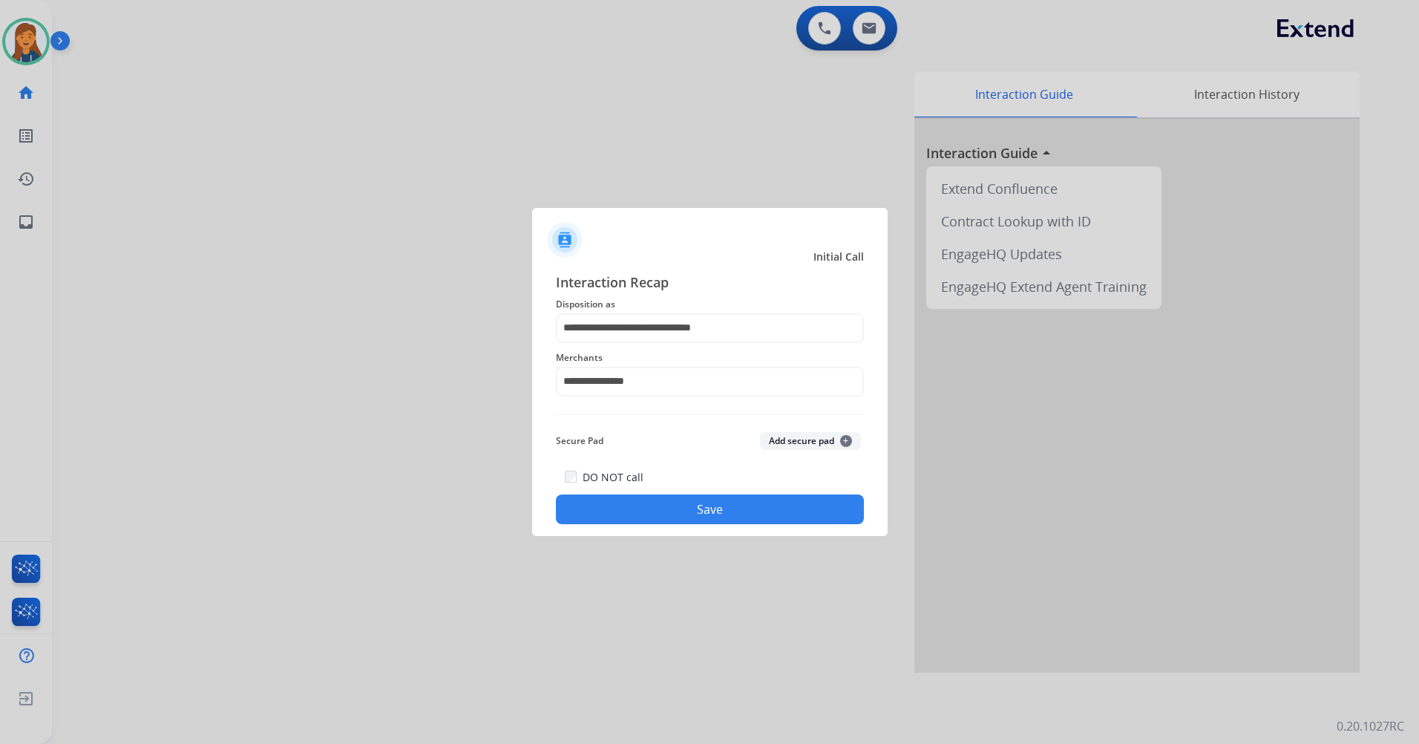
click at [649, 506] on button "Save" at bounding box center [710, 509] width 308 height 30
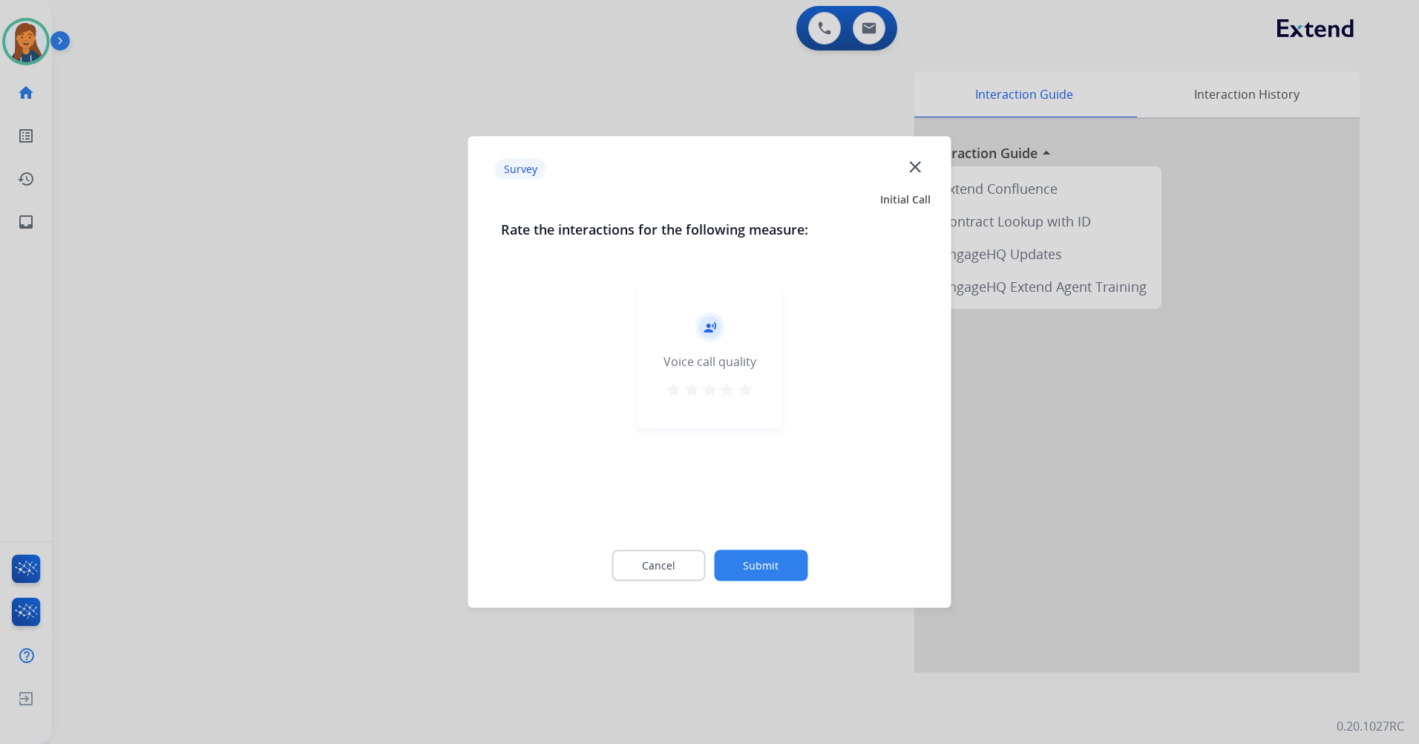
click at [747, 385] on mat-icon "star" at bounding box center [745, 390] width 18 height 18
click at [785, 556] on button "Submit" at bounding box center [761, 565] width 94 height 31
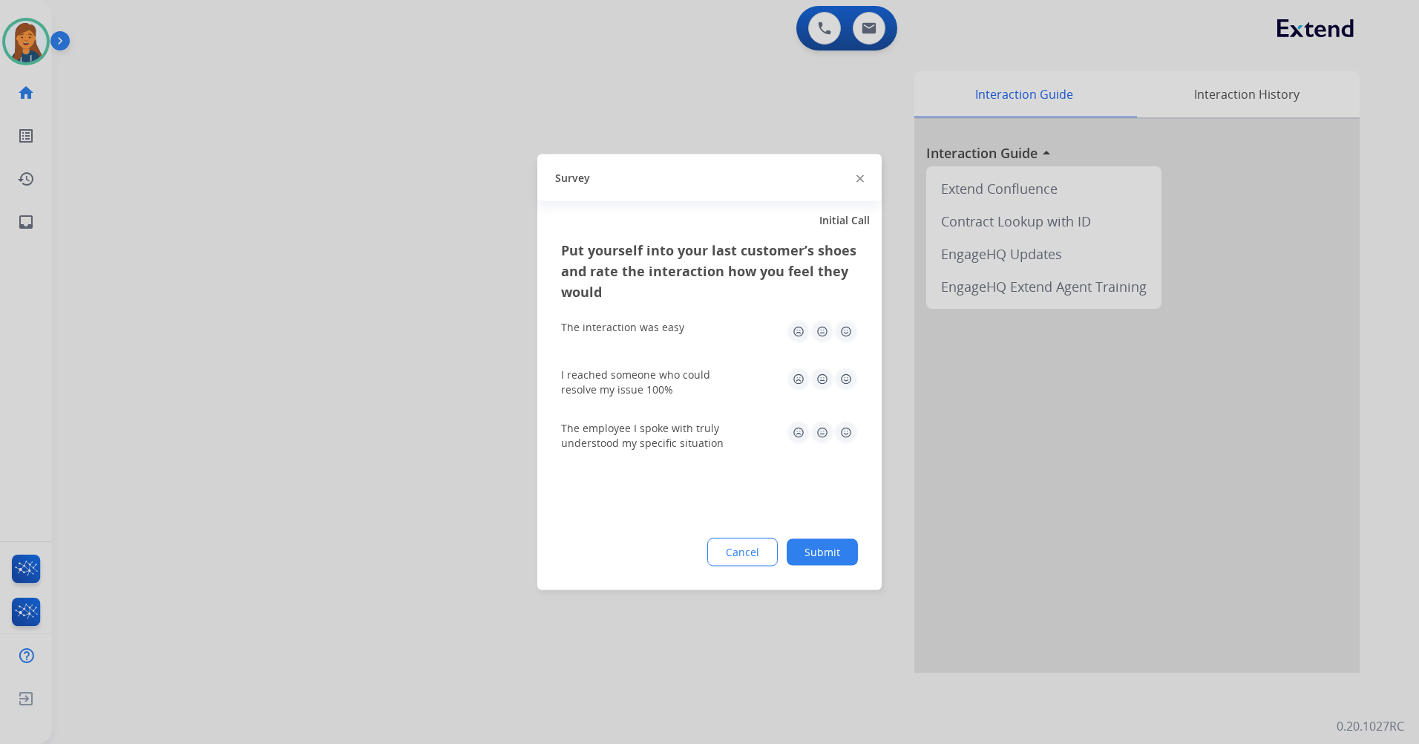
click at [848, 330] on img at bounding box center [846, 332] width 24 height 24
click at [855, 373] on img at bounding box center [846, 379] width 24 height 24
click at [840, 441] on img at bounding box center [846, 433] width 24 height 24
click at [846, 559] on button "Submit" at bounding box center [822, 552] width 71 height 27
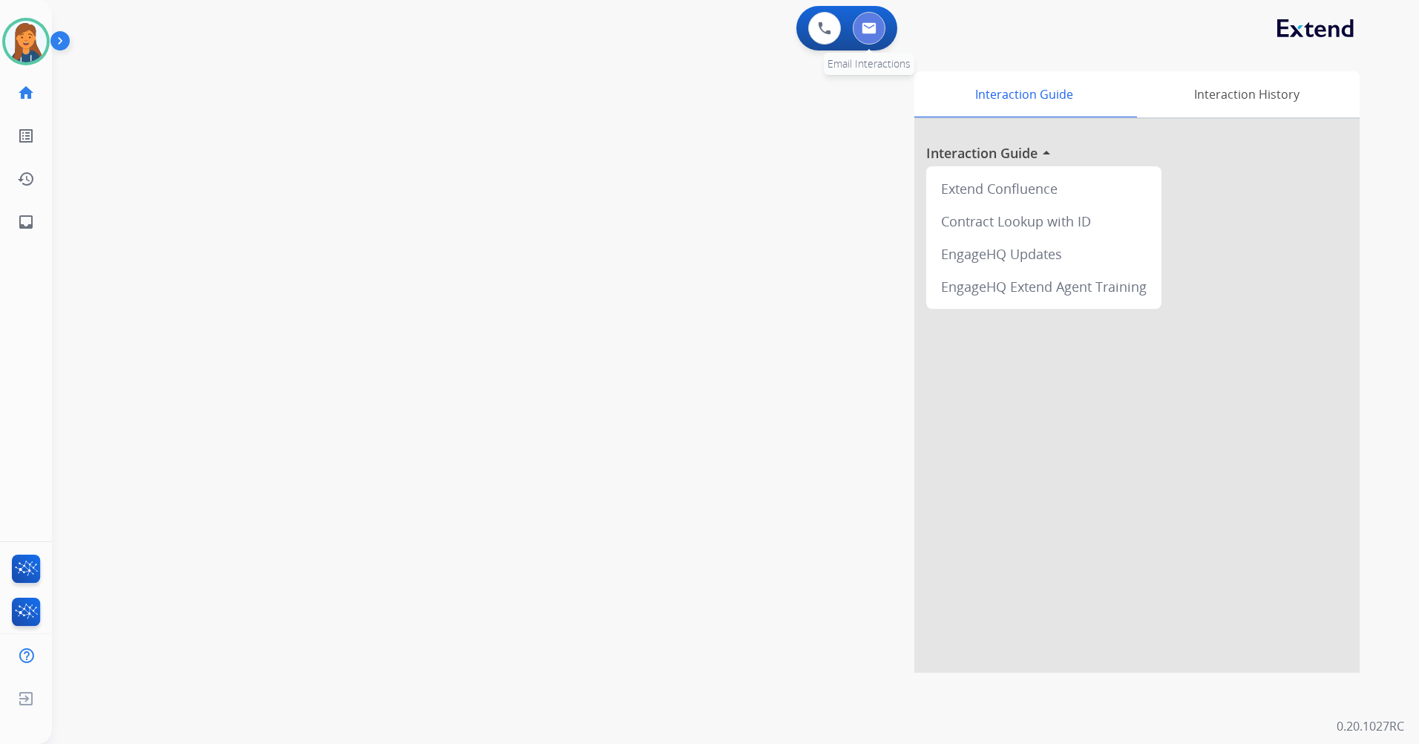
click at [869, 22] on img at bounding box center [869, 28] width 15 height 12
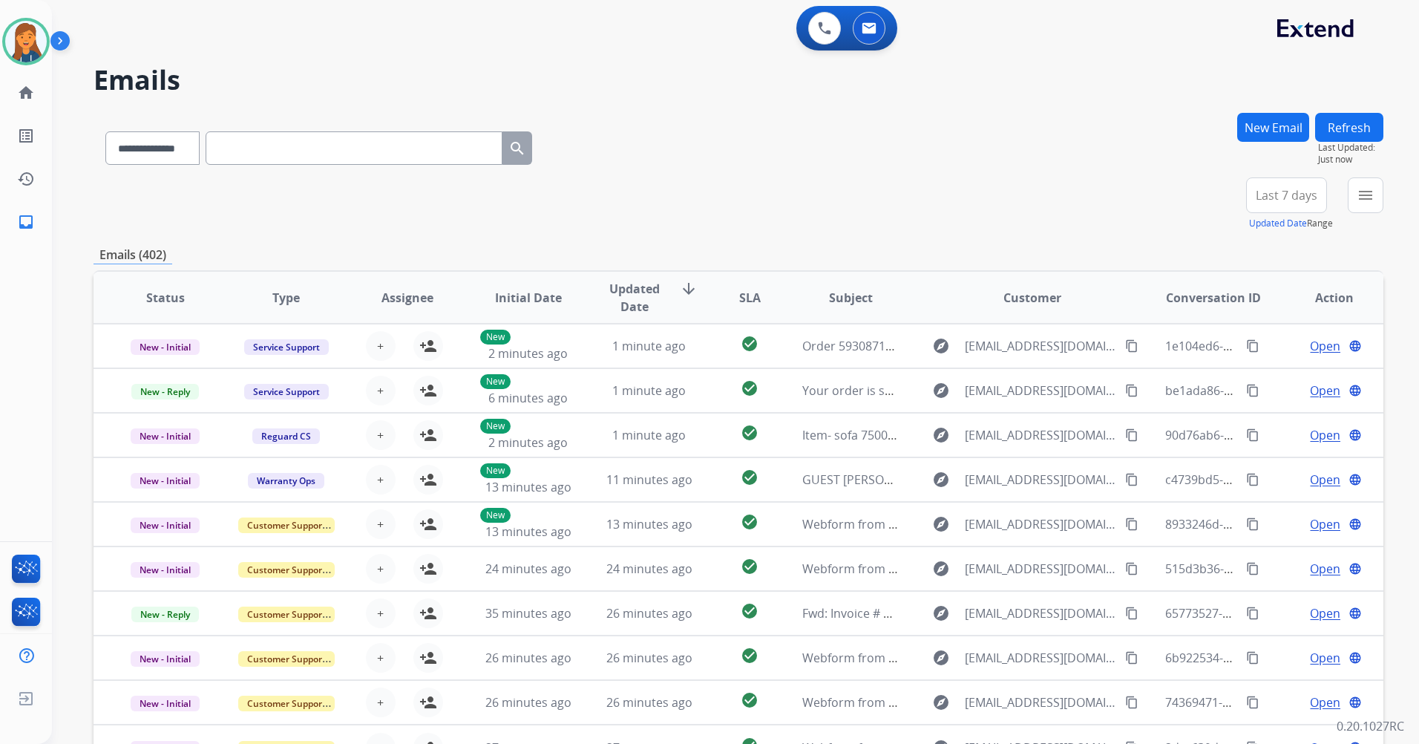
click at [1269, 197] on span "Last 7 days" at bounding box center [1287, 195] width 62 height 6
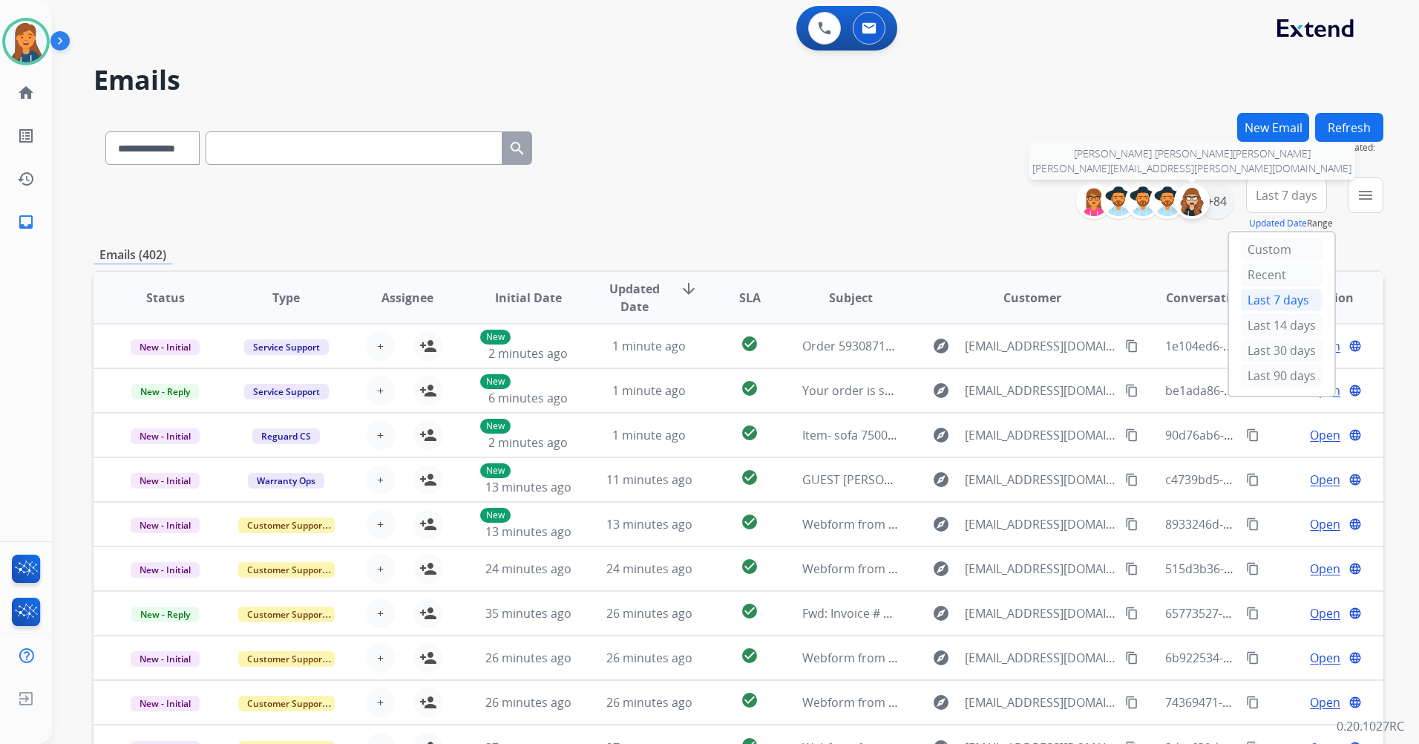
click at [1207, 205] on div at bounding box center [1192, 201] width 36 height 36
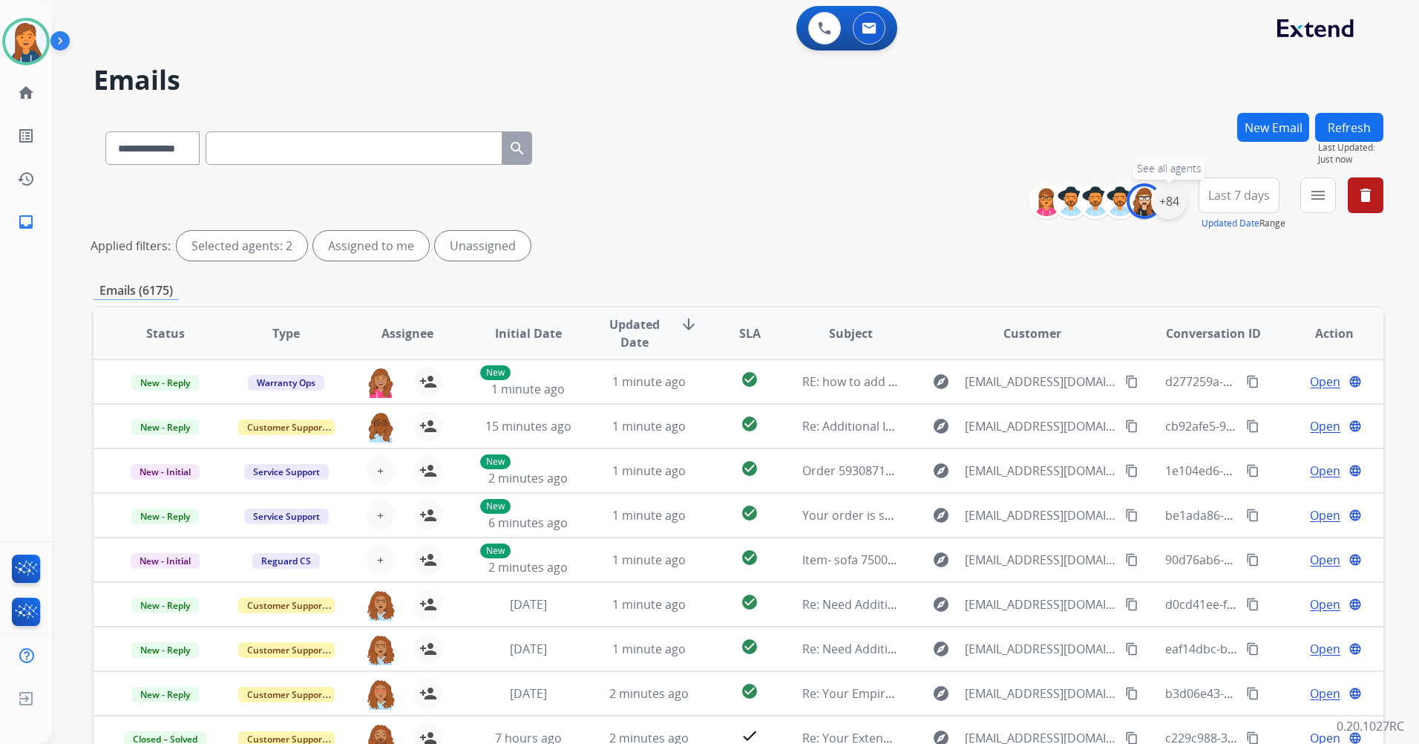
click at [1157, 198] on div "+84" at bounding box center [1169, 201] width 36 height 36
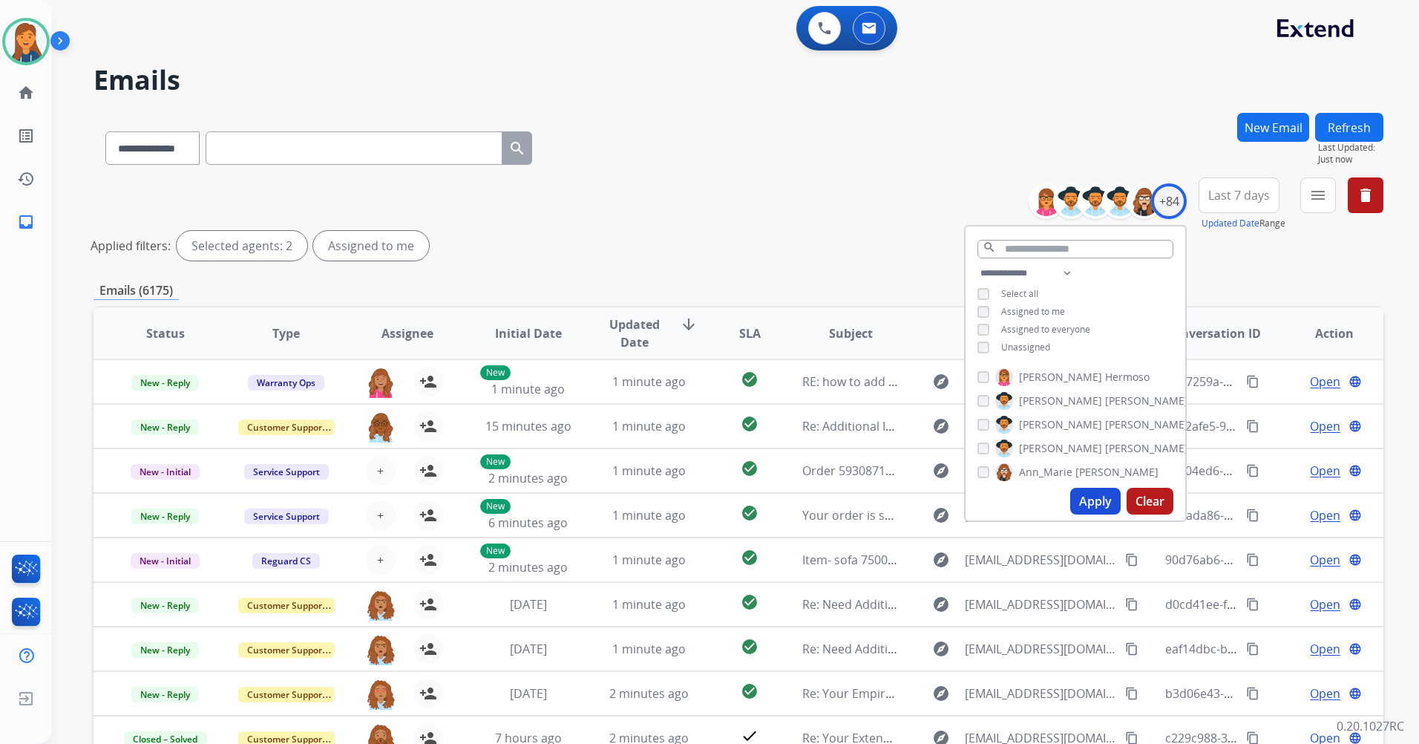
drag, startPoint x: 1093, startPoint y: 496, endPoint x: 1085, endPoint y: 497, distance: 8.3
click at [1090, 497] on button "Apply" at bounding box center [1095, 501] width 50 height 27
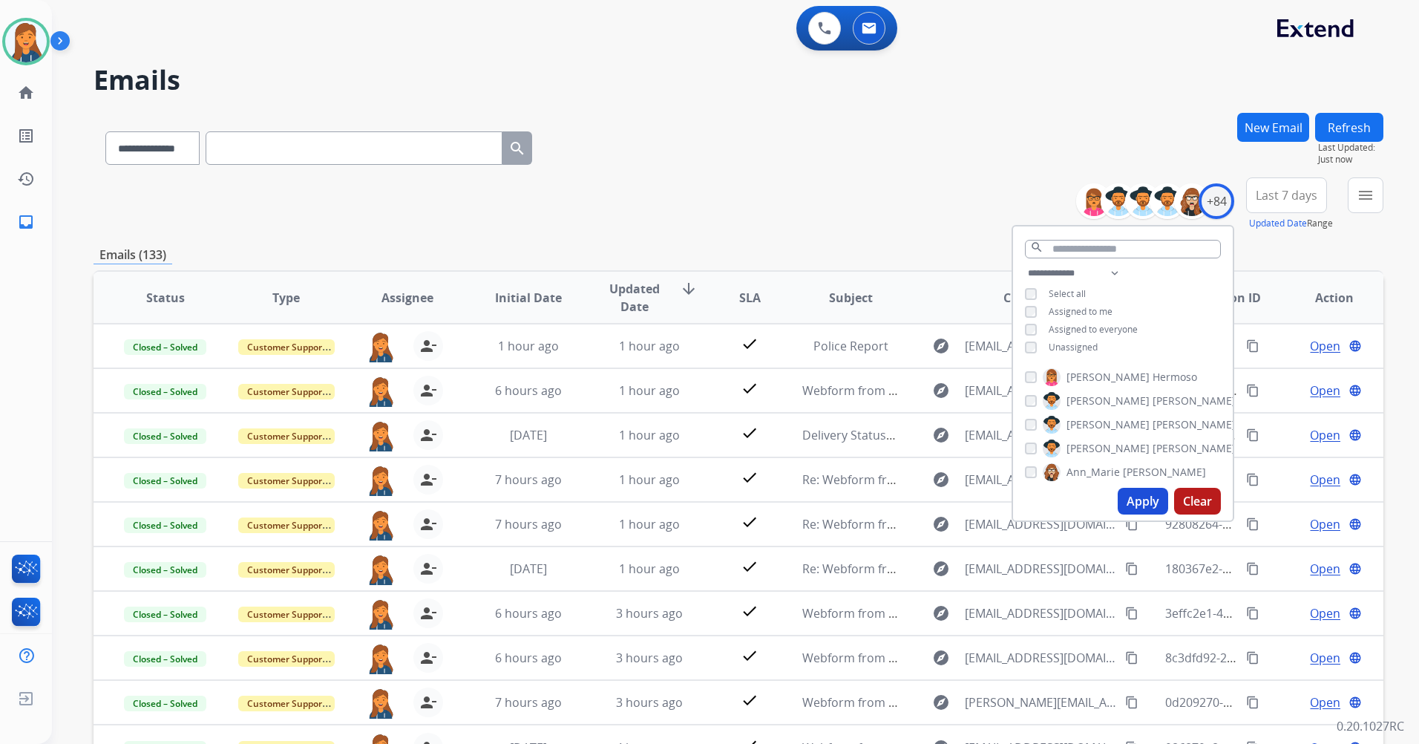
click at [608, 241] on div "**********" at bounding box center [739, 479] width 1290 height 732
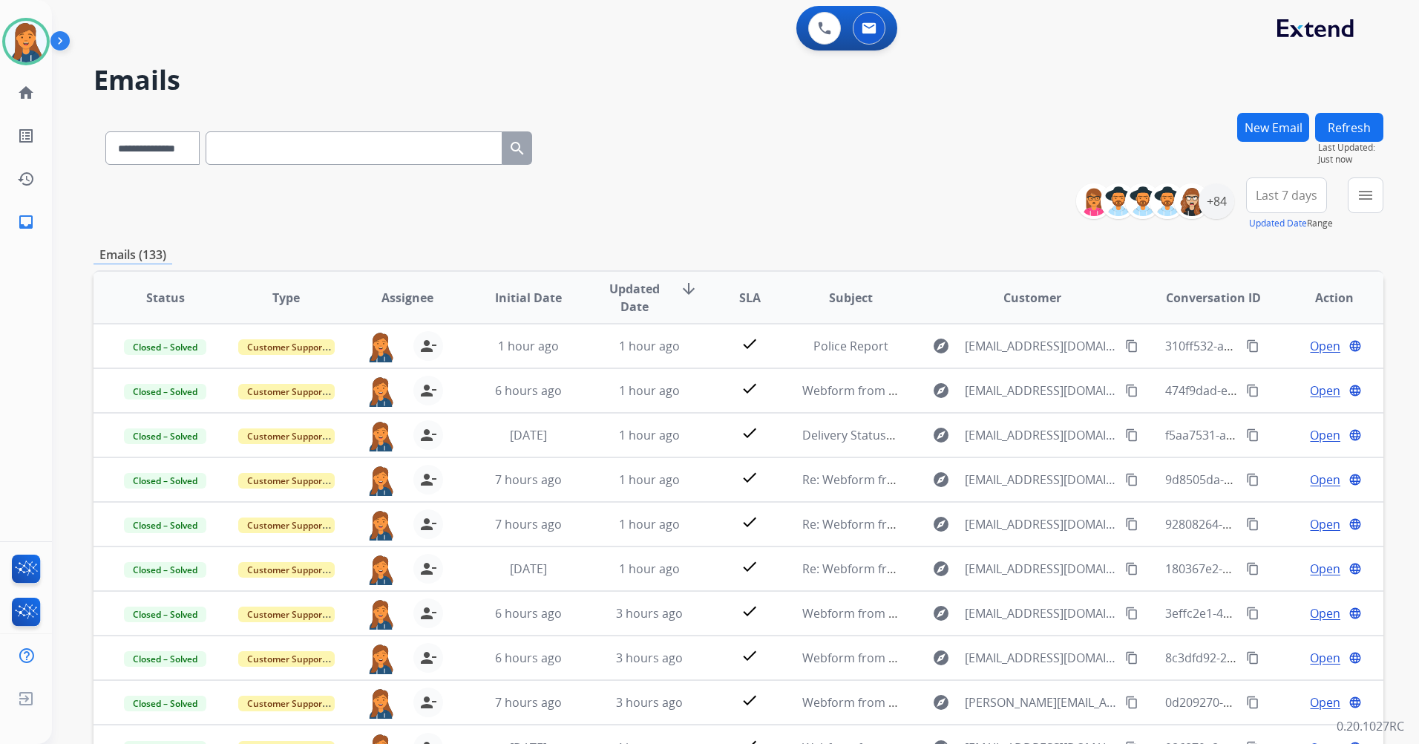
scroll to position [1, 0]
click at [1291, 197] on span "Last 7 days" at bounding box center [1287, 195] width 62 height 6
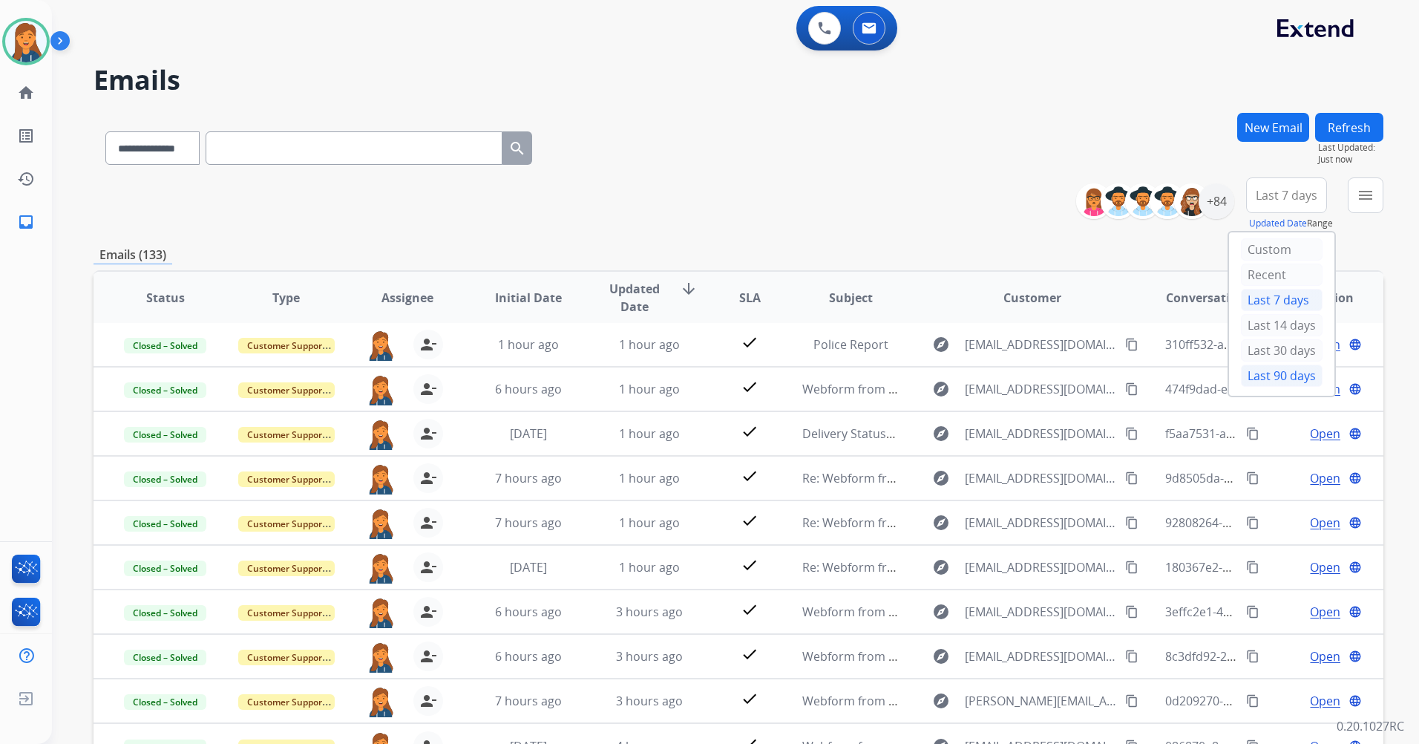
click at [1255, 379] on div "Last 90 days" at bounding box center [1282, 375] width 82 height 22
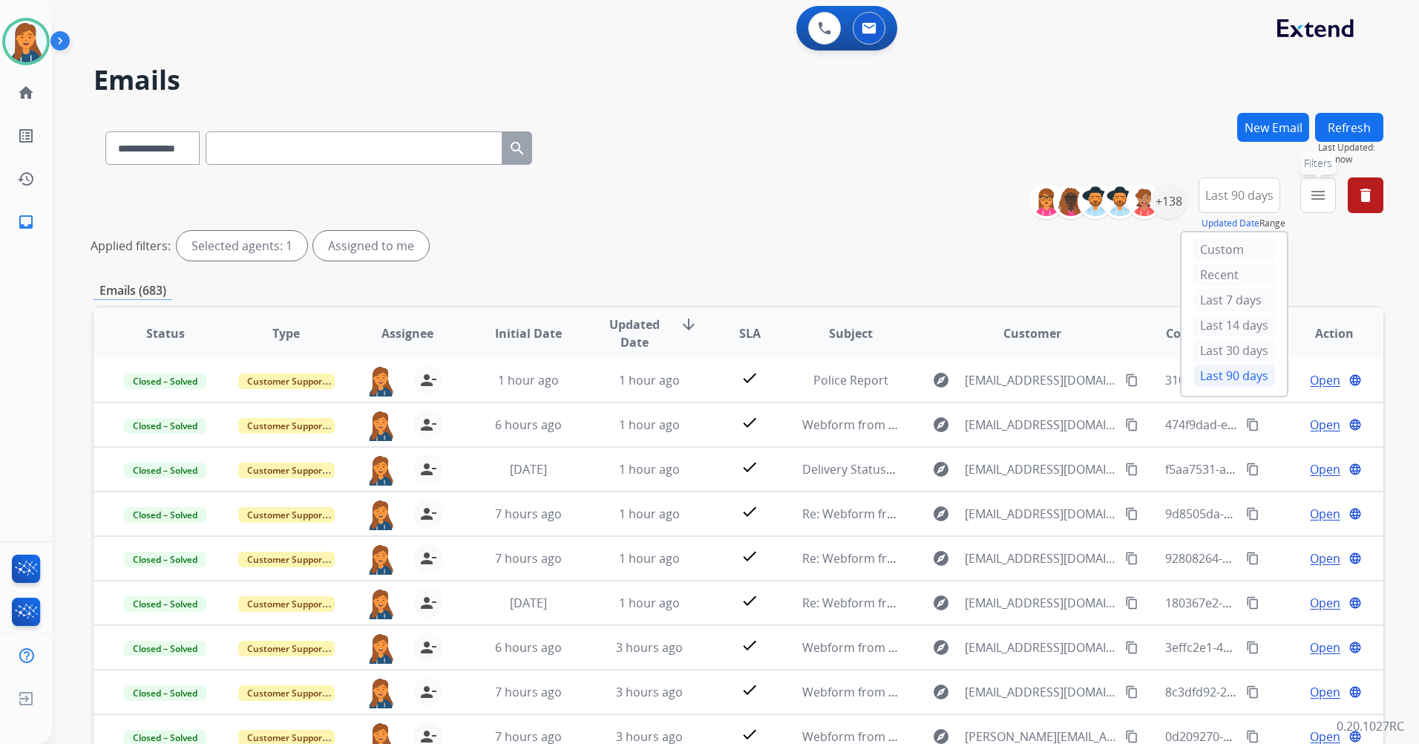
click at [1312, 189] on mat-icon "menu" at bounding box center [1318, 195] width 18 height 18
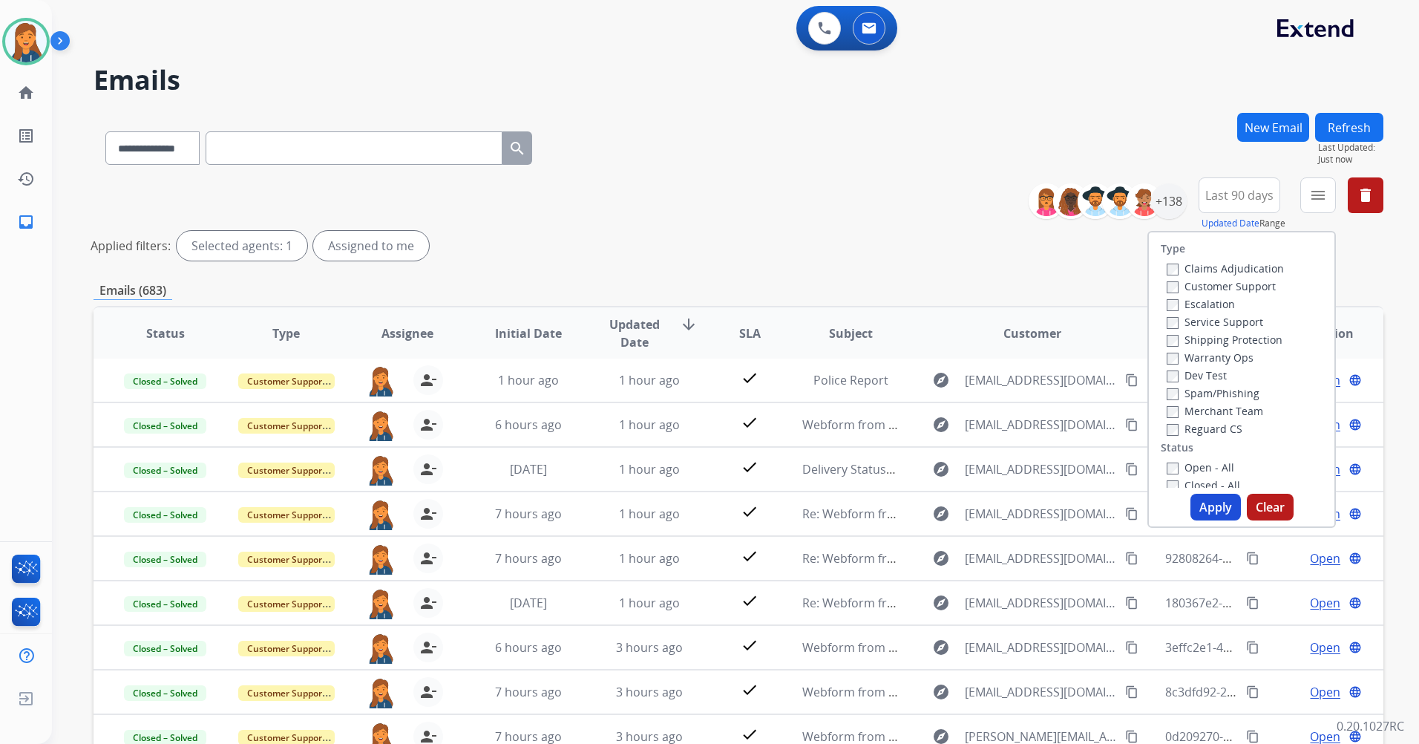
click at [1206, 284] on label "Customer Support" at bounding box center [1221, 286] width 109 height 14
click at [1196, 336] on label "Shipping Protection" at bounding box center [1225, 340] width 116 height 14
click at [1205, 500] on button "Apply" at bounding box center [1216, 507] width 50 height 27
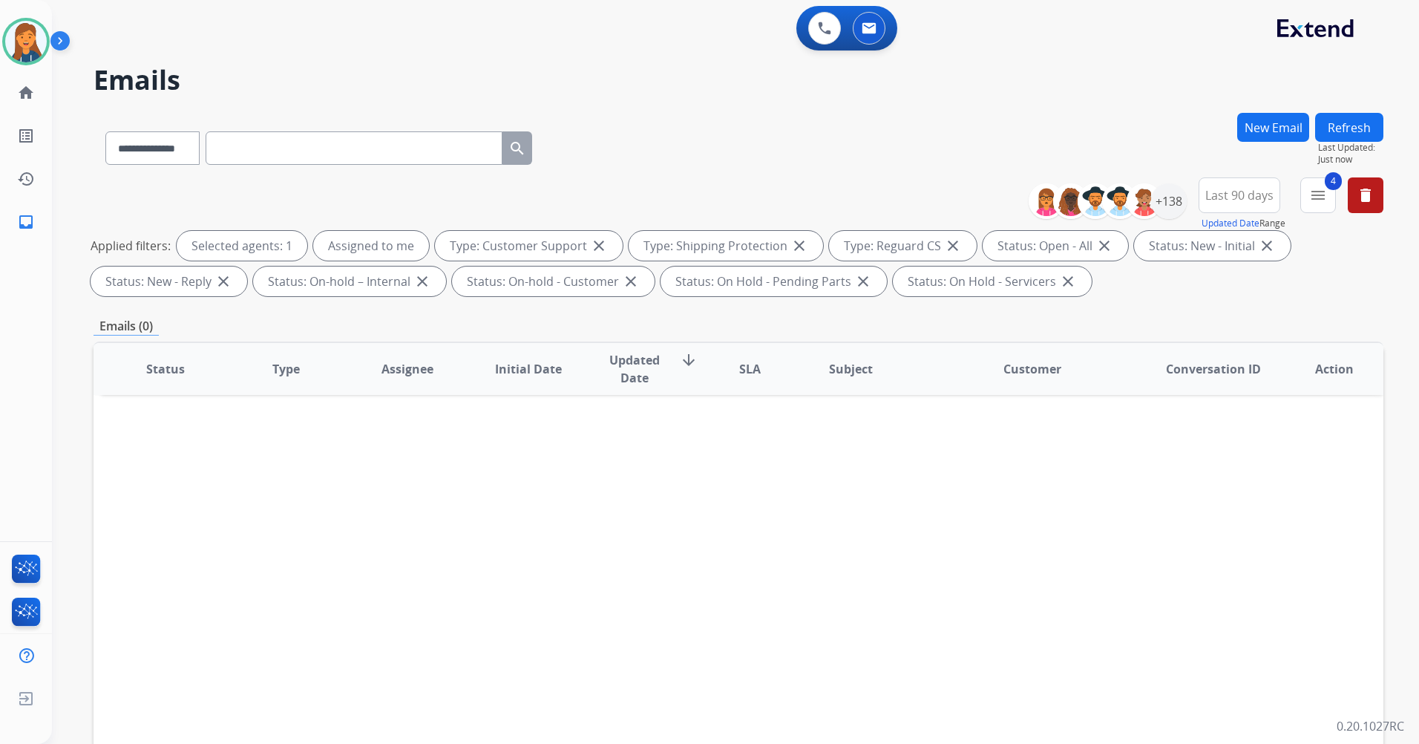
scroll to position [0, 0]
click at [253, 154] on input "text" at bounding box center [354, 147] width 297 height 33
click at [192, 159] on select "**********" at bounding box center [151, 147] width 93 height 33
select select "**********"
click at [105, 131] on select "**********" at bounding box center [151, 147] width 93 height 33
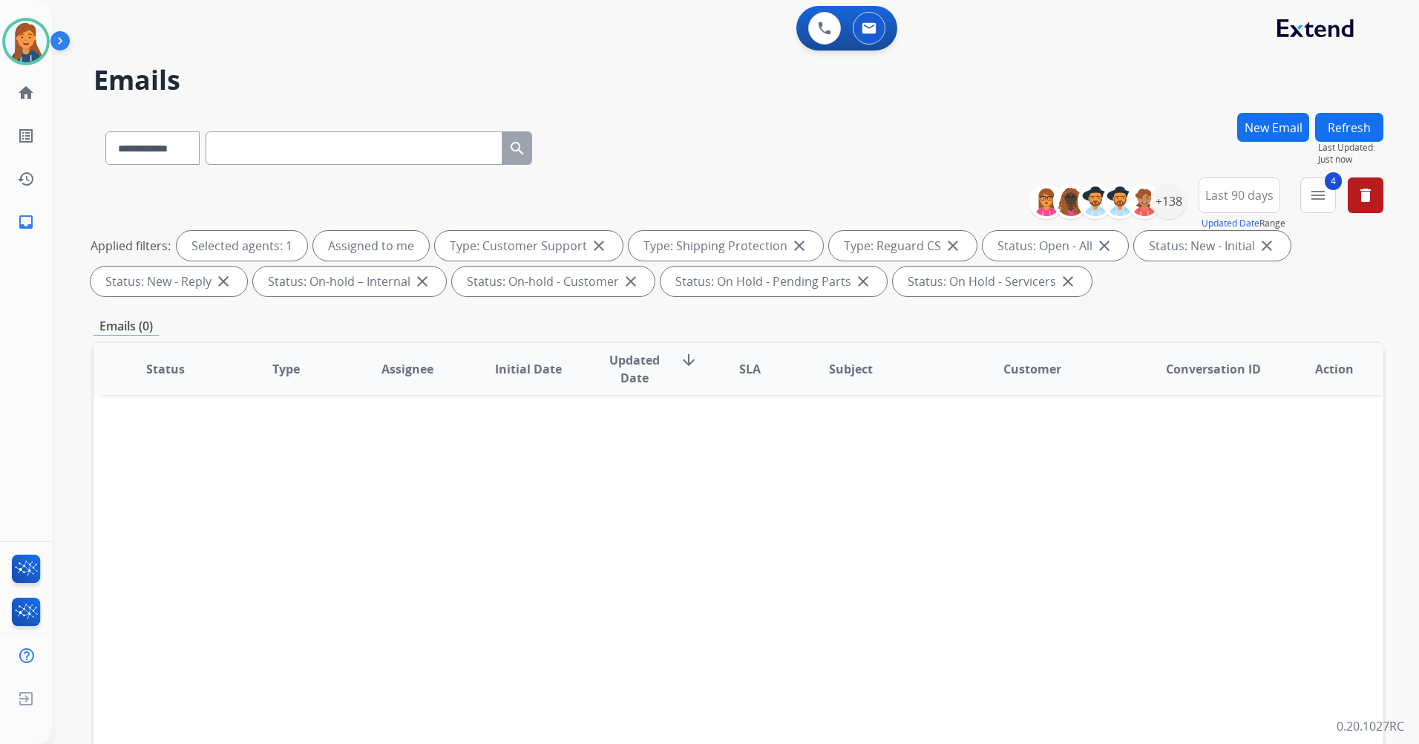
click at [256, 141] on input "text" at bounding box center [354, 147] width 297 height 33
paste input "**********"
type input "**********"
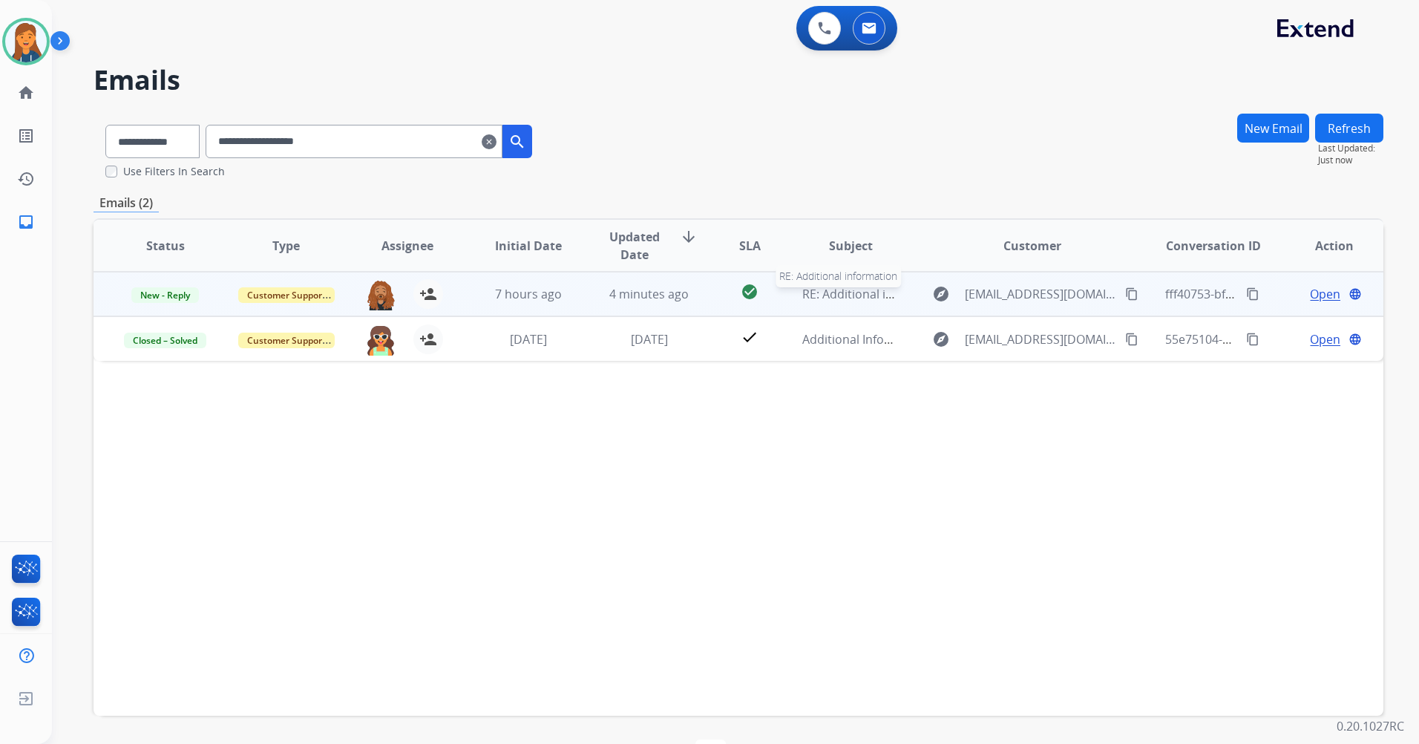
click at [858, 293] on span "RE: Additional information" at bounding box center [875, 294] width 147 height 16
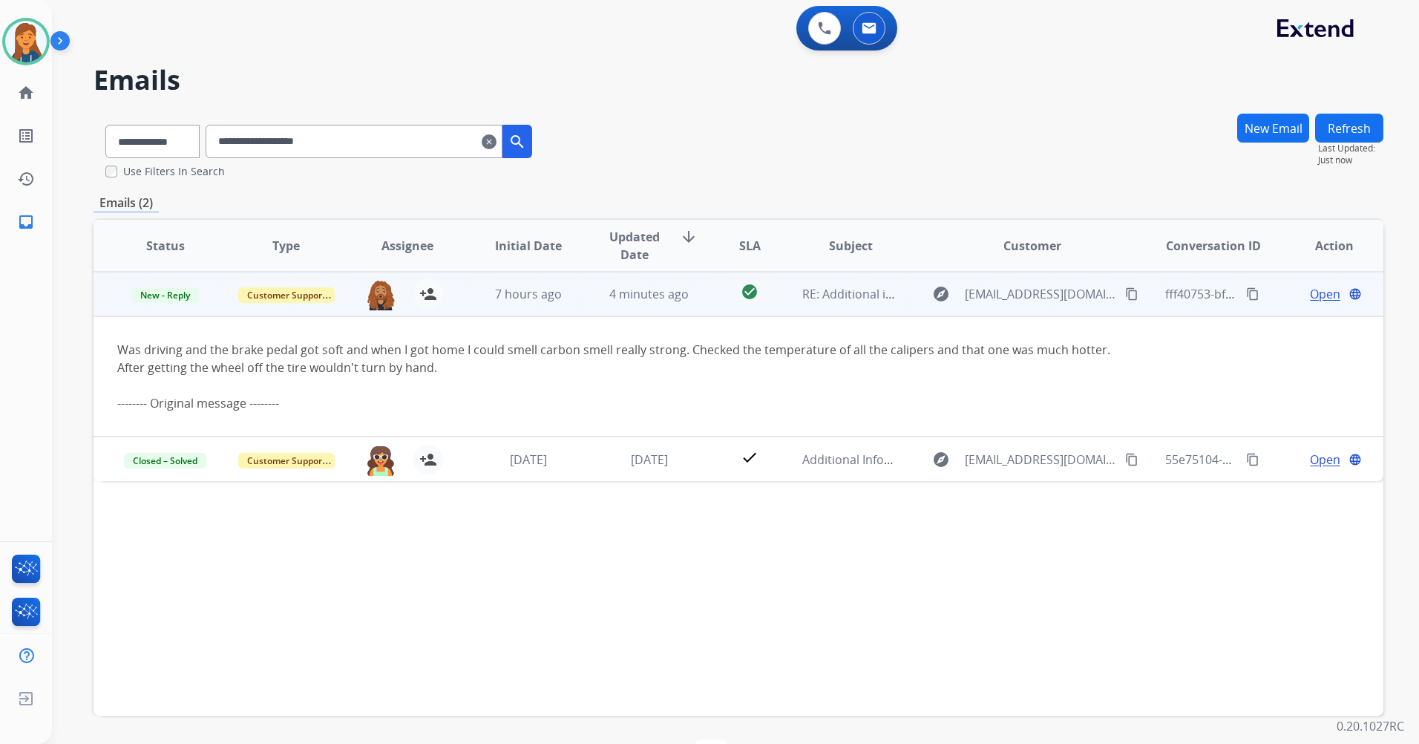
click at [1319, 295] on span "Open" at bounding box center [1325, 294] width 30 height 18
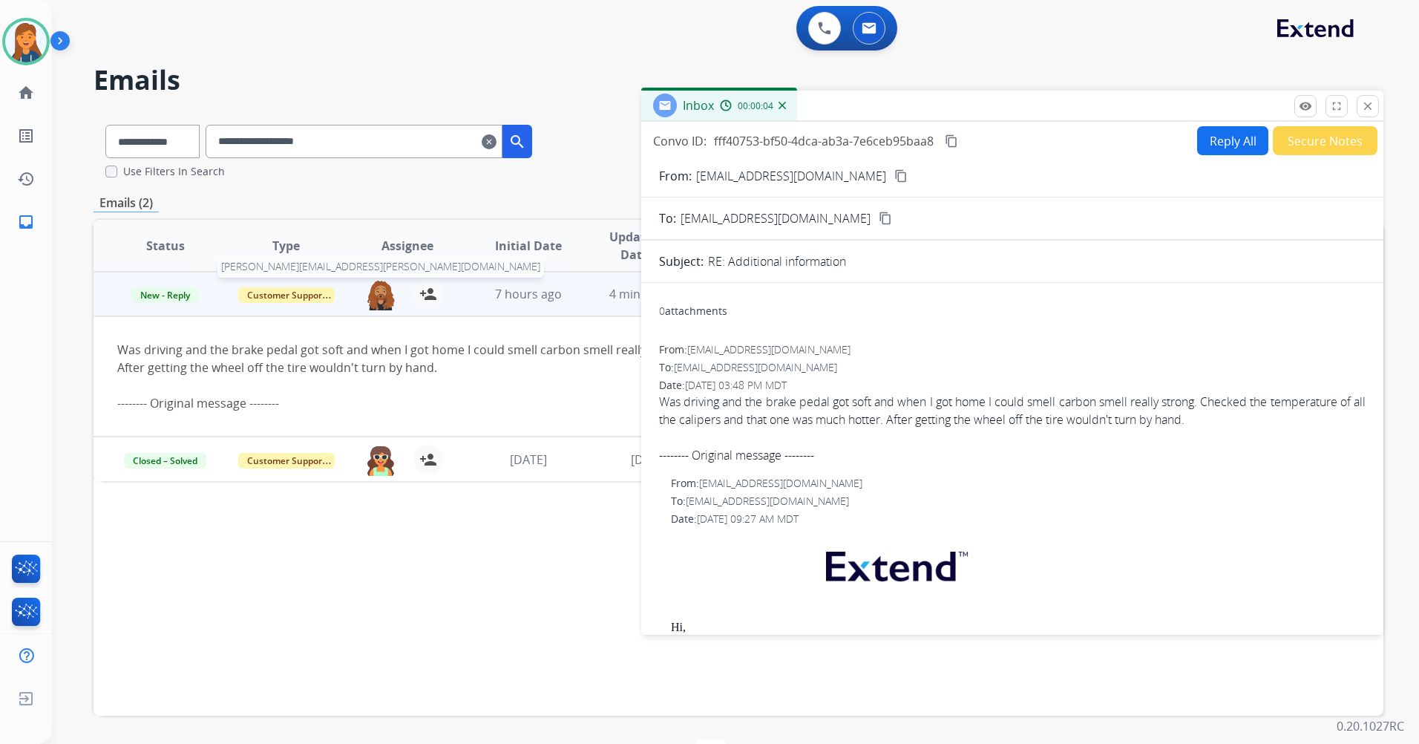
click at [379, 304] on img at bounding box center [381, 294] width 30 height 31
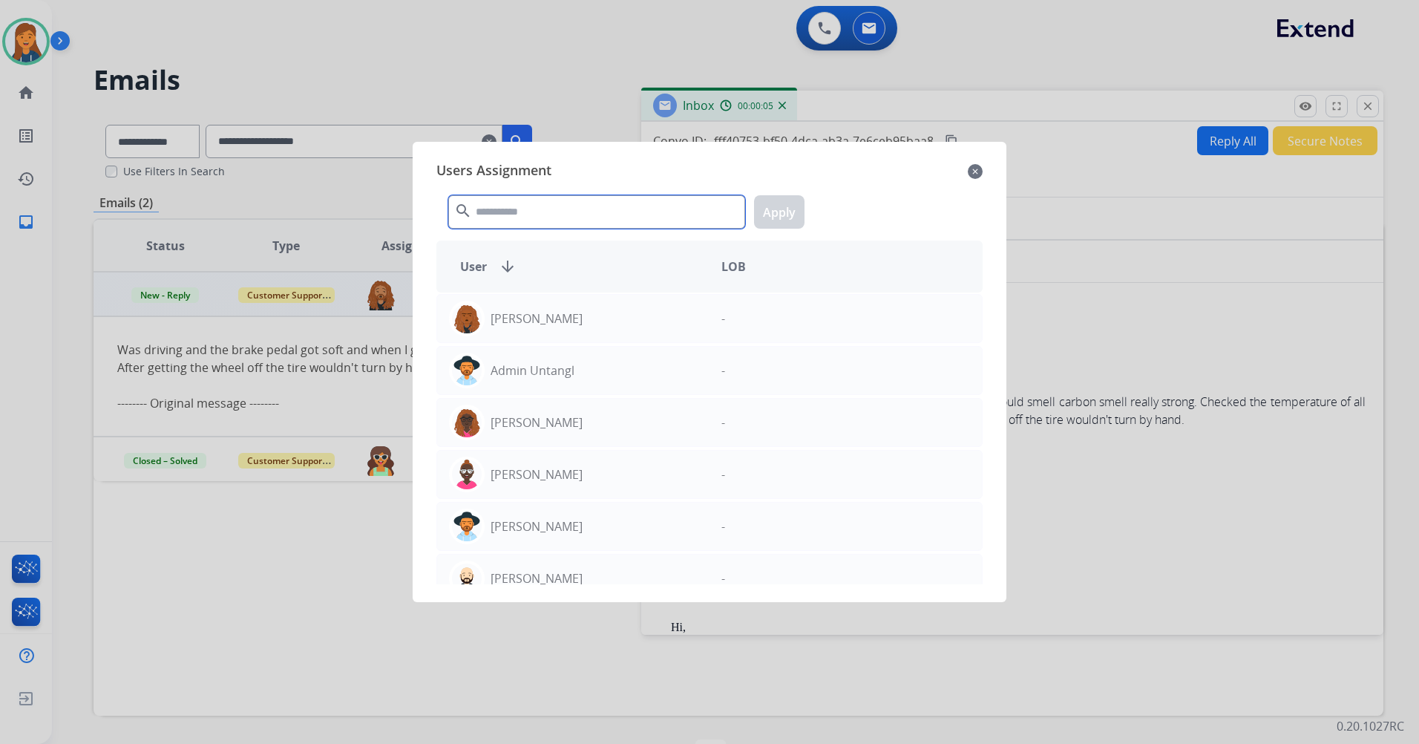
click at [517, 214] on input "text" at bounding box center [596, 211] width 297 height 33
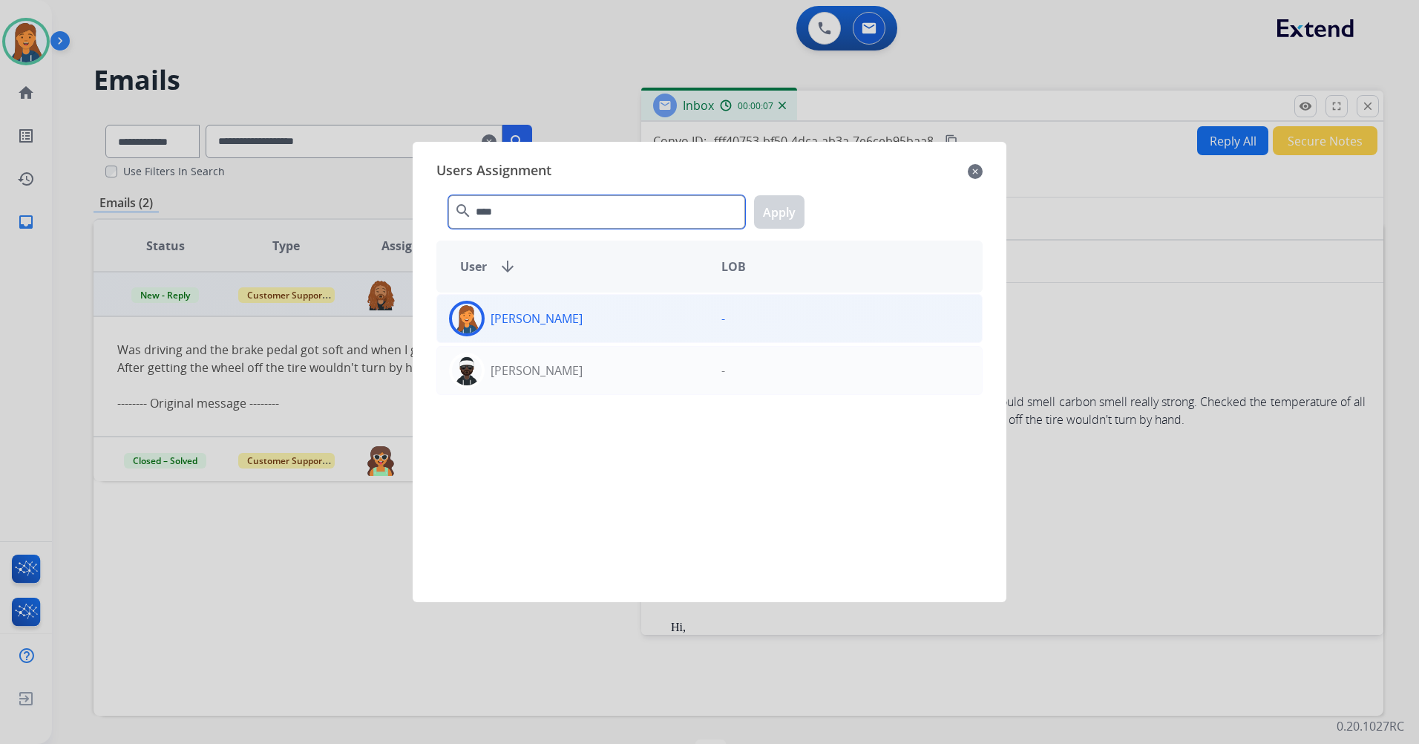
type input "****"
click at [487, 315] on div "[PERSON_NAME]" at bounding box center [573, 319] width 272 height 36
click at [785, 206] on button "Apply" at bounding box center [779, 211] width 50 height 33
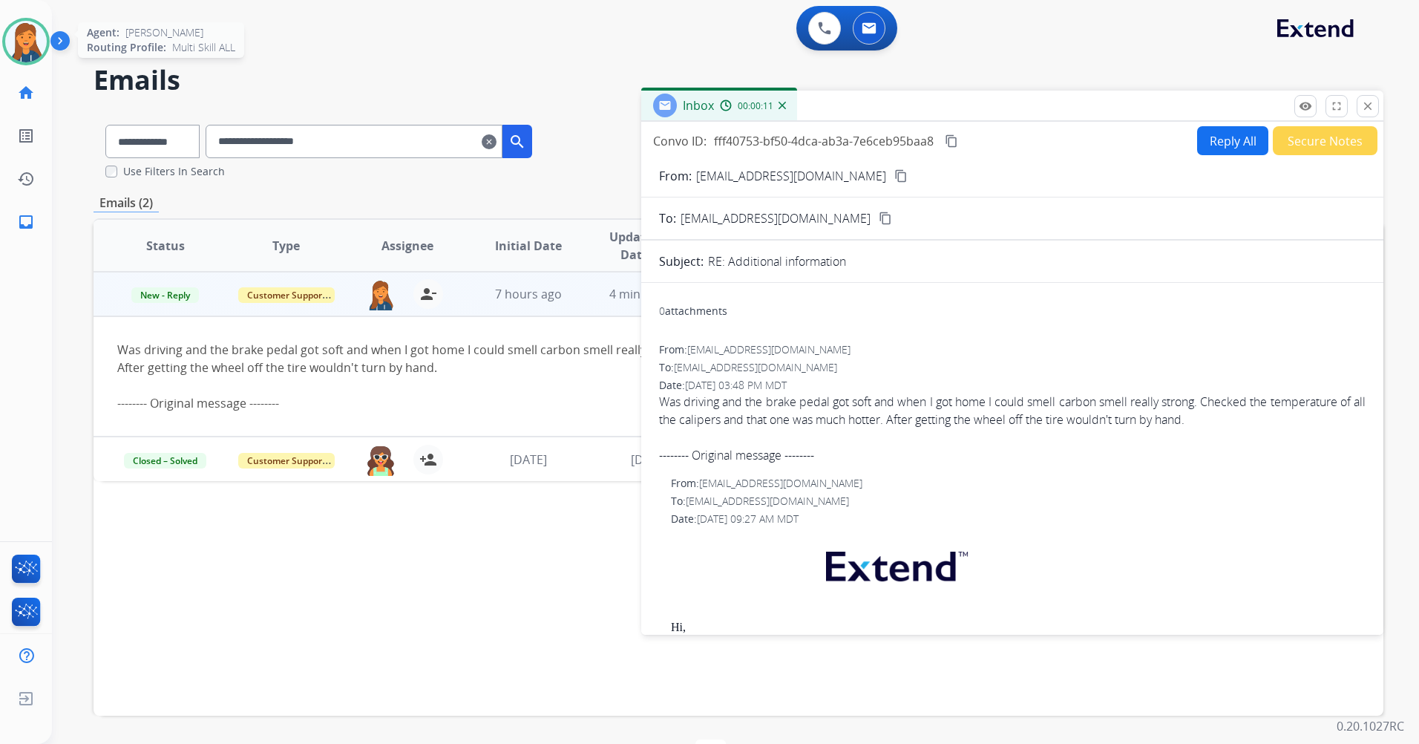
click at [28, 57] on img at bounding box center [26, 42] width 42 height 42
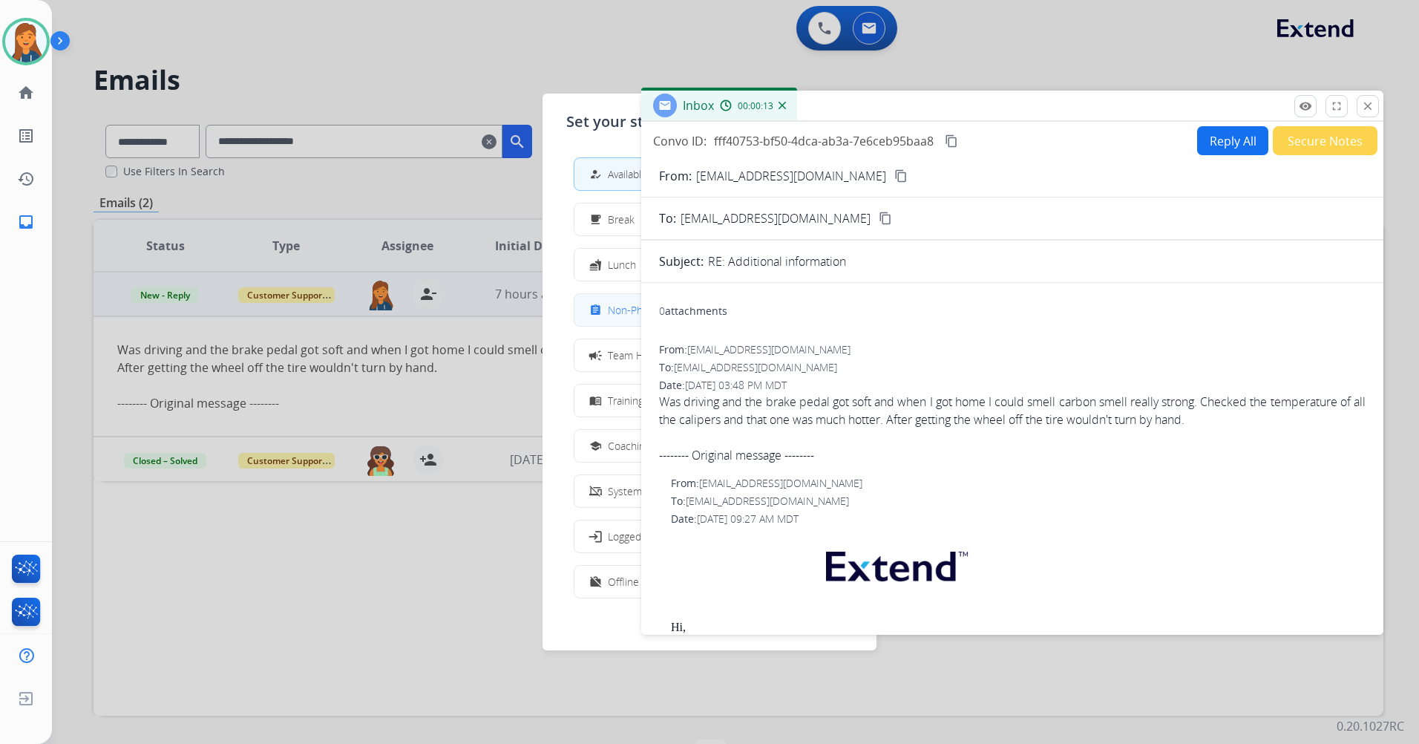
click at [624, 315] on span "Non-Phone Queue" at bounding box center [652, 310] width 88 height 16
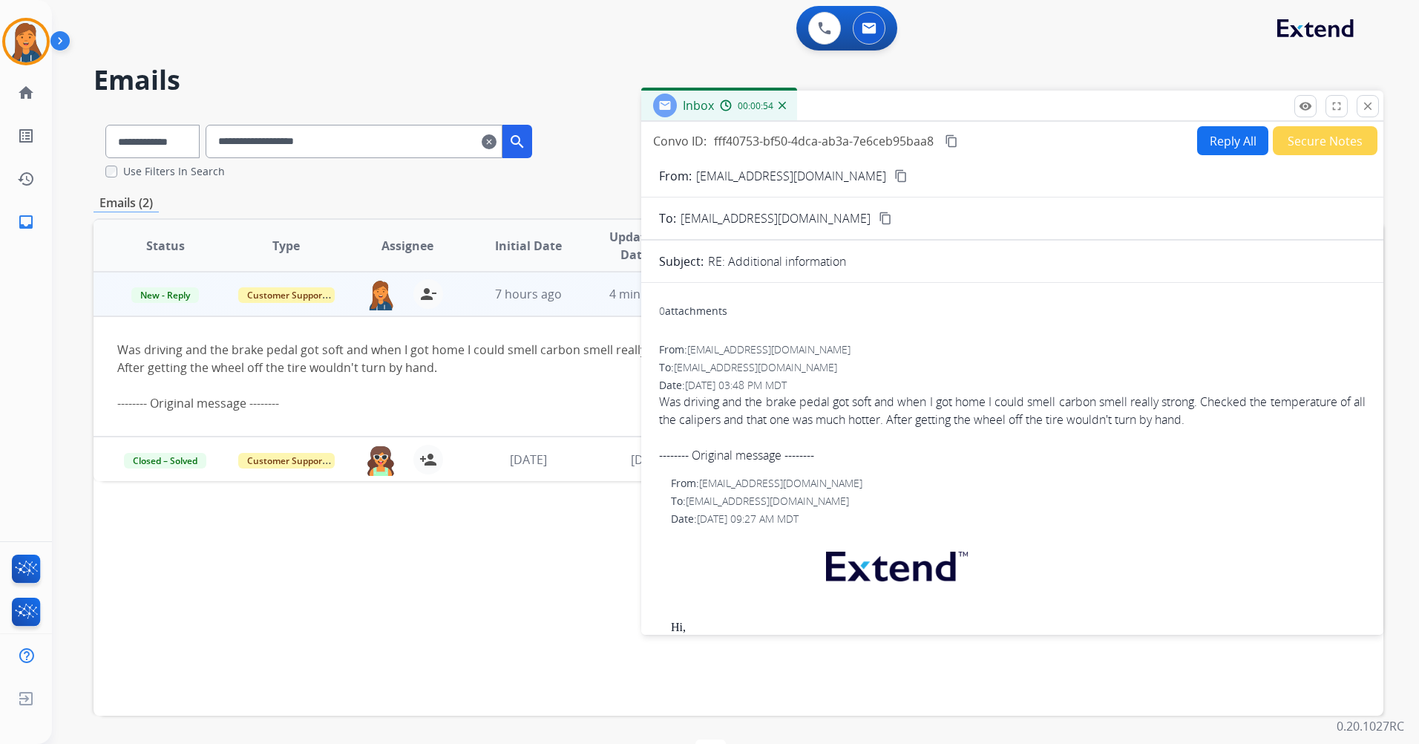
click at [895, 173] on mat-icon "content_copy" at bounding box center [901, 175] width 13 height 13
click at [1207, 128] on button "Reply All" at bounding box center [1232, 140] width 71 height 29
select select "**********"
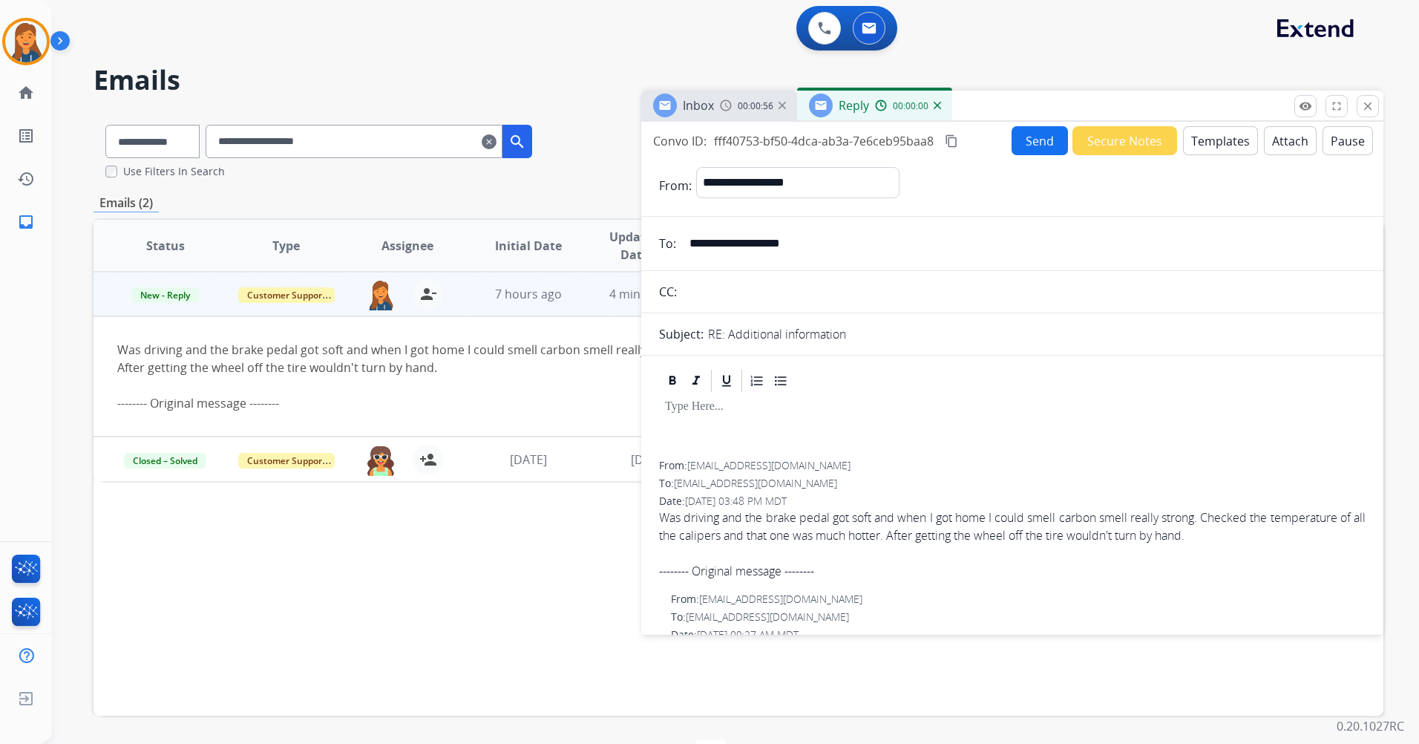
click at [1197, 139] on button "Templates" at bounding box center [1220, 140] width 75 height 29
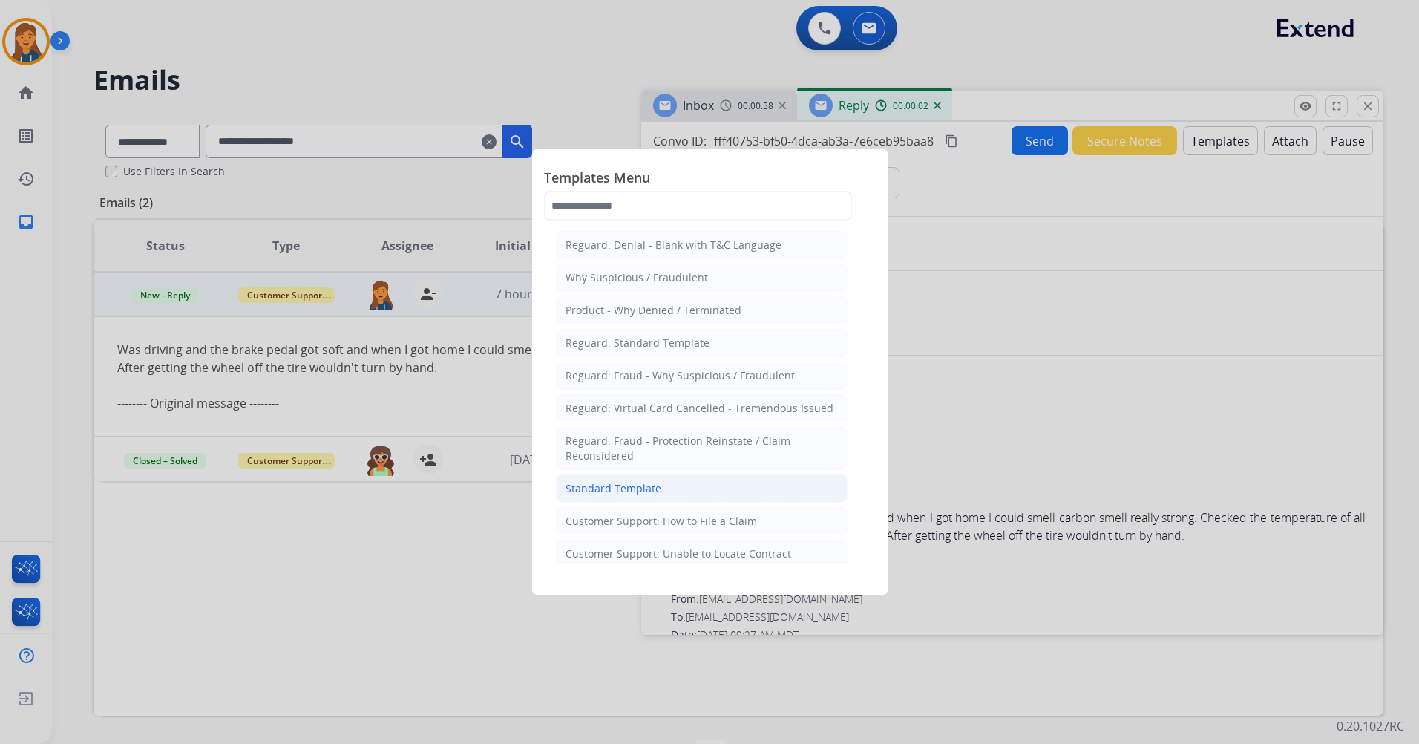
click at [606, 492] on div "Standard Template" at bounding box center [614, 488] width 96 height 15
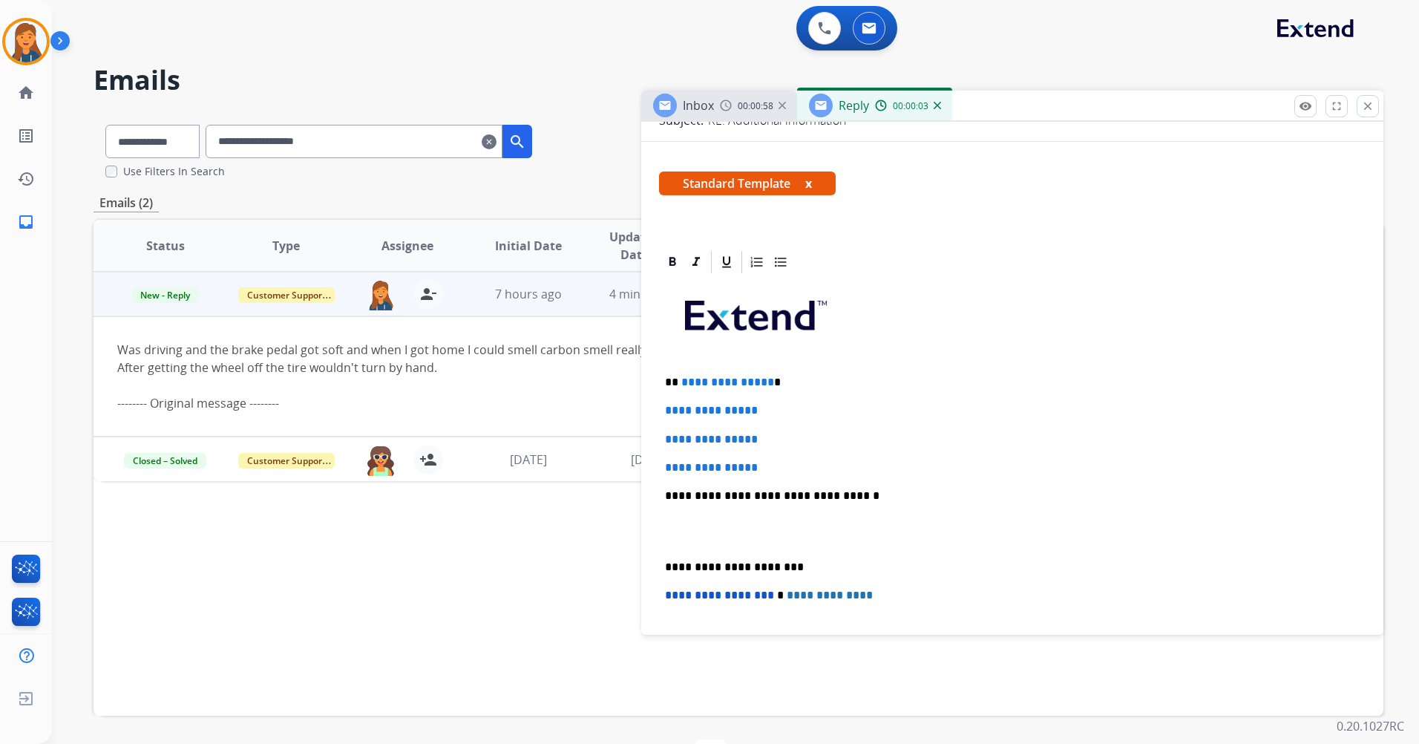
scroll to position [297, 0]
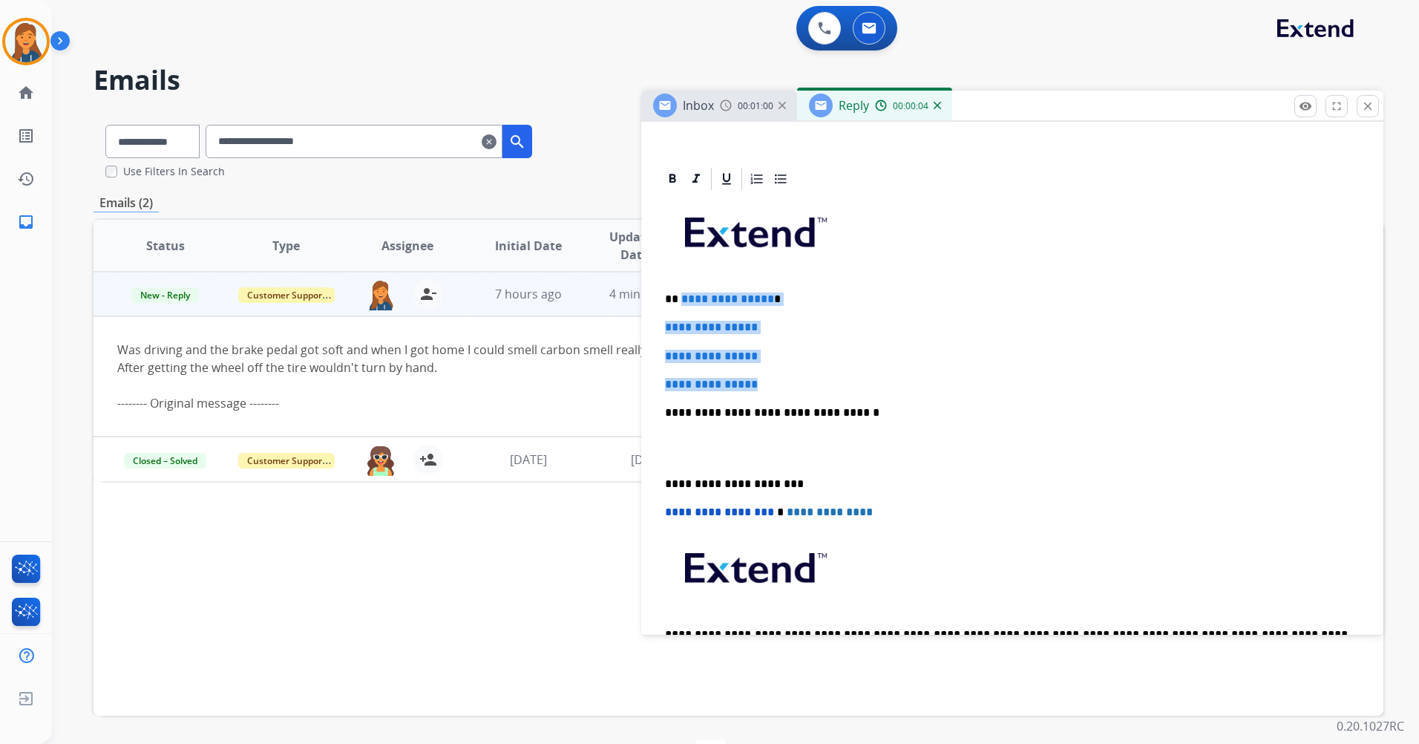
drag, startPoint x: 768, startPoint y: 378, endPoint x: 681, endPoint y: 302, distance: 115.2
click at [681, 302] on div "**********" at bounding box center [1012, 447] width 707 height 511
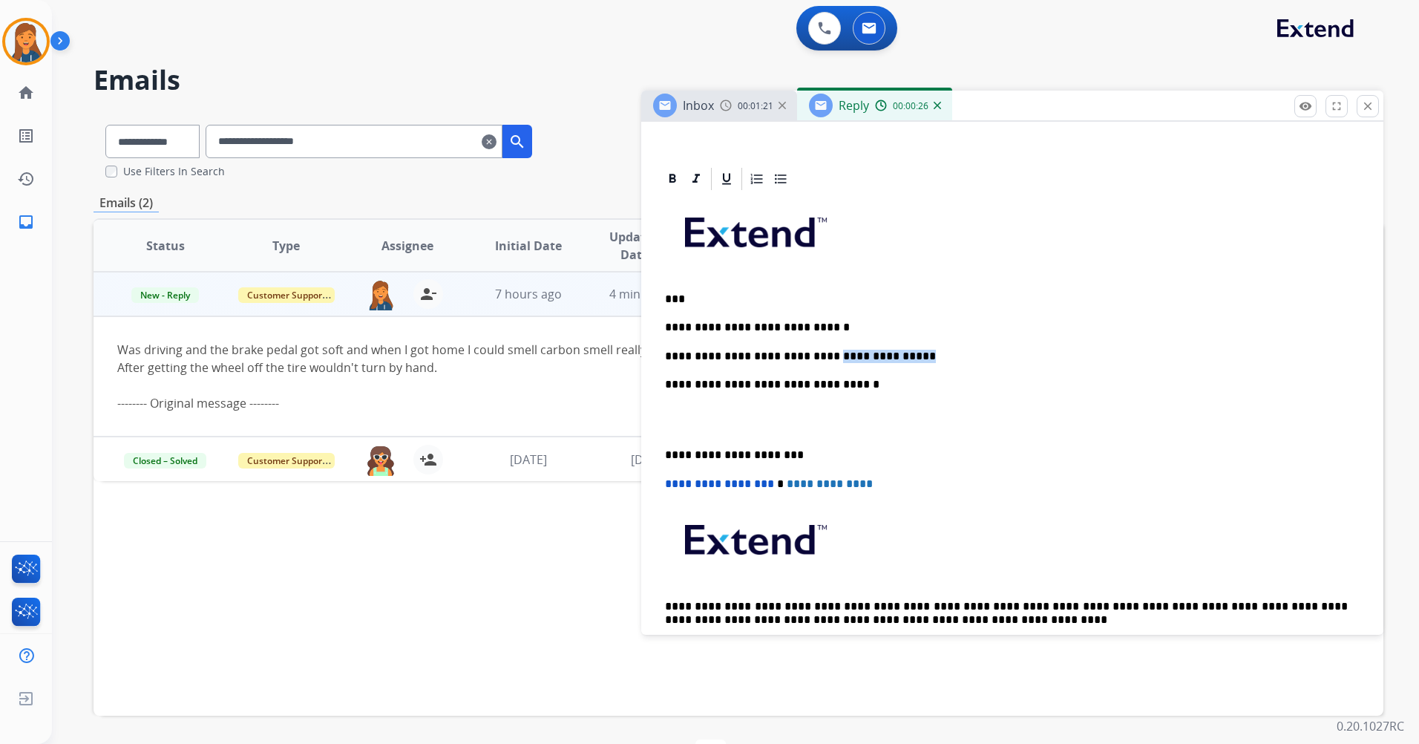
drag, startPoint x: 897, startPoint y: 356, endPoint x: 814, endPoint y: 353, distance: 82.5
click at [814, 353] on p "**********" at bounding box center [1006, 356] width 683 height 13
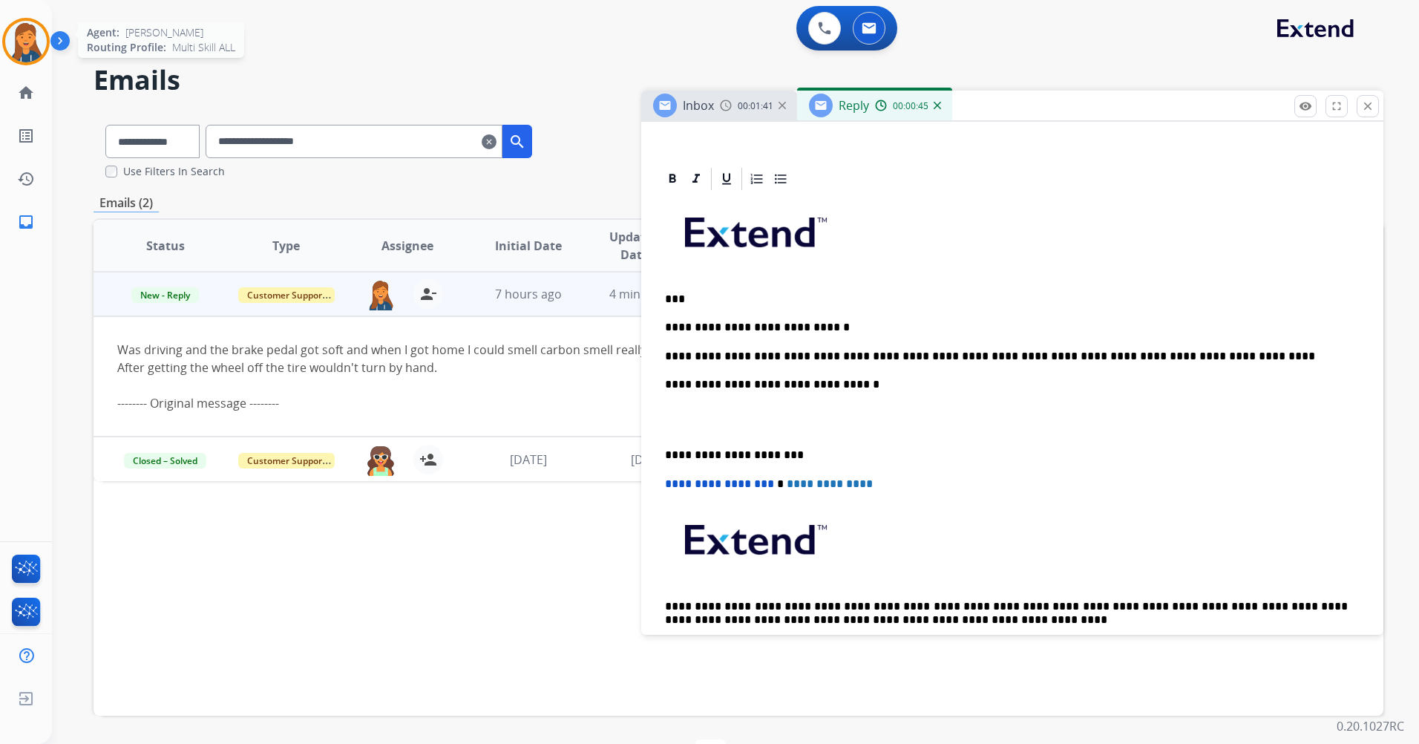
click at [23, 28] on img at bounding box center [26, 42] width 42 height 42
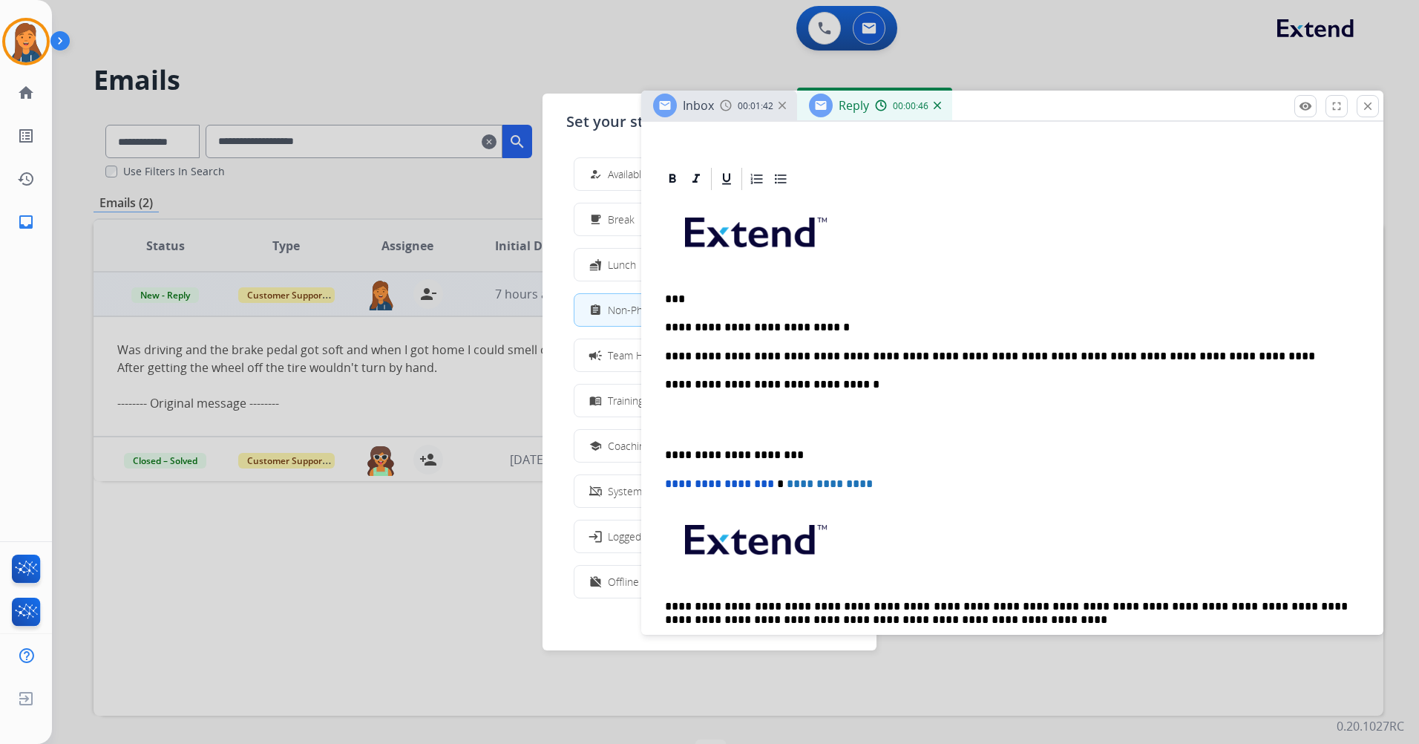
click at [604, 165] on button "how_to_reg Available" at bounding box center [710, 174] width 270 height 32
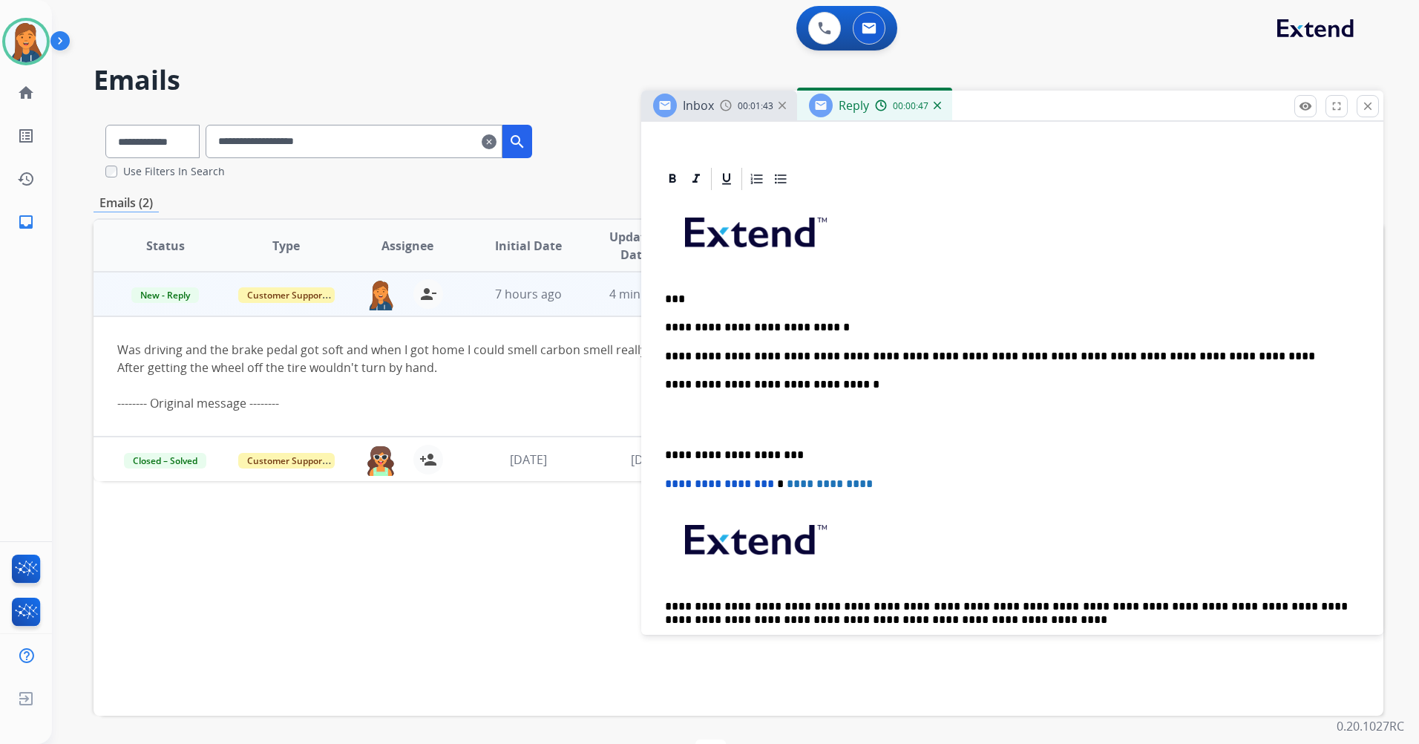
click at [1183, 351] on p "**********" at bounding box center [1006, 356] width 683 height 13
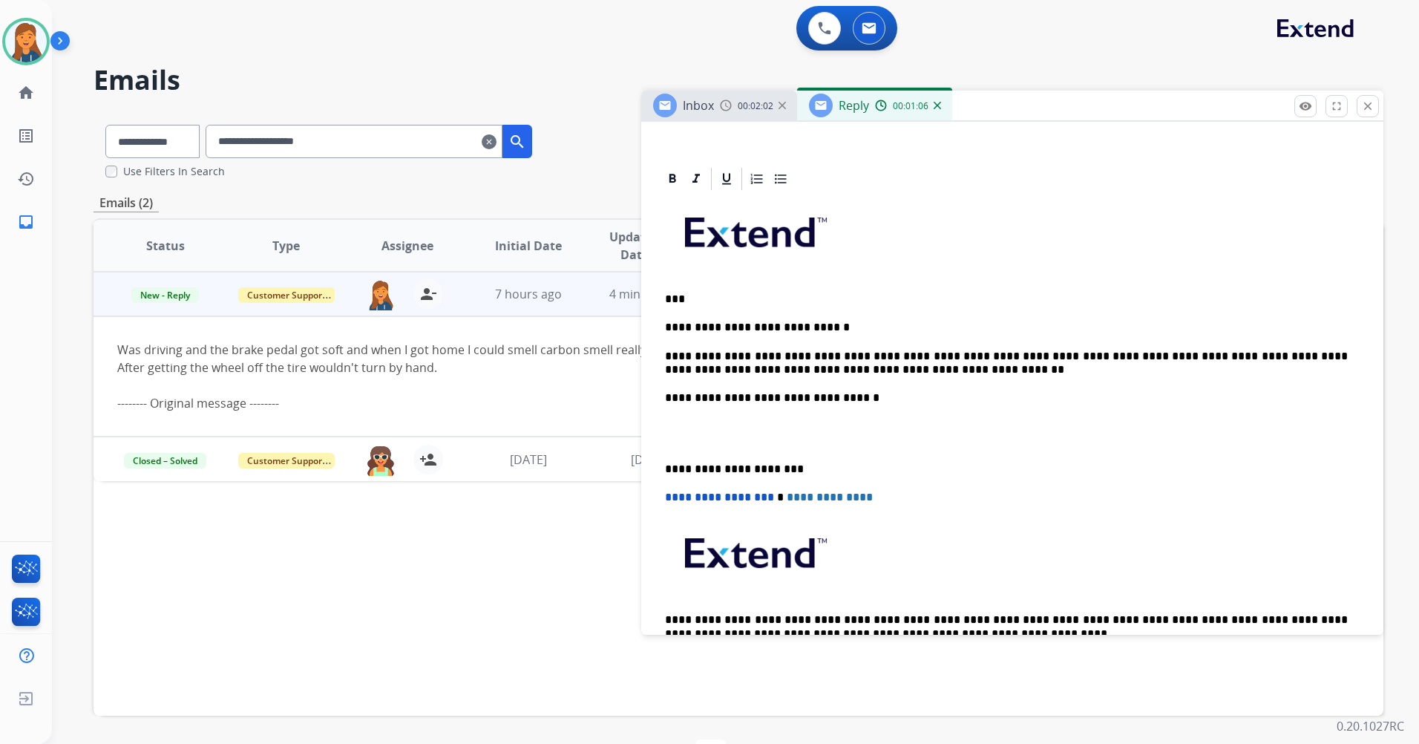
click at [665, 465] on p "**********" at bounding box center [1006, 468] width 683 height 13
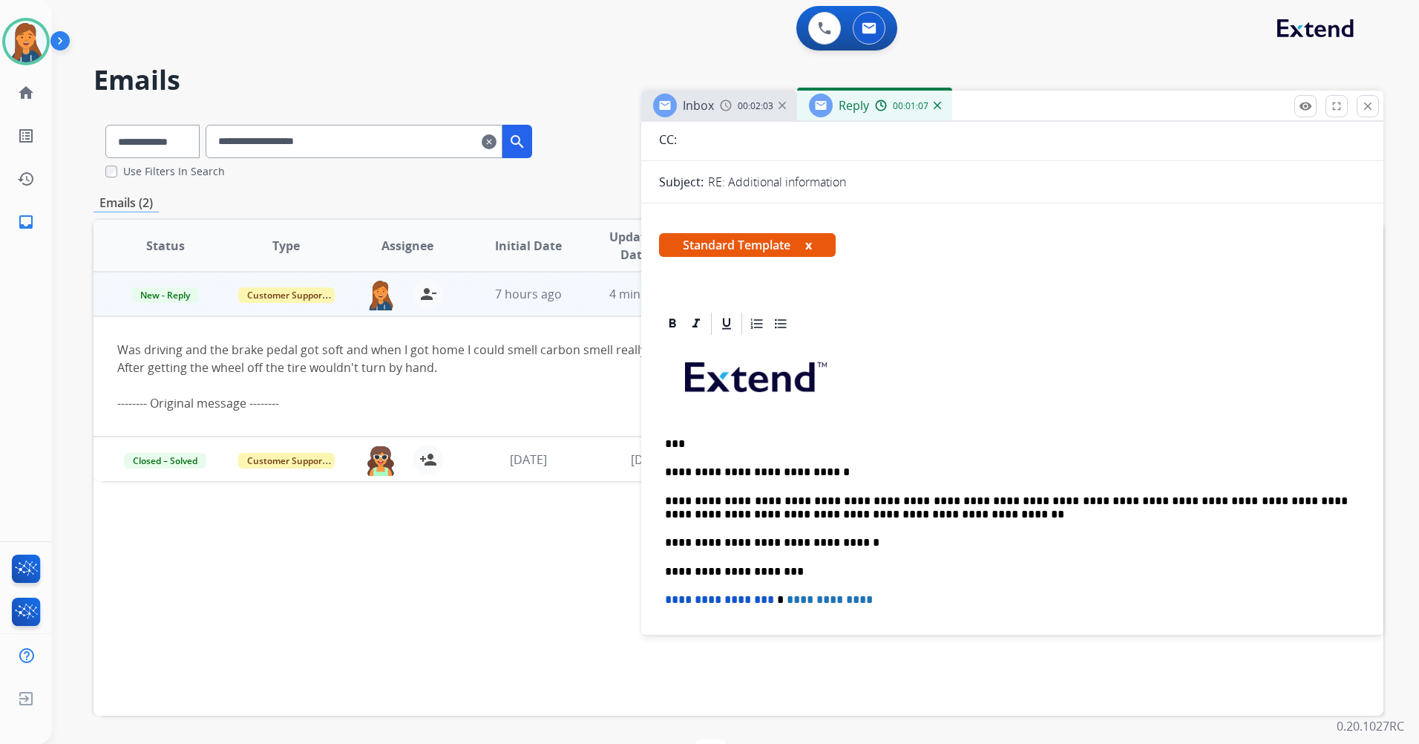
scroll to position [0, 0]
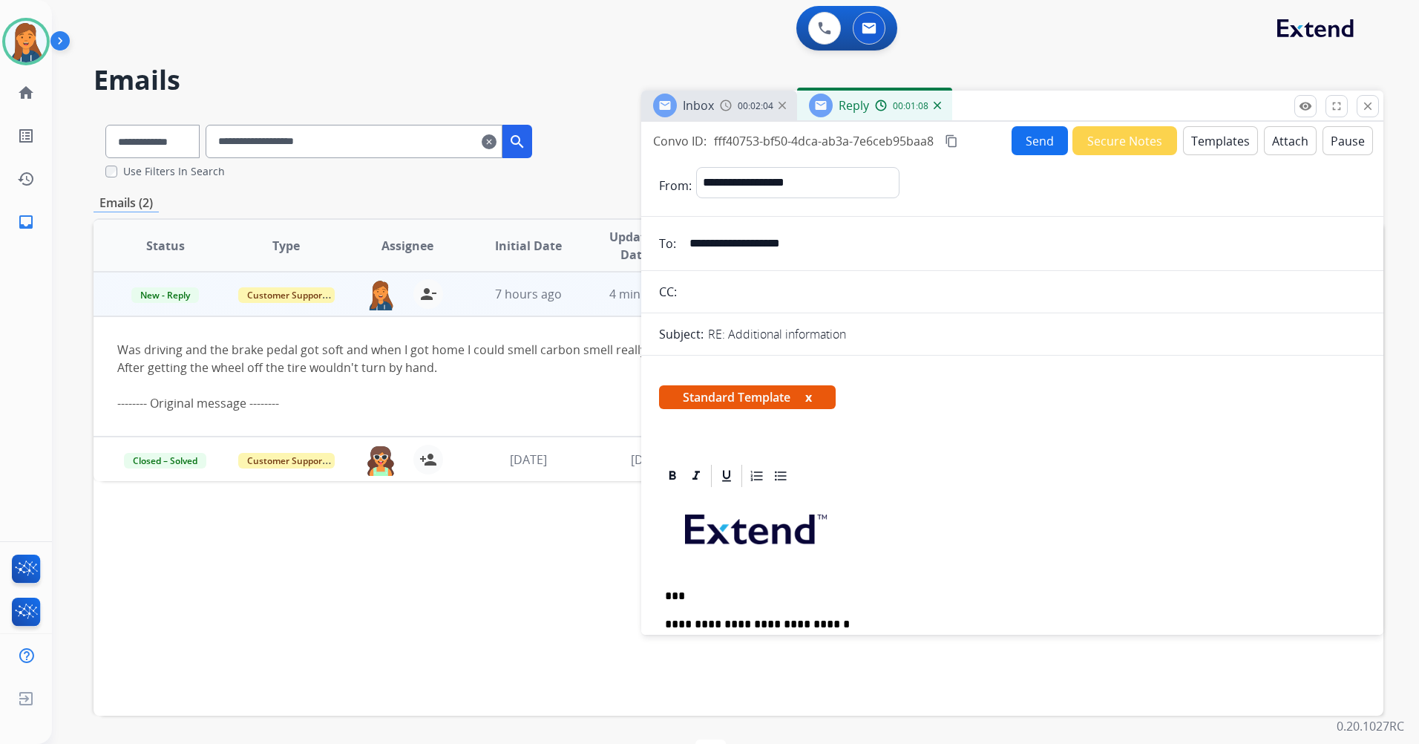
click at [952, 137] on mat-icon "content_copy" at bounding box center [951, 140] width 13 height 13
click at [1281, 137] on button "Attach" at bounding box center [1290, 140] width 53 height 29
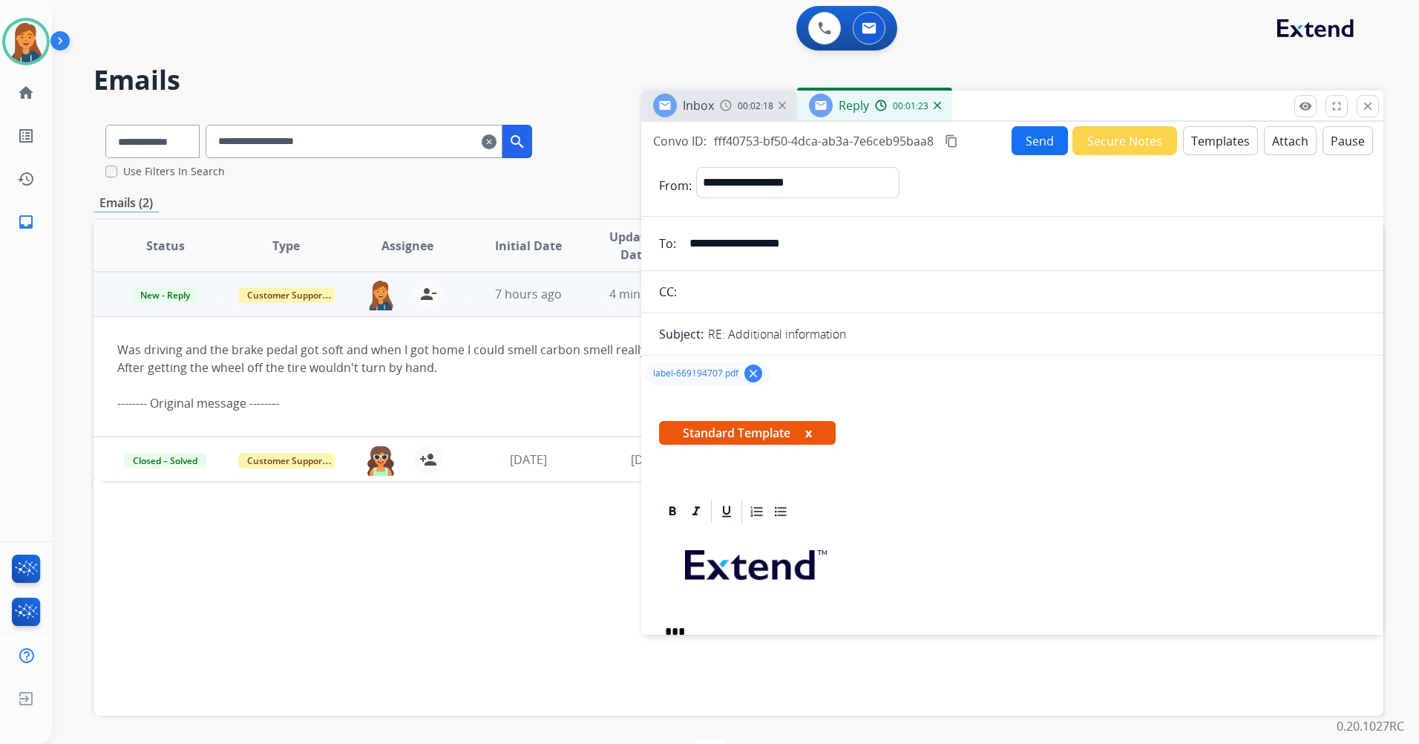
click at [1031, 144] on button "Send" at bounding box center [1040, 140] width 56 height 29
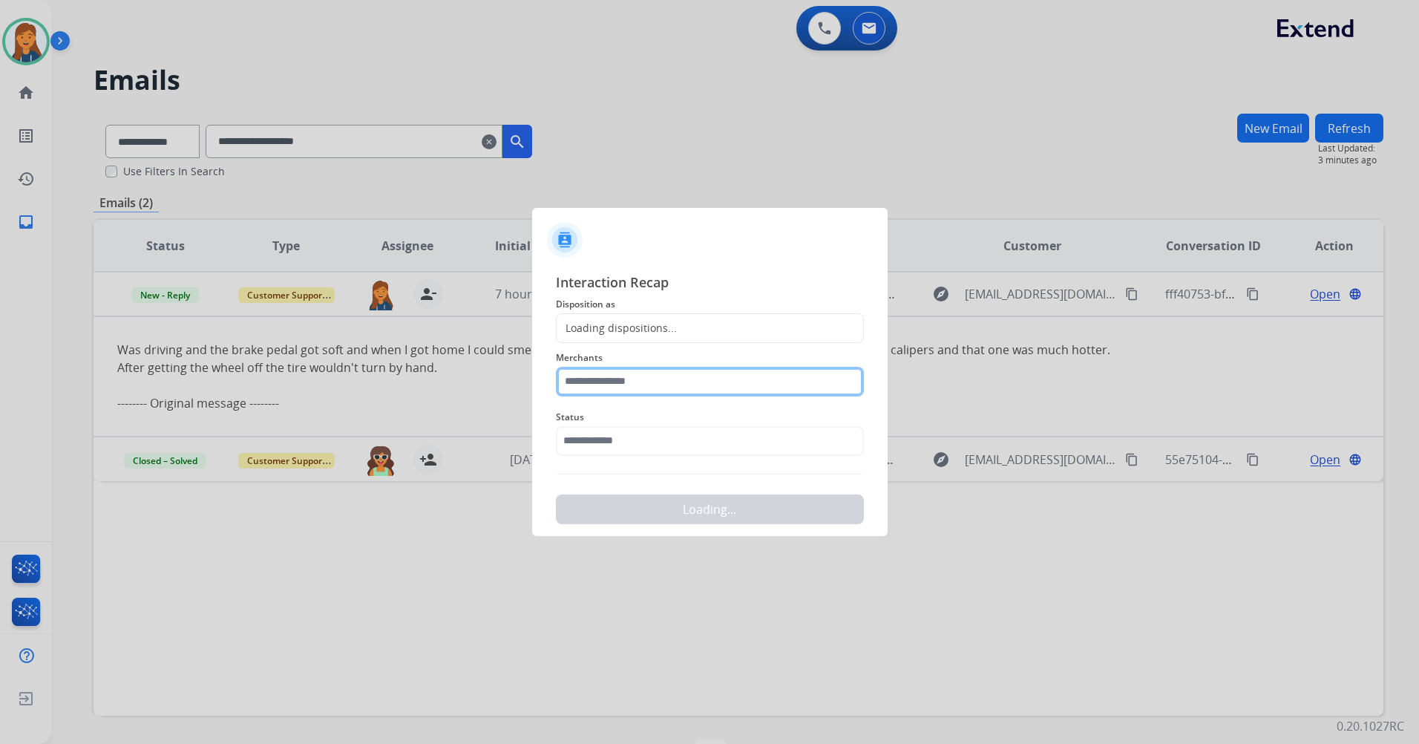
click at [663, 379] on input "text" at bounding box center [710, 382] width 308 height 30
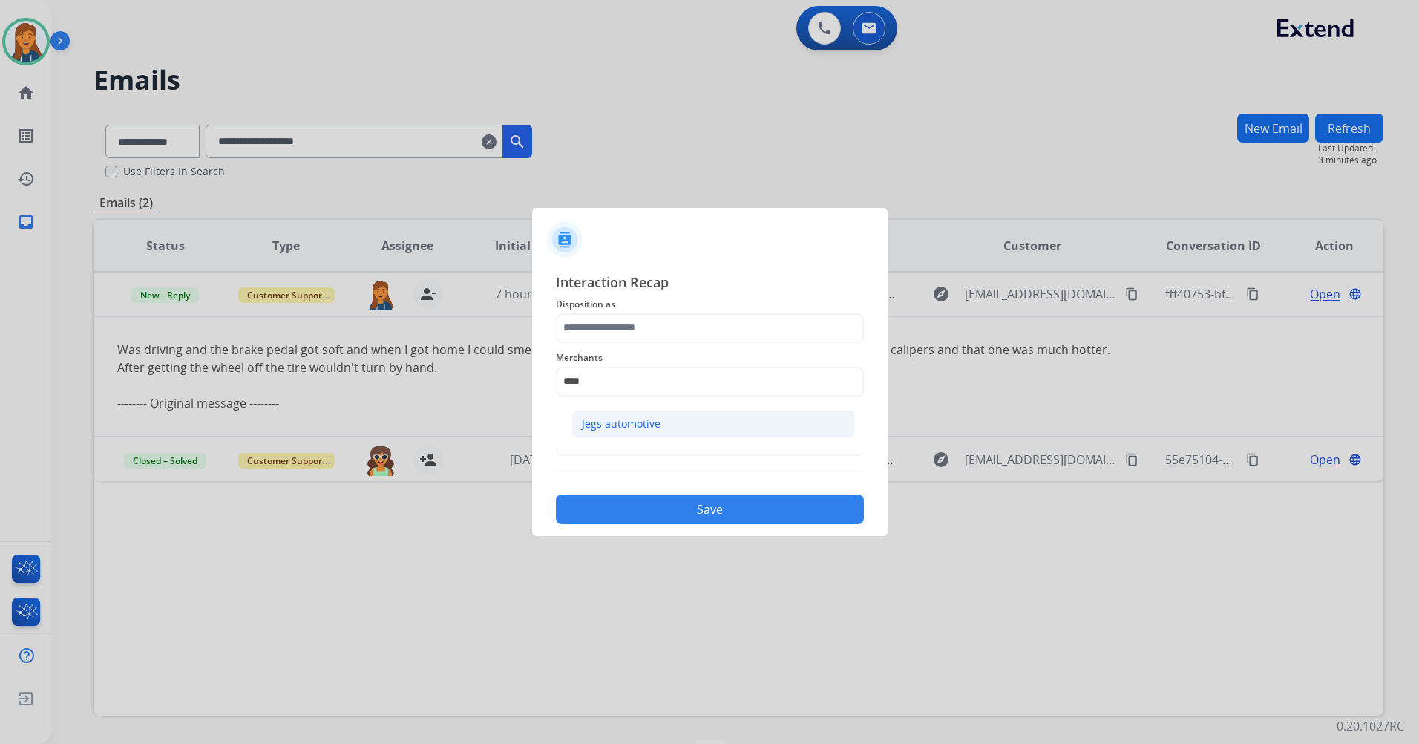
click at [653, 422] on div "Jegs automotive" at bounding box center [621, 423] width 79 height 15
type input "**********"
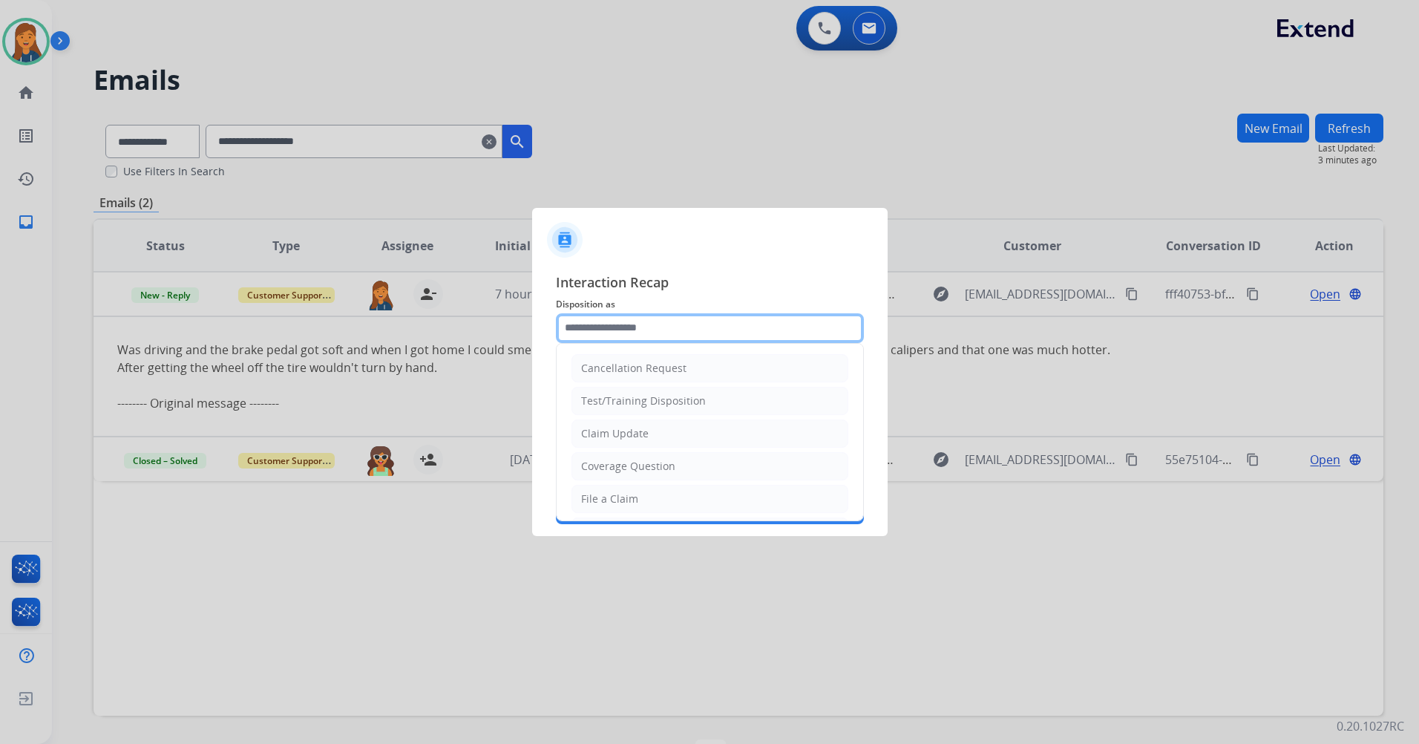
click at [623, 335] on input "text" at bounding box center [710, 328] width 308 height 30
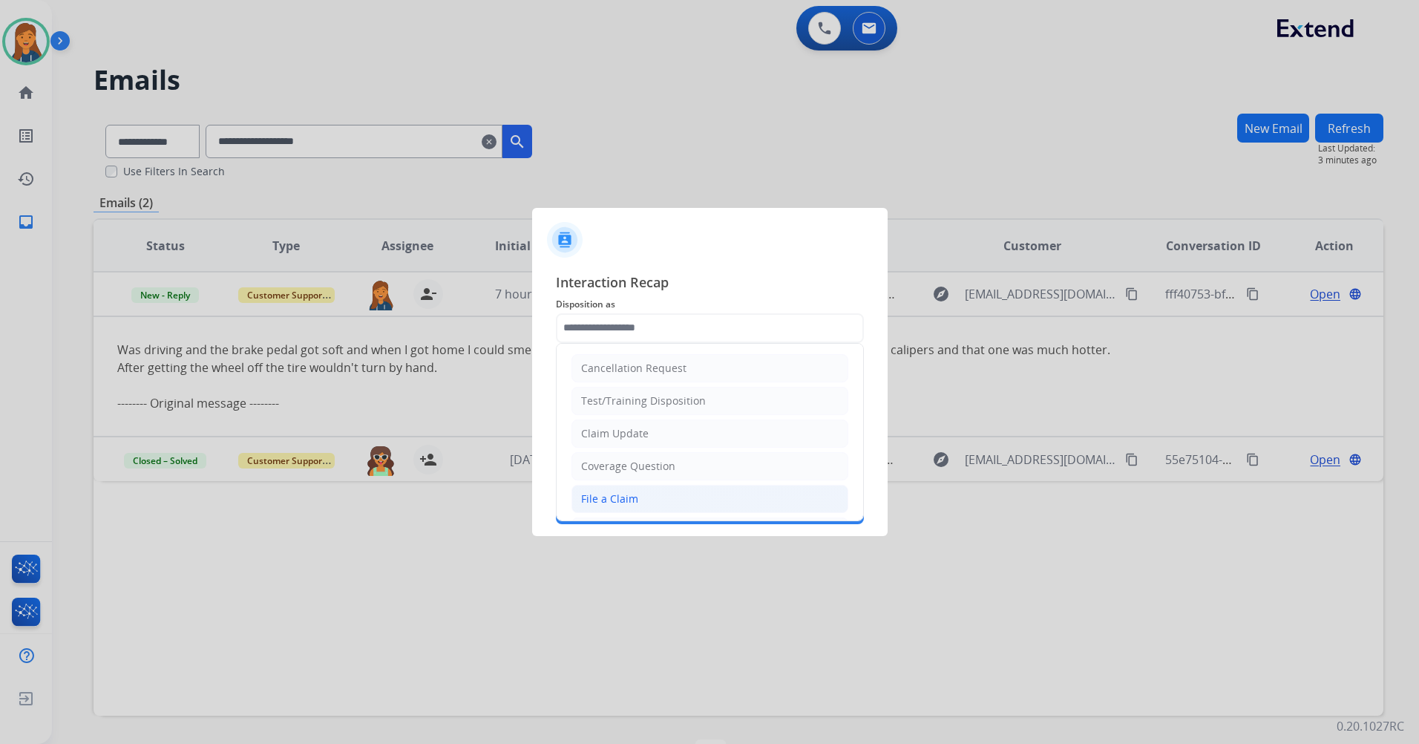
click at [620, 498] on div "File a Claim" at bounding box center [609, 498] width 57 height 15
type input "**********"
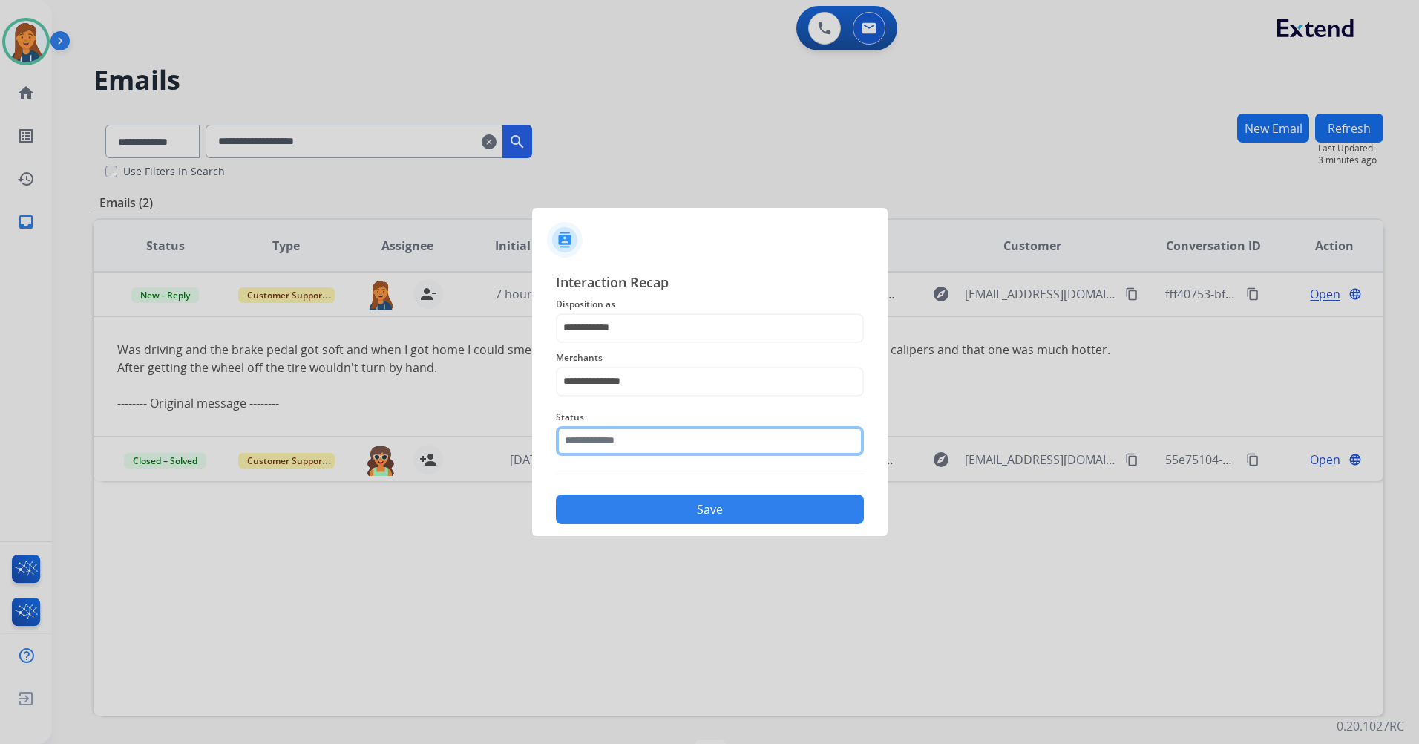
click at [616, 447] on input "text" at bounding box center [710, 441] width 308 height 30
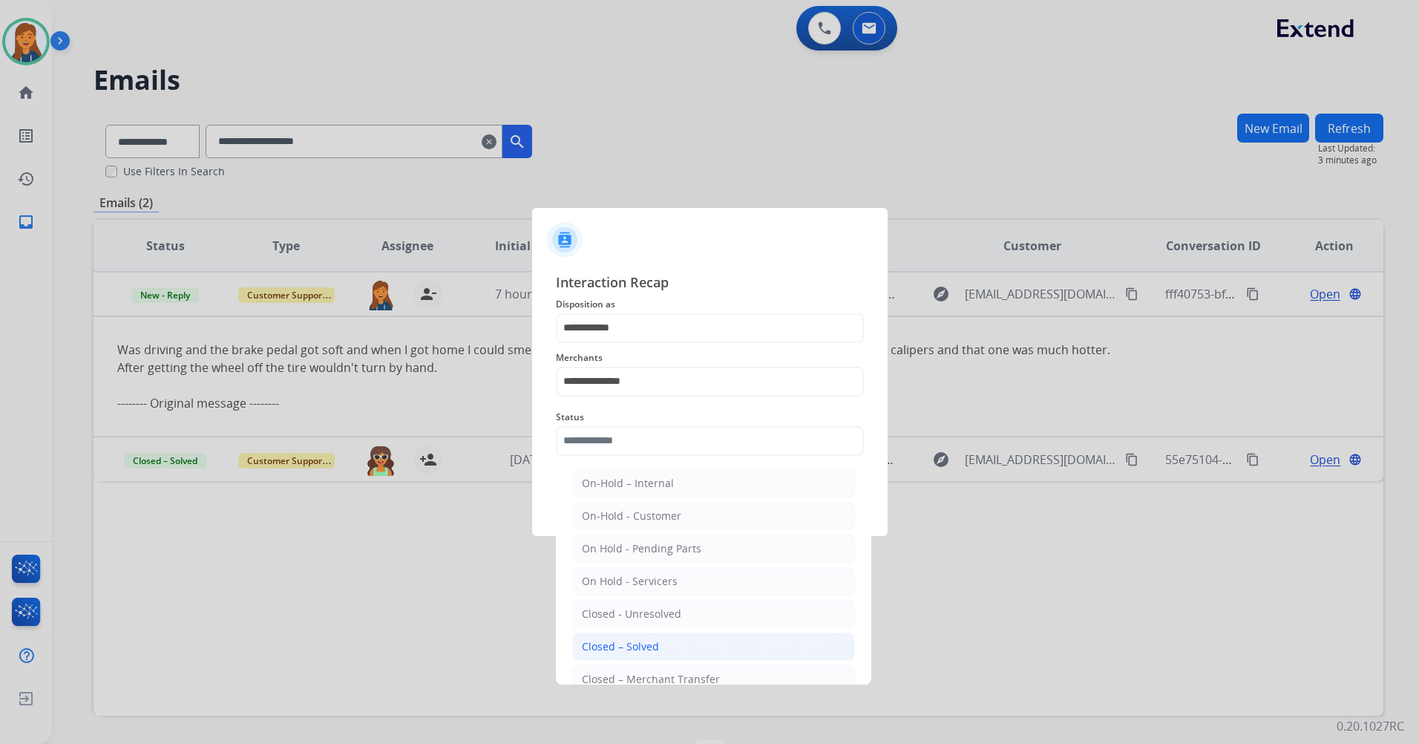
click at [624, 646] on div "Closed – Solved" at bounding box center [620, 646] width 77 height 15
type input "**********"
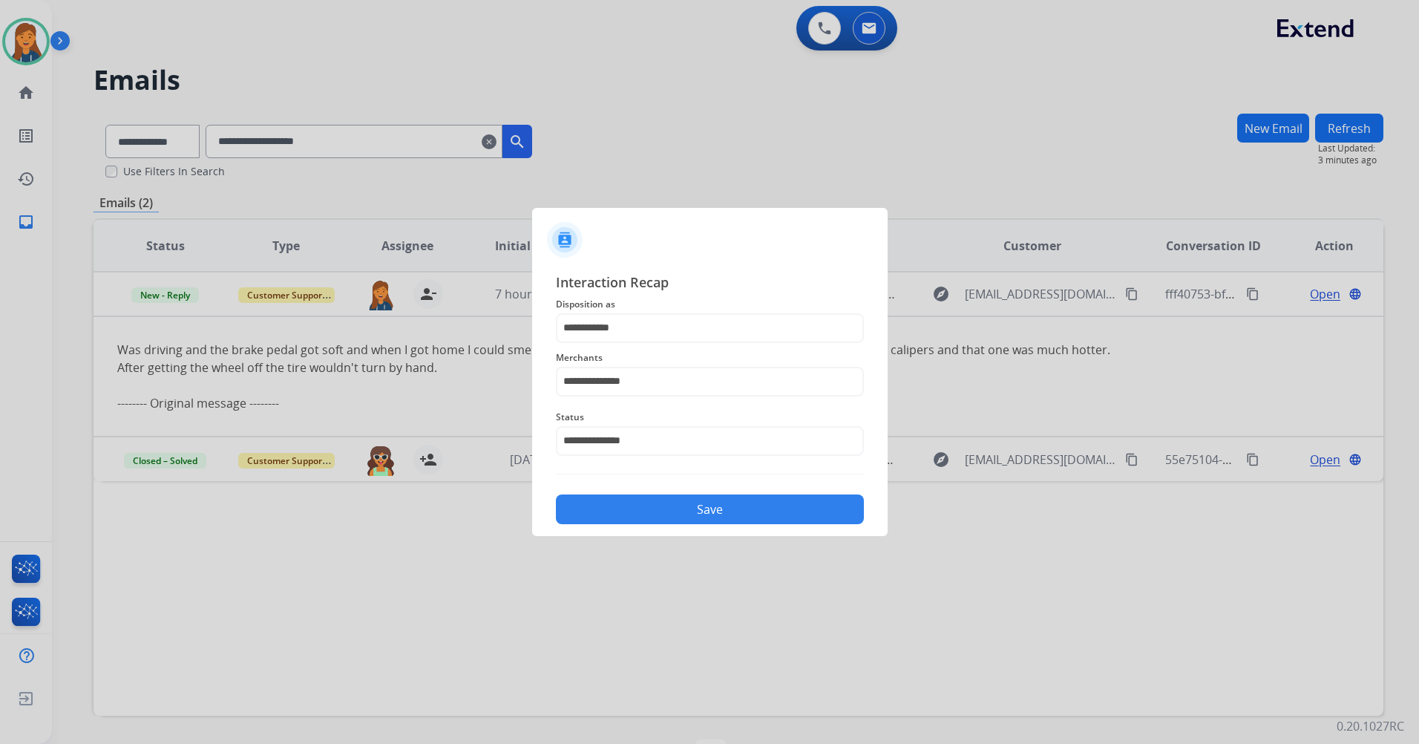
click at [678, 505] on button "Save" at bounding box center [710, 509] width 308 height 30
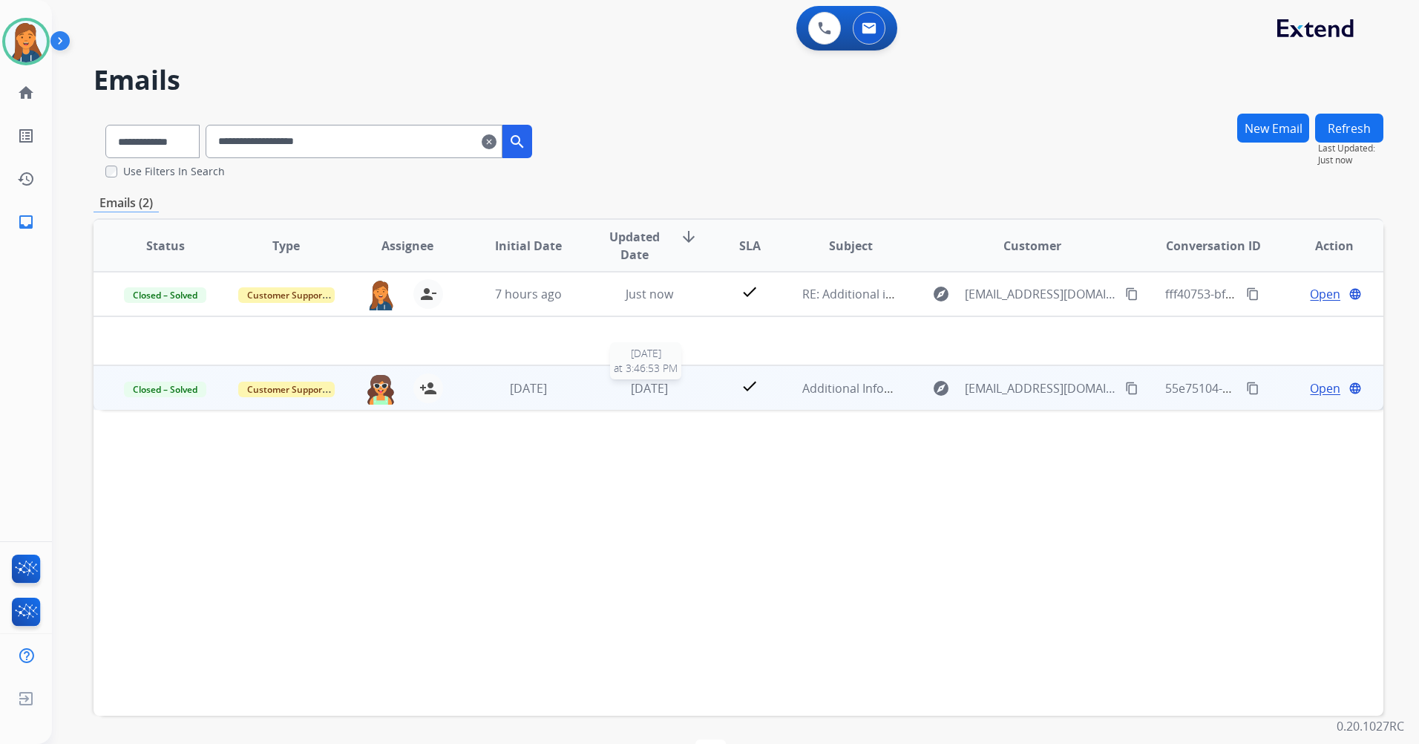
click at [655, 392] on span "[DATE]" at bounding box center [649, 388] width 37 height 16
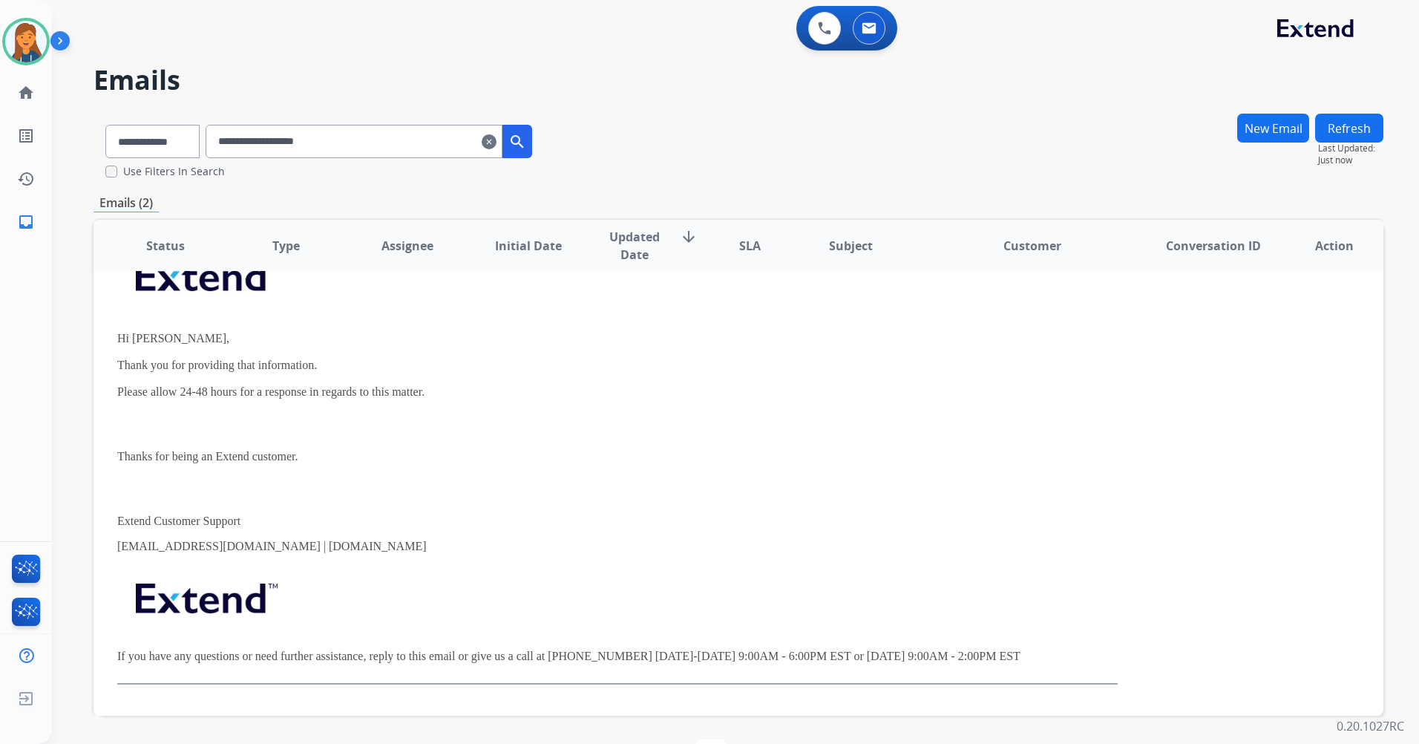
scroll to position [1, 0]
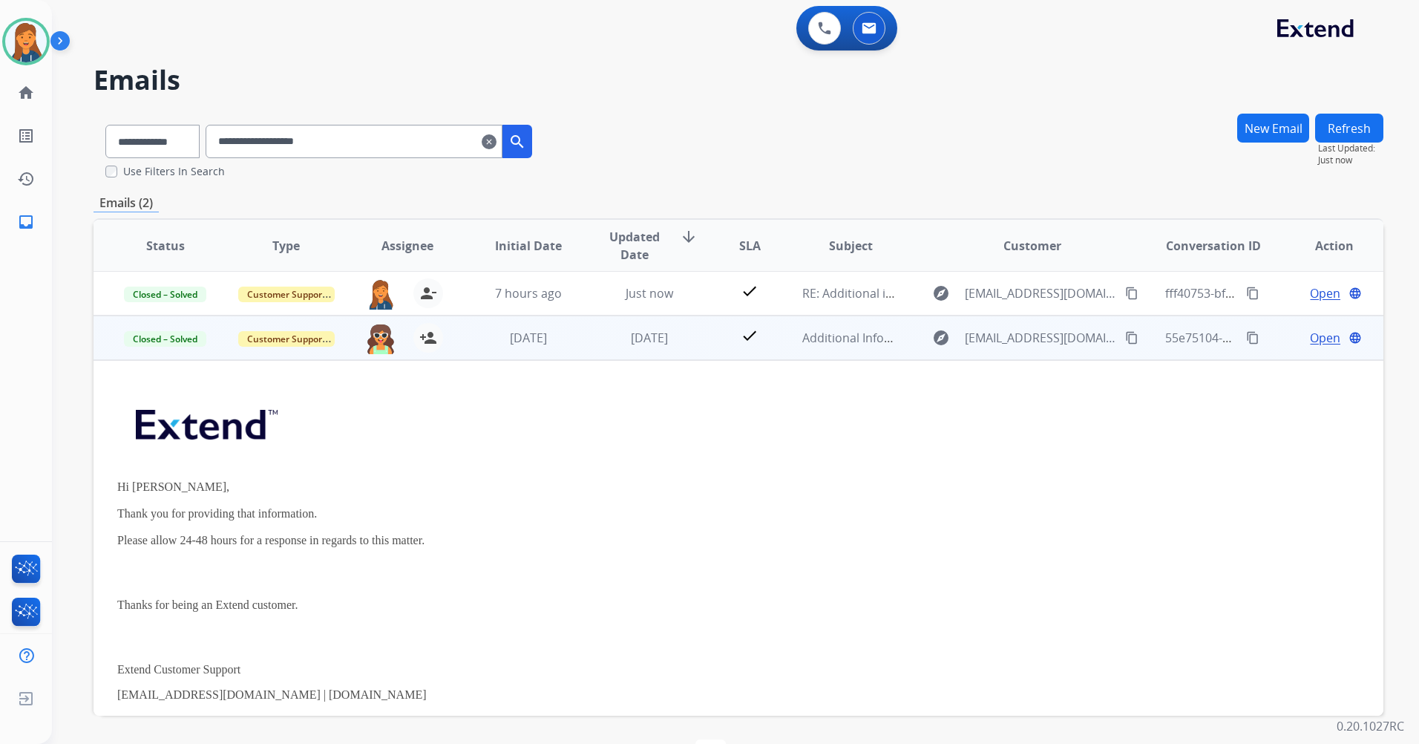
click at [1315, 339] on span "Open" at bounding box center [1325, 338] width 30 height 18
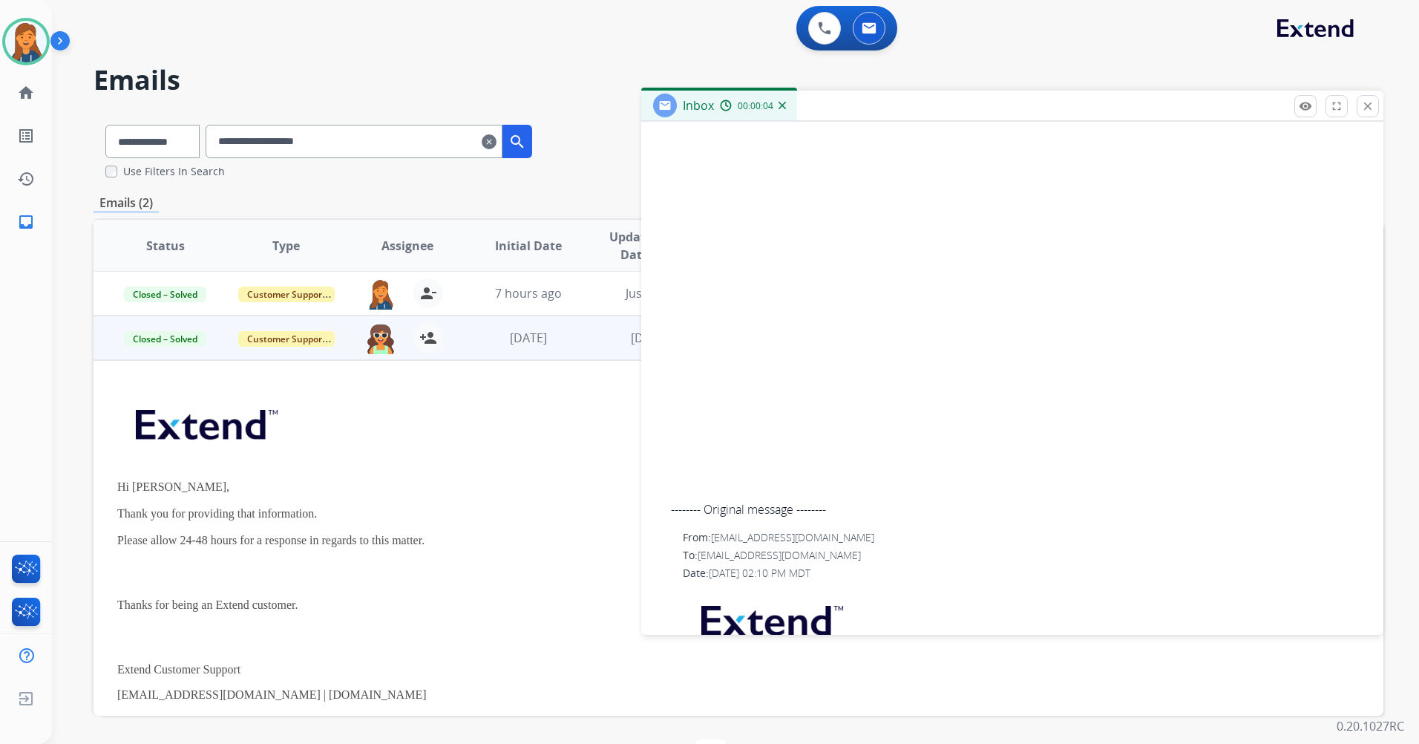
scroll to position [1424, 0]
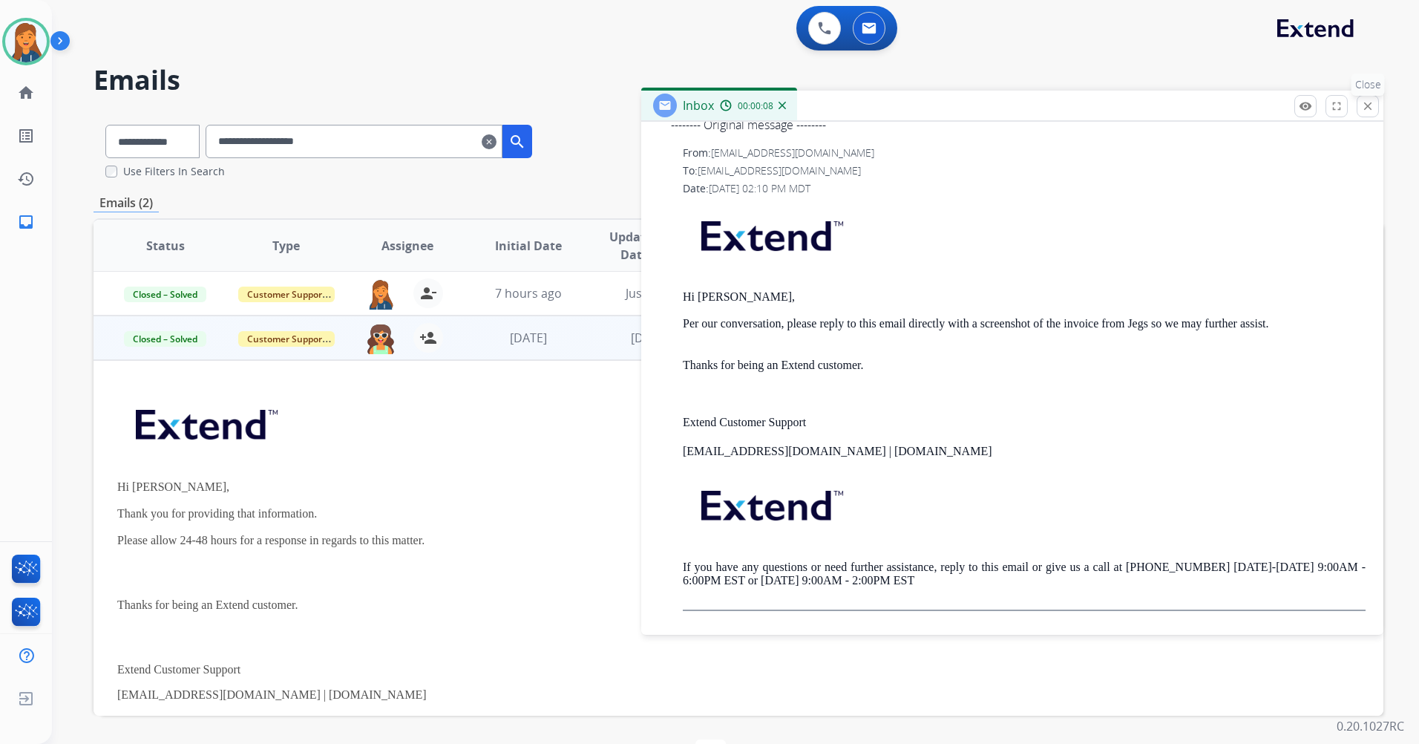
click at [1364, 107] on mat-icon "close" at bounding box center [1367, 105] width 13 height 13
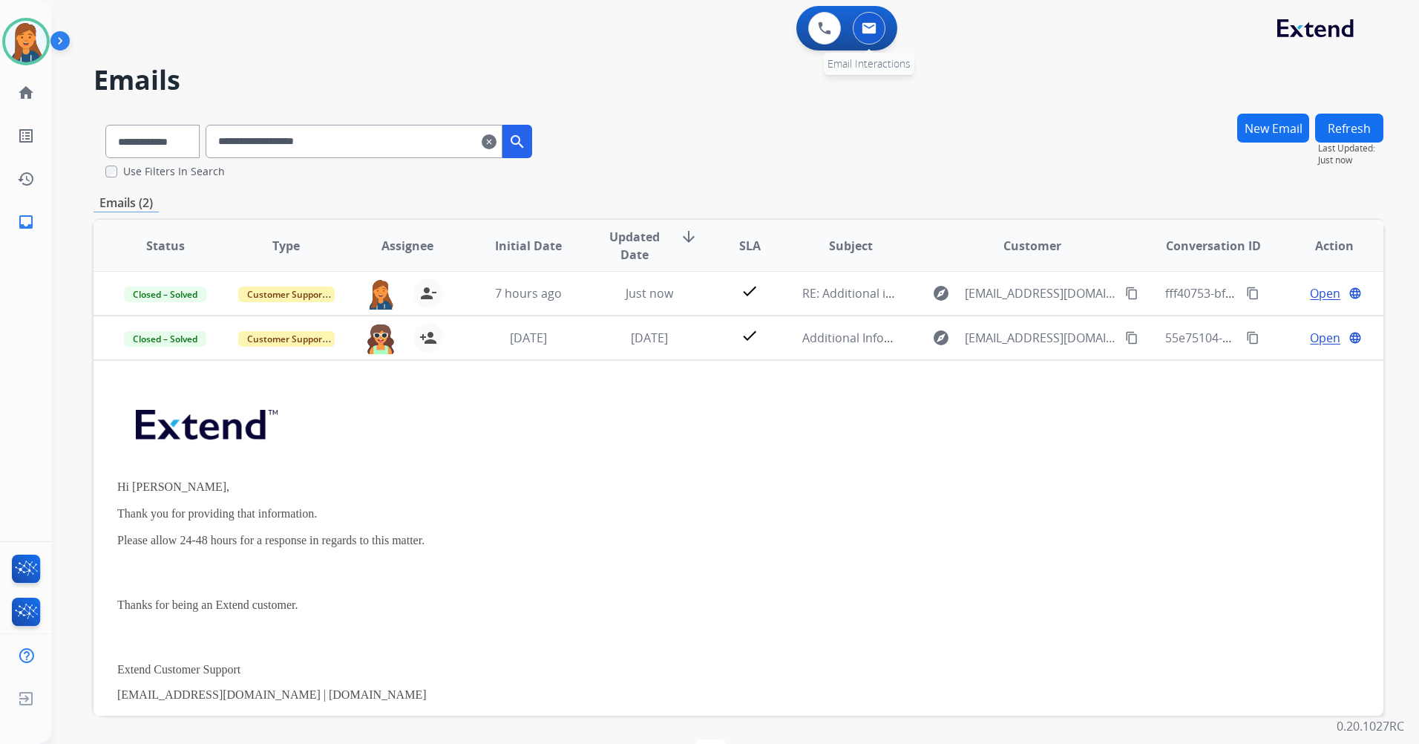
click at [868, 34] on button at bounding box center [869, 28] width 33 height 33
click at [497, 136] on mat-icon "clear" at bounding box center [489, 142] width 15 height 18
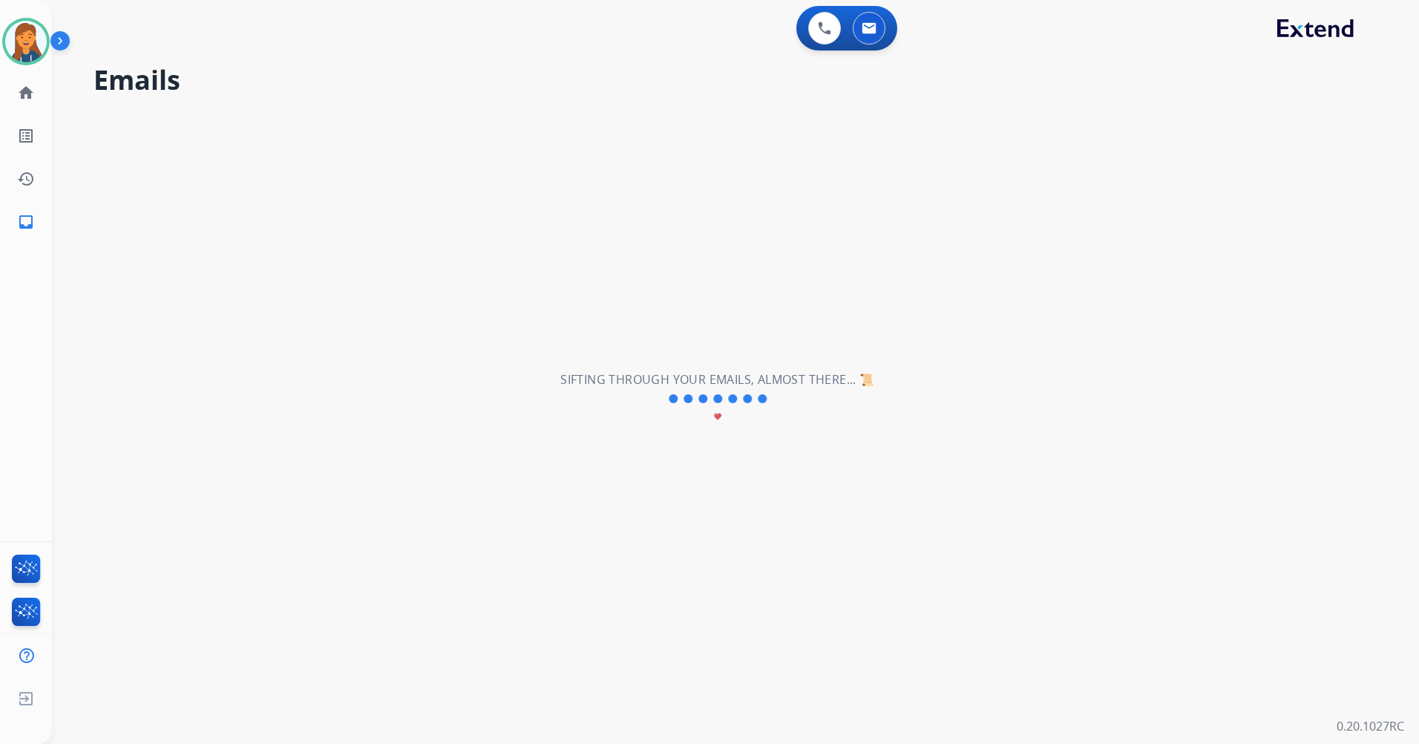
select select "**********"
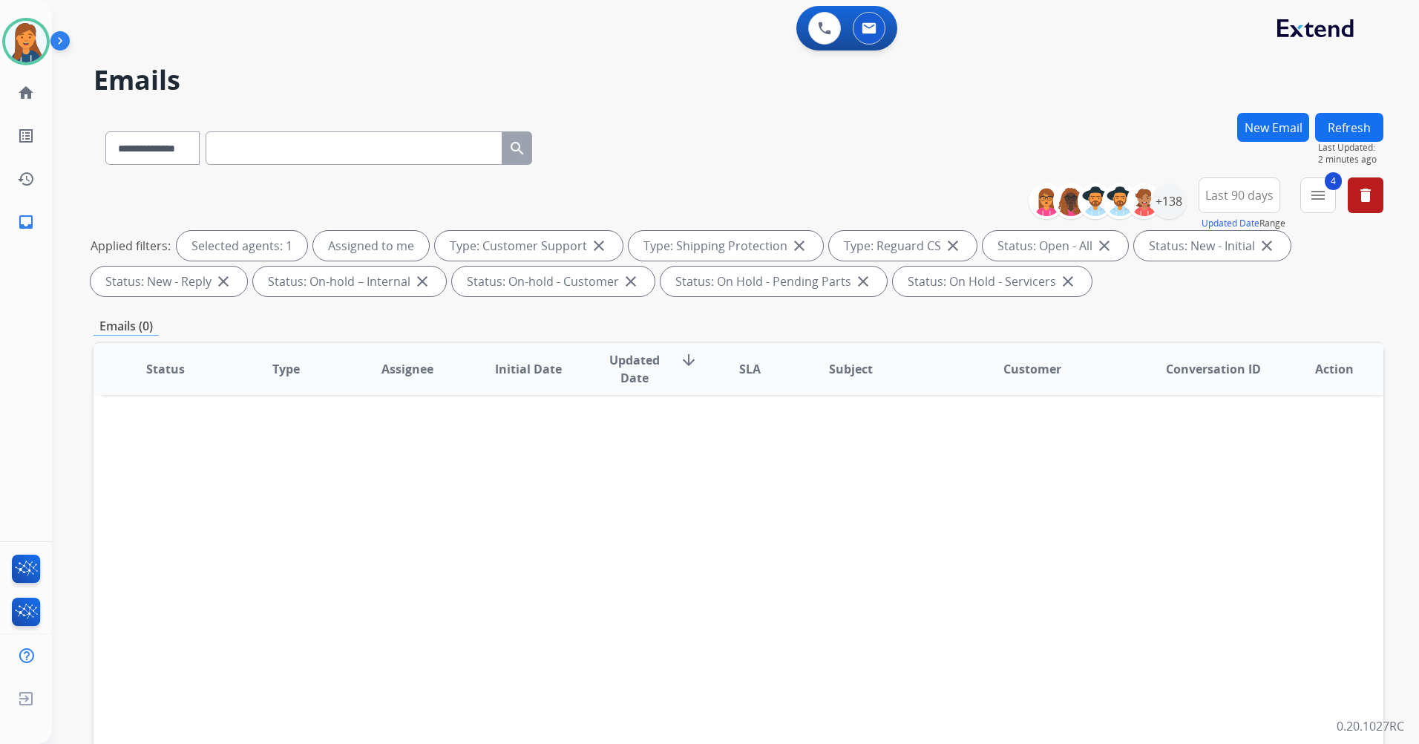
click at [278, 137] on input "text" at bounding box center [354, 147] width 297 height 33
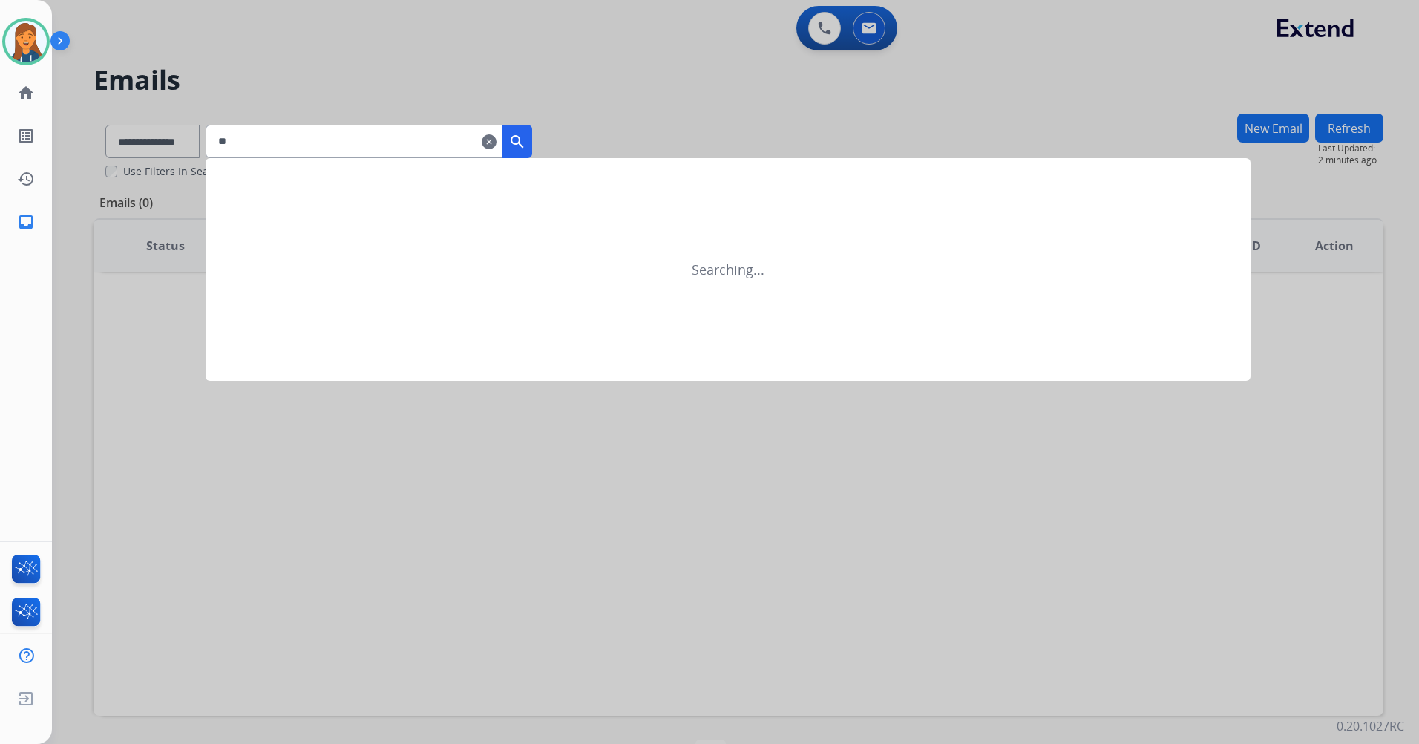
type input "*"
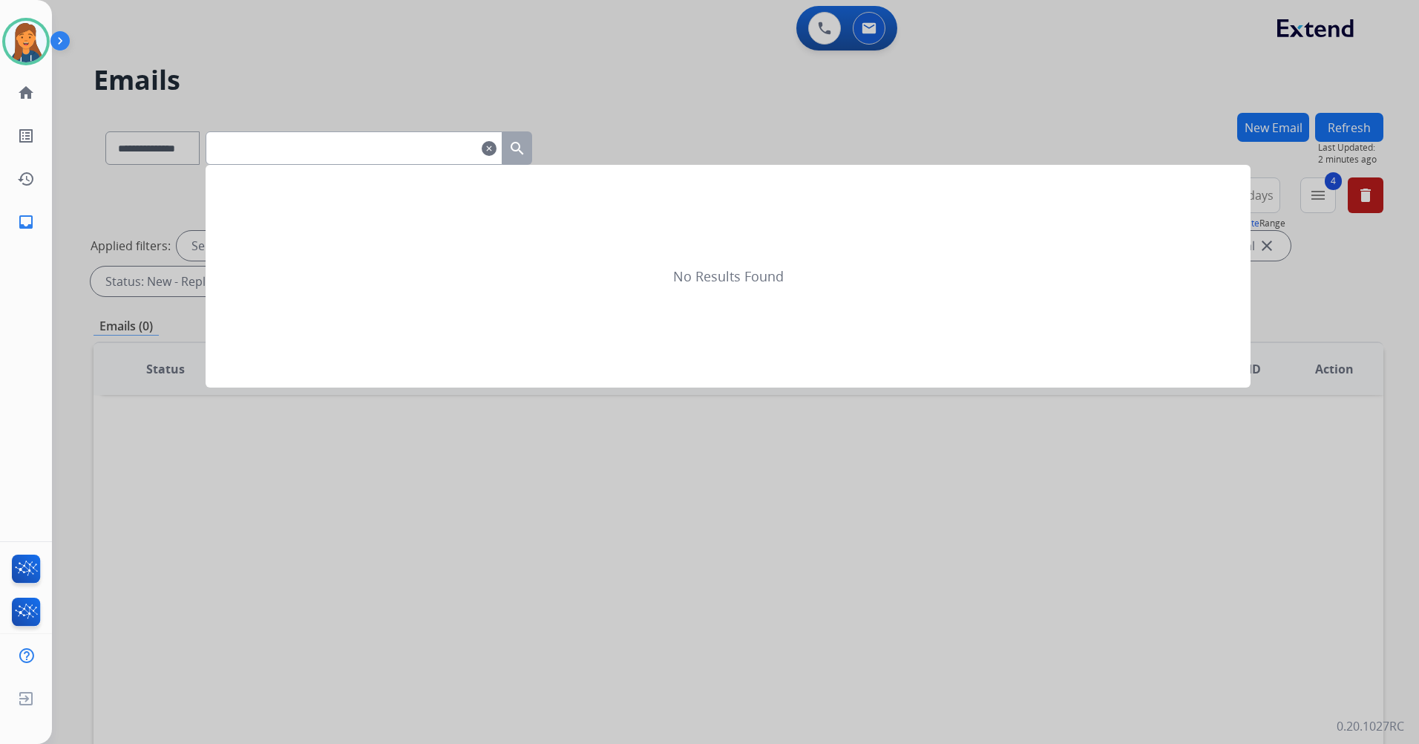
paste input "**********"
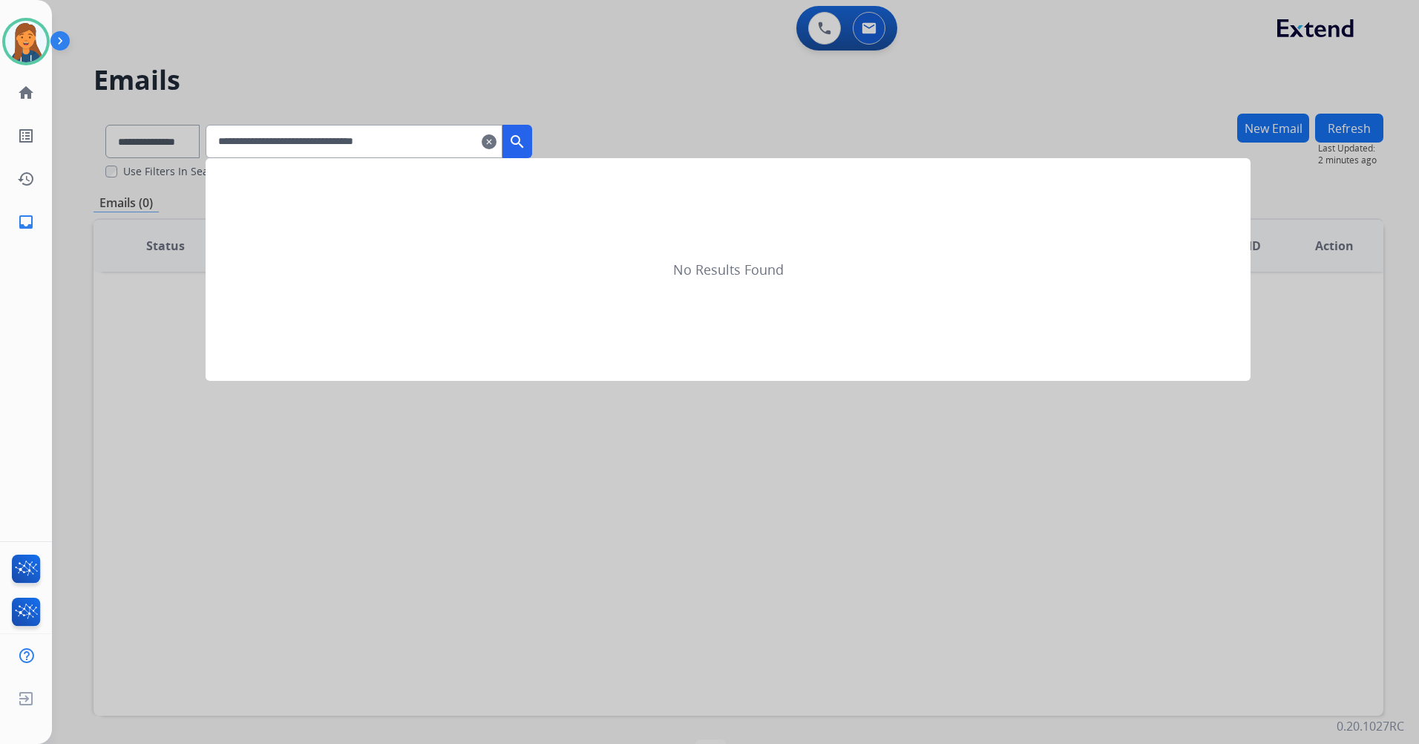
type input "**********"
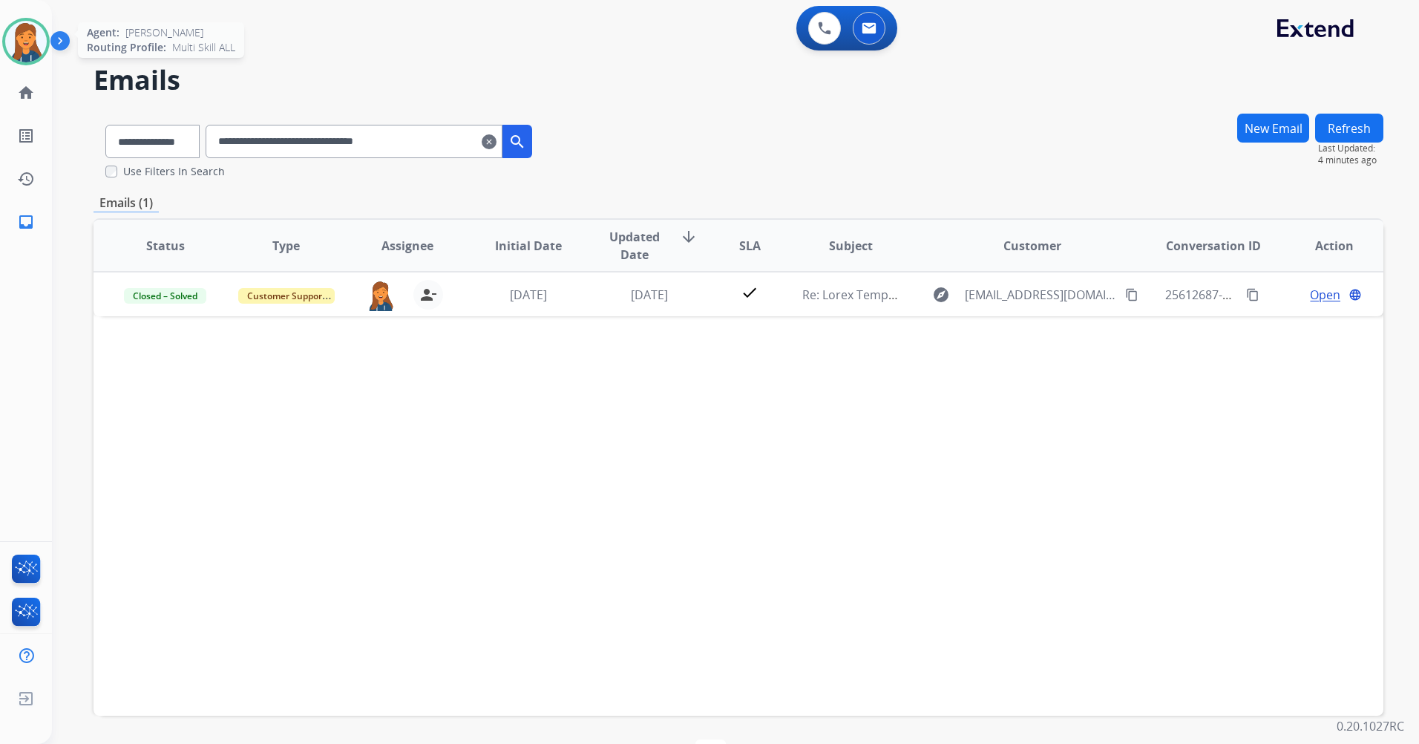
click at [20, 45] on img at bounding box center [26, 42] width 42 height 42
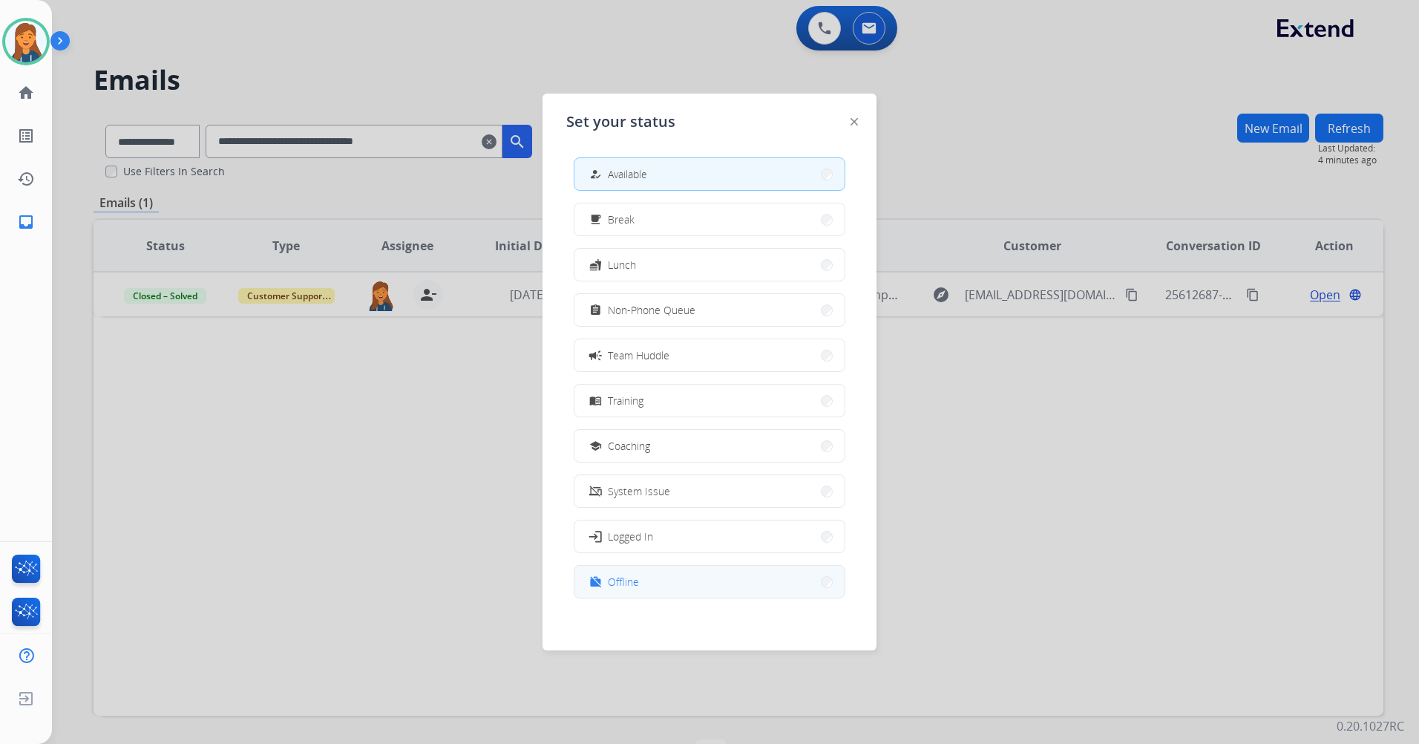
click at [611, 585] on div "work_off Offline" at bounding box center [612, 582] width 53 height 18
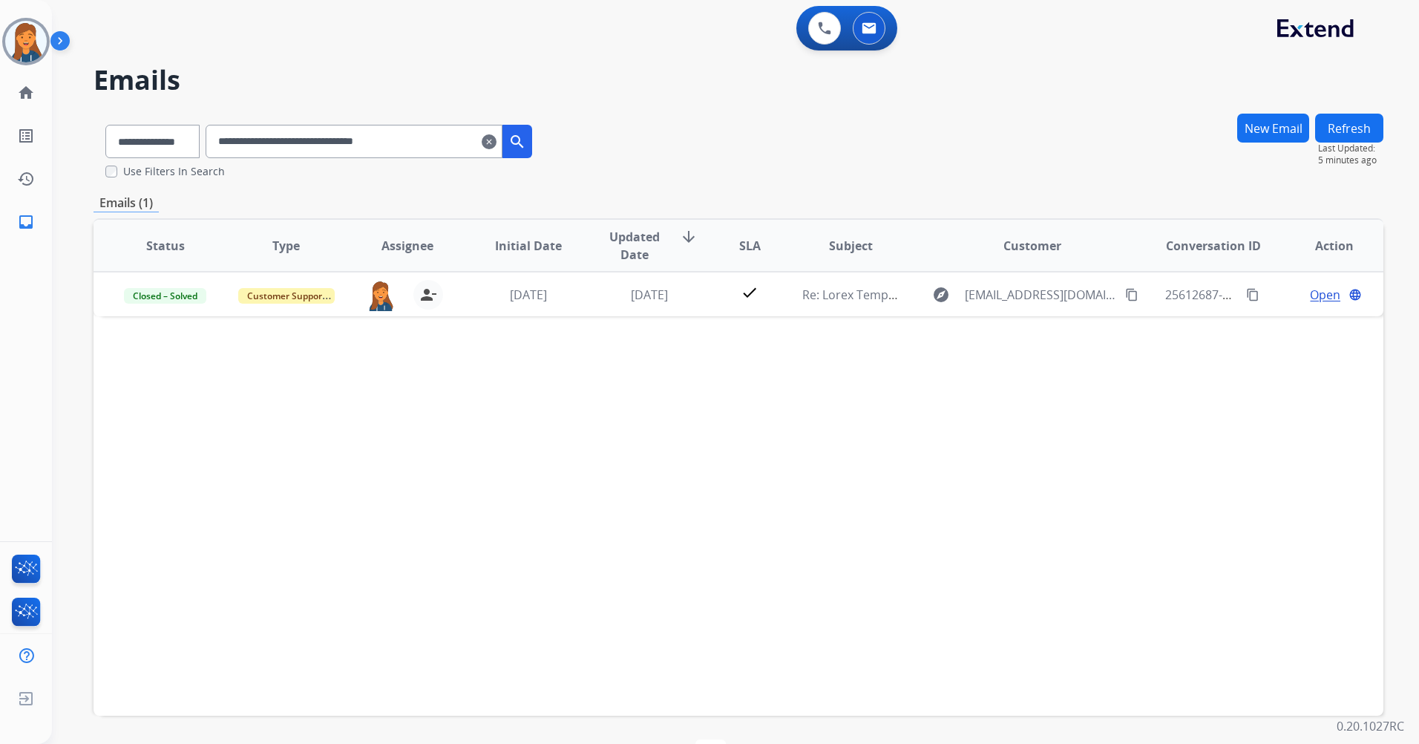
click at [497, 144] on mat-icon "clear" at bounding box center [489, 142] width 15 height 18
